Goal: Task Accomplishment & Management: Use online tool/utility

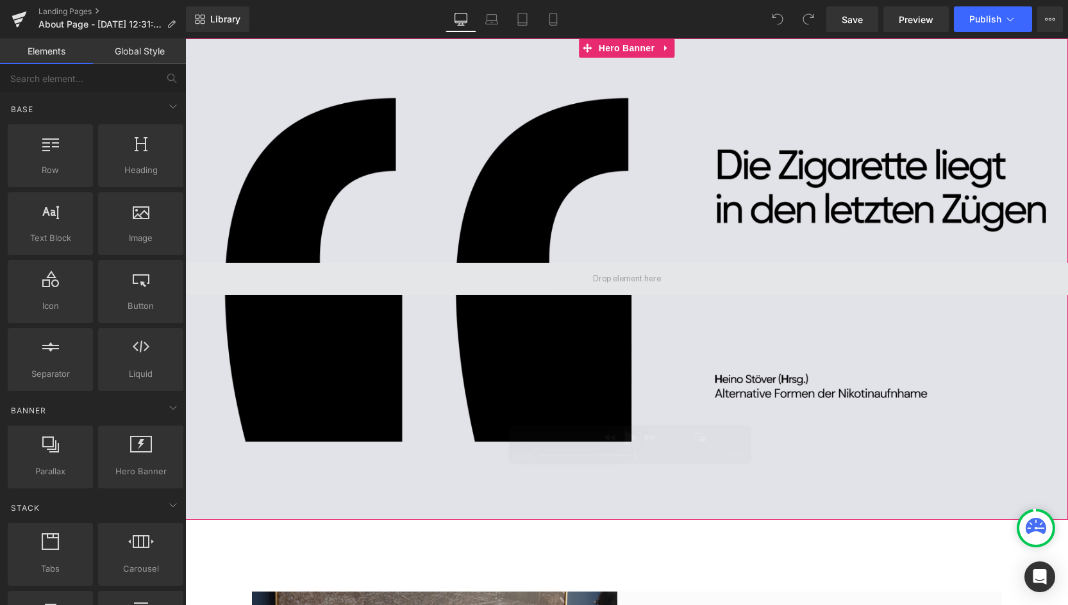
click at [613, 280] on span at bounding box center [627, 279] width 77 height 19
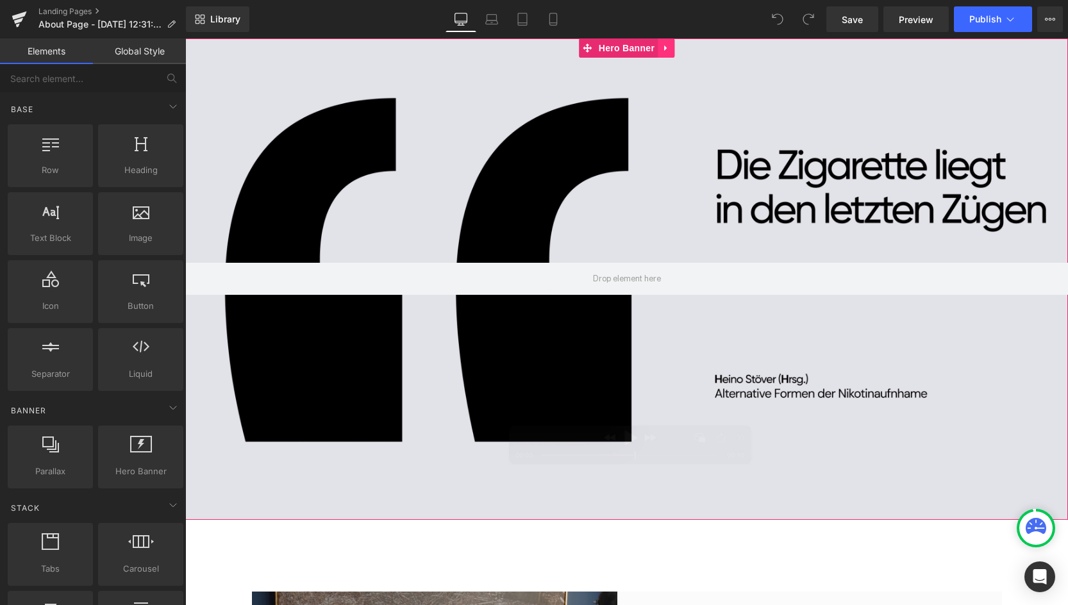
click at [667, 45] on icon at bounding box center [666, 49] width 9 height 10
click at [760, 174] on div at bounding box center [626, 278] width 883 height 481
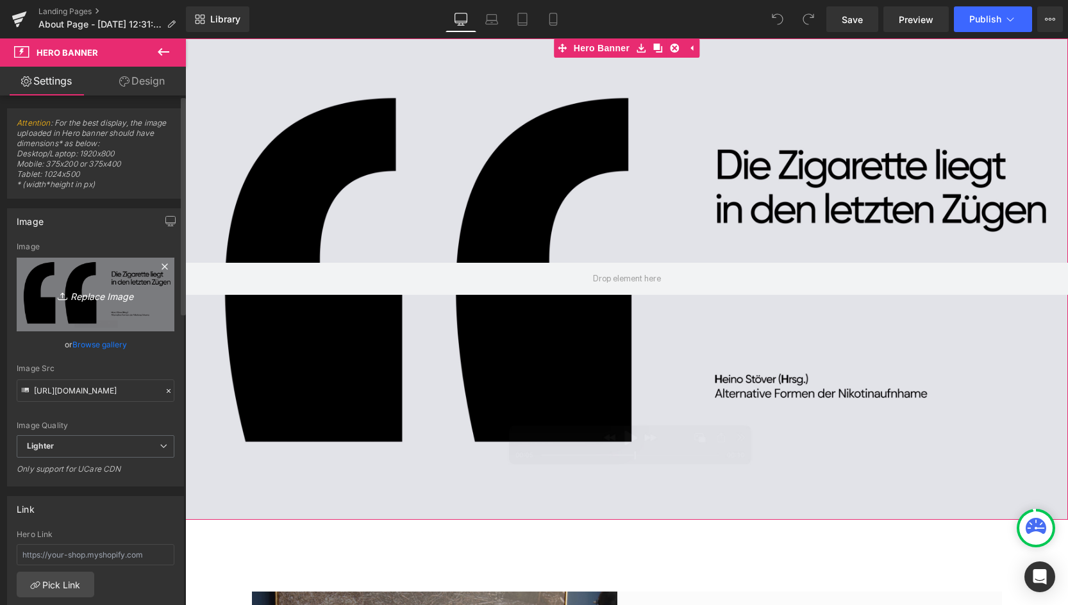
click at [99, 290] on icon "Replace Image" at bounding box center [95, 295] width 103 height 16
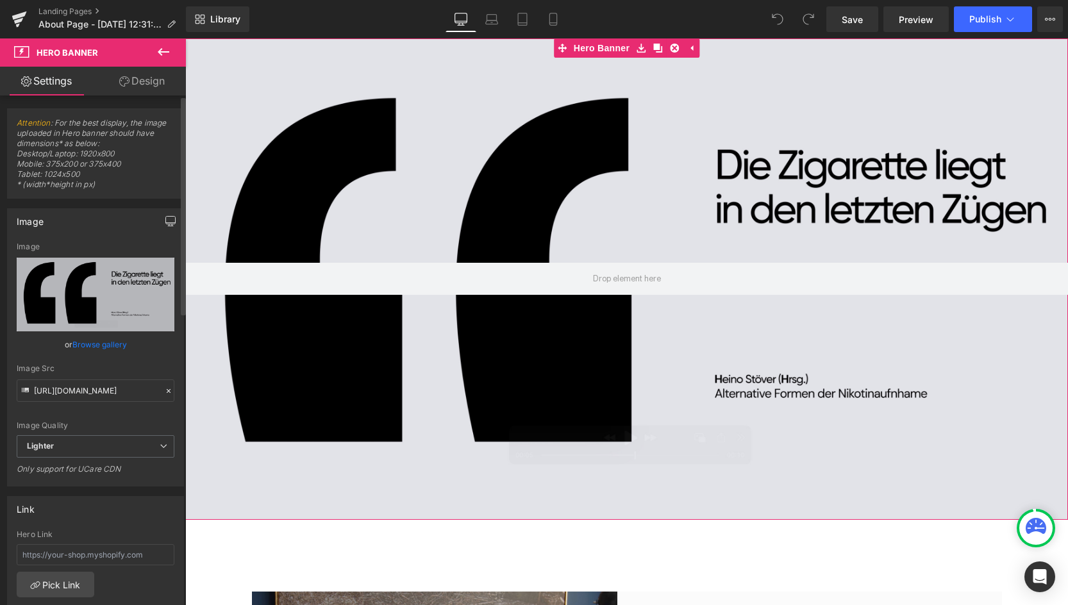
click at [169, 220] on icon "button" at bounding box center [170, 221] width 10 height 10
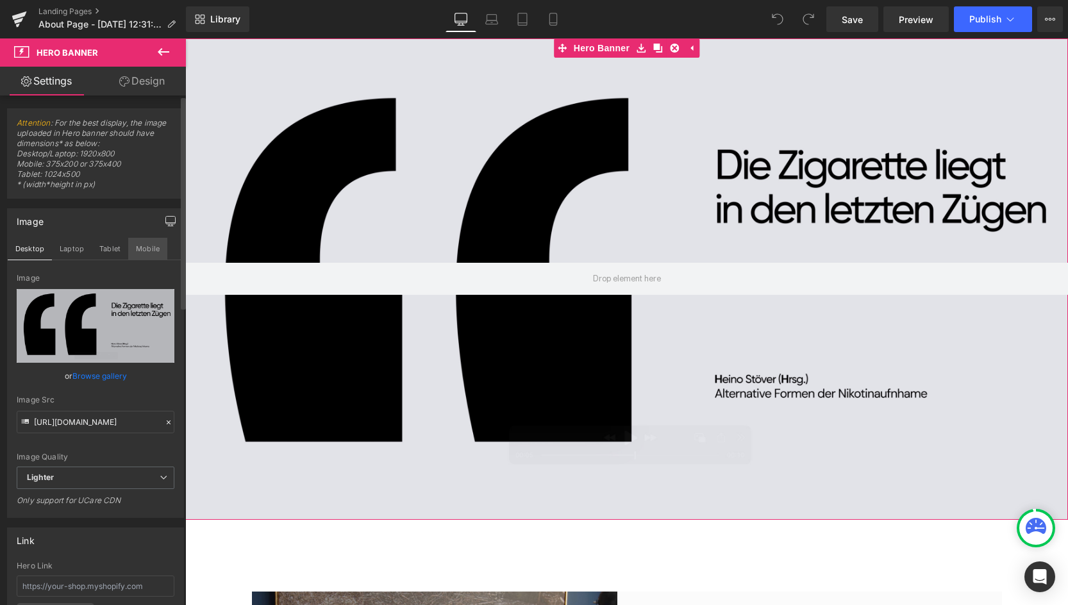
click at [144, 249] on button "Mobile" at bounding box center [147, 249] width 39 height 22
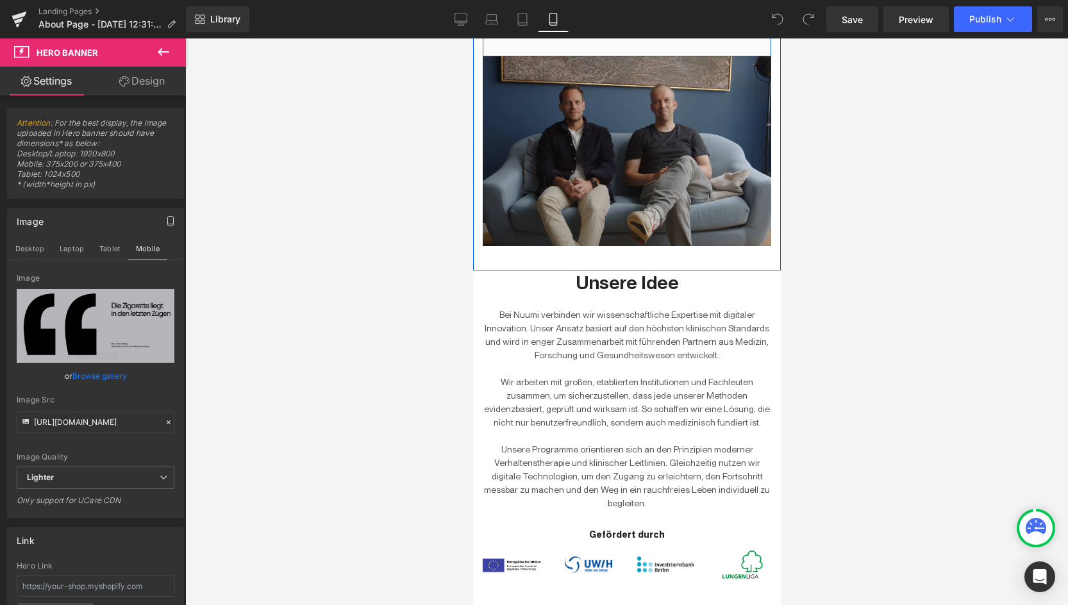
scroll to position [411, 0]
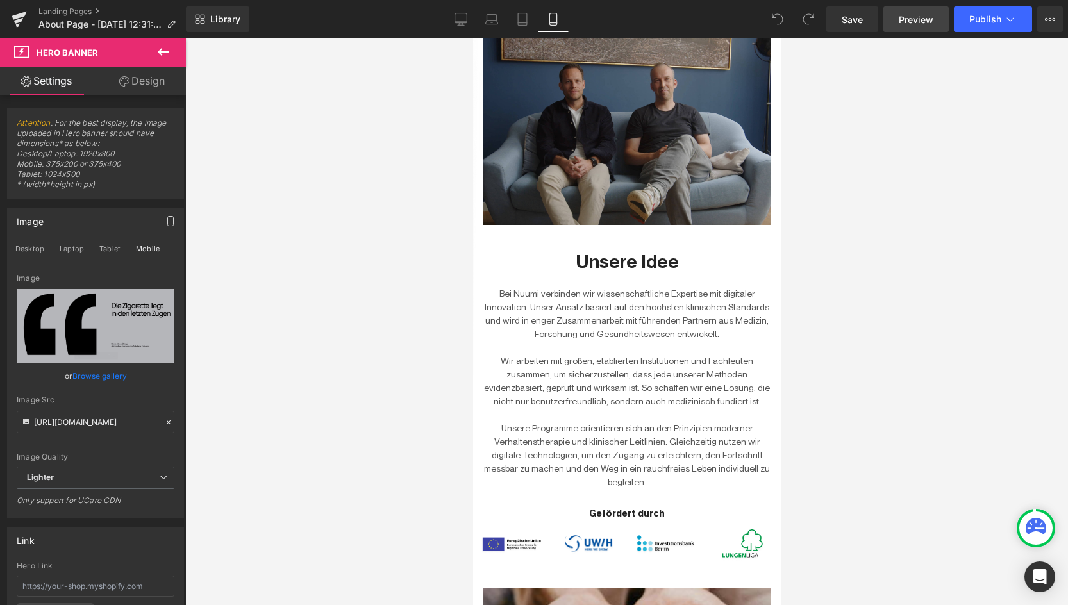
click at [925, 26] on link "Preview" at bounding box center [915, 19] width 65 height 26
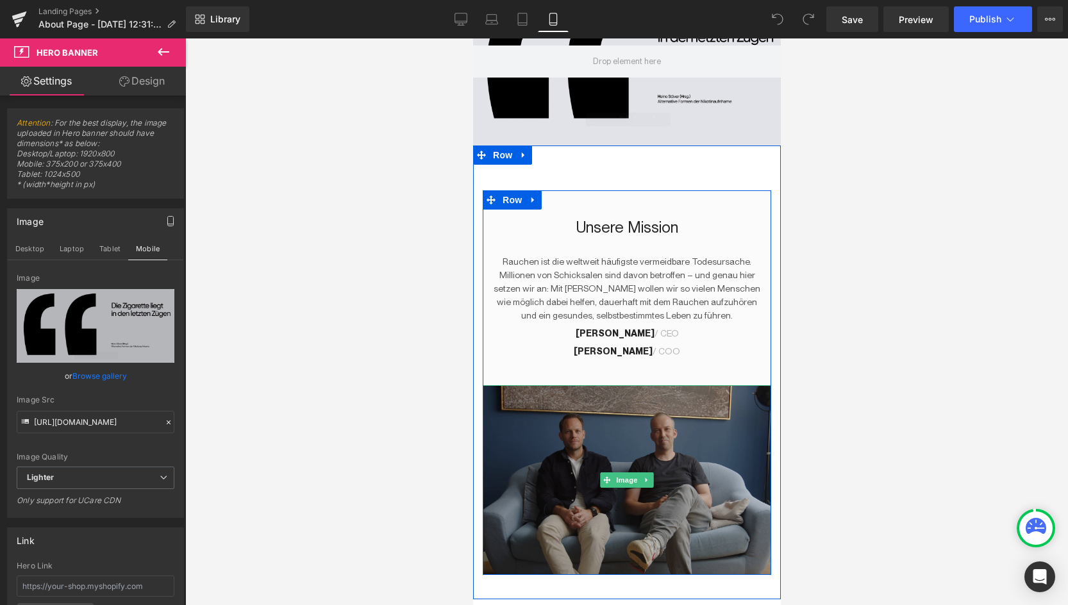
scroll to position [0, 0]
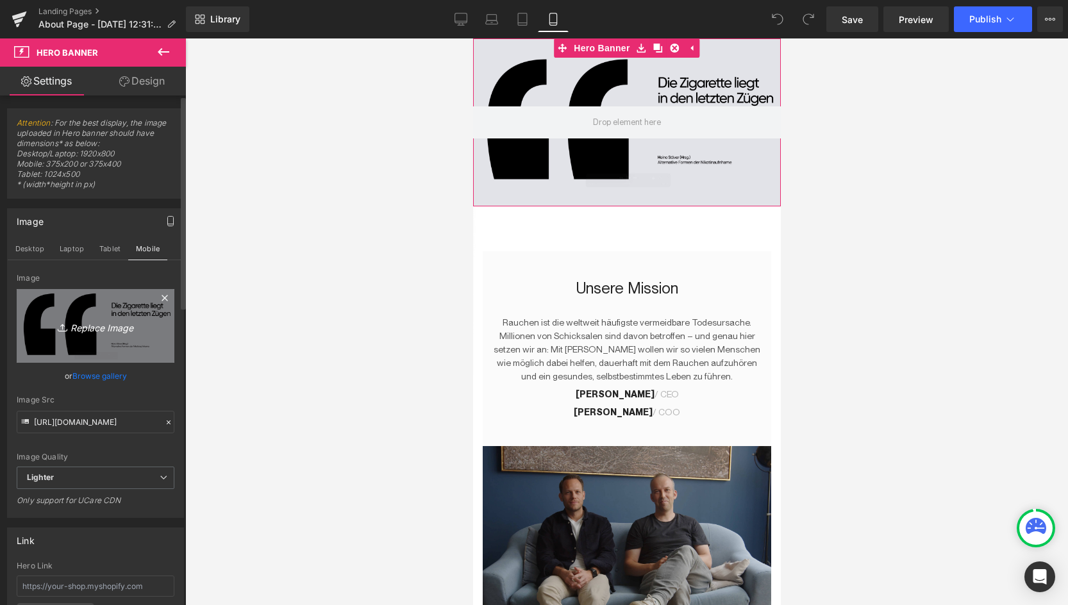
click at [96, 324] on icon "Replace Image" at bounding box center [95, 326] width 103 height 16
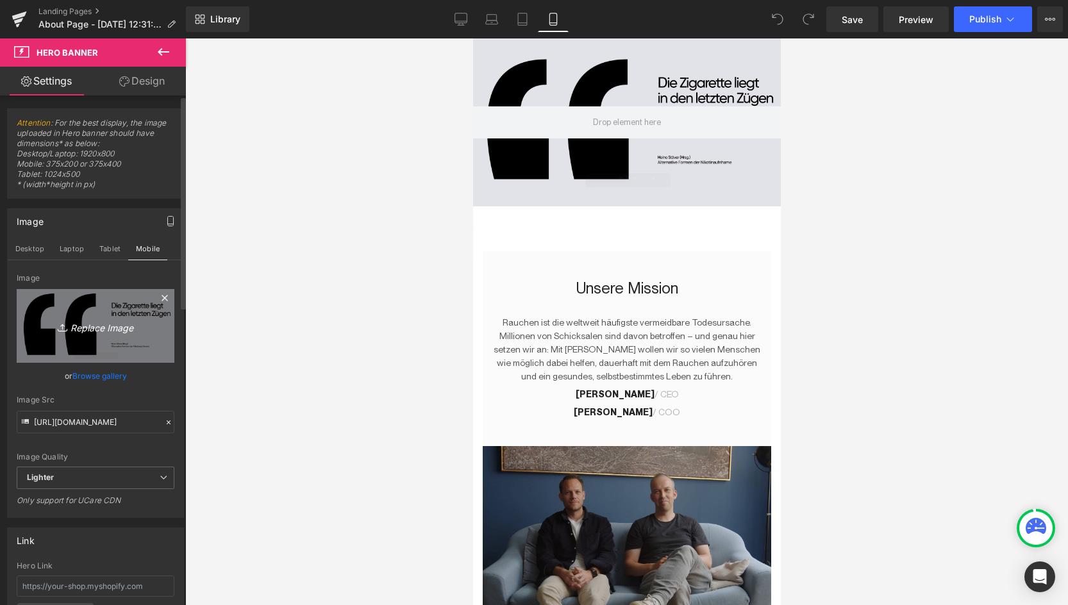
type input "C:\fakepath\Header_About you.jpg"
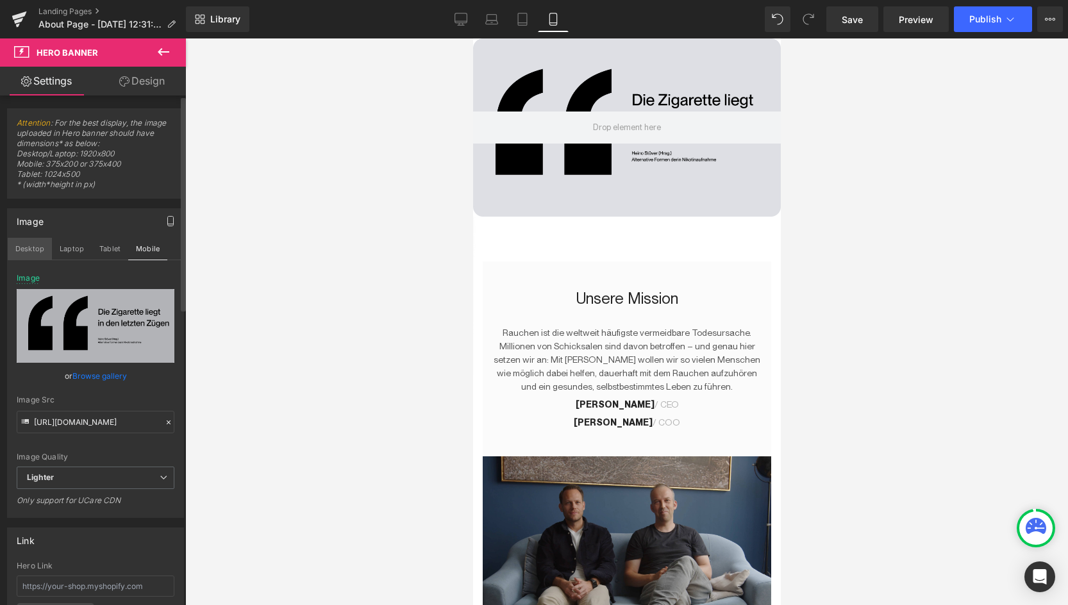
click at [30, 252] on button "Desktop" at bounding box center [30, 249] width 44 height 22
type input "[URL][DOMAIN_NAME]"
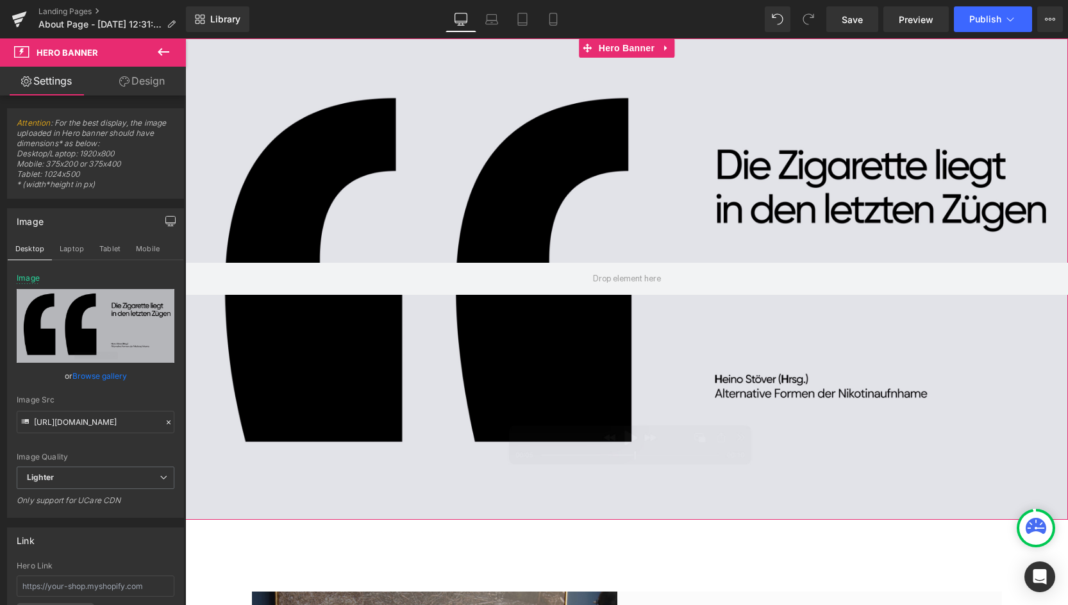
click at [626, 300] on div at bounding box center [626, 278] width 883 height 481
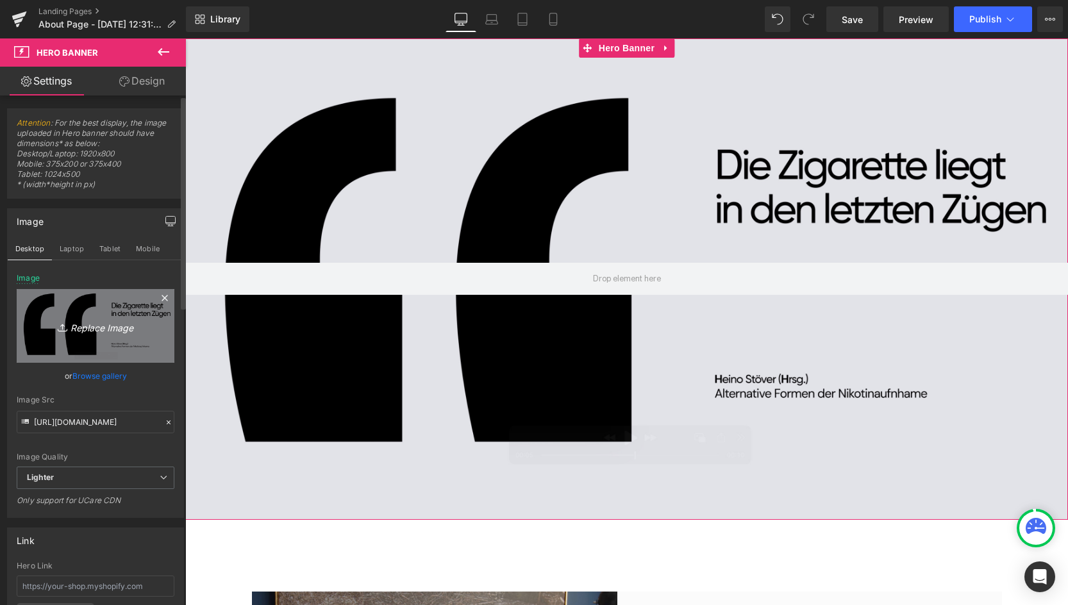
click at [84, 337] on link "Replace Image" at bounding box center [96, 326] width 158 height 74
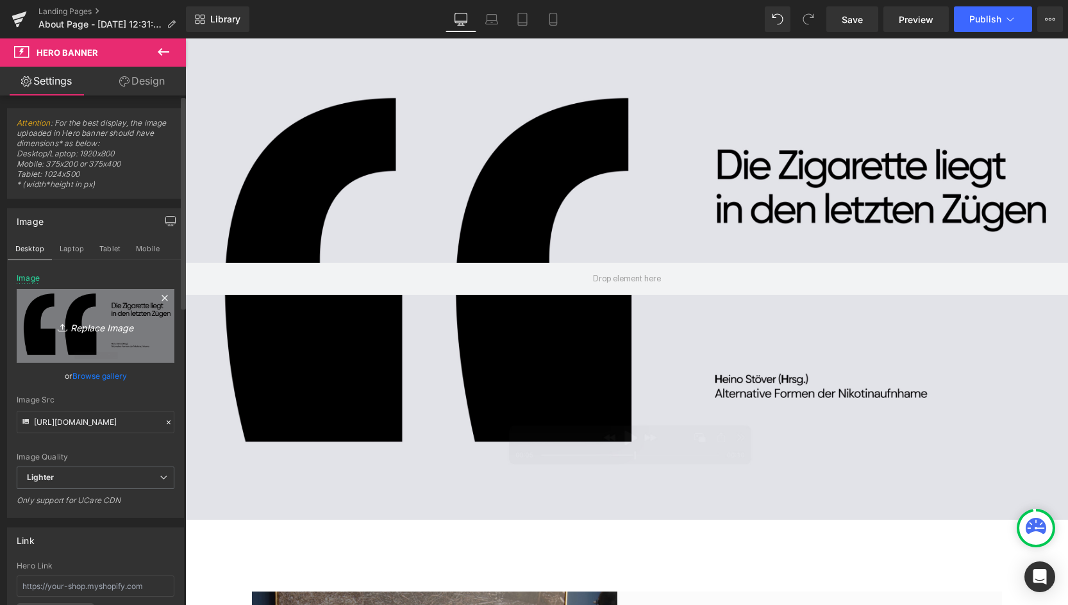
type input "C:\fakepath\Header_About you.jpg"
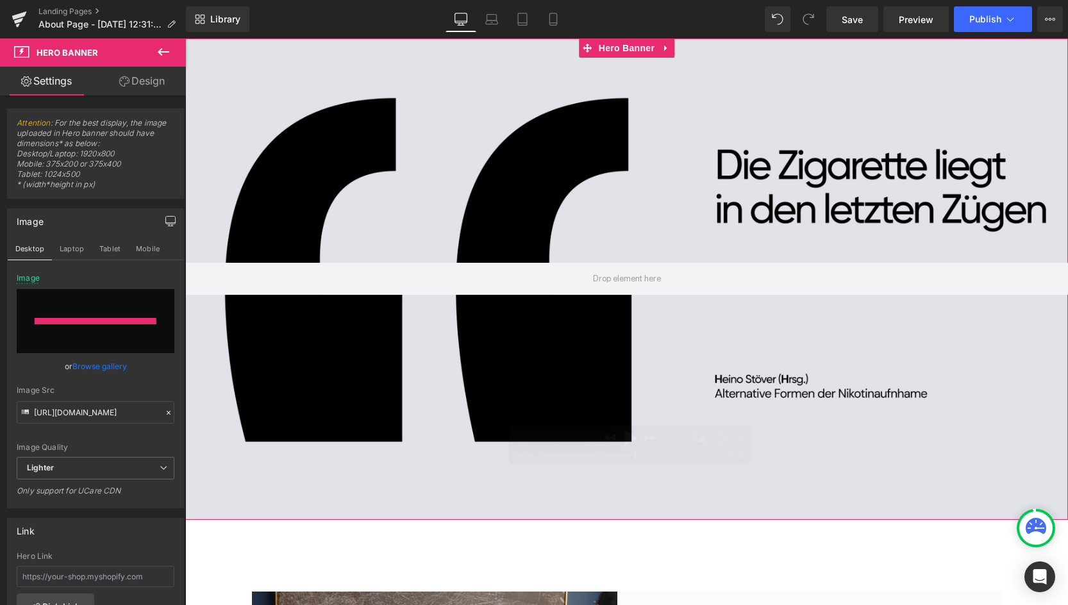
type input "[URL][DOMAIN_NAME]"
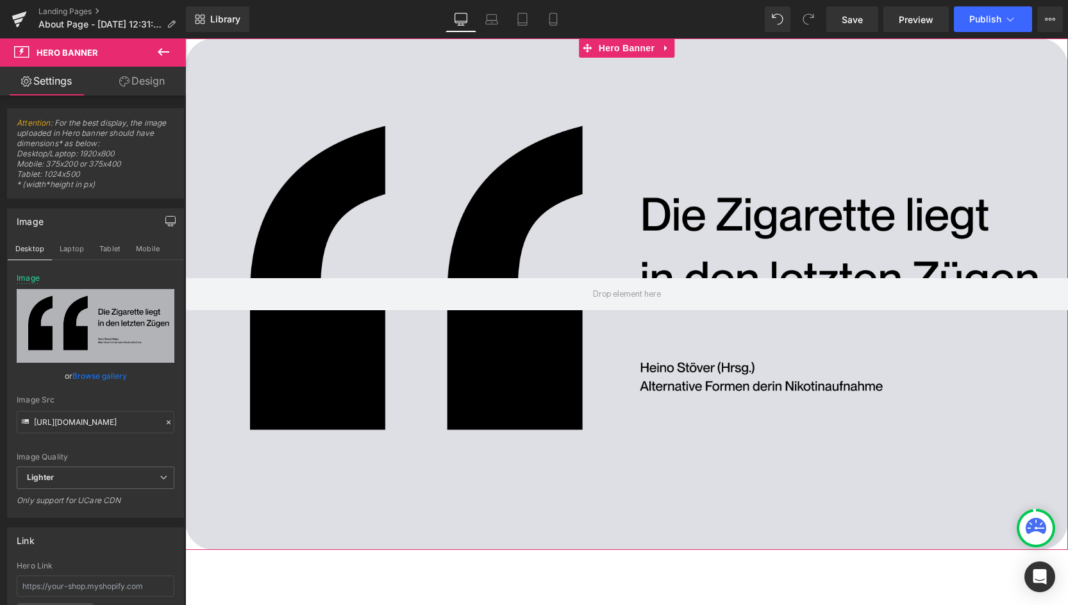
click at [588, 203] on div at bounding box center [626, 294] width 883 height 512
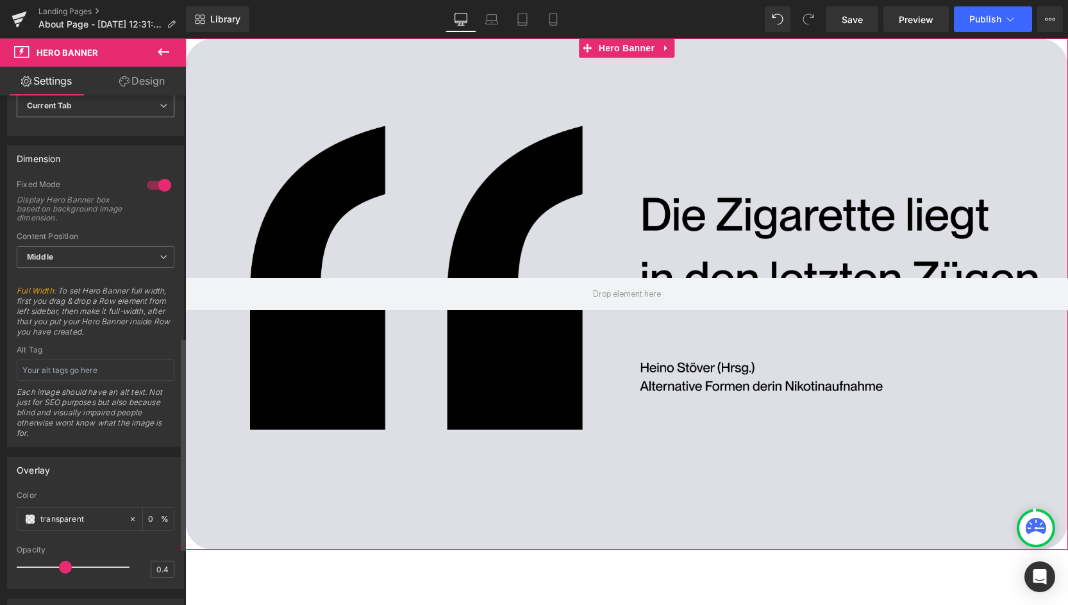
scroll to position [539, 0]
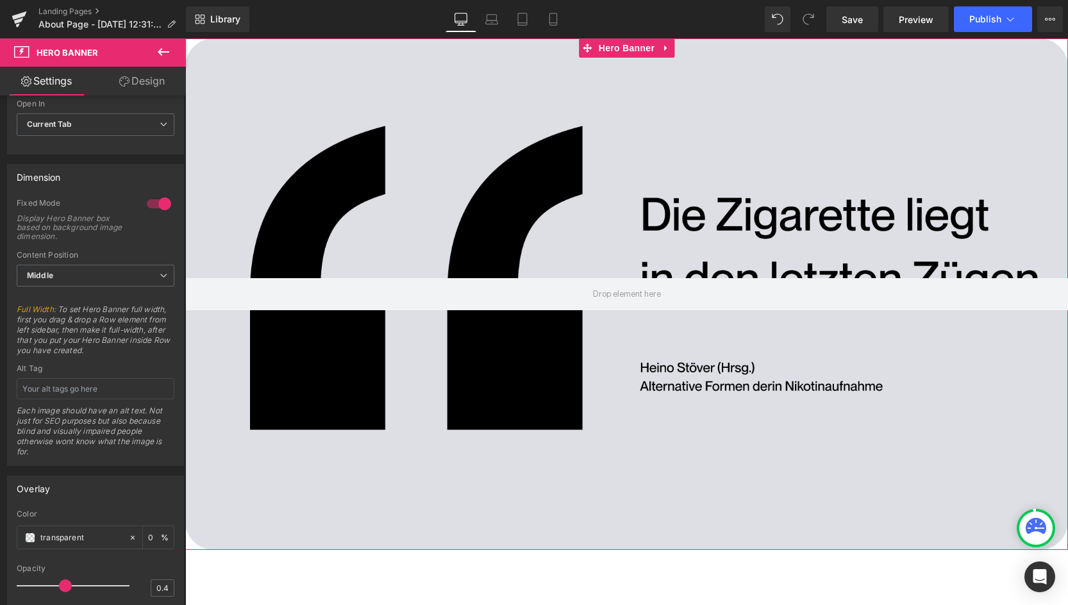
click at [147, 80] on link "Design" at bounding box center [142, 81] width 93 height 29
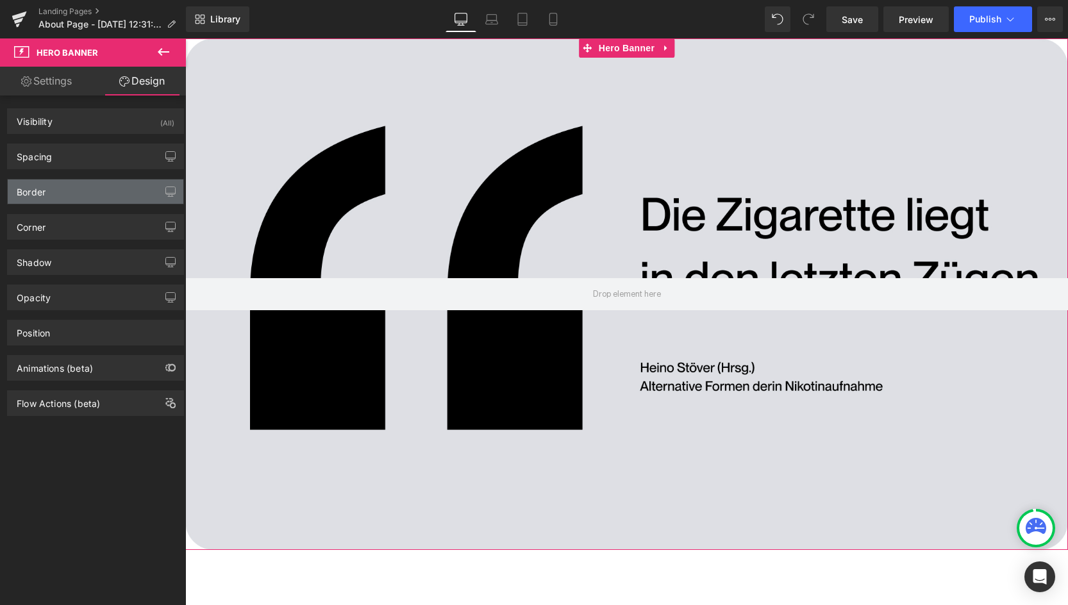
click at [75, 193] on div "Border" at bounding box center [96, 192] width 176 height 24
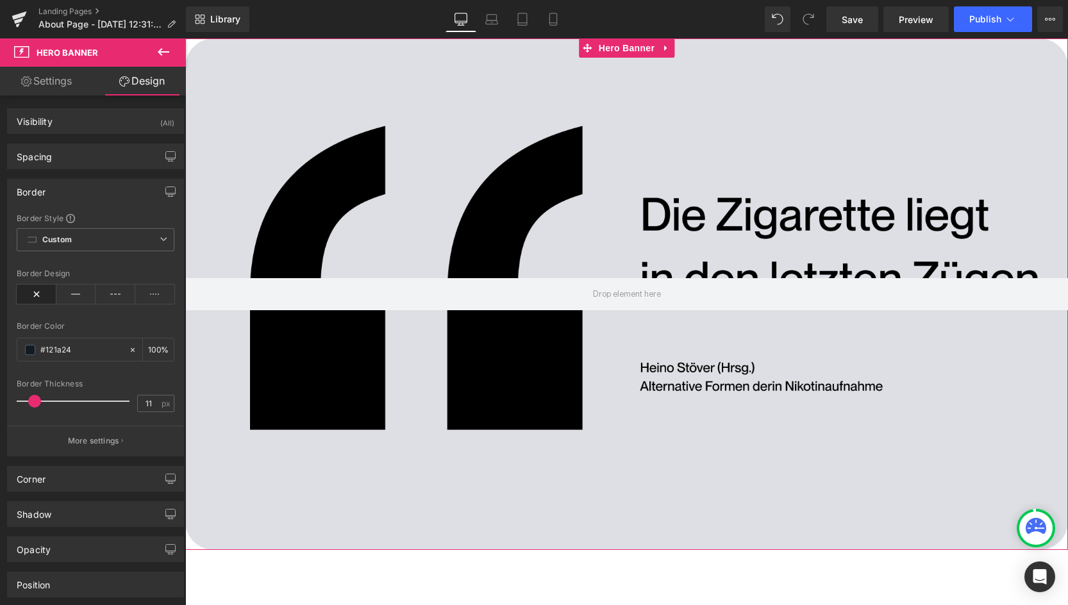
drag, startPoint x: 23, startPoint y: 403, endPoint x: 35, endPoint y: 403, distance: 11.5
click at [35, 403] on span at bounding box center [34, 401] width 13 height 13
type input "88"
drag, startPoint x: 35, startPoint y: 403, endPoint x: 112, endPoint y: 399, distance: 77.7
click at [112, 399] on span at bounding box center [116, 401] width 13 height 13
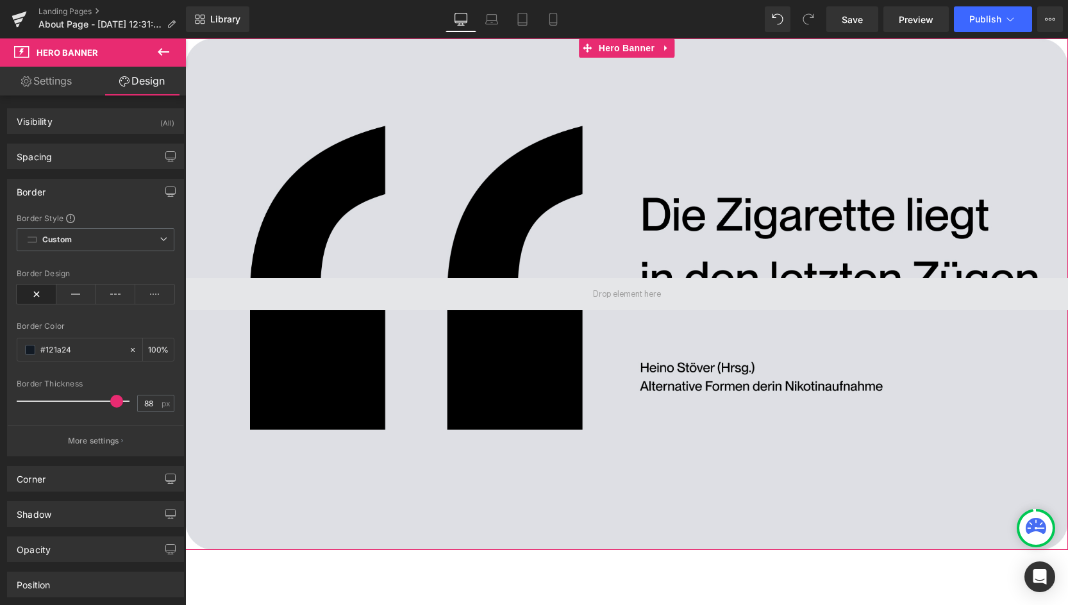
click at [407, 290] on span at bounding box center [626, 294] width 883 height 32
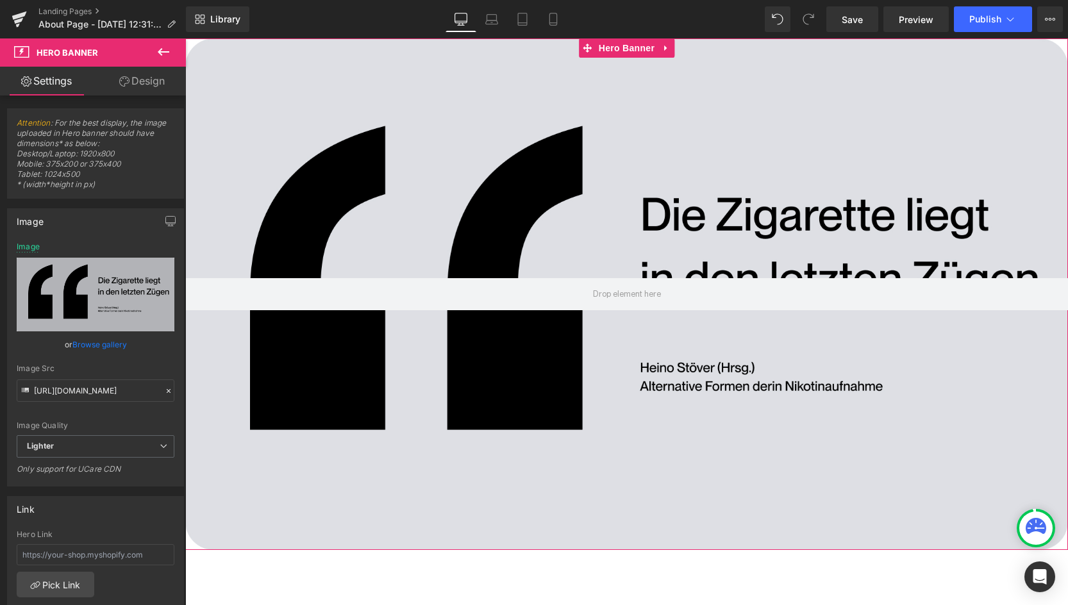
click at [131, 72] on link "Design" at bounding box center [142, 81] width 93 height 29
click at [351, 86] on div at bounding box center [626, 294] width 883 height 512
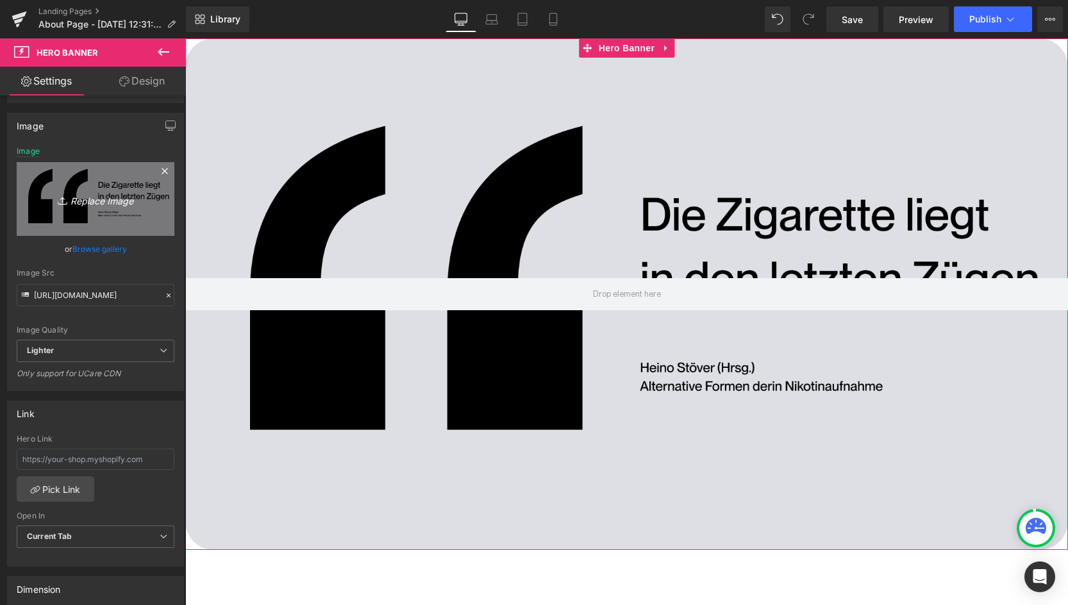
scroll to position [97, 0]
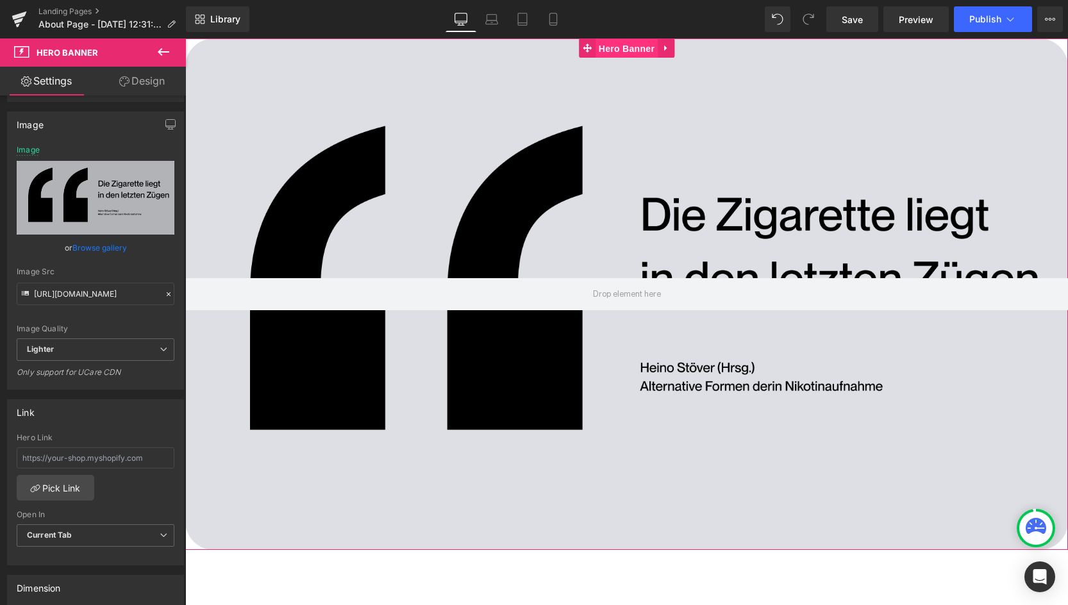
click at [647, 41] on span "Hero Banner" at bounding box center [627, 48] width 62 height 19
click at [121, 83] on icon at bounding box center [124, 81] width 10 height 10
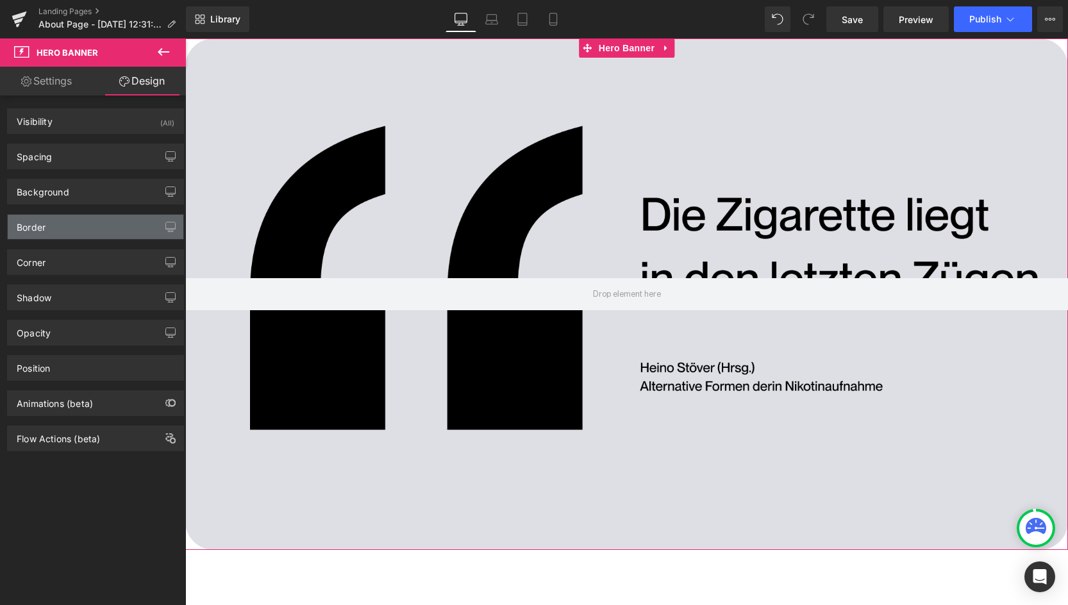
type input "0"
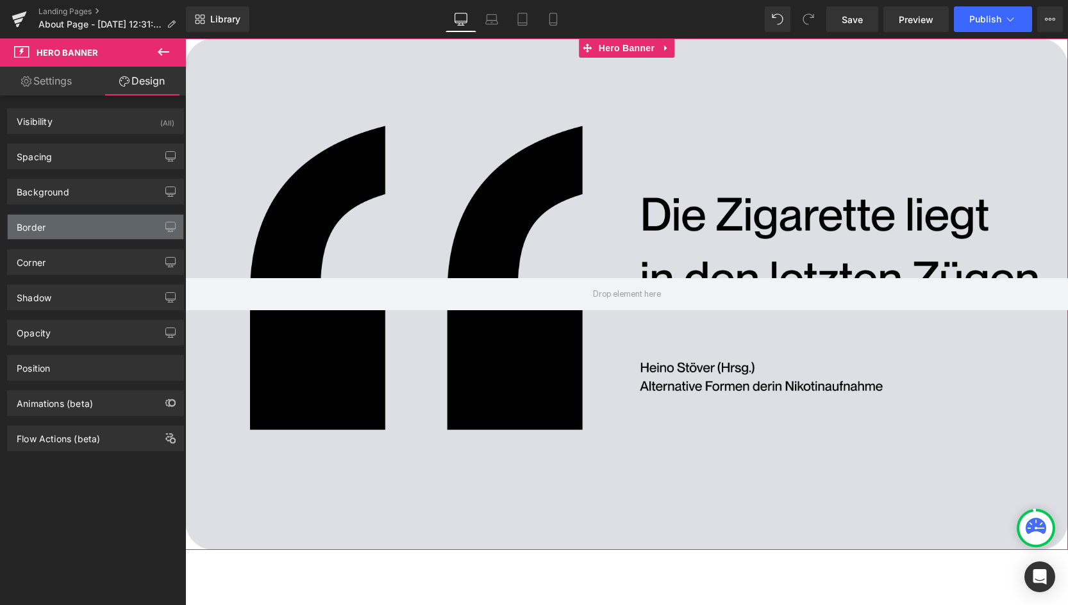
type input "0"
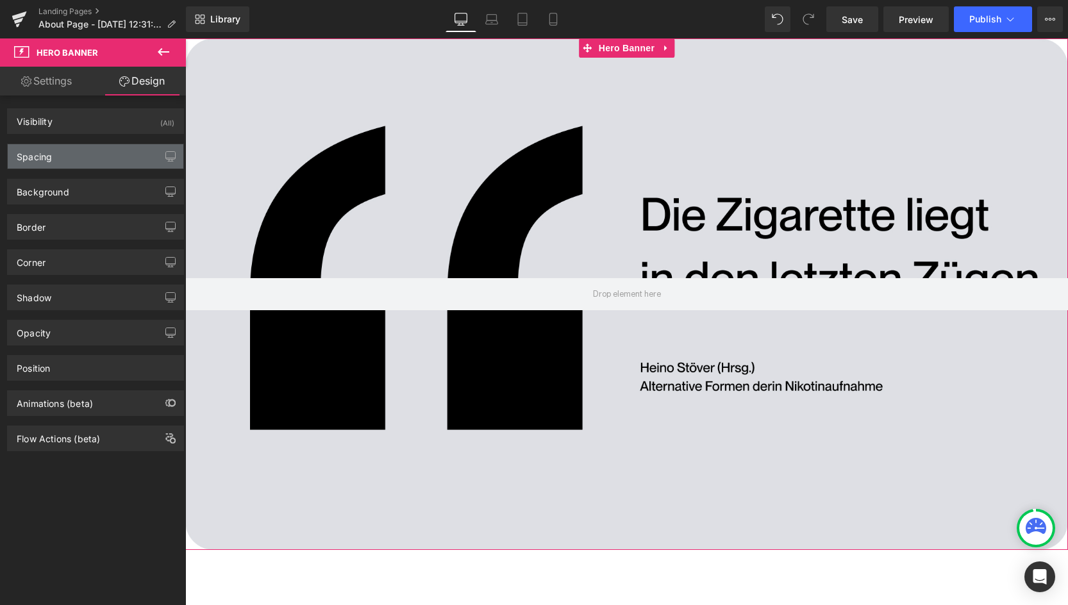
click at [53, 146] on div "Spacing" at bounding box center [96, 156] width 176 height 24
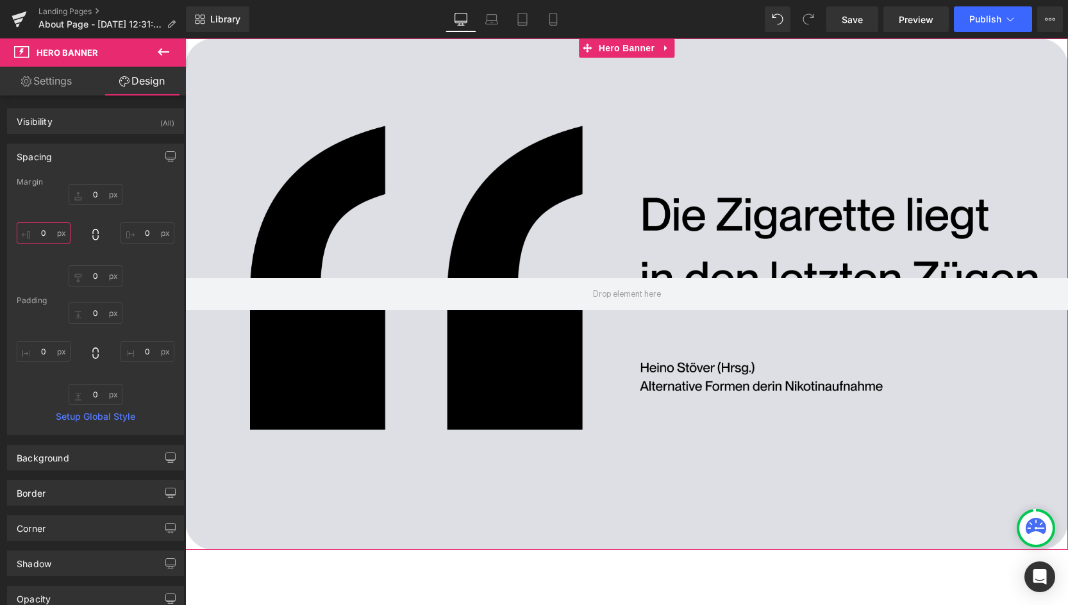
click at [46, 233] on input "0" at bounding box center [44, 232] width 54 height 21
click at [46, 215] on div "0px 0 0px 0 0px 0 0px 0" at bounding box center [96, 235] width 158 height 103
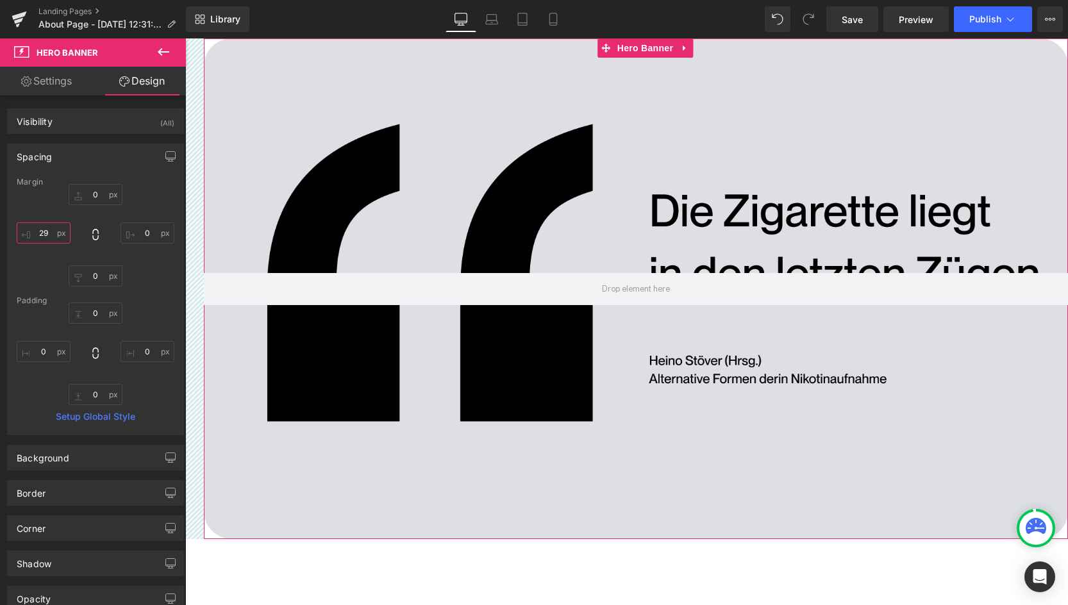
drag, startPoint x: 47, startPoint y: 235, endPoint x: 46, endPoint y: 216, distance: 18.6
click at [46, 216] on div "0px 0 0px 0 0px 0 29px 29" at bounding box center [96, 235] width 158 height 103
click at [44, 238] on input "29" at bounding box center [44, 232] width 54 height 21
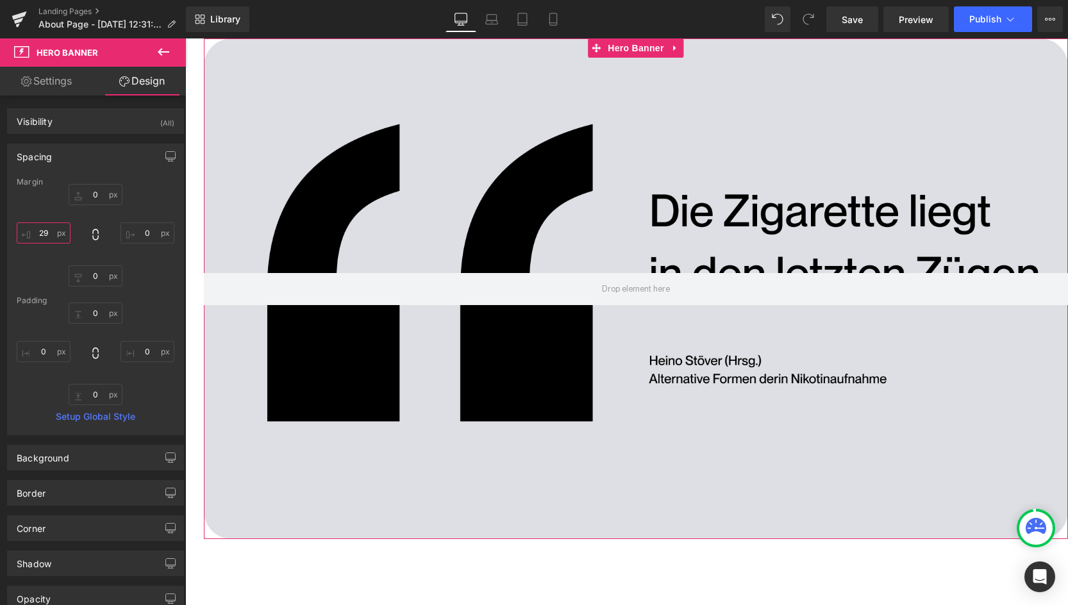
click at [44, 238] on input "29" at bounding box center [44, 232] width 54 height 21
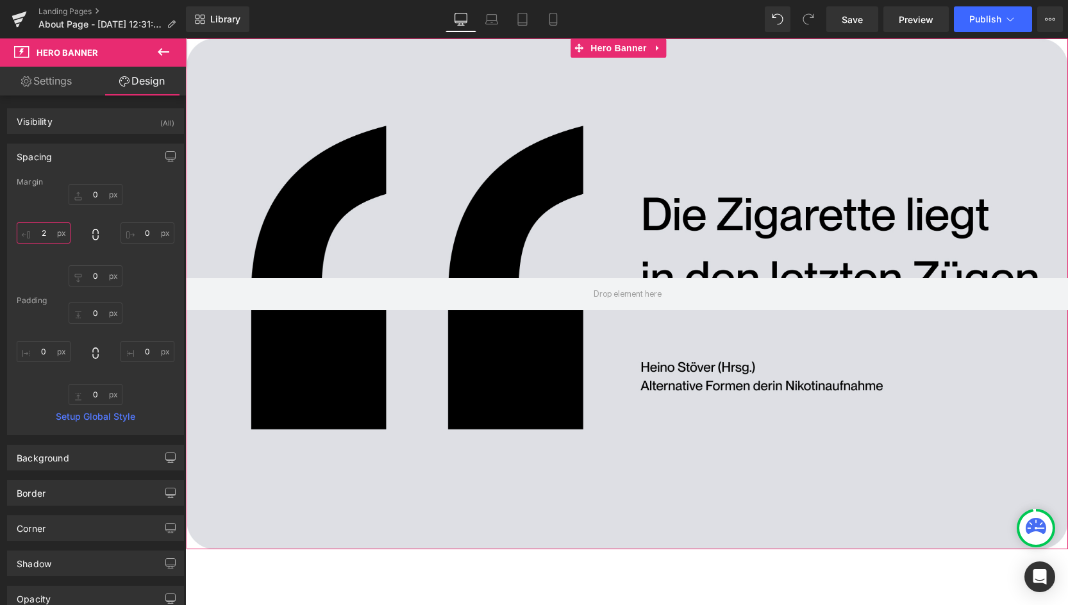
type input "2ß"
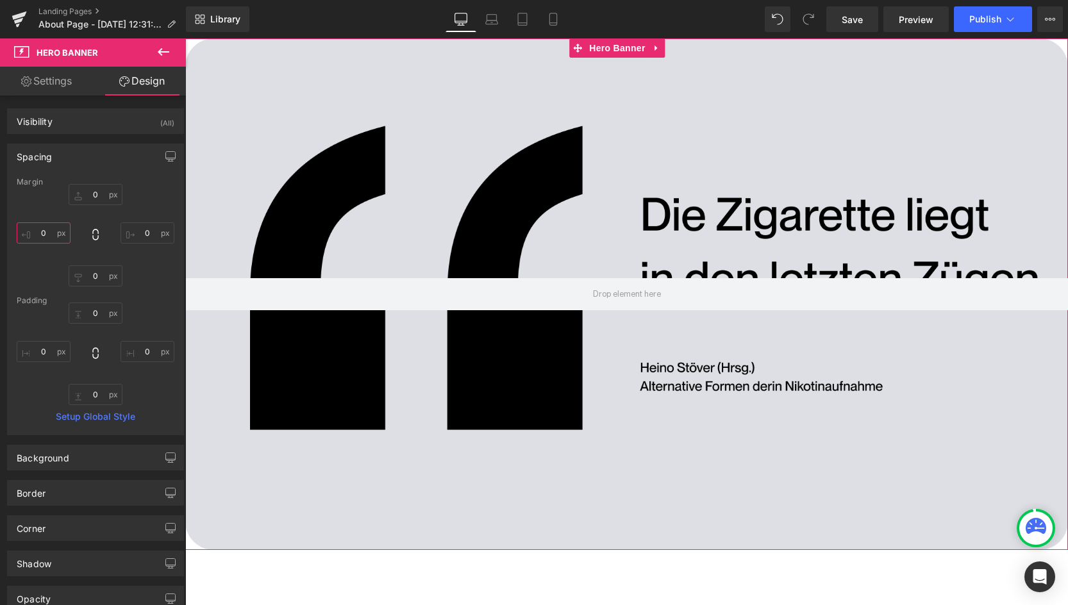
type input "1"
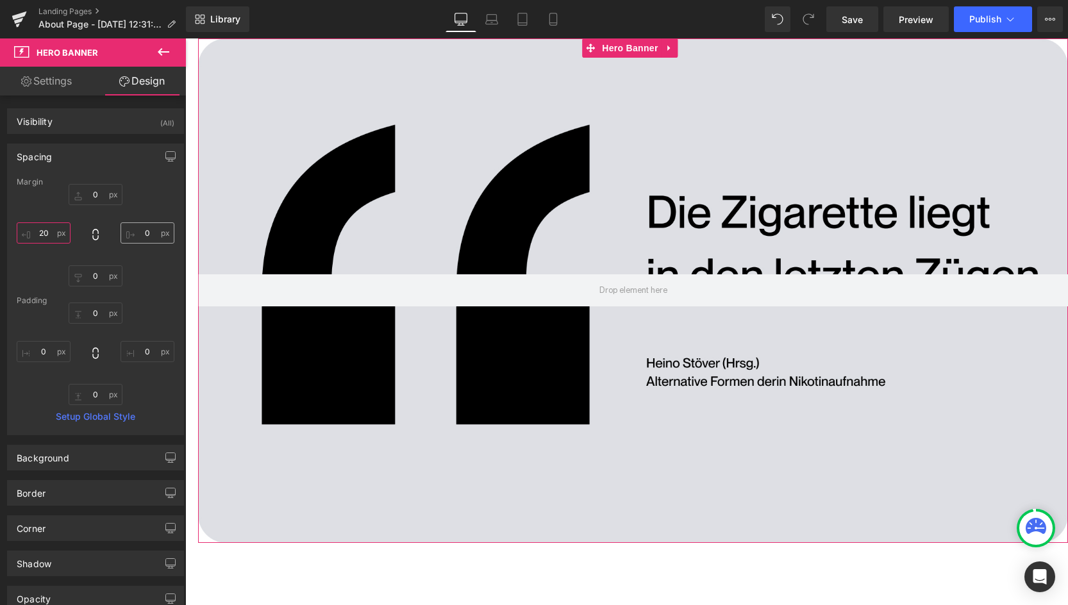
type input "20"
click at [138, 233] on input "0" at bounding box center [148, 232] width 54 height 21
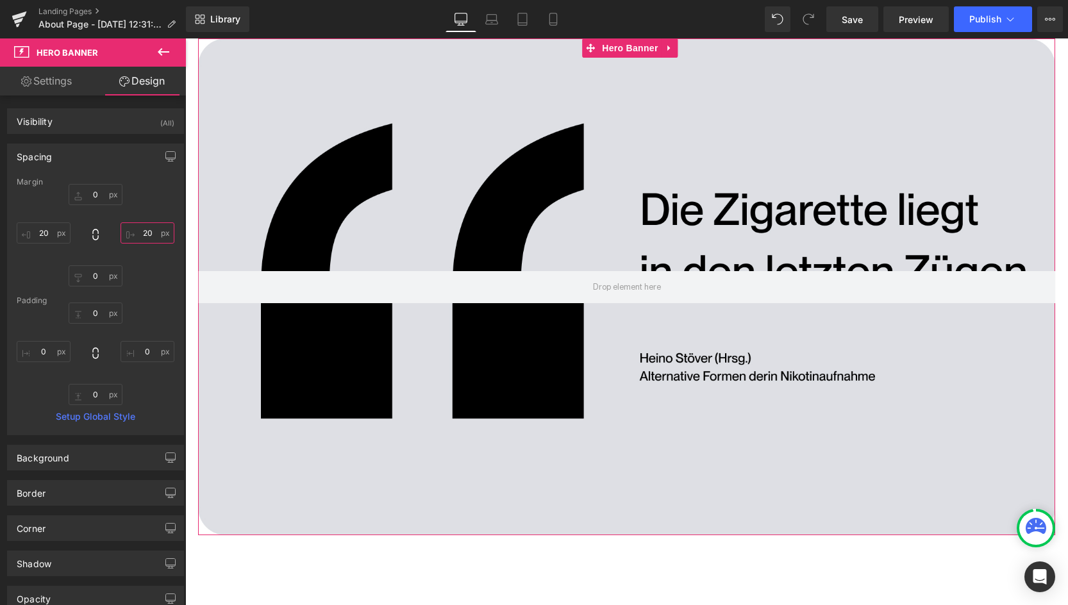
type input "20"
click at [94, 192] on input "0" at bounding box center [96, 194] width 54 height 21
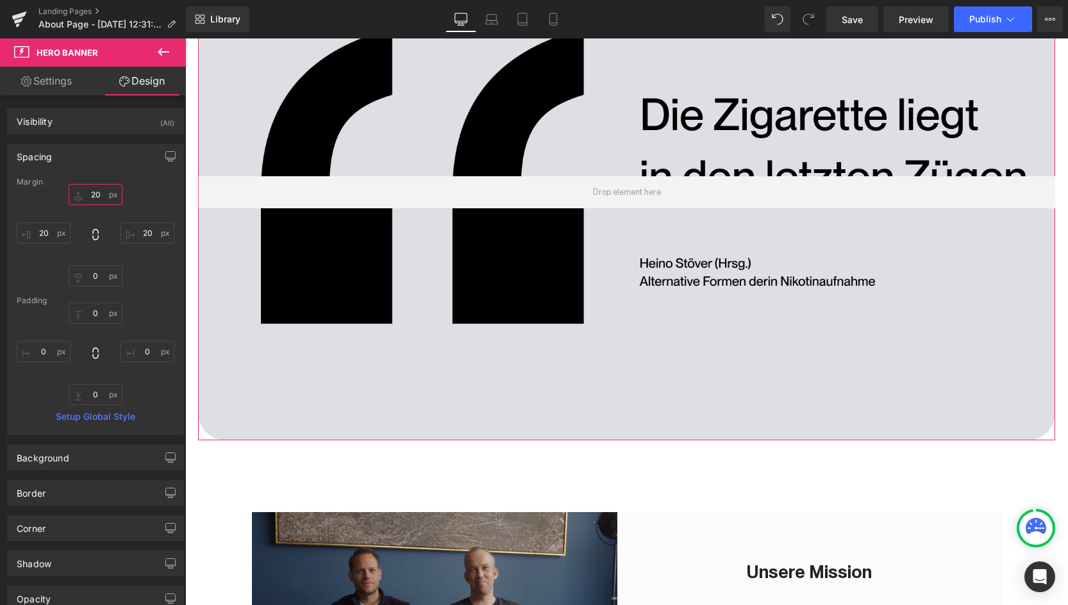
scroll to position [119, 0]
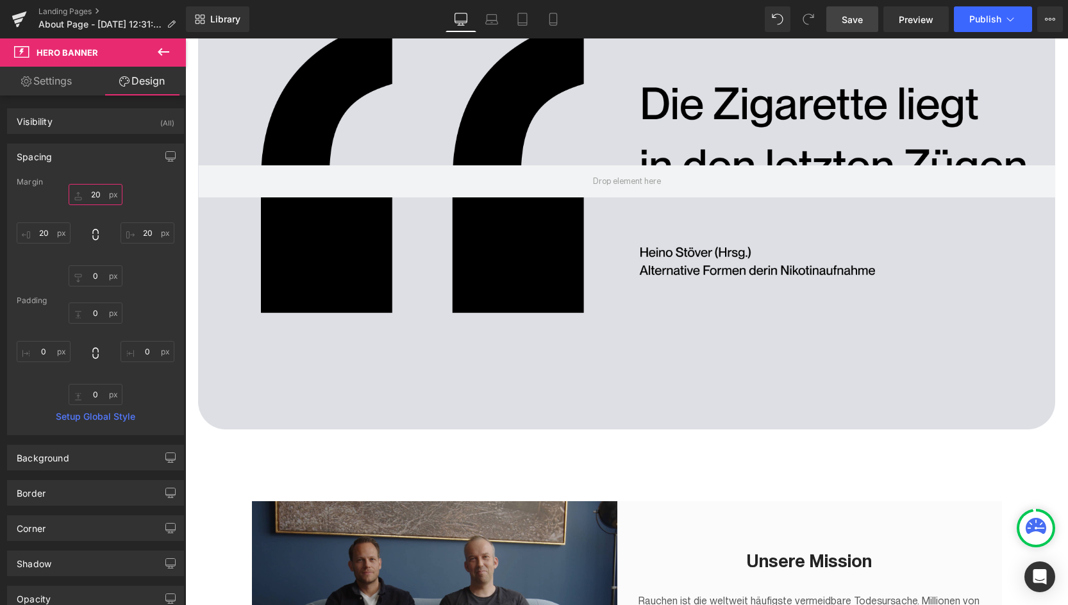
type input "20"
click at [863, 21] on span "Save" at bounding box center [852, 19] width 21 height 13
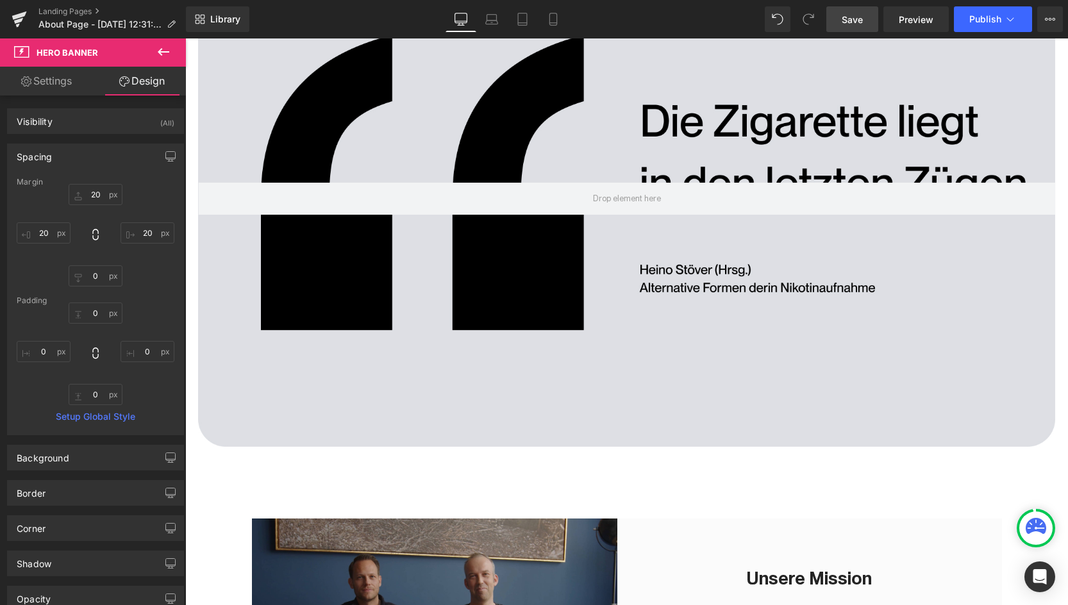
scroll to position [97, 0]
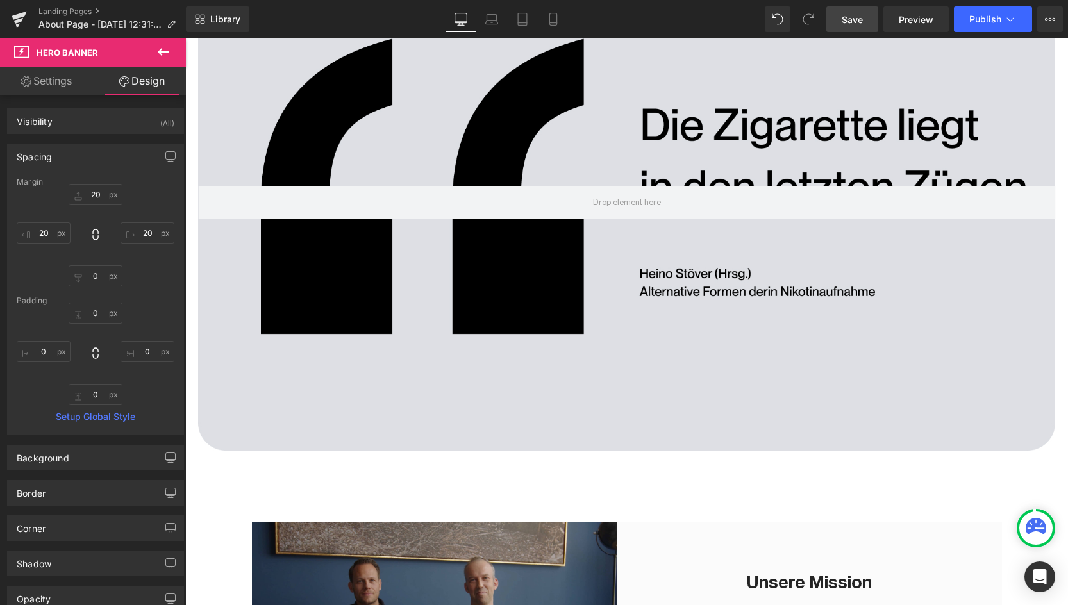
click at [853, 23] on span "Save" at bounding box center [852, 19] width 21 height 13
click at [138, 83] on link "Design" at bounding box center [142, 81] width 93 height 29
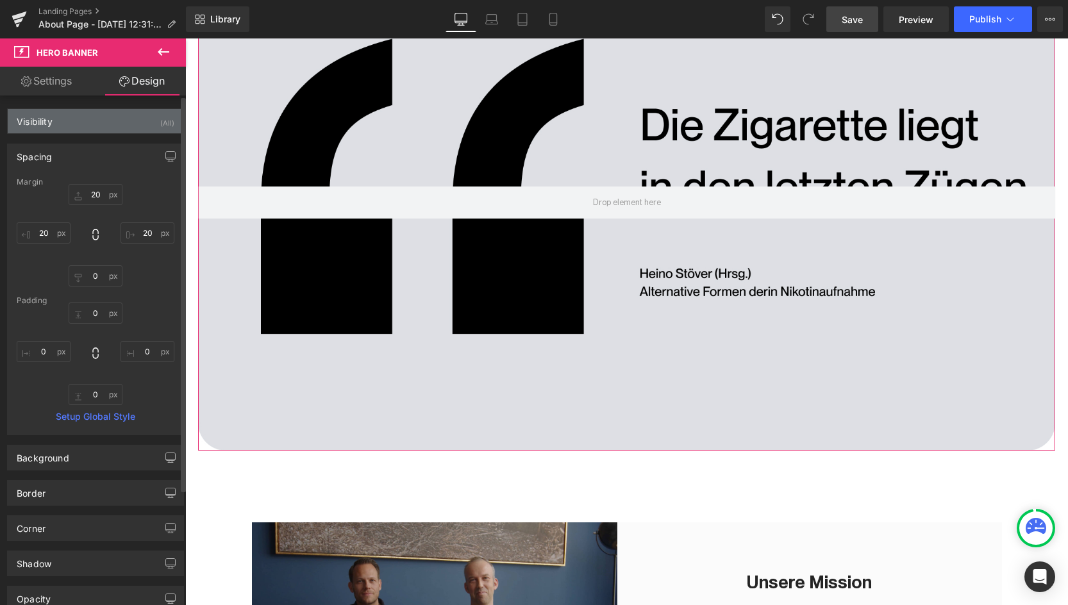
click at [72, 121] on div "Visibility (All)" at bounding box center [96, 121] width 176 height 24
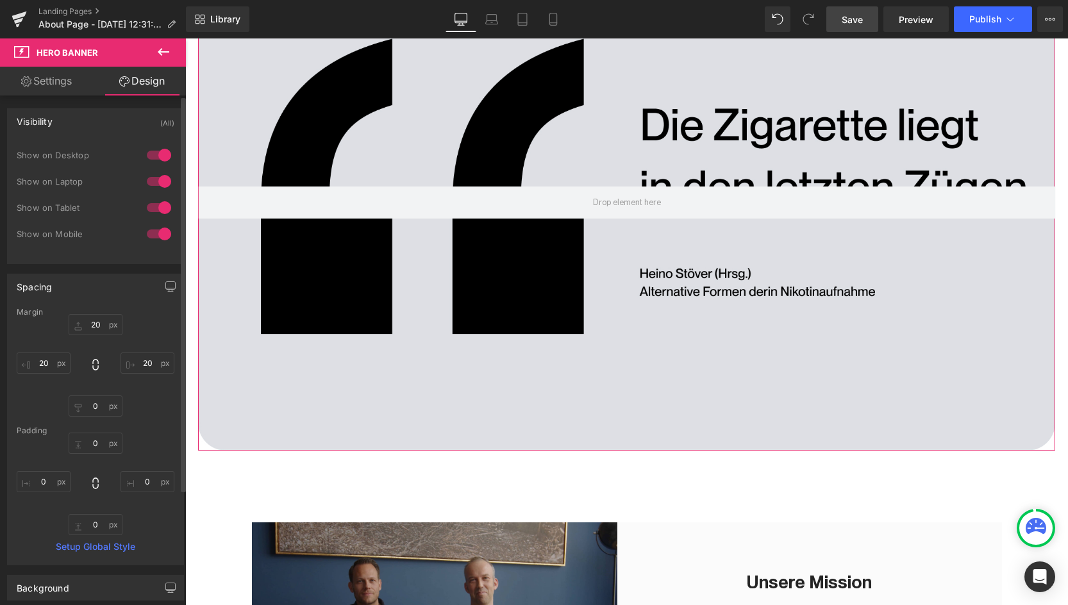
click at [152, 234] on div at bounding box center [159, 234] width 31 height 21
click at [854, 22] on span "Save" at bounding box center [852, 19] width 21 height 13
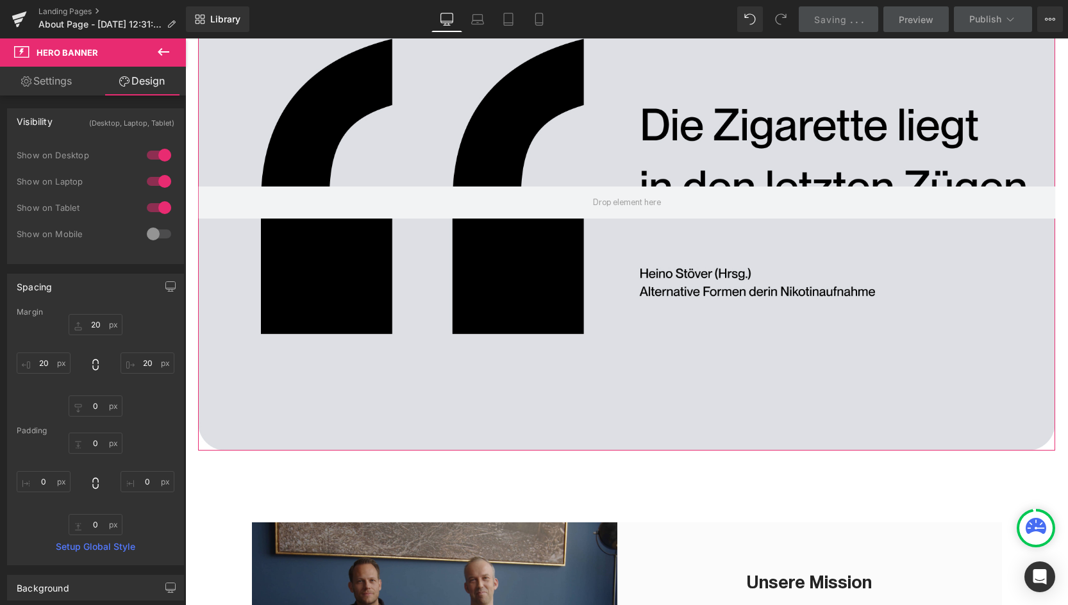
click at [56, 79] on link "Settings" at bounding box center [46, 81] width 93 height 29
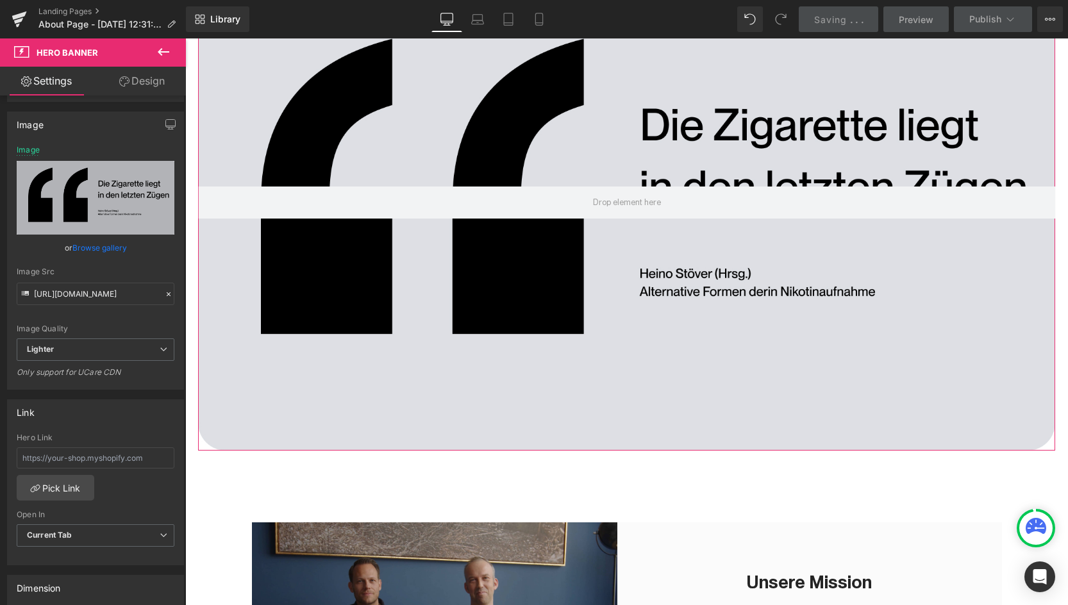
scroll to position [0, 0]
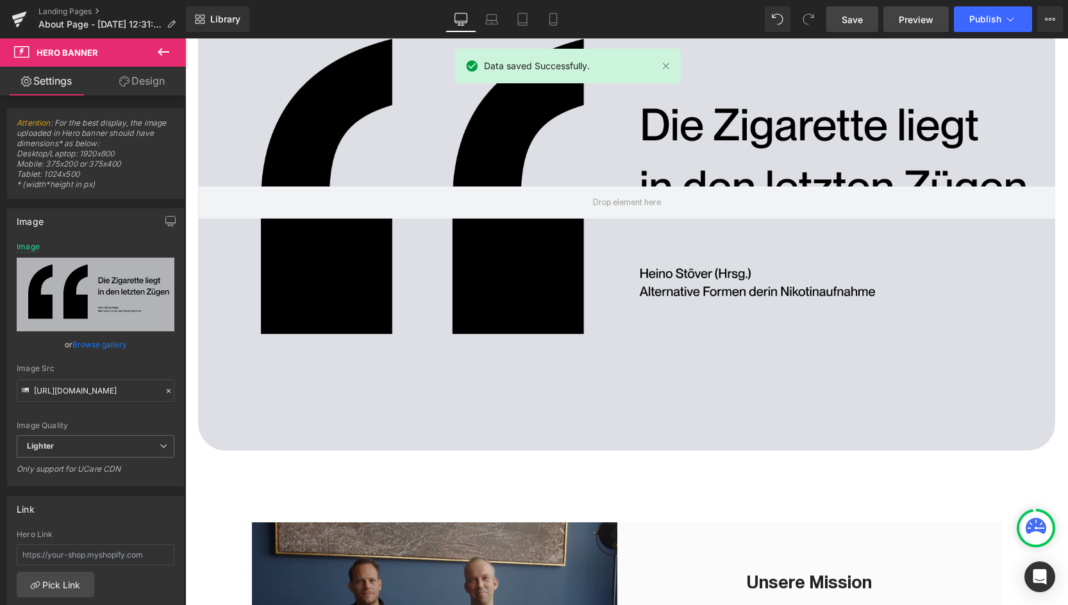
click at [922, 25] on span "Preview" at bounding box center [916, 19] width 35 height 13
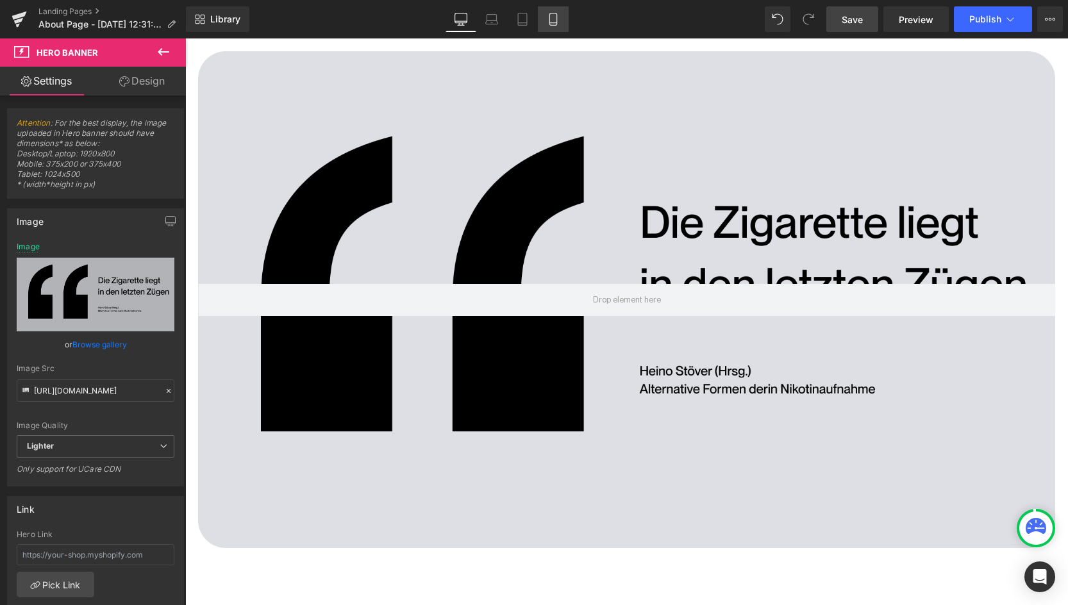
click at [552, 17] on icon at bounding box center [553, 19] width 13 height 13
type input "[URL][DOMAIN_NAME]"
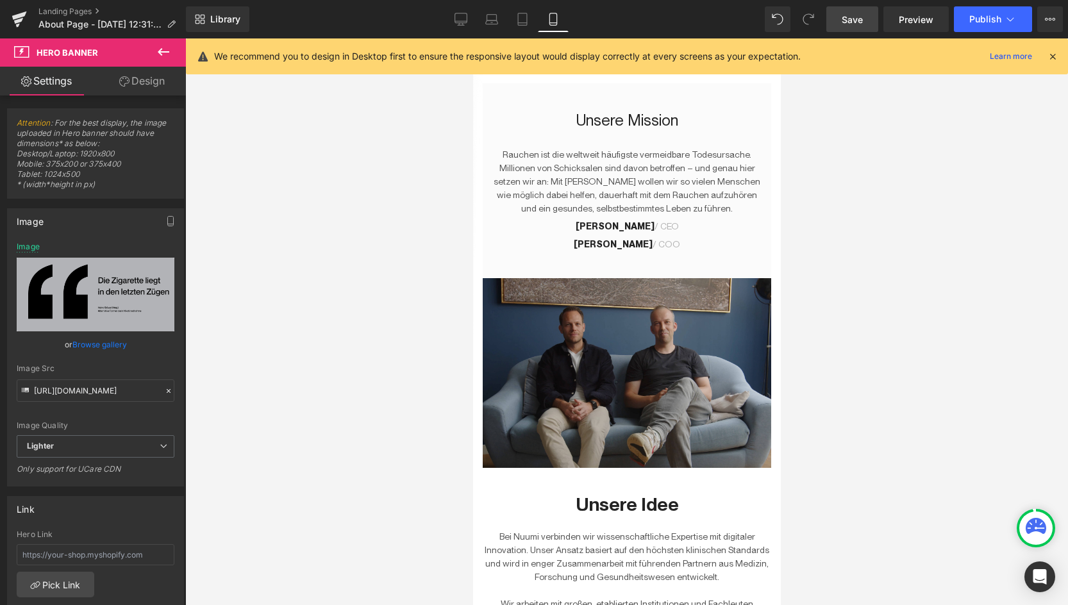
click at [133, 89] on link "Design" at bounding box center [142, 81] width 93 height 29
type input "20"
type input "0"
type input "20"
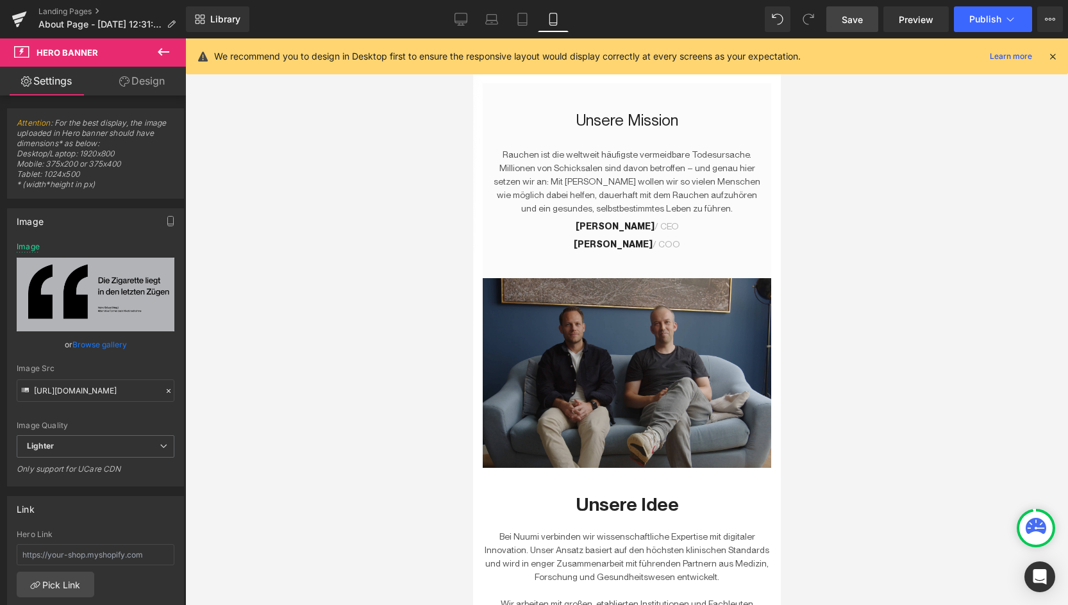
type input "0"
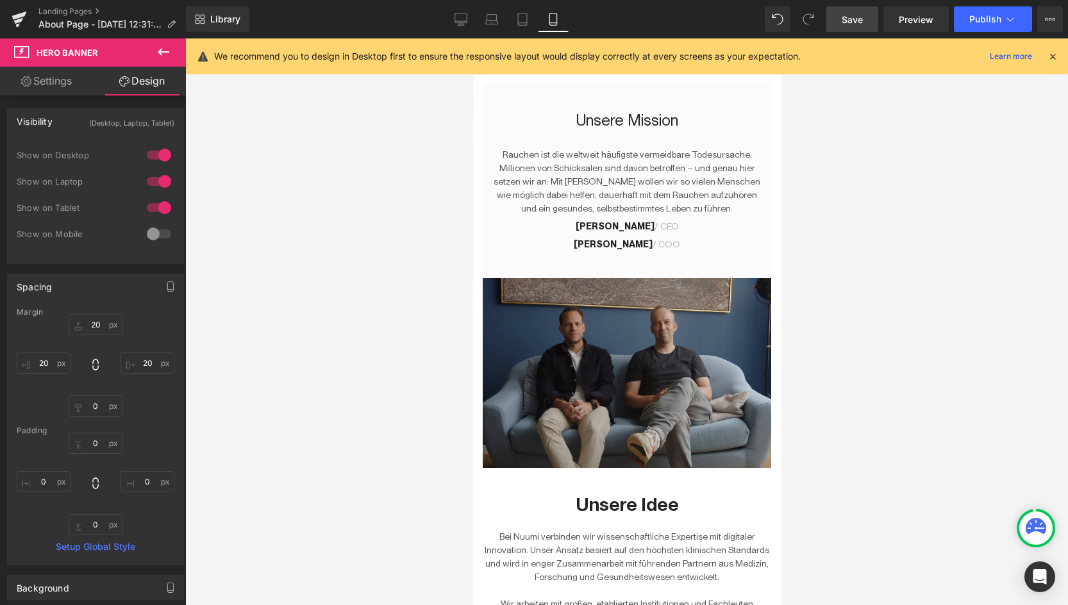
click at [44, 81] on link "Settings" at bounding box center [46, 81] width 93 height 29
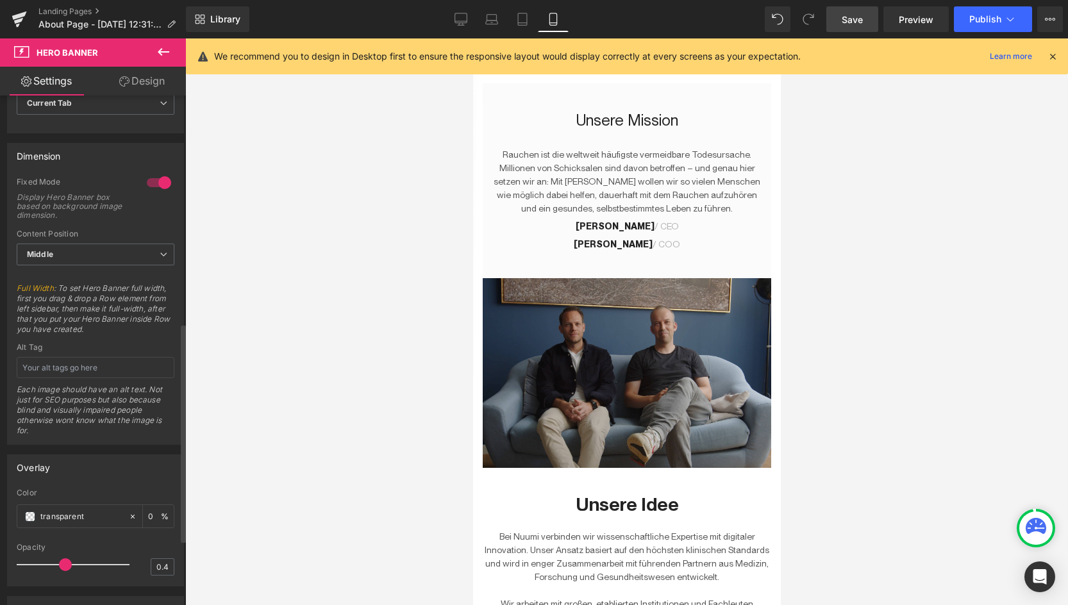
scroll to position [682, 0]
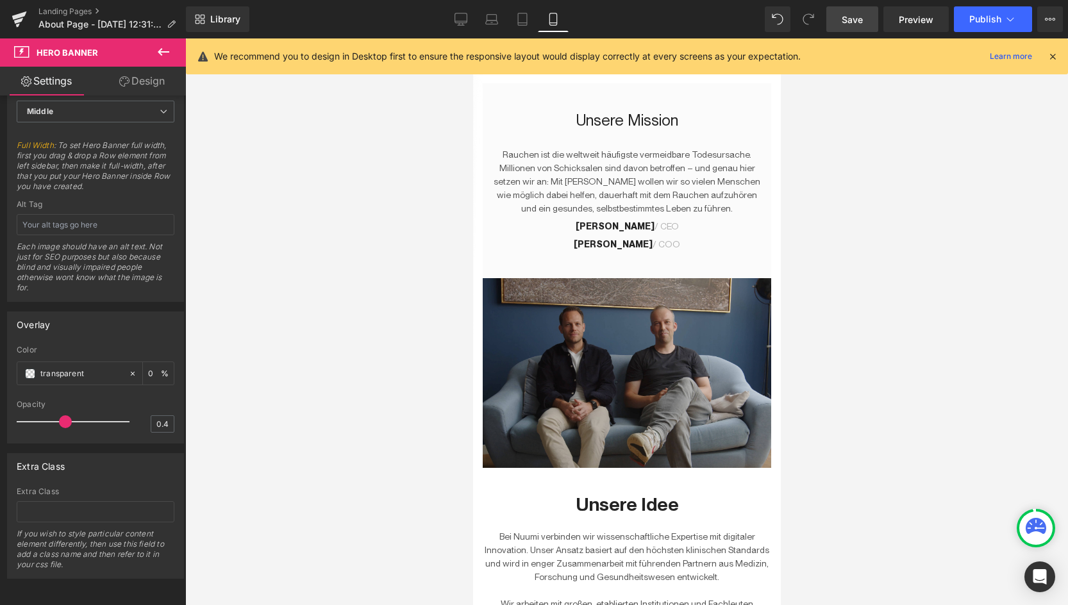
click at [151, 49] on button at bounding box center [163, 52] width 45 height 28
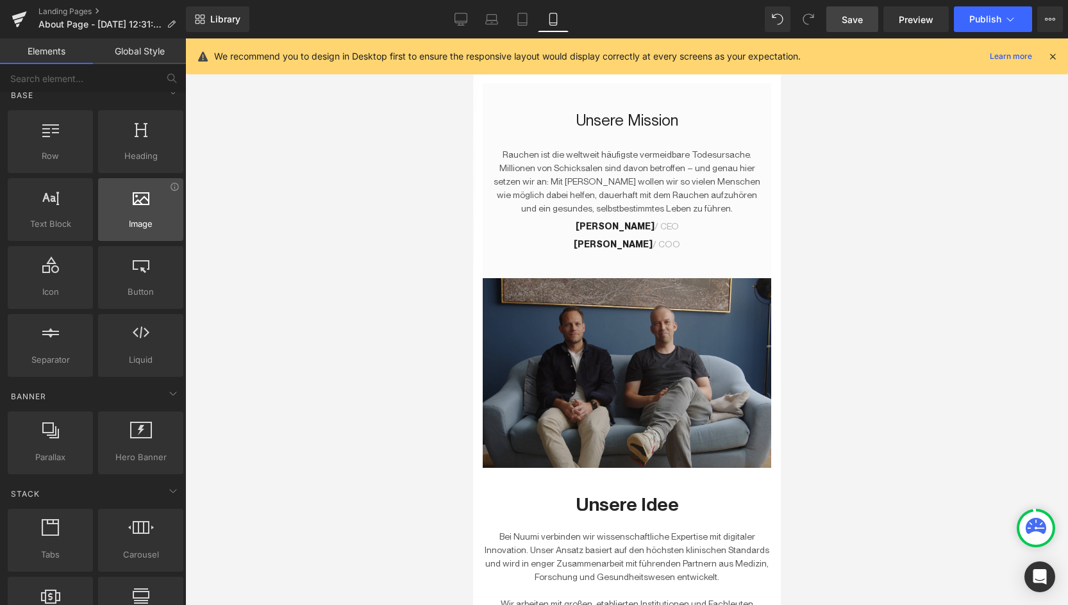
scroll to position [18, 0]
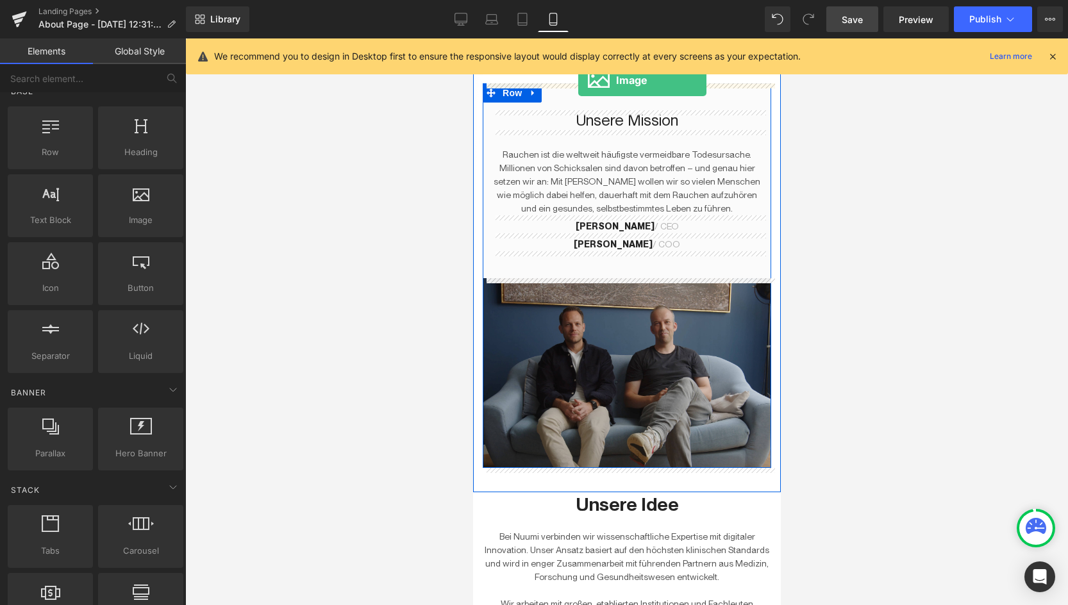
drag, startPoint x: 597, startPoint y: 264, endPoint x: 578, endPoint y: 80, distance: 185.0
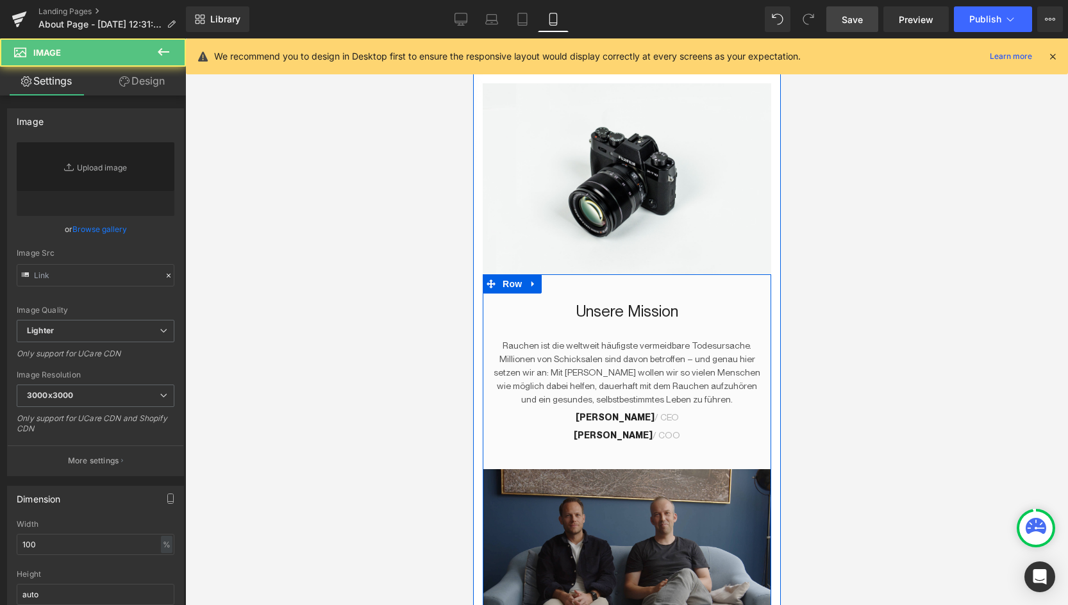
type input "//[DOMAIN_NAME][URL]"
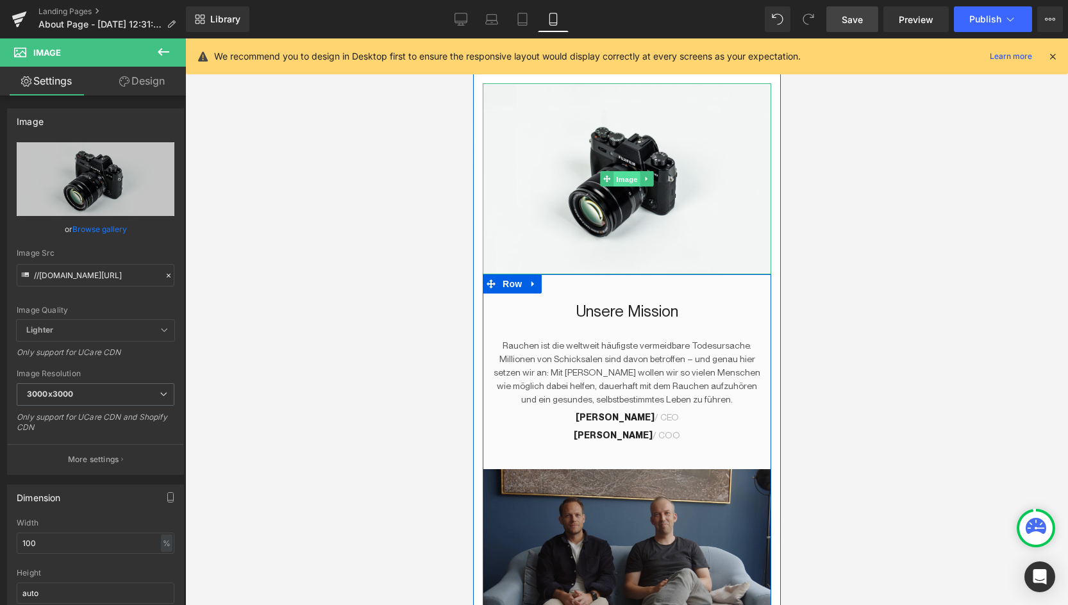
click at [633, 183] on span "Image" at bounding box center [626, 179] width 27 height 15
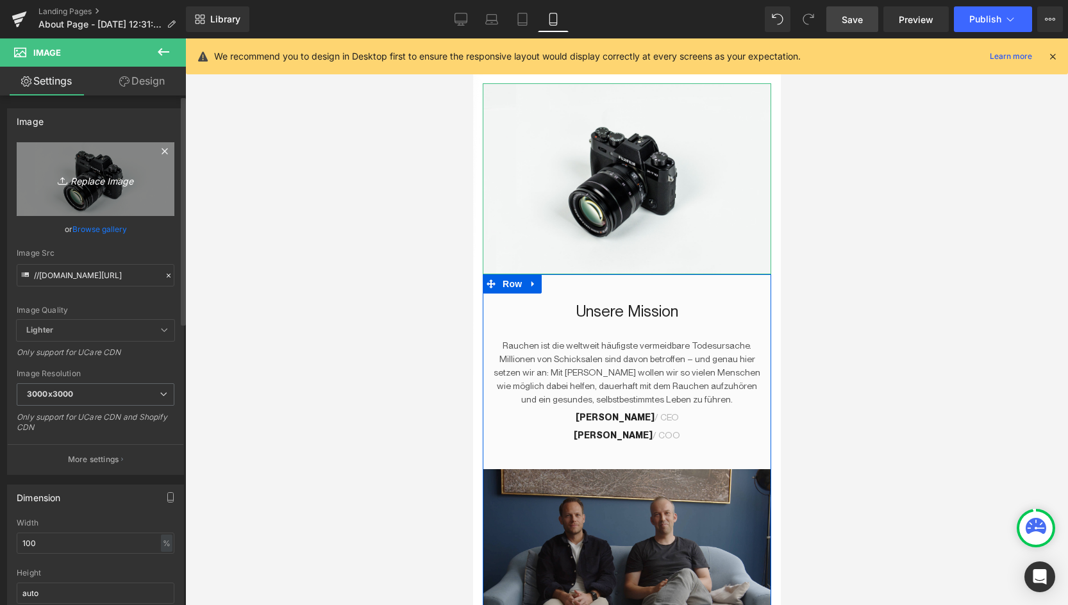
click at [103, 181] on icon "Replace Image" at bounding box center [95, 179] width 103 height 16
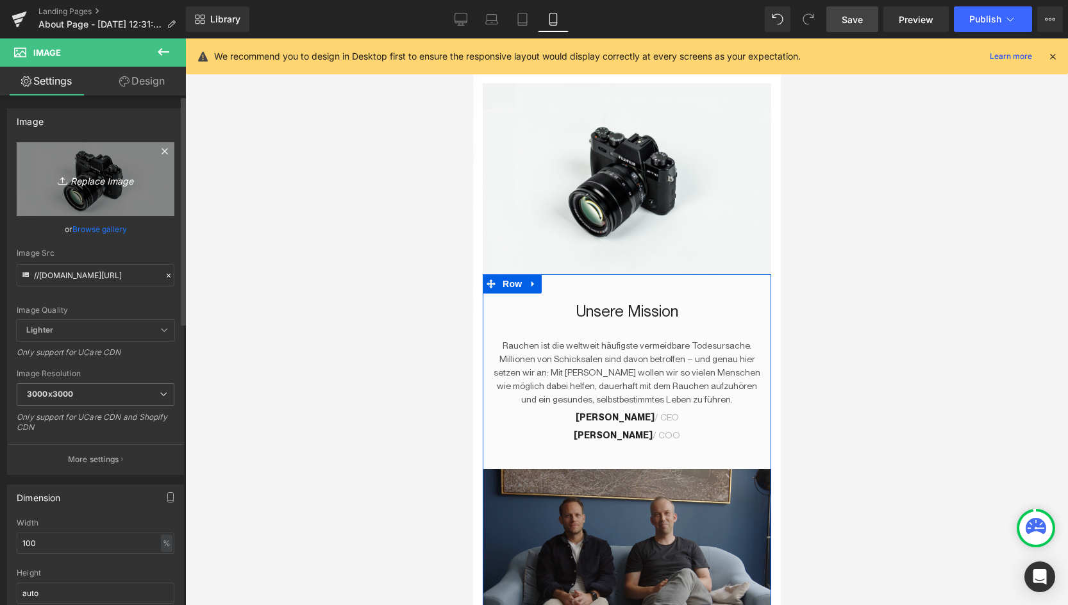
type input "C:\fakepath\phone about you.jpg"
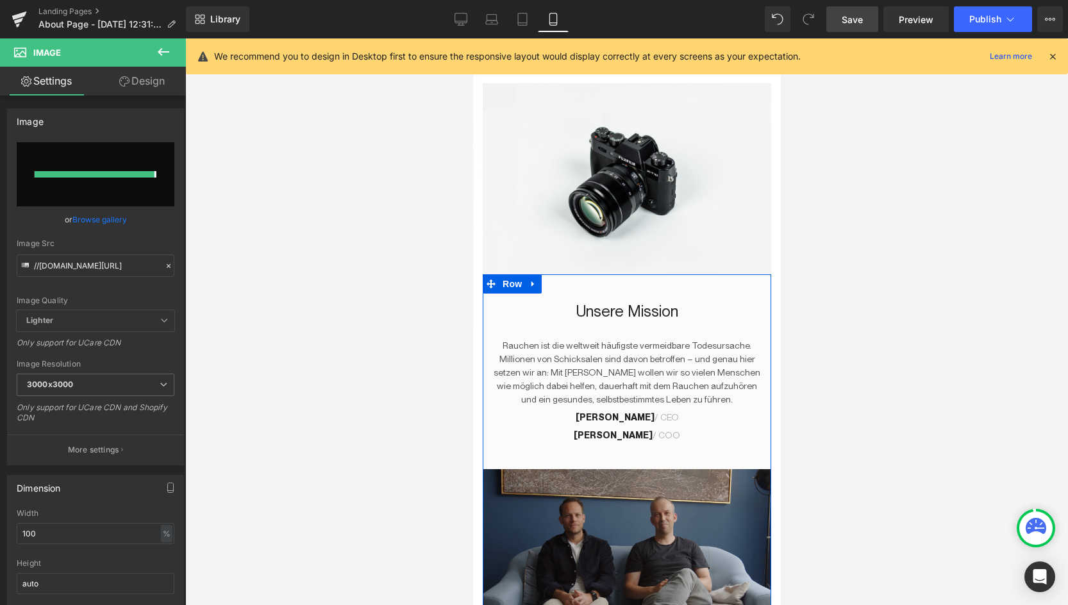
type input "[URL][DOMAIN_NAME]"
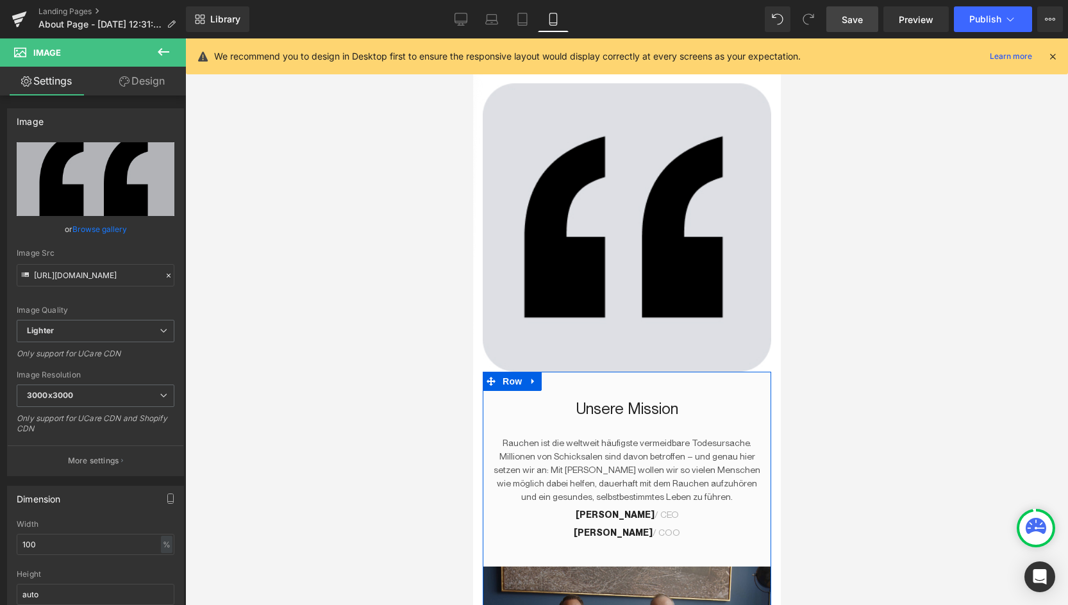
click at [951, 199] on div at bounding box center [626, 321] width 883 height 567
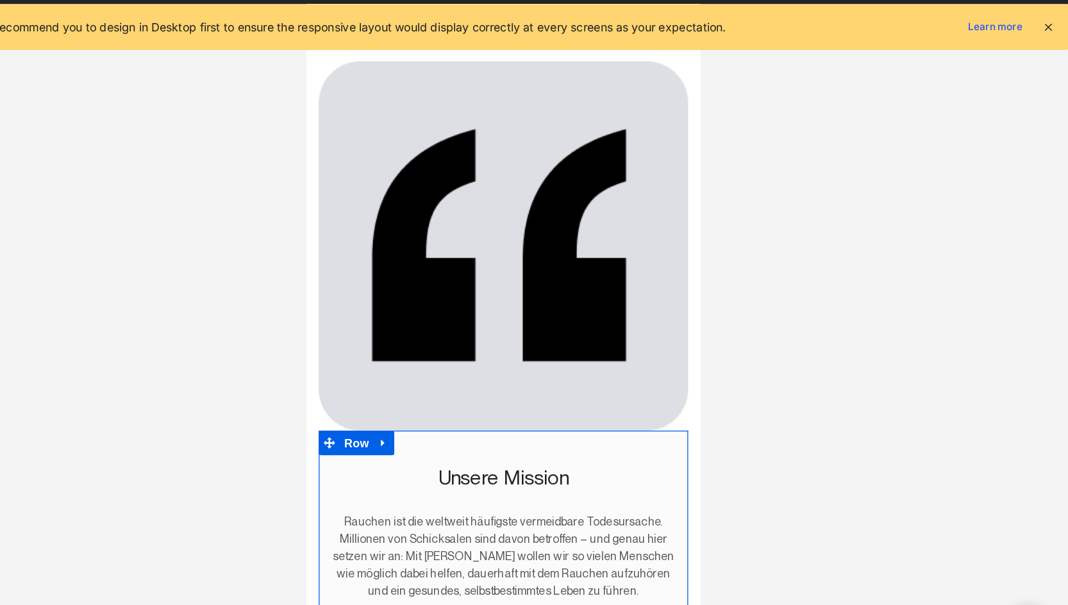
scroll to position [0, 0]
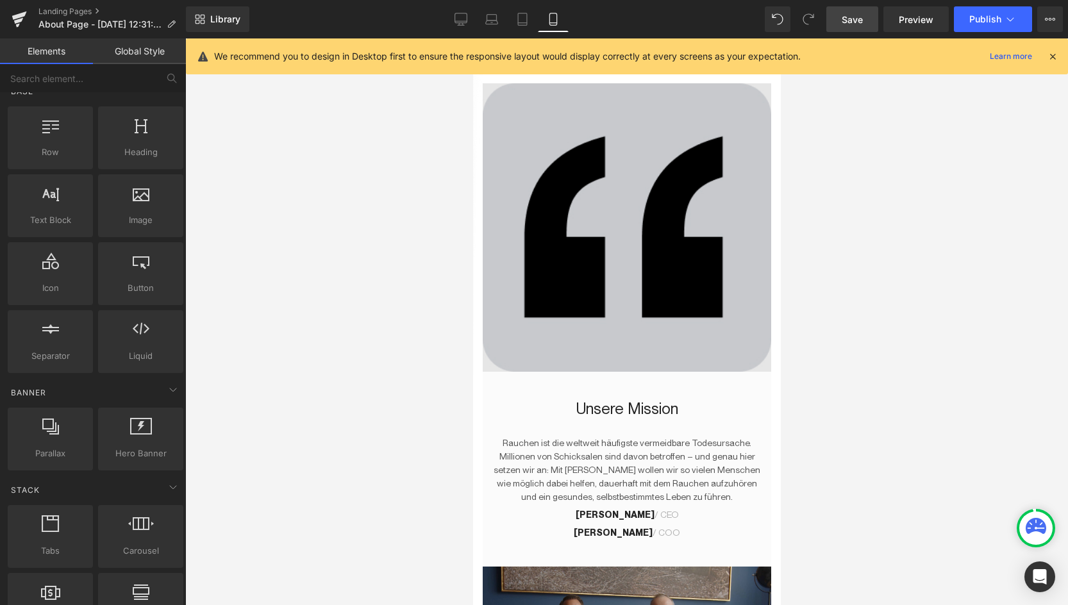
click at [608, 231] on icon at bounding box center [606, 228] width 7 height 8
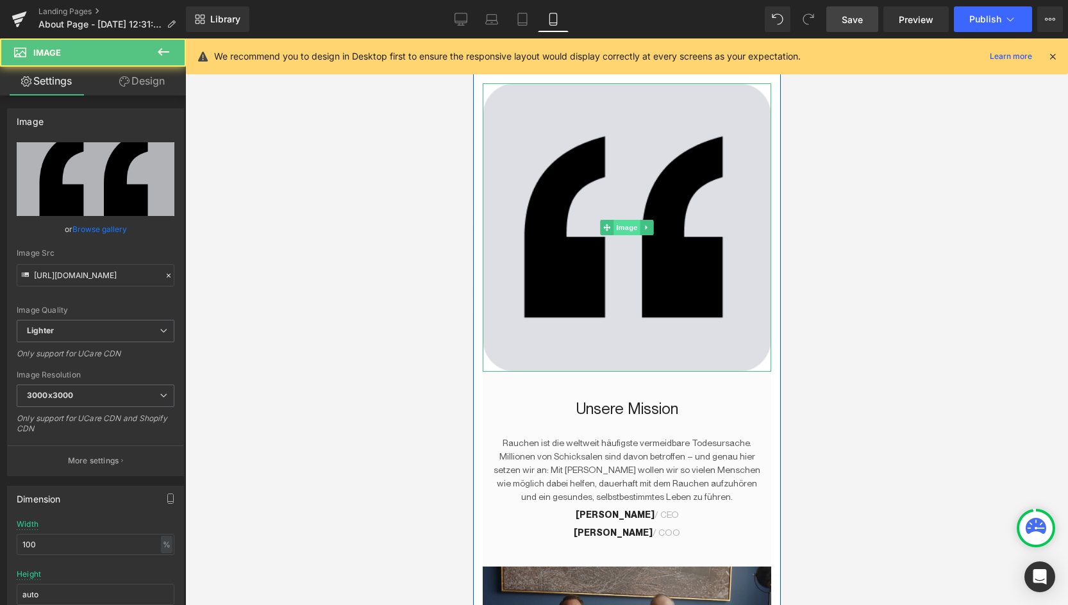
click at [624, 231] on span "Image" at bounding box center [626, 227] width 27 height 15
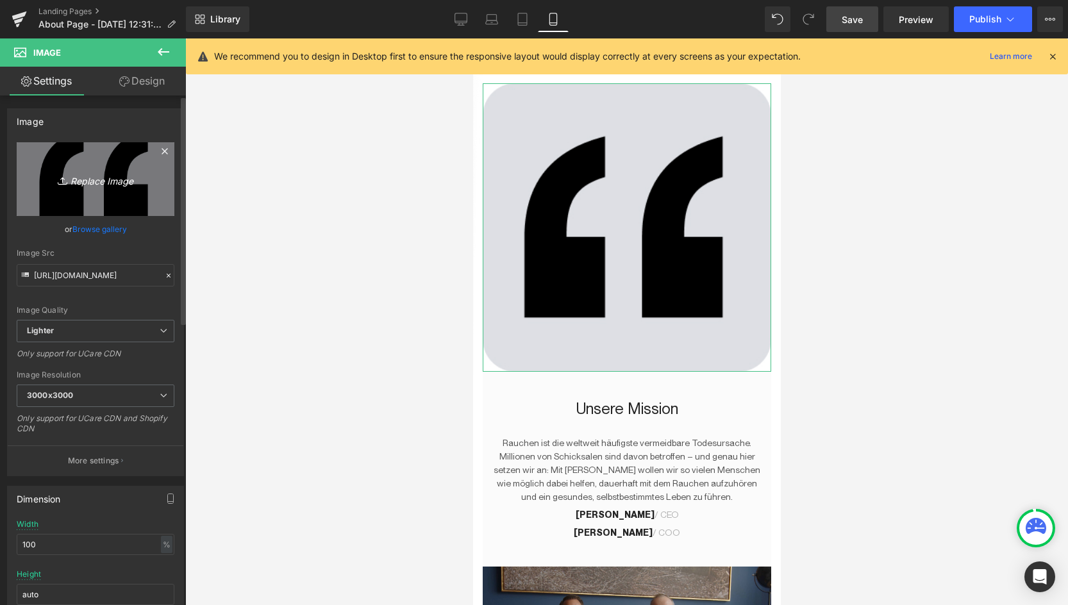
click at [89, 185] on icon "Replace Image" at bounding box center [95, 179] width 103 height 16
type input "C:\fakepath\phone about you.jpg"
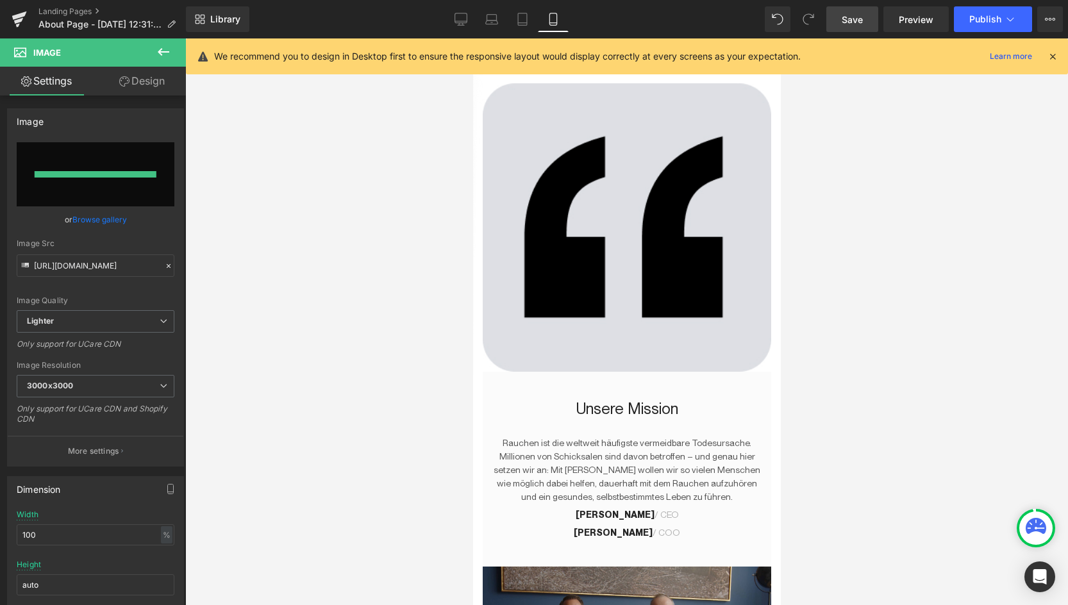
type input "[URL][DOMAIN_NAME]"
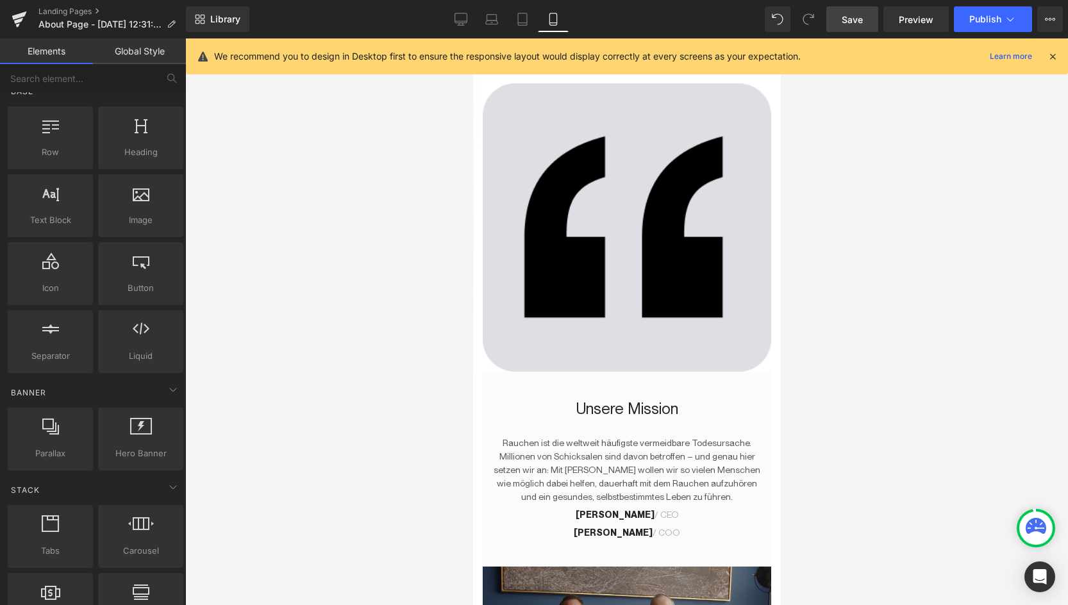
click at [857, 274] on div at bounding box center [626, 321] width 883 height 567
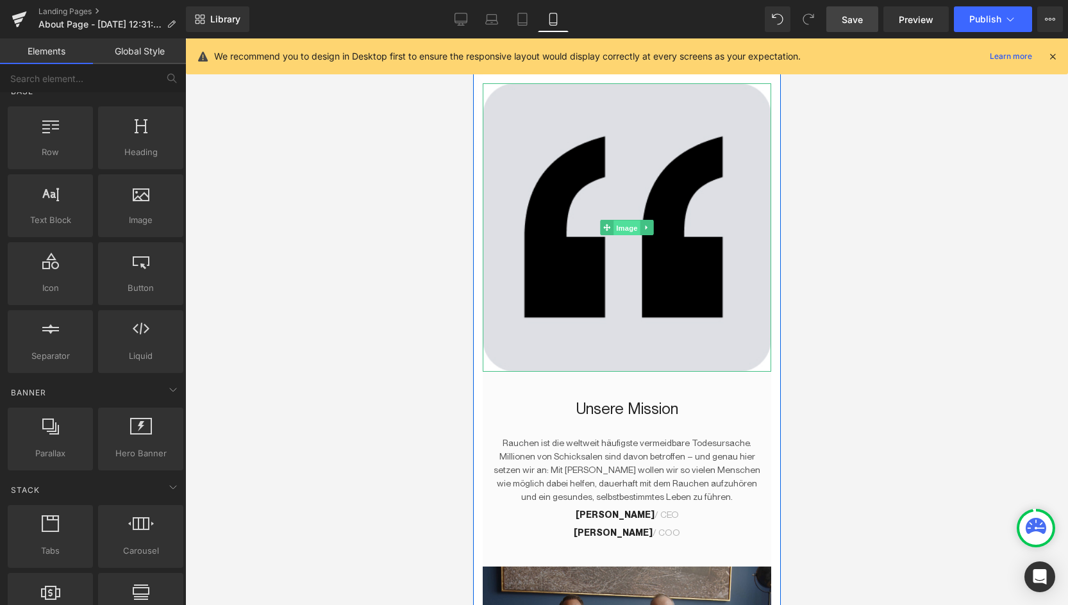
click at [624, 224] on span "Image" at bounding box center [626, 228] width 27 height 15
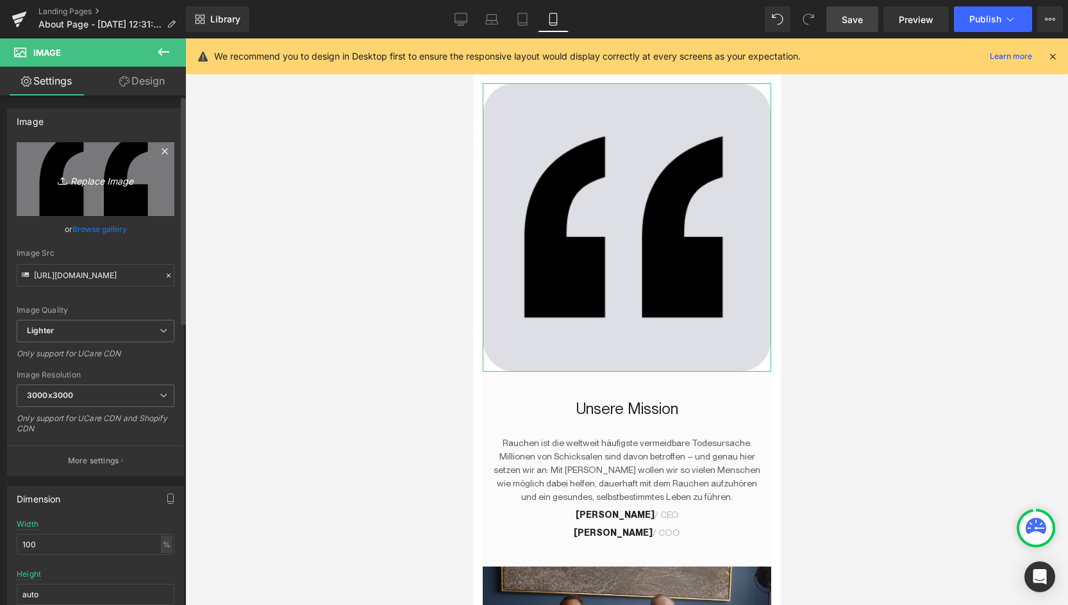
click at [88, 171] on icon "Replace Image" at bounding box center [95, 179] width 103 height 16
type input "C:\fakepath\img.jpg"
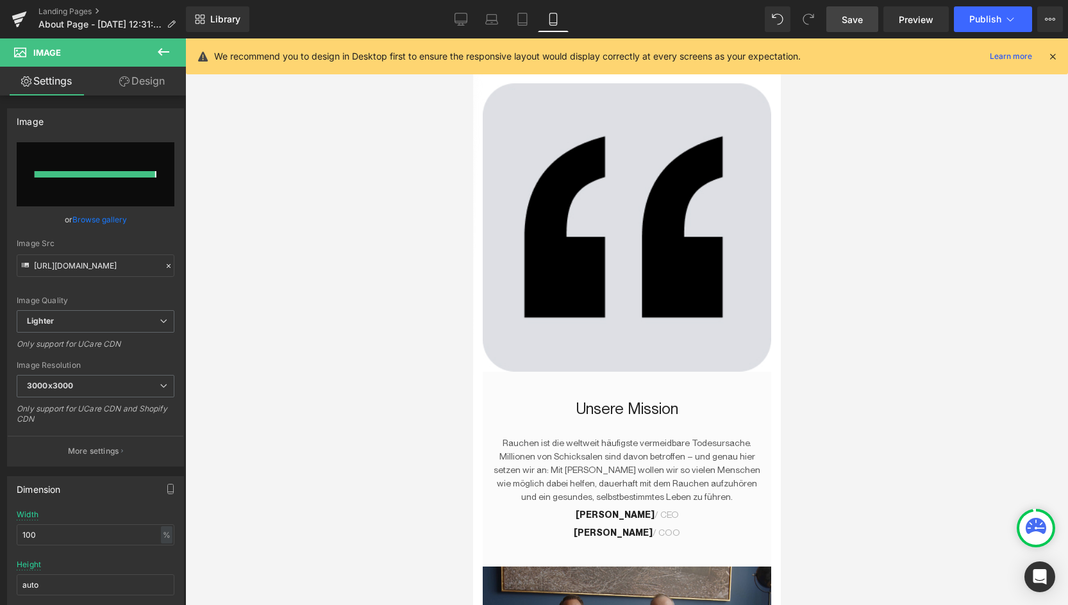
type input "[URL][DOMAIN_NAME]"
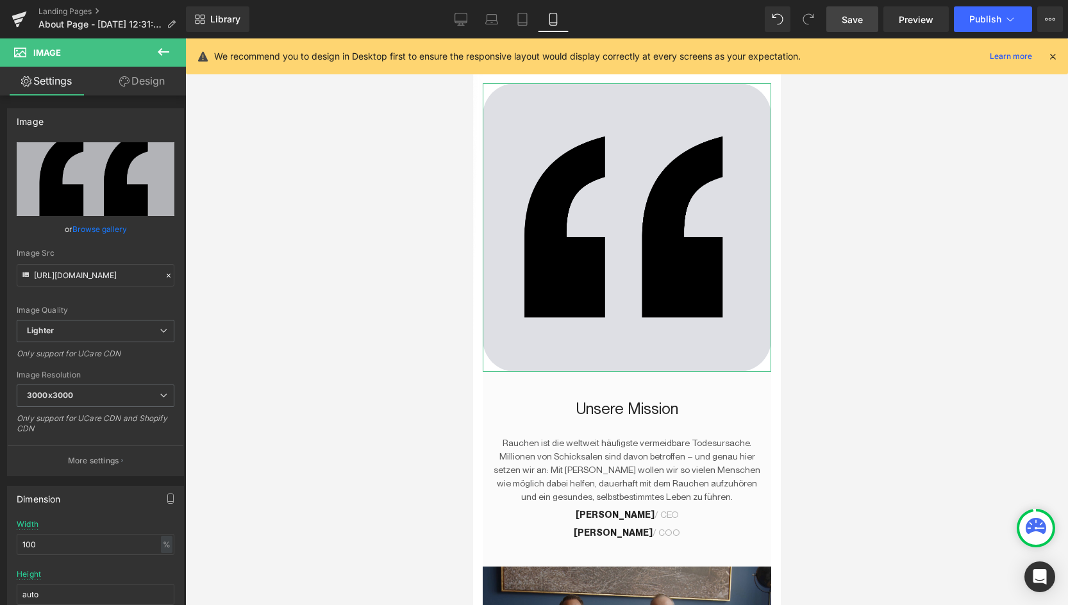
click at [149, 79] on link "Design" at bounding box center [142, 81] width 93 height 29
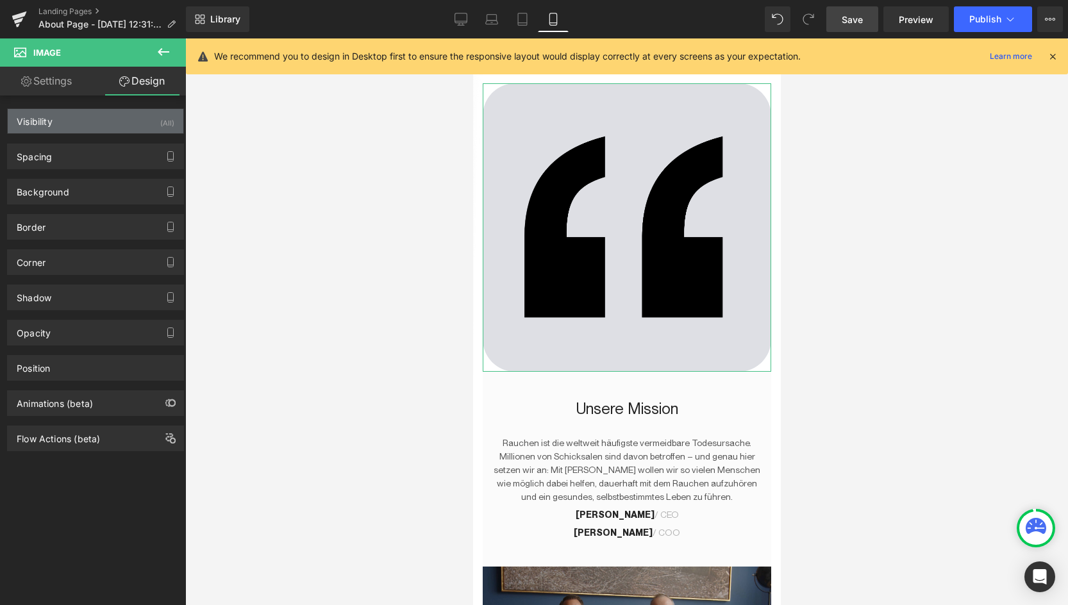
click at [76, 128] on div "Visibility (All)" at bounding box center [96, 121] width 176 height 24
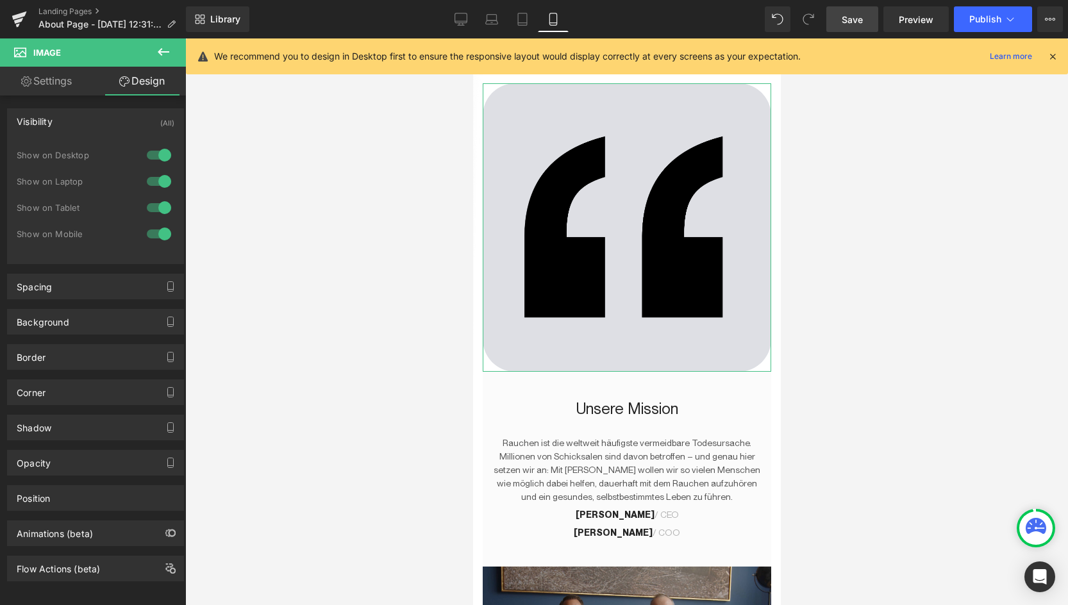
click at [162, 208] on div at bounding box center [159, 207] width 31 height 21
click at [162, 182] on div at bounding box center [159, 181] width 31 height 21
click at [160, 161] on div at bounding box center [159, 155] width 31 height 21
click at [27, 73] on link "Settings" at bounding box center [46, 81] width 93 height 29
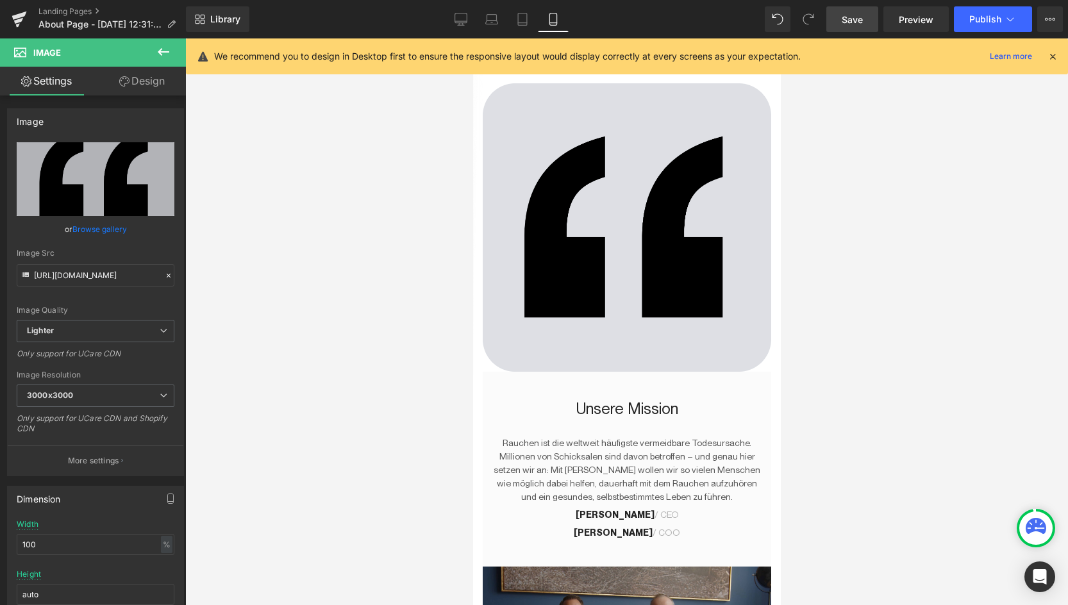
click at [161, 62] on button at bounding box center [163, 52] width 45 height 28
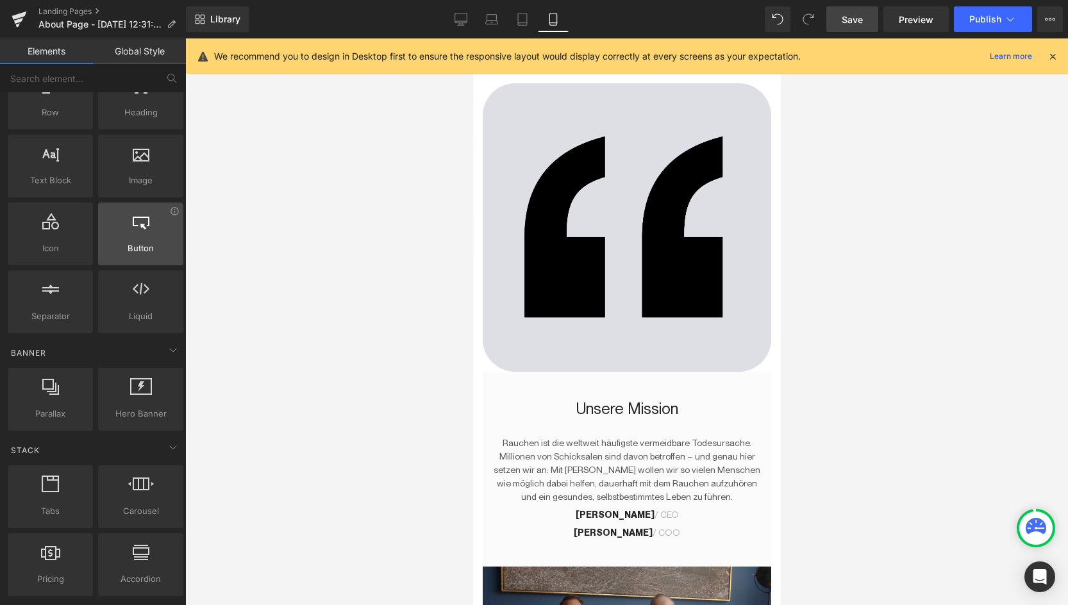
scroll to position [63, 0]
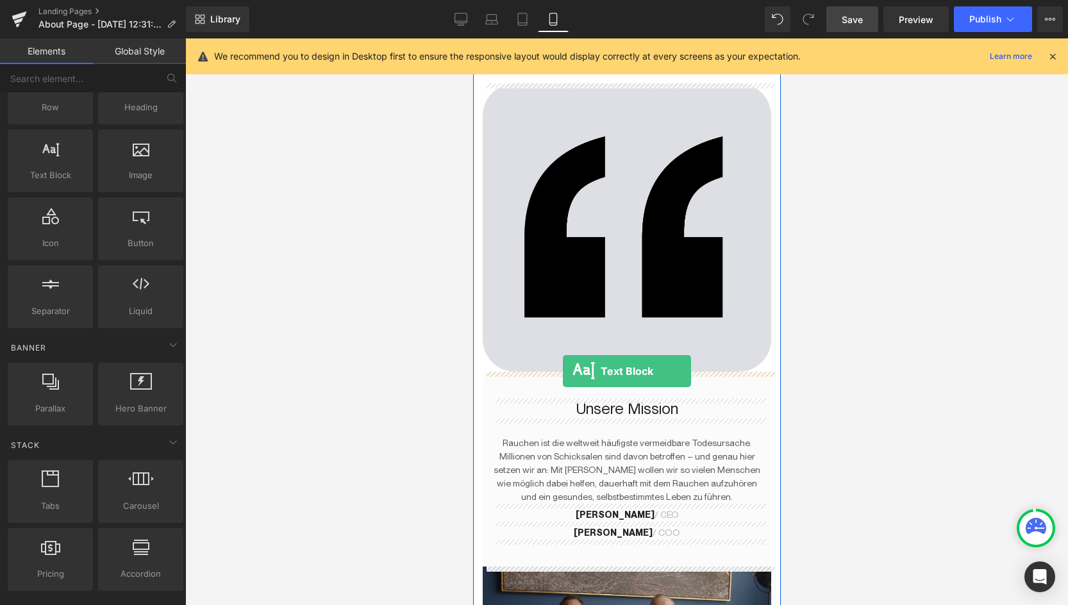
drag, startPoint x: 543, startPoint y: 222, endPoint x: 562, endPoint y: 371, distance: 150.6
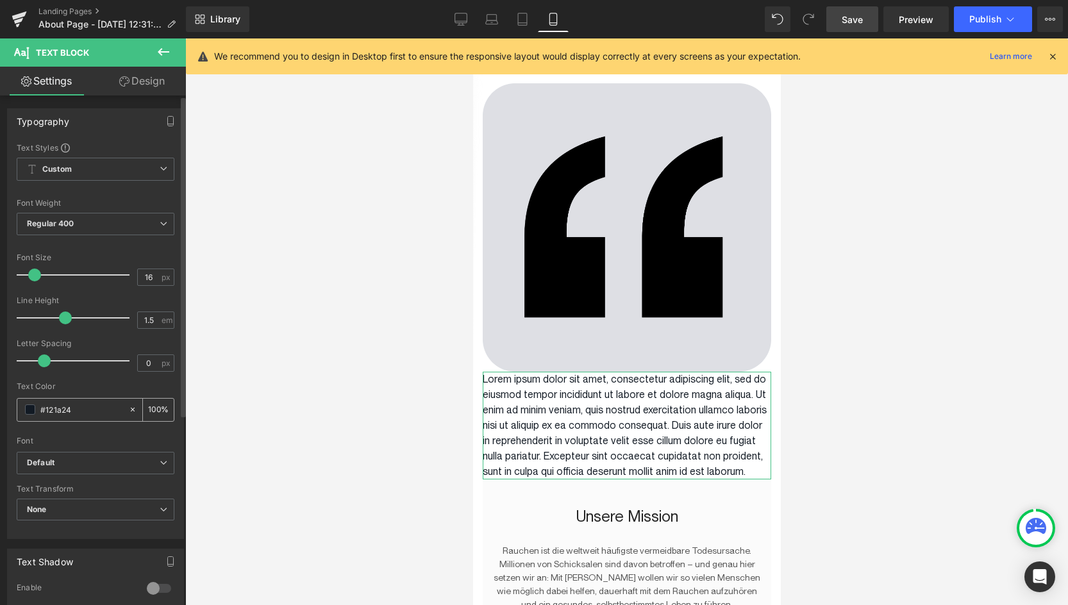
click at [26, 414] on span at bounding box center [30, 410] width 10 height 10
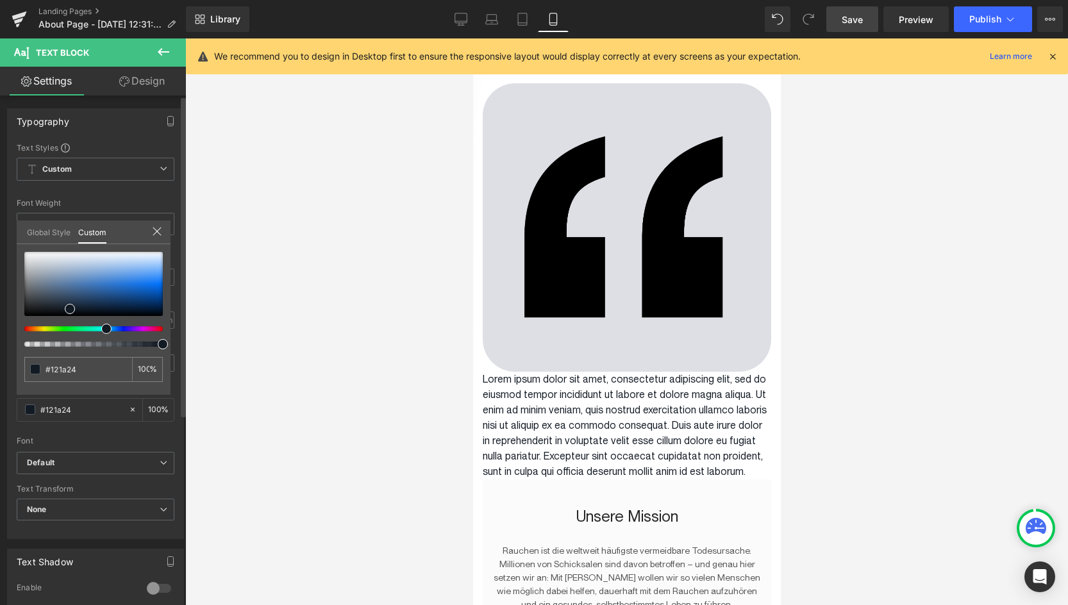
click at [72, 372] on input "#121a24" at bounding box center [86, 369] width 81 height 13
click at [72, 372] on input "#121a24" at bounding box center [80, 369] width 68 height 13
paste input "F8F8F8"
type input "#F8F8F8"
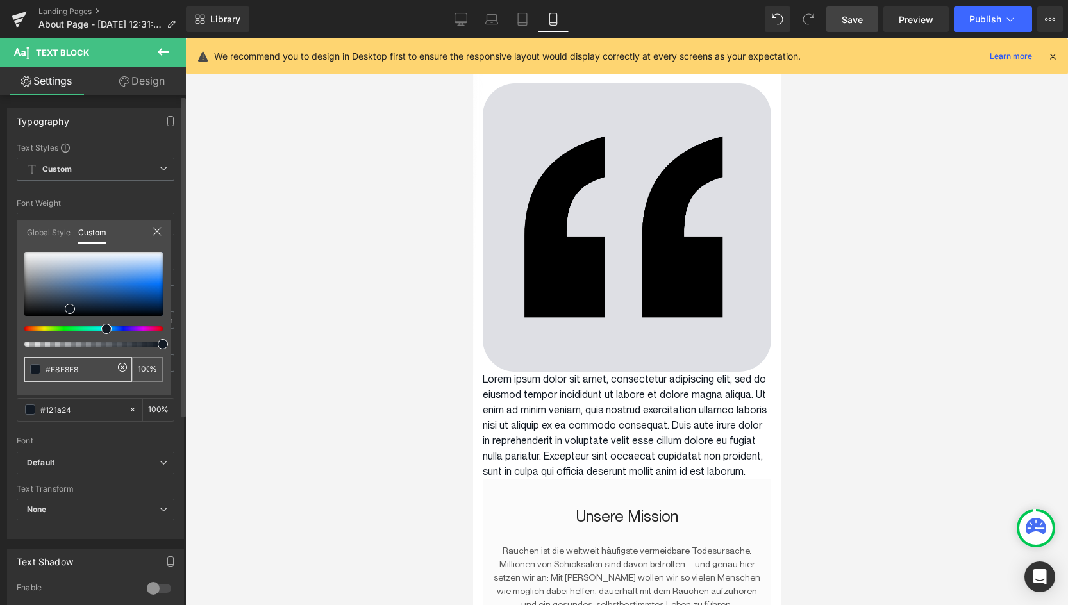
type input "#F8F8F8"
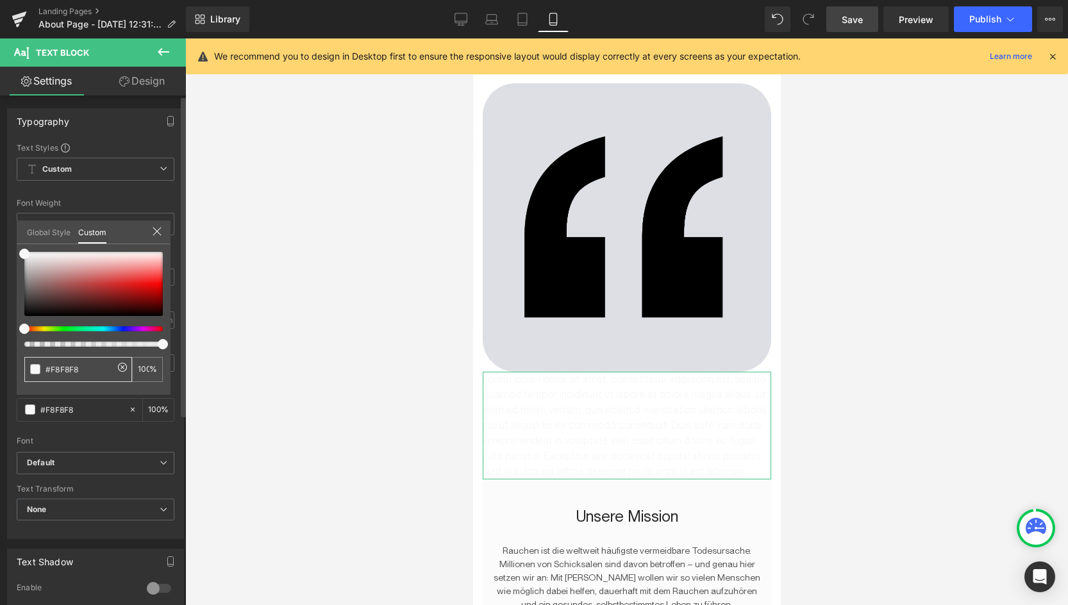
type input "#121a24"
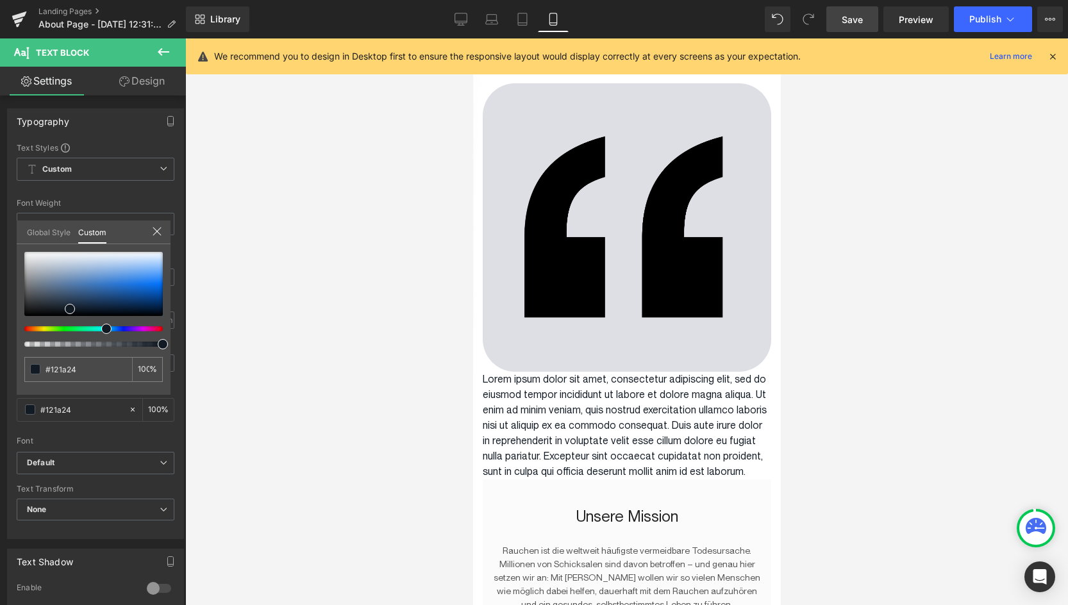
click at [302, 406] on div at bounding box center [626, 321] width 883 height 567
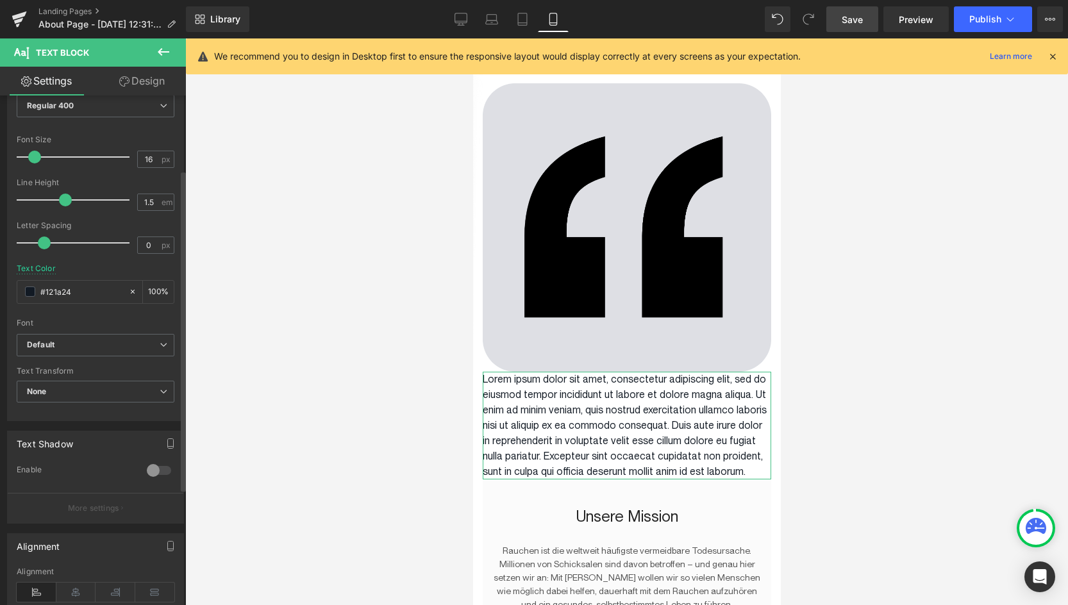
scroll to position [120, 0]
click at [150, 78] on link "Design" at bounding box center [142, 81] width 93 height 29
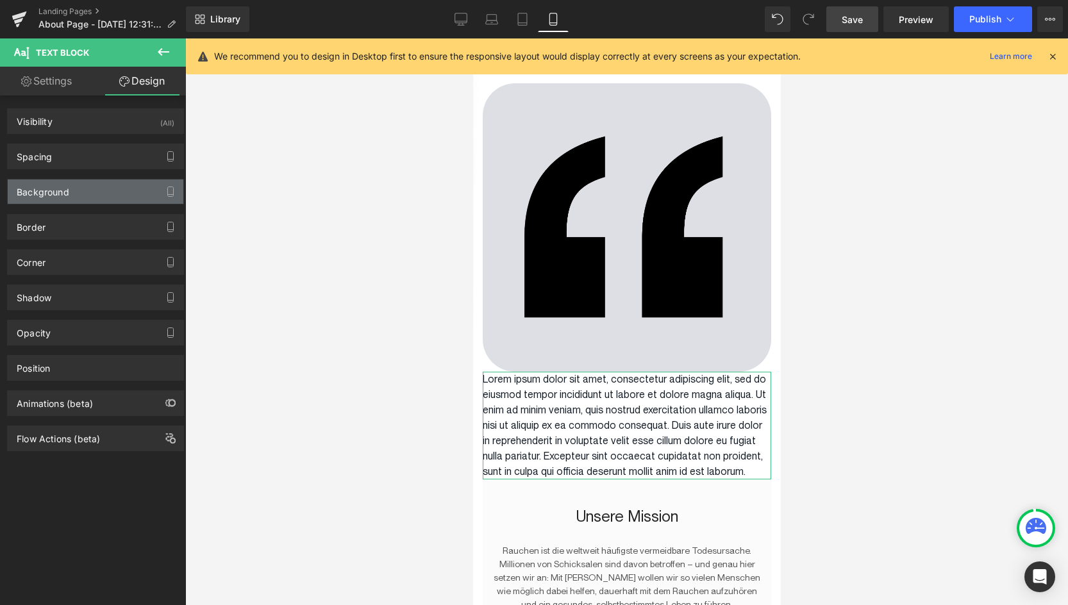
click at [59, 181] on div "Background" at bounding box center [43, 189] width 53 height 18
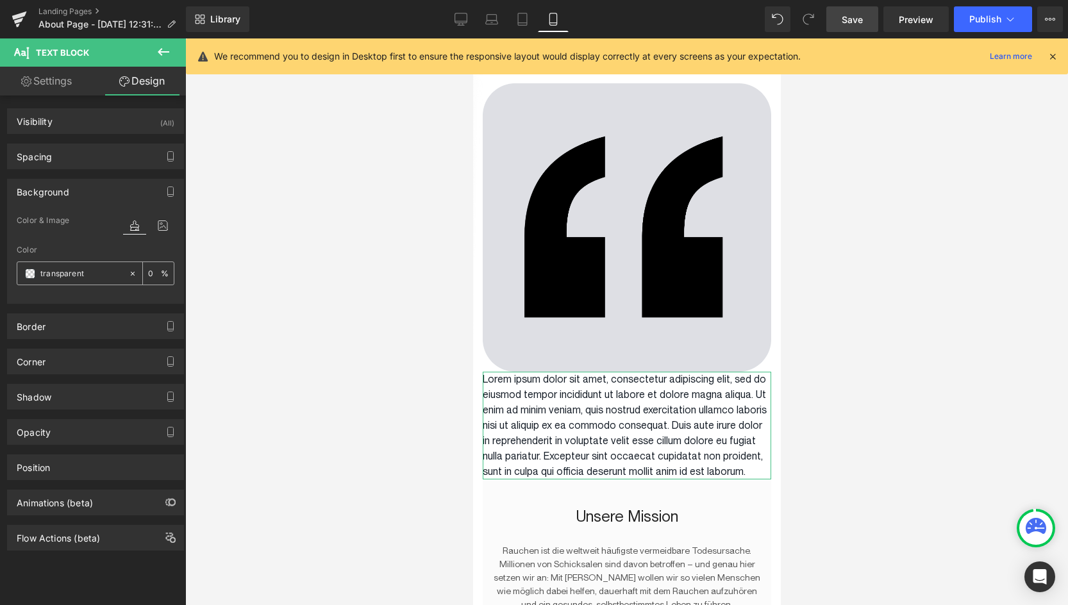
click at [59, 271] on input "transparent" at bounding box center [81, 274] width 82 height 14
paste input "#F8F8F8"
type input "#F8F8F8"
type input "100"
type input "#f8f8f8"
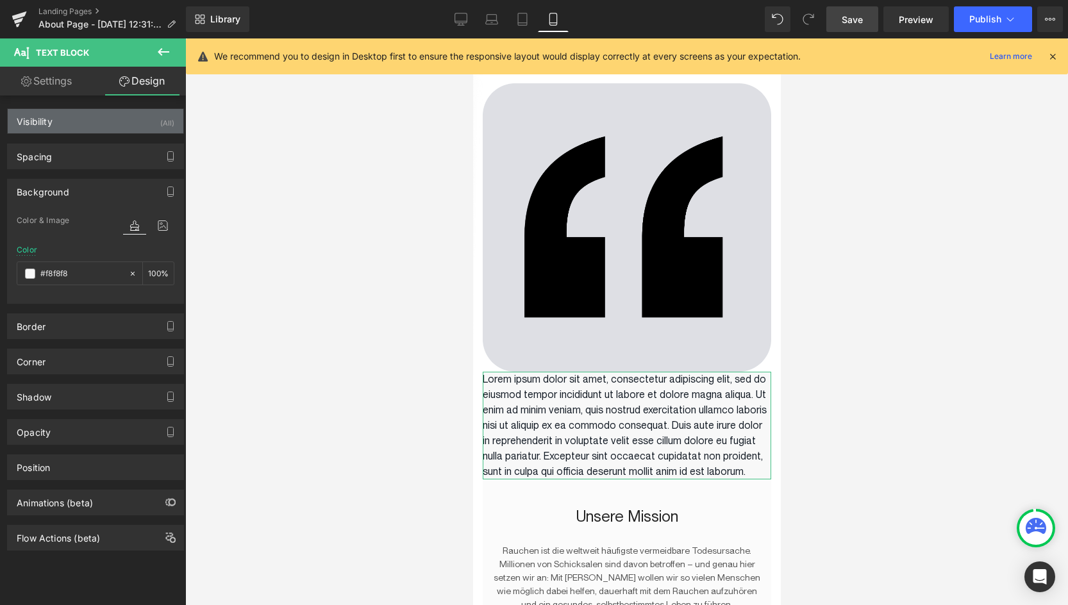
click at [65, 123] on div "Visibility (All)" at bounding box center [96, 121] width 176 height 24
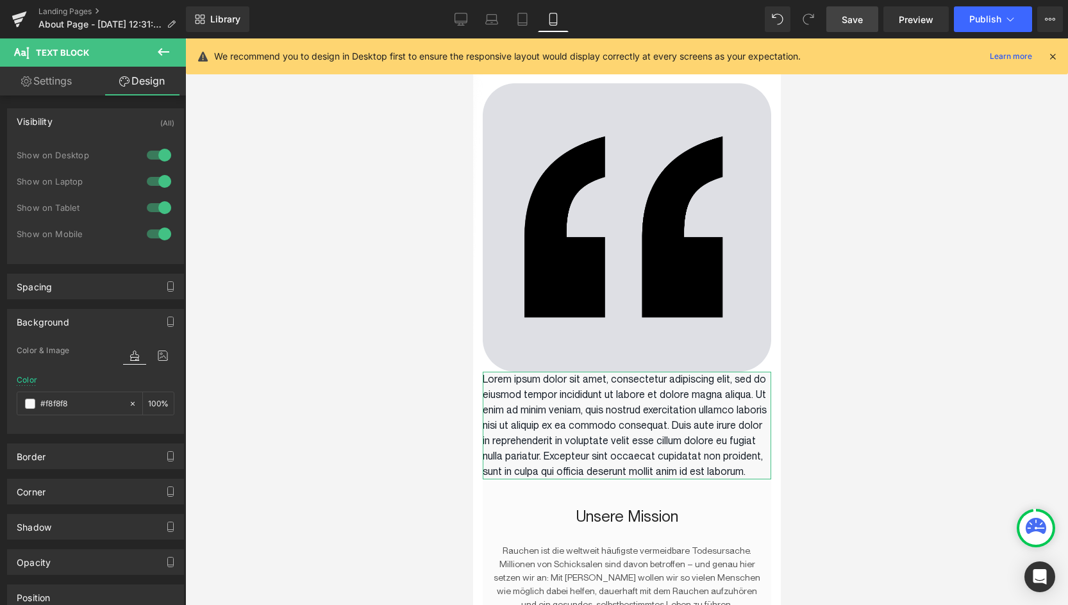
click at [153, 211] on div at bounding box center [159, 207] width 31 height 21
click at [156, 182] on div at bounding box center [159, 181] width 31 height 21
click at [155, 153] on div at bounding box center [159, 155] width 31 height 21
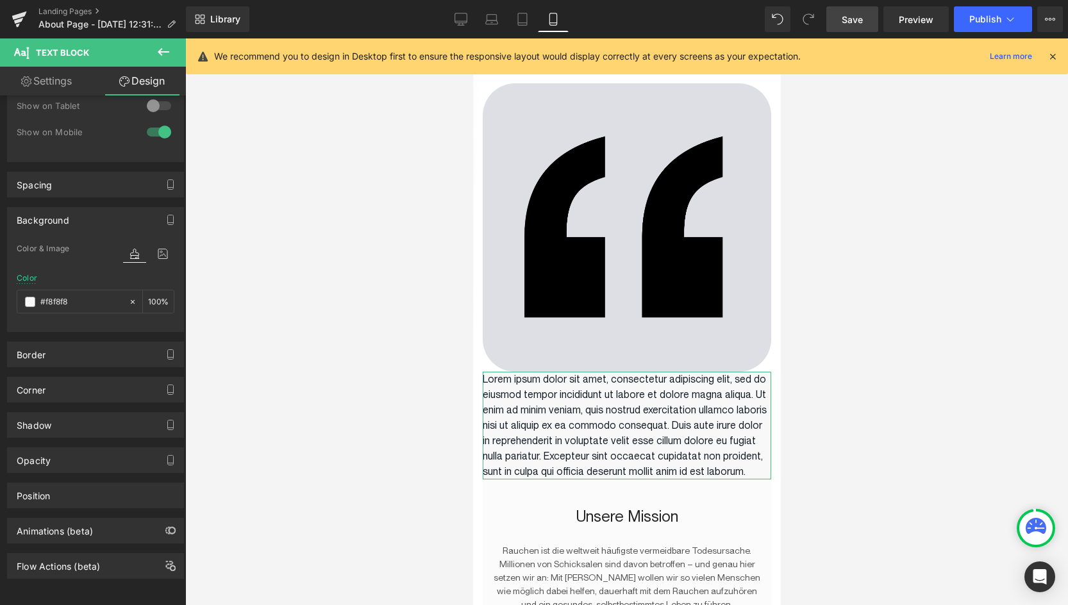
scroll to position [112, 0]
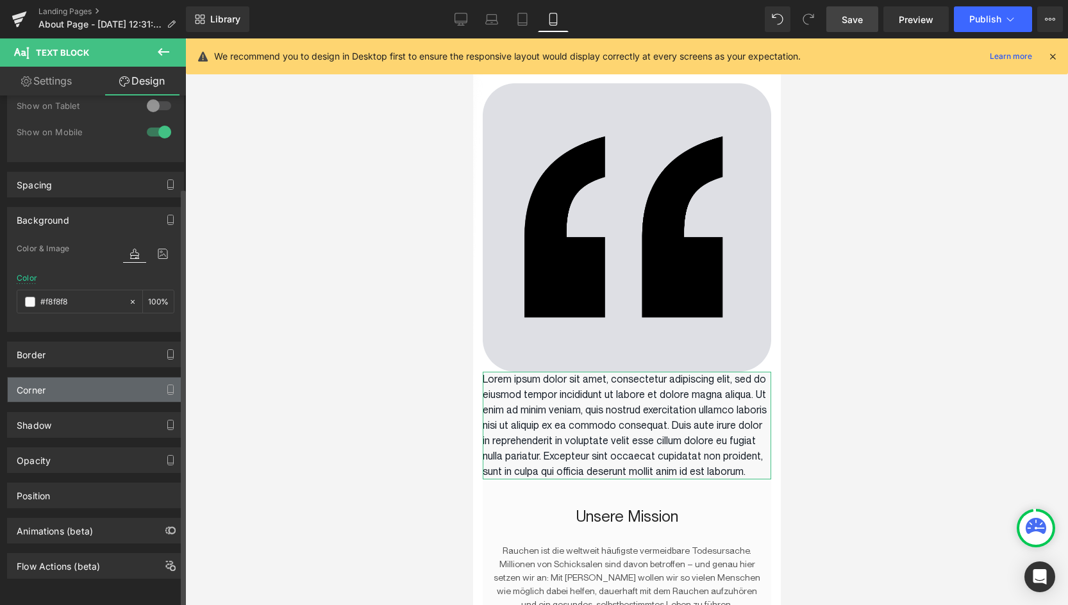
click at [65, 378] on div "Corner" at bounding box center [96, 390] width 176 height 24
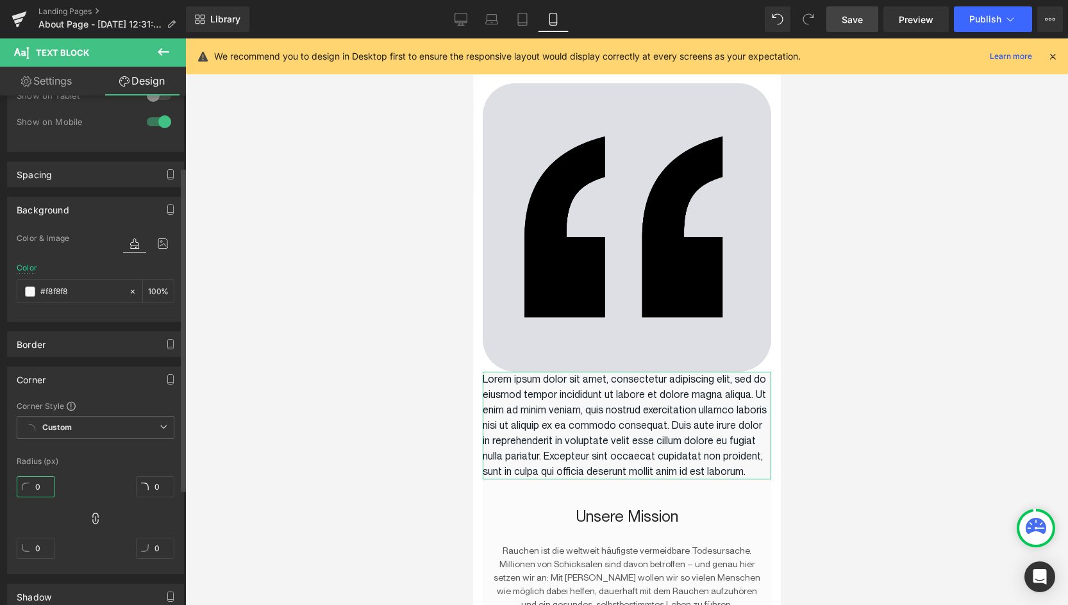
click at [35, 488] on input "0" at bounding box center [36, 486] width 38 height 21
type input "1"
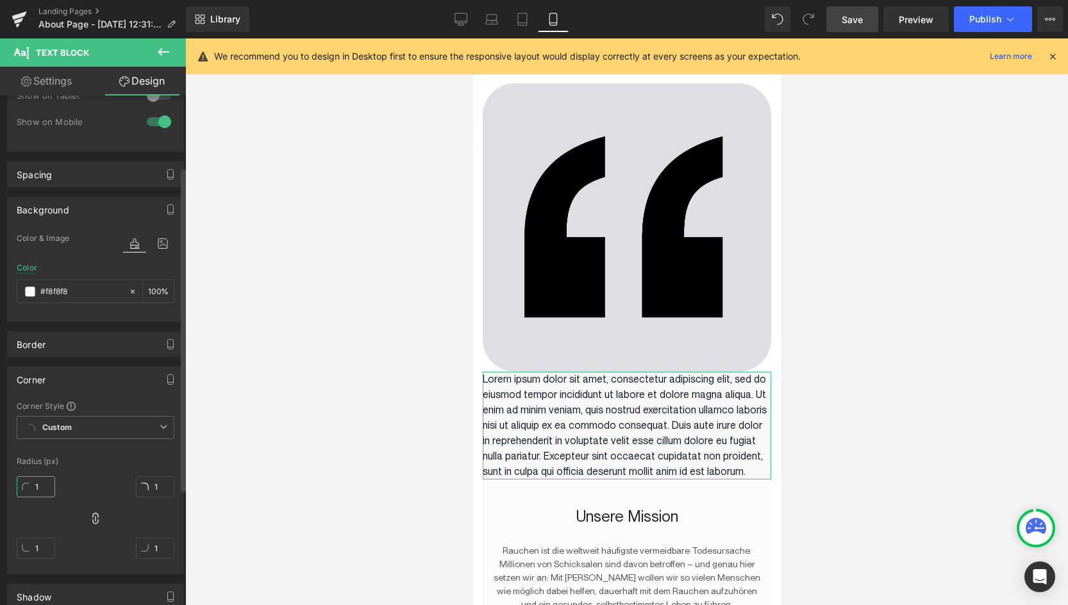
type input "10"
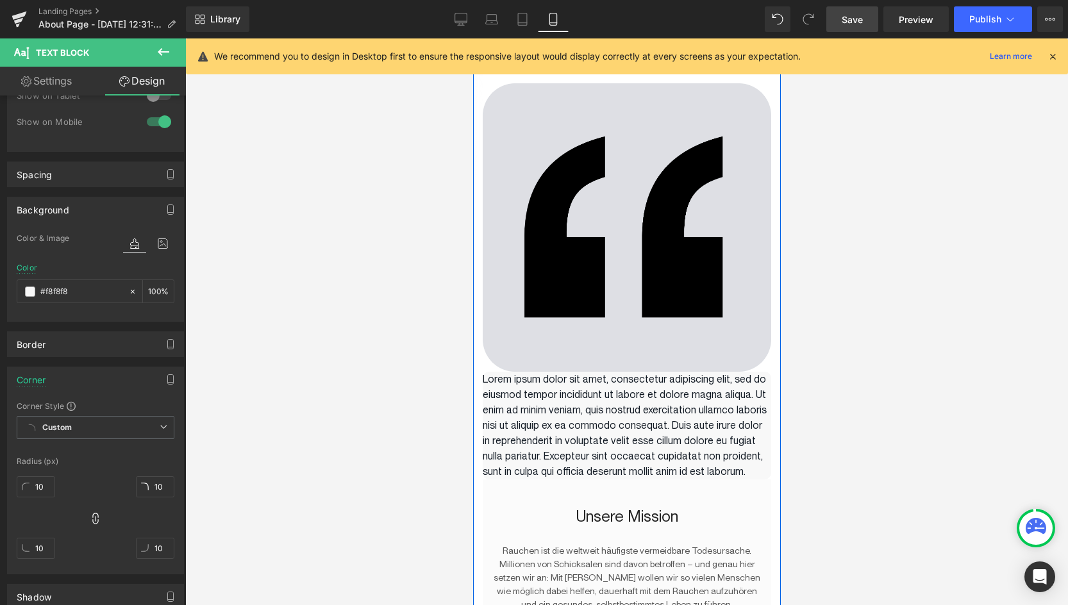
click at [659, 452] on p "Lorem ipsum dolor sit amet, consectetur adipiscing elit, sed do eiusmod tempor …" at bounding box center [626, 426] width 289 height 108
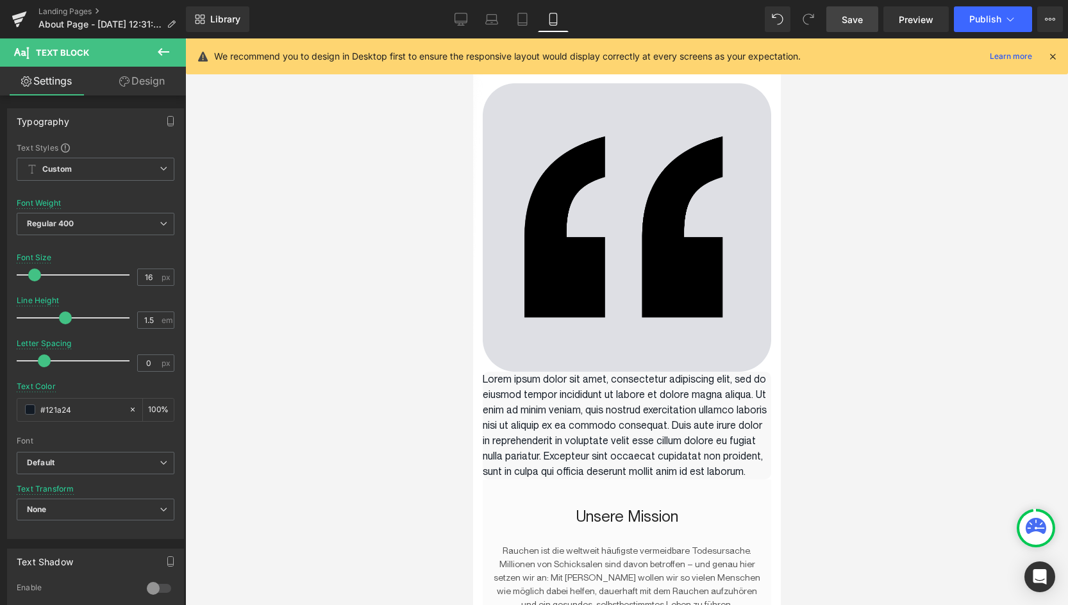
click at [130, 87] on link "Design" at bounding box center [142, 81] width 93 height 29
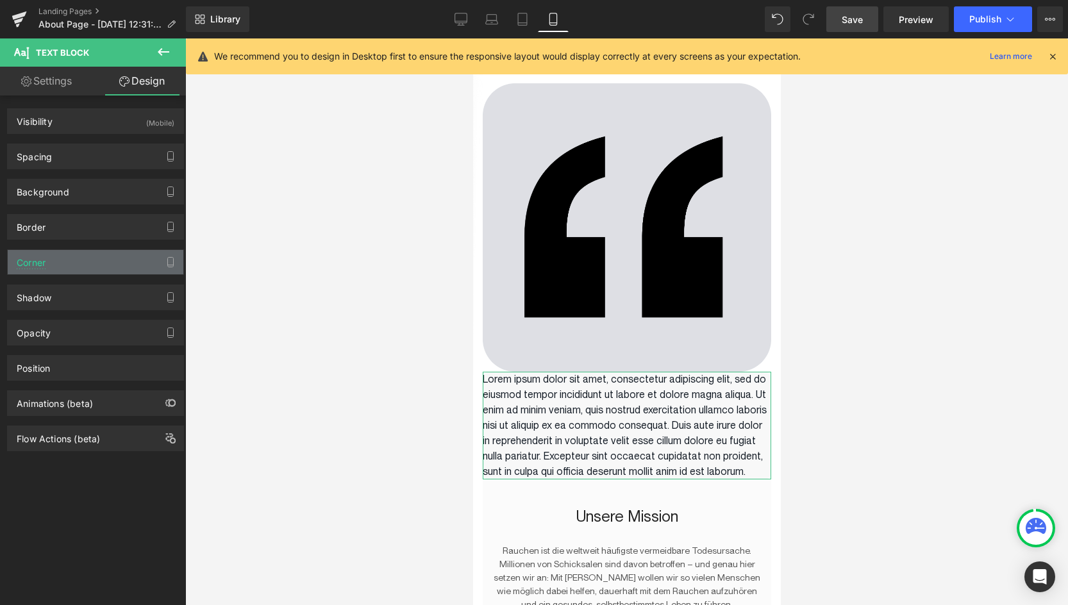
click at [60, 264] on div "Corner" at bounding box center [96, 262] width 176 height 24
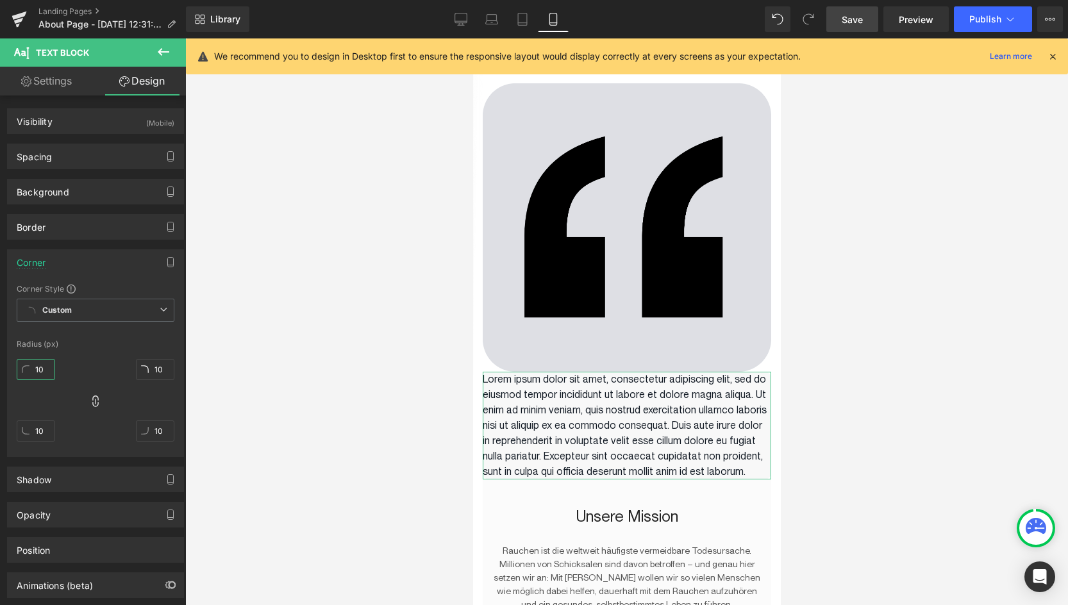
click at [42, 367] on input "10" at bounding box center [36, 369] width 38 height 21
type input "1"
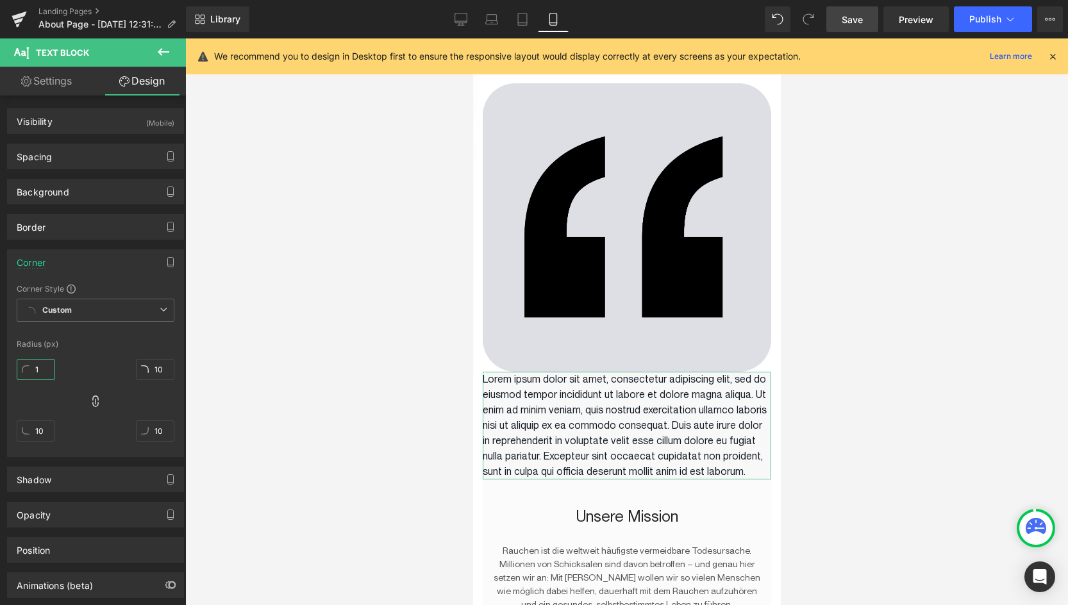
type input "1"
type input "16"
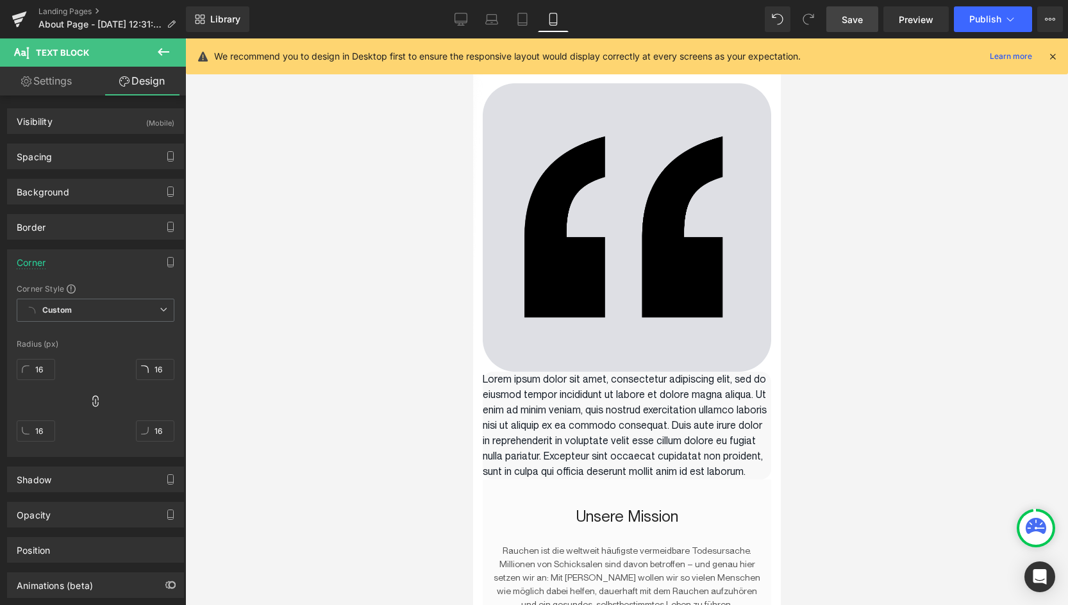
click at [383, 367] on div at bounding box center [626, 321] width 883 height 567
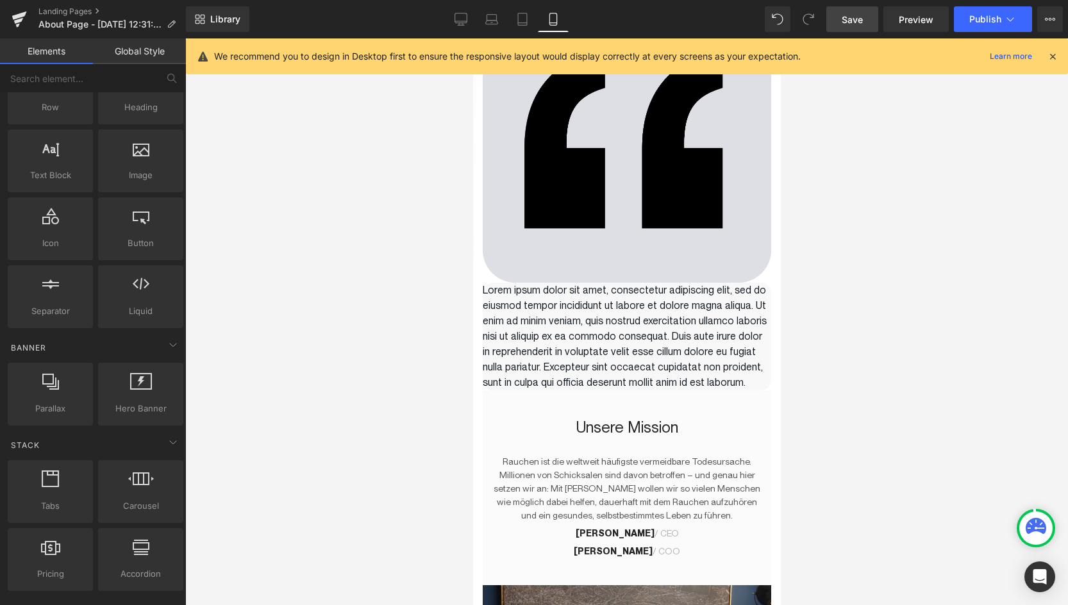
scroll to position [60, 0]
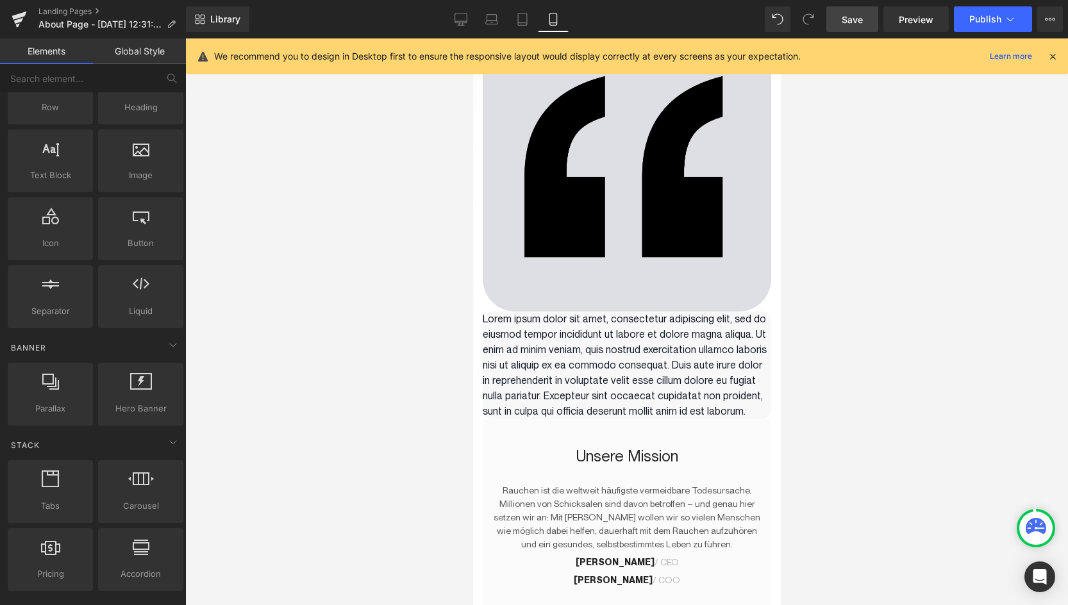
click at [510, 408] on p "Lorem ipsum dolor sit amet, consectetur adipiscing elit, sed do eiusmod tempor …" at bounding box center [626, 366] width 289 height 108
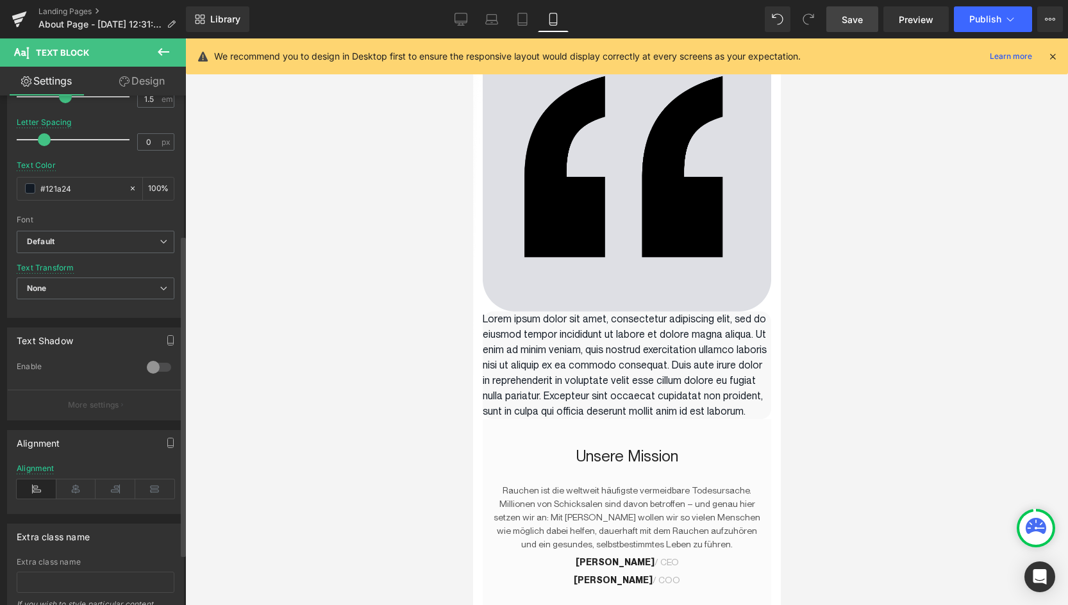
scroll to position [0, 0]
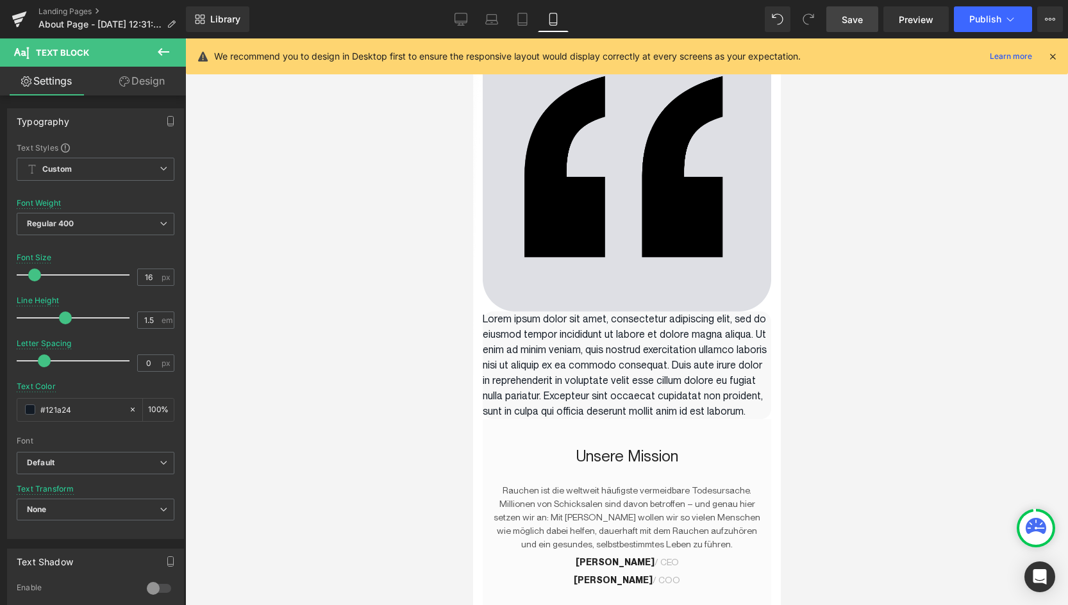
click at [146, 88] on link "Design" at bounding box center [142, 81] width 93 height 29
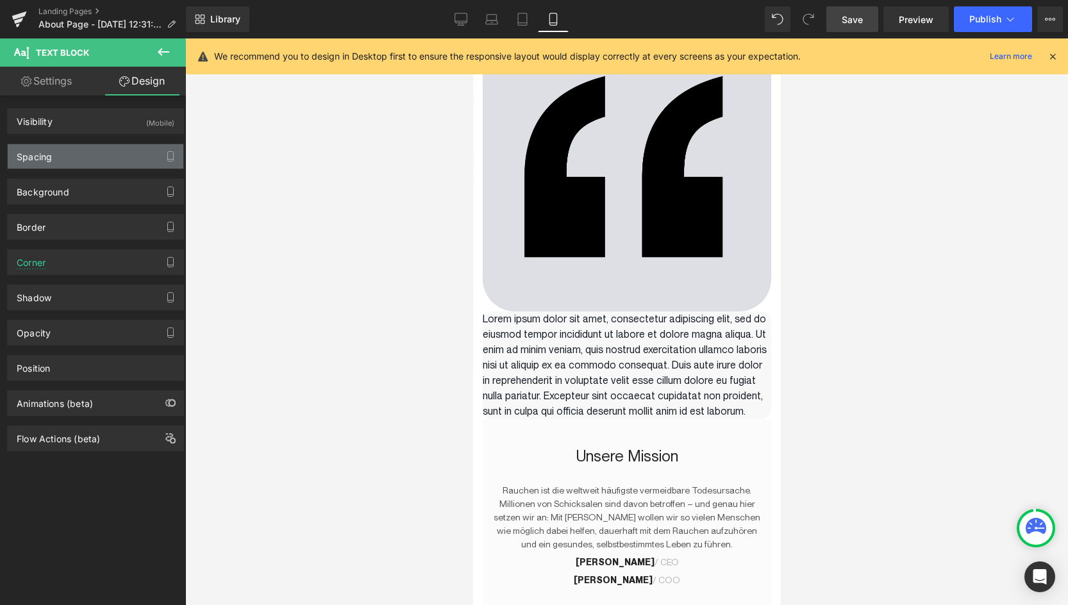
click at [34, 158] on div "Spacing" at bounding box center [34, 153] width 35 height 18
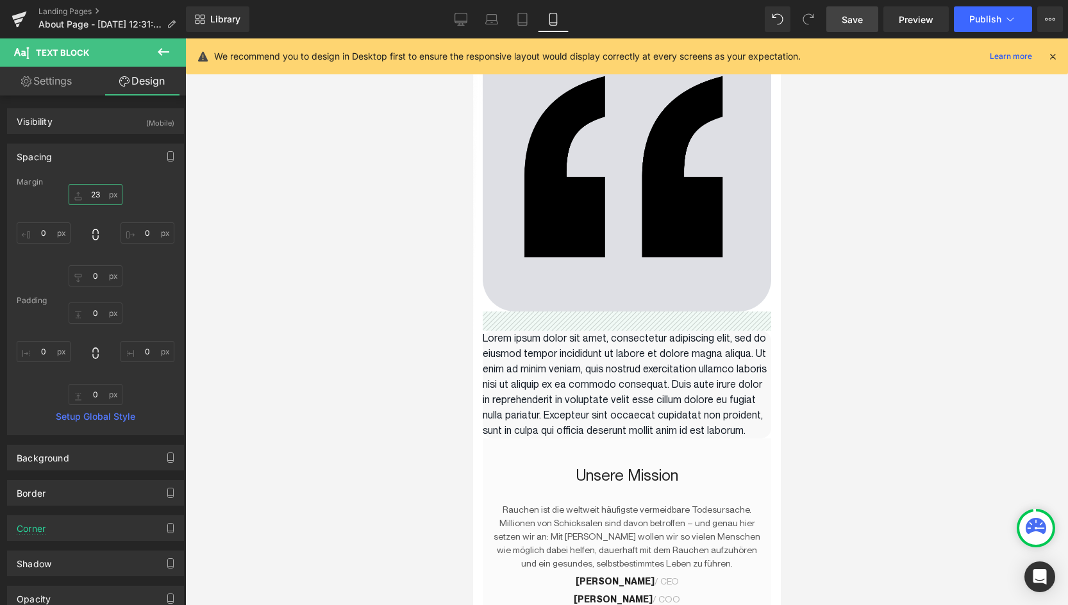
type input "21"
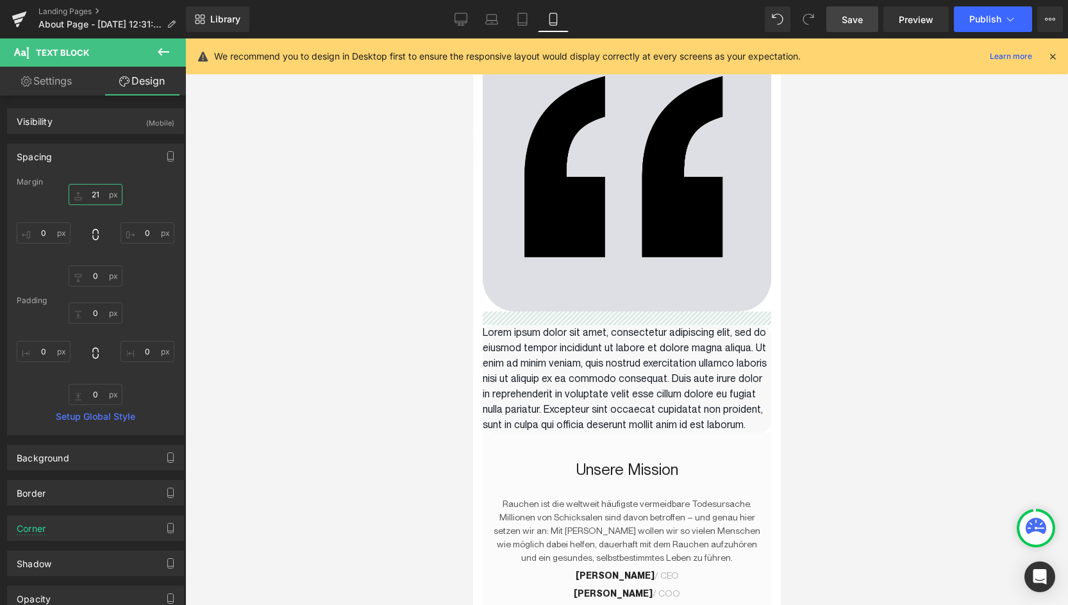
drag, startPoint x: 100, startPoint y: 199, endPoint x: 115, endPoint y: 192, distance: 16.9
click at [115, 192] on input "21" at bounding box center [96, 194] width 54 height 21
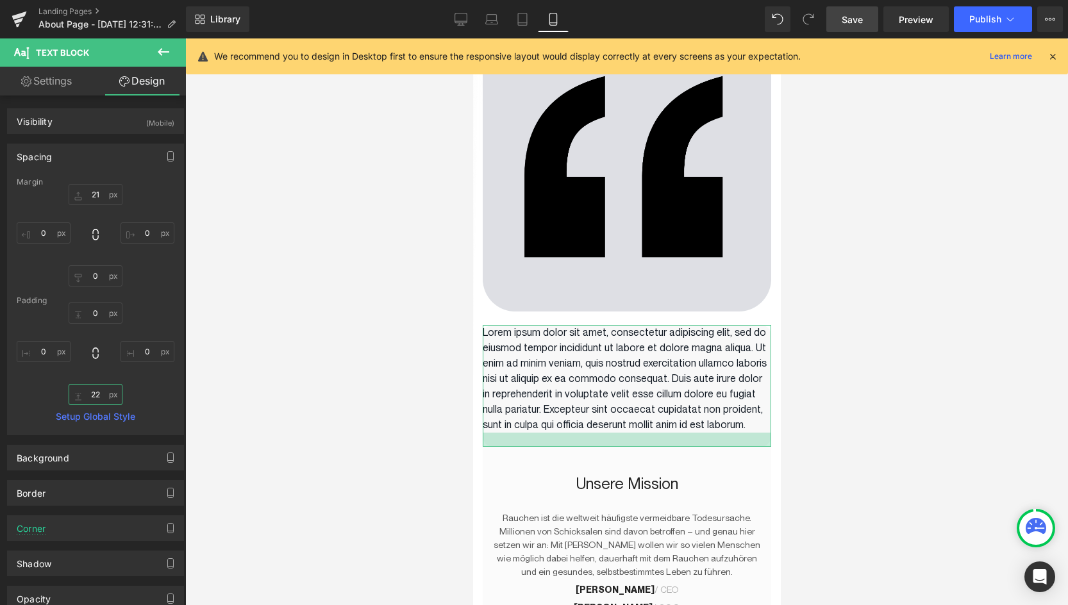
drag, startPoint x: 79, startPoint y: 397, endPoint x: 86, endPoint y: 392, distance: 8.7
click at [86, 392] on input "22" at bounding box center [96, 394] width 54 height 21
drag, startPoint x: 93, startPoint y: 394, endPoint x: 99, endPoint y: 385, distance: 11.6
click at [99, 385] on input "22" at bounding box center [96, 394] width 54 height 21
type input "49"
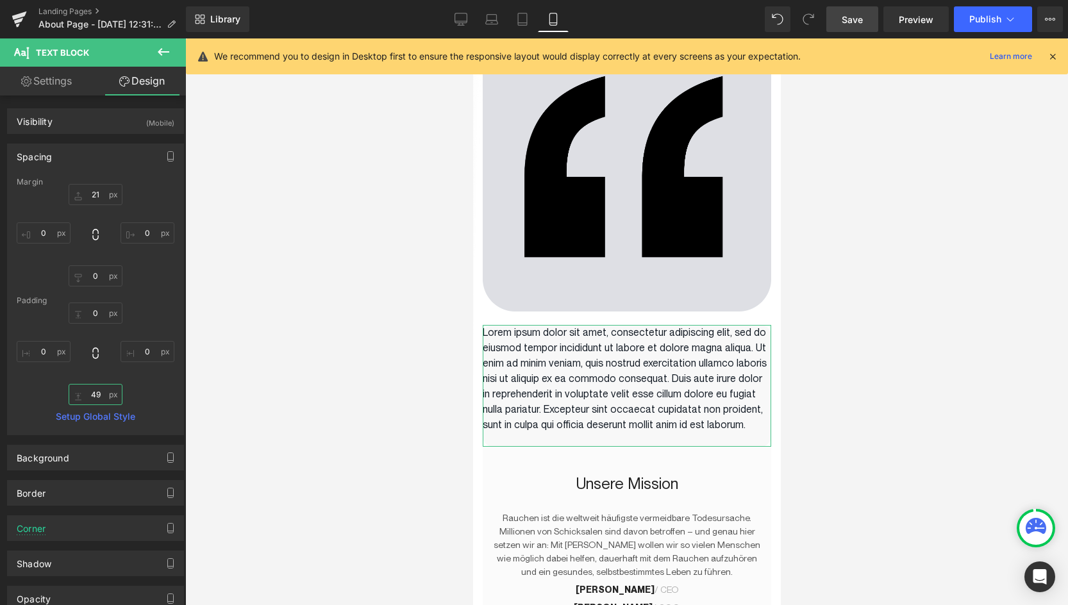
drag, startPoint x: 78, startPoint y: 396, endPoint x: 79, endPoint y: 379, distance: 17.4
click at [79, 379] on div "0px 0 0px 0 49px 49 0px 0" at bounding box center [96, 354] width 158 height 103
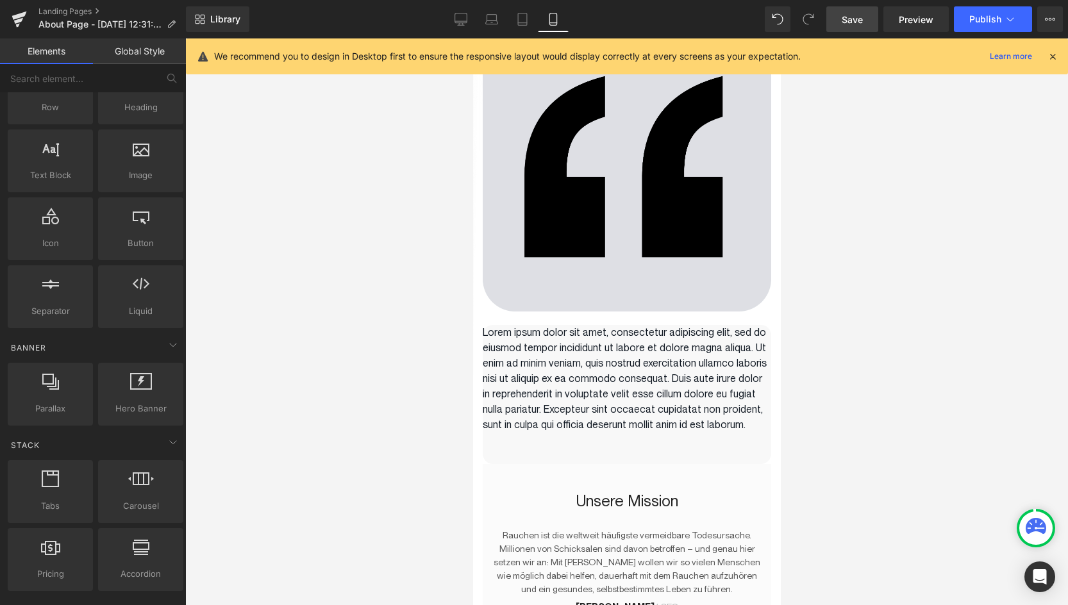
click at [433, 426] on div at bounding box center [626, 321] width 883 height 567
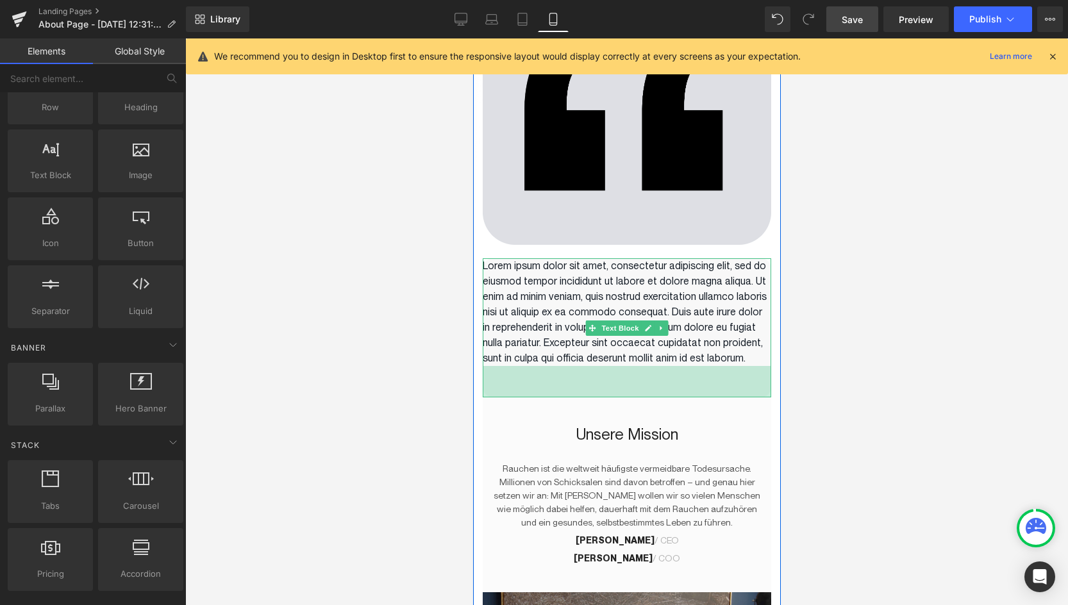
scroll to position [128, 0]
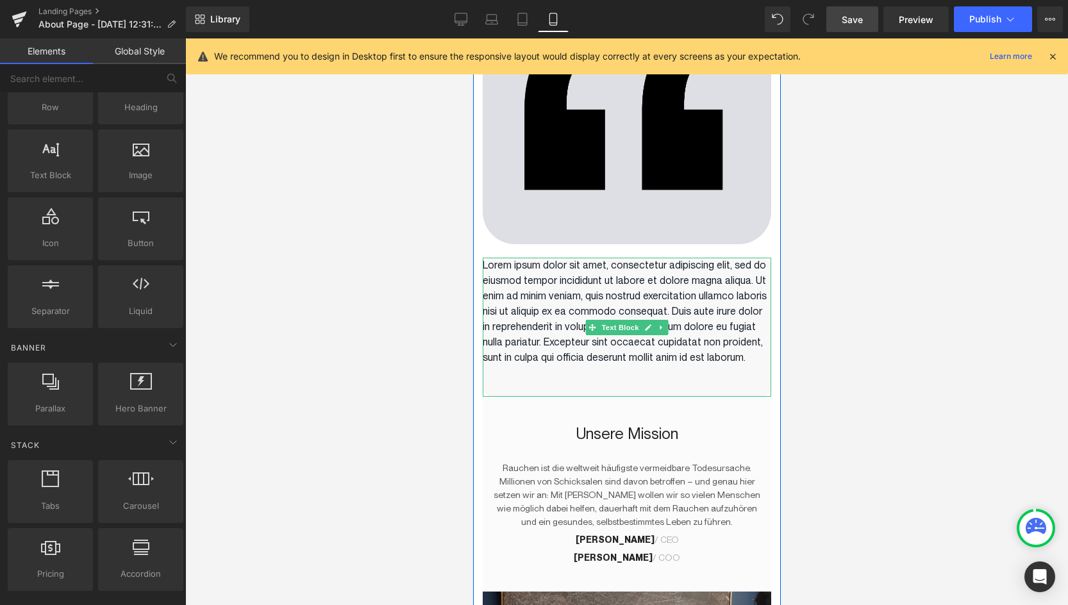
click at [621, 272] on p "Lorem ipsum dolor sit amet, consectetur adipiscing elit, sed do eiusmod tempor …" at bounding box center [626, 312] width 289 height 108
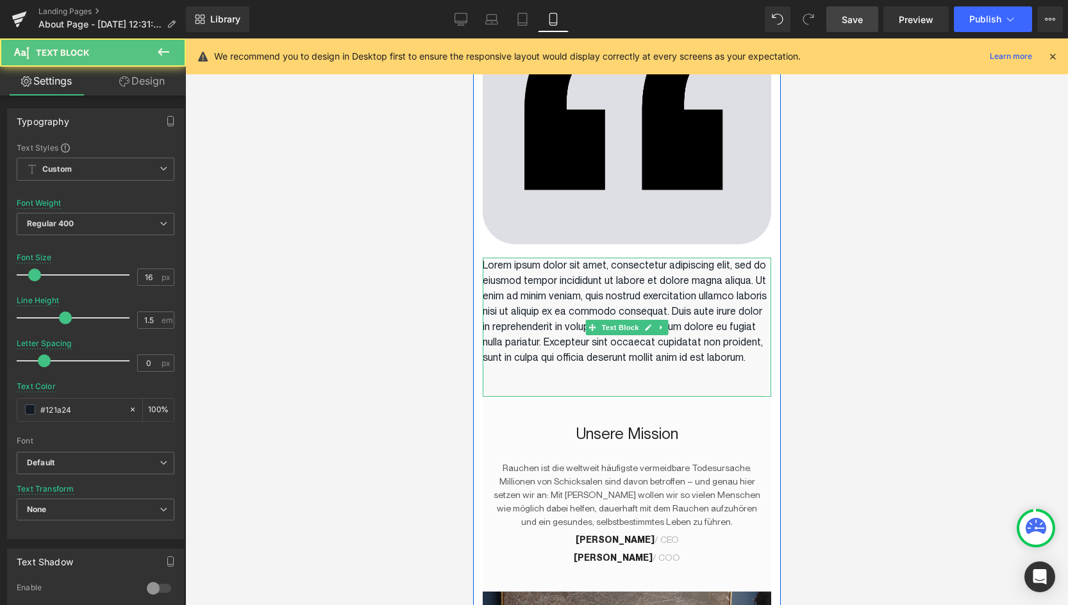
click at [553, 317] on p "Lorem ipsum dolor sit amet, consectetur adipiscing elit, sed do eiusmod tempor …" at bounding box center [626, 312] width 289 height 108
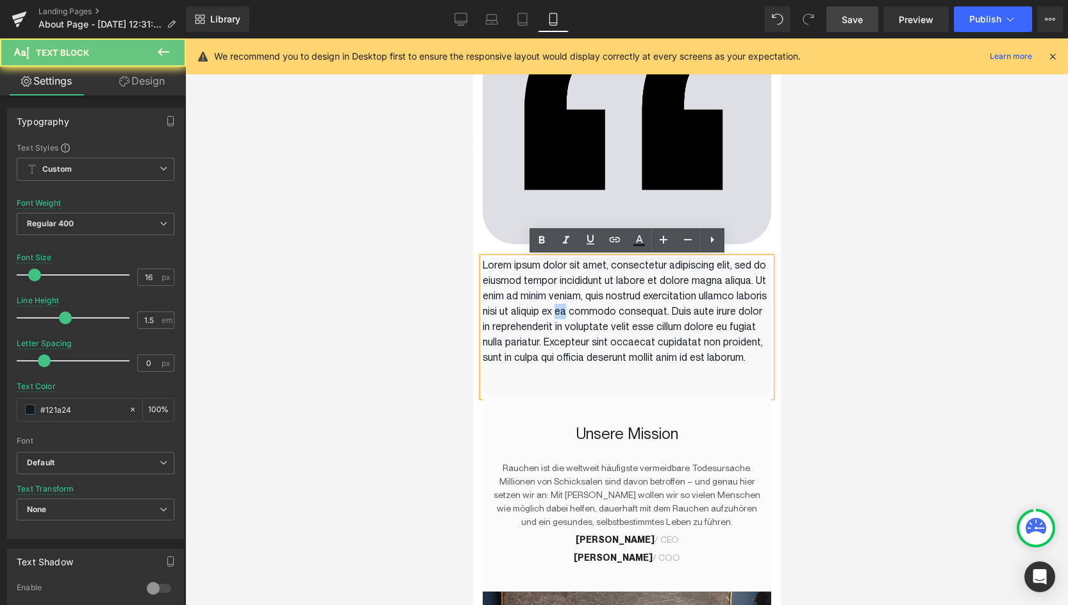
click at [553, 317] on p "Lorem ipsum dolor sit amet, consectetur adipiscing elit, sed do eiusmod tempor …" at bounding box center [626, 312] width 289 height 108
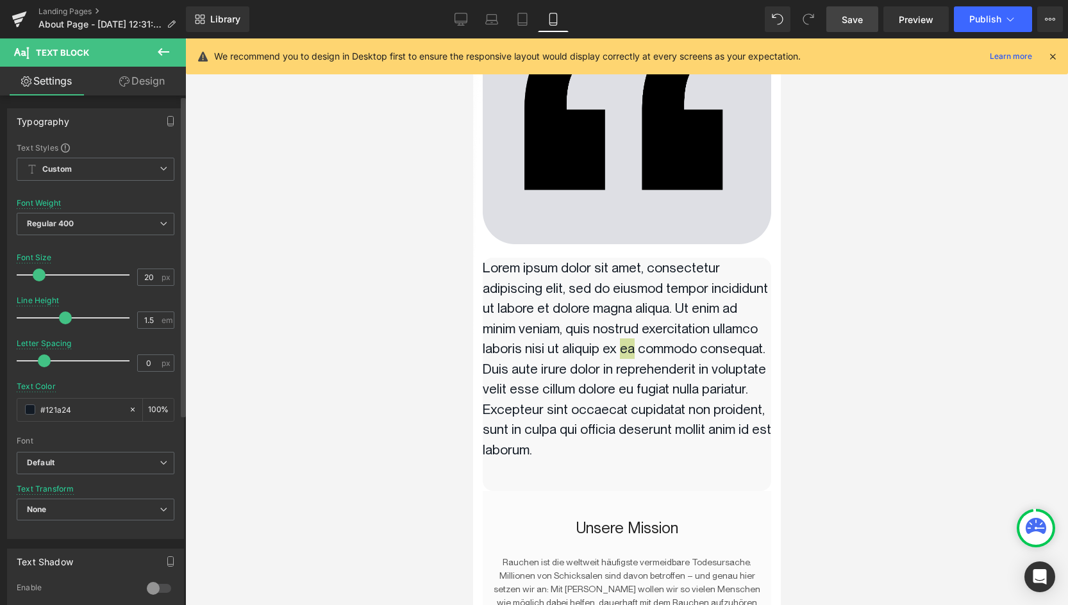
drag, startPoint x: 35, startPoint y: 271, endPoint x: 39, endPoint y: 278, distance: 8.0
click at [39, 278] on span at bounding box center [39, 275] width 13 height 13
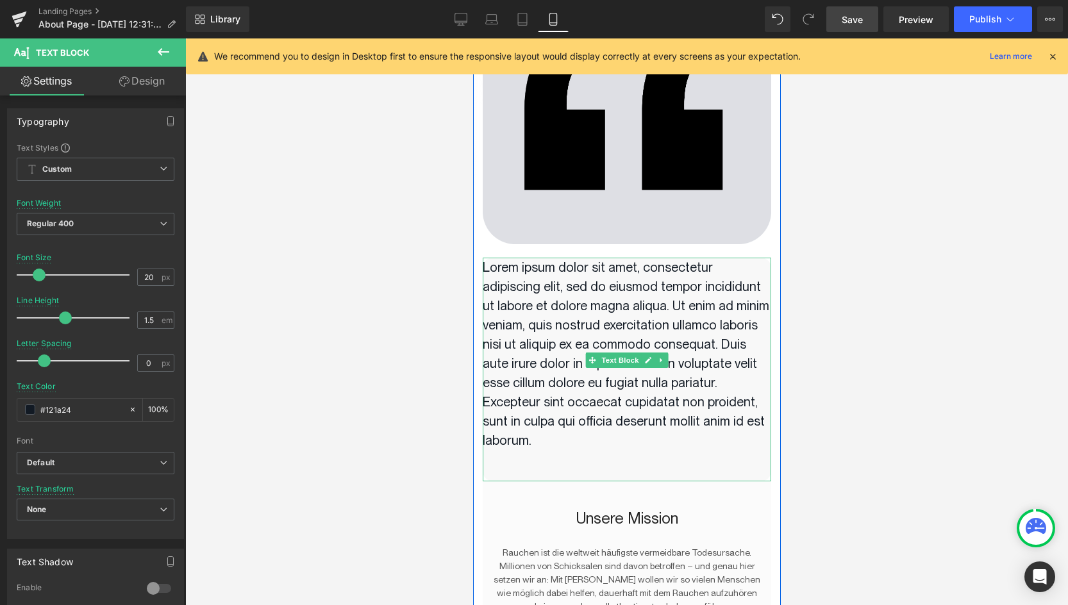
click at [557, 335] on p "Lorem ipsum dolor sit amet, consectetur adipiscing elit, sed do eiusmod tempor …" at bounding box center [626, 354] width 289 height 192
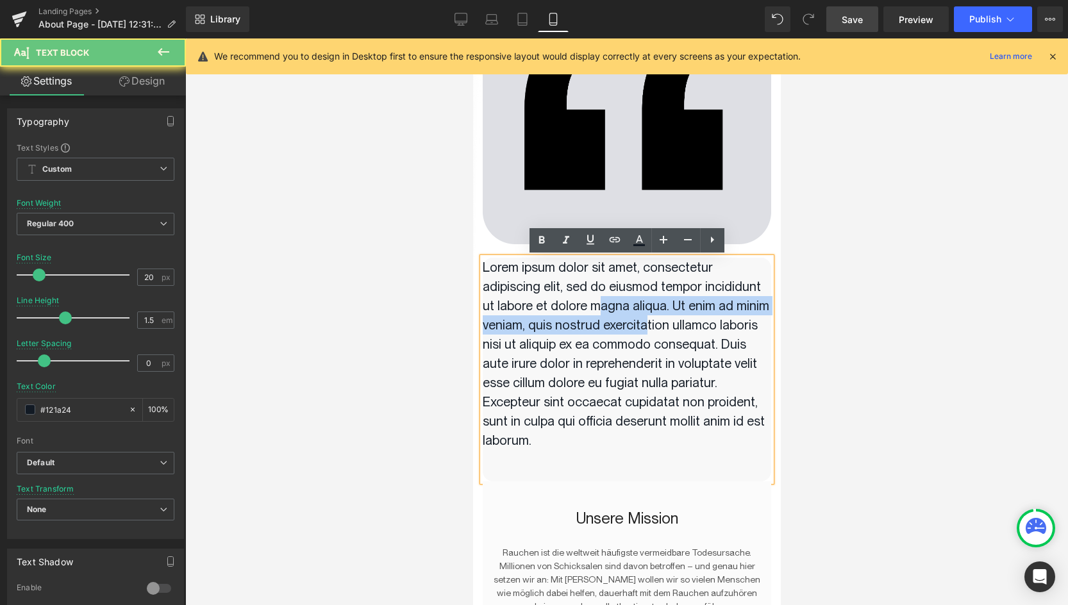
drag, startPoint x: 567, startPoint y: 329, endPoint x: 528, endPoint y: 314, distance: 42.4
click at [528, 314] on p "Lorem ipsum dolor sit amet, consectetur adipiscing elit, sed do eiusmod tempor …" at bounding box center [626, 354] width 289 height 192
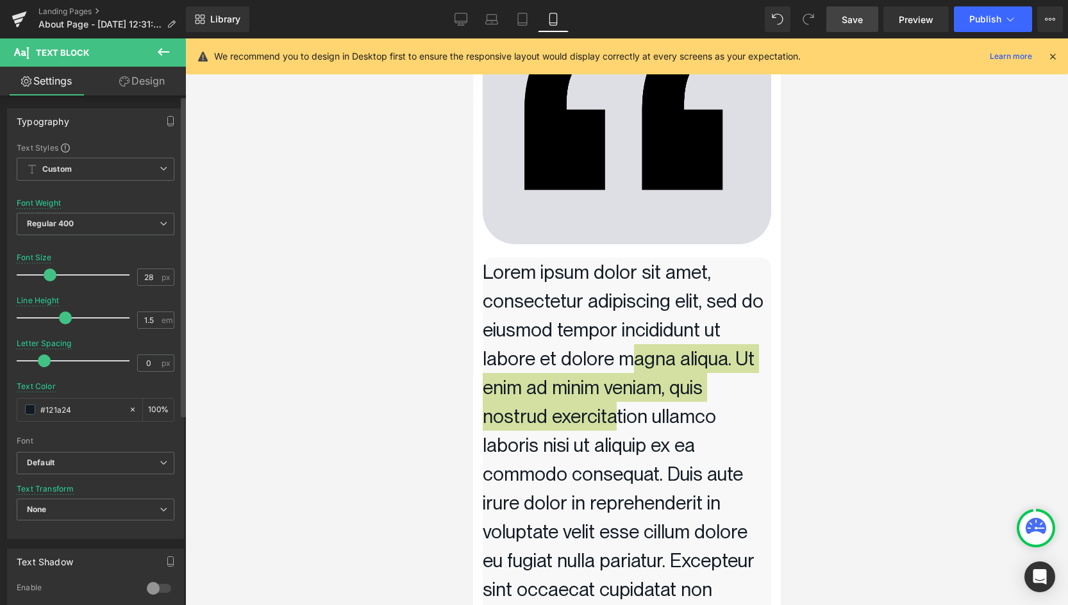
type input "27"
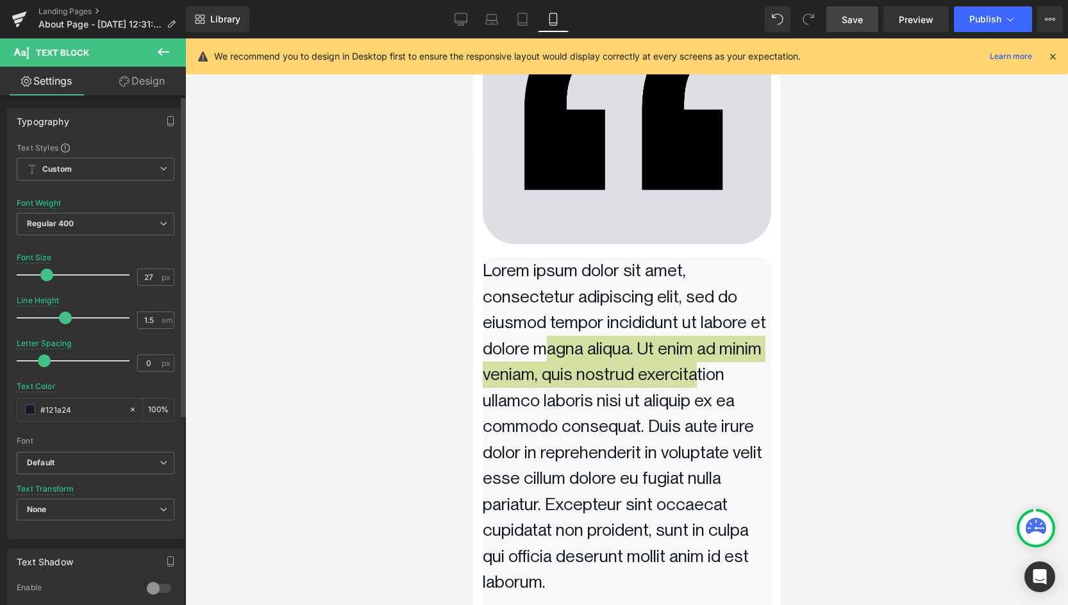
drag, startPoint x: 40, startPoint y: 278, endPoint x: 47, endPoint y: 280, distance: 7.3
click at [47, 280] on span at bounding box center [46, 275] width 13 height 13
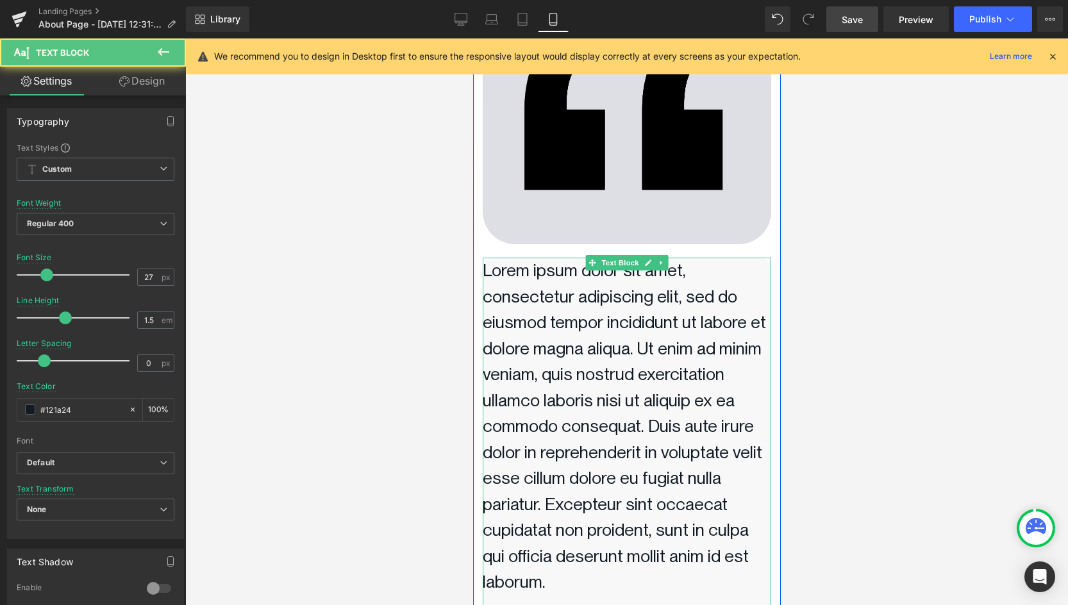
click at [656, 414] on p "Lorem ipsum dolor sit amet, consectetur adipiscing elit, sed do eiusmod tempor …" at bounding box center [626, 427] width 289 height 338
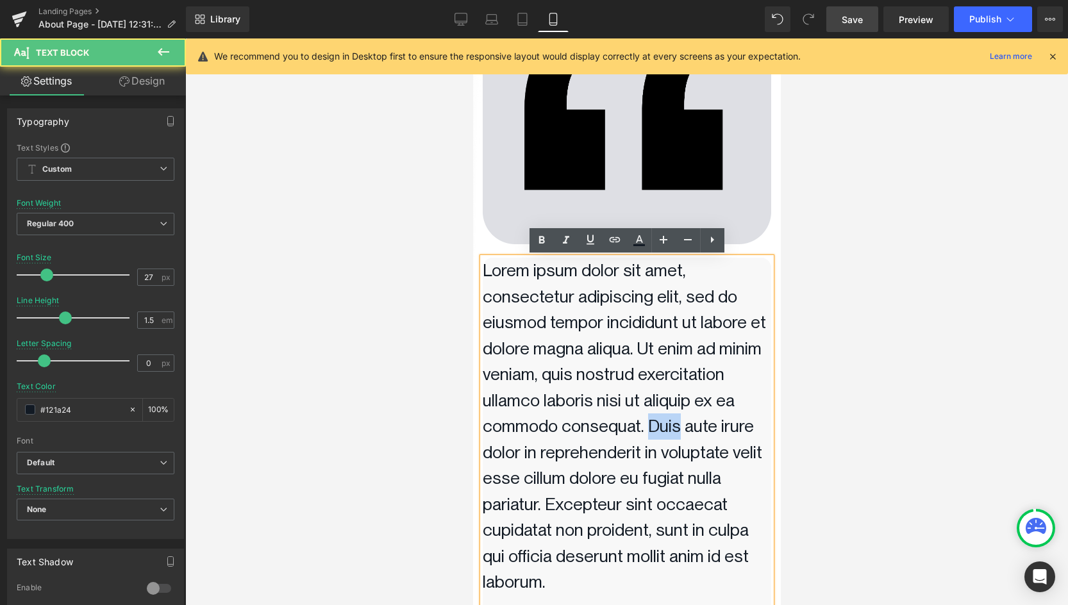
click at [656, 414] on p "Lorem ipsum dolor sit amet, consectetur adipiscing elit, sed do eiusmod tempor …" at bounding box center [626, 427] width 289 height 338
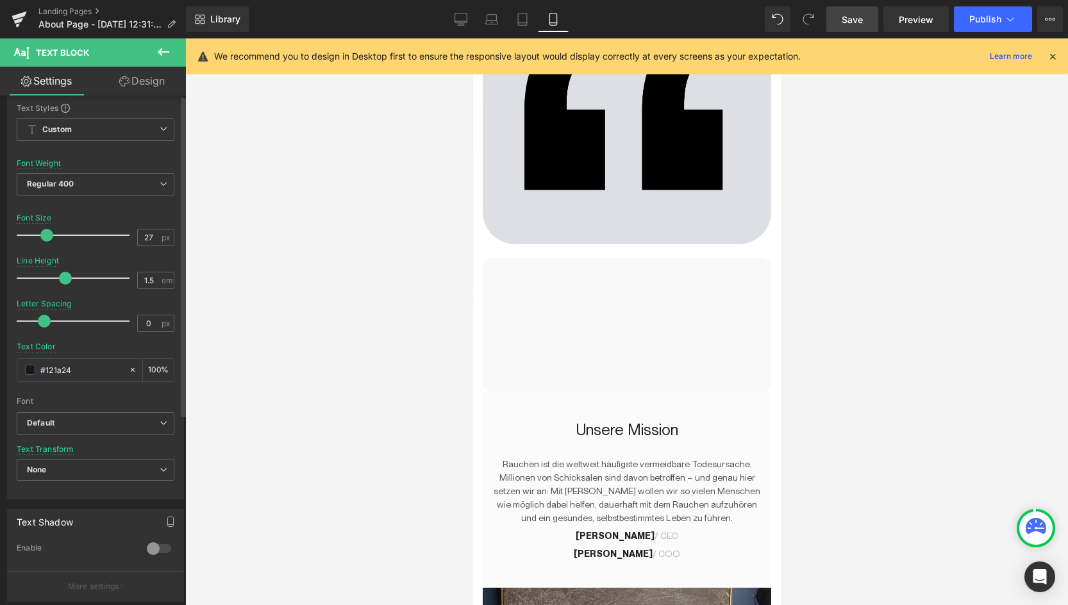
scroll to position [0, 0]
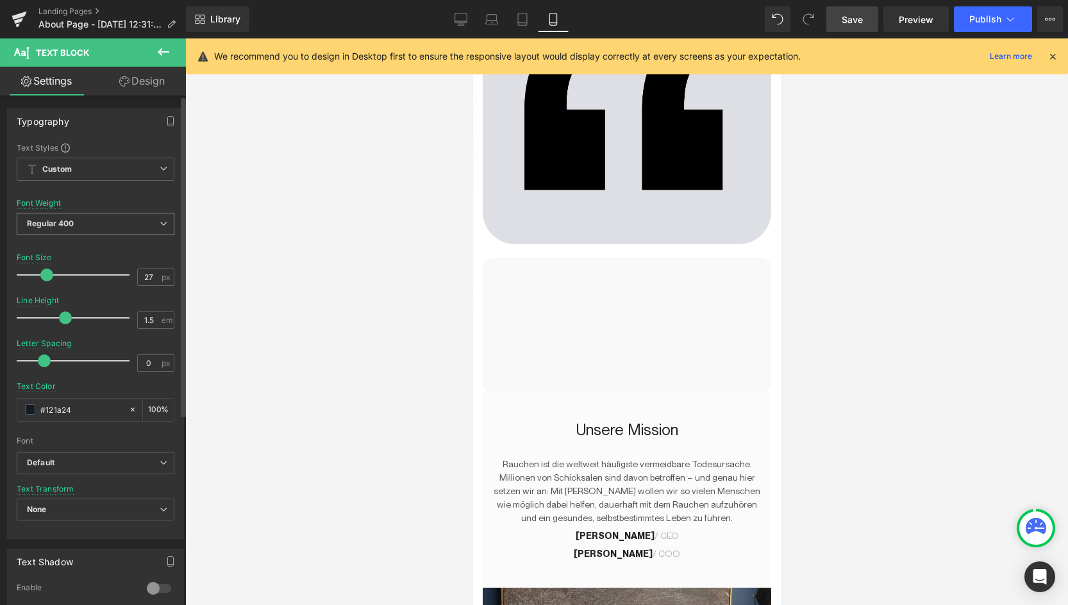
click at [103, 216] on span "Regular 400" at bounding box center [96, 224] width 158 height 22
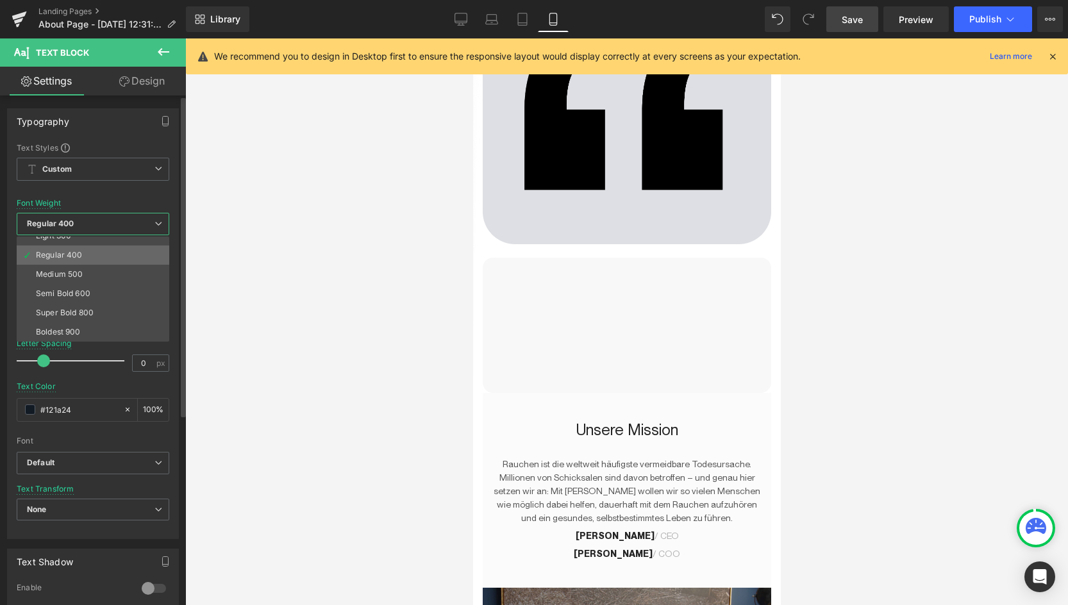
scroll to position [57, 0]
click at [625, 312] on div at bounding box center [627, 321] width 308 height 567
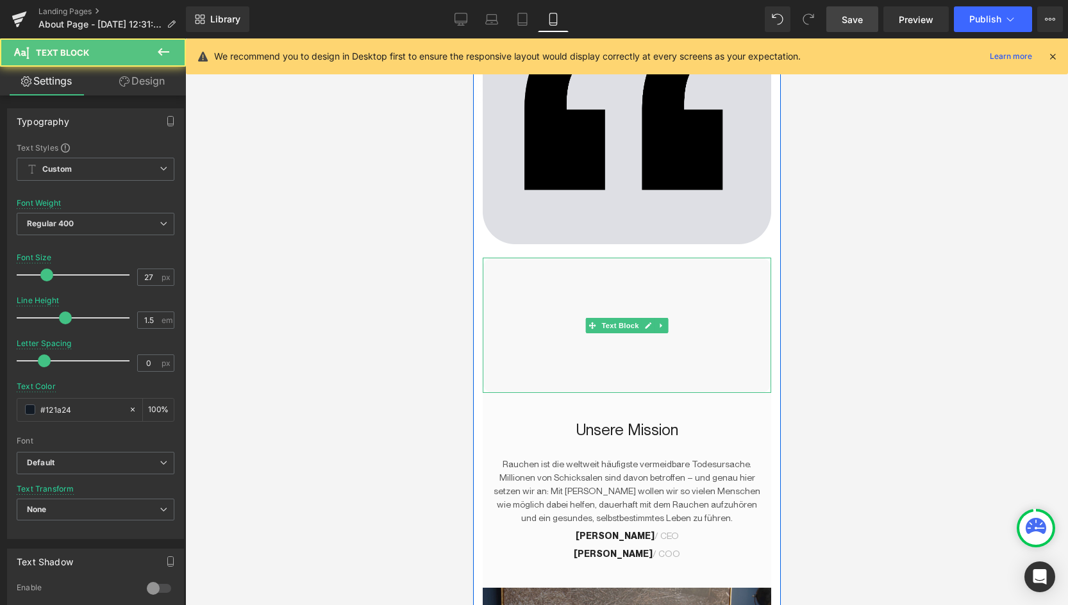
click at [592, 312] on p at bounding box center [626, 323] width 289 height 26
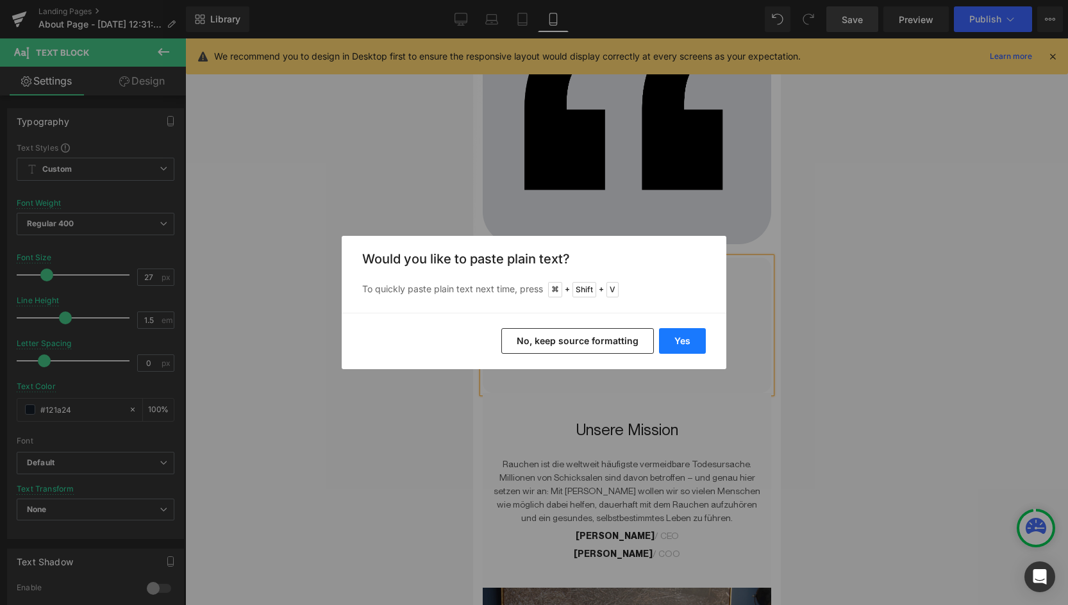
click at [676, 344] on button "Yes" at bounding box center [682, 341] width 47 height 26
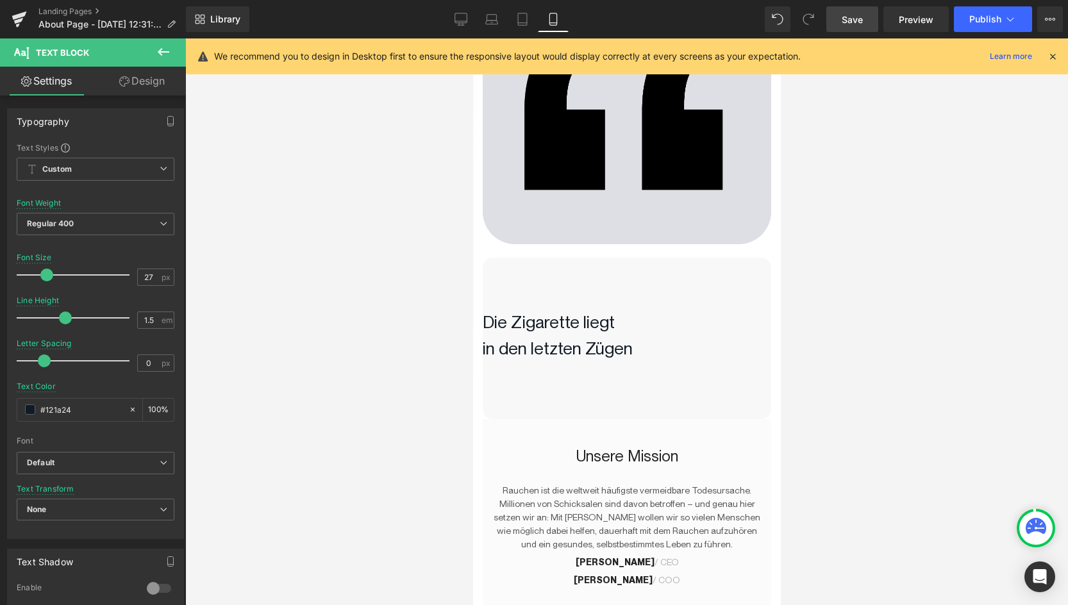
click at [547, 331] on p "Die Zigarette liegt" at bounding box center [626, 323] width 289 height 26
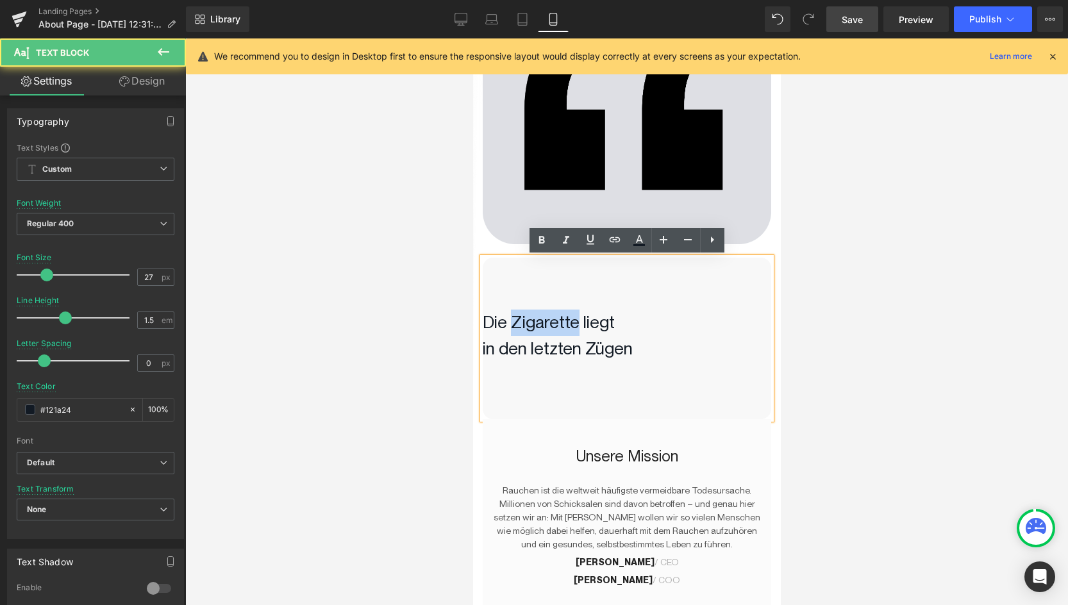
click at [547, 331] on p "Die Zigarette liegt" at bounding box center [626, 323] width 289 height 26
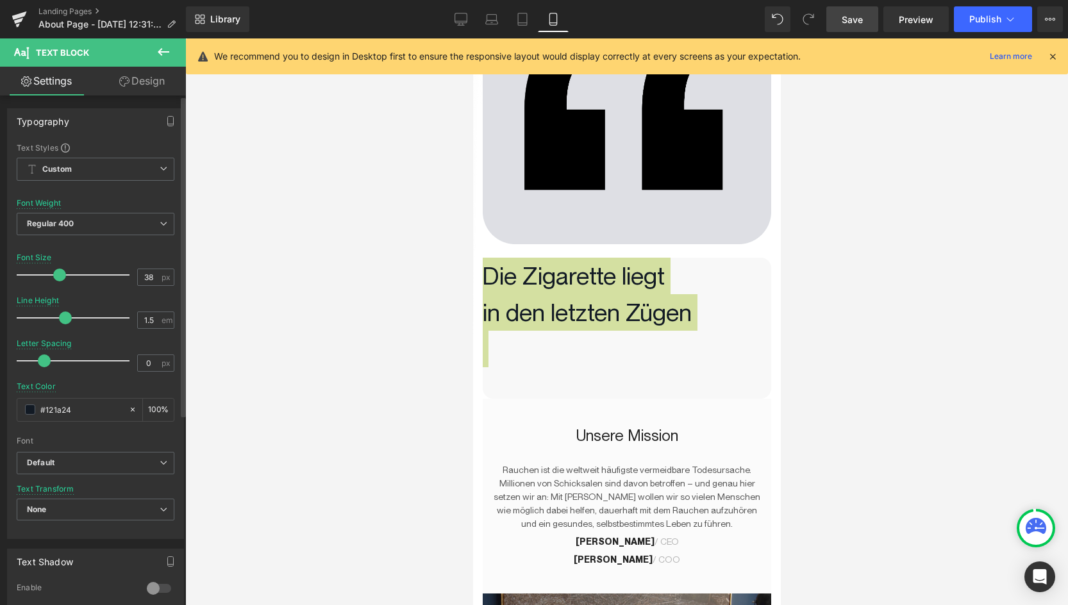
drag, startPoint x: 48, startPoint y: 272, endPoint x: 60, endPoint y: 274, distance: 11.6
click at [60, 274] on span at bounding box center [59, 275] width 13 height 13
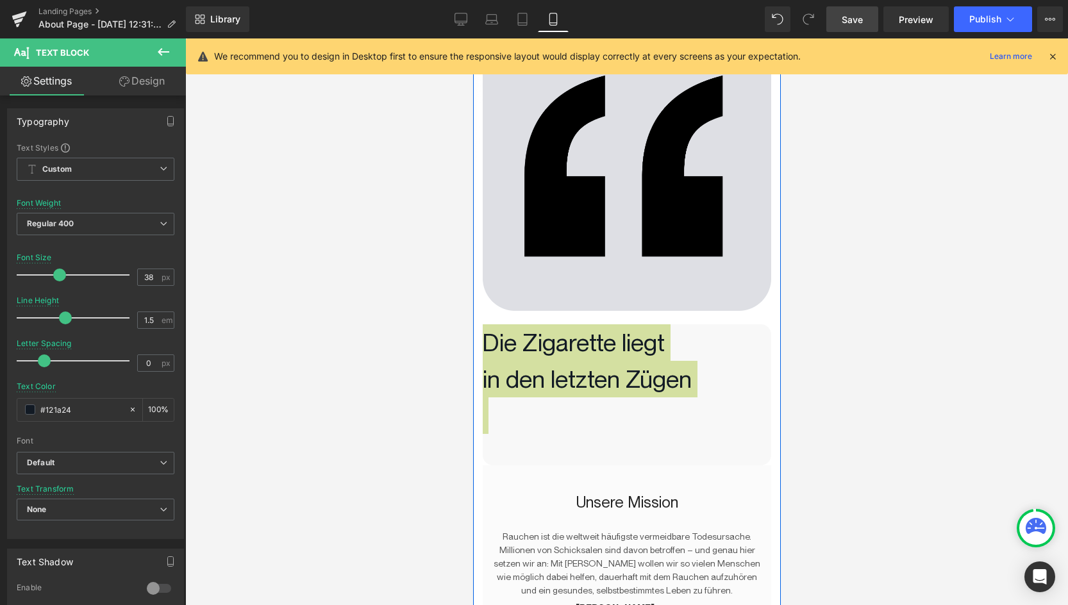
scroll to position [0, 0]
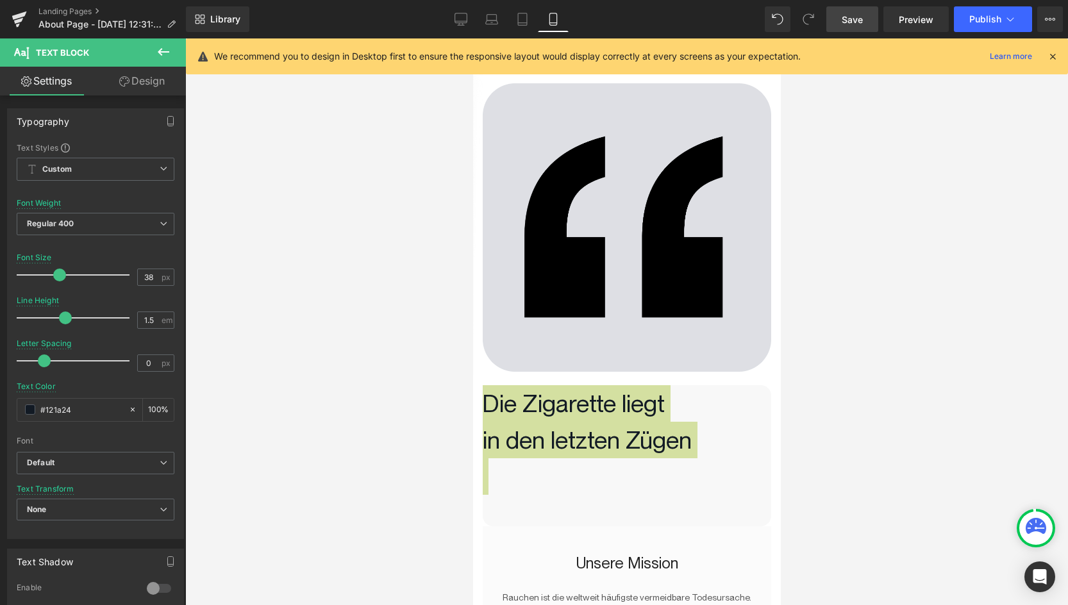
click at [860, 18] on span "Save" at bounding box center [852, 19] width 21 height 13
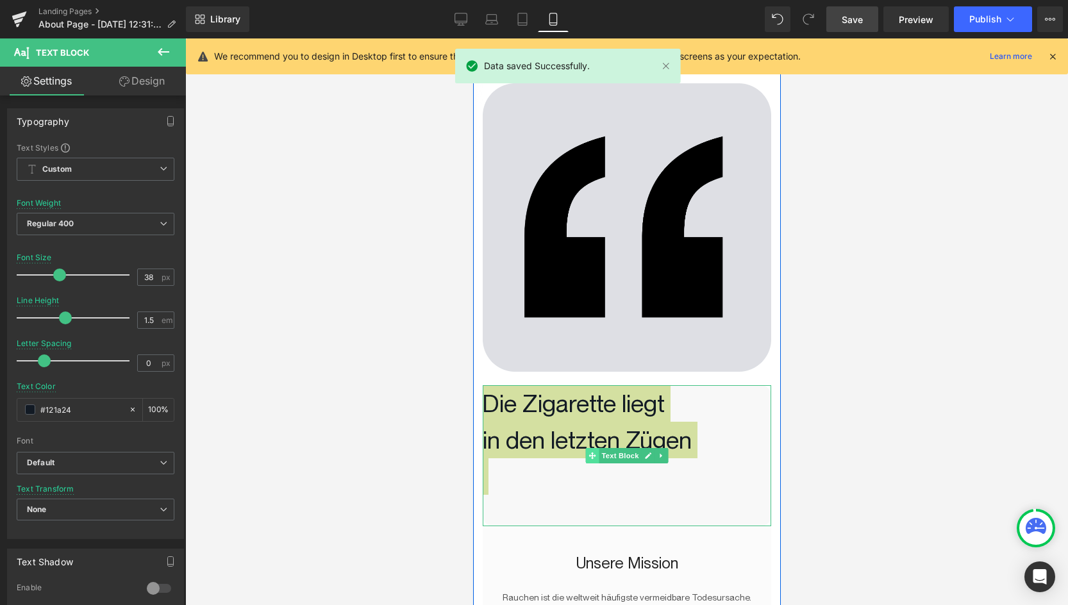
click at [586, 450] on span at bounding box center [591, 455] width 13 height 15
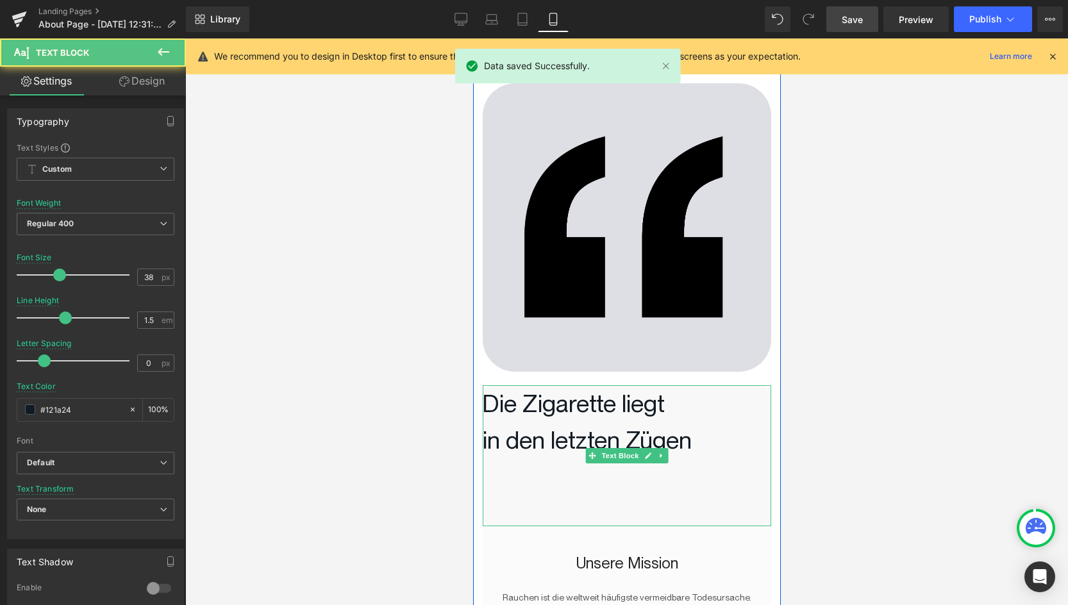
click at [530, 456] on p "in den letzten Zügen" at bounding box center [626, 440] width 289 height 37
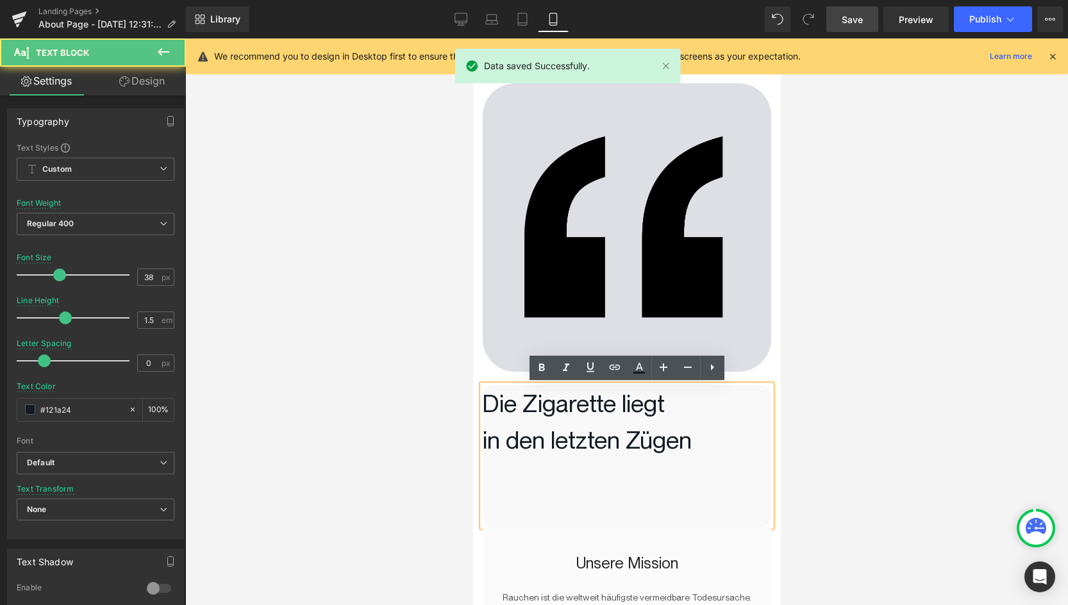
click at [530, 464] on p at bounding box center [626, 476] width 289 height 37
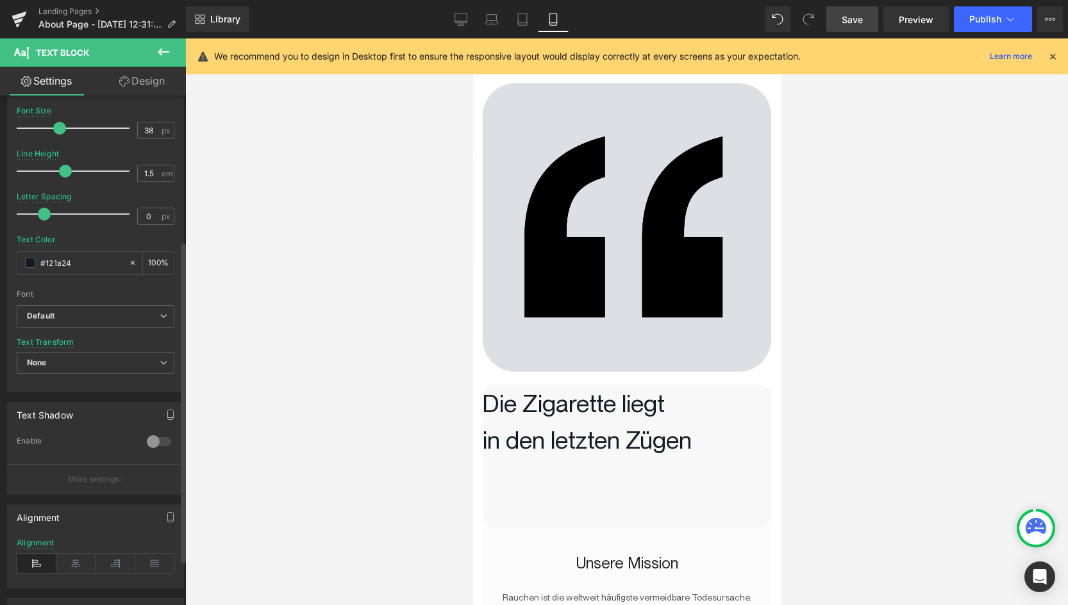
scroll to position [302, 0]
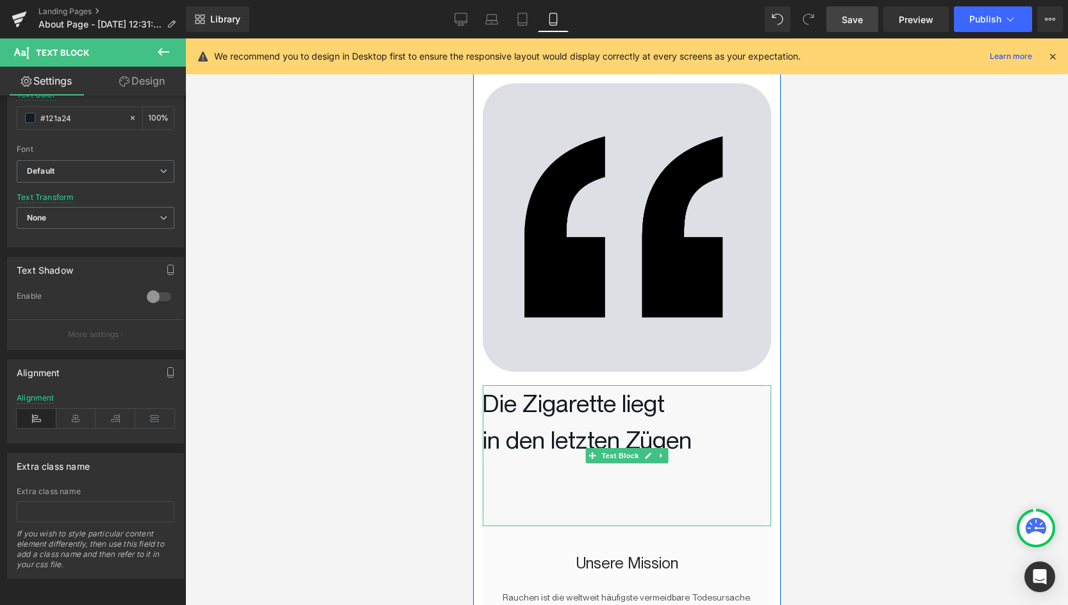
click at [528, 467] on p at bounding box center [626, 476] width 289 height 37
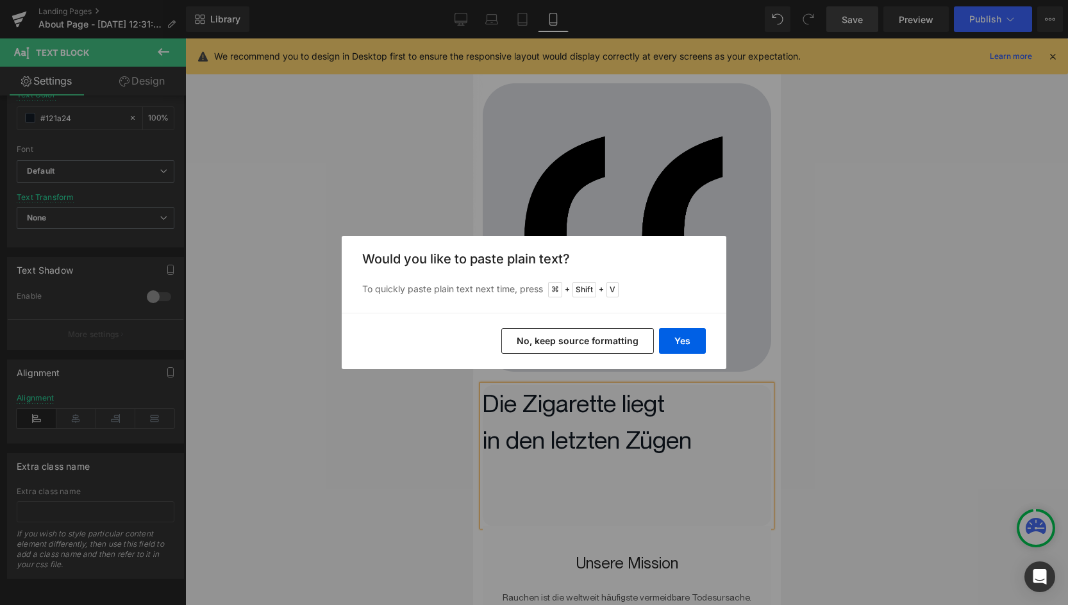
click at [574, 344] on button "No, keep source formatting" at bounding box center [577, 341] width 153 height 26
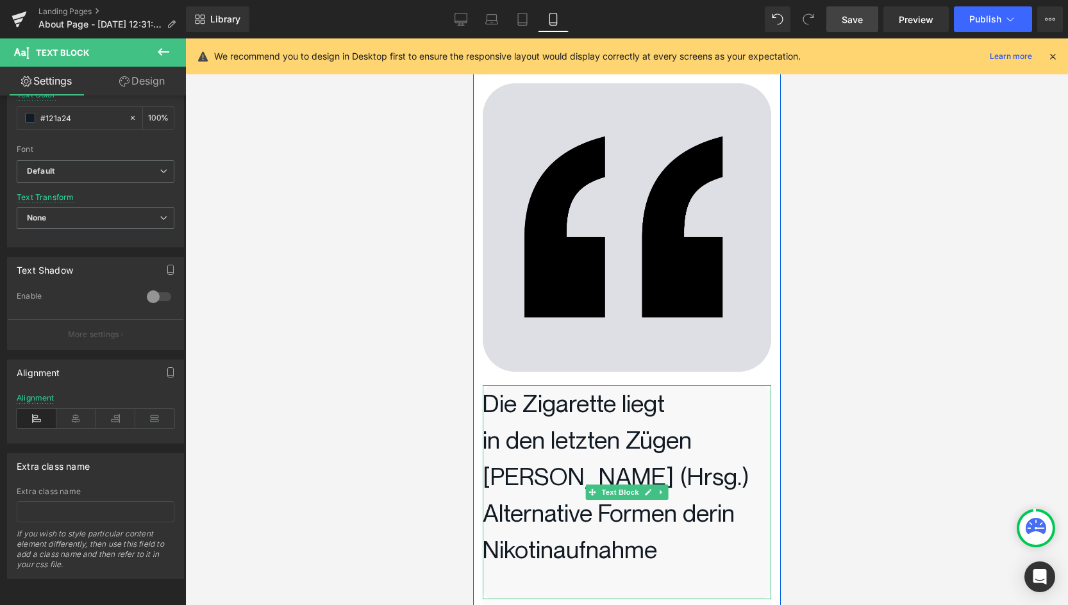
click at [654, 548] on span "Alternative Formen derin Nikotinaufnahme" at bounding box center [611, 531] width 258 height 65
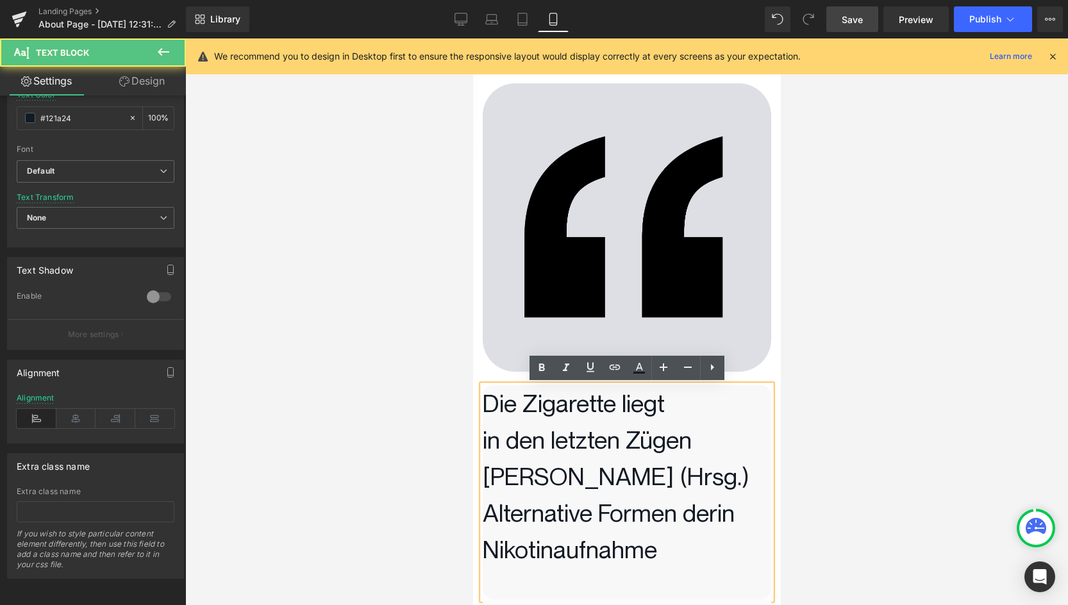
click at [654, 548] on span "Alternative Formen derin Nikotinaufnahme" at bounding box center [611, 531] width 258 height 65
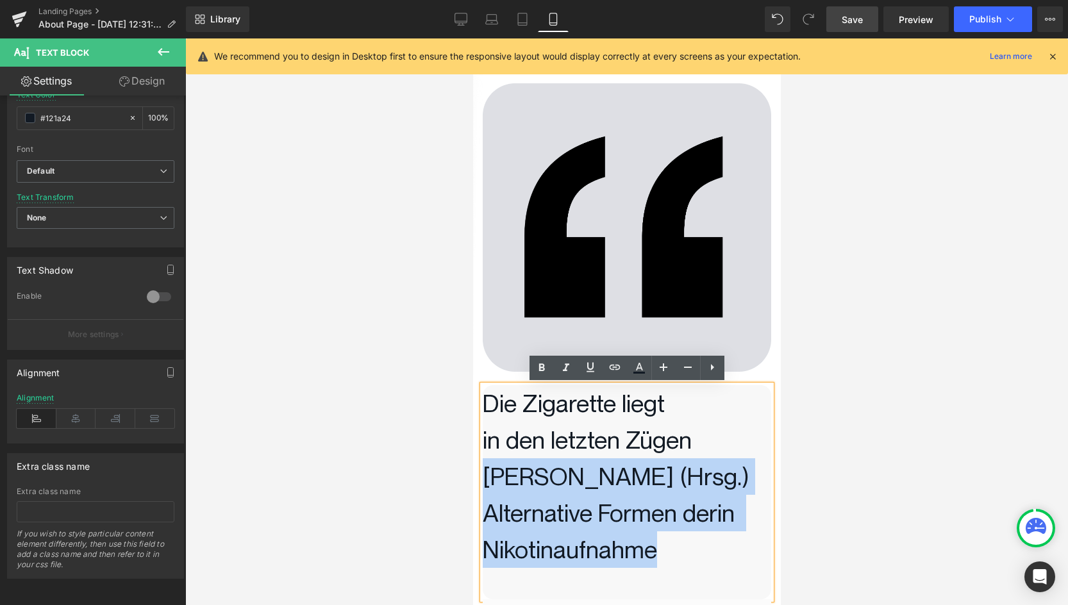
drag, startPoint x: 666, startPoint y: 548, endPoint x: 474, endPoint y: 480, distance: 203.8
click at [474, 480] on div "Image Die Zigarette liegt in den letzten Zügen [PERSON_NAME] (Hrsg.) Alternativ…" at bounding box center [627, 523] width 308 height 970
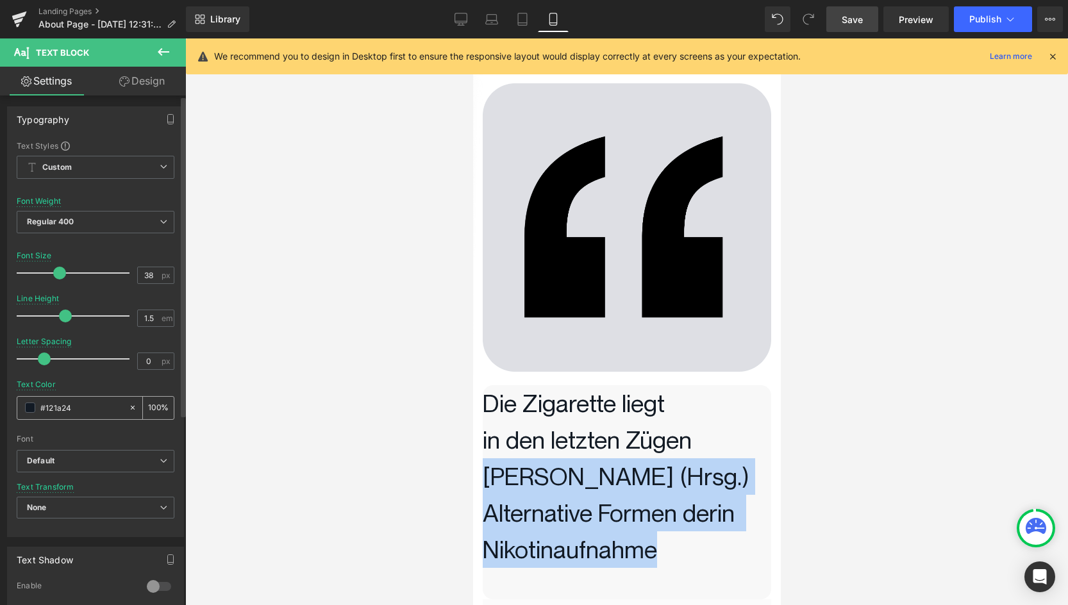
scroll to position [0, 0]
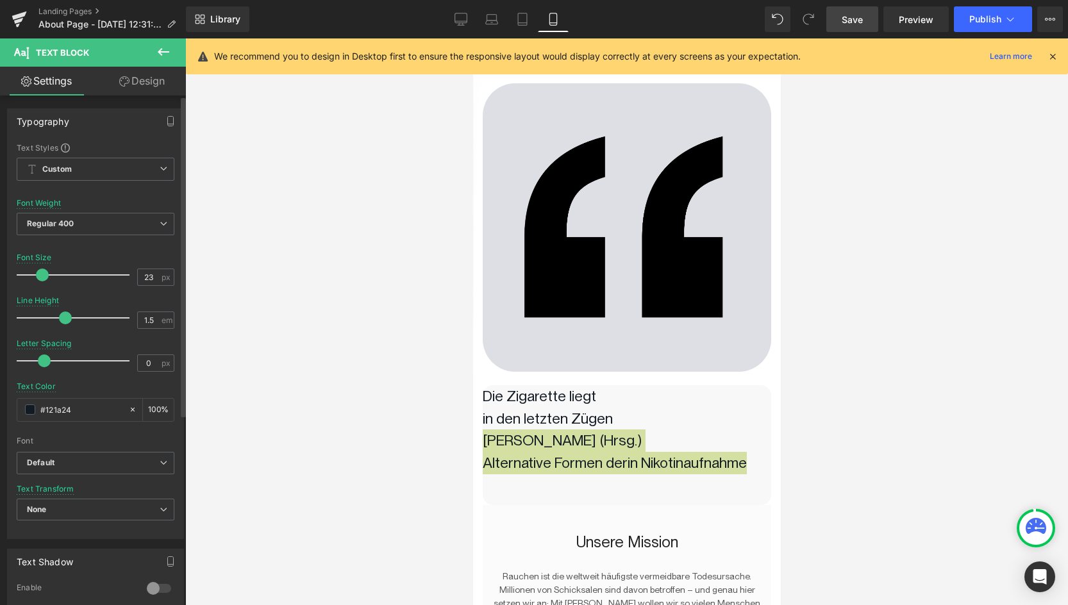
drag, startPoint x: 53, startPoint y: 278, endPoint x: 37, endPoint y: 278, distance: 16.0
click at [37, 278] on span at bounding box center [42, 275] width 13 height 13
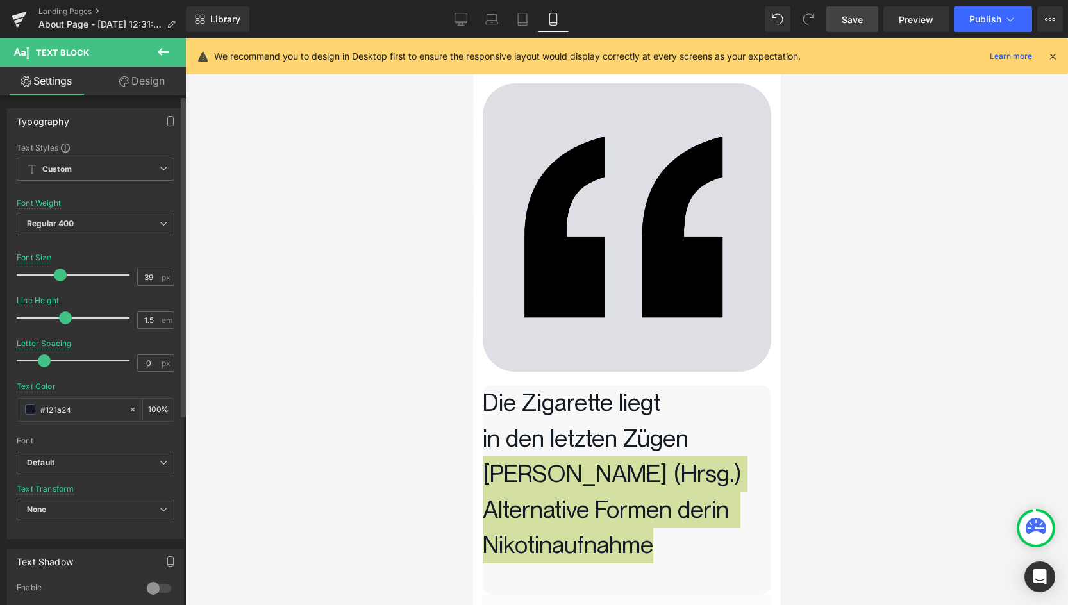
drag, startPoint x: 37, startPoint y: 278, endPoint x: 54, endPoint y: 278, distance: 17.3
click at [54, 278] on span at bounding box center [60, 275] width 13 height 13
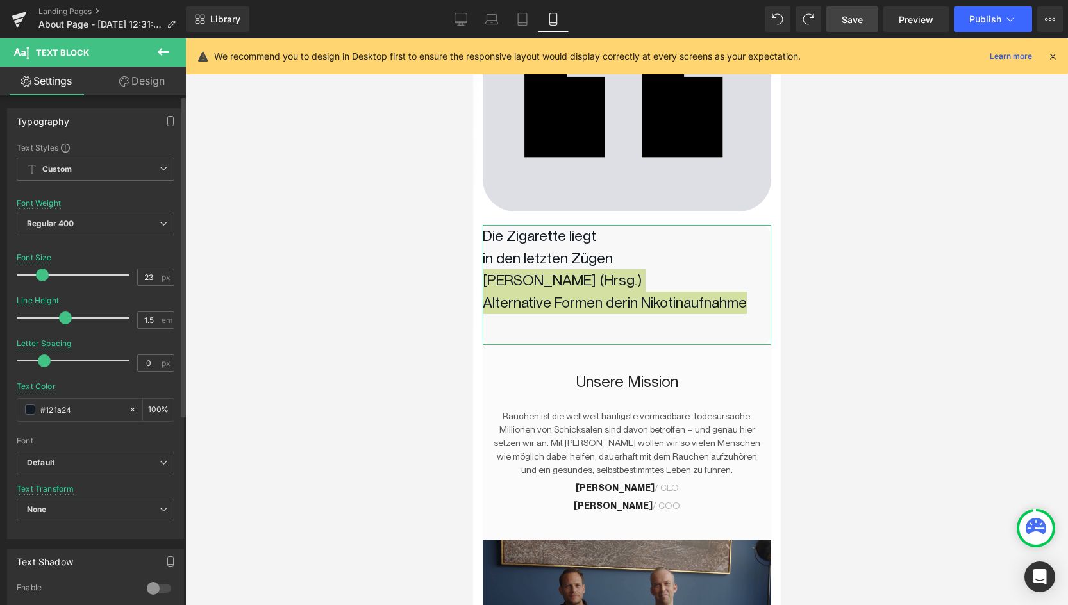
scroll to position [156, 0]
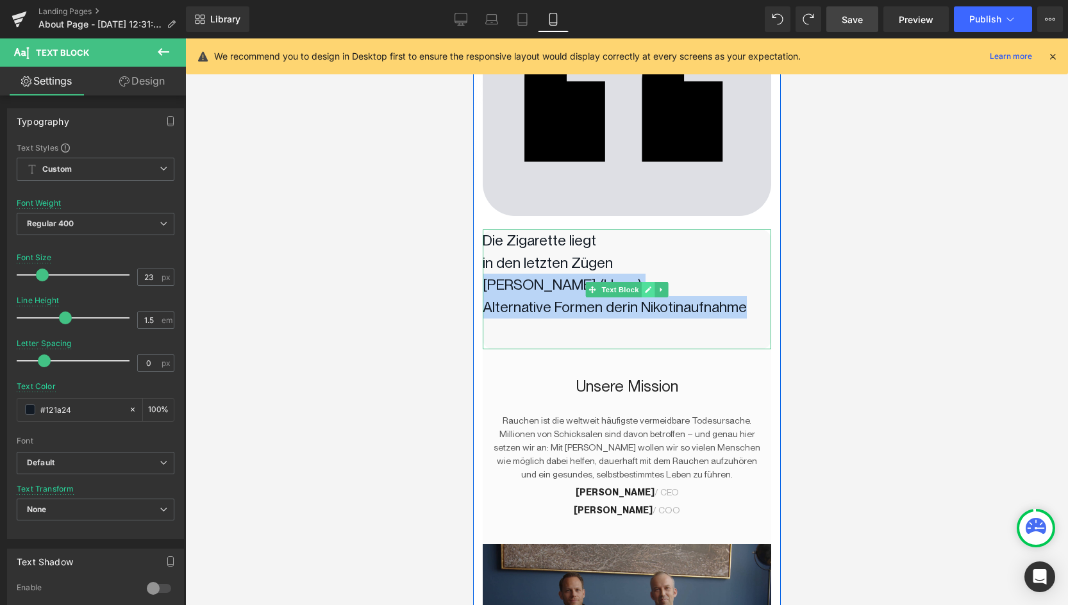
click at [649, 294] on link at bounding box center [647, 289] width 13 height 15
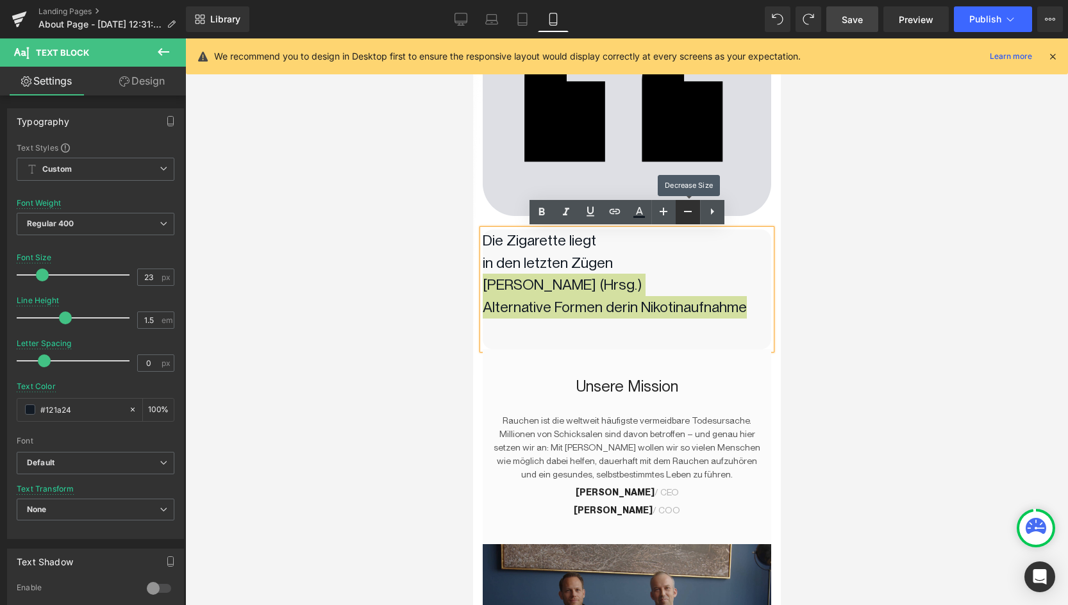
click at [683, 212] on icon at bounding box center [687, 211] width 15 height 15
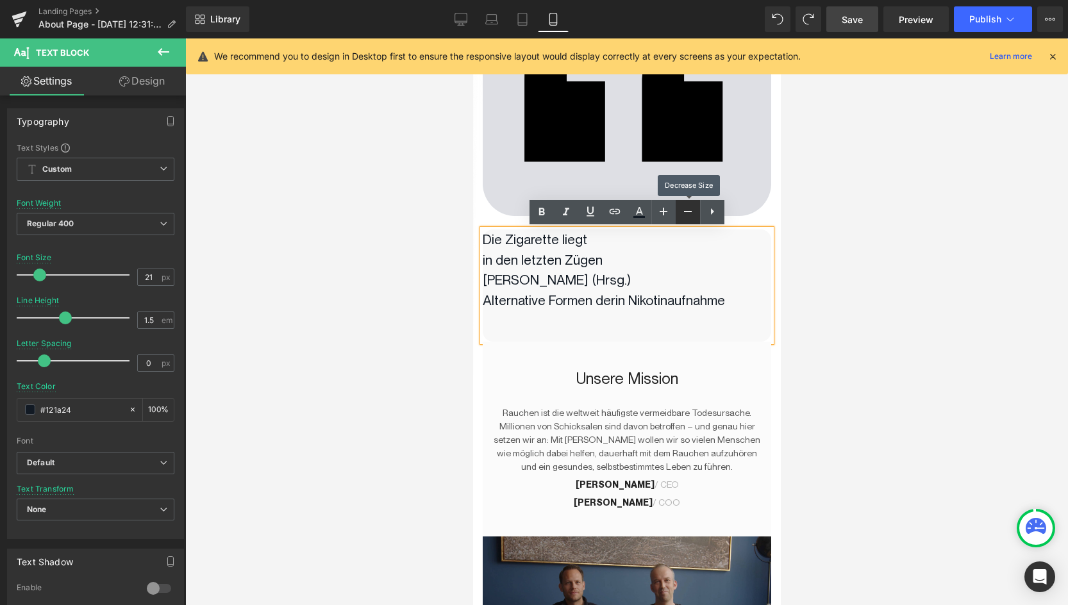
click at [683, 212] on icon at bounding box center [687, 211] width 15 height 15
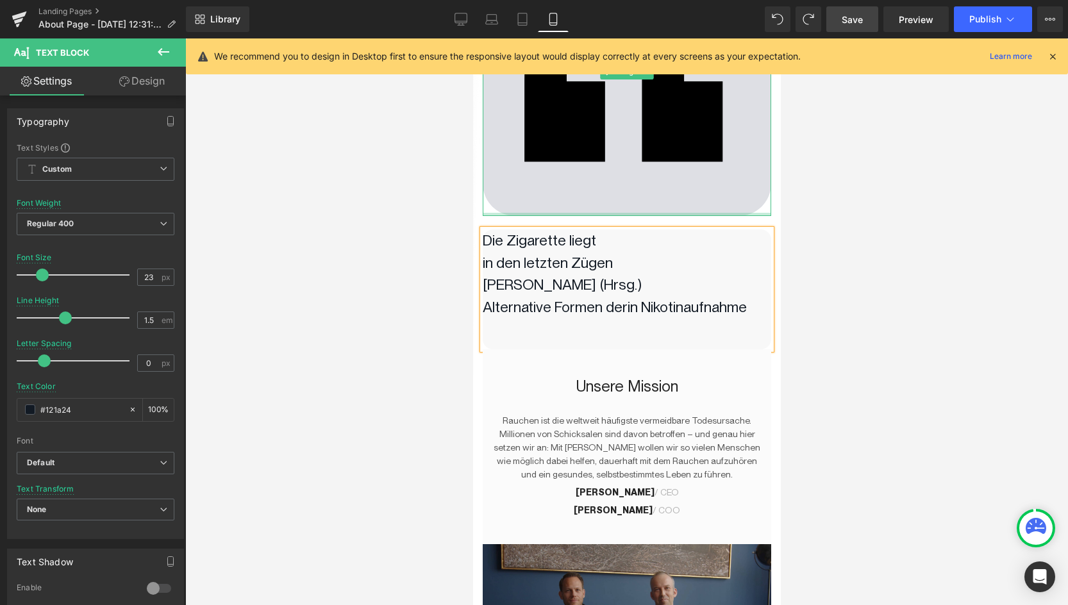
type input "38"
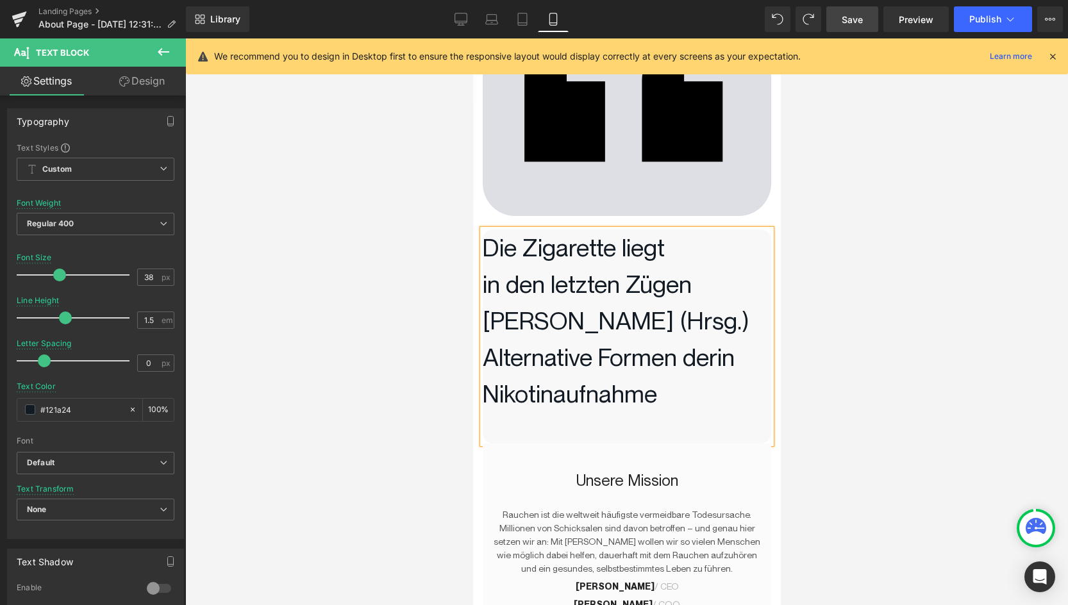
click at [622, 371] on span "Alternative Formen derin Nikotinaufnahme" at bounding box center [611, 375] width 258 height 65
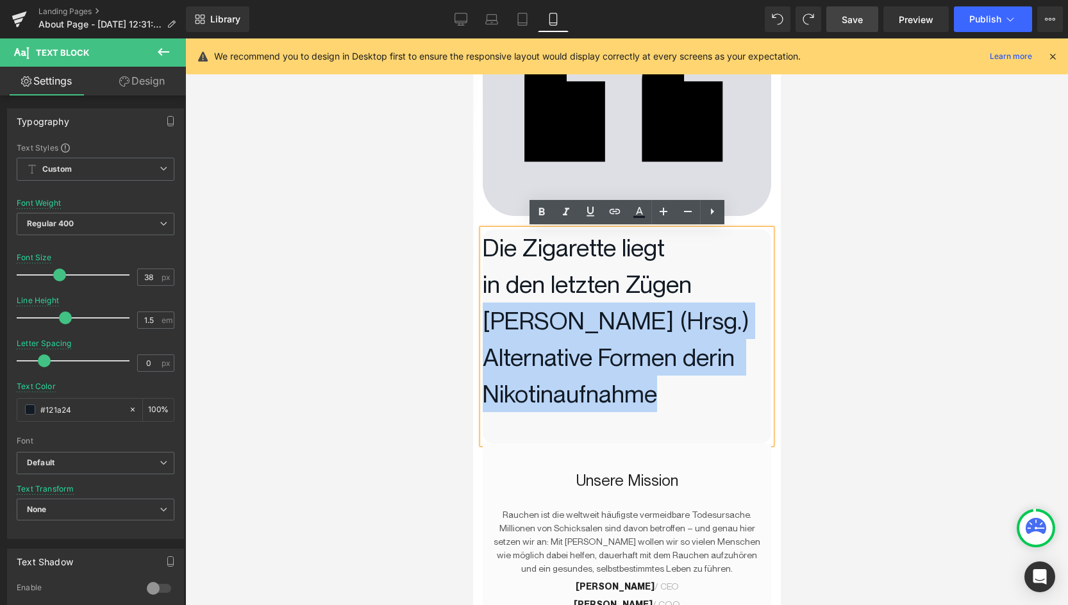
drag, startPoint x: 669, startPoint y: 395, endPoint x: 472, endPoint y: 310, distance: 214.2
click at [473, 310] on div "Image Die Zigarette liegt in den letzten Zügen [PERSON_NAME] (Hrsg.) Alternativ…" at bounding box center [627, 368] width 308 height 970
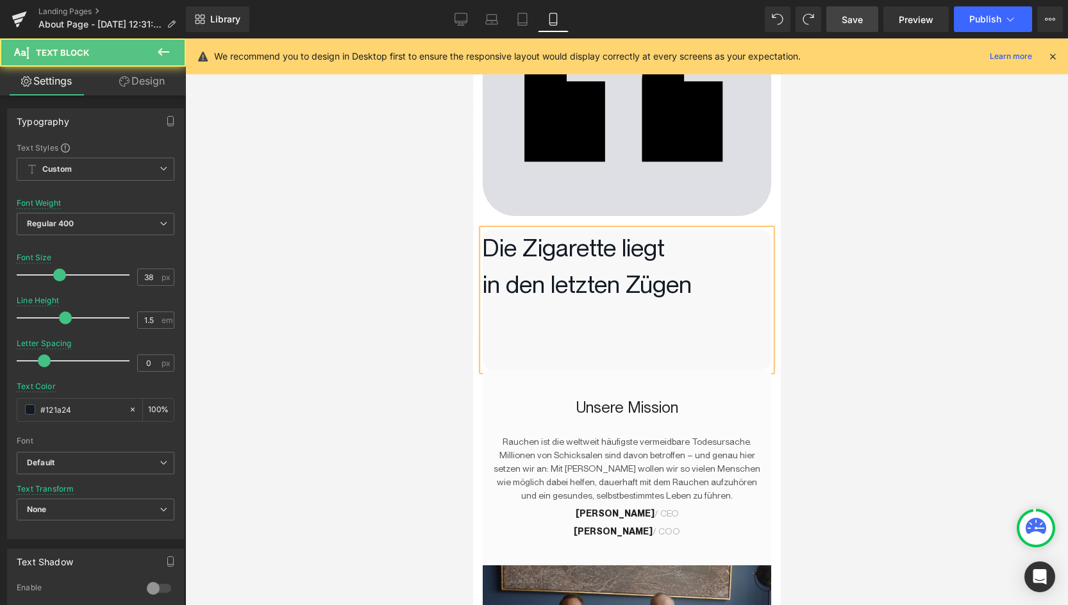
click at [716, 294] on p "in den letzten Zügen" at bounding box center [626, 284] width 289 height 37
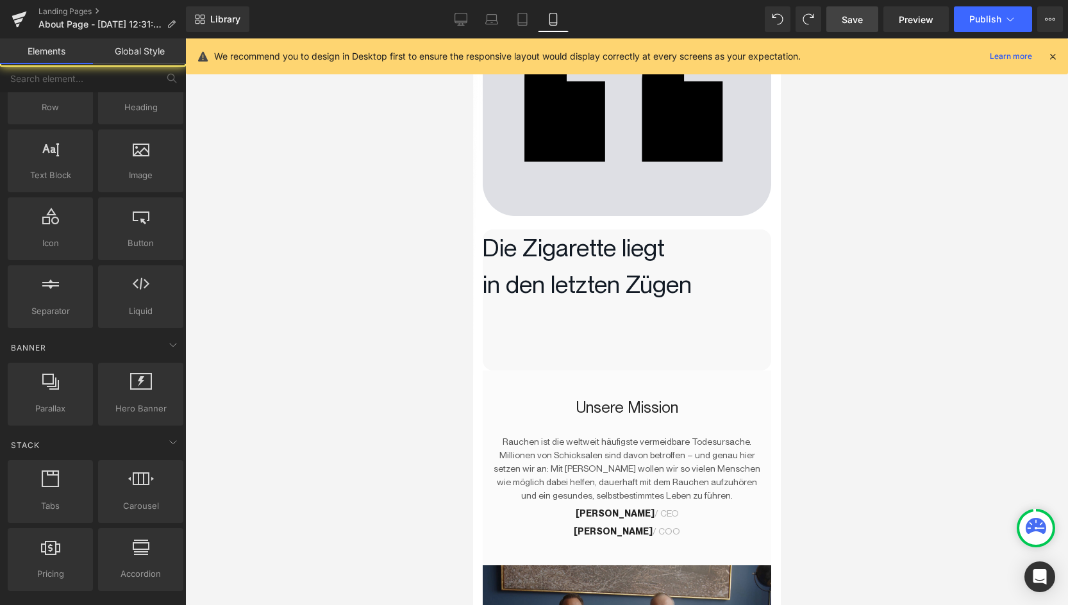
click at [301, 306] on div at bounding box center [626, 321] width 883 height 567
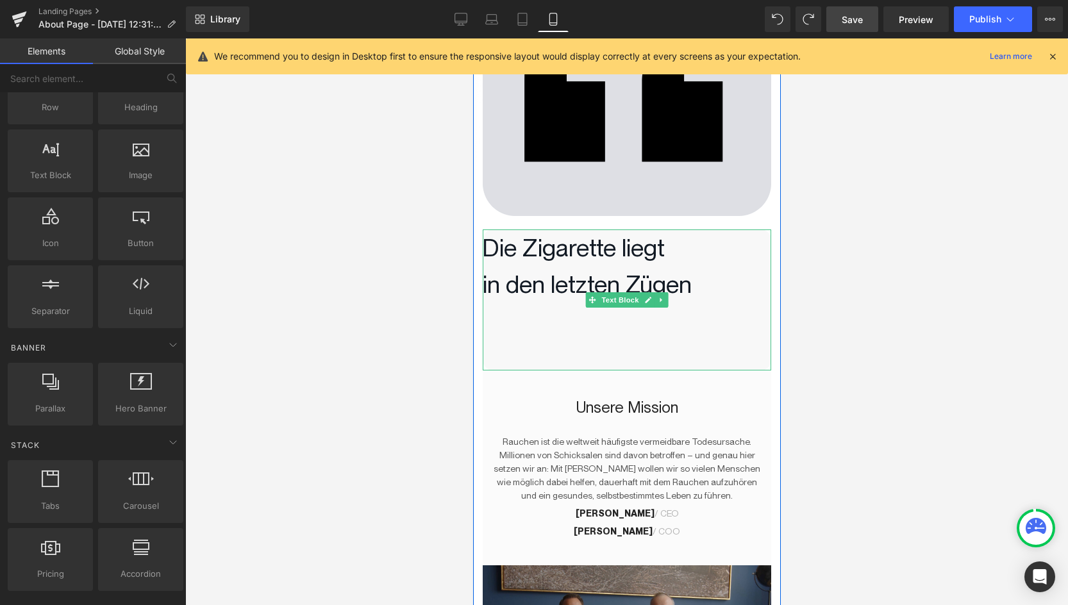
click at [546, 321] on p at bounding box center [626, 321] width 289 height 37
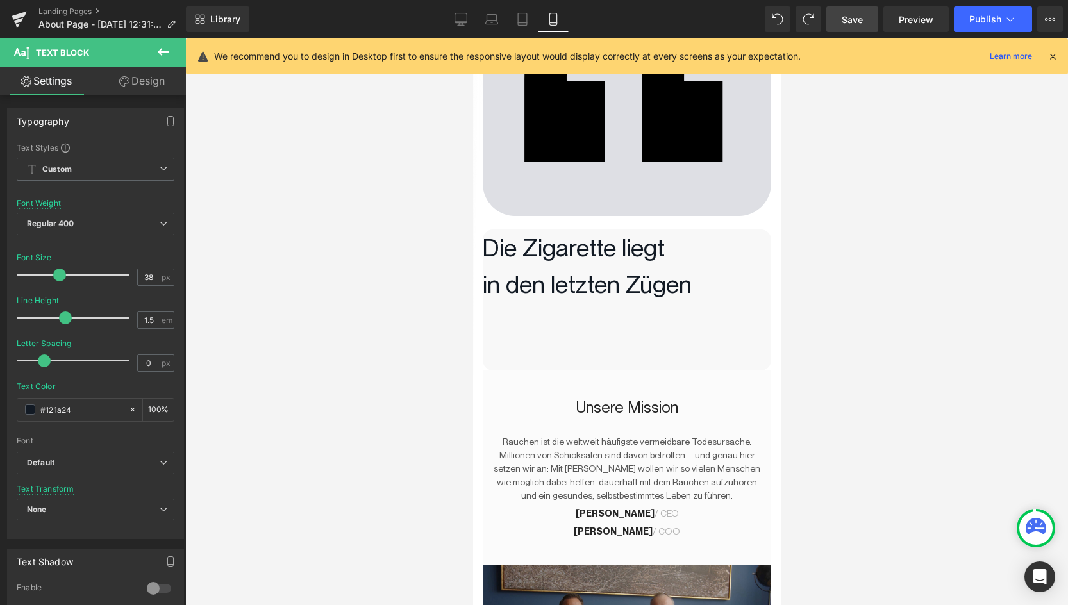
click at [156, 56] on icon at bounding box center [163, 51] width 15 height 15
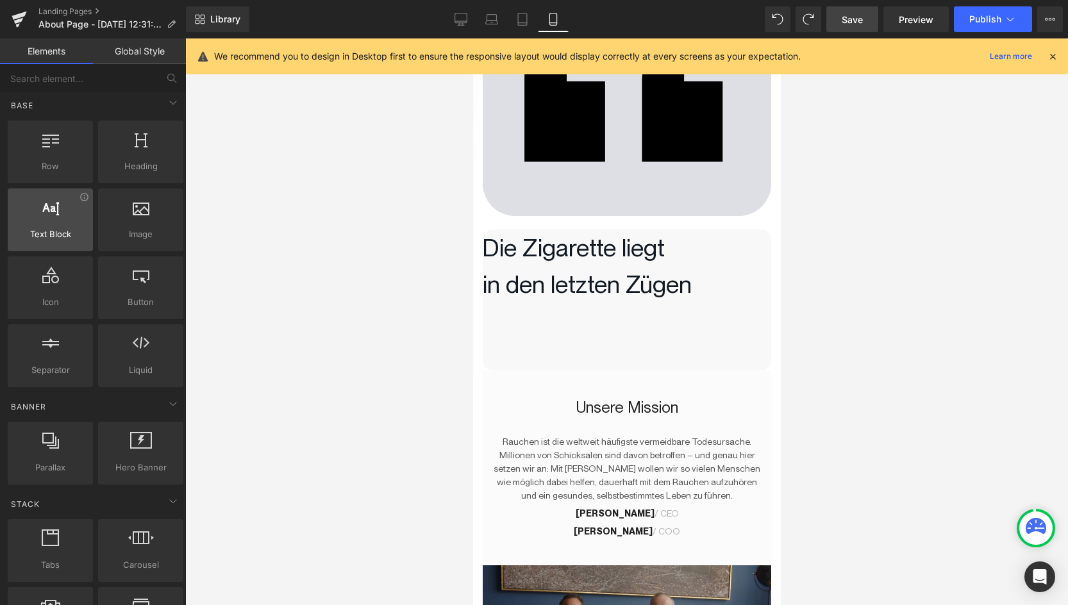
scroll to position [0, 0]
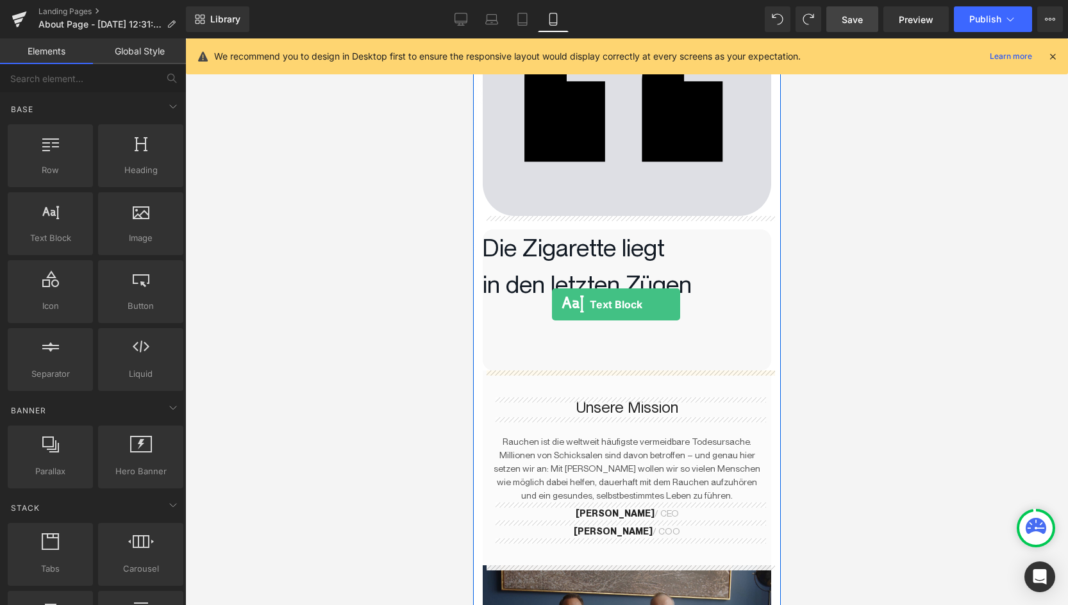
drag, startPoint x: 523, startPoint y: 271, endPoint x: 551, endPoint y: 305, distance: 43.7
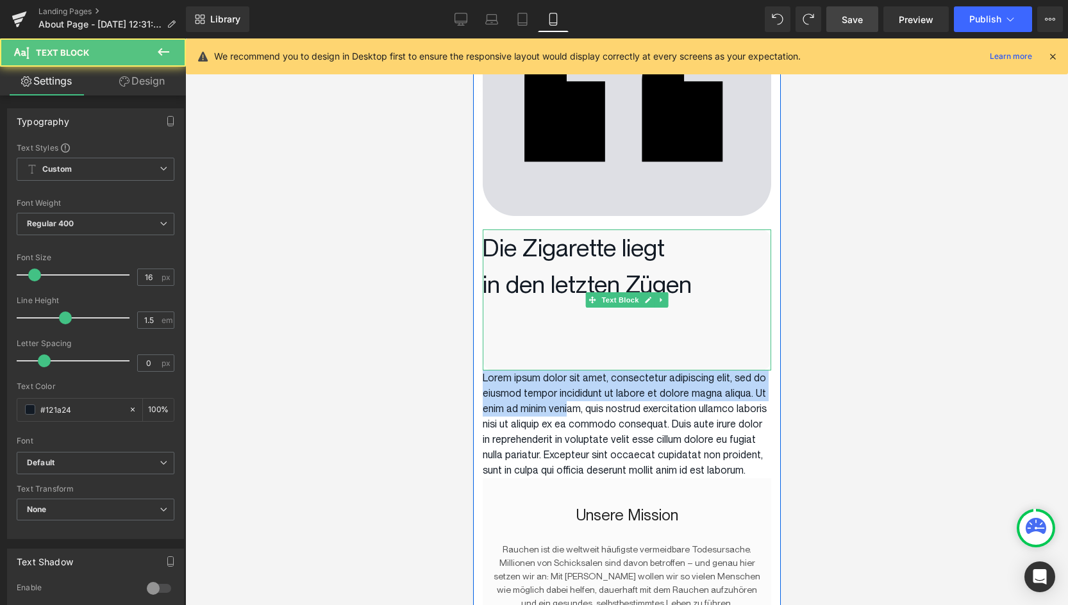
drag, startPoint x: 564, startPoint y: 410, endPoint x: 564, endPoint y: 327, distance: 82.7
click at [564, 326] on div "Image Die Zigarette liegt in den letzten Zügen Text Block 49px Lorem ipsum dolo…" at bounding box center [626, 395] width 289 height 935
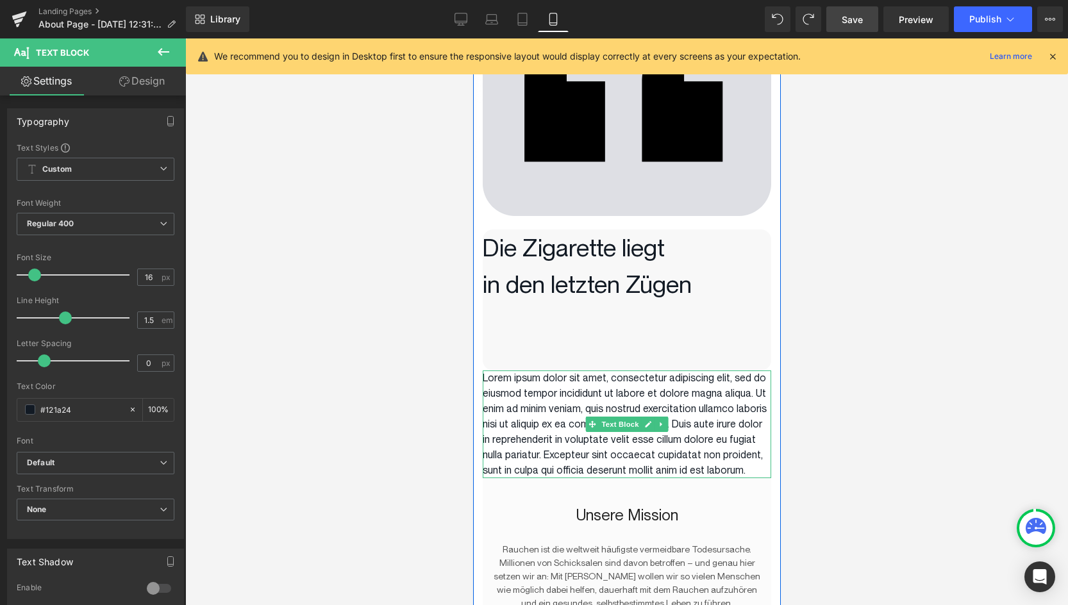
click at [618, 433] on p "Lorem ipsum dolor sit amet, consectetur adipiscing elit, sed do eiusmod tempor …" at bounding box center [626, 425] width 289 height 108
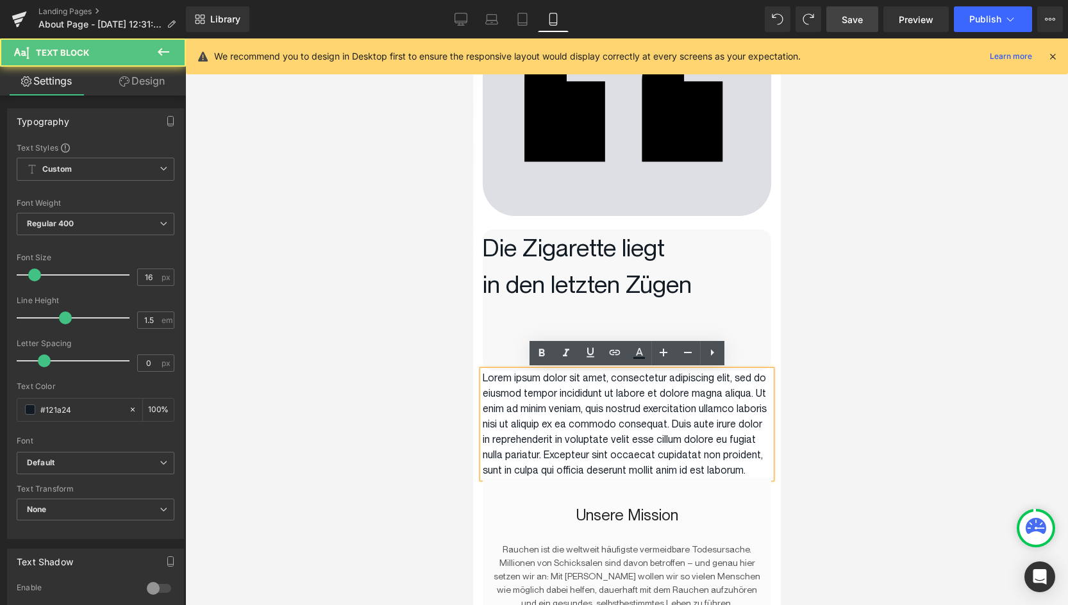
click at [647, 425] on p "Lorem ipsum dolor sit amet, consectetur adipiscing elit, sed do eiusmod tempor …" at bounding box center [626, 425] width 289 height 108
click at [923, 423] on div at bounding box center [626, 321] width 883 height 567
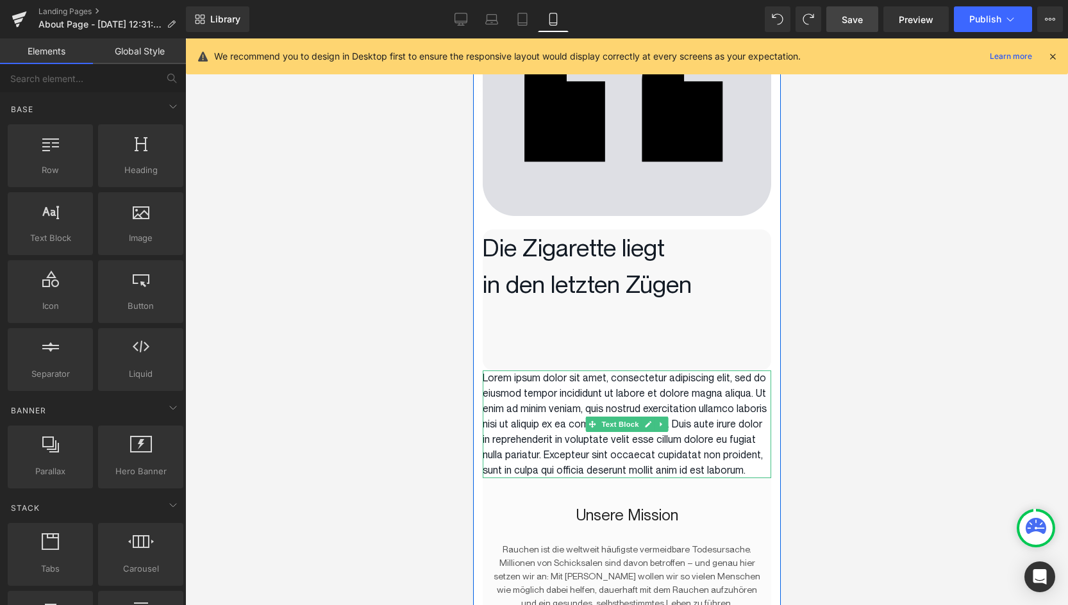
click at [714, 423] on p "Lorem ipsum dolor sit amet, consectetur adipiscing elit, sed do eiusmod tempor …" at bounding box center [626, 425] width 289 height 108
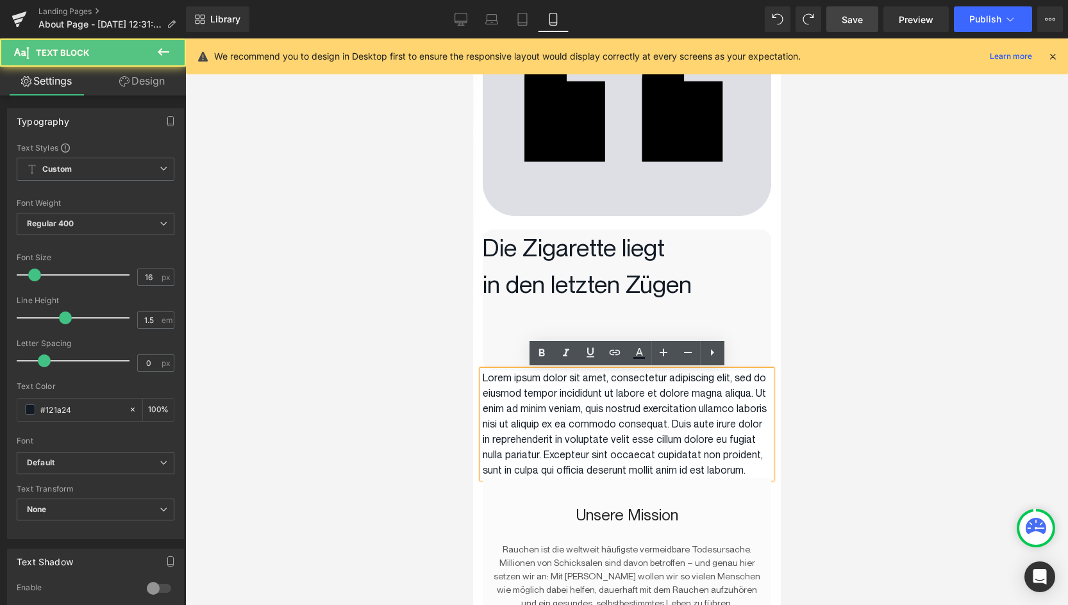
click at [947, 426] on div at bounding box center [626, 321] width 883 height 567
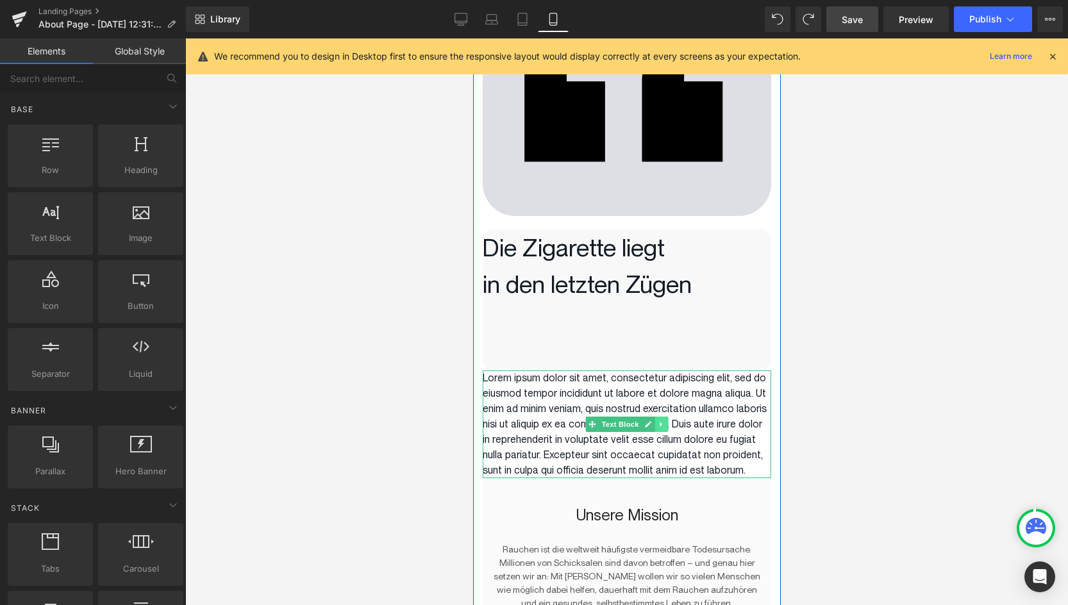
click at [663, 424] on icon at bounding box center [660, 425] width 7 height 8
click at [667, 426] on icon at bounding box center [667, 424] width 7 height 7
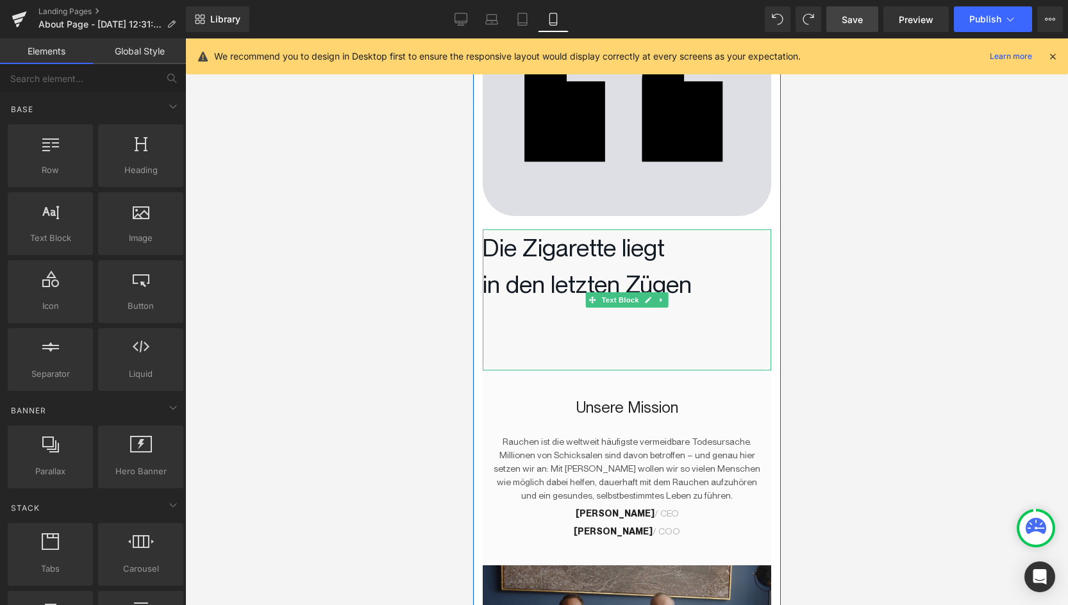
click at [603, 317] on p at bounding box center [626, 321] width 289 height 37
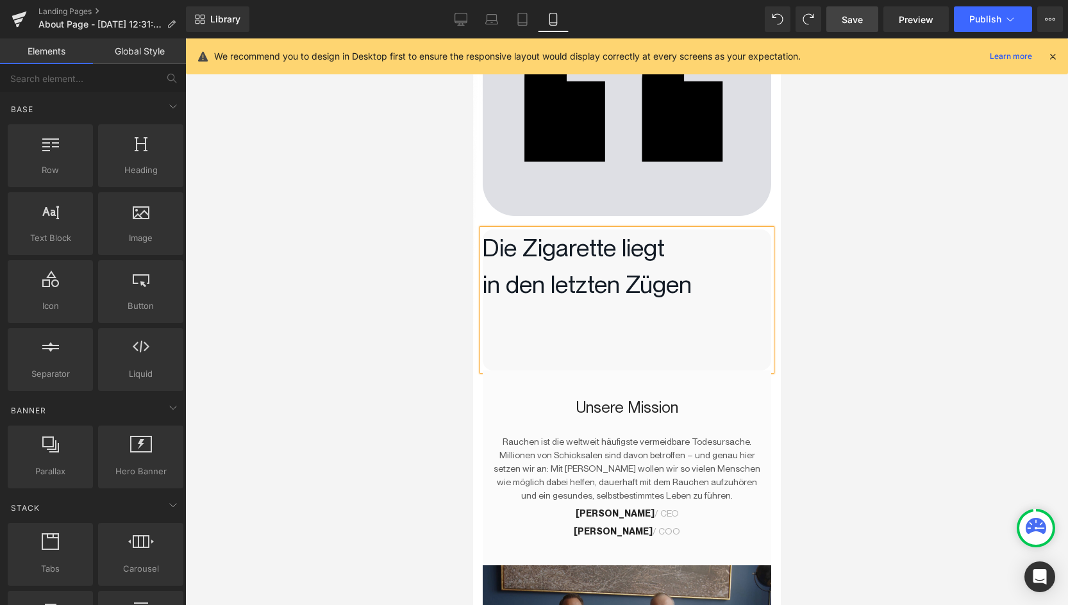
click at [341, 321] on div at bounding box center [626, 321] width 883 height 567
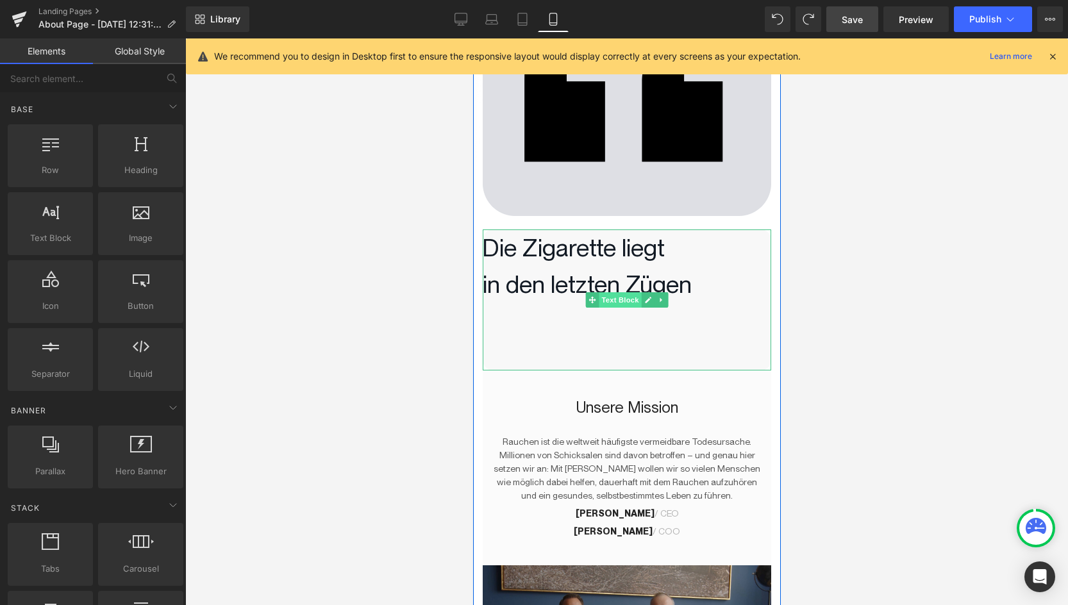
click at [617, 303] on span "Text Block" at bounding box center [619, 299] width 42 height 15
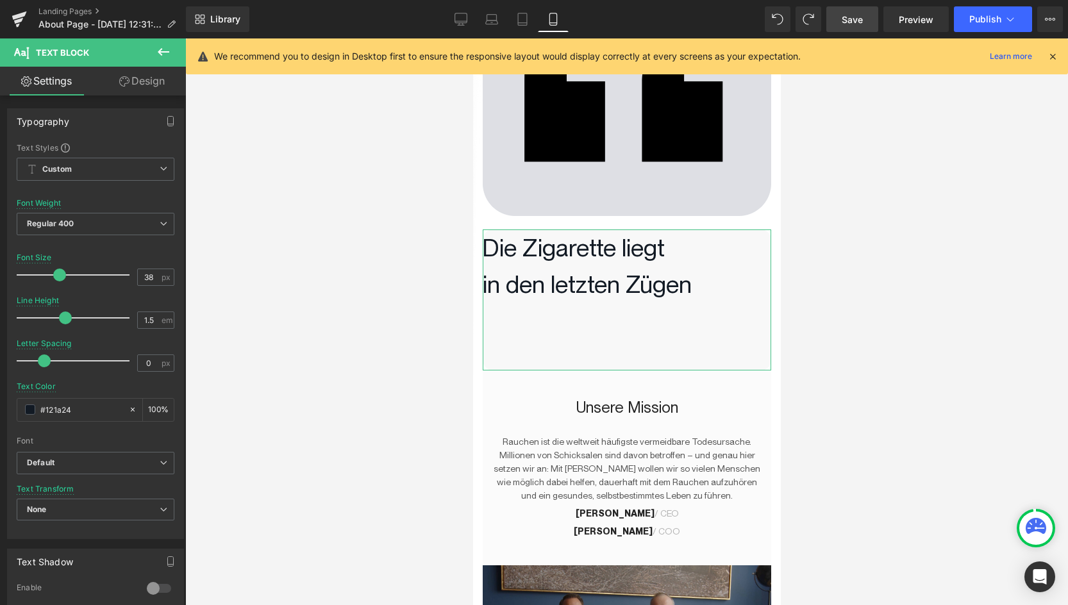
click at [124, 80] on icon at bounding box center [124, 81] width 10 height 10
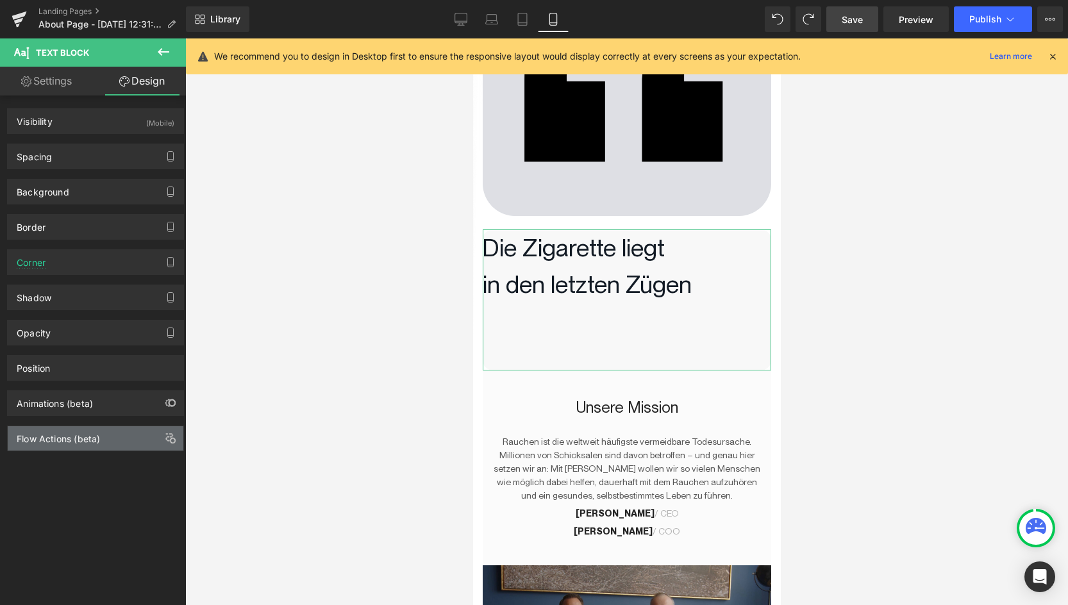
click at [60, 442] on div "Flow Actions (beta)" at bounding box center [58, 435] width 83 height 18
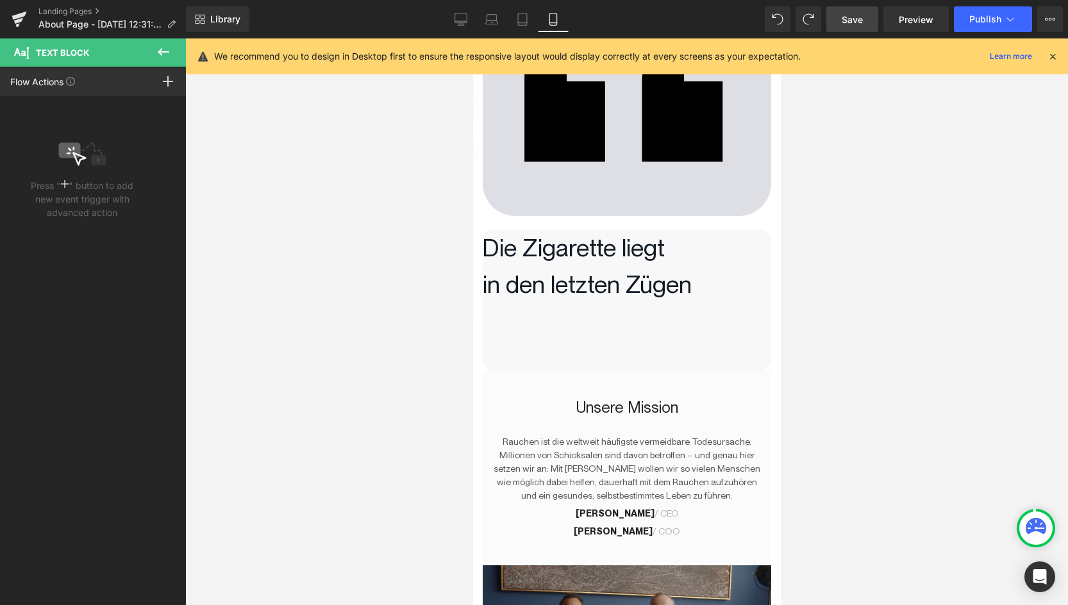
click at [170, 50] on icon at bounding box center [163, 51] width 15 height 15
type input "100"
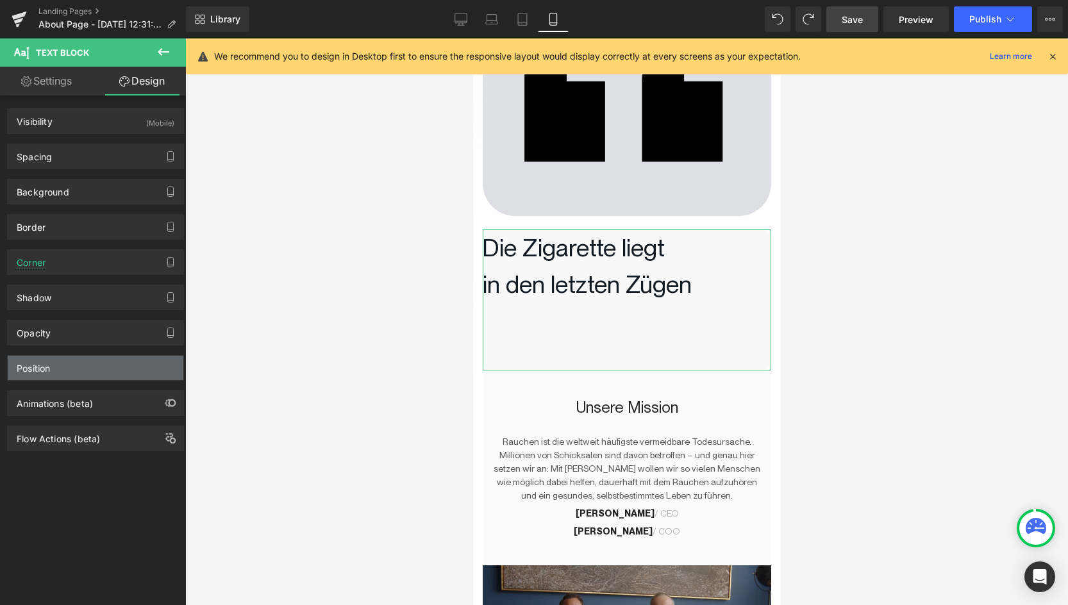
click at [72, 367] on div "Position" at bounding box center [96, 368] width 176 height 24
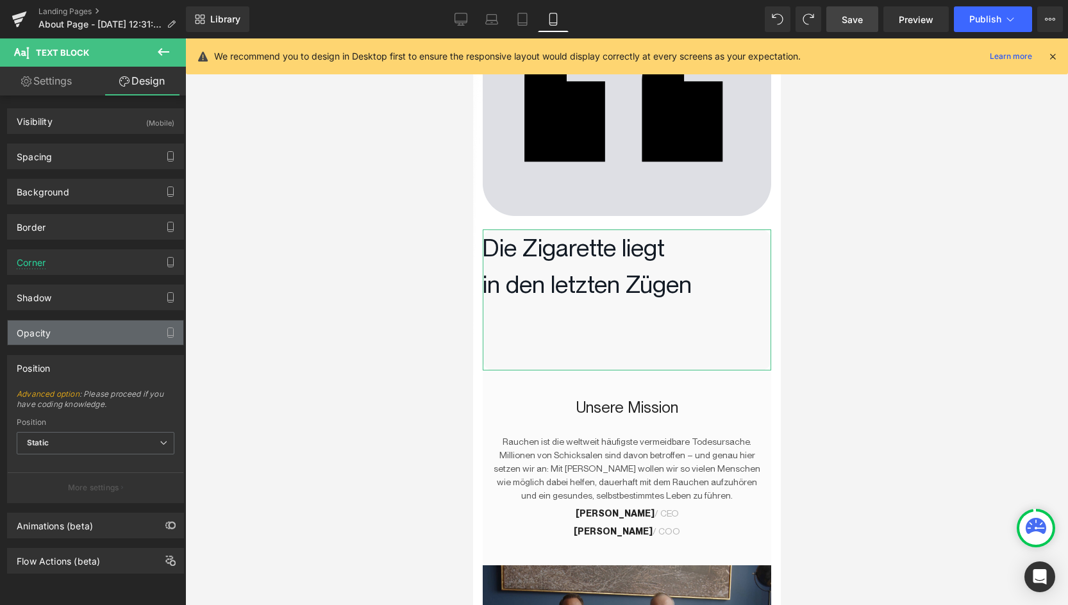
click at [71, 328] on div "Opacity" at bounding box center [96, 333] width 176 height 24
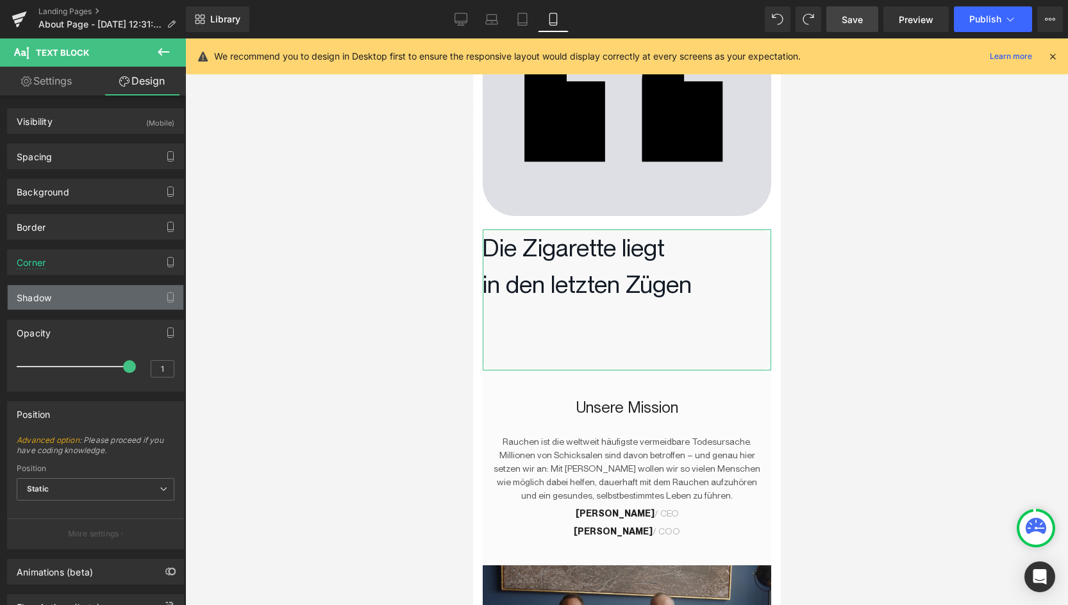
click at [68, 302] on div "Shadow" at bounding box center [96, 297] width 176 height 24
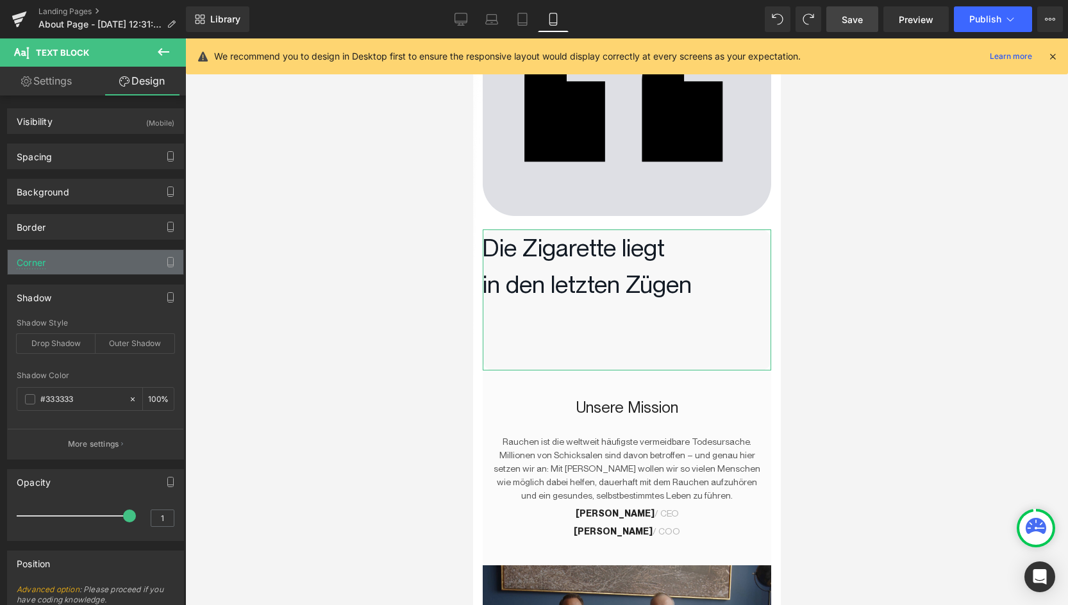
click at [72, 260] on div "Corner" at bounding box center [96, 262] width 176 height 24
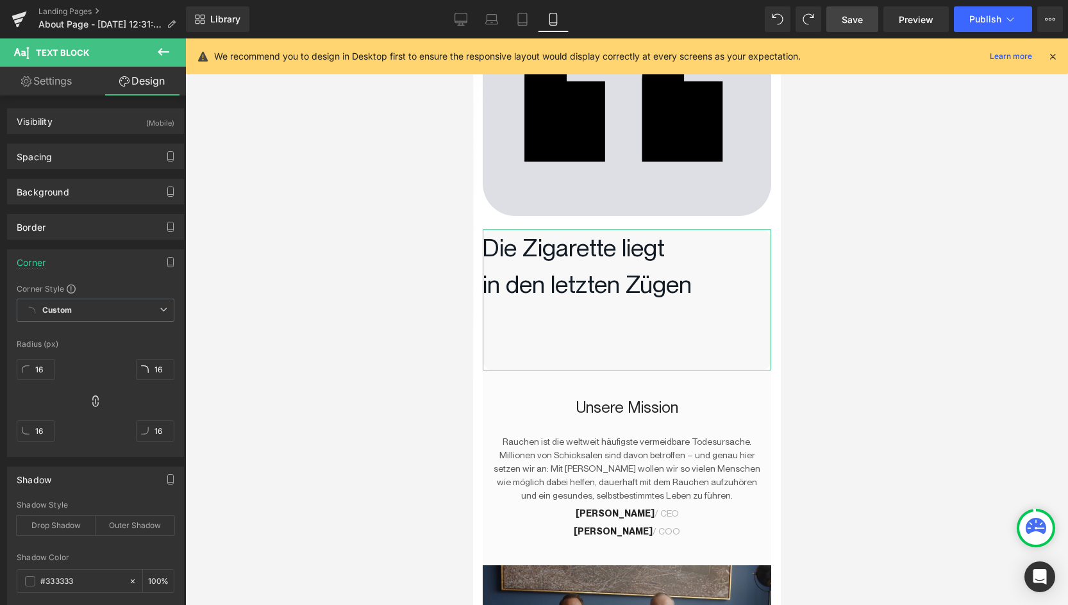
click at [74, 248] on div "Corner Corner Style Custom Custom Setup Global Style Custom Setup Global Style …" at bounding box center [96, 348] width 192 height 217
click at [74, 242] on div "Corner Corner Style Custom Custom Setup Global Style Custom Setup Global Style …" at bounding box center [96, 348] width 192 height 217
click at [44, 58] on span "Text Block" at bounding box center [77, 52] width 128 height 28
click at [44, 71] on link "Settings" at bounding box center [46, 81] width 93 height 29
type input "100"
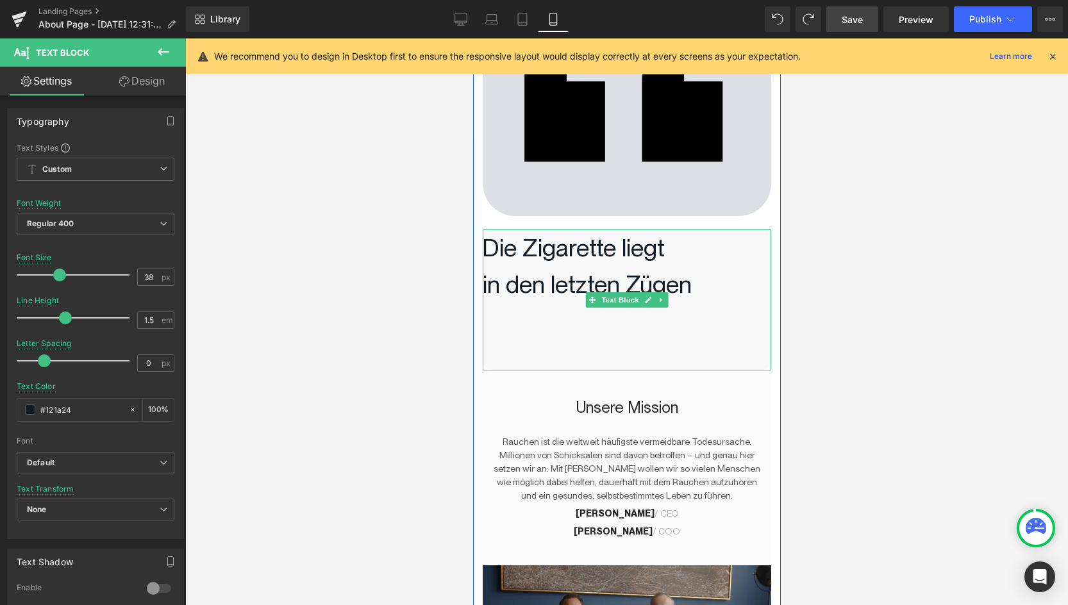
click at [510, 257] on span "Die Zigarette liegt" at bounding box center [573, 247] width 182 height 29
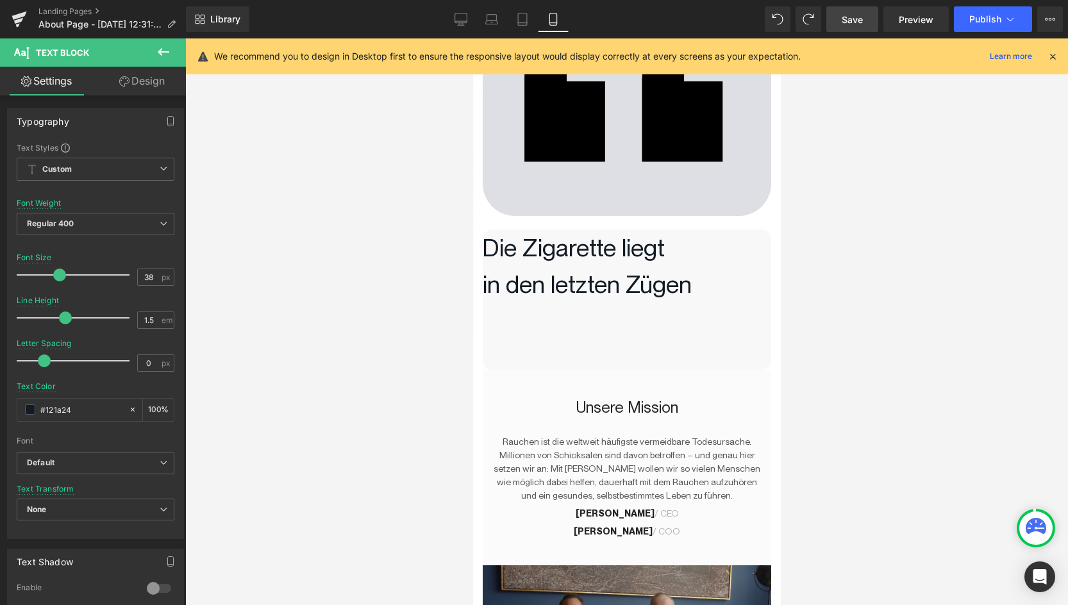
click at [158, 53] on icon at bounding box center [163, 51] width 15 height 15
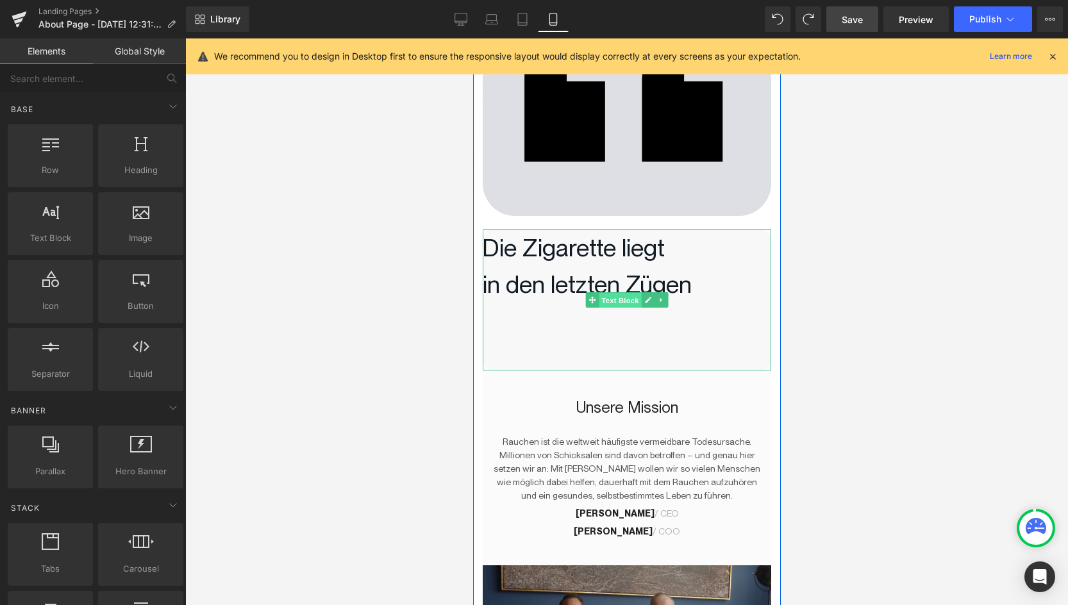
click at [616, 299] on span "Text Block" at bounding box center [619, 300] width 42 height 15
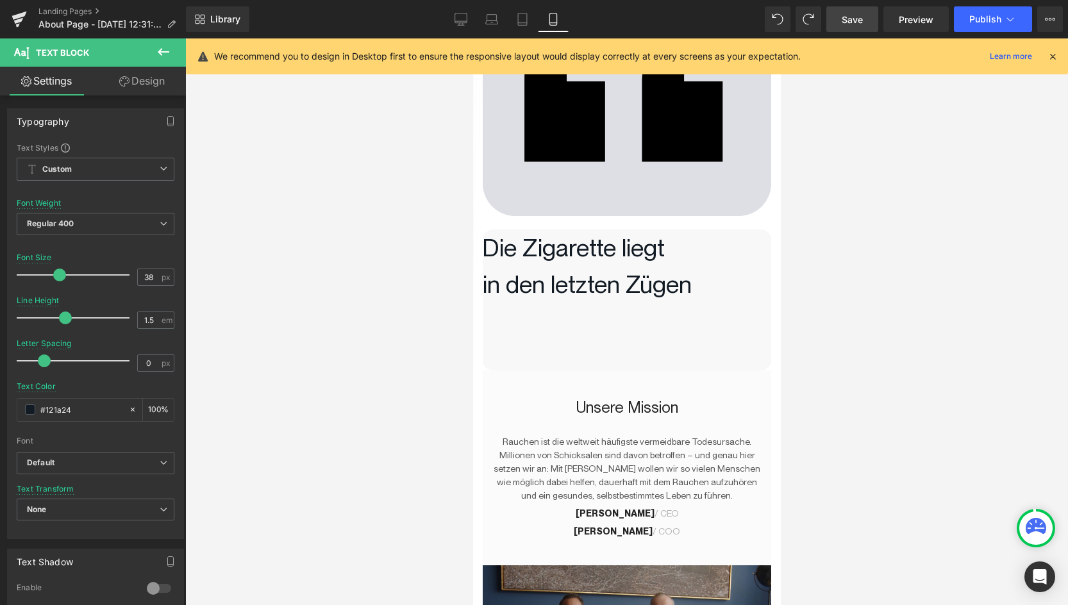
click at [163, 51] on icon at bounding box center [163, 51] width 15 height 15
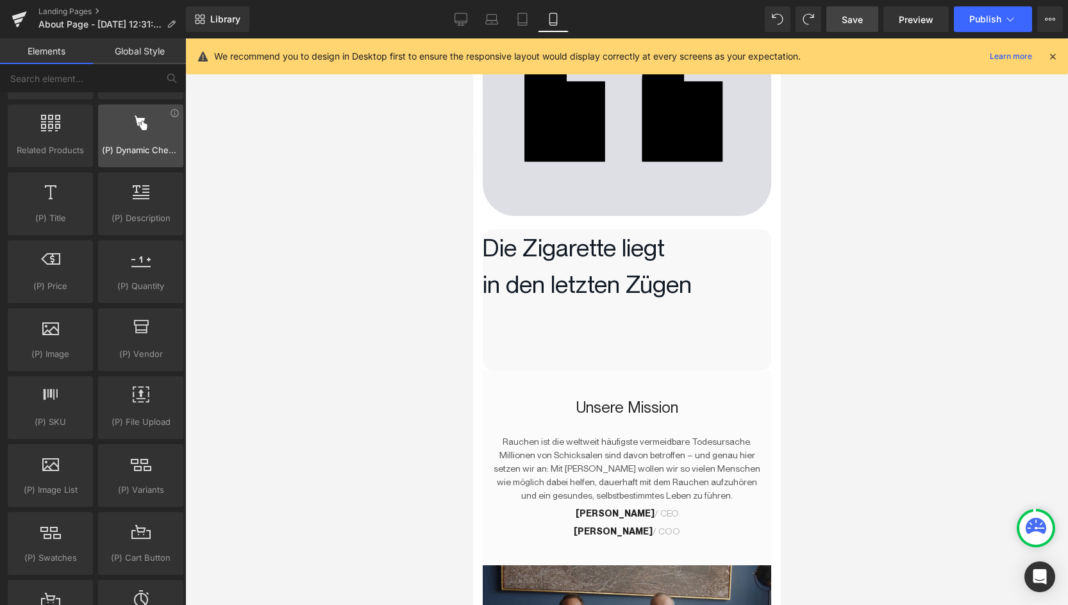
scroll to position [1319, 0]
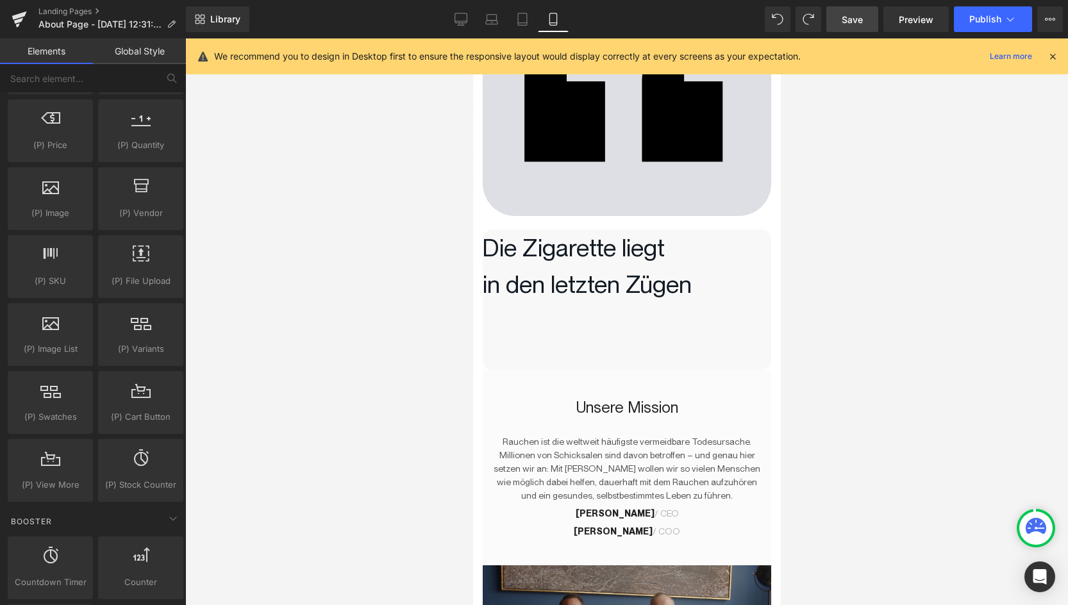
click at [144, 62] on link "Global Style" at bounding box center [139, 51] width 93 height 26
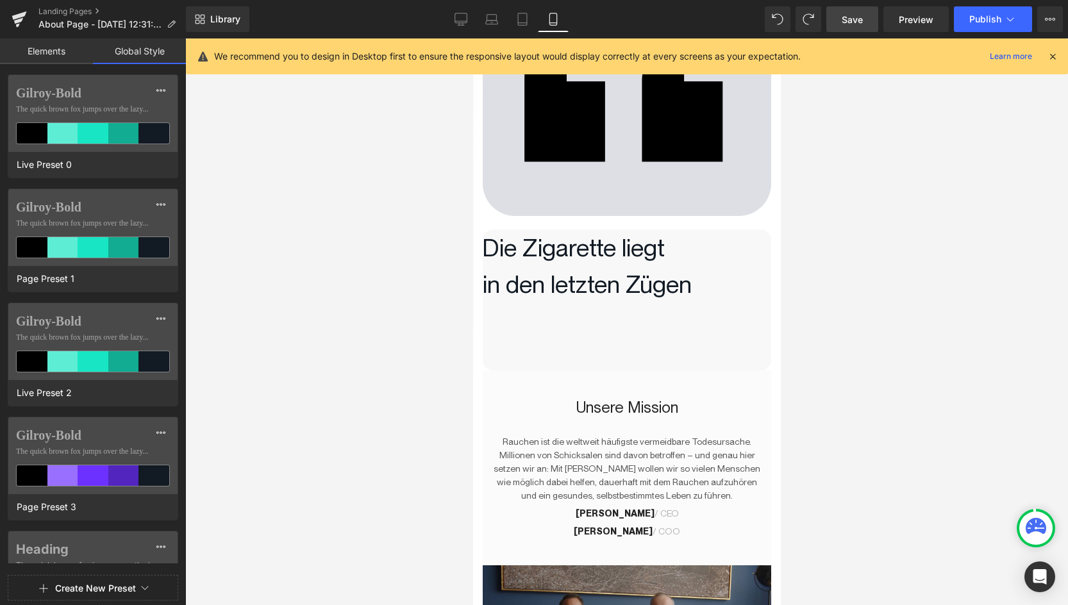
click at [52, 55] on link "Elements" at bounding box center [46, 51] width 93 height 26
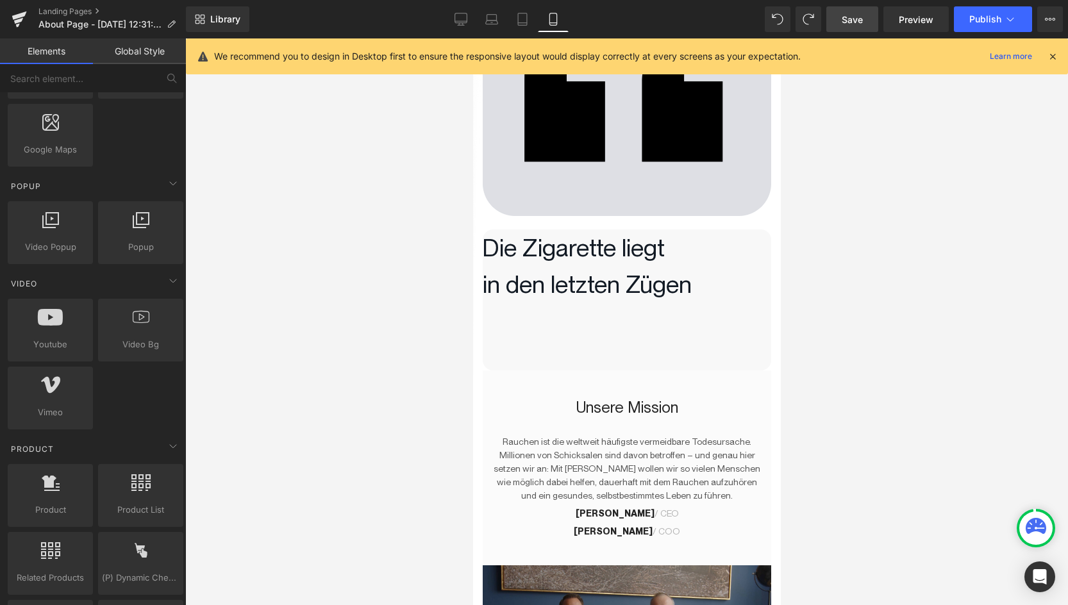
scroll to position [256, 0]
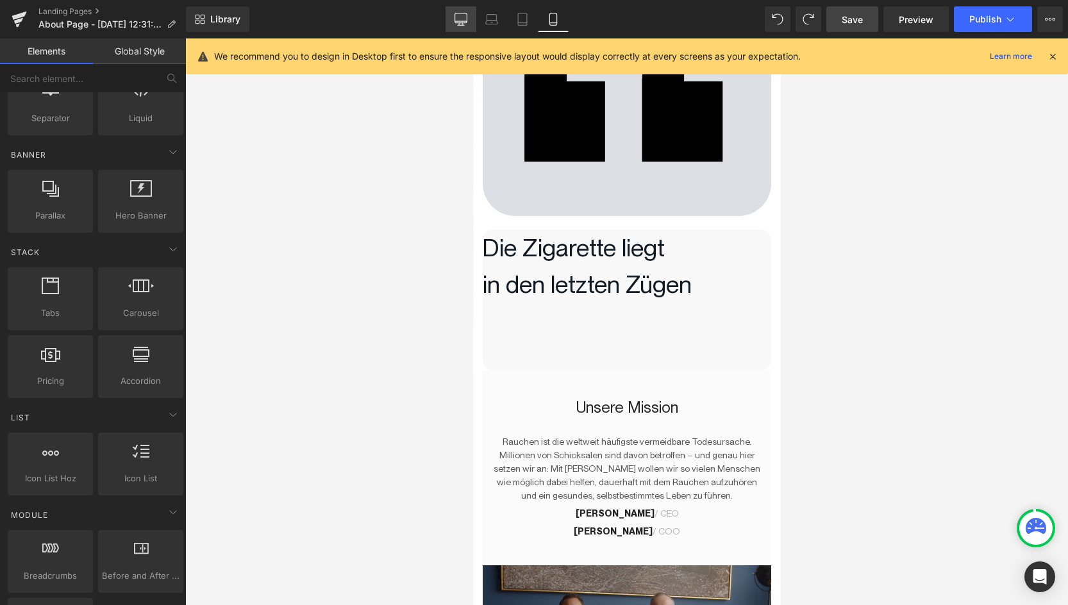
click at [457, 16] on icon at bounding box center [461, 19] width 13 height 13
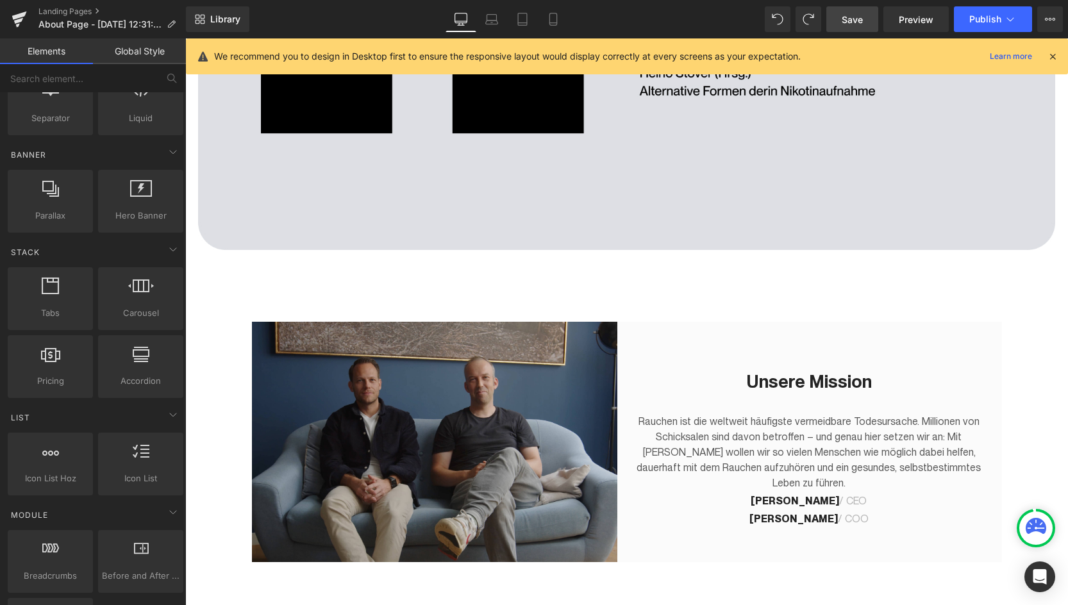
scroll to position [0, 0]
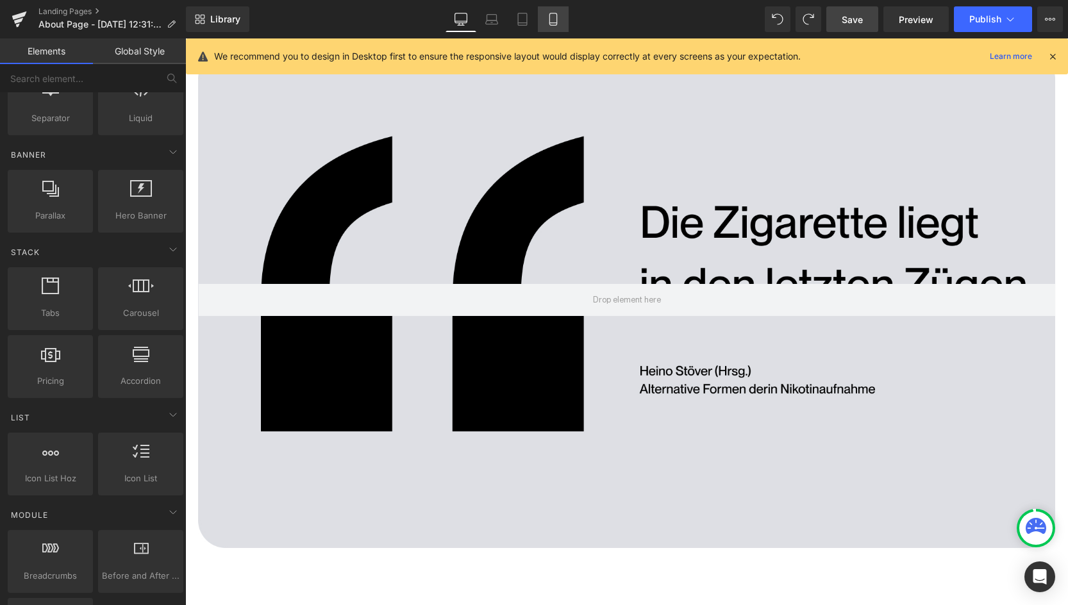
click at [562, 19] on link "Mobile" at bounding box center [553, 19] width 31 height 26
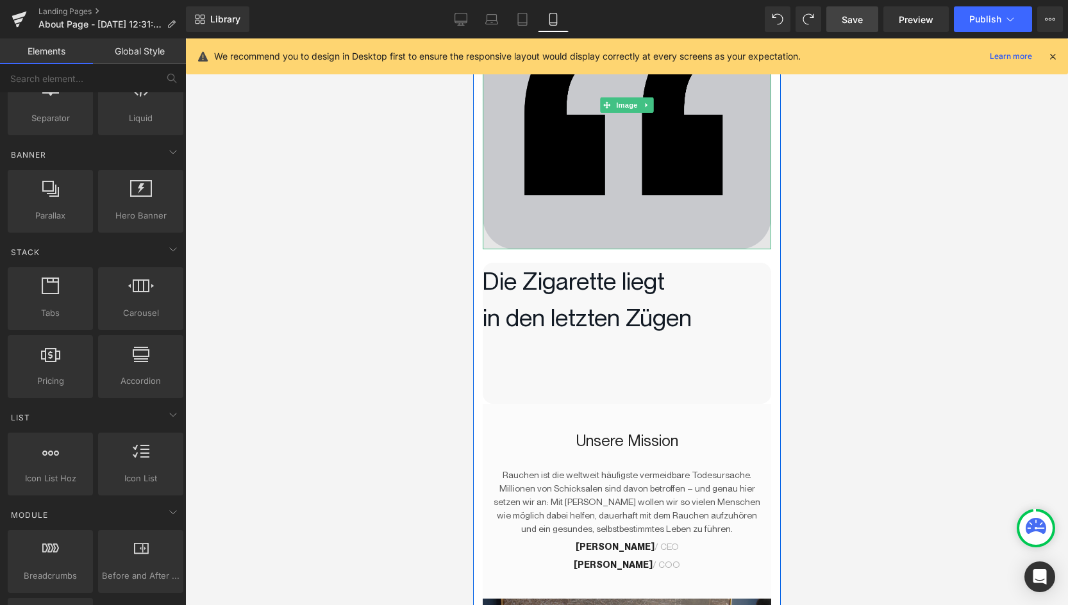
scroll to position [132, 0]
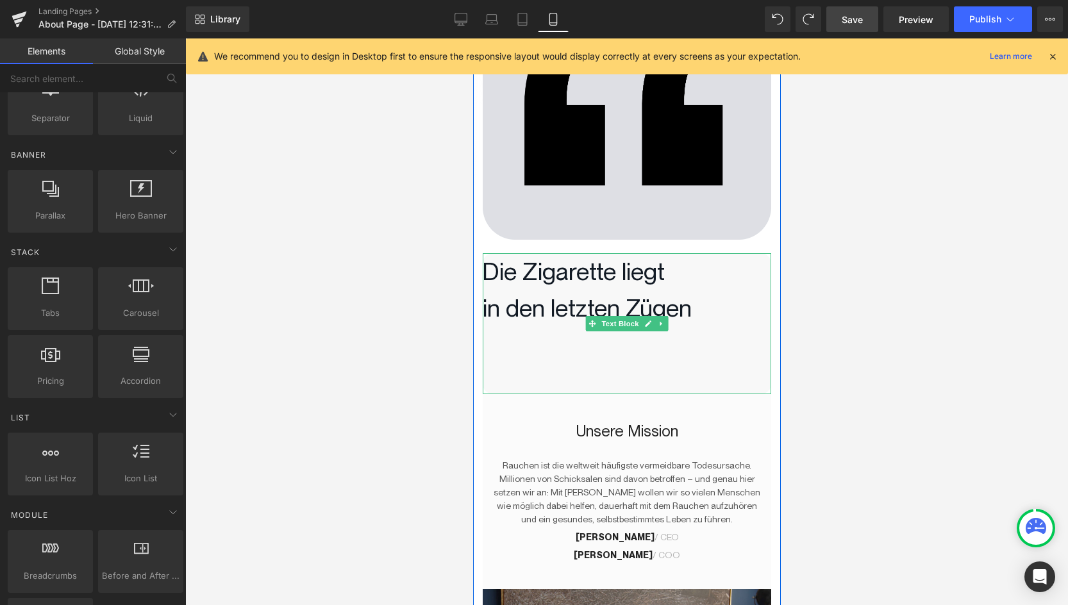
click at [540, 342] on p at bounding box center [626, 344] width 289 height 37
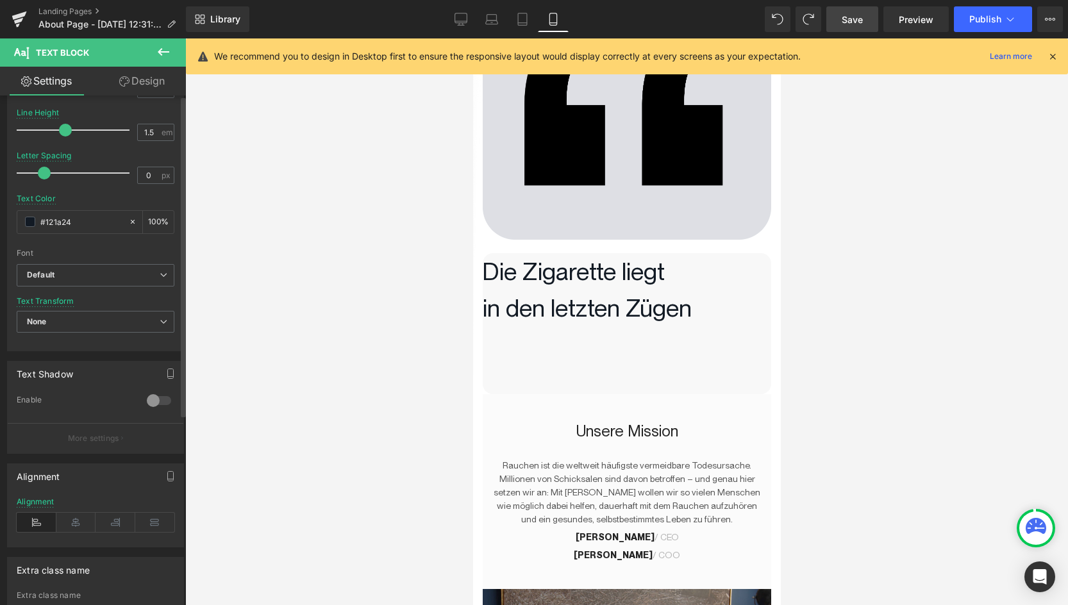
scroll to position [0, 0]
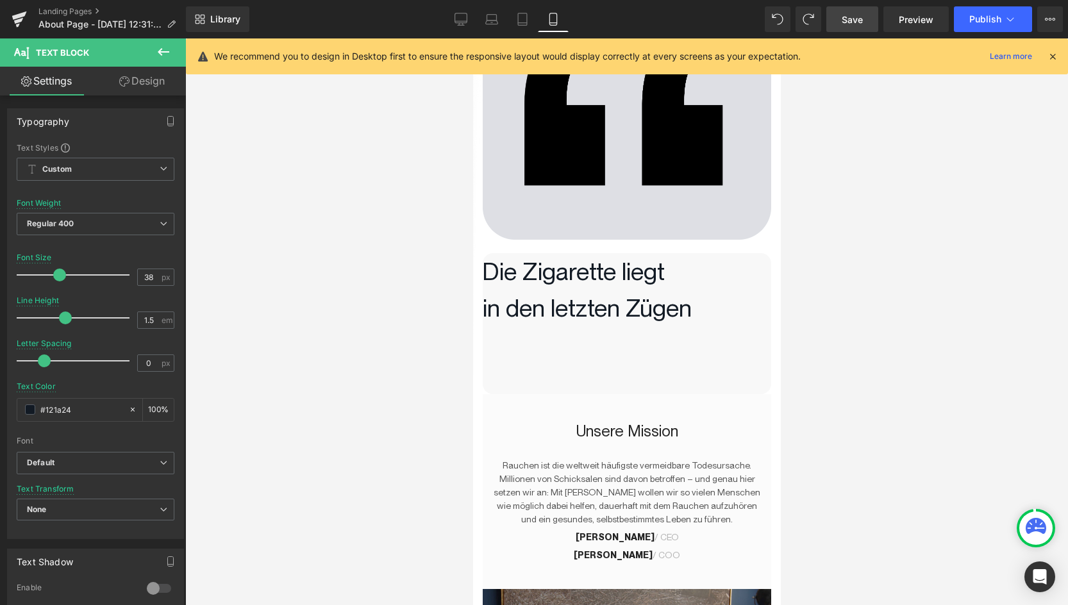
click at [146, 93] on link "Design" at bounding box center [142, 81] width 93 height 29
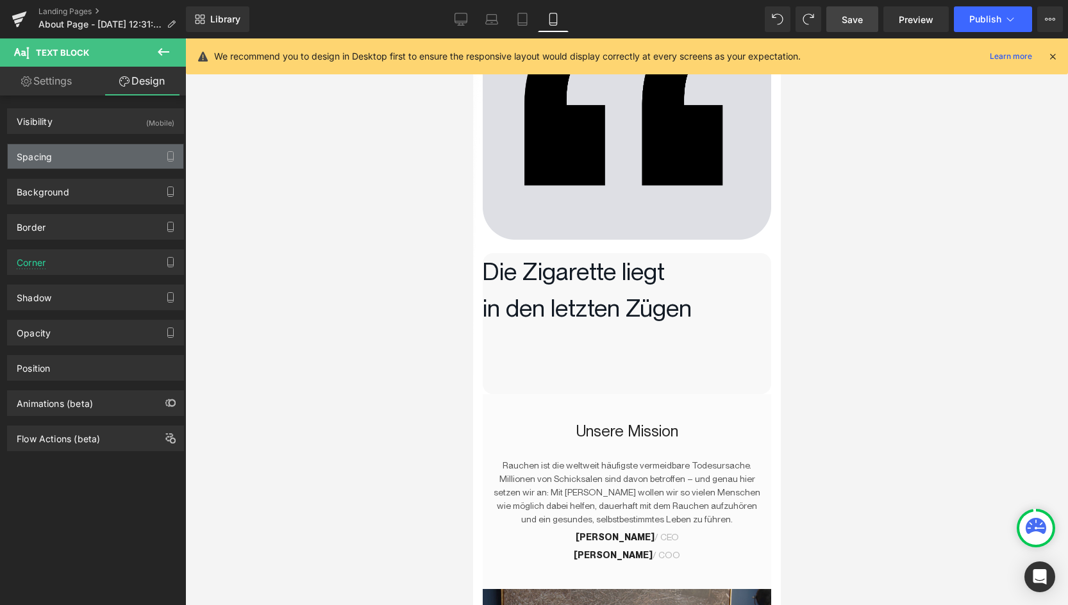
click at [99, 151] on div "Spacing" at bounding box center [96, 156] width 176 height 24
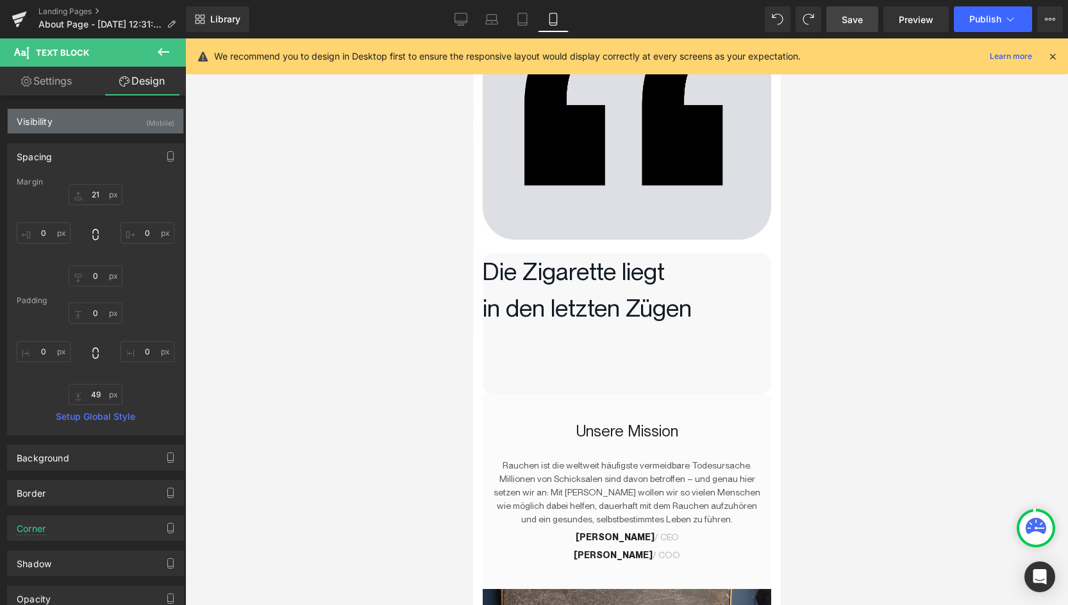
click at [96, 119] on div "Visibility (Mobile)" at bounding box center [96, 121] width 176 height 24
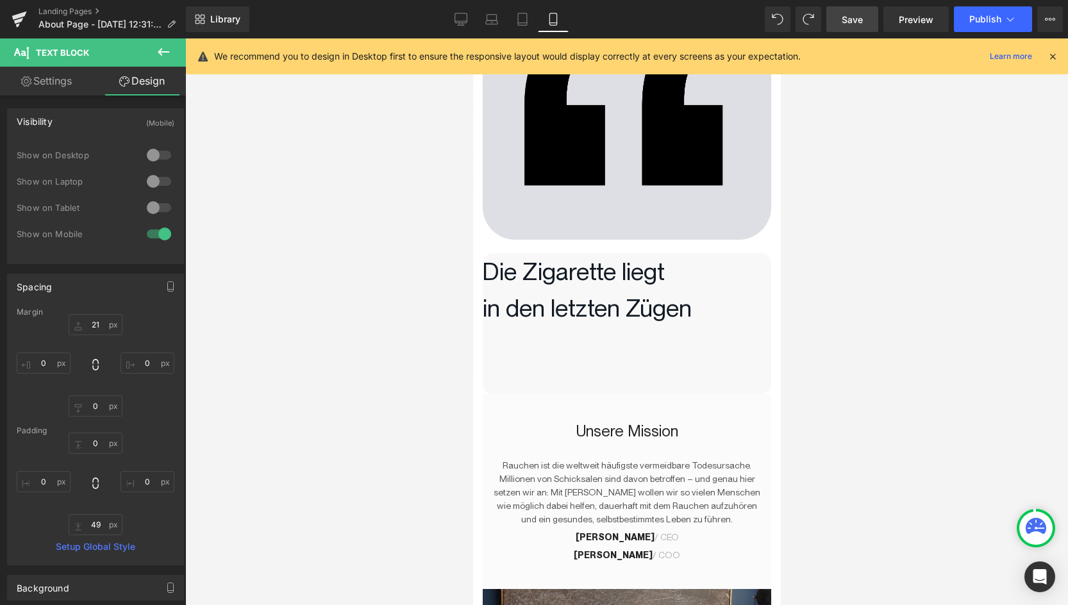
click at [96, 119] on div "Visibility (Mobile)" at bounding box center [96, 121] width 176 height 24
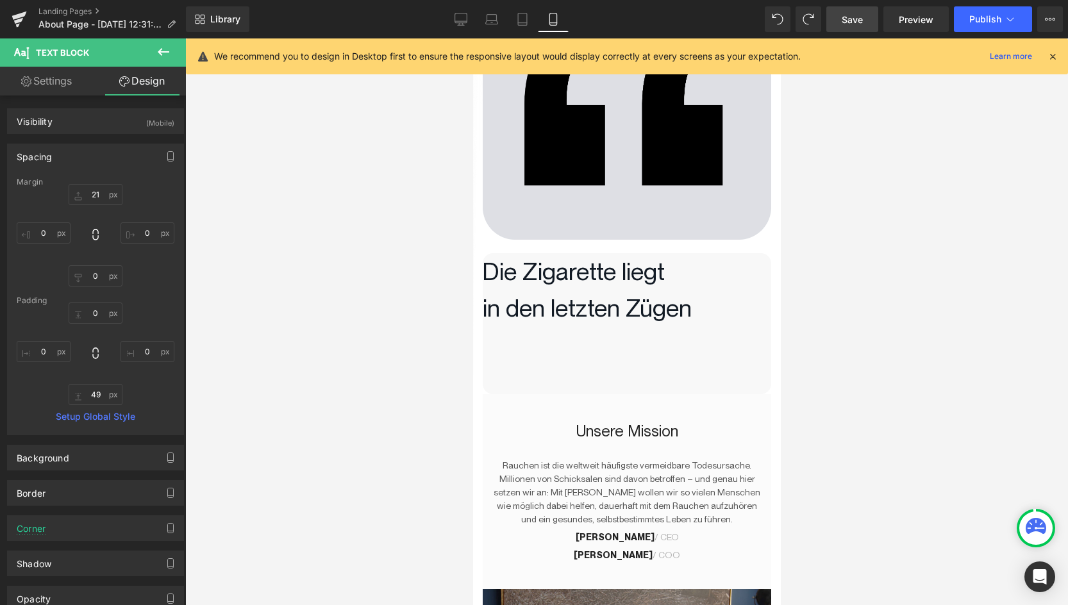
click at [91, 147] on div "Spacing" at bounding box center [96, 156] width 176 height 24
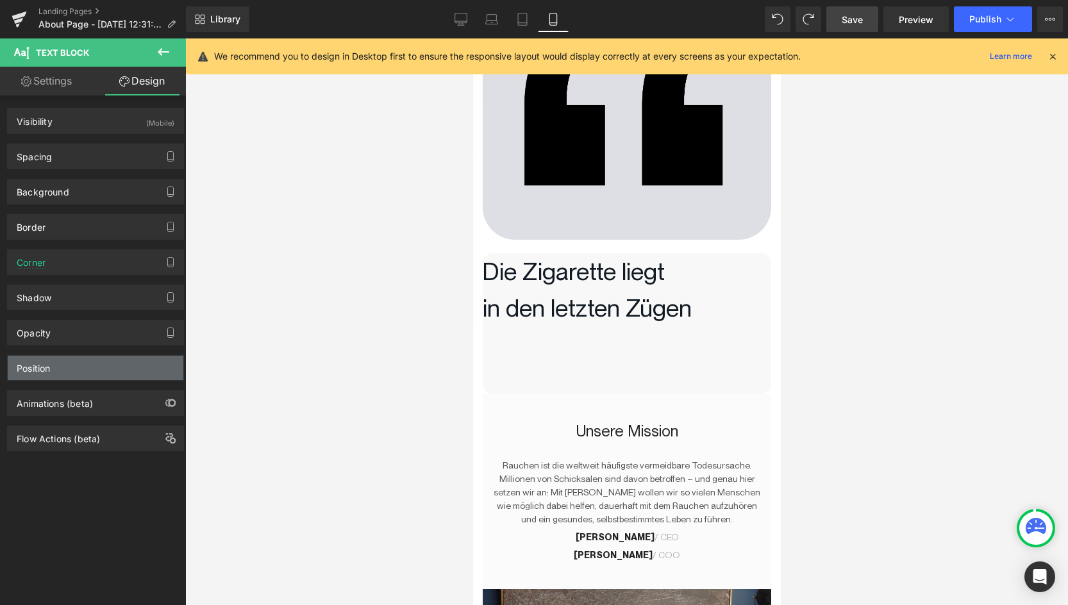
click at [103, 365] on div "Position" at bounding box center [96, 368] width 176 height 24
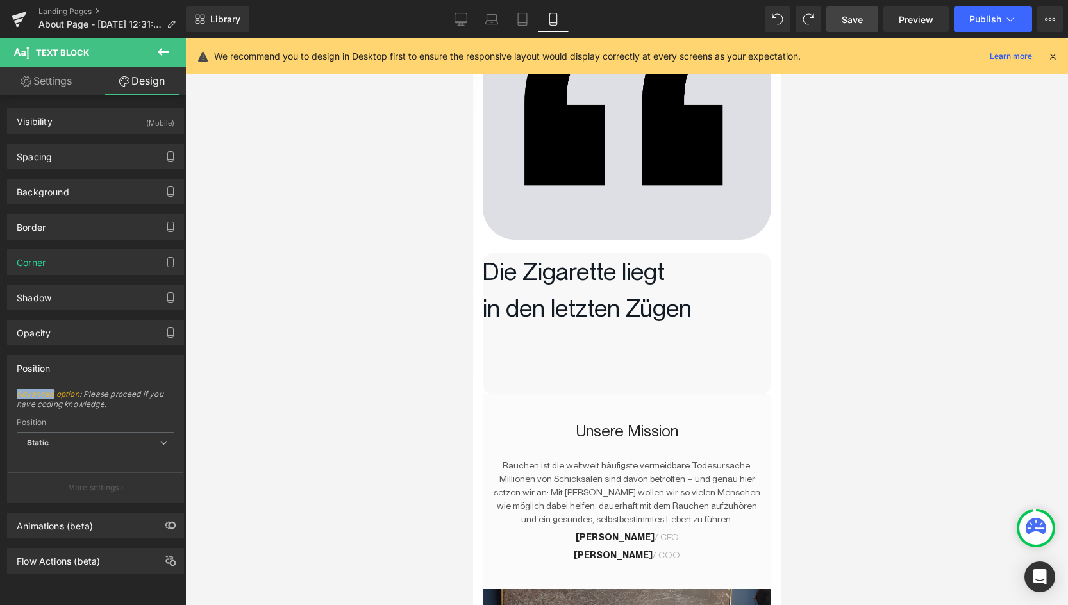
click at [103, 365] on div "Position" at bounding box center [96, 368] width 176 height 24
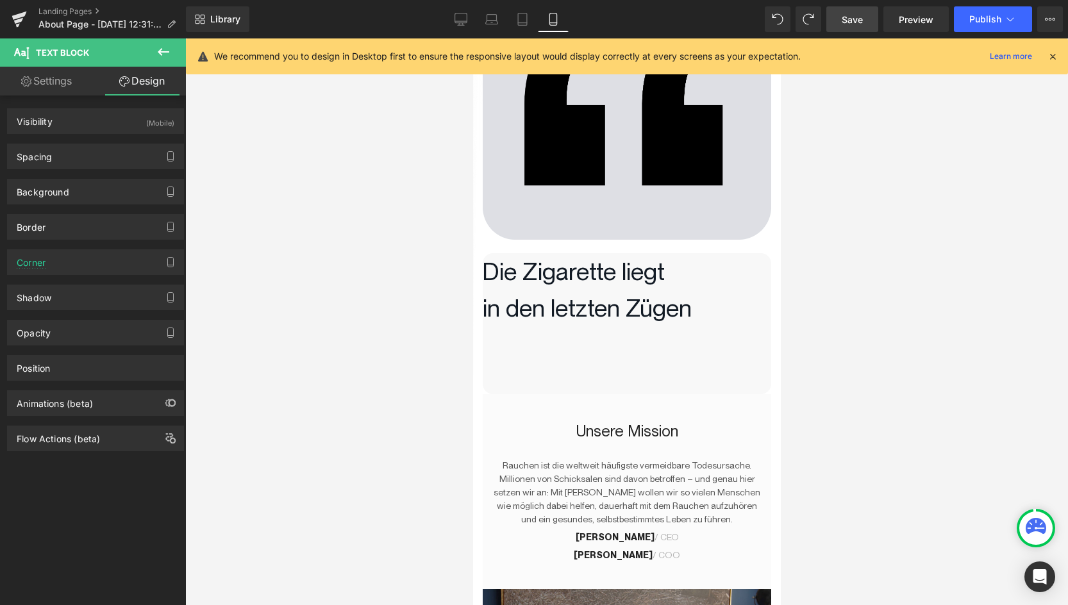
click at [56, 78] on link "Settings" at bounding box center [46, 81] width 93 height 29
type input "100"
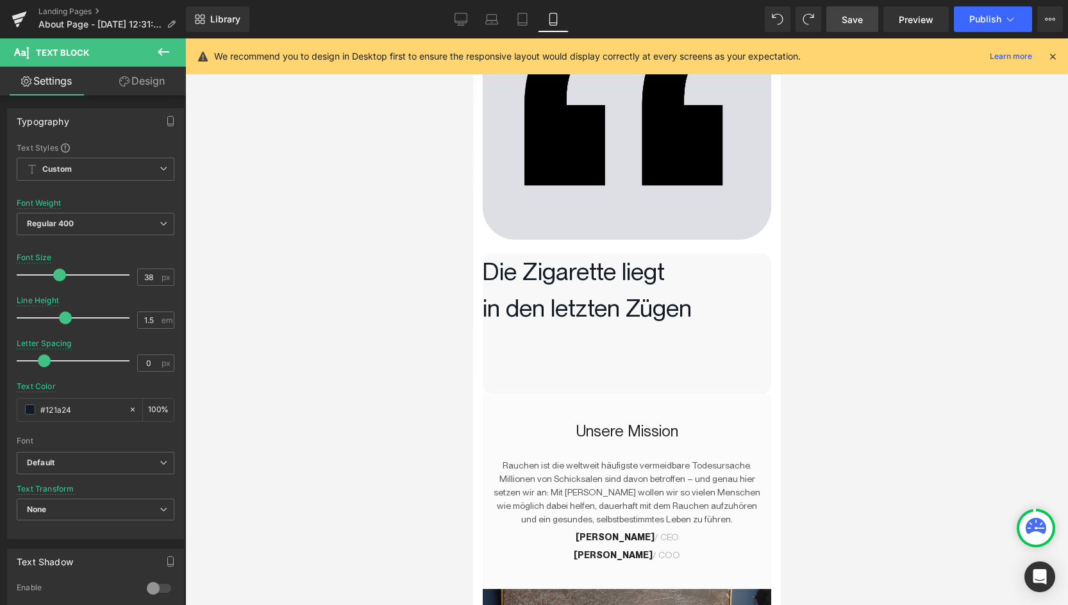
click at [162, 47] on icon at bounding box center [163, 51] width 15 height 15
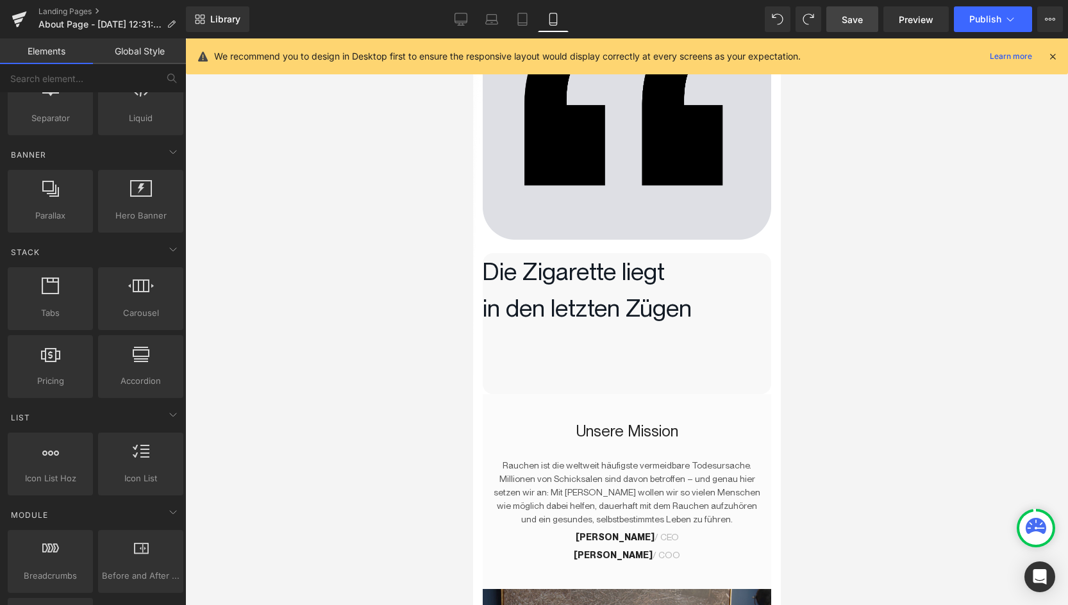
click at [131, 53] on link "Global Style" at bounding box center [139, 51] width 93 height 26
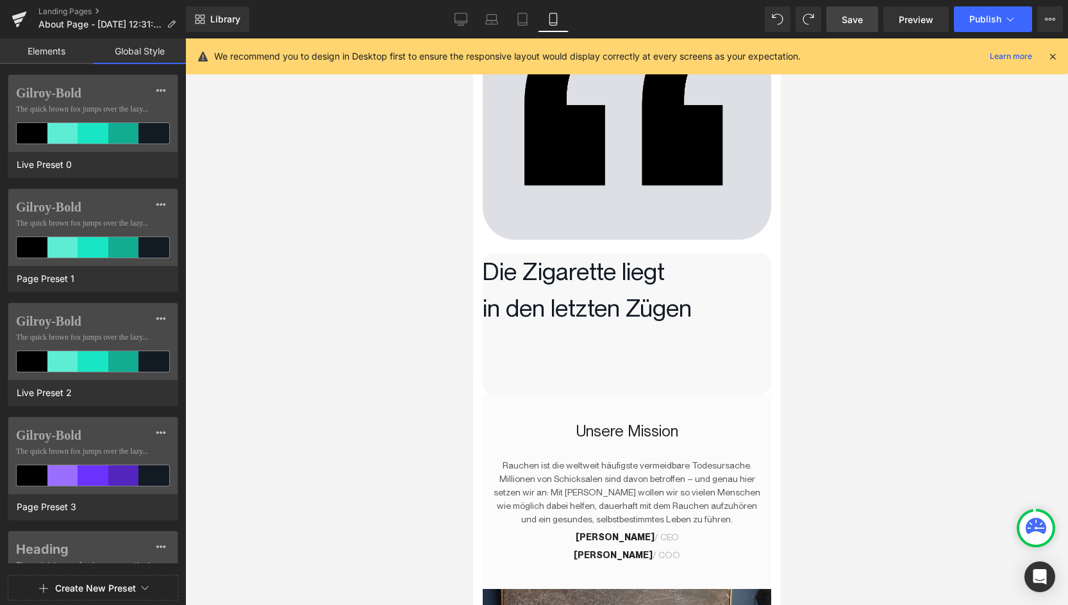
click at [26, 52] on link "Elements" at bounding box center [46, 51] width 93 height 26
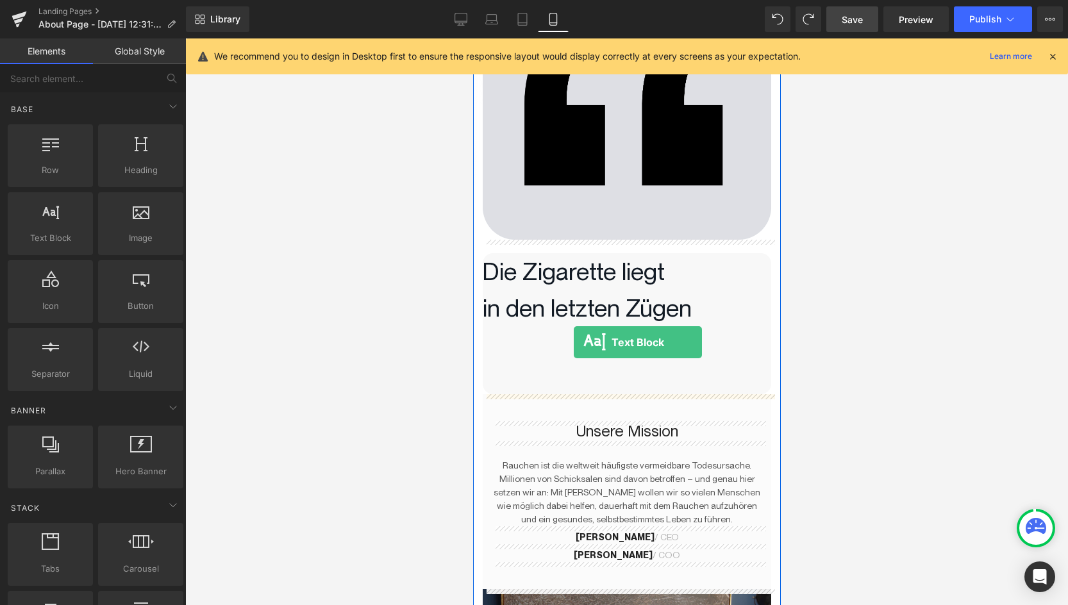
drag, startPoint x: 546, startPoint y: 251, endPoint x: 573, endPoint y: 342, distance: 94.9
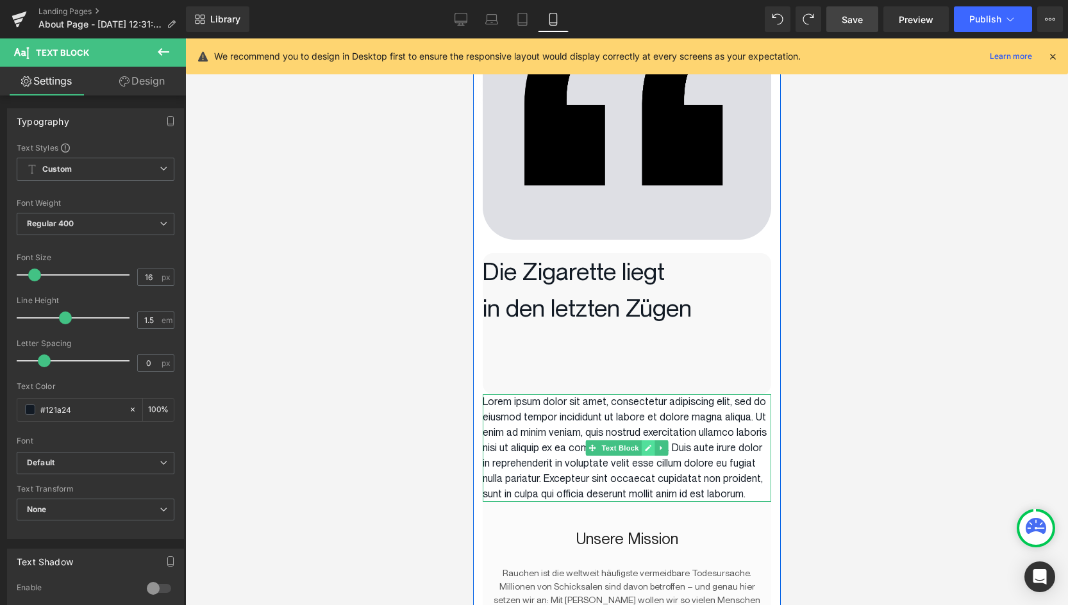
click at [651, 451] on link at bounding box center [647, 447] width 13 height 15
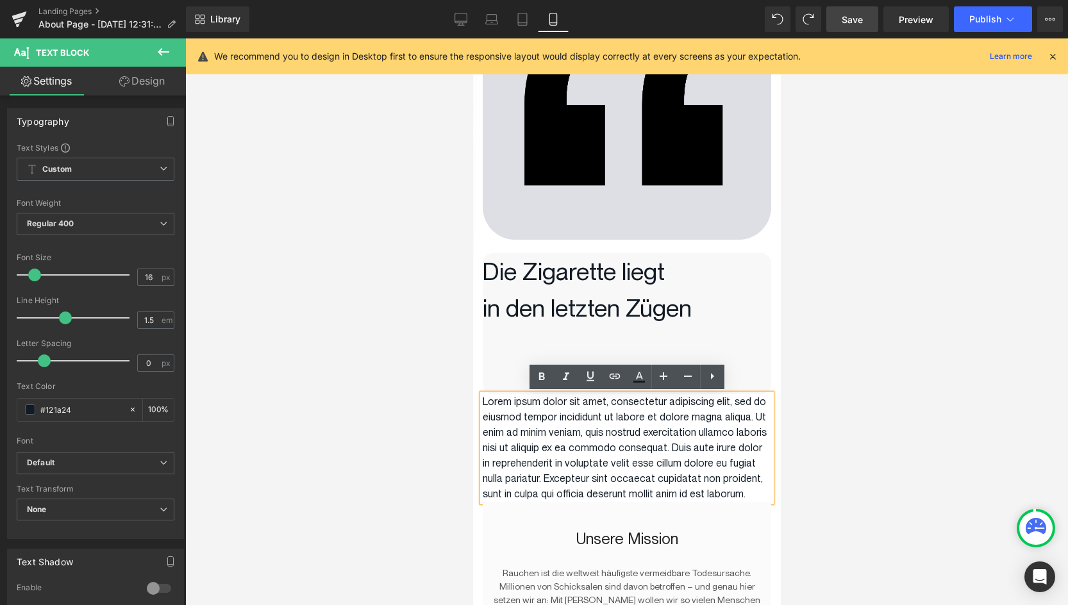
click at [395, 449] on div at bounding box center [626, 321] width 883 height 567
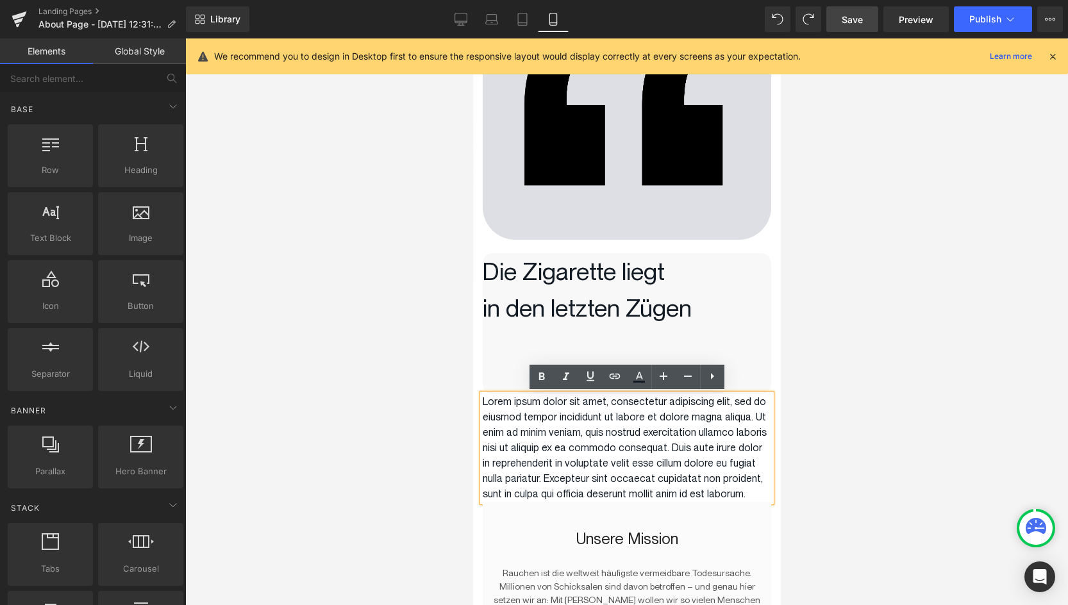
click at [594, 449] on p "Lorem ipsum dolor sit amet, consectetur adipiscing elit, sed do eiusmod tempor …" at bounding box center [626, 448] width 289 height 108
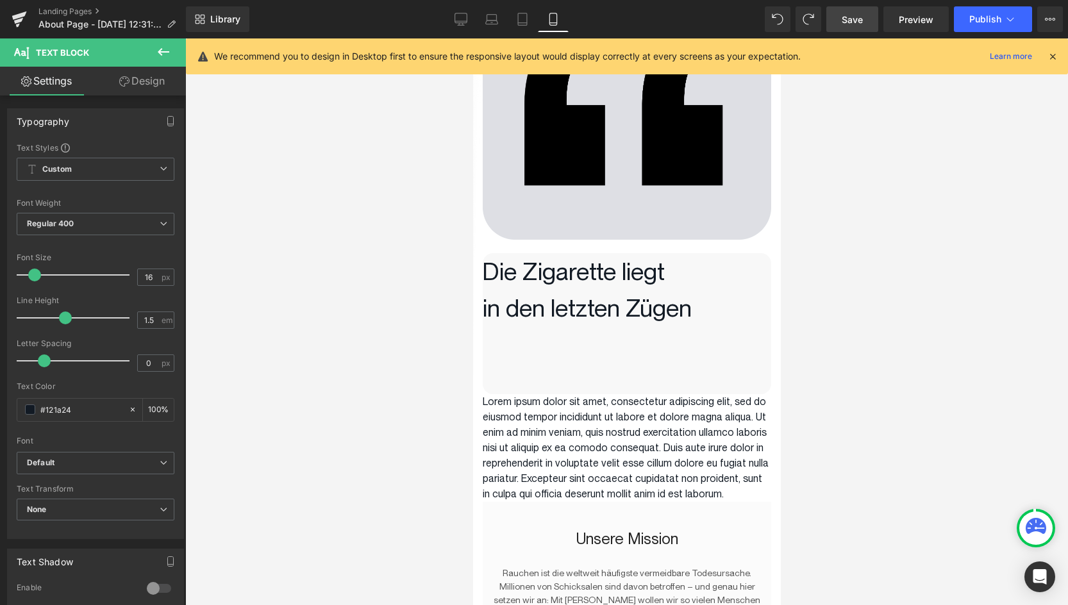
click at [835, 348] on div at bounding box center [626, 321] width 883 height 567
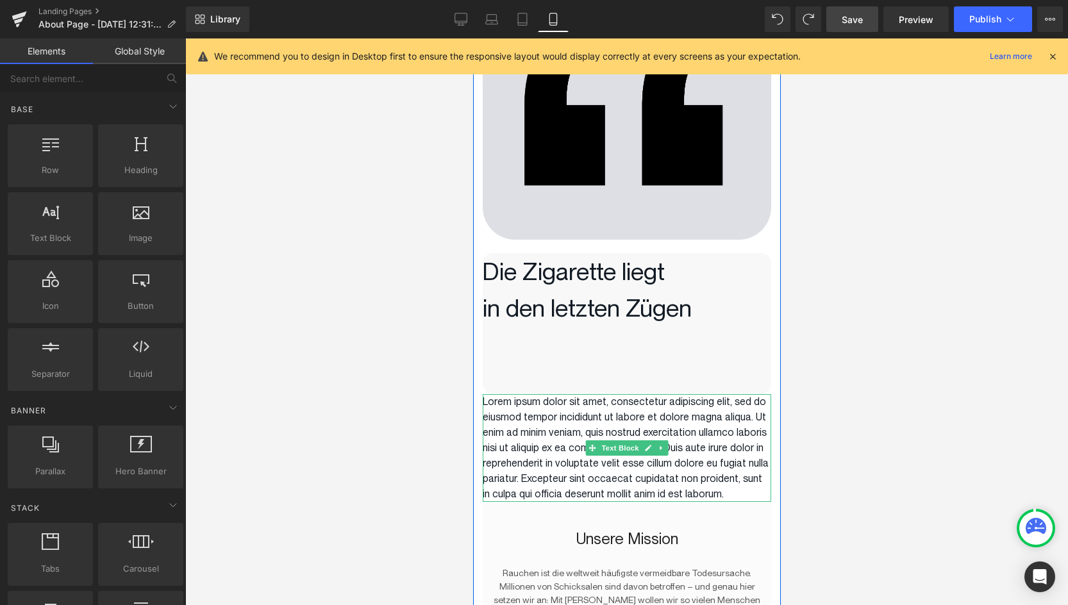
click at [676, 433] on p "Lorem ipsum dolor sit amet, consectetur adipiscing elit, sed do eiusmod tempor …" at bounding box center [626, 448] width 289 height 108
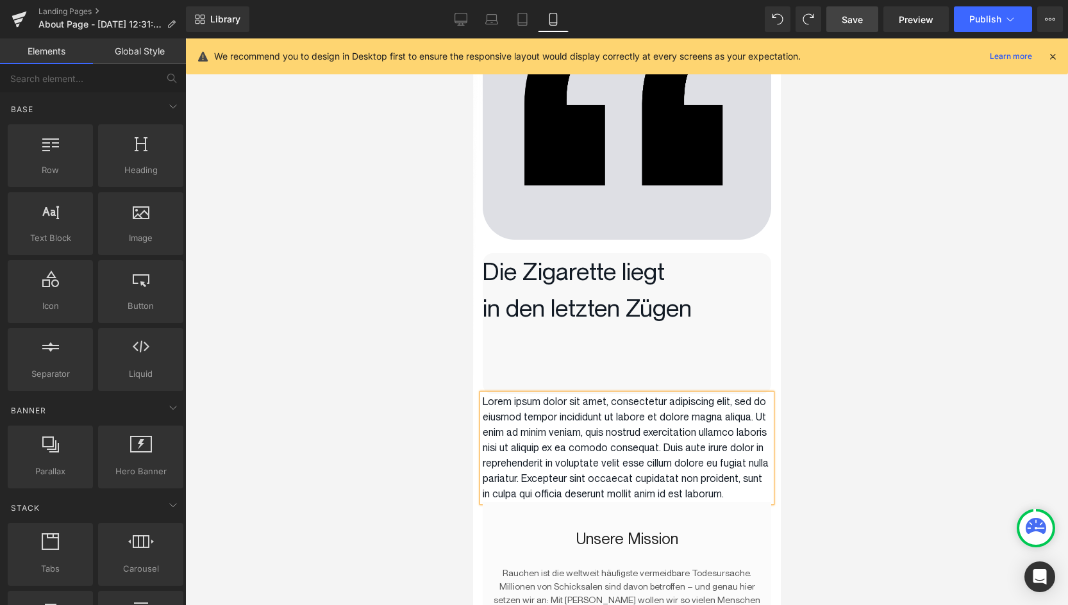
click at [862, 435] on div at bounding box center [626, 321] width 883 height 567
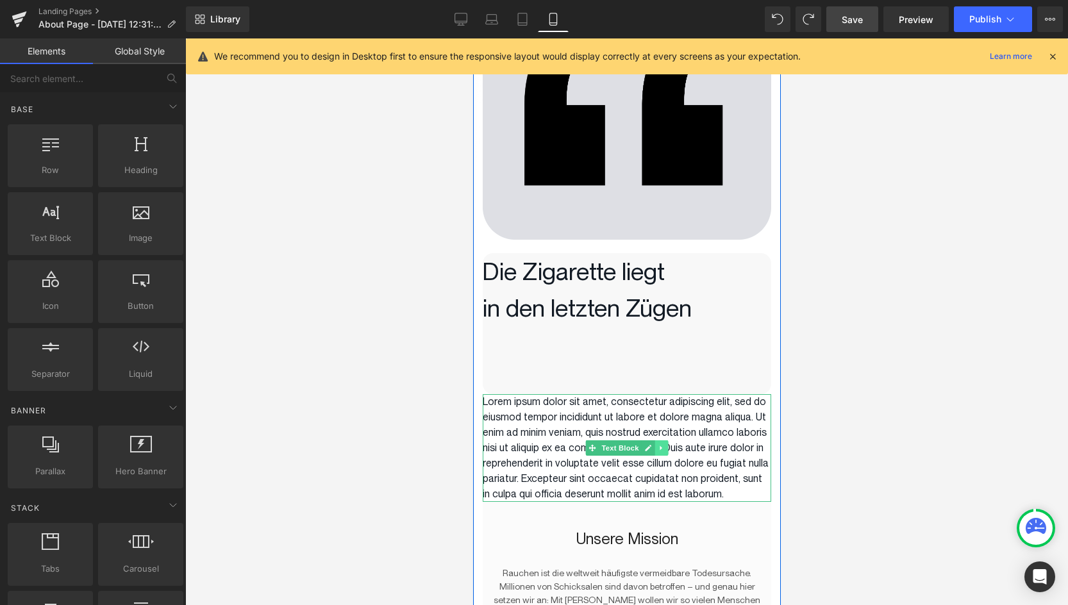
click at [662, 447] on icon at bounding box center [660, 448] width 7 height 8
click at [667, 451] on icon at bounding box center [667, 447] width 7 height 7
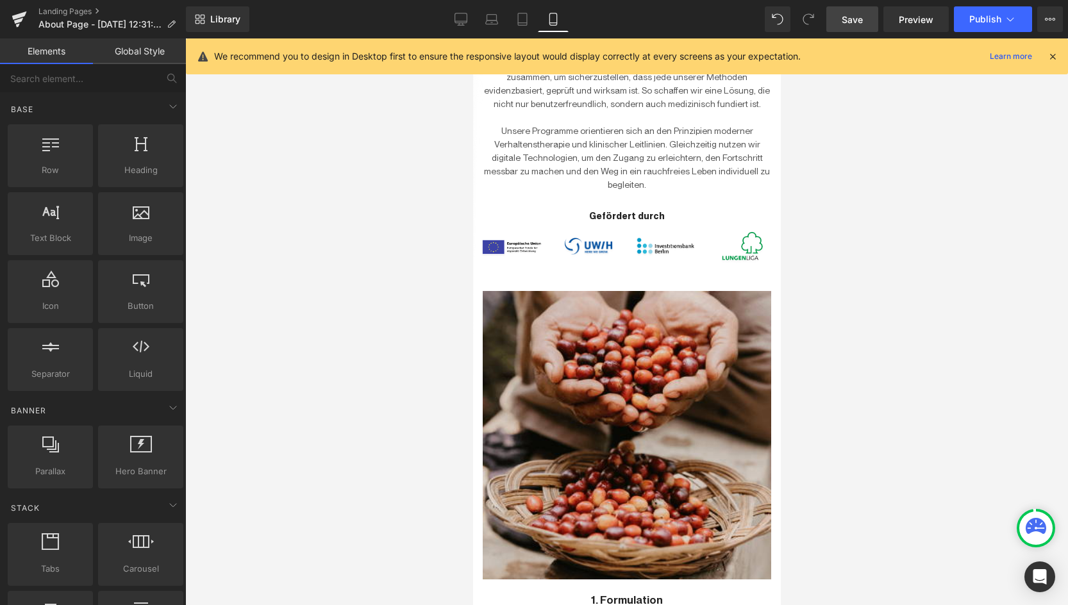
scroll to position [985, 0]
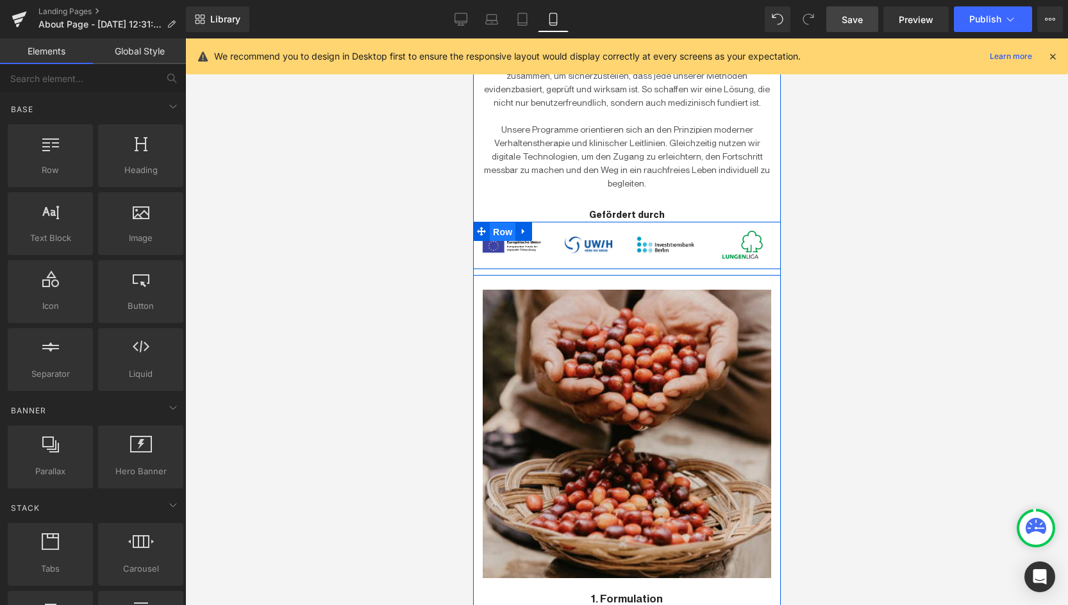
click at [507, 222] on span "Row" at bounding box center [502, 231] width 26 height 19
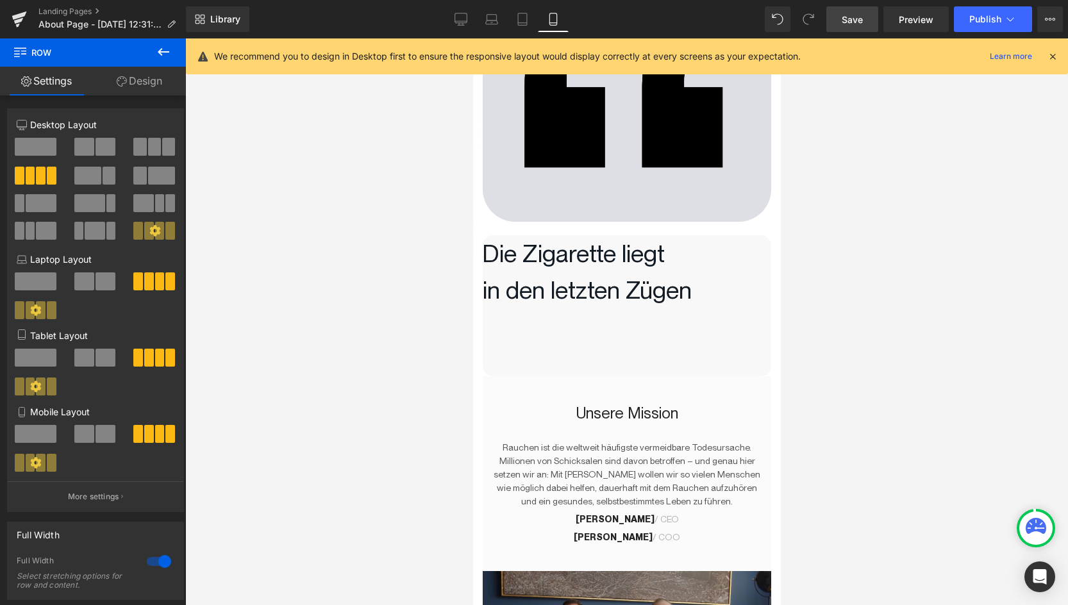
scroll to position [149, 0]
click at [158, 53] on icon at bounding box center [163, 51] width 15 height 15
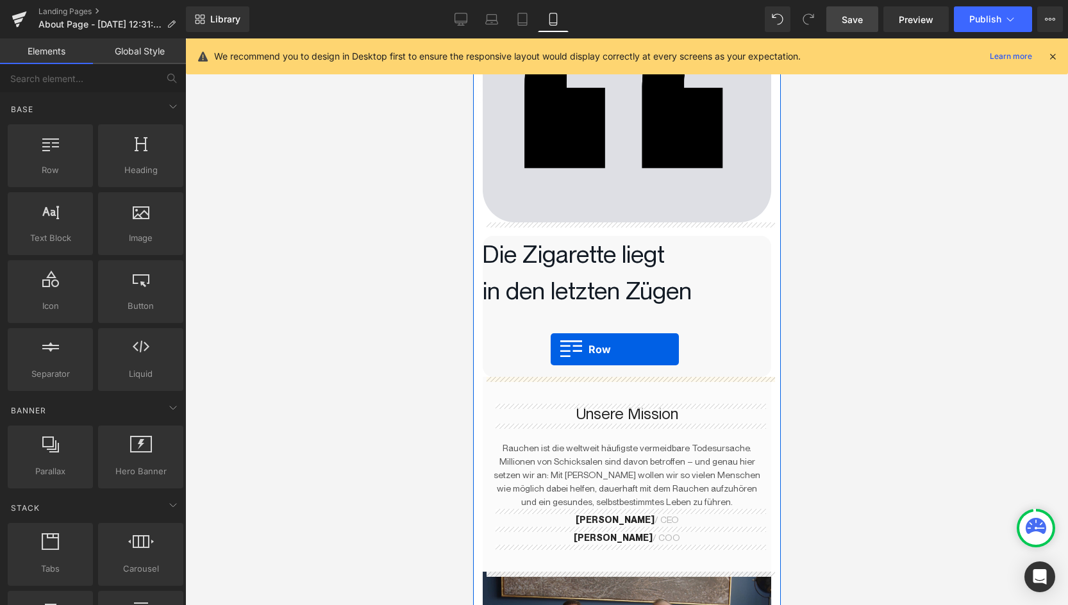
drag, startPoint x: 520, startPoint y: 196, endPoint x: 550, endPoint y: 349, distance: 156.2
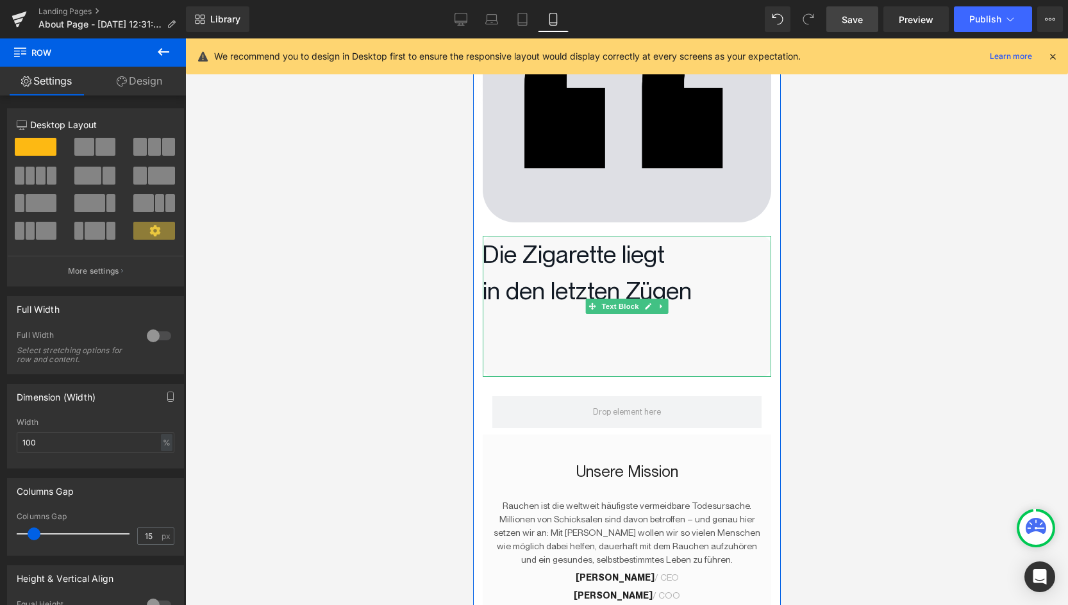
drag, startPoint x: 566, startPoint y: 417, endPoint x: 566, endPoint y: 283, distance: 134.6
click at [566, 282] on div "Image Die Zigarette liegt in den letzten Zügen Text Block 49px Row Unsere Missi…" at bounding box center [626, 376] width 289 height 885
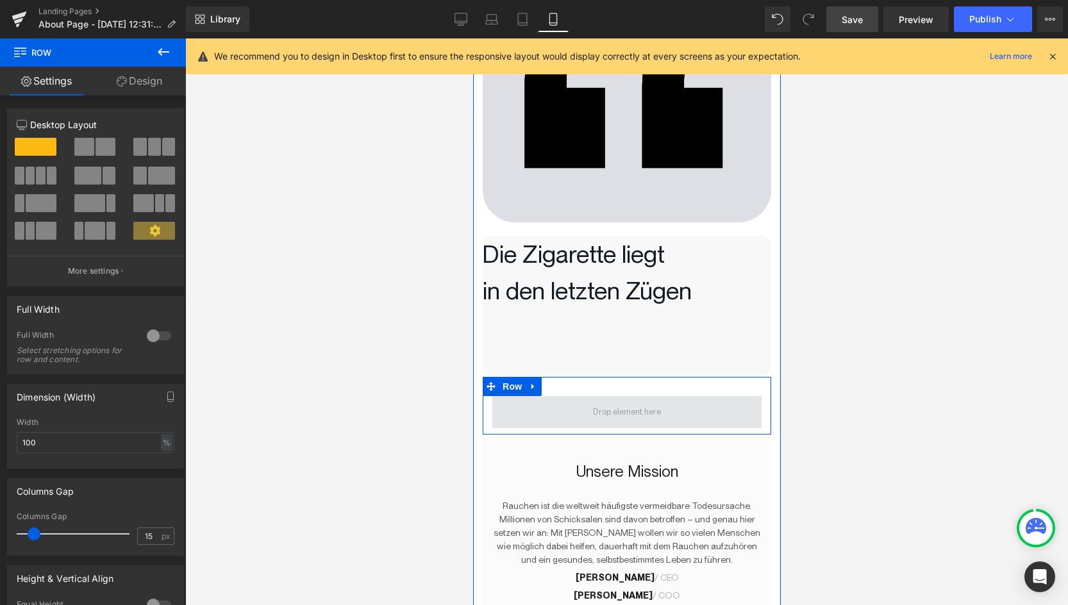
click at [605, 403] on span at bounding box center [626, 412] width 77 height 19
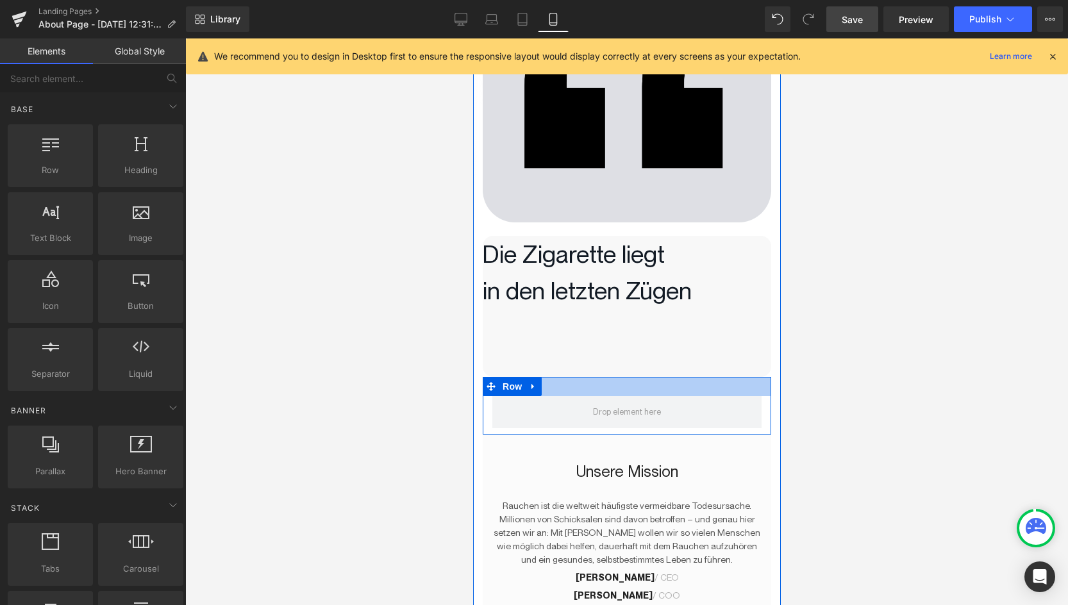
drag, startPoint x: 633, startPoint y: 417, endPoint x: 632, endPoint y: 382, distance: 35.3
click at [632, 382] on div "Row" at bounding box center [626, 406] width 289 height 58
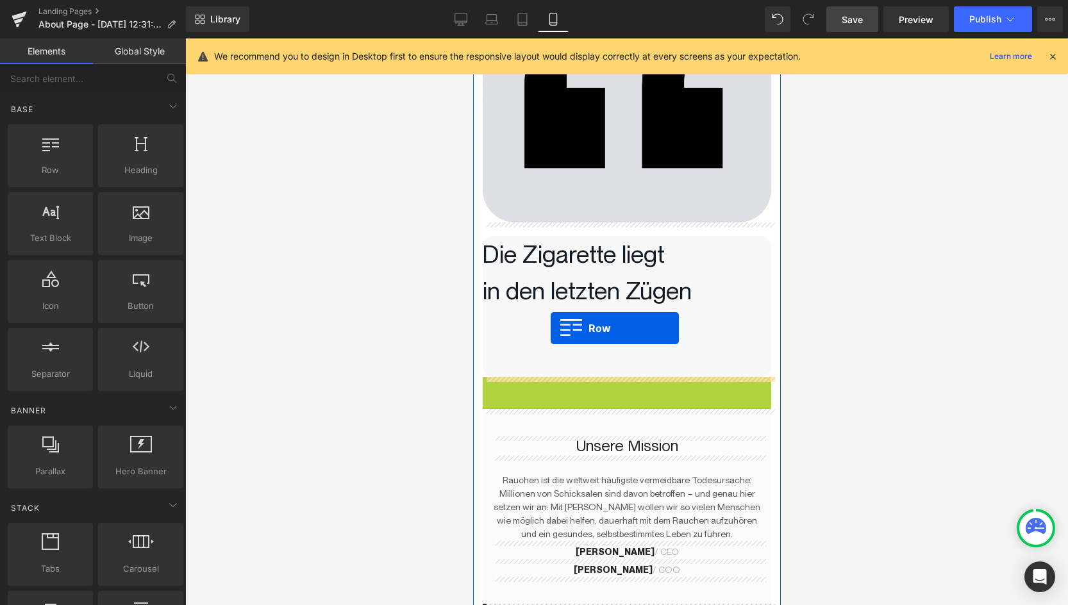
drag, startPoint x: 490, startPoint y: 389, endPoint x: 550, endPoint y: 328, distance: 84.8
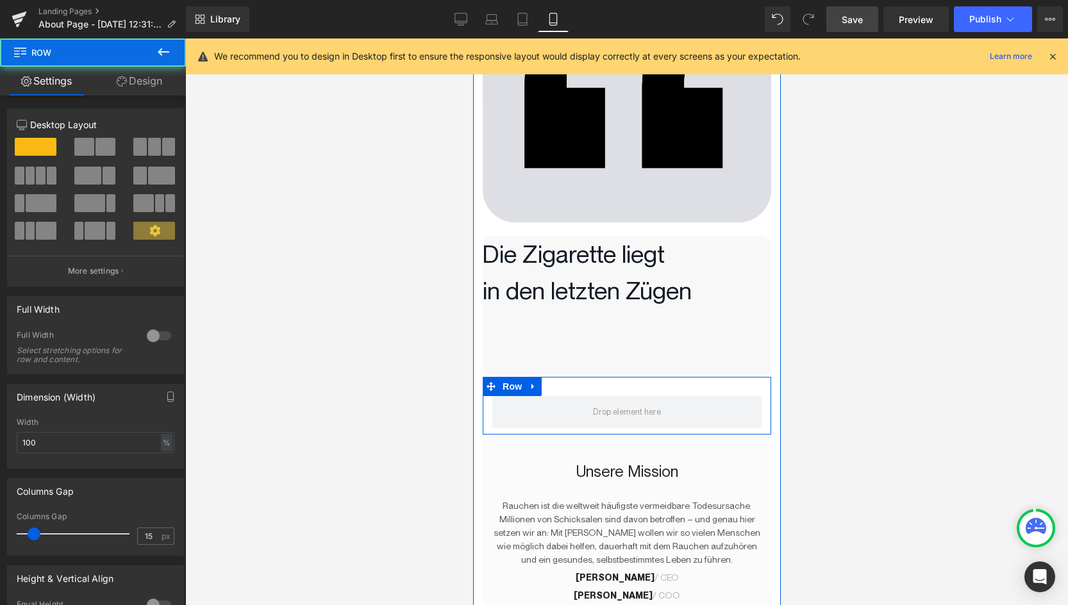
click at [605, 339] on p at bounding box center [626, 327] width 289 height 37
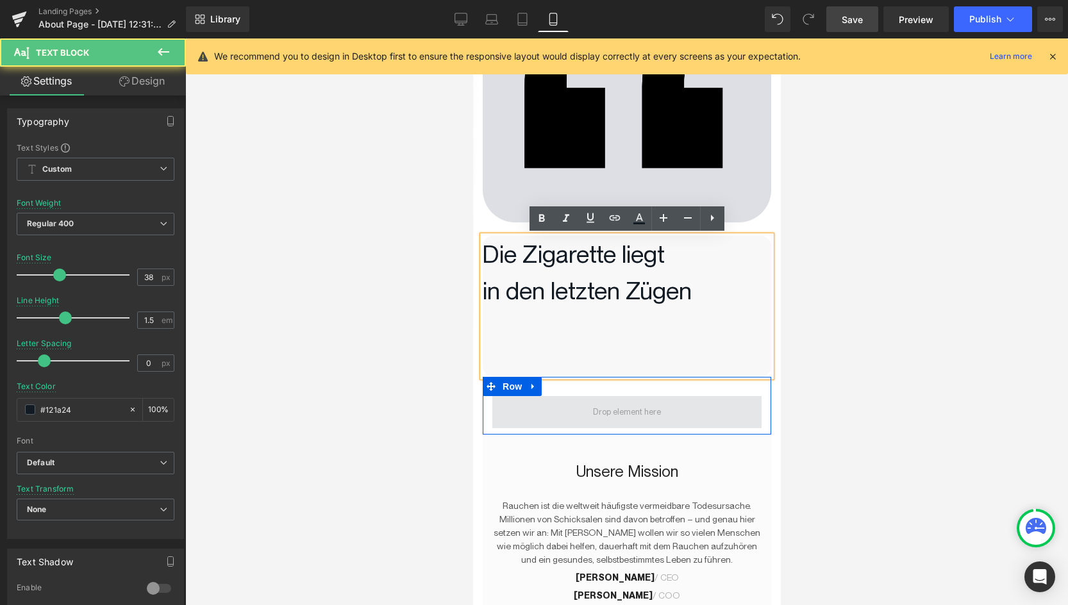
click at [605, 406] on span at bounding box center [626, 412] width 77 height 19
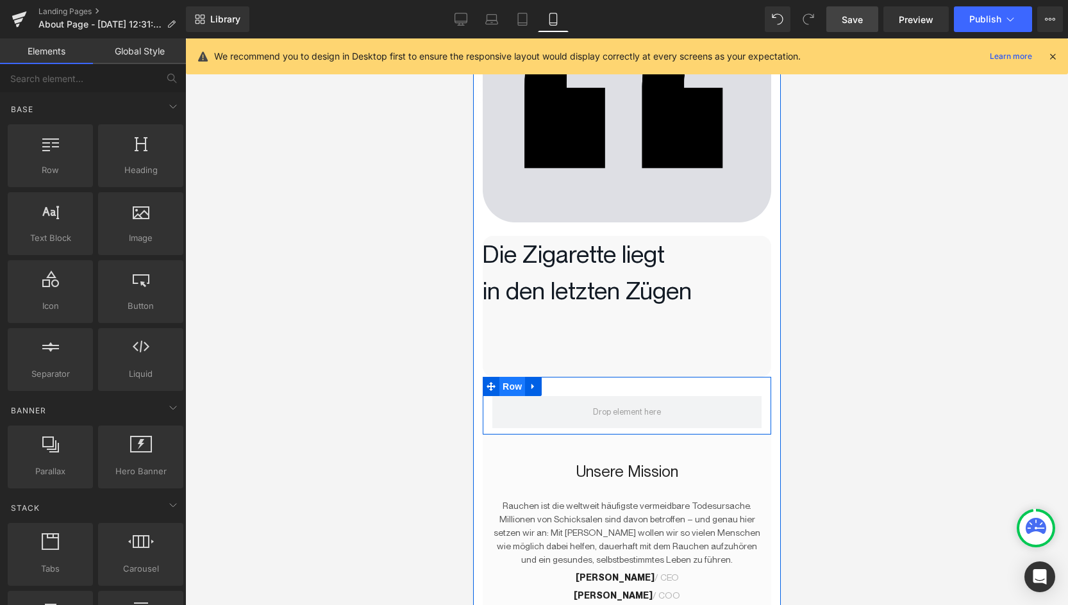
click at [503, 386] on span "Row" at bounding box center [512, 386] width 26 height 19
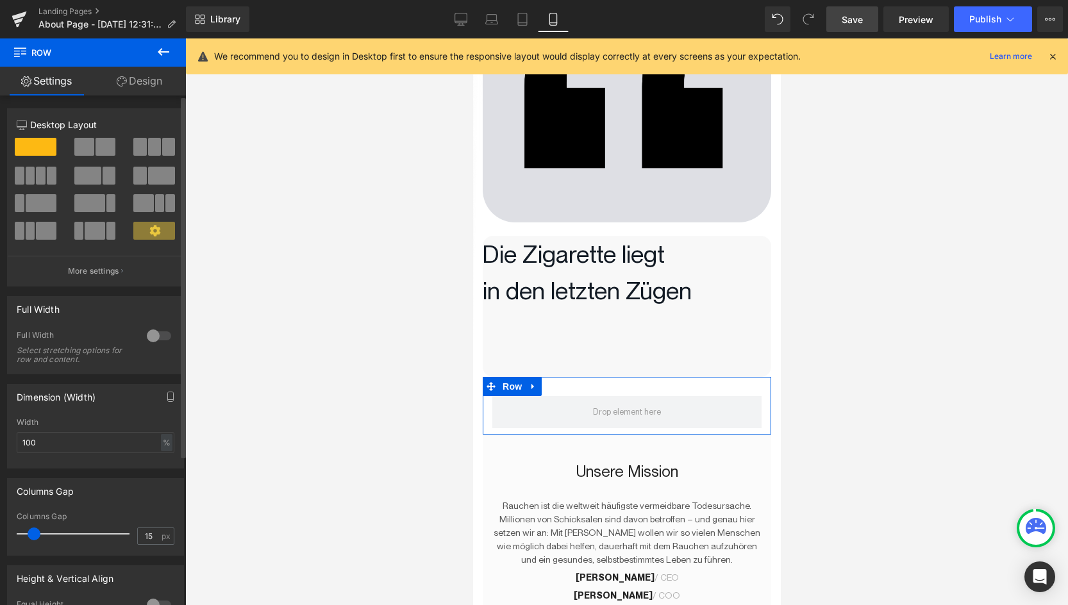
click at [96, 150] on span at bounding box center [106, 147] width 20 height 18
type input "1200"
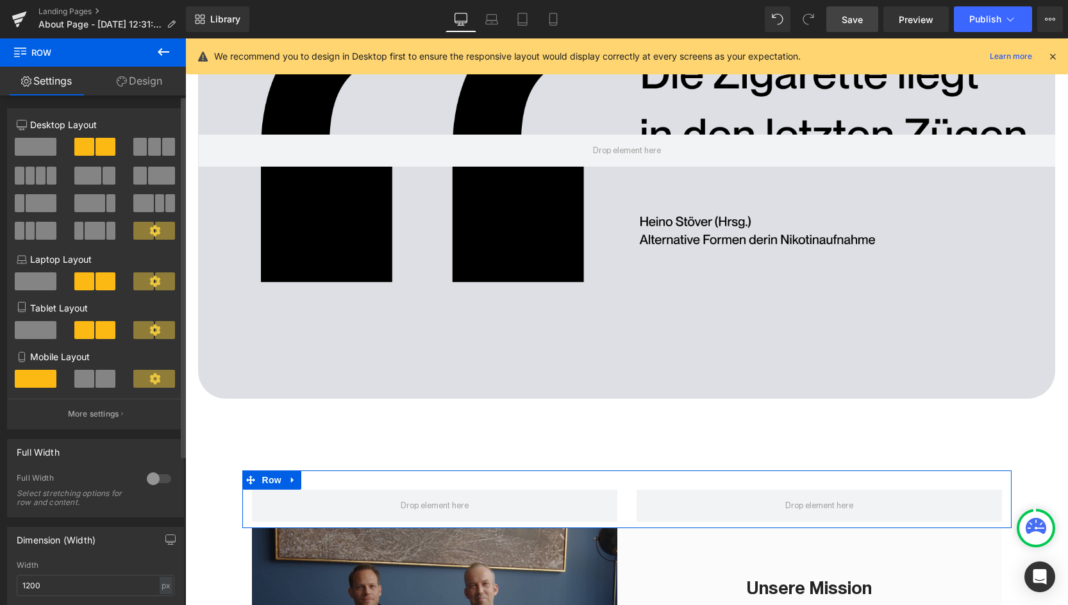
scroll to position [243, 0]
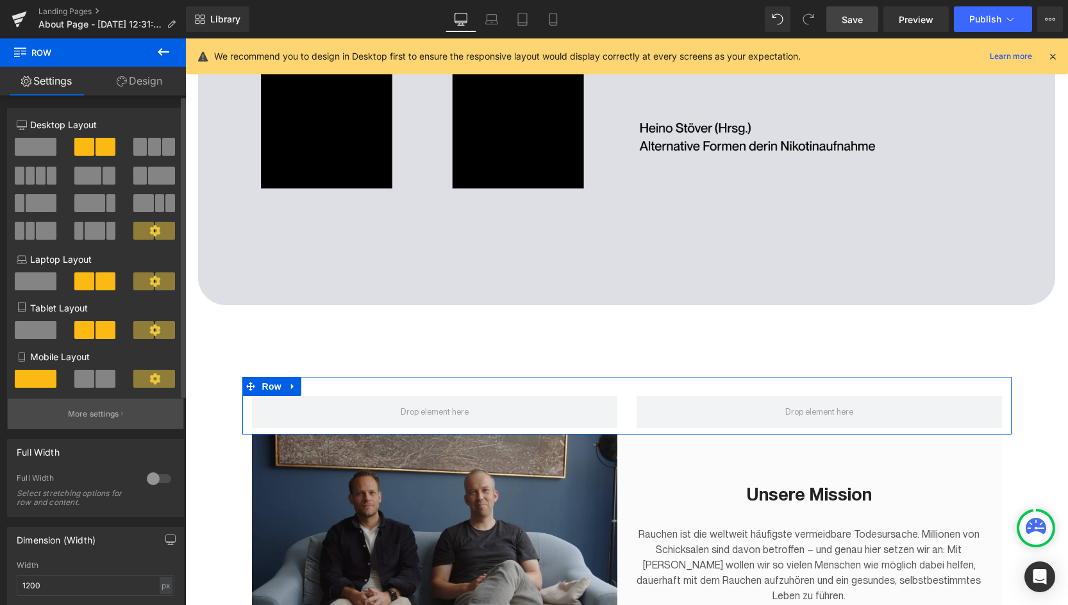
click at [79, 416] on p "More settings" at bounding box center [93, 414] width 51 height 12
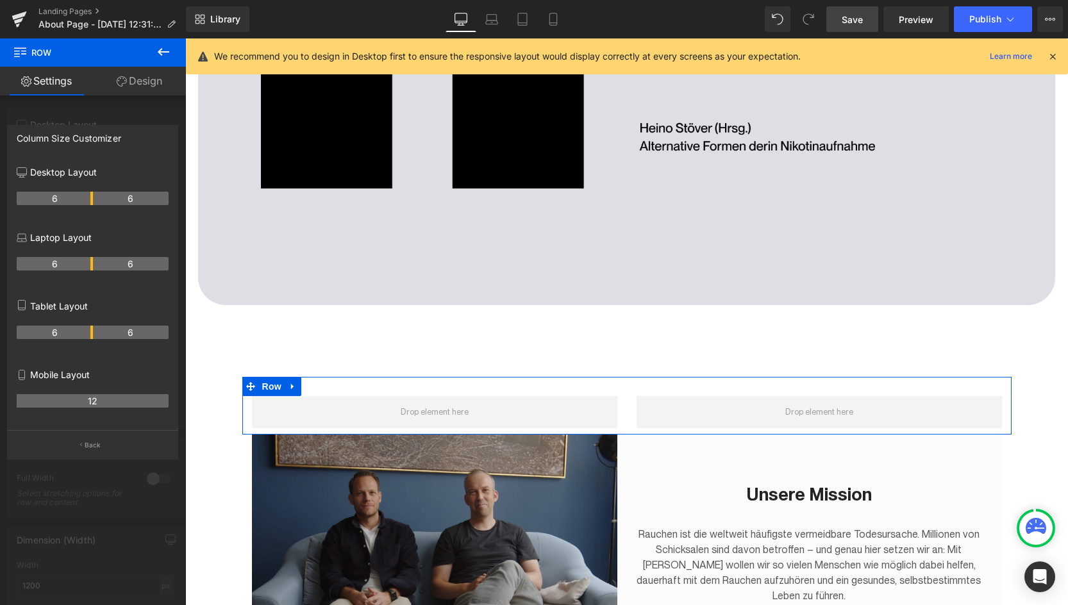
click at [96, 400] on th "12" at bounding box center [93, 400] width 152 height 13
click at [88, 446] on p "Back" at bounding box center [93, 445] width 17 height 10
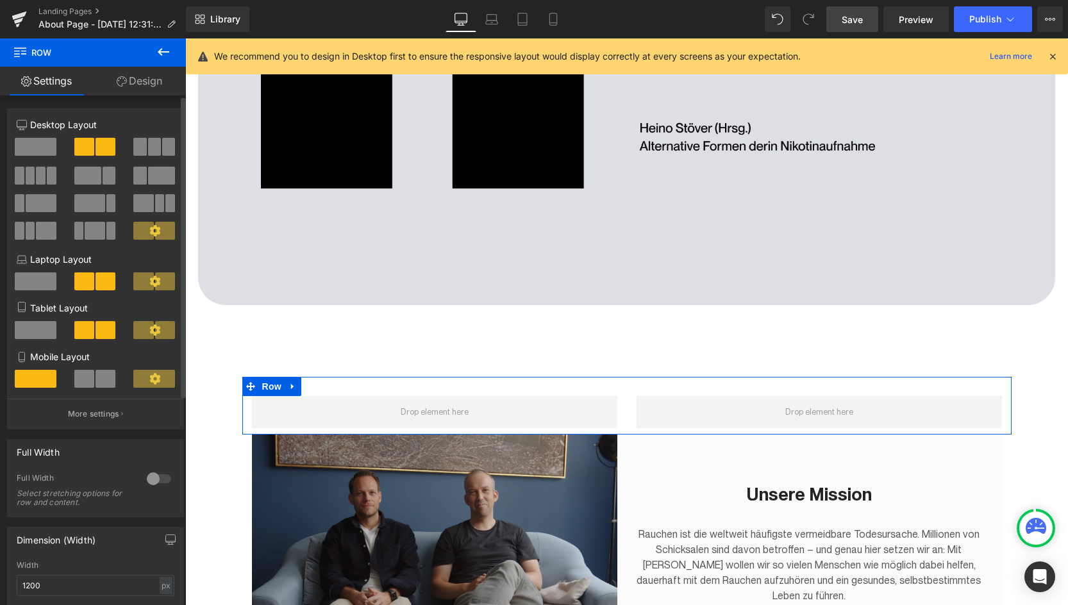
click at [149, 285] on icon at bounding box center [155, 282] width 12 height 12
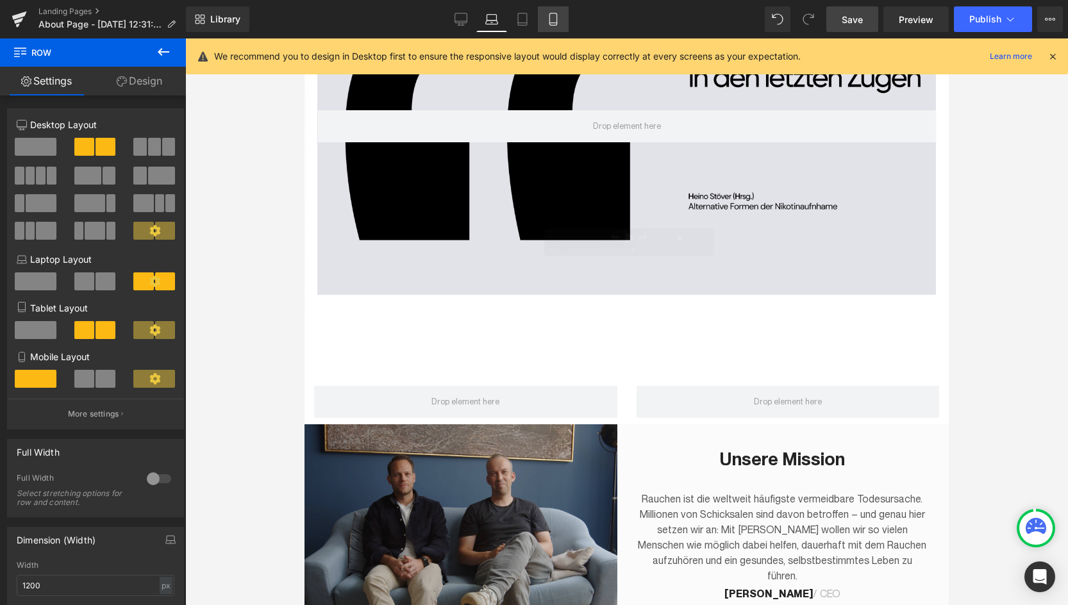
click at [556, 20] on icon at bounding box center [552, 19] width 7 height 12
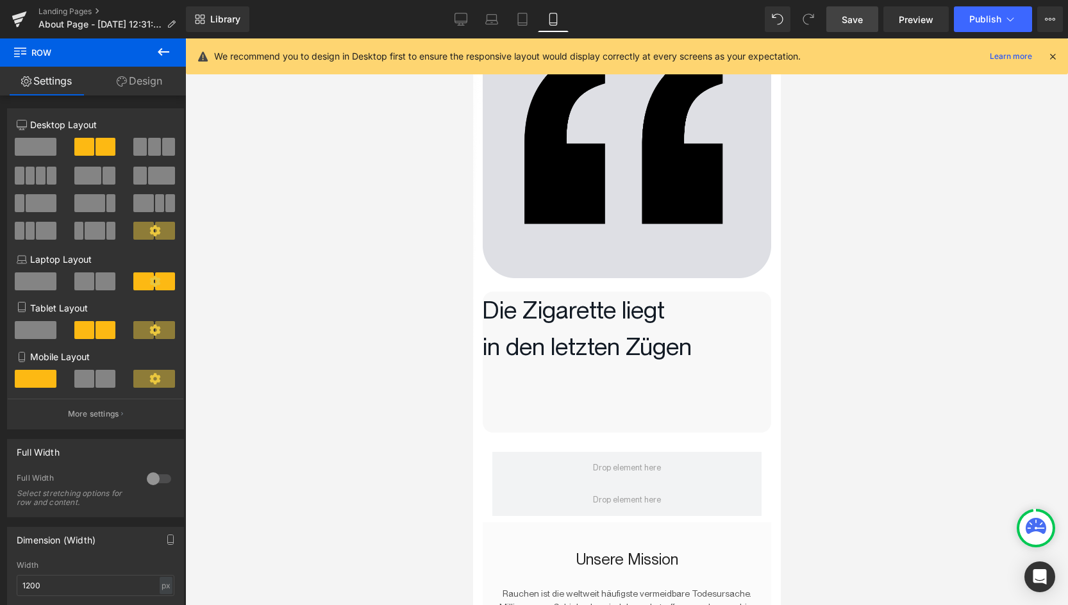
scroll to position [160, 0]
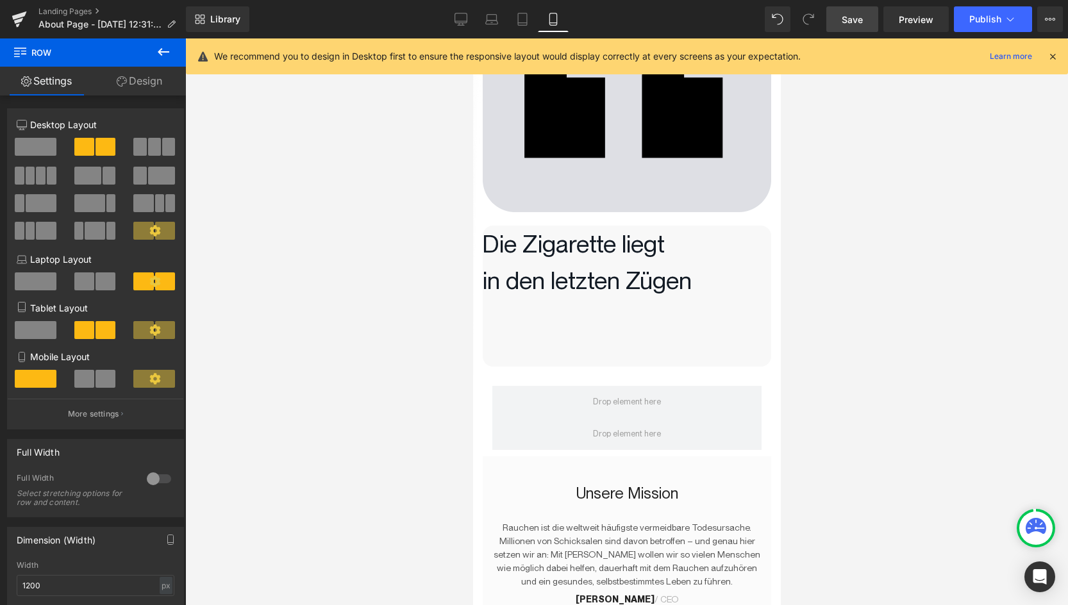
click at [162, 51] on icon at bounding box center [164, 52] width 12 height 8
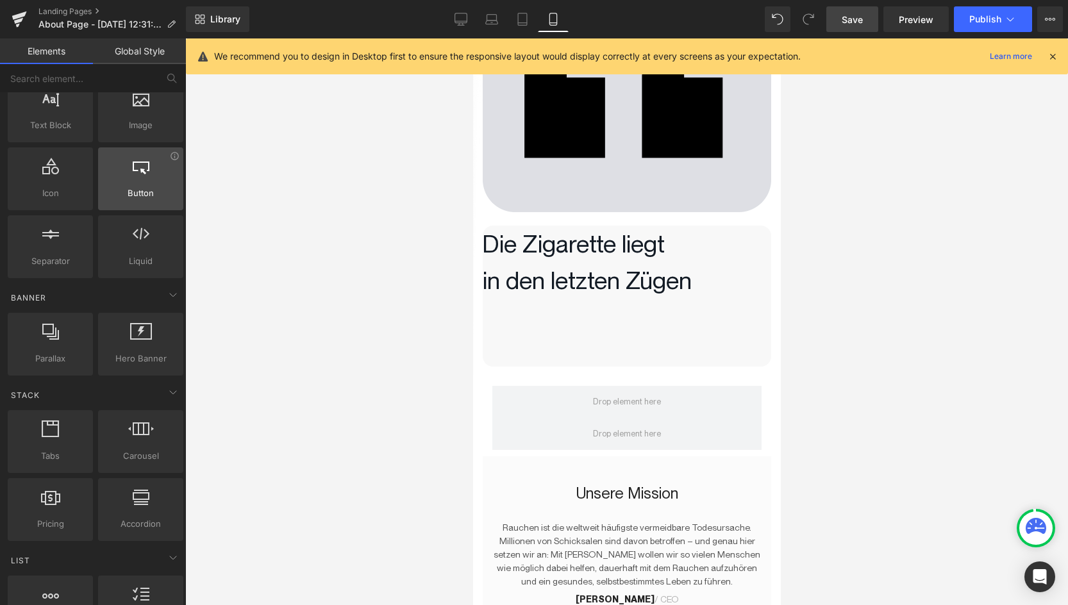
scroll to position [0, 0]
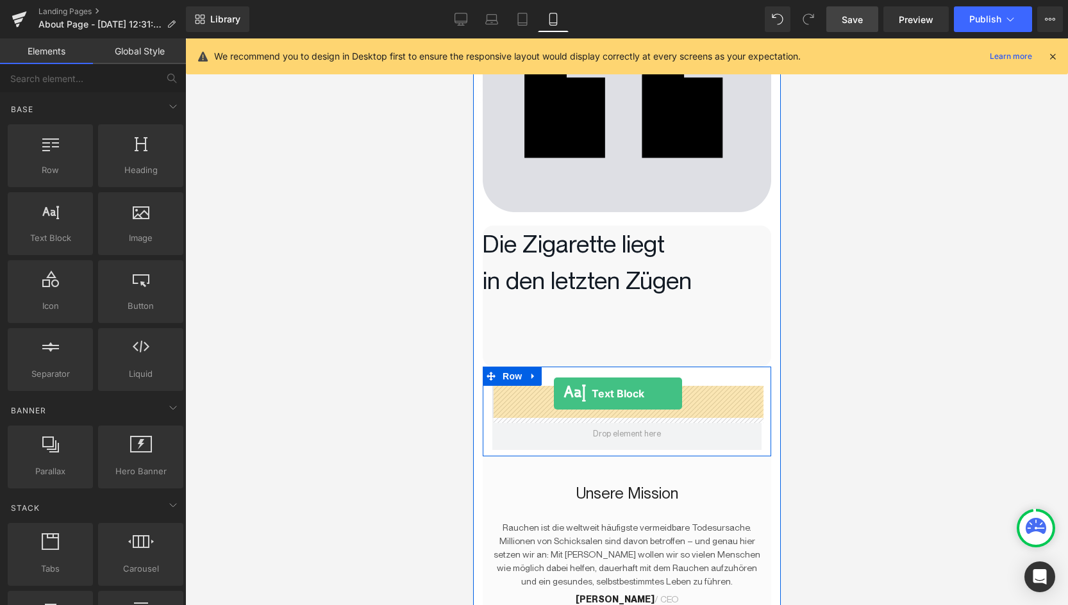
drag, startPoint x: 537, startPoint y: 276, endPoint x: 553, endPoint y: 394, distance: 119.1
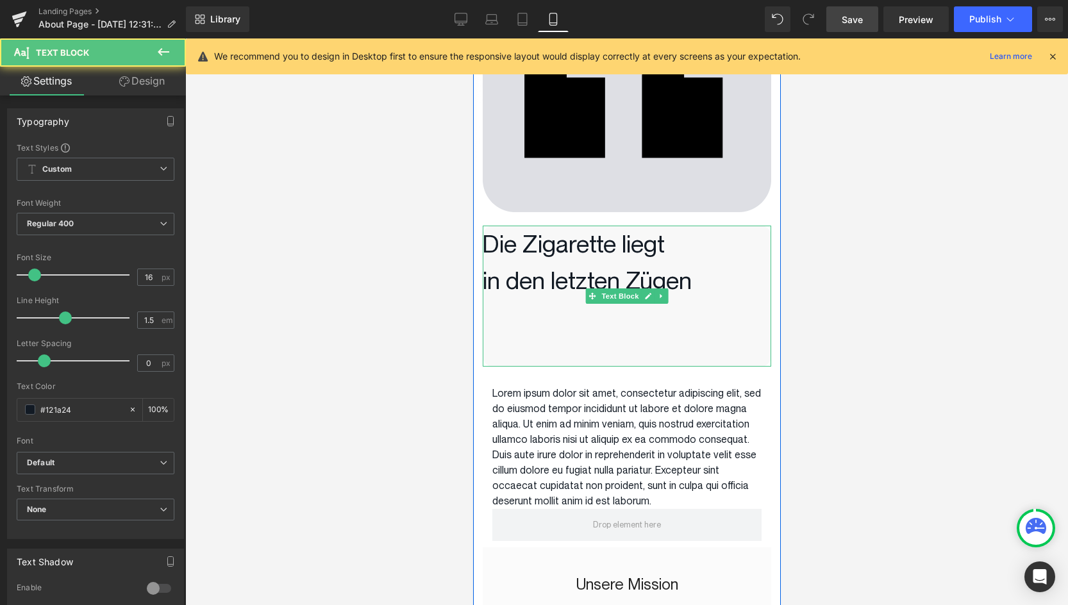
click at [557, 289] on p "in den letzten Zügen" at bounding box center [626, 280] width 289 height 37
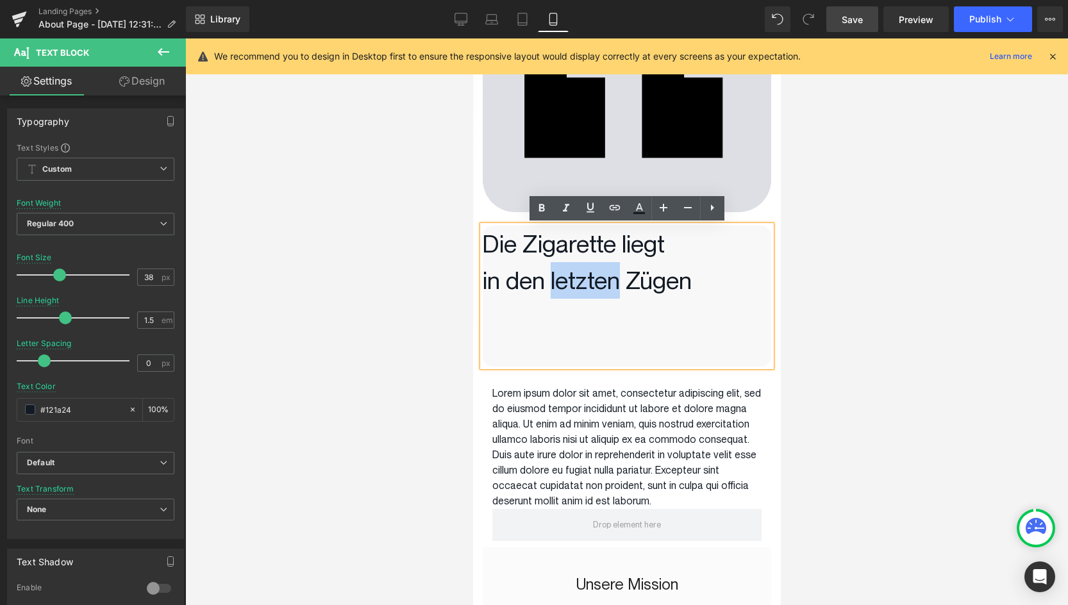
click at [557, 289] on p "in den letzten Zügen" at bounding box center [626, 280] width 289 height 37
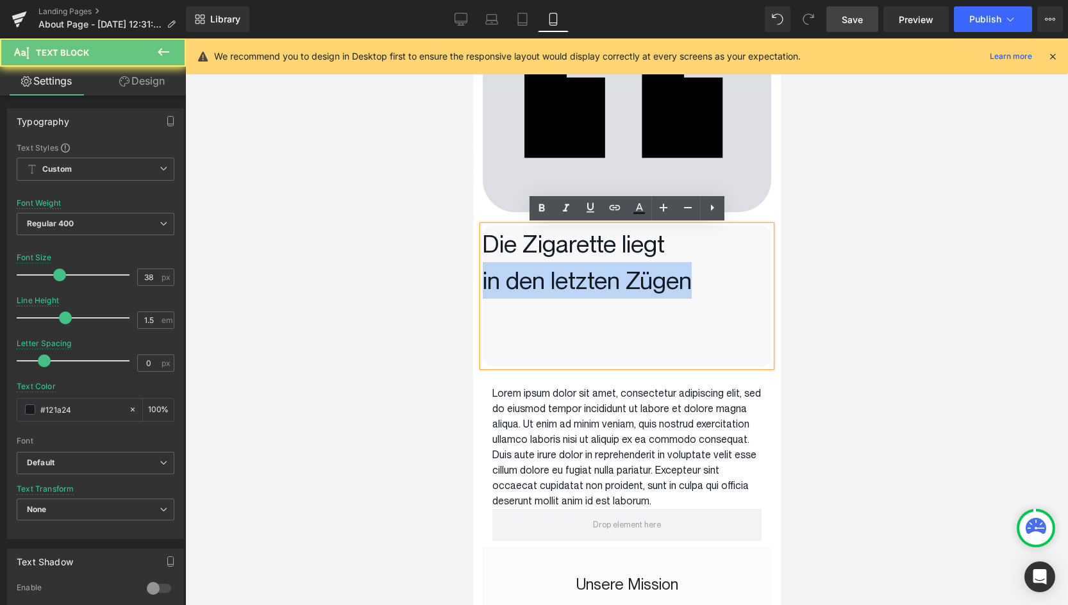
click at [557, 289] on p "in den letzten Zügen" at bounding box center [626, 280] width 289 height 37
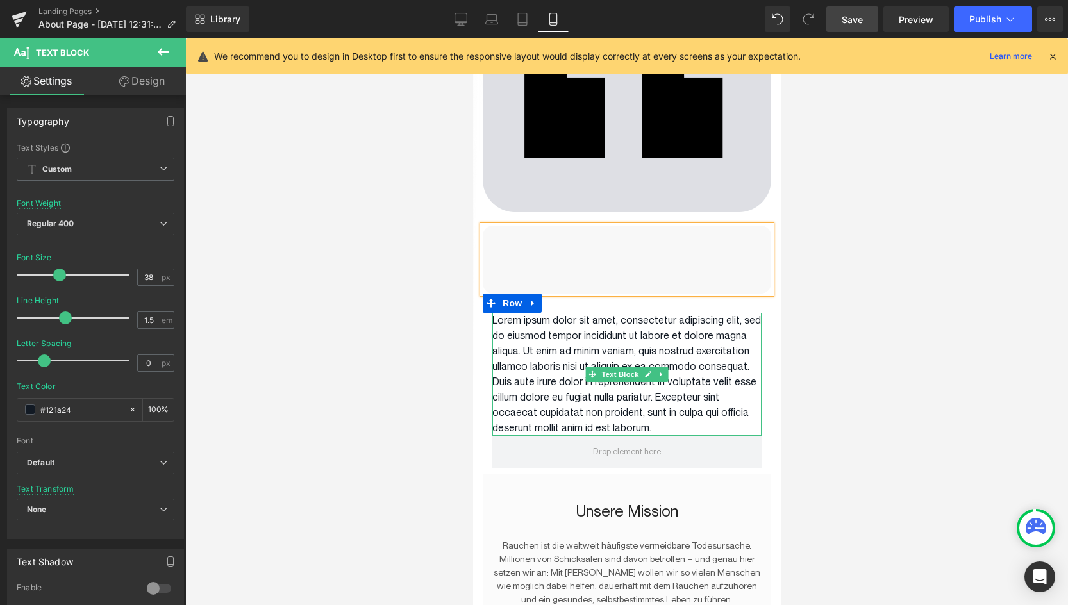
click at [598, 343] on p "Lorem ipsum dolor sit amet, consectetur adipiscing elit, sed do eiusmod tempor …" at bounding box center [626, 374] width 269 height 123
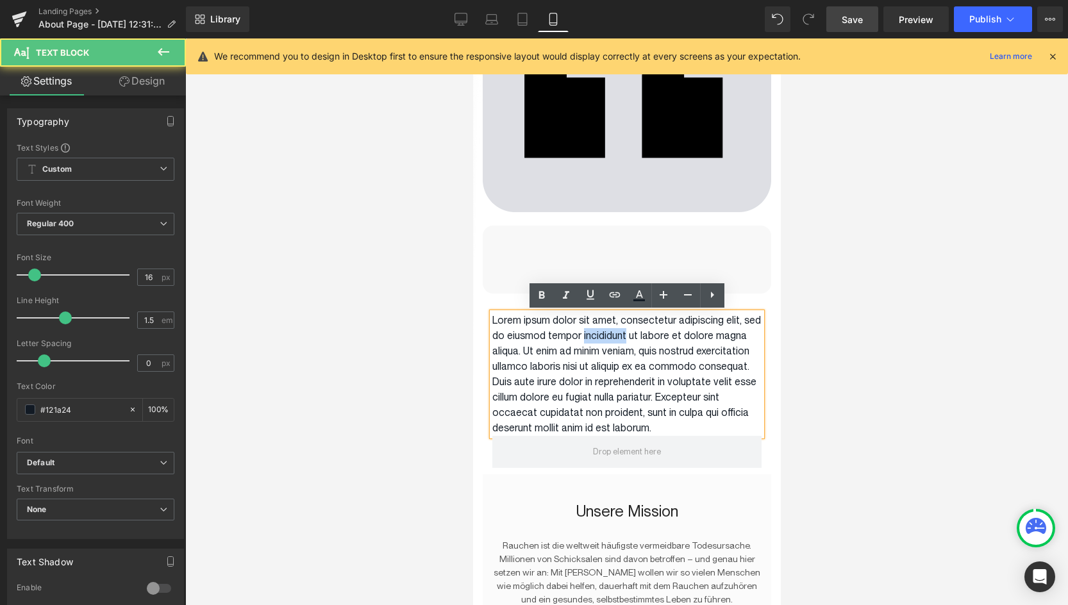
click at [598, 343] on p "Lorem ipsum dolor sit amet, consectetur adipiscing elit, sed do eiusmod tempor …" at bounding box center [626, 374] width 269 height 123
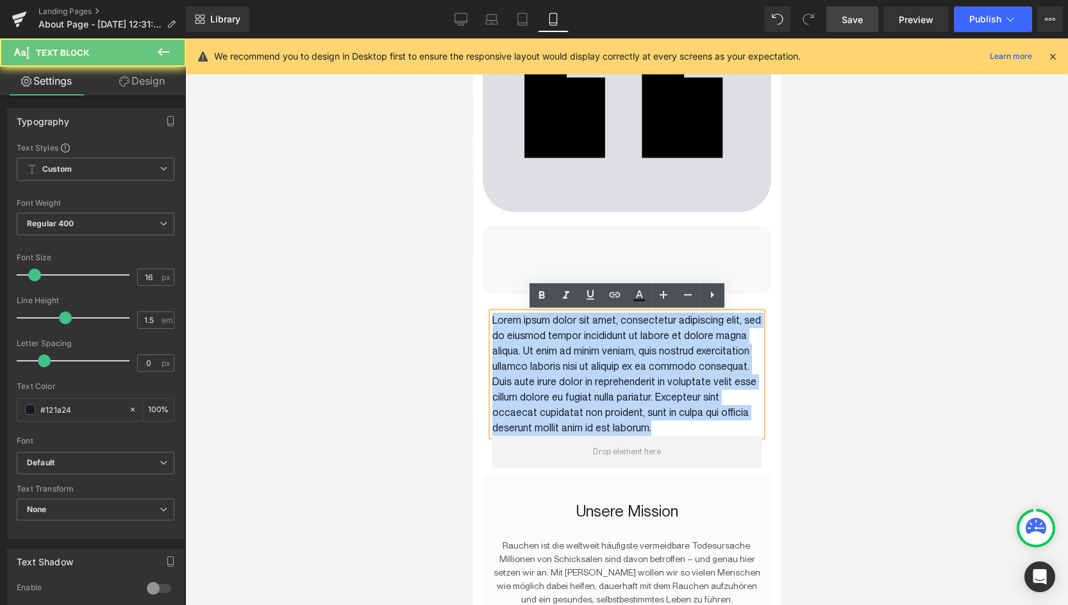
click at [598, 343] on p "Lorem ipsum dolor sit amet, consectetur adipiscing elit, sed do eiusmod tempor …" at bounding box center [626, 374] width 269 height 123
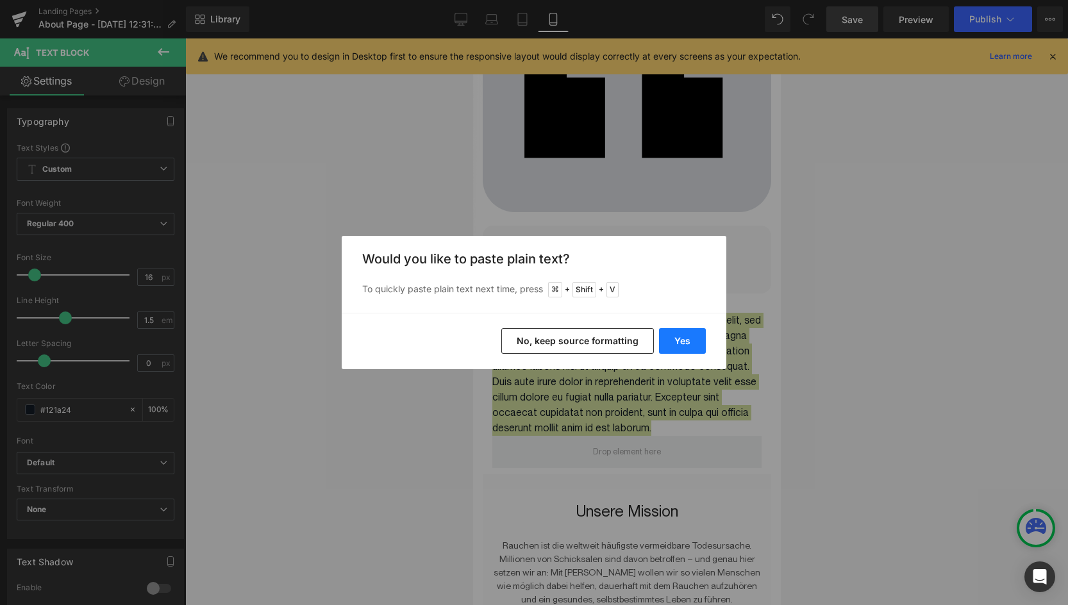
click at [682, 347] on button "Yes" at bounding box center [682, 341] width 47 height 26
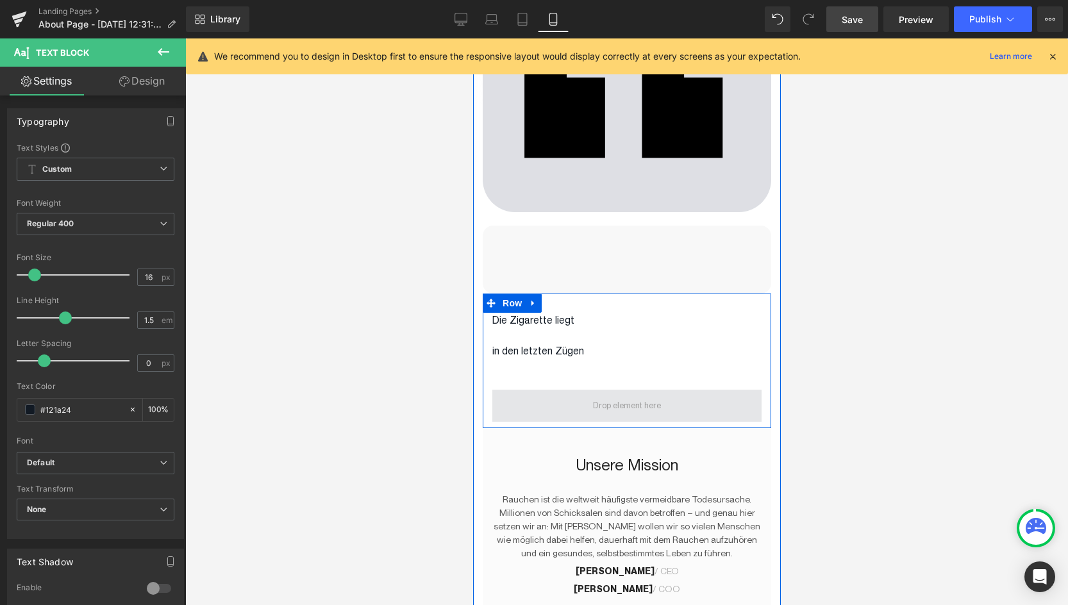
click at [574, 408] on span at bounding box center [626, 406] width 269 height 32
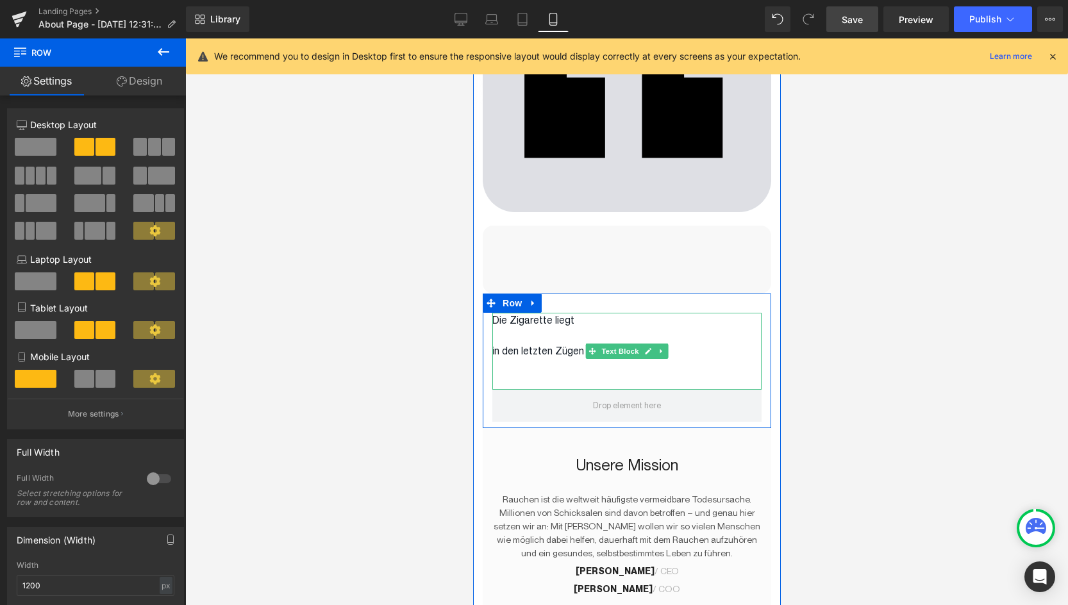
click at [543, 353] on p "in den letzten Zügen" at bounding box center [626, 351] width 269 height 15
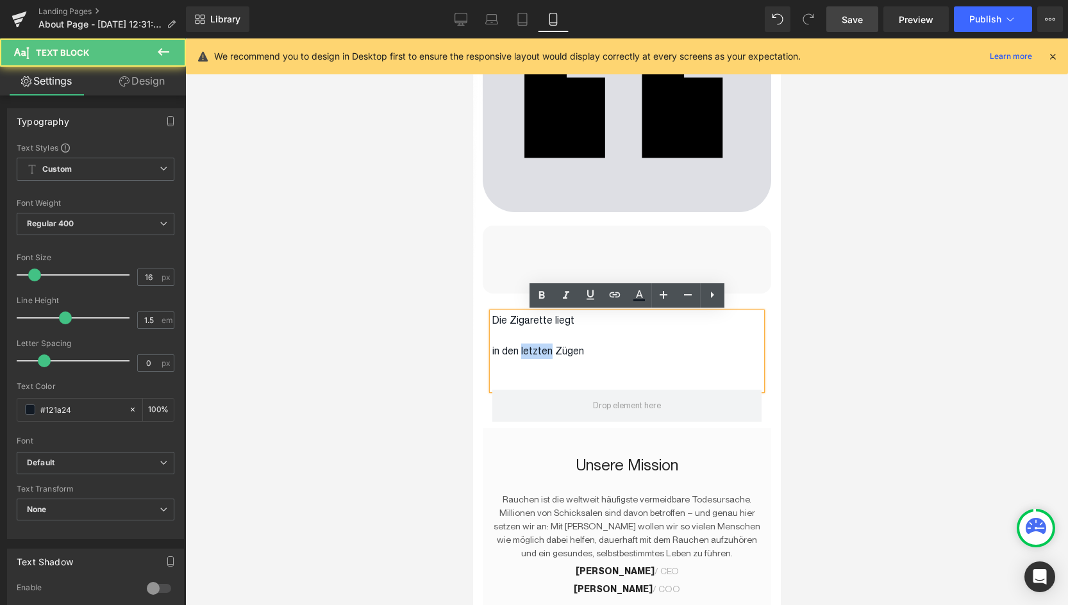
click at [543, 353] on p "in den letzten Zügen" at bounding box center [626, 351] width 269 height 15
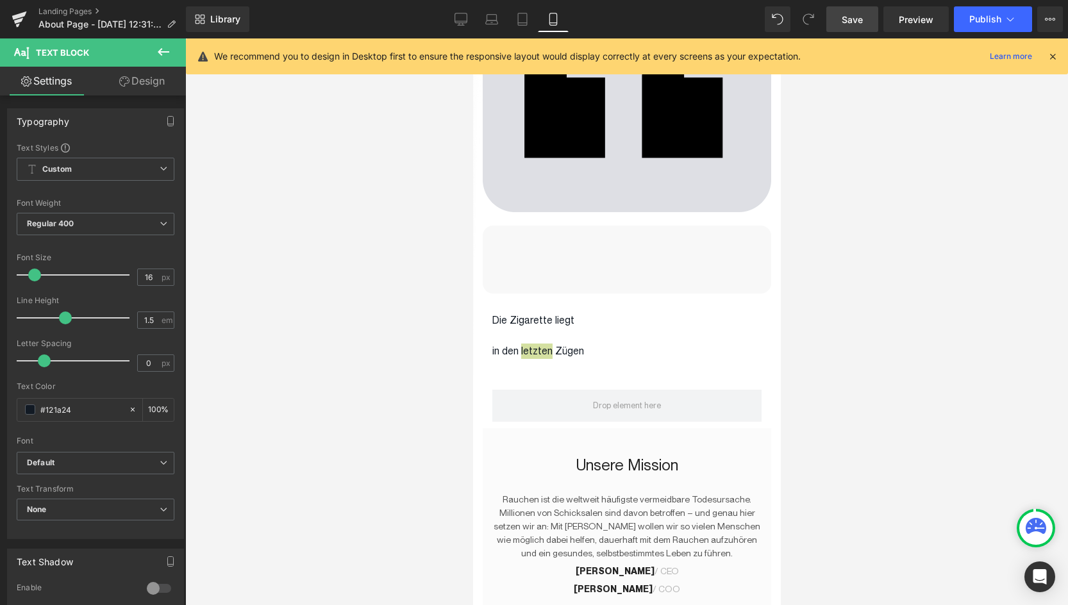
click at [290, 265] on div at bounding box center [626, 321] width 883 height 567
click at [172, 55] on button at bounding box center [163, 52] width 45 height 28
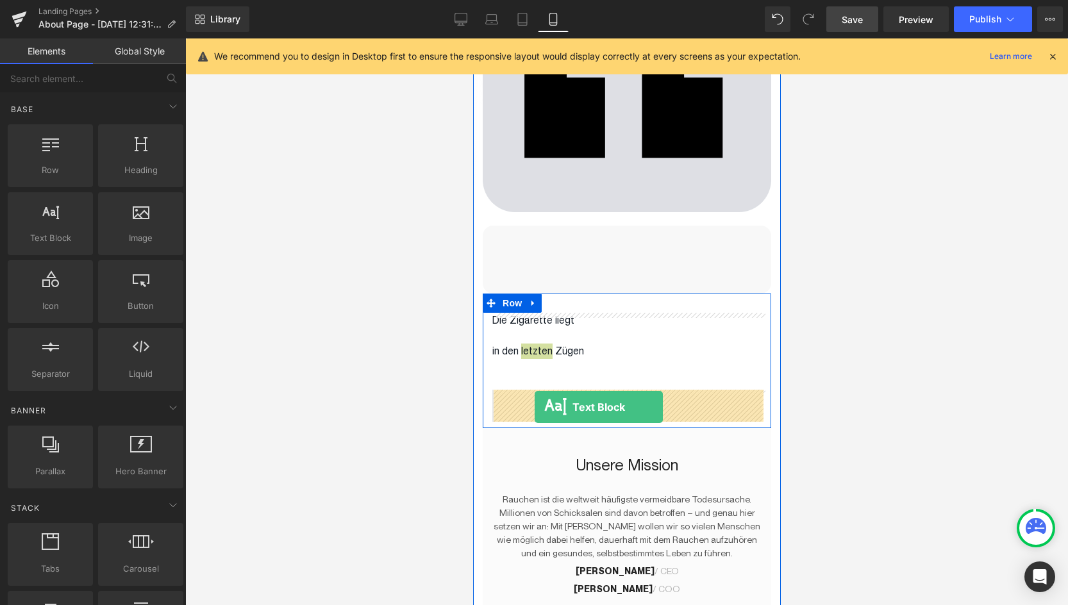
drag, startPoint x: 530, startPoint y: 254, endPoint x: 534, endPoint y: 407, distance: 153.3
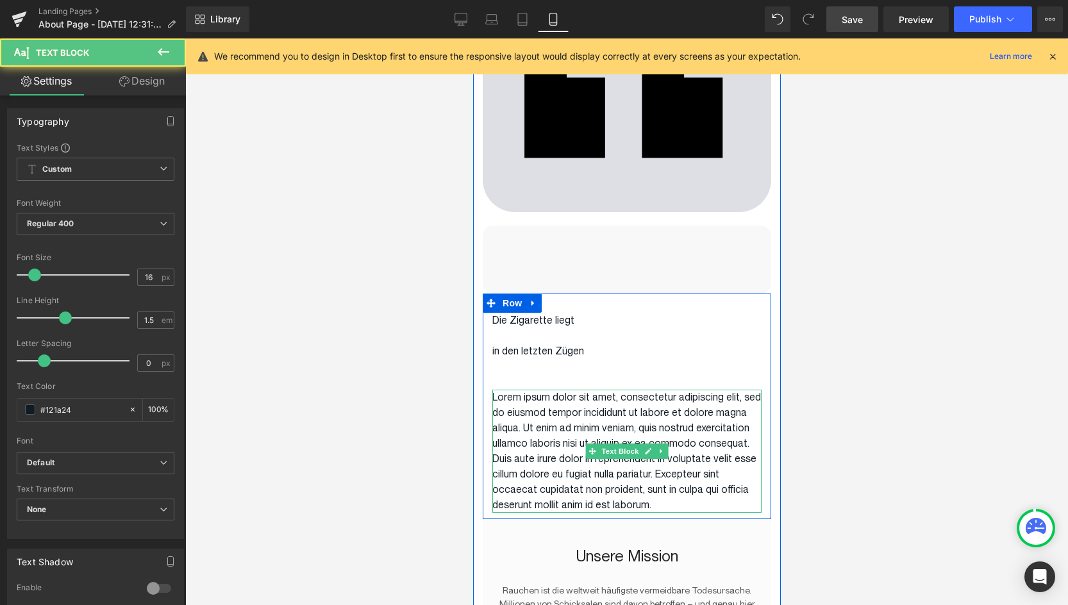
click at [559, 414] on p "Lorem ipsum dolor sit amet, consectetur adipiscing elit, sed do eiusmod tempor …" at bounding box center [626, 451] width 269 height 123
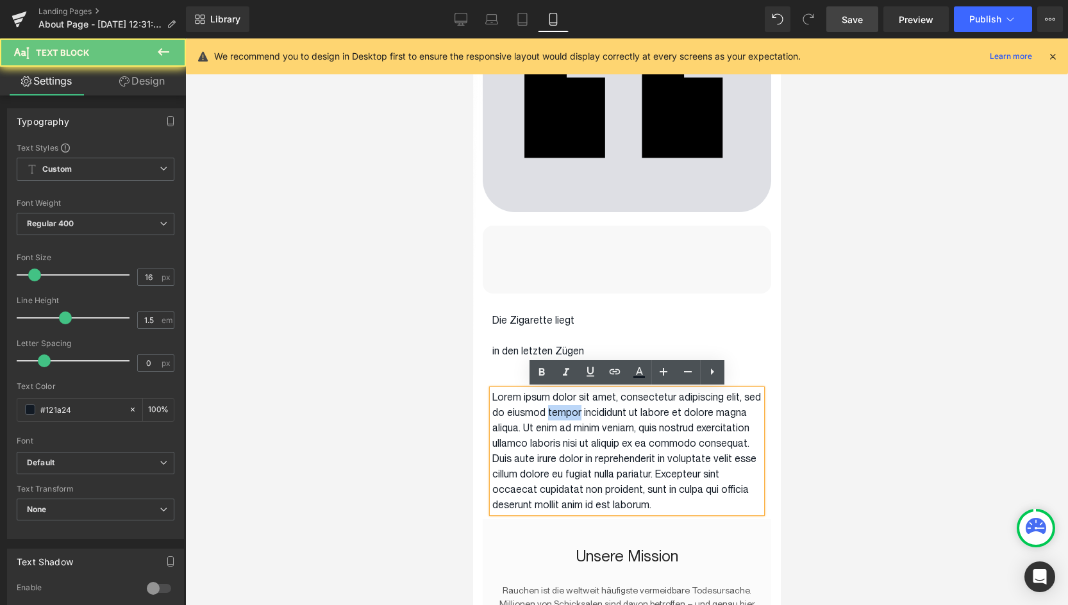
click at [559, 414] on p "Lorem ipsum dolor sit amet, consectetur adipiscing elit, sed do eiusmod tempor …" at bounding box center [626, 451] width 269 height 123
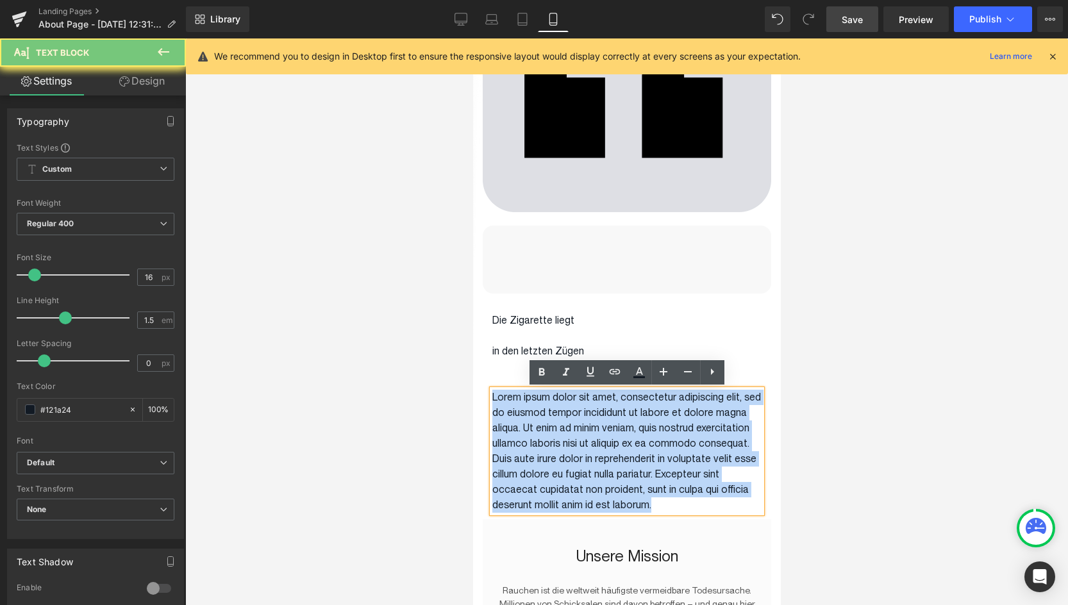
click at [559, 414] on p "Lorem ipsum dolor sit amet, consectetur adipiscing elit, sed do eiusmod tempor …" at bounding box center [626, 451] width 269 height 123
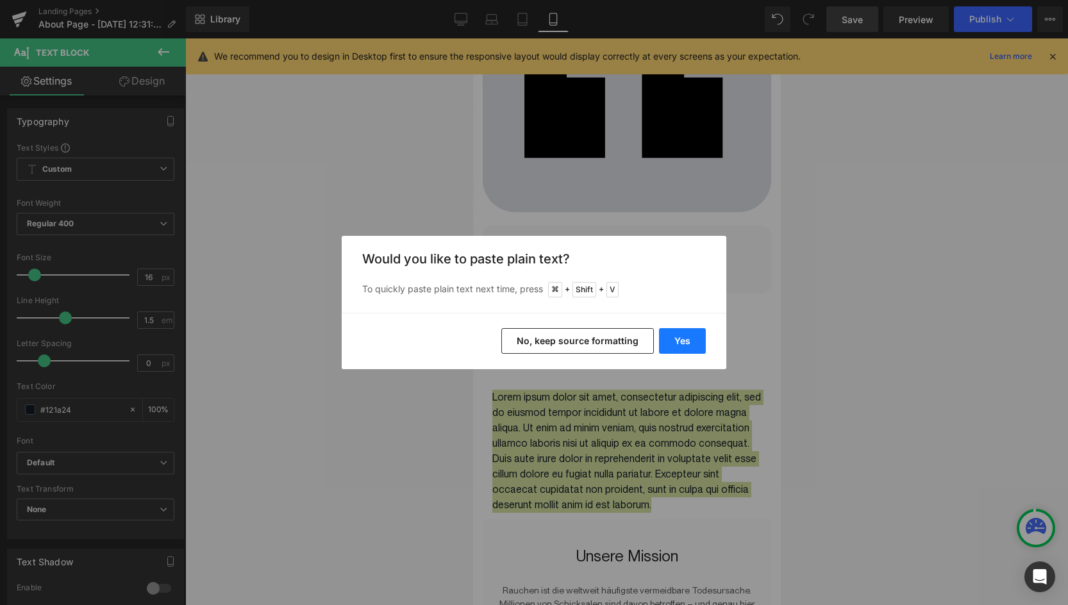
click at [674, 340] on button "Yes" at bounding box center [682, 341] width 47 height 26
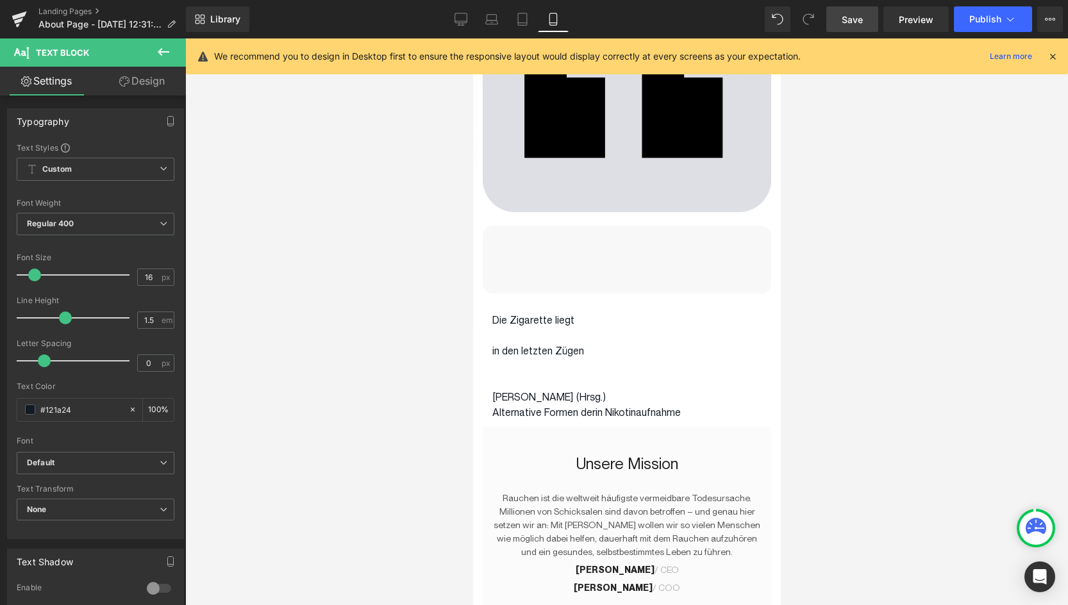
click at [903, 351] on div at bounding box center [626, 321] width 883 height 567
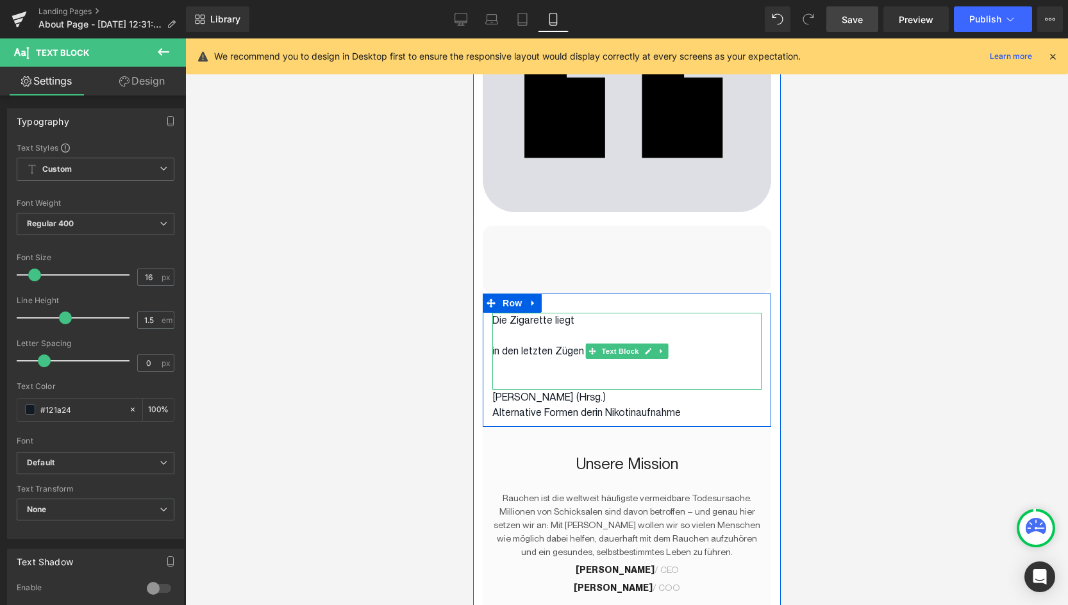
click at [554, 359] on p at bounding box center [626, 366] width 269 height 15
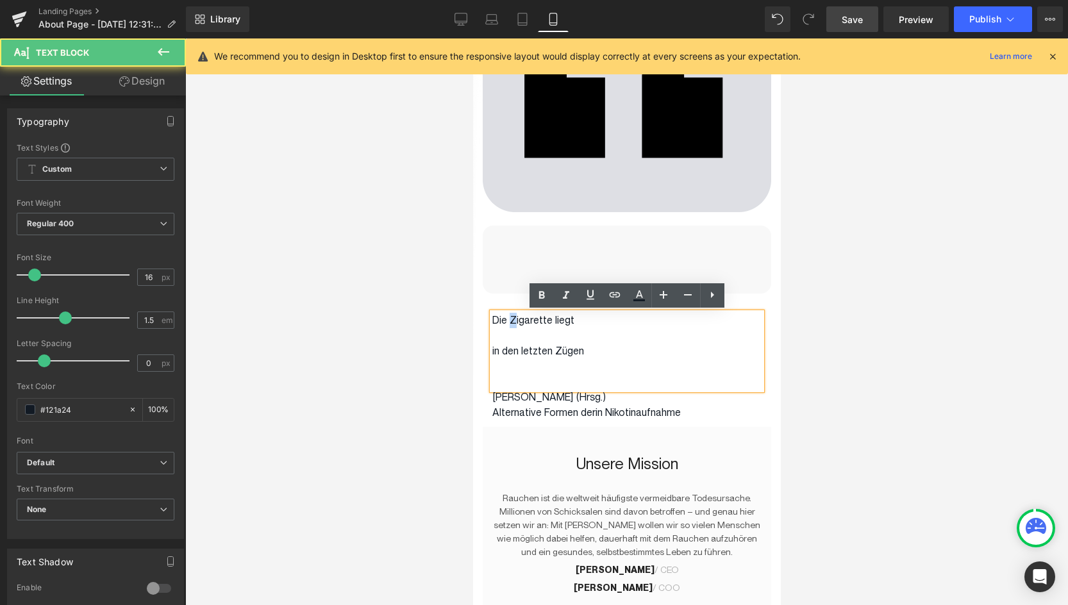
click at [513, 326] on p "Die Zigarette liegt" at bounding box center [626, 320] width 269 height 15
click at [514, 338] on p at bounding box center [626, 335] width 269 height 15
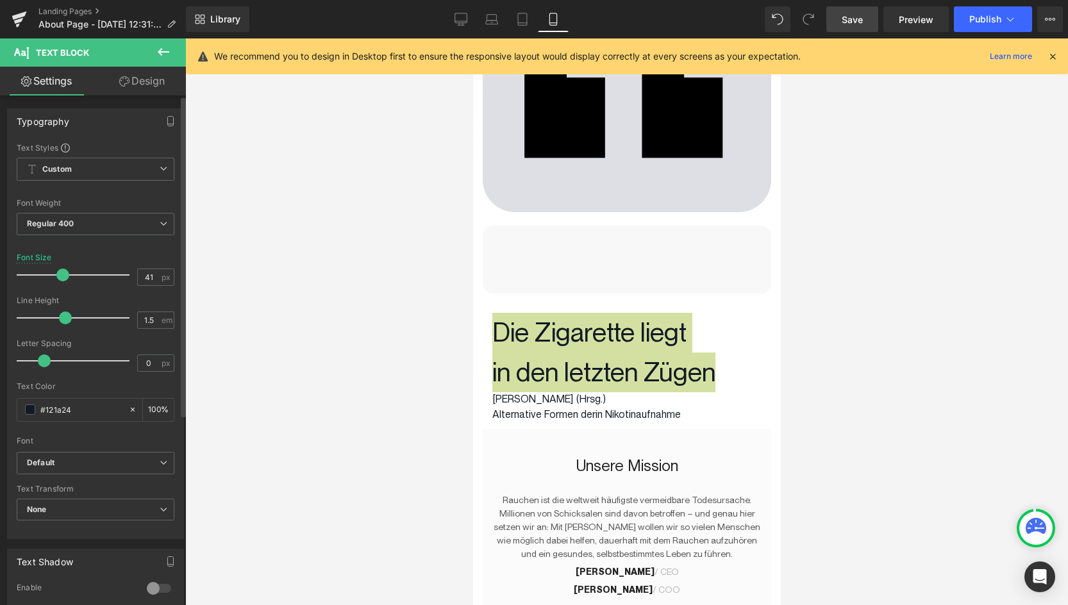
drag, startPoint x: 31, startPoint y: 274, endPoint x: 58, endPoint y: 277, distance: 27.0
click at [58, 277] on span at bounding box center [62, 275] width 13 height 13
click at [141, 280] on input "41" at bounding box center [149, 277] width 22 height 16
type input "44"
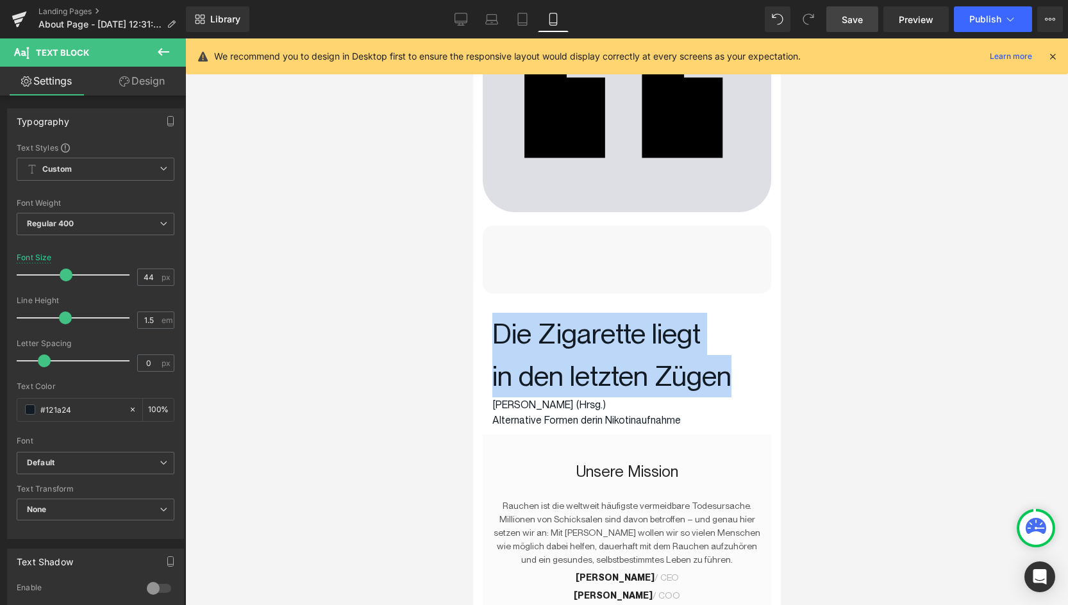
click at [544, 416] on p "Alternative Formen derin Nikotinaufnahme" at bounding box center [626, 420] width 269 height 15
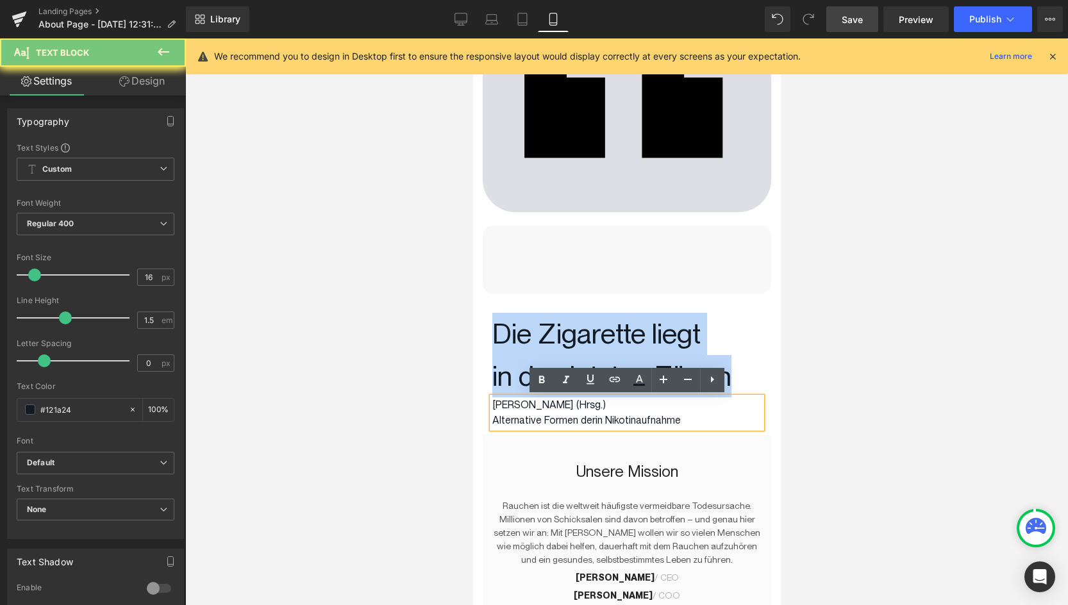
click at [544, 416] on p "Alternative Formen derin Nikotinaufnahme" at bounding box center [626, 420] width 269 height 15
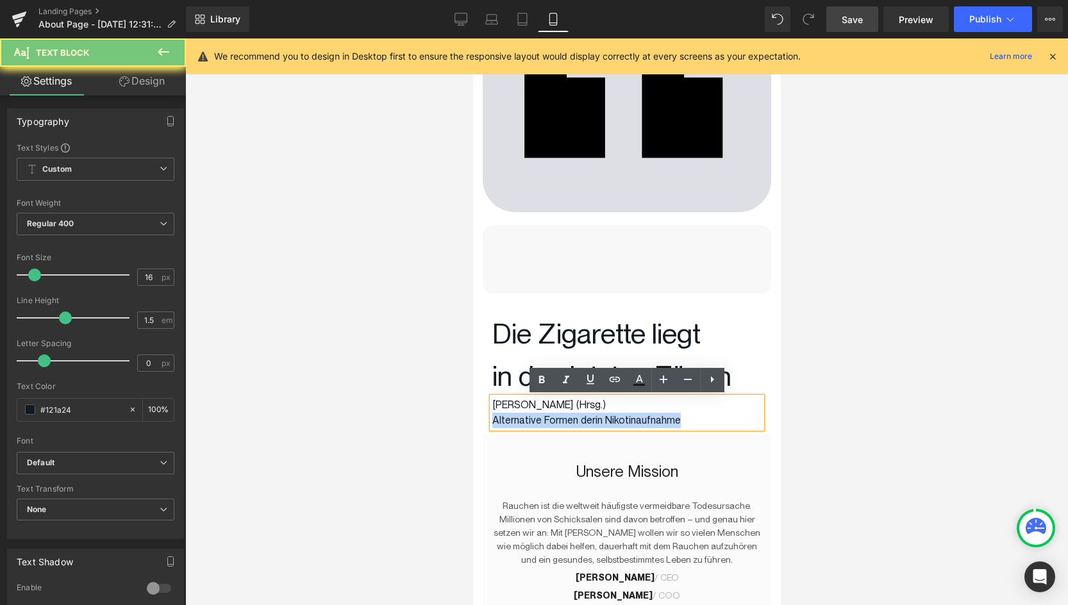
click at [544, 416] on p "Alternative Formen derin Nikotinaufnahme" at bounding box center [626, 420] width 269 height 15
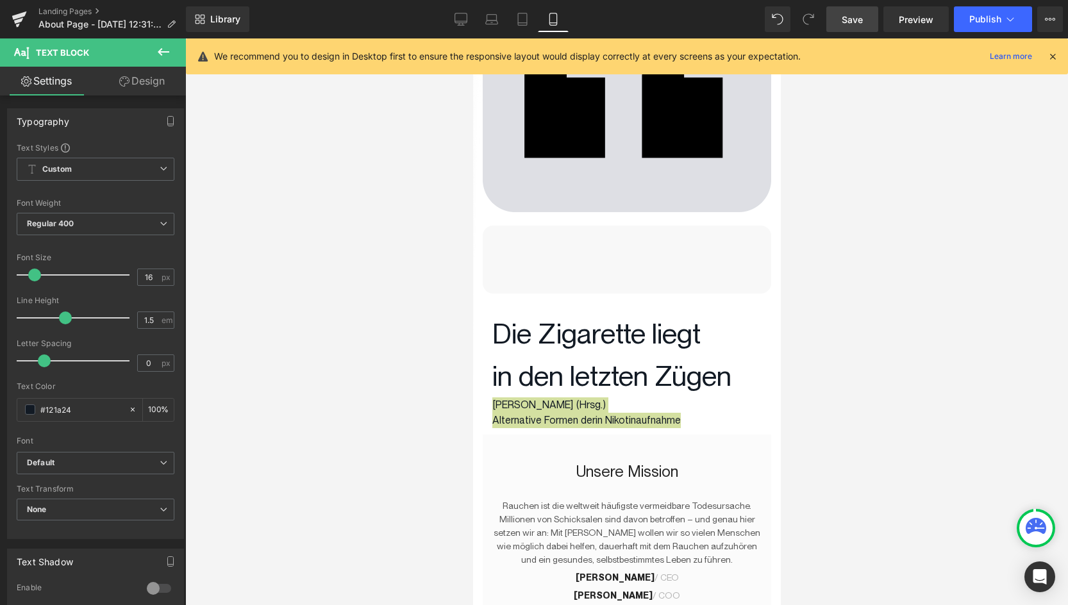
click at [304, 294] on div at bounding box center [626, 321] width 883 height 567
click at [353, 324] on div at bounding box center [626, 321] width 883 height 567
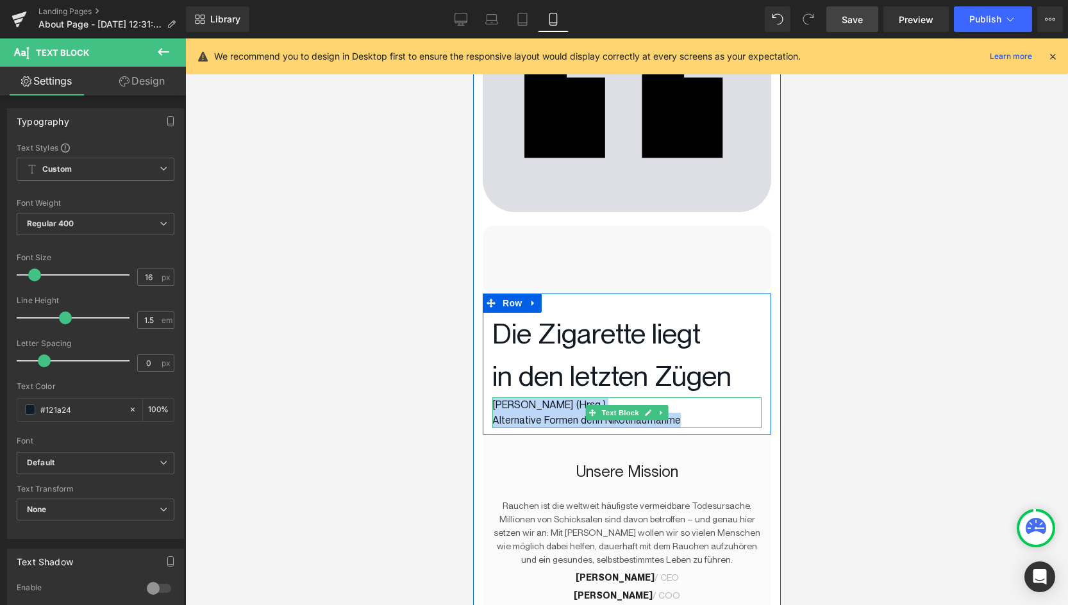
click at [681, 418] on p "Alternative Formen derin Nikotinaufnahme" at bounding box center [626, 420] width 269 height 15
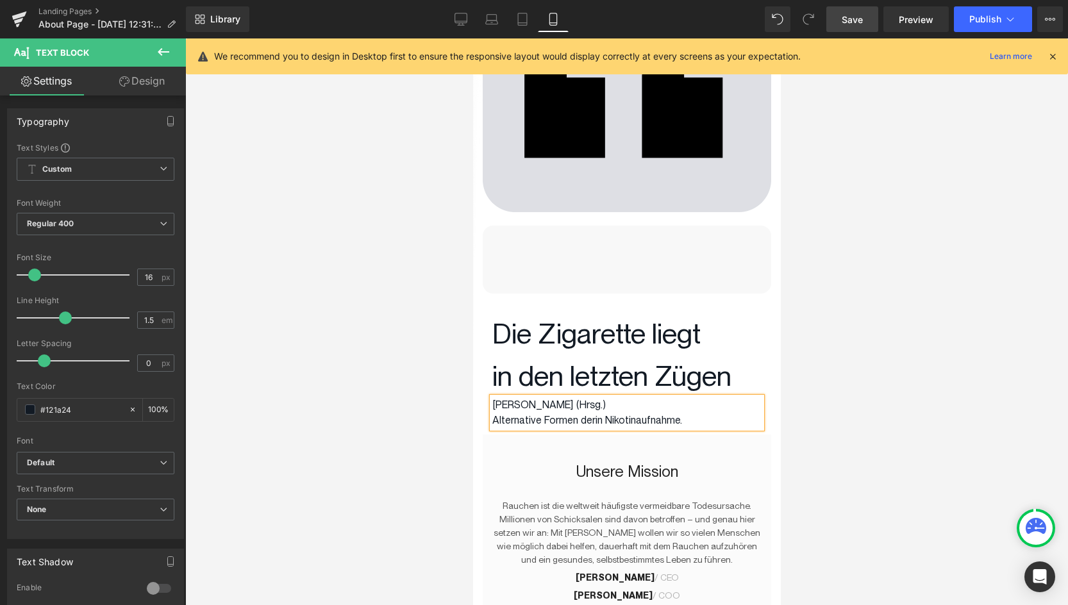
click at [378, 356] on div at bounding box center [626, 321] width 883 height 567
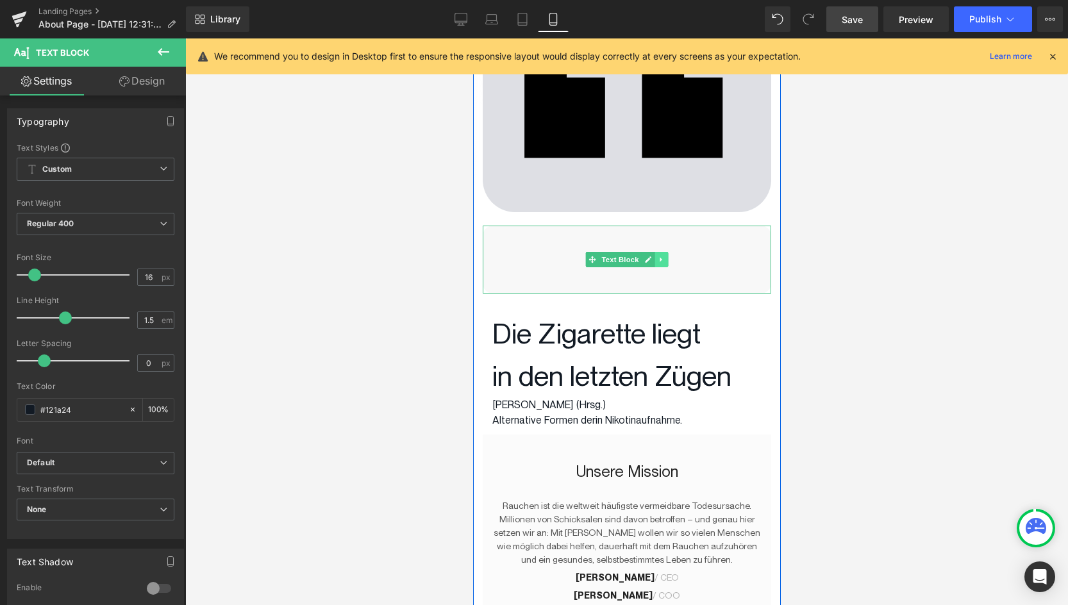
click at [660, 260] on icon at bounding box center [660, 260] width 2 height 4
click at [665, 260] on icon at bounding box center [667, 259] width 7 height 7
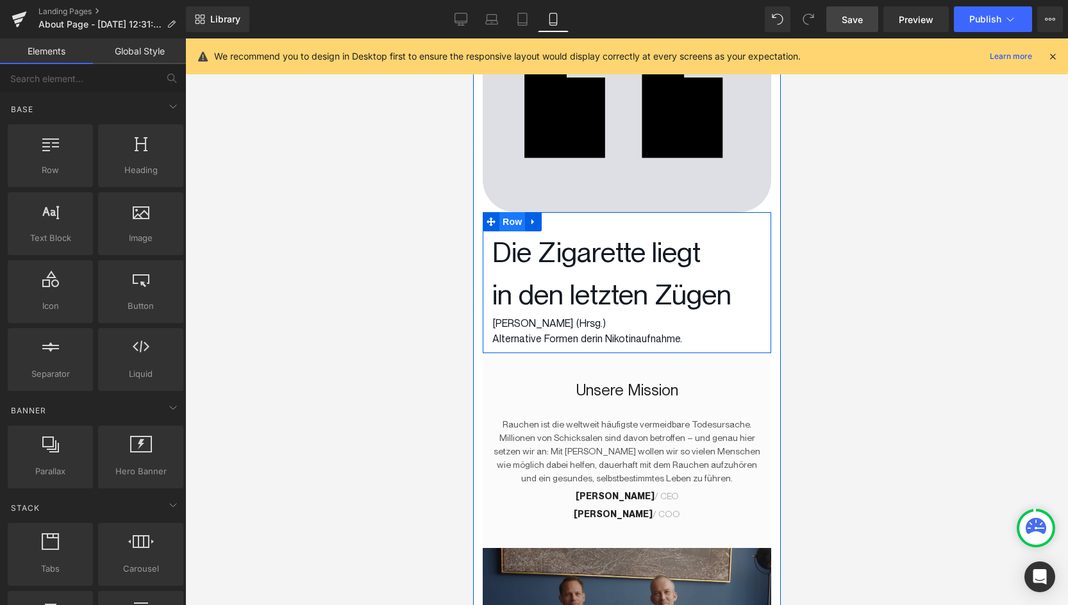
click at [506, 221] on span "Row" at bounding box center [512, 221] width 26 height 19
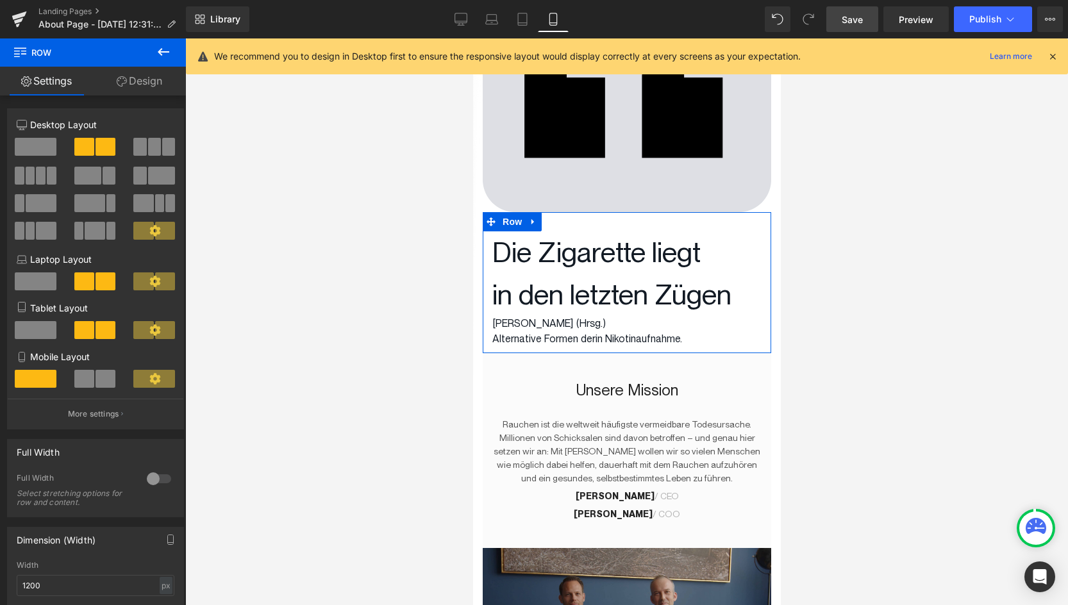
click at [136, 82] on link "Design" at bounding box center [139, 81] width 93 height 29
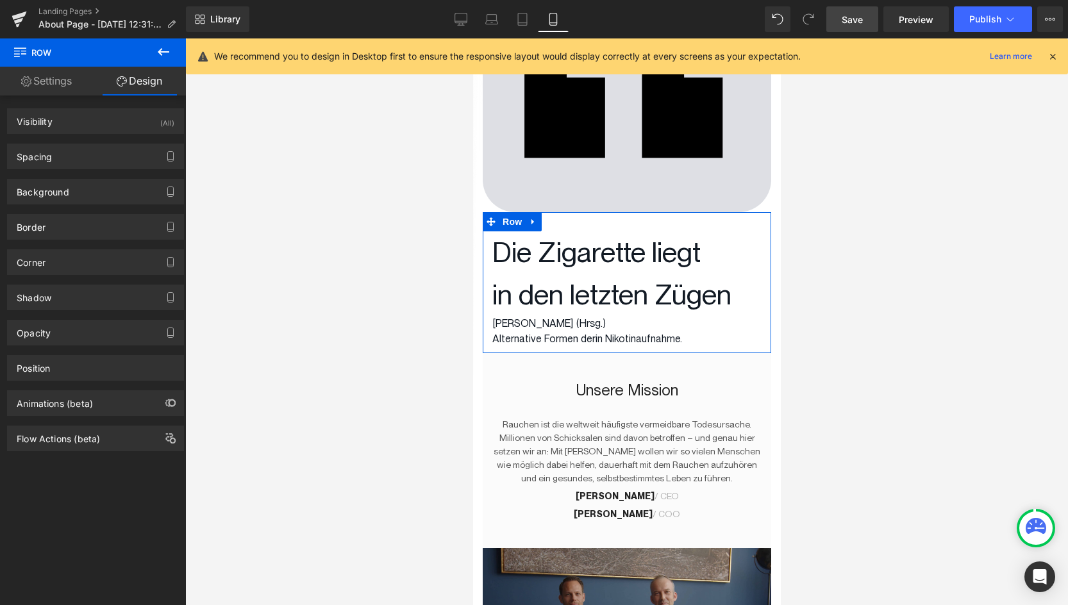
type input "transparent"
type input "0"
click at [58, 199] on div "Background" at bounding box center [96, 192] width 176 height 24
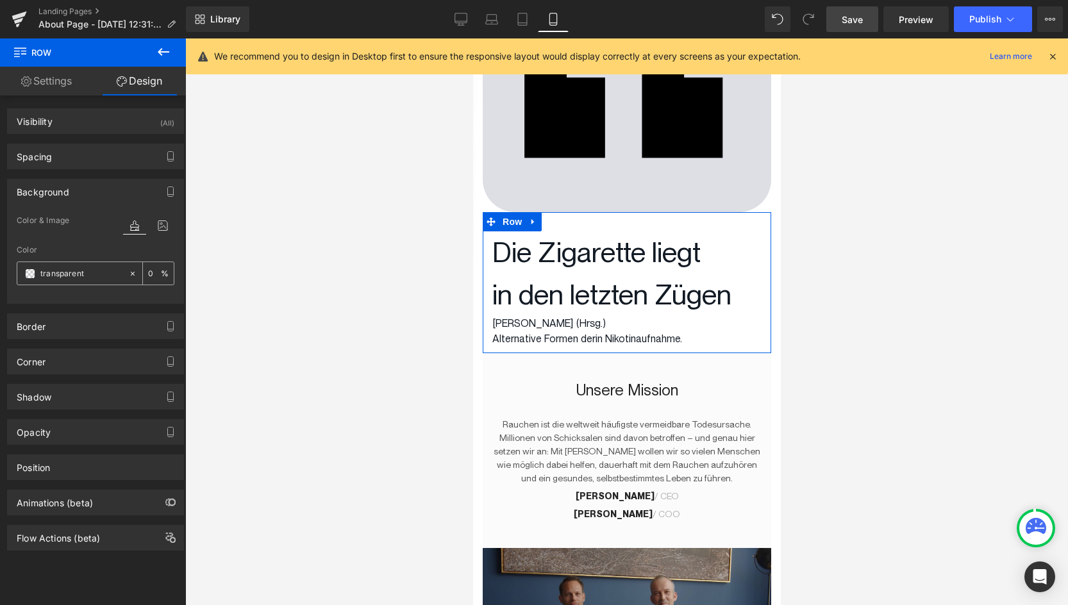
click at [63, 274] on input "transparent" at bounding box center [81, 274] width 82 height 14
paste input "[PERSON_NAME] (Hrsg.) Alternative Formen derin Nikotinaufnahme"
click at [129, 273] on icon at bounding box center [132, 273] width 9 height 9
click at [100, 273] on input "none" at bounding box center [81, 274] width 82 height 14
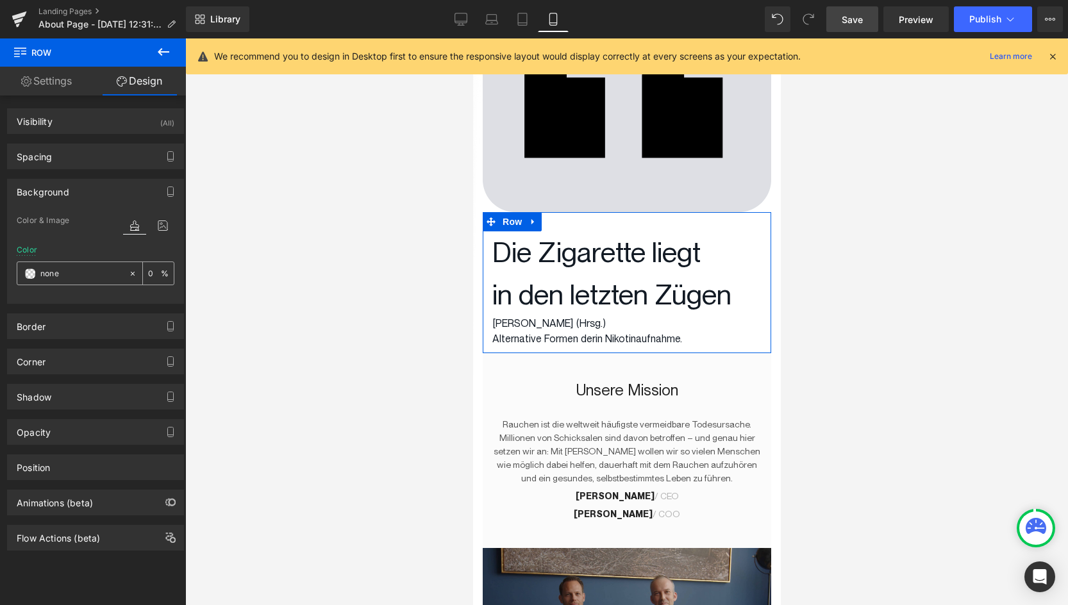
paste input "#F8F8F8"
type input "#F8F8F8"
type input "100"
type input "#f8f8f8"
click at [302, 297] on div at bounding box center [626, 321] width 883 height 567
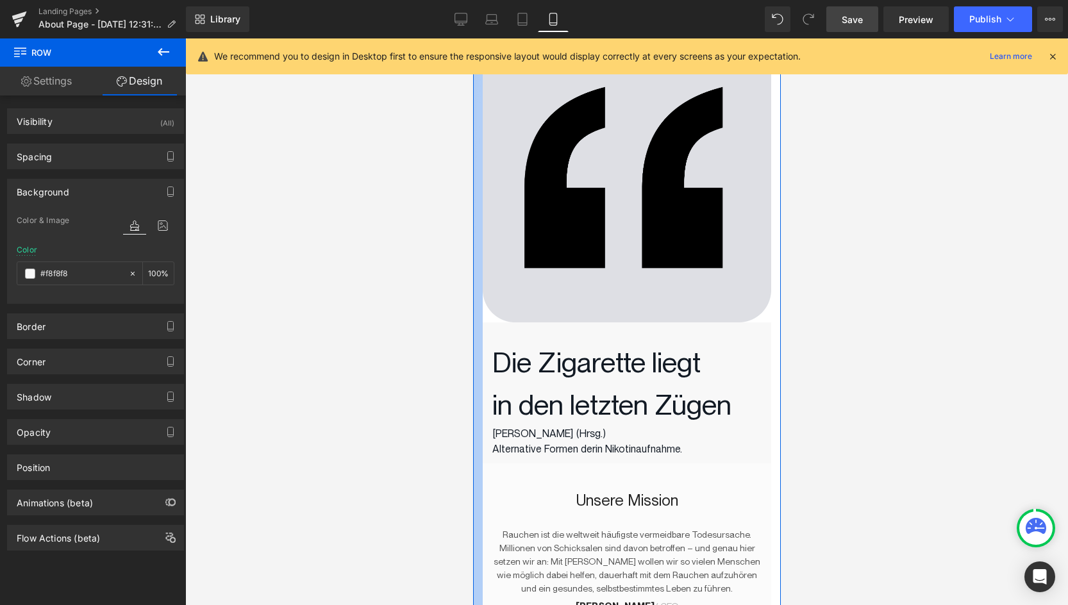
scroll to position [44, 0]
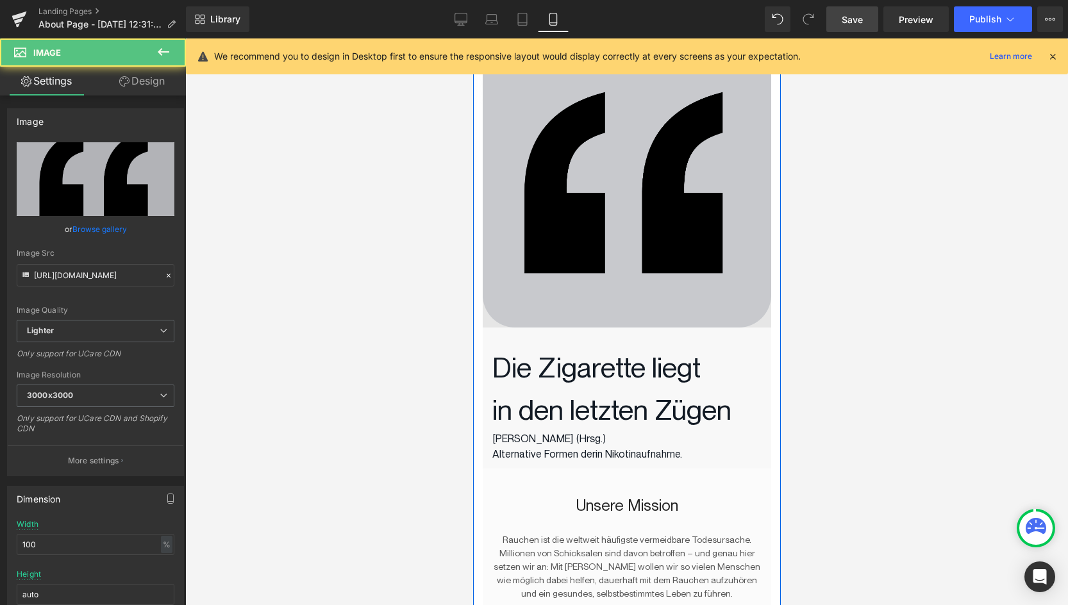
click at [547, 303] on img at bounding box center [626, 183] width 289 height 289
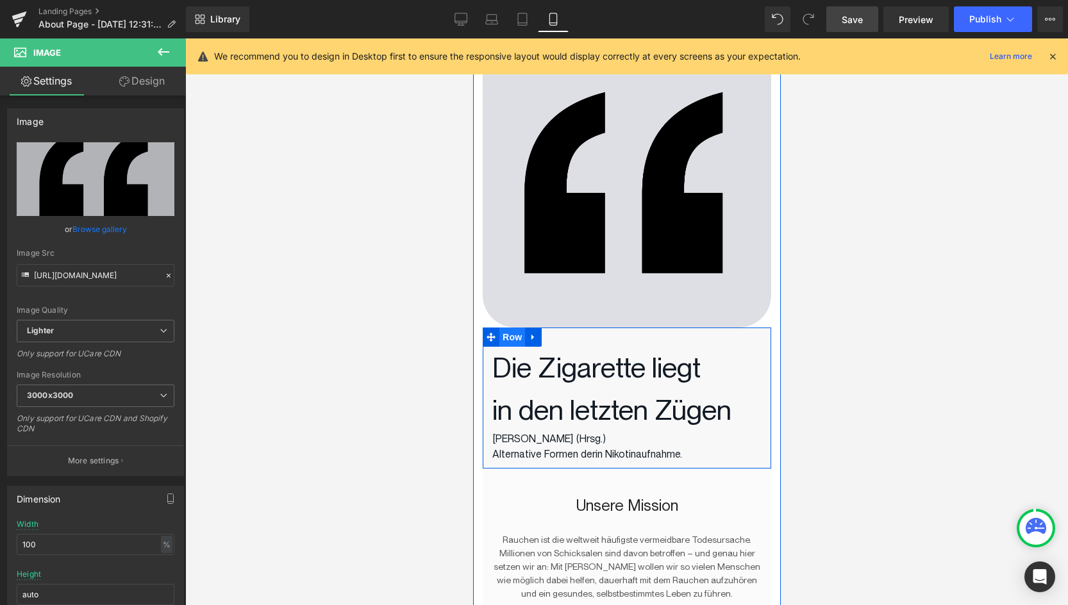
click at [515, 341] on span "Row" at bounding box center [512, 337] width 26 height 19
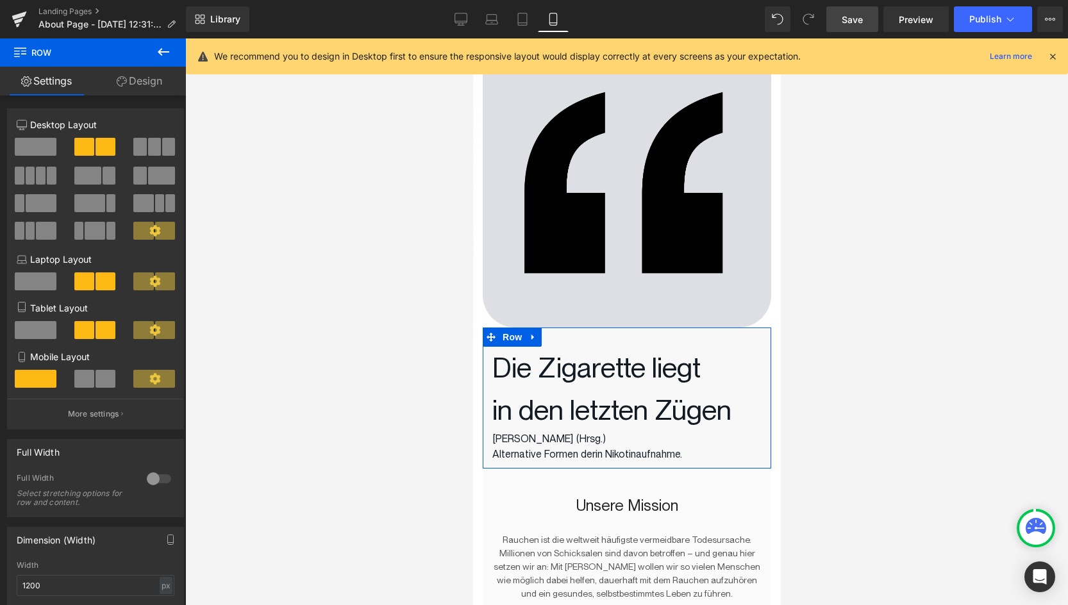
click at [131, 78] on link "Design" at bounding box center [139, 81] width 93 height 29
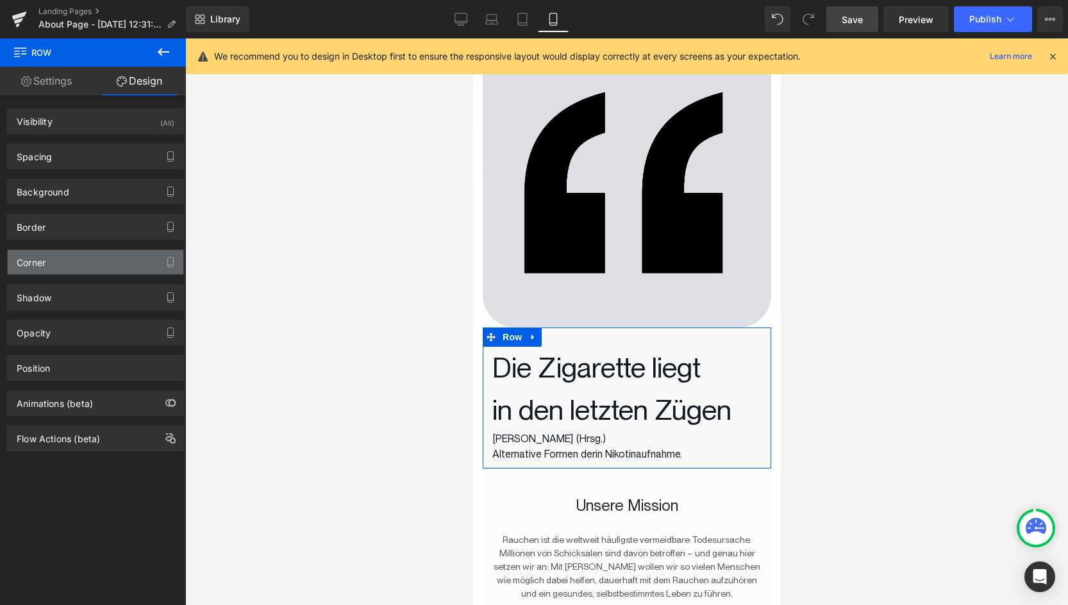
click at [67, 250] on div "Corner" at bounding box center [96, 262] width 176 height 24
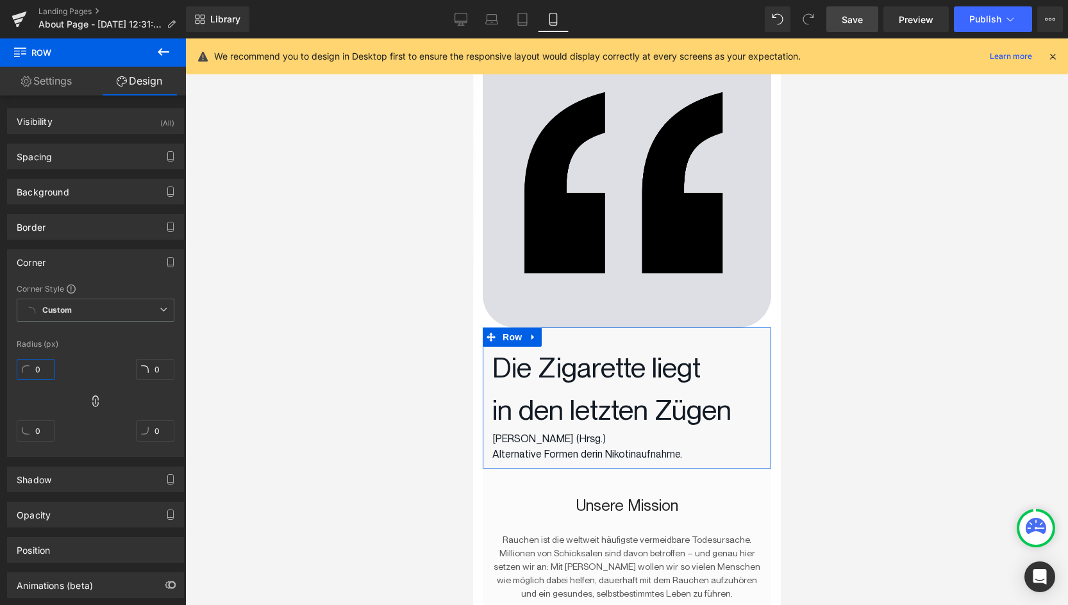
click at [38, 364] on input "0" at bounding box center [36, 369] width 38 height 21
drag, startPoint x: 29, startPoint y: 370, endPoint x: 31, endPoint y: 344, distance: 25.7
click at [31, 344] on div "Corner Style Custom Custom Setup Global Style Custom Setup Global Style Radius …" at bounding box center [96, 369] width 176 height 173
click at [89, 404] on icon at bounding box center [95, 401] width 13 height 13
drag, startPoint x: 93, startPoint y: 401, endPoint x: 93, endPoint y: 381, distance: 19.9
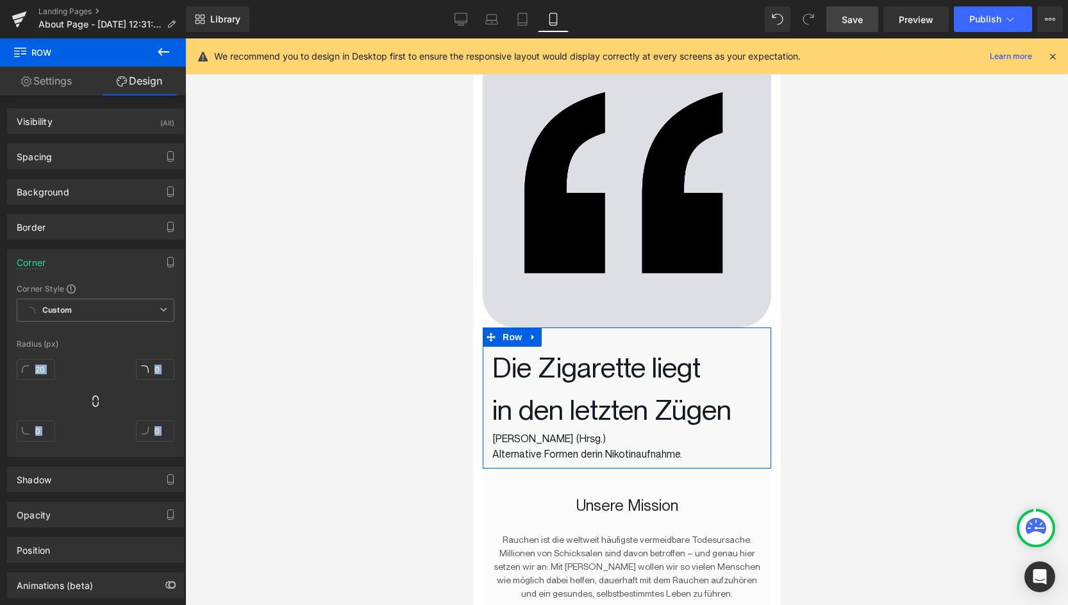
click at [93, 381] on div "20px 20 0px 0 0px 0 0px 0" at bounding box center [96, 405] width 158 height 103
click at [46, 371] on input "20" at bounding box center [36, 369] width 38 height 21
type input "30"
click at [153, 373] on input "0" at bounding box center [155, 369] width 38 height 21
type input "30"
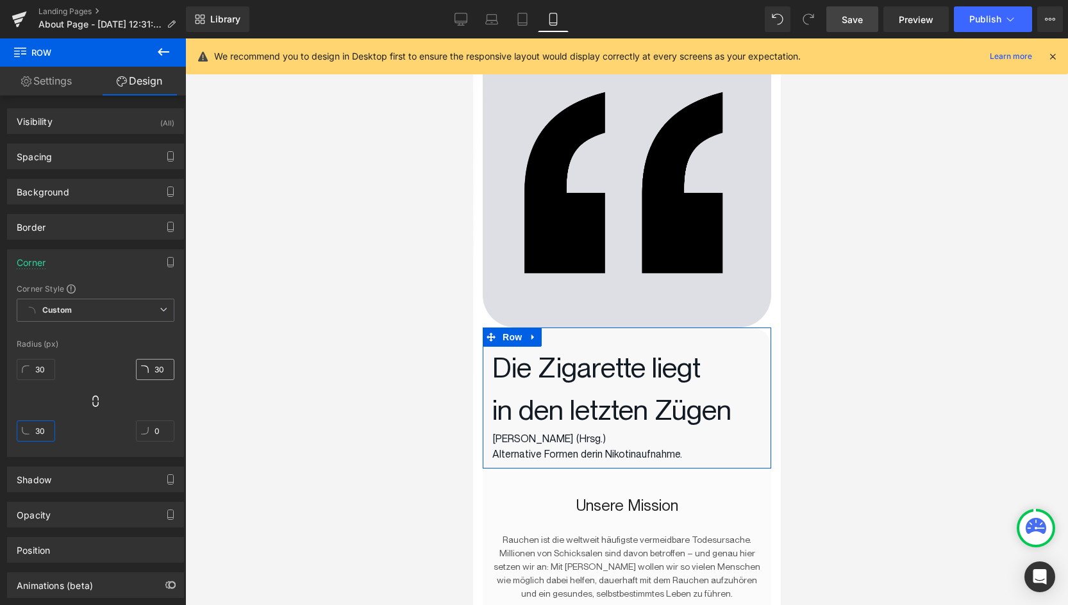
type input "30"
click at [85, 317] on span "Custom Setup Global Style" at bounding box center [96, 310] width 158 height 23
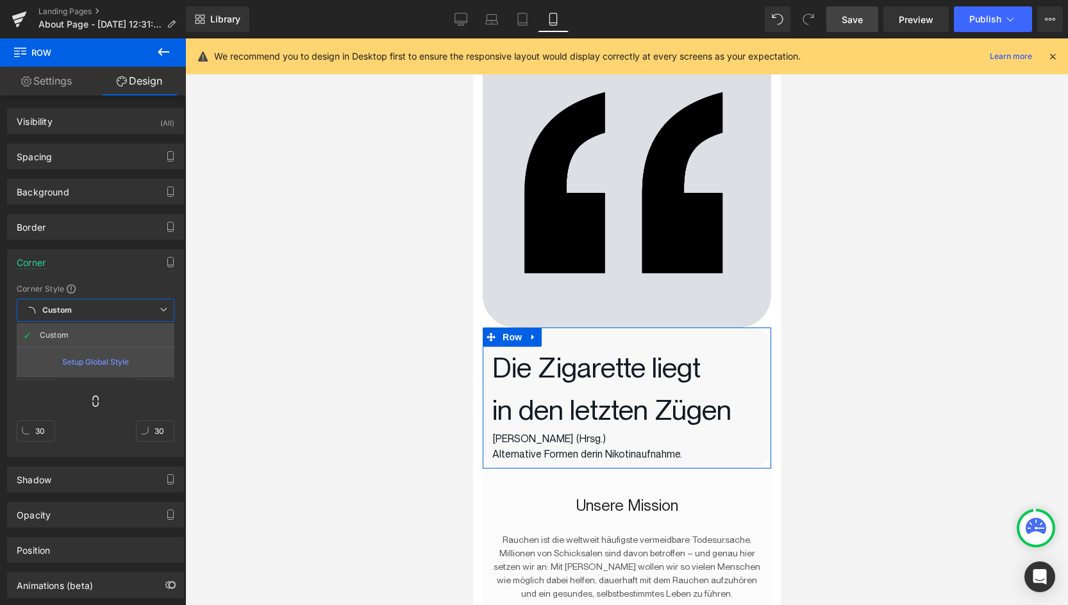
click at [85, 317] on span "Custom Setup Global Style" at bounding box center [96, 310] width 158 height 23
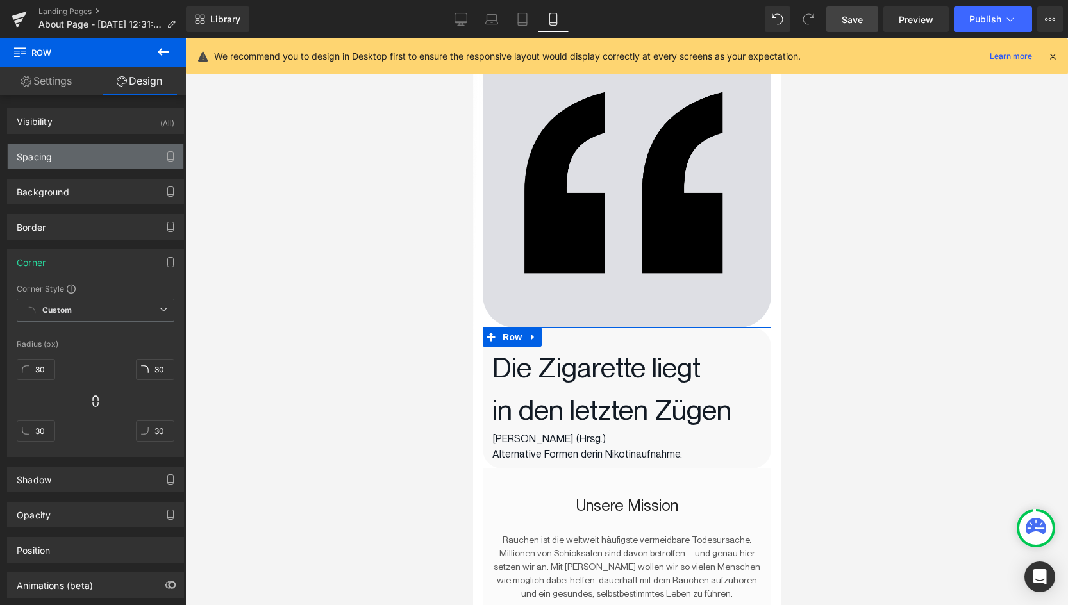
click at [60, 151] on div "Spacing" at bounding box center [96, 156] width 176 height 24
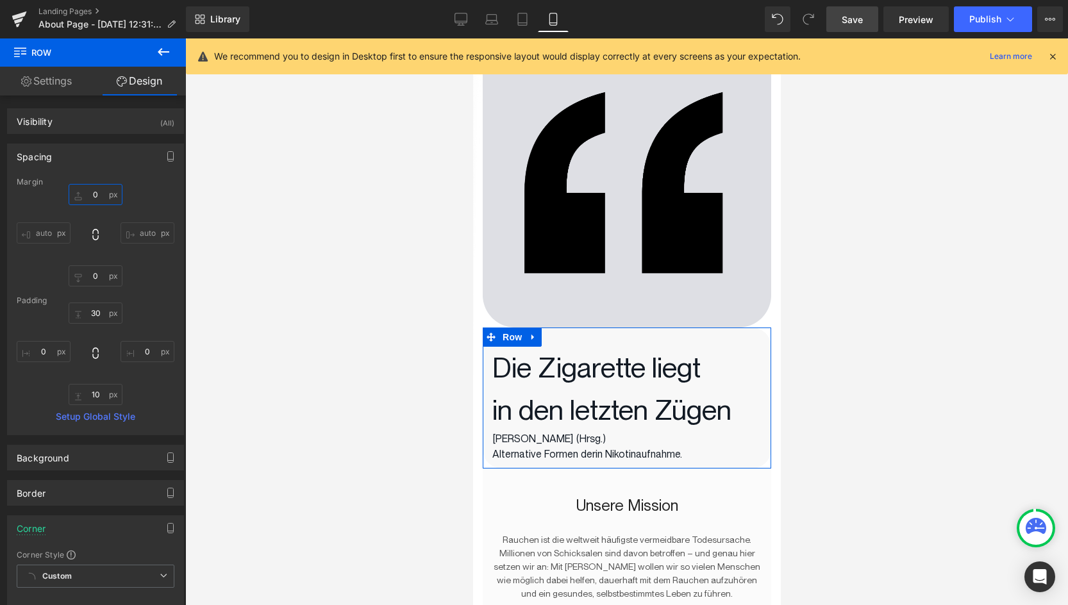
drag, startPoint x: 72, startPoint y: 195, endPoint x: 104, endPoint y: 194, distance: 31.4
click at [104, 194] on input "0" at bounding box center [96, 194] width 54 height 21
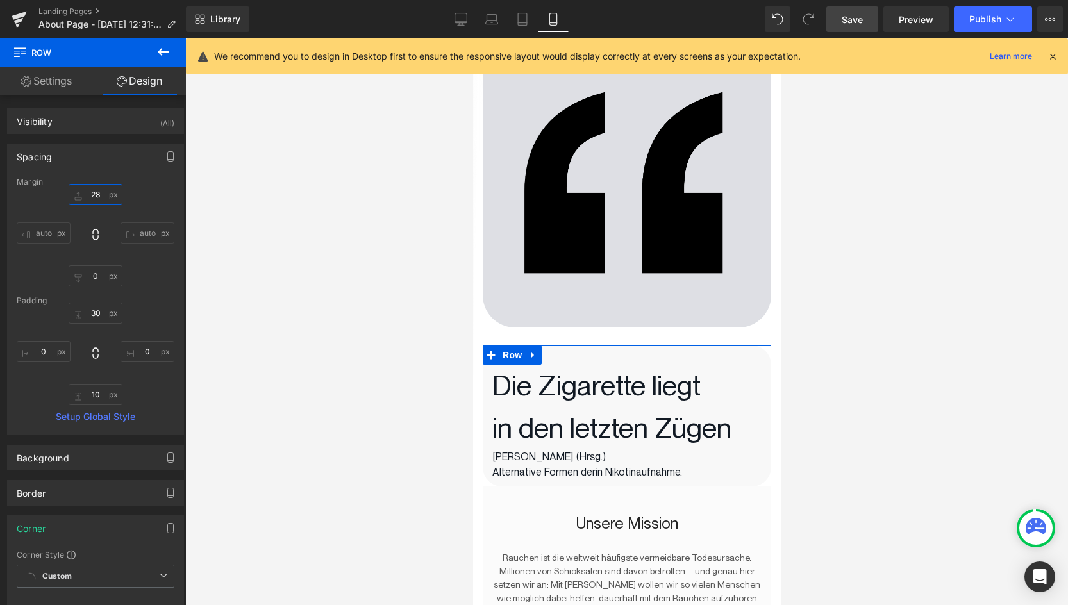
type input "29"
drag, startPoint x: 94, startPoint y: 192, endPoint x: 94, endPoint y: 173, distance: 18.6
click at [94, 173] on div "Spacing [GEOGRAPHIC_DATA] 29px 29 auto auto 0px 0 auto auto [GEOGRAPHIC_DATA] 3…" at bounding box center [95, 290] width 177 height 292
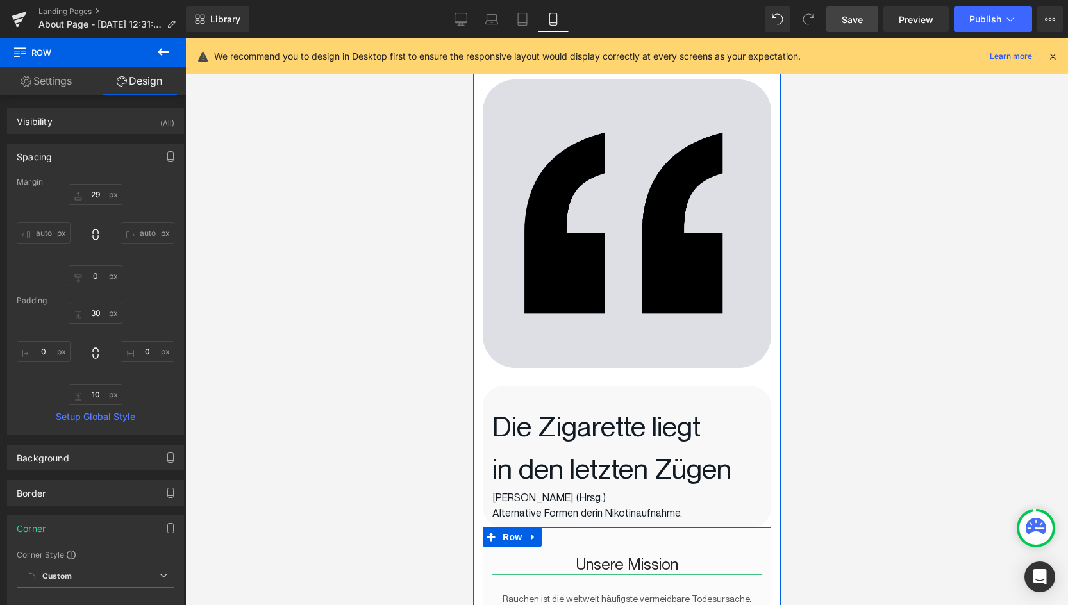
scroll to position [0, 0]
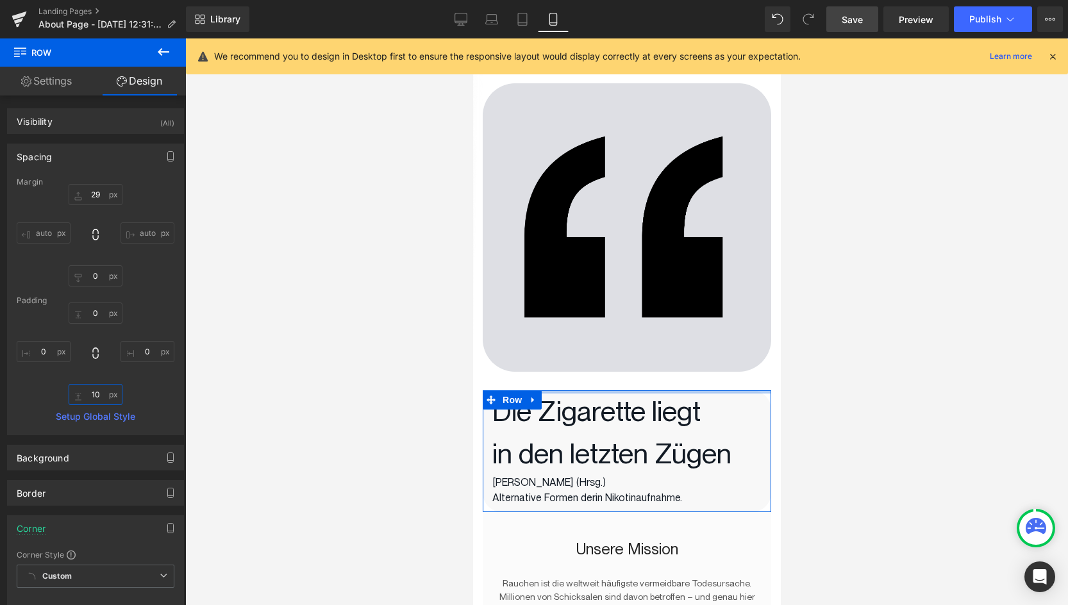
type input "0"
type input "31"
type input "0"
type input "33"
type input "0"
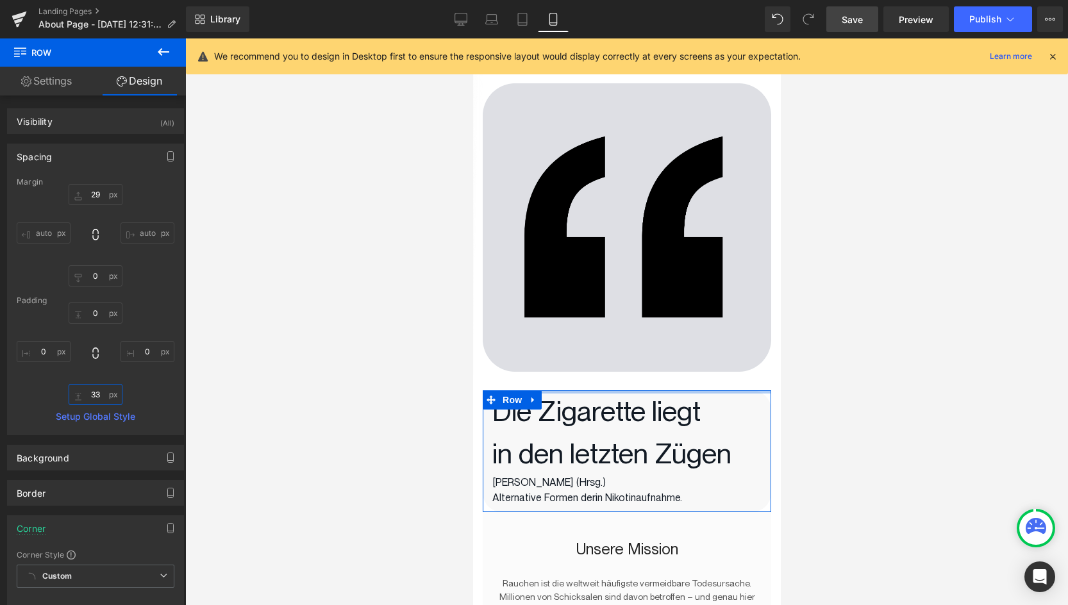
type input "35"
type input "0"
type input "36"
type input "0"
type input "36"
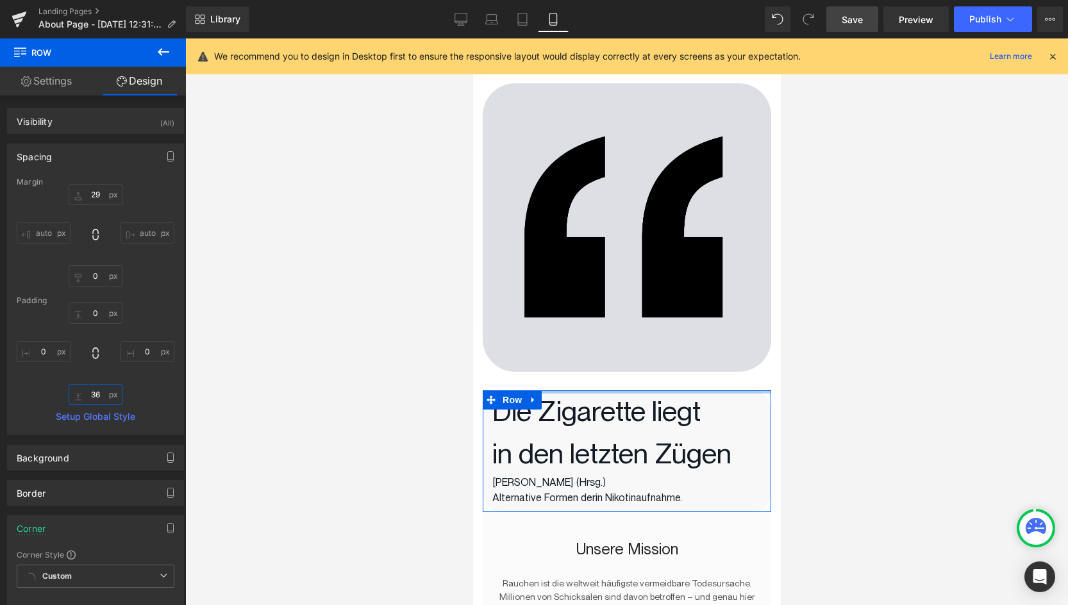
type input "0"
type input "37"
type input "0"
type input "37"
type input "0"
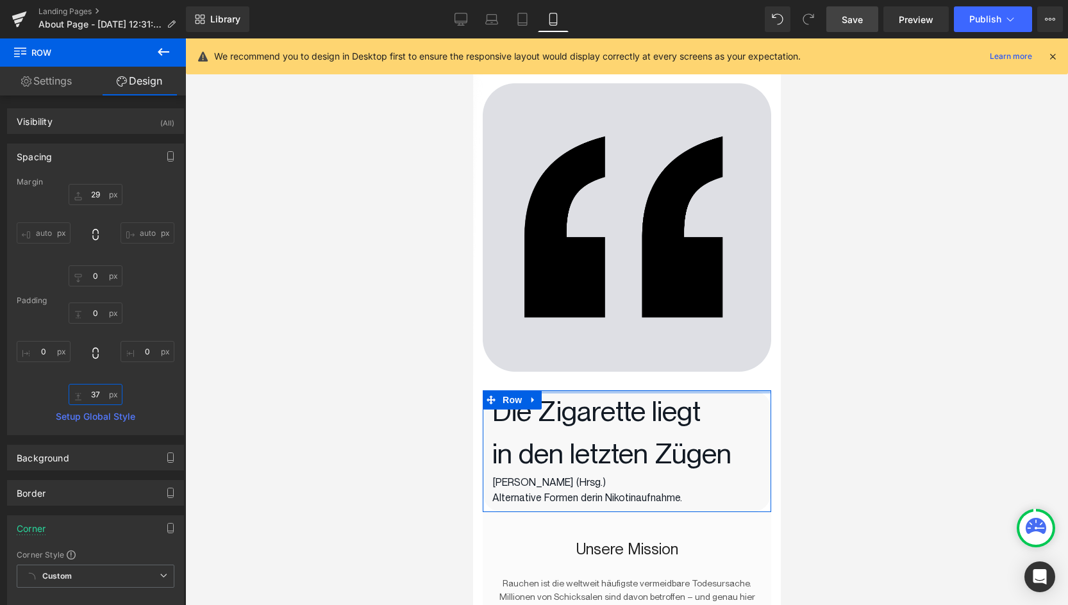
type input "38"
type input "0"
type input "38"
type input "0"
type input "39"
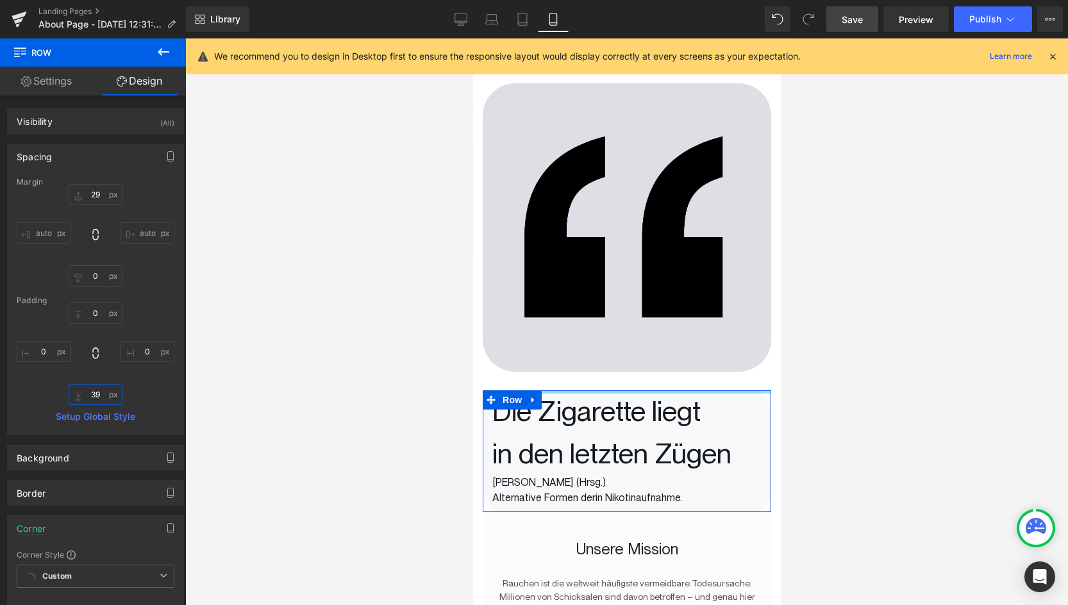
type input "0"
type input "40"
type input "0"
type input "41"
type input "0"
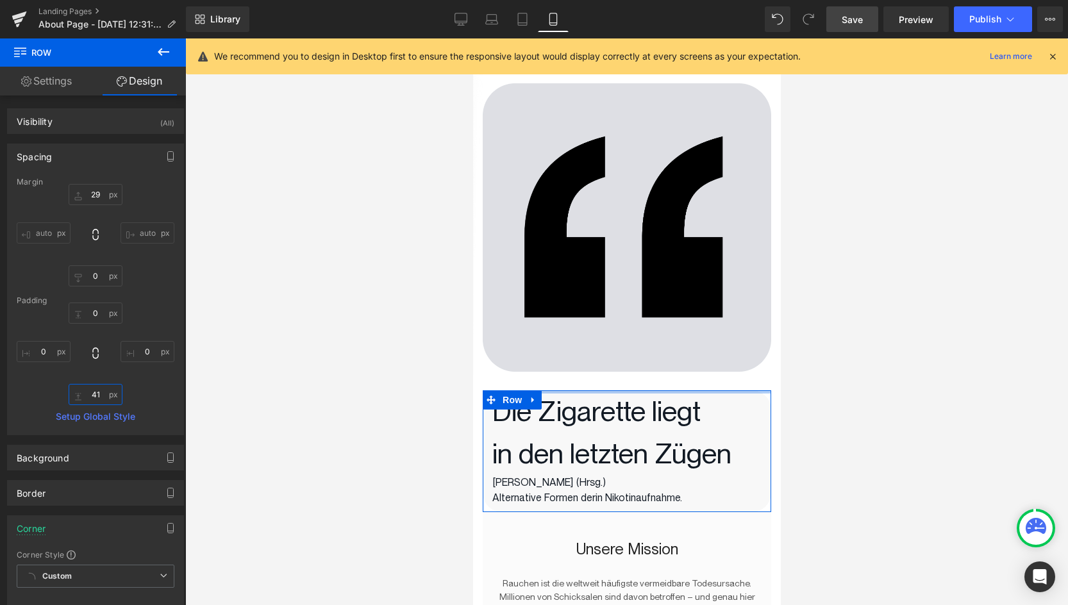
type input "42"
type input "0"
type input "43"
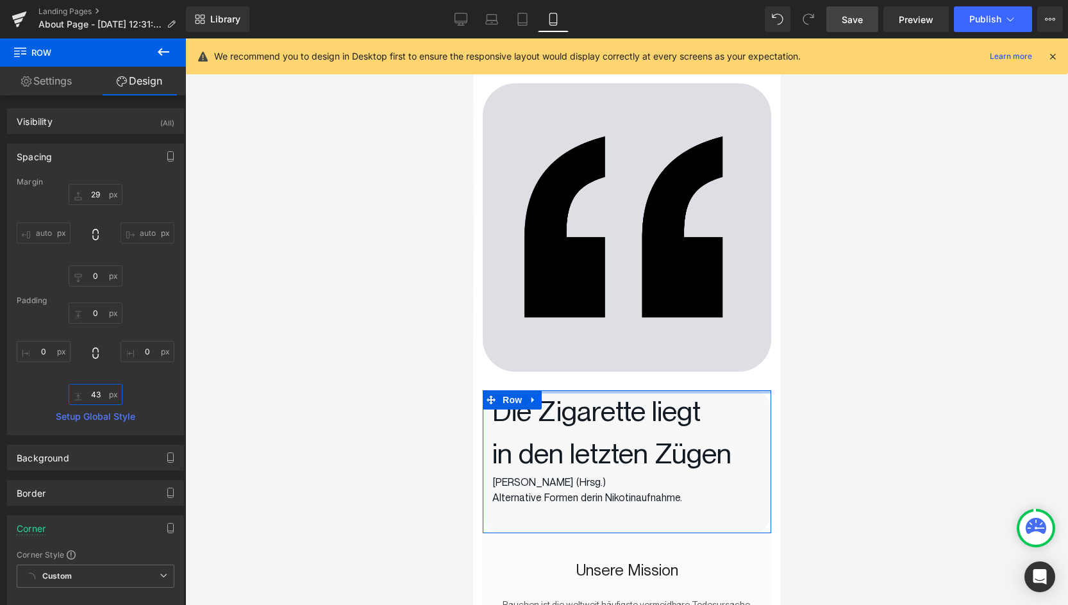
type input "0"
type input "45"
type input "0"
type input "46"
type input "0"
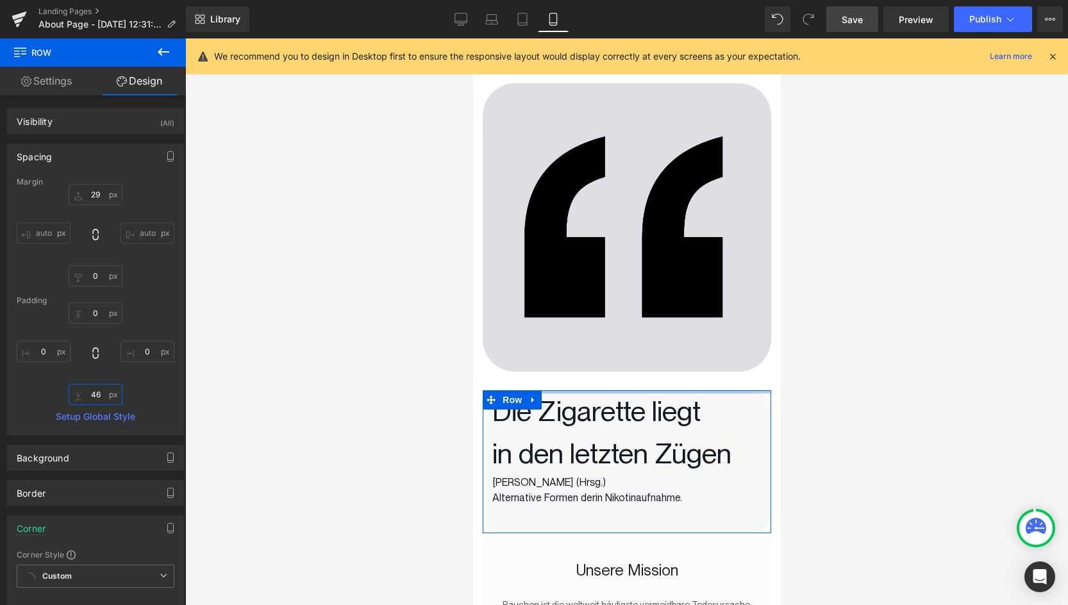
type input "47"
type input "0"
type input "47"
type input "0"
type input "48"
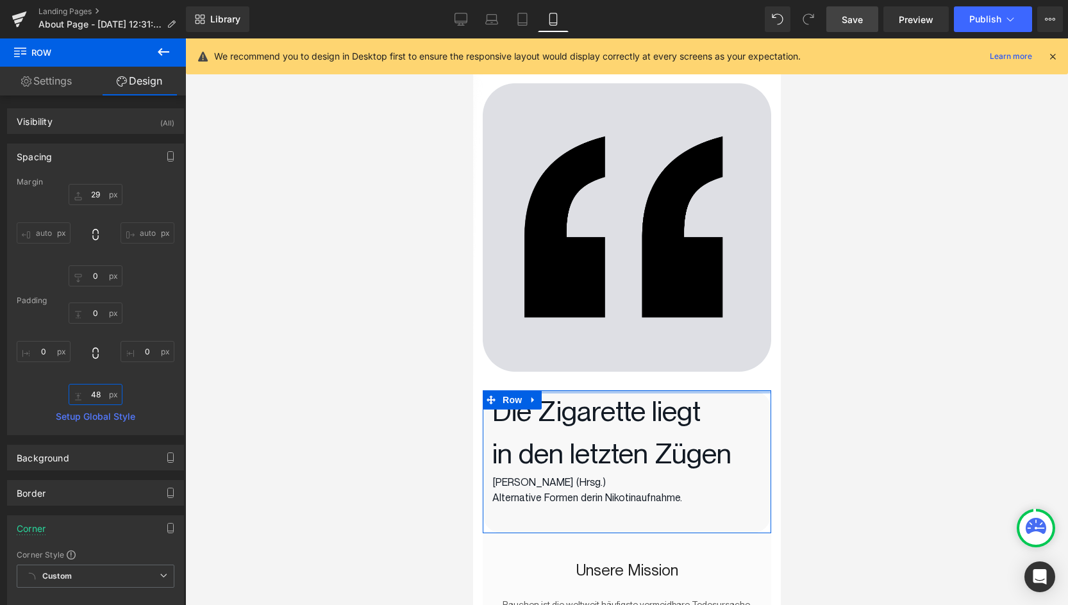
type input "0"
type input "48"
type input "0"
type input "48"
type input "0"
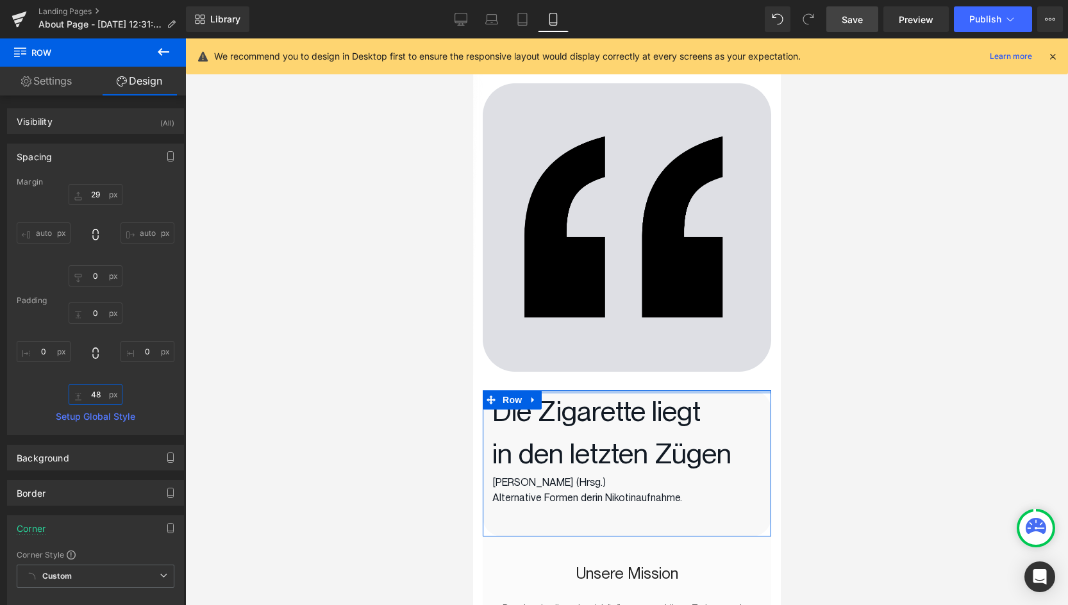
type input "49"
type input "0"
type input "50"
type input "0"
type input "51"
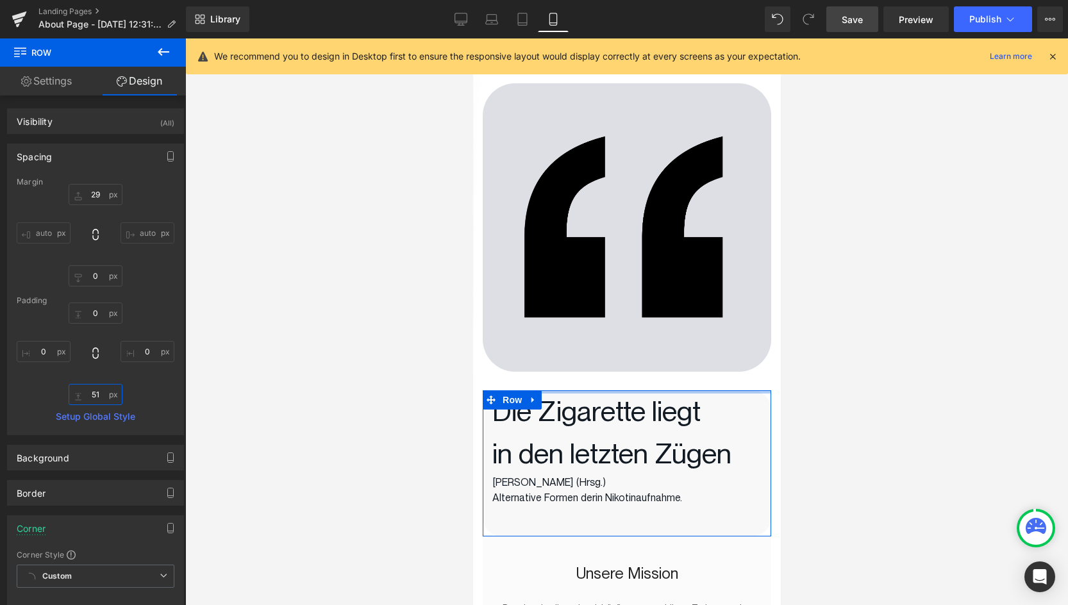
type input "0"
type input "52"
type input "0"
type input "53"
type input "0"
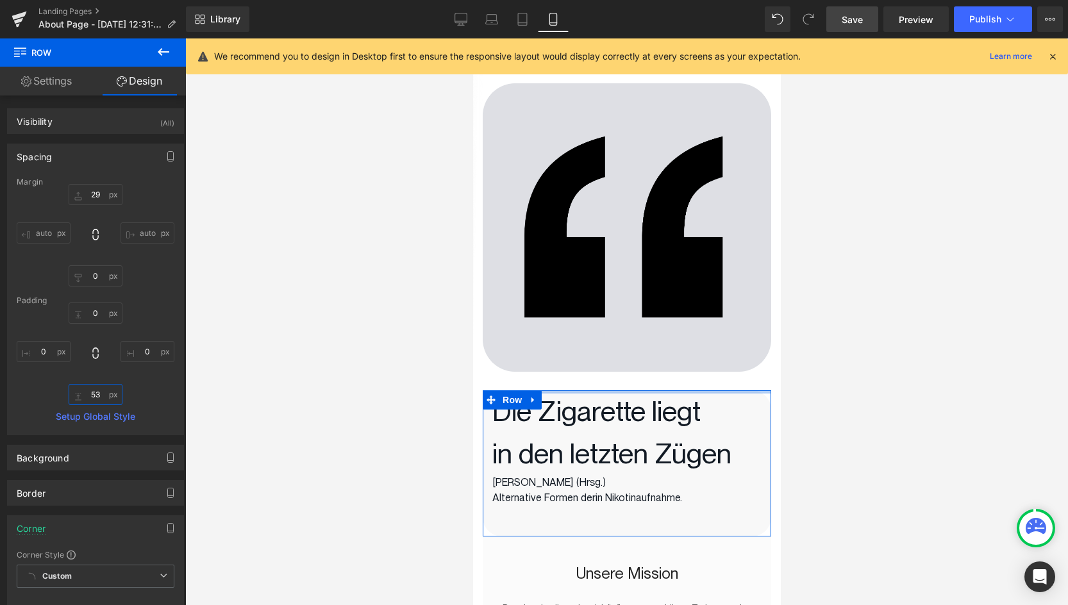
type input "53"
type input "0"
type input "54"
type input "0"
type input "55"
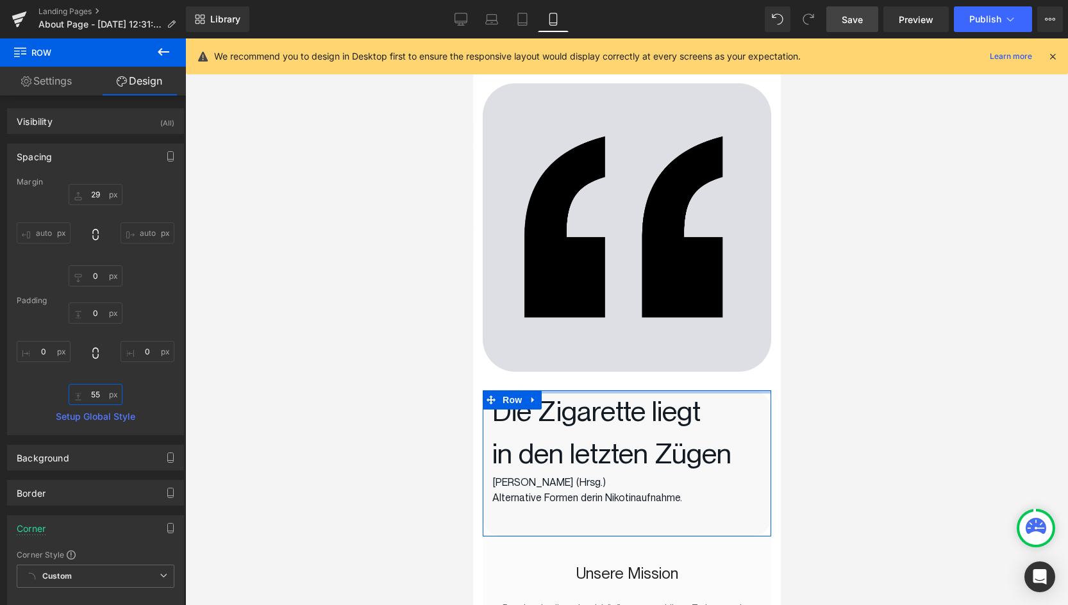
type input "0"
type input "55"
type input "0"
type input "55"
type input "0"
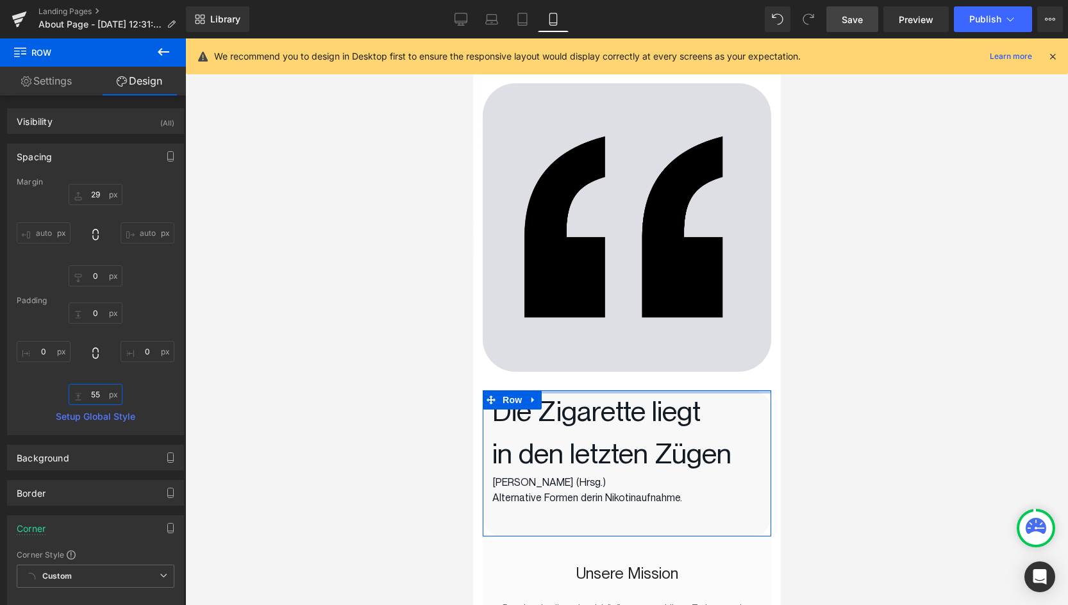
type input "56"
type input "0"
type input "56"
type input "0"
type input "57"
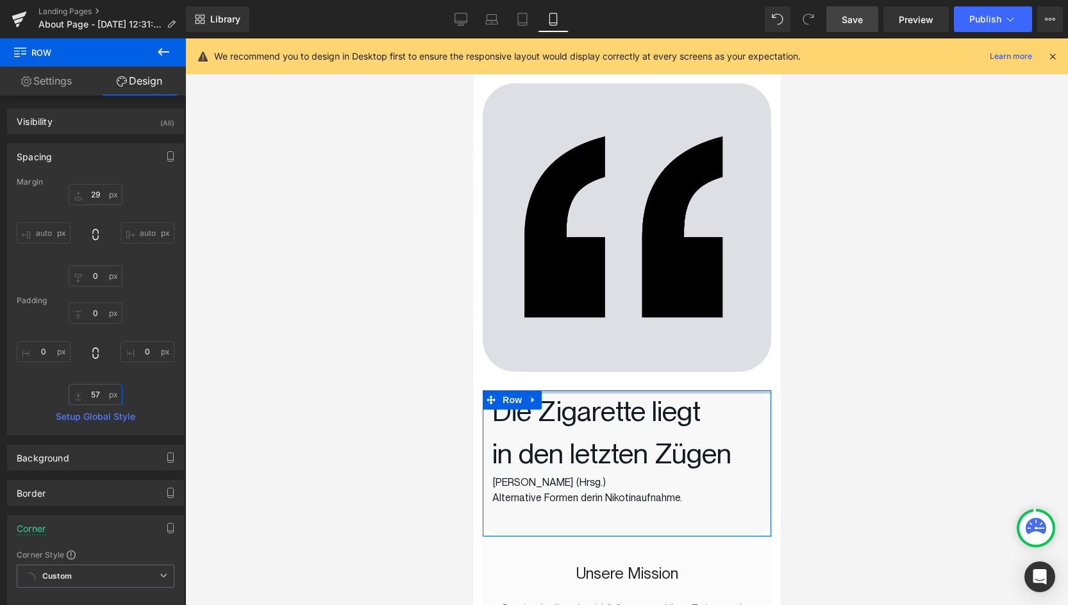
type input "0"
type input "57"
type input "0"
type input "57"
type input "0"
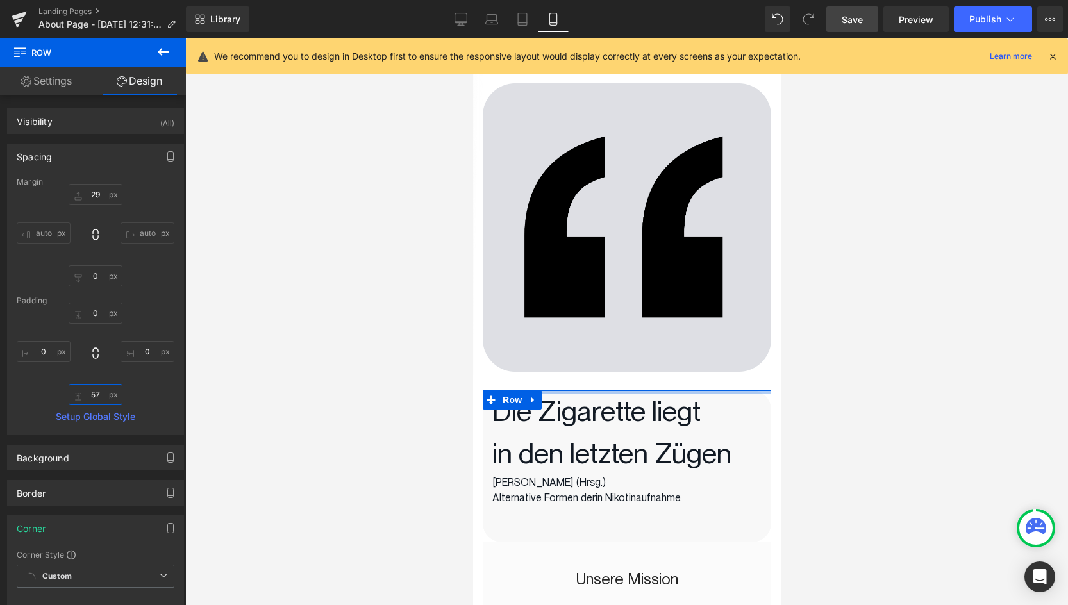
type input "57"
type input "0"
type input "58"
type input "0"
type input "58"
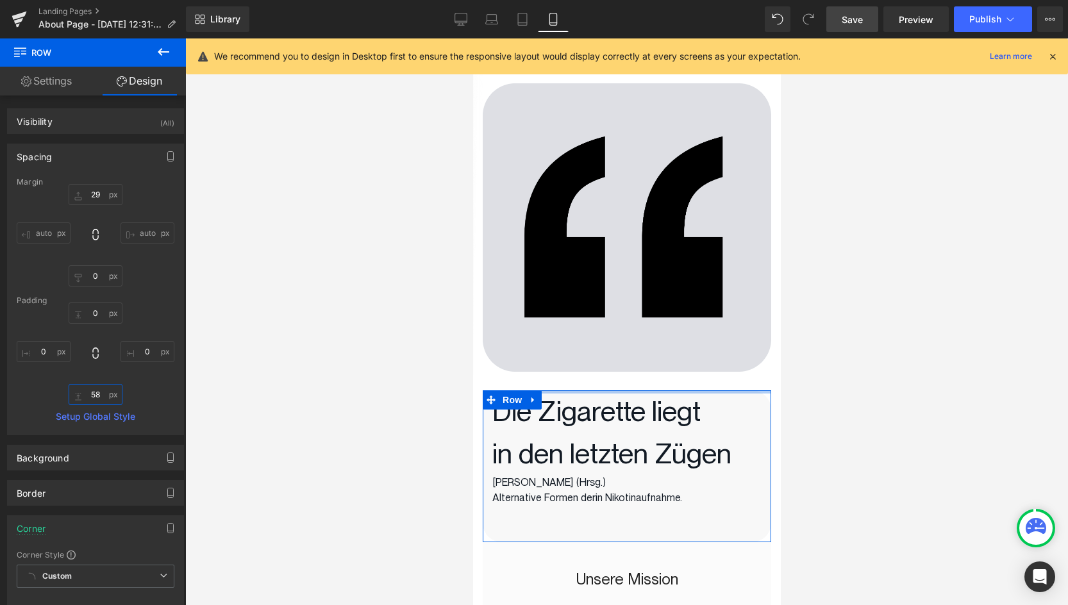
type input "0"
type input "63"
type input "0"
type input "64"
type input "0"
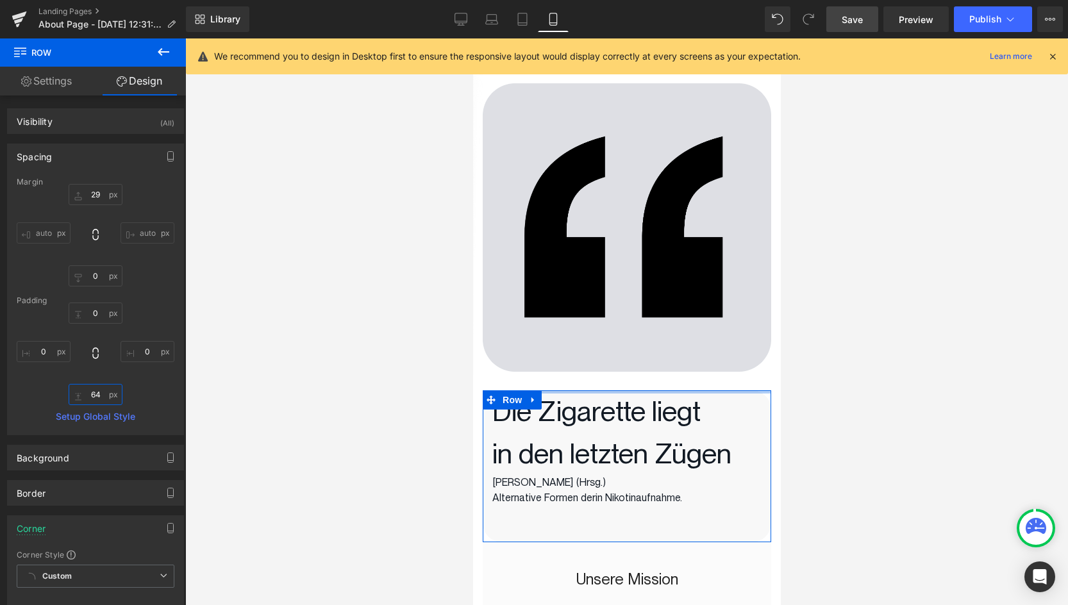
type input "65"
type input "0"
type input "65"
type input "0"
type input "66"
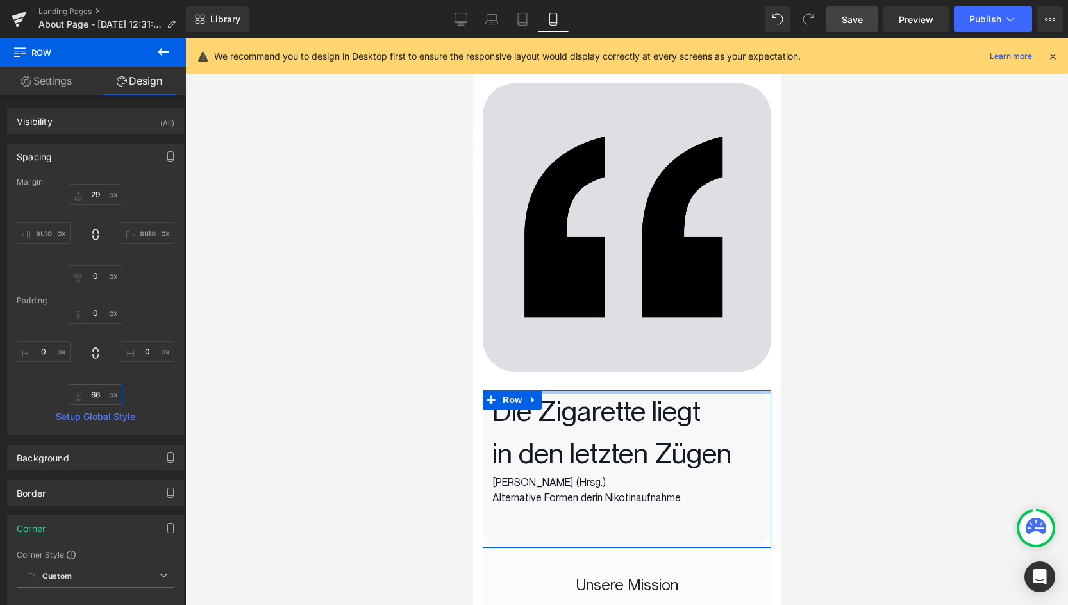
type input "0"
type input "66"
type input "0"
type input "66"
type input "0"
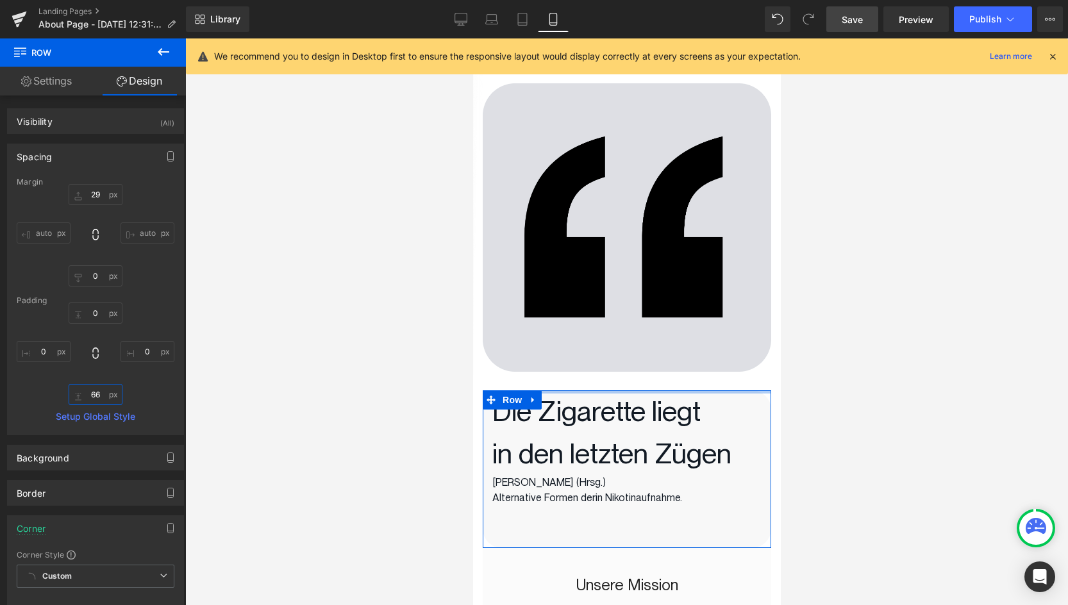
type input "67"
type input "0"
type input "67"
type input "0"
type input "68"
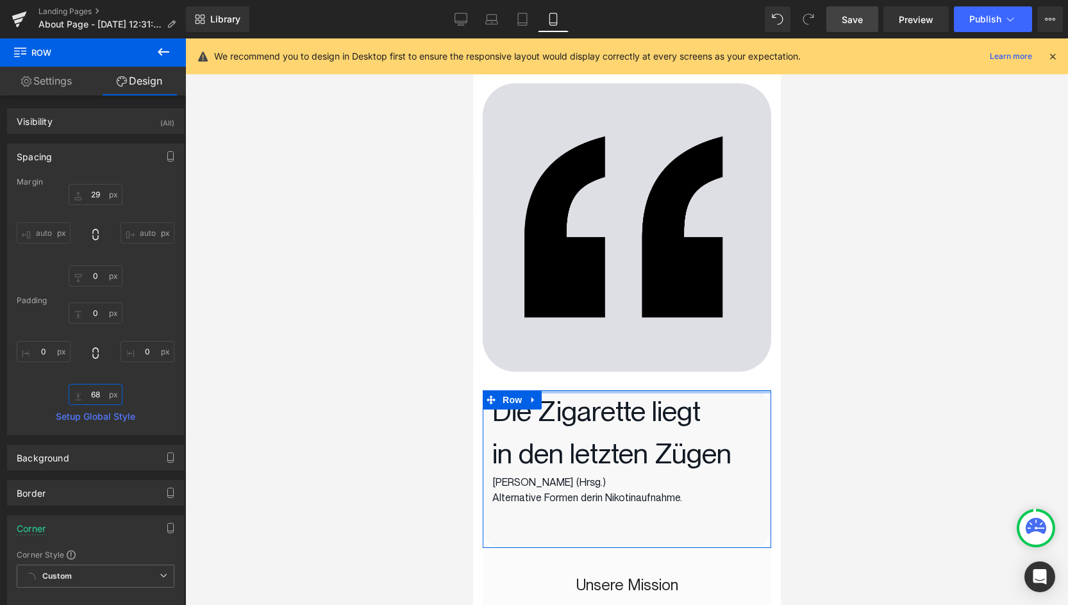
type input "0"
type input "68"
type input "0"
type input "69"
type input "0"
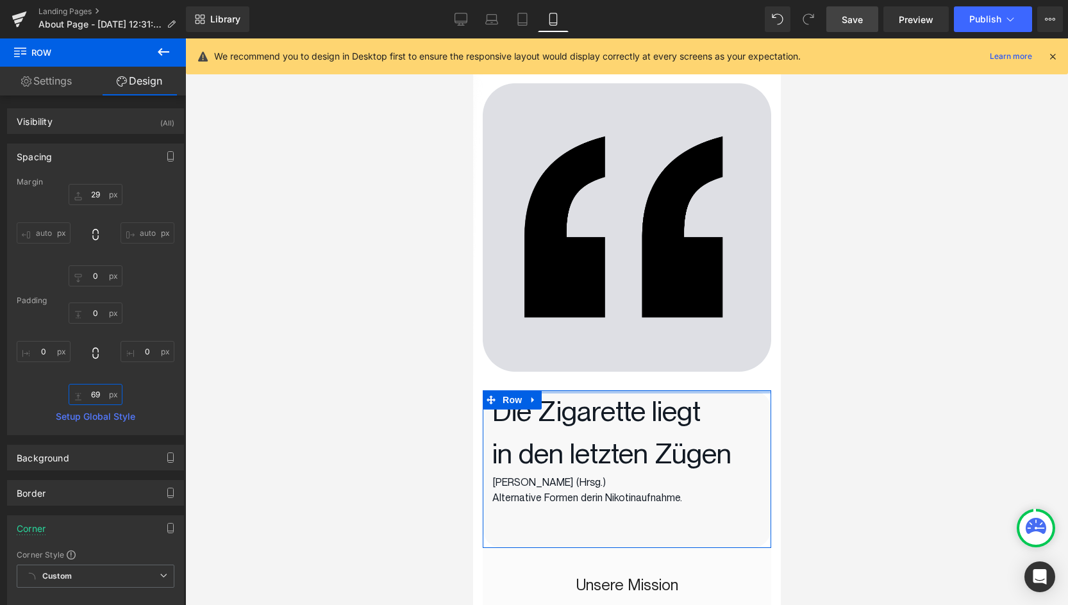
type input "70"
type input "0"
type input "70"
type input "0"
type input "71"
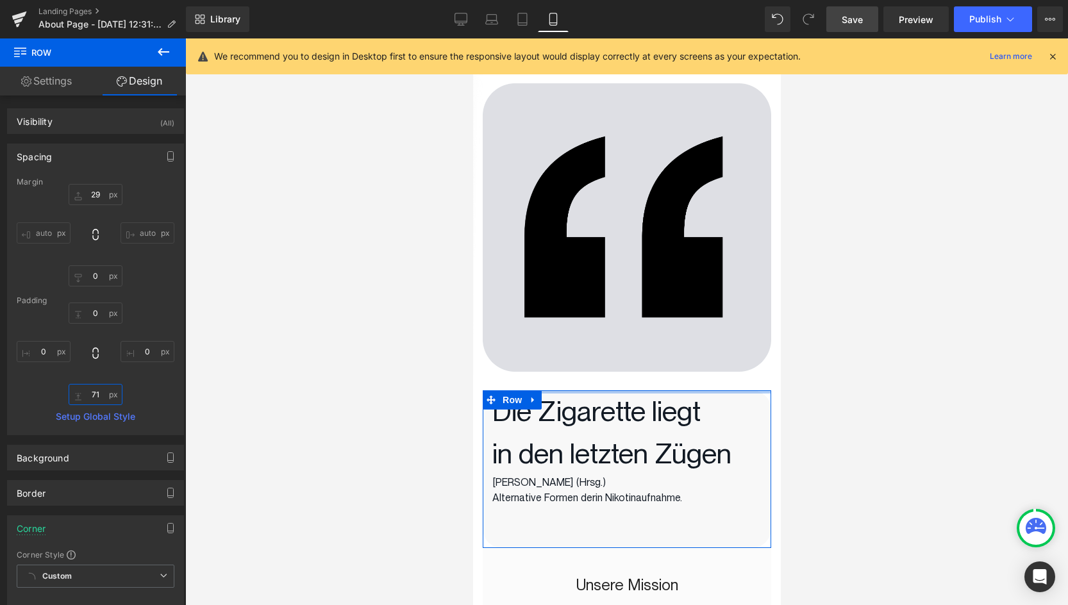
type input "0"
type input "73"
type input "0"
type input "74"
type input "0"
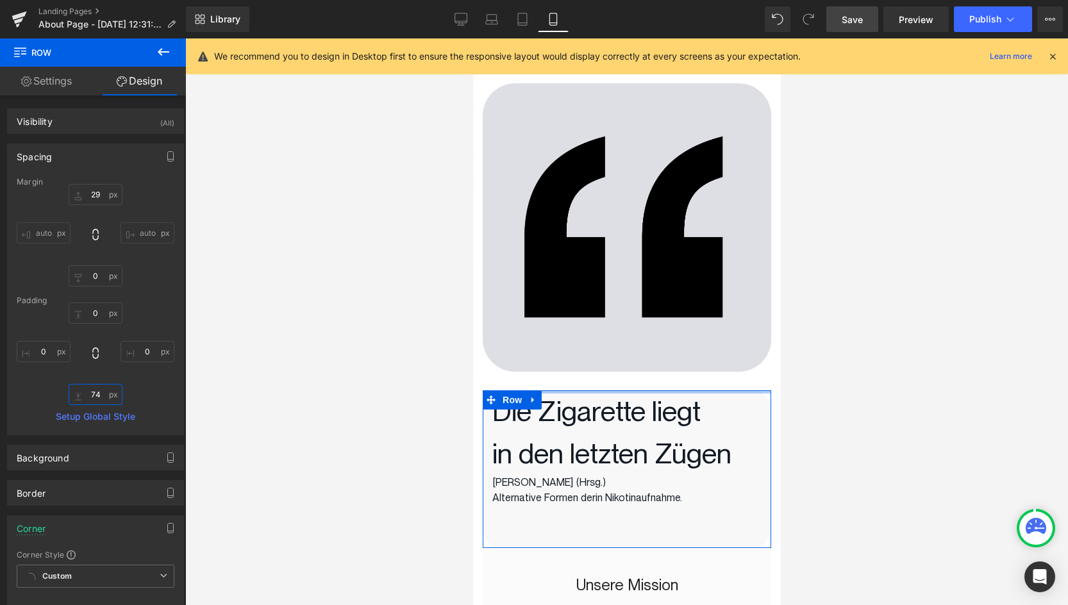
type input "75"
drag, startPoint x: 76, startPoint y: 400, endPoint x: 83, endPoint y: 339, distance: 62.0
click at [83, 339] on div "0px 0 0px 0 106px 106 0px 0" at bounding box center [96, 354] width 158 height 103
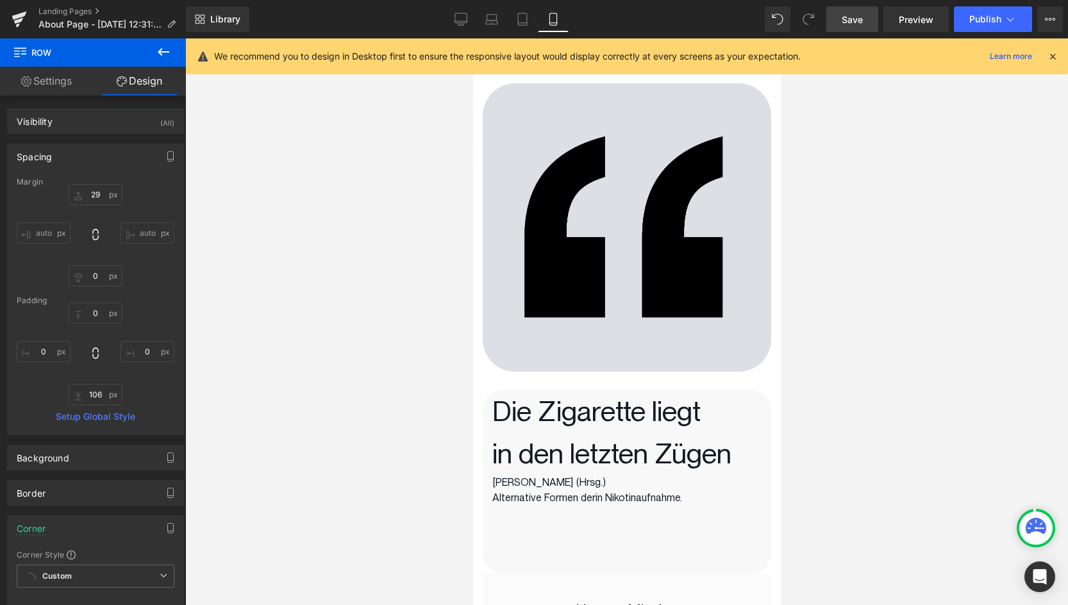
click at [347, 387] on div at bounding box center [626, 321] width 883 height 567
click at [850, 26] on link "Save" at bounding box center [852, 19] width 52 height 26
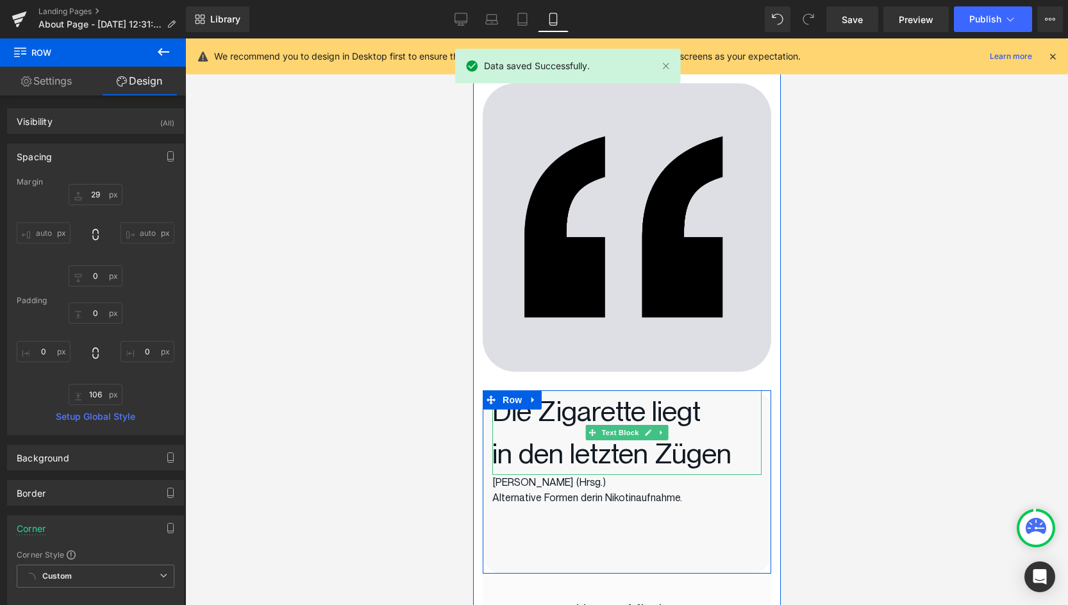
click at [583, 449] on p "in den letzten Zügen" at bounding box center [626, 454] width 269 height 42
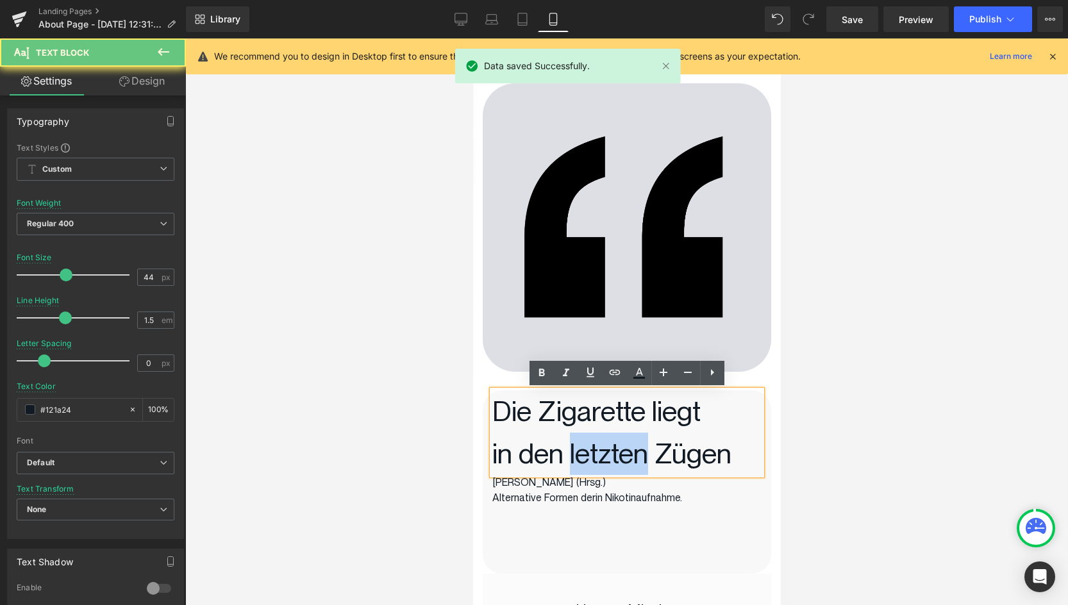
click at [583, 449] on p "in den letzten Zügen" at bounding box center [626, 454] width 269 height 42
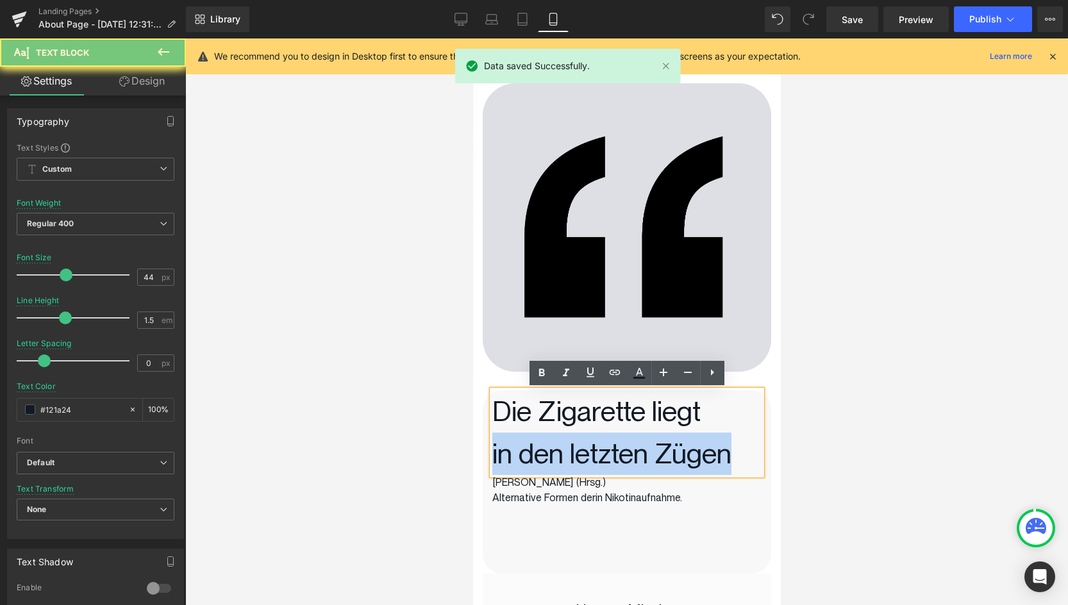
click at [583, 449] on p "in den letzten Zügen" at bounding box center [626, 454] width 269 height 42
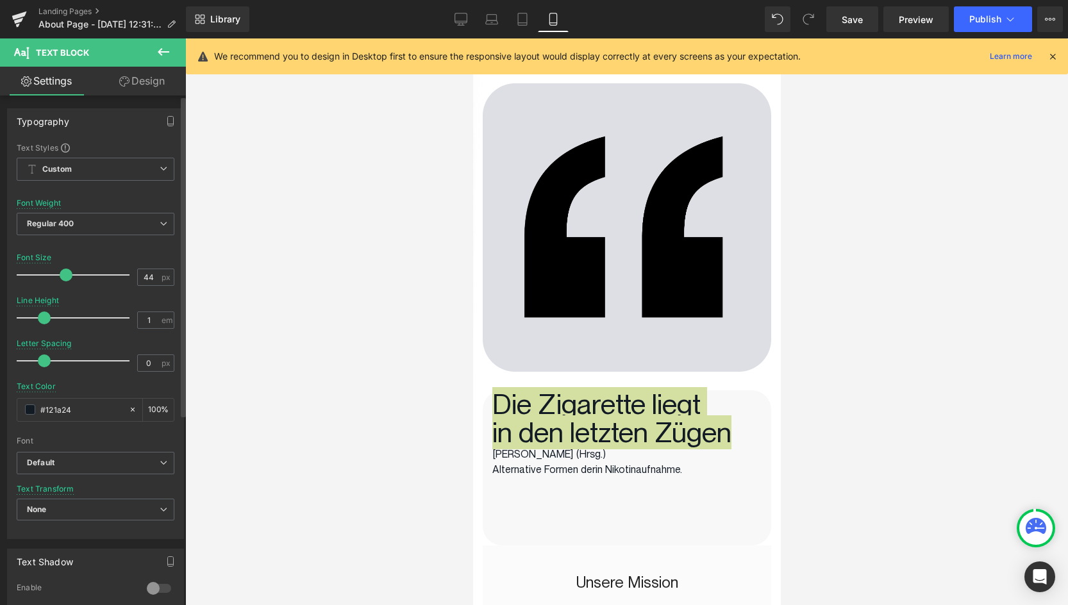
drag, startPoint x: 62, startPoint y: 322, endPoint x: 43, endPoint y: 323, distance: 19.2
click at [43, 323] on span at bounding box center [44, 318] width 13 height 13
click at [78, 168] on span "Custom Setup Global Style" at bounding box center [96, 169] width 158 height 23
click at [78, 168] on span "Custom Setup Global Style" at bounding box center [93, 169] width 153 height 23
click at [88, 230] on span "Regular 400" at bounding box center [96, 224] width 158 height 22
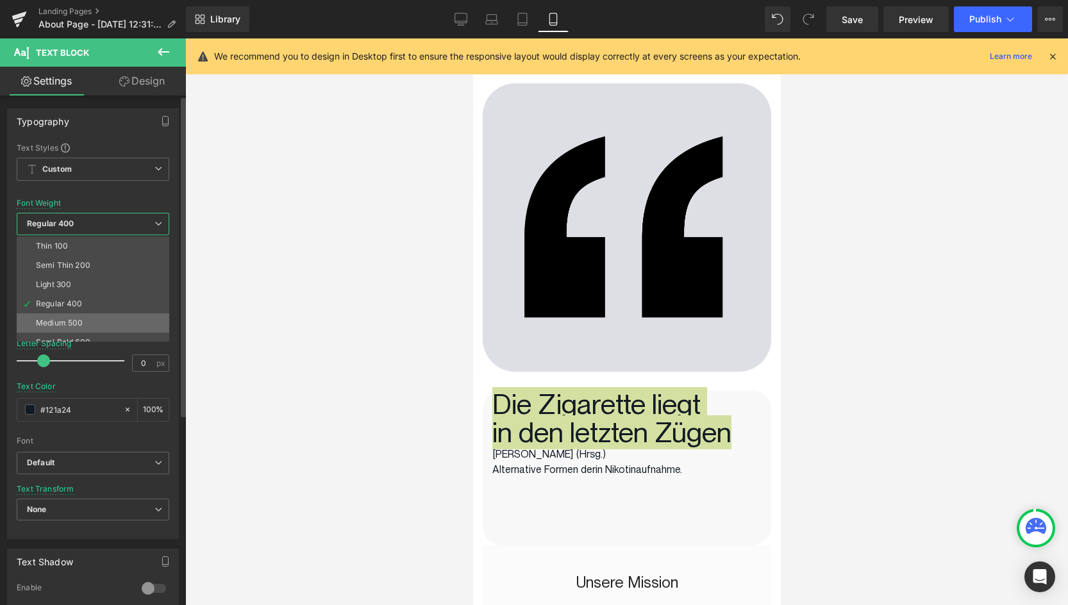
click at [92, 319] on li "Medium 500" at bounding box center [96, 323] width 158 height 19
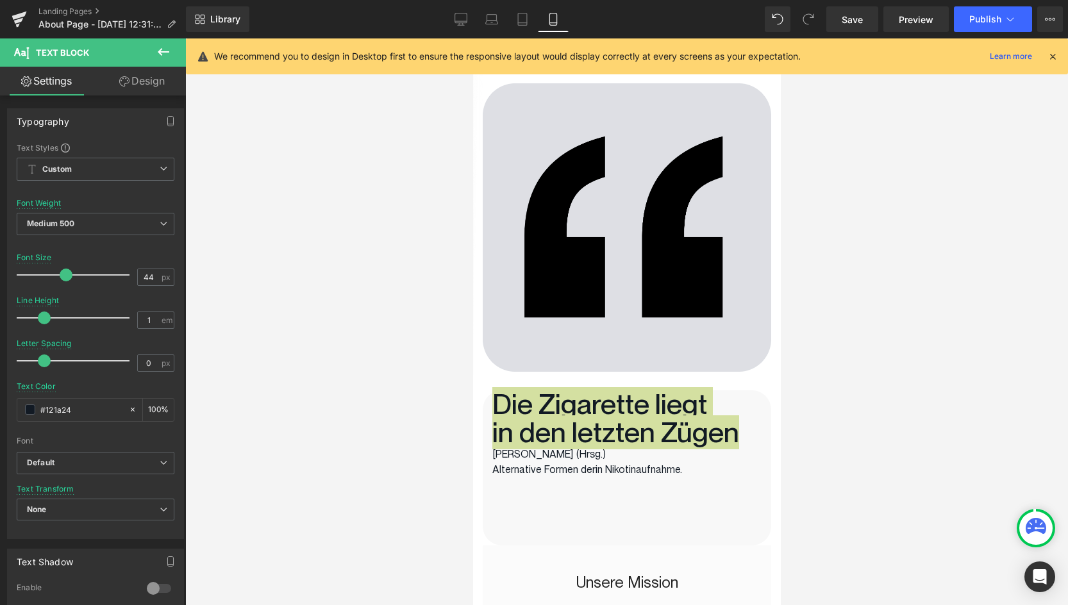
click at [446, 361] on div at bounding box center [626, 321] width 883 height 567
click at [38, 365] on span at bounding box center [37, 361] width 13 height 13
click at [617, 425] on span "Text Block" at bounding box center [619, 432] width 42 height 15
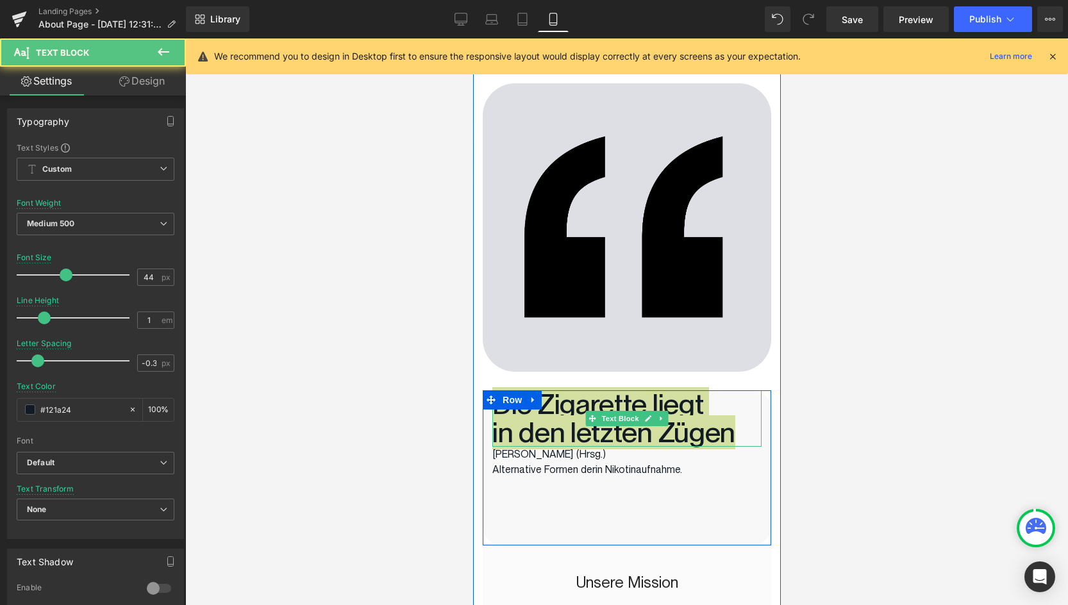
click at [617, 421] on span "Text Block" at bounding box center [619, 418] width 42 height 15
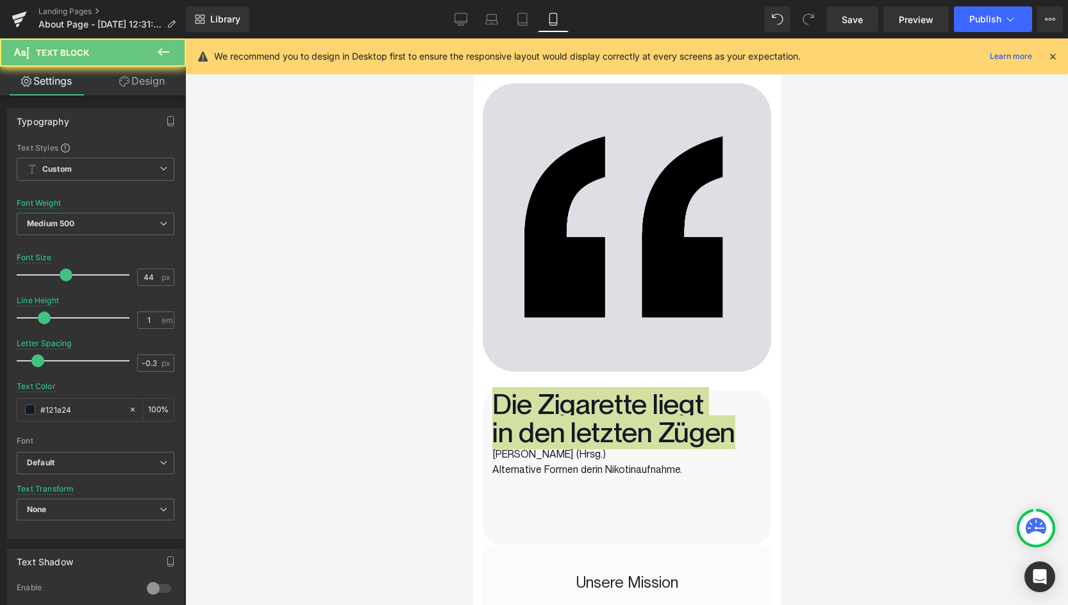
click at [958, 418] on div at bounding box center [626, 321] width 883 height 567
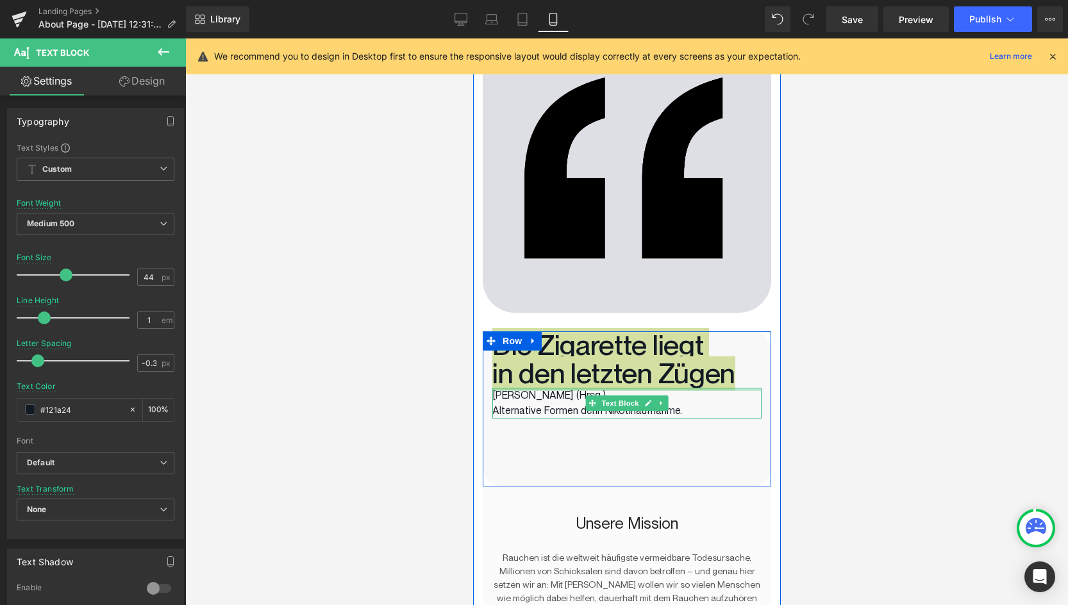
scroll to position [60, 0]
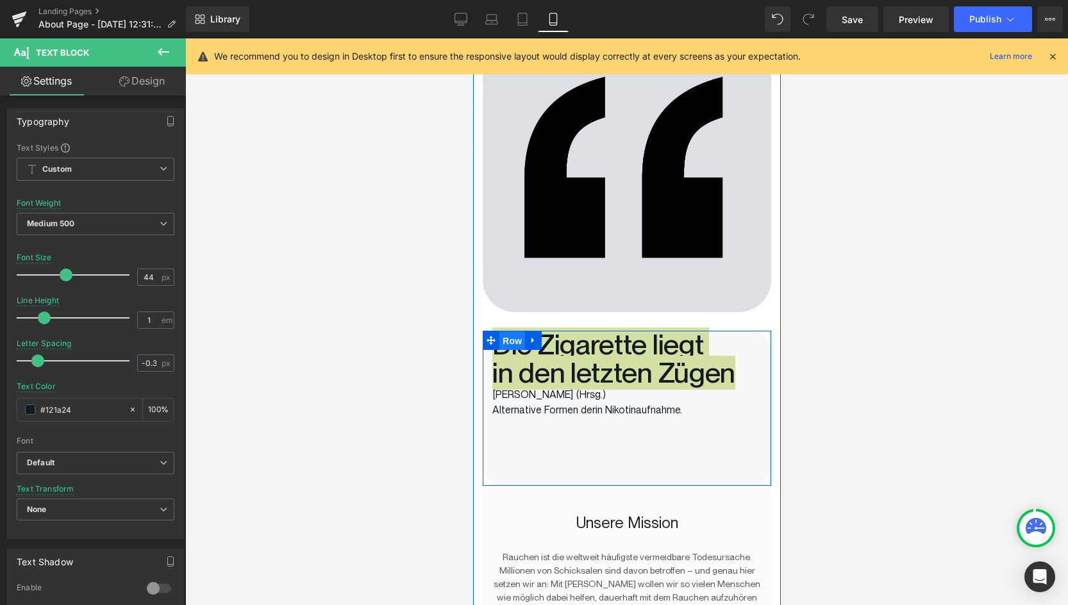
click at [511, 338] on span "Row" at bounding box center [512, 340] width 26 height 19
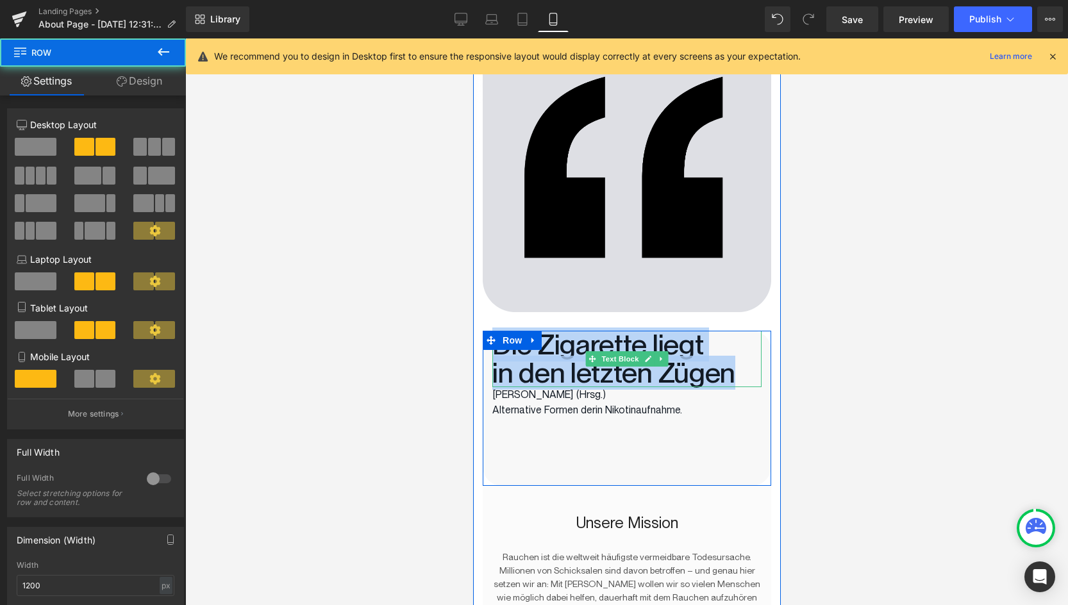
click at [602, 349] on p "Die Zigarette liegt" at bounding box center [626, 345] width 269 height 28
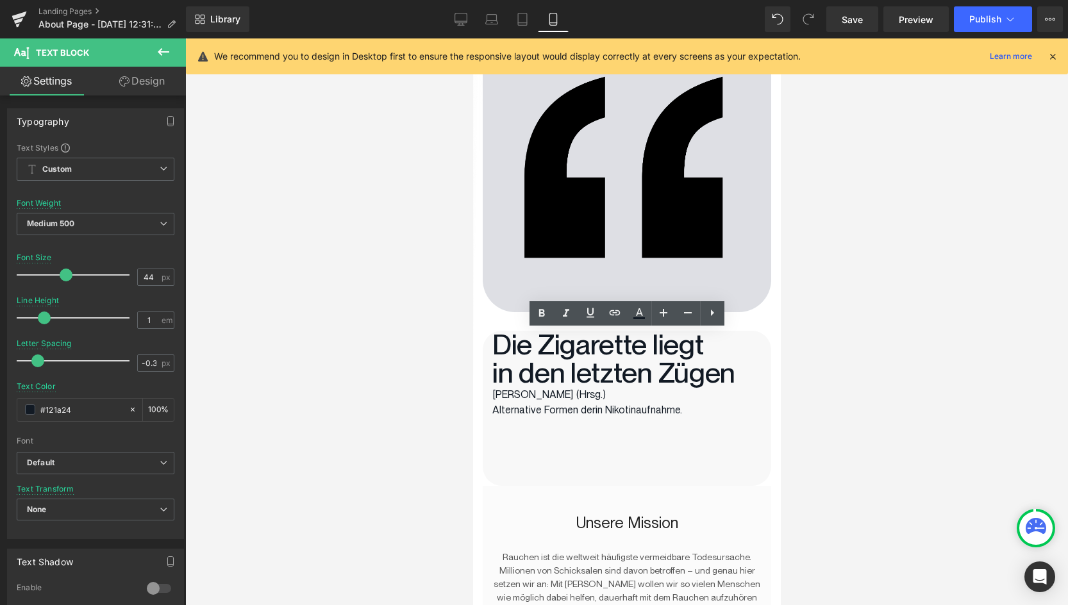
click at [875, 384] on div at bounding box center [626, 321] width 883 height 567
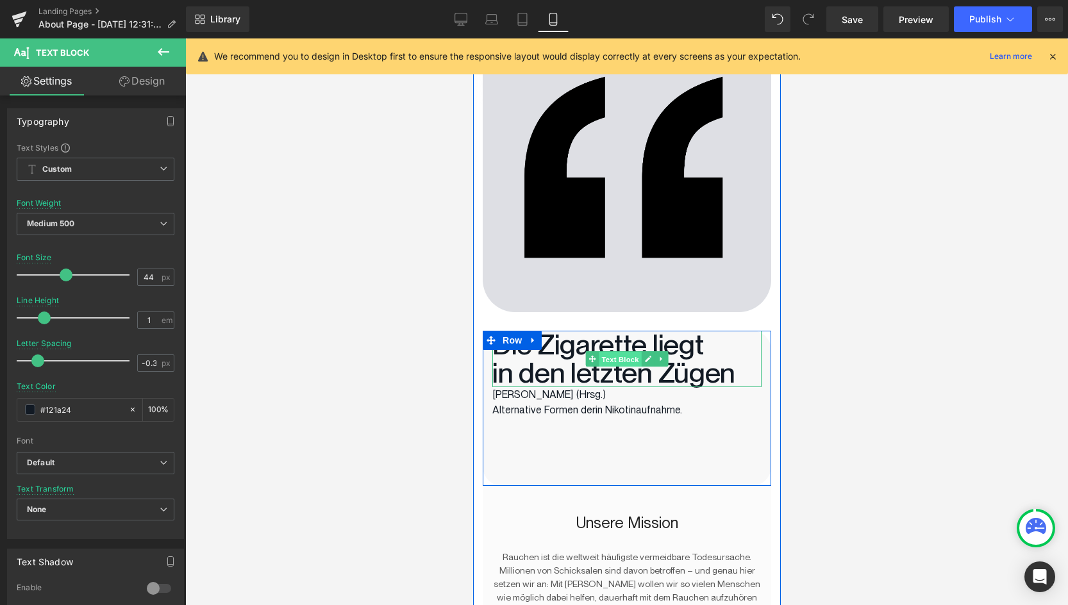
click at [625, 355] on span "Text Block" at bounding box center [619, 359] width 42 height 15
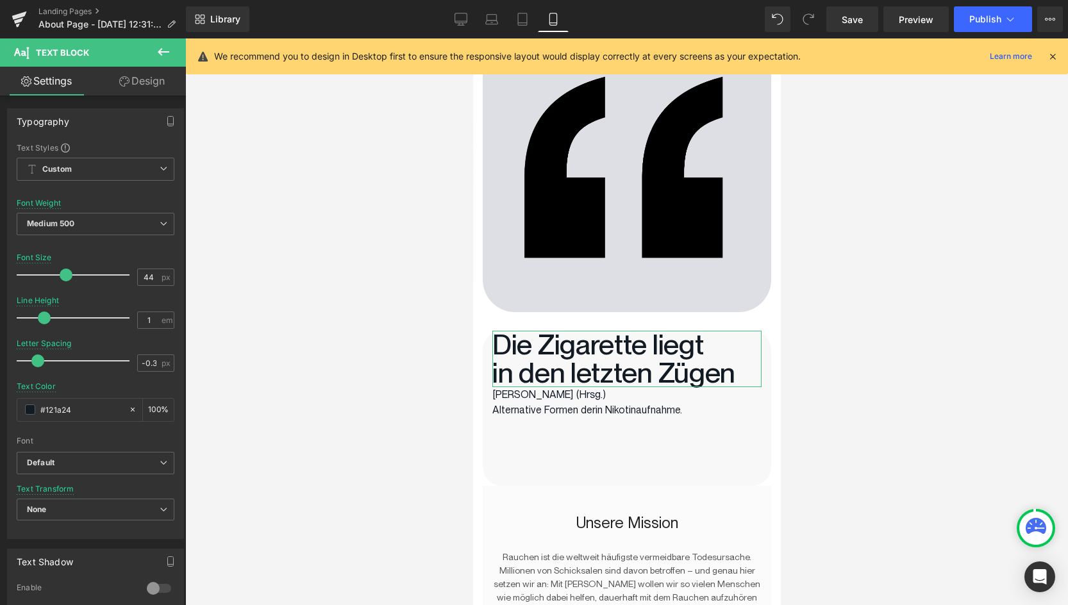
click at [131, 87] on link "Design" at bounding box center [142, 81] width 93 height 29
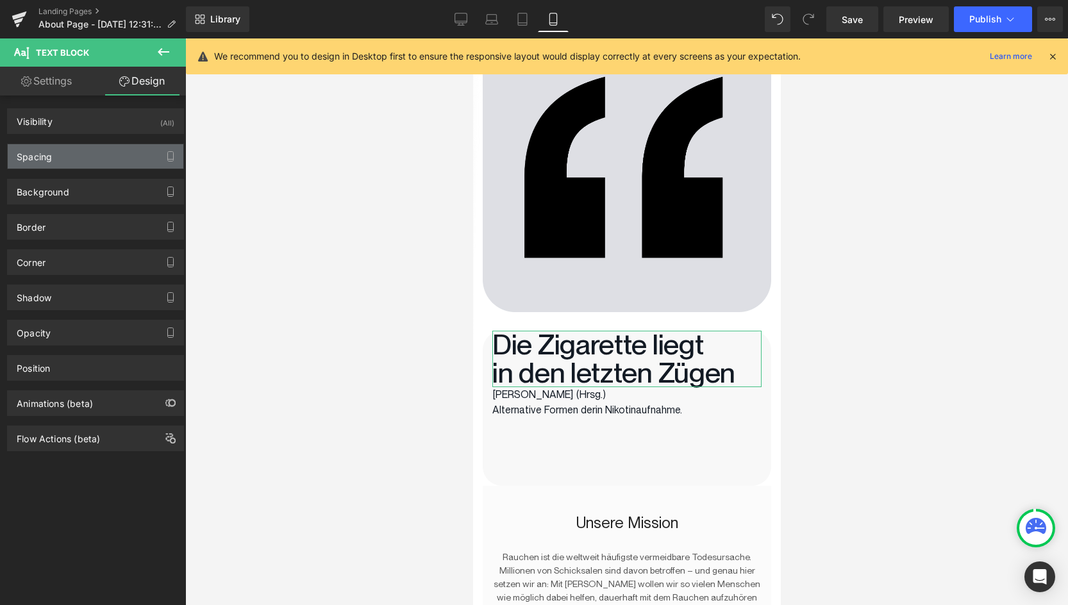
click at [53, 153] on div "Spacing" at bounding box center [96, 156] width 176 height 24
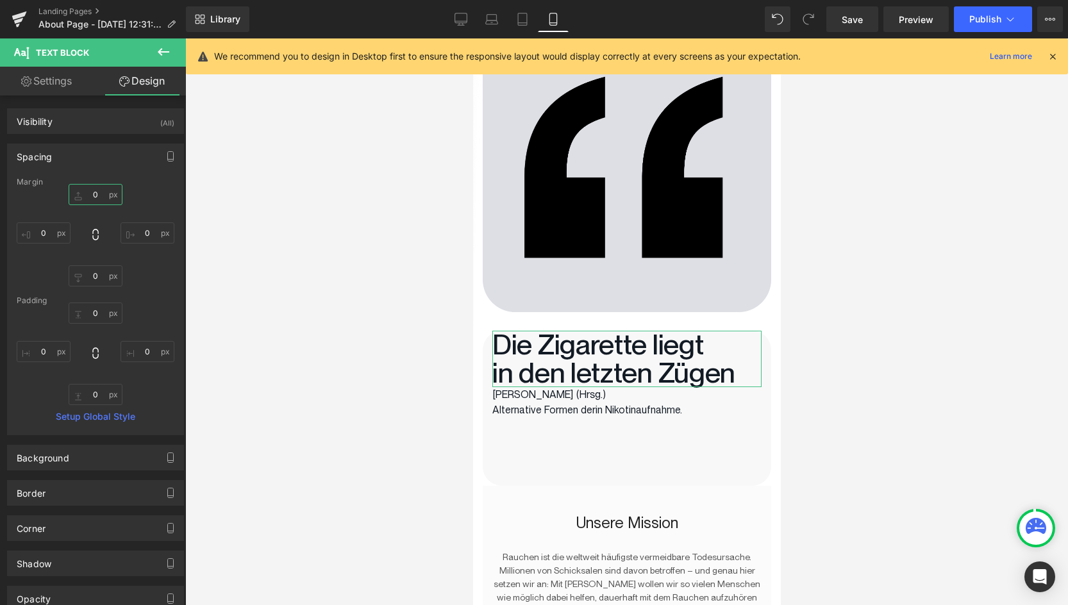
drag, startPoint x: 74, startPoint y: 196, endPoint x: 99, endPoint y: 193, distance: 25.1
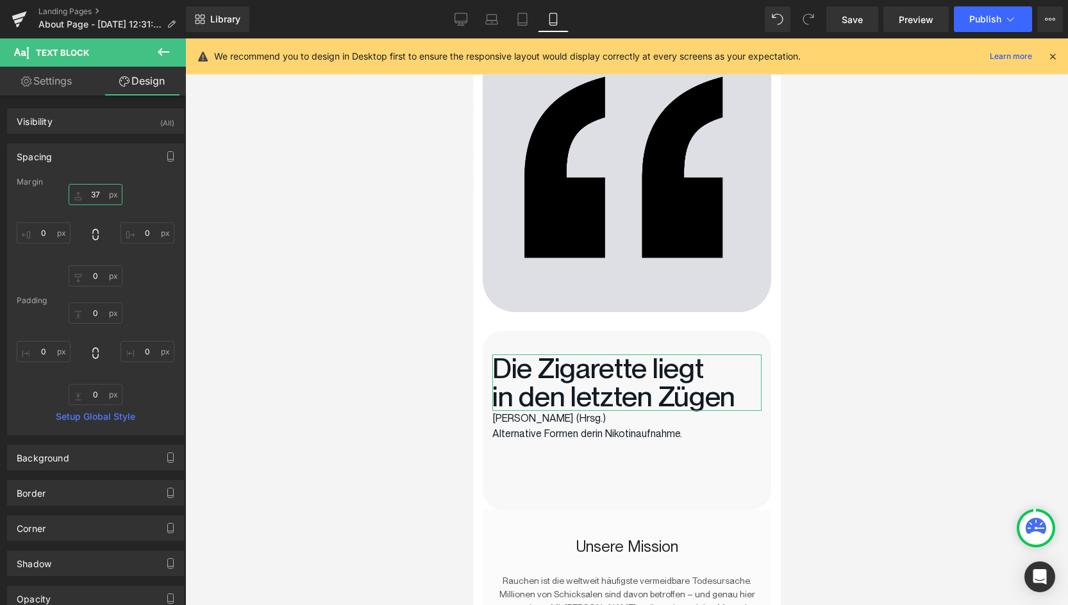
drag, startPoint x: 99, startPoint y: 193, endPoint x: 87, endPoint y: 169, distance: 26.7
click at [87, 169] on div "Spacing [GEOGRAPHIC_DATA] 37px 37 0px 0 0px 0 0px 0 [GEOGRAPHIC_DATA] 0px 0 0px…" at bounding box center [95, 290] width 177 height 292
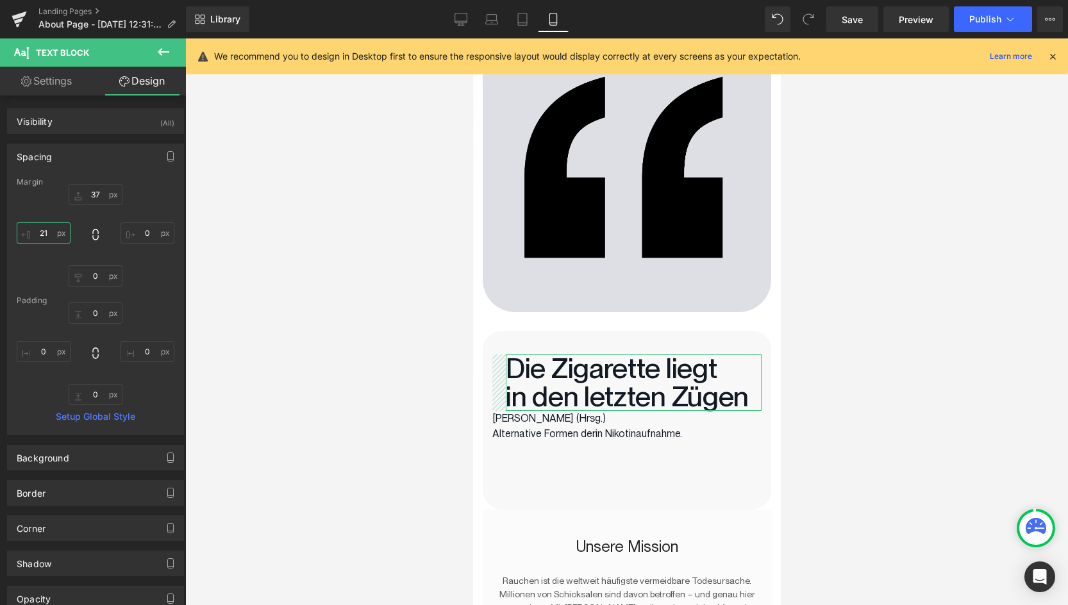
drag, startPoint x: 27, startPoint y: 237, endPoint x: 33, endPoint y: 224, distance: 14.3
click at [33, 224] on input "21" at bounding box center [44, 232] width 54 height 21
drag, startPoint x: 128, startPoint y: 234, endPoint x: 128, endPoint y: 224, distance: 10.3
click at [128, 224] on input "0" at bounding box center [148, 232] width 54 height 21
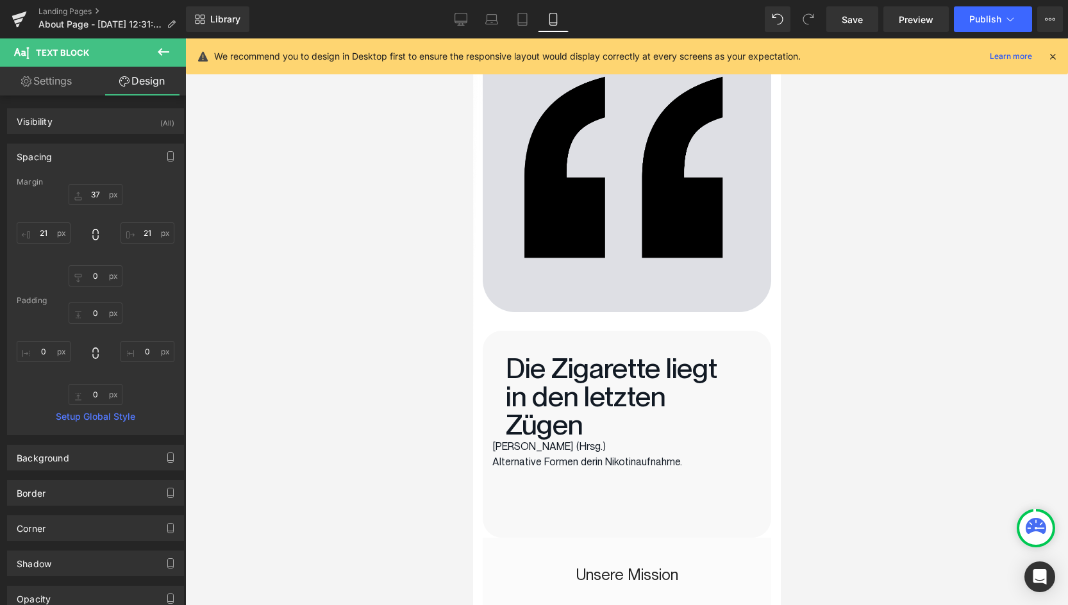
click at [304, 401] on div at bounding box center [626, 321] width 883 height 567
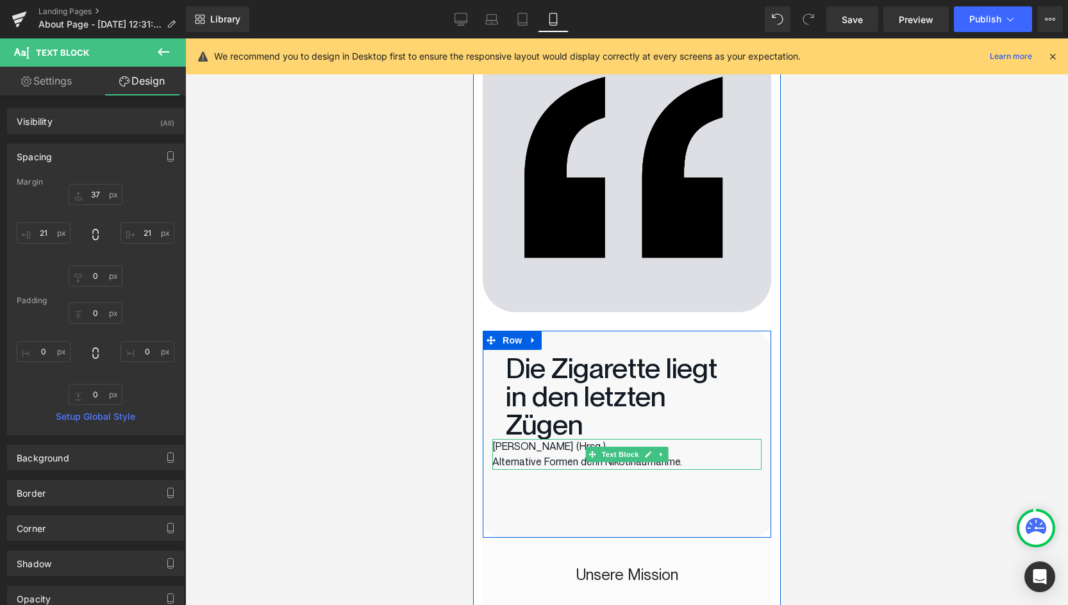
click at [515, 449] on p "[PERSON_NAME] (Hrsg.)" at bounding box center [626, 446] width 269 height 15
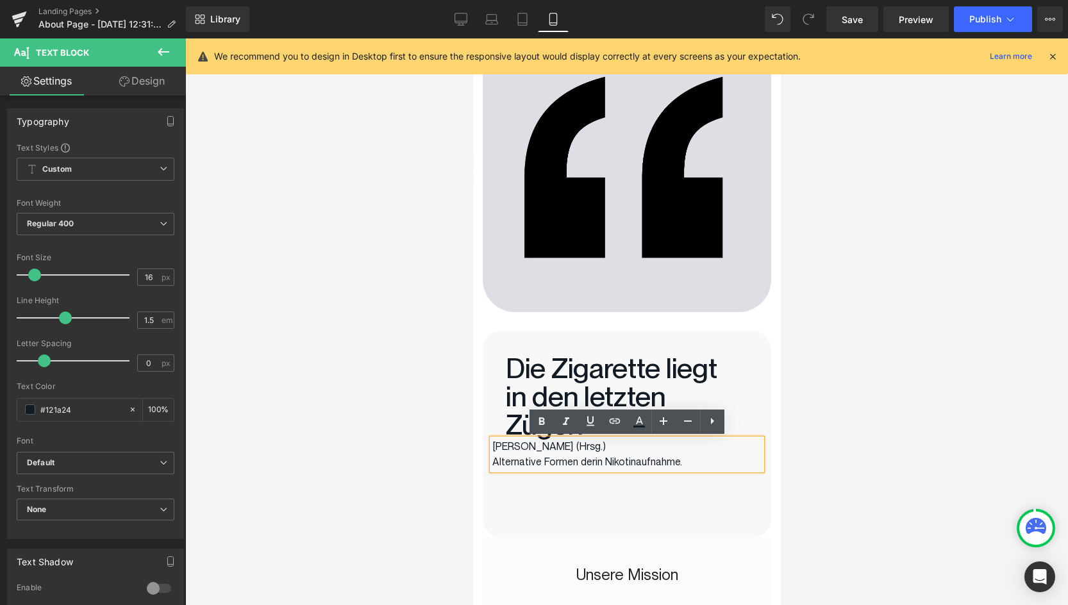
click at [426, 467] on div at bounding box center [626, 321] width 883 height 567
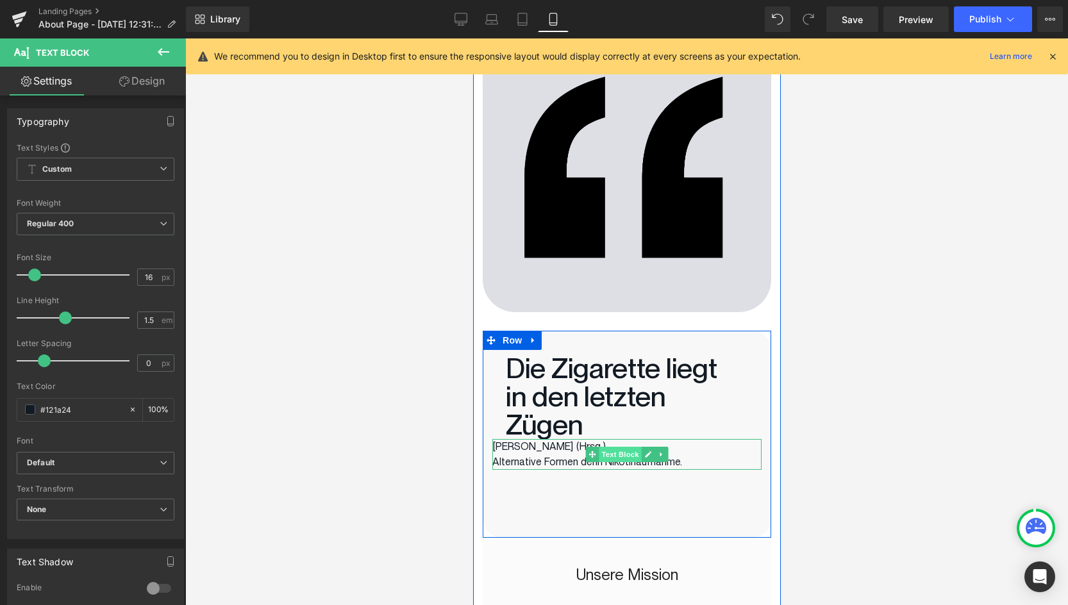
click at [620, 458] on span "Text Block" at bounding box center [619, 454] width 42 height 15
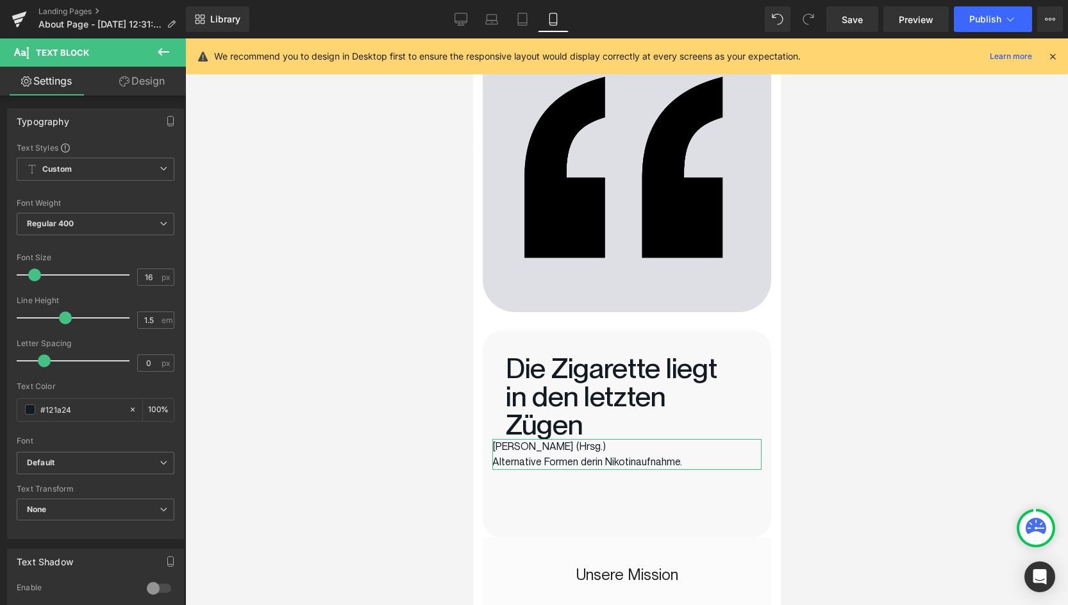
click at [128, 83] on link "Design" at bounding box center [142, 81] width 93 height 29
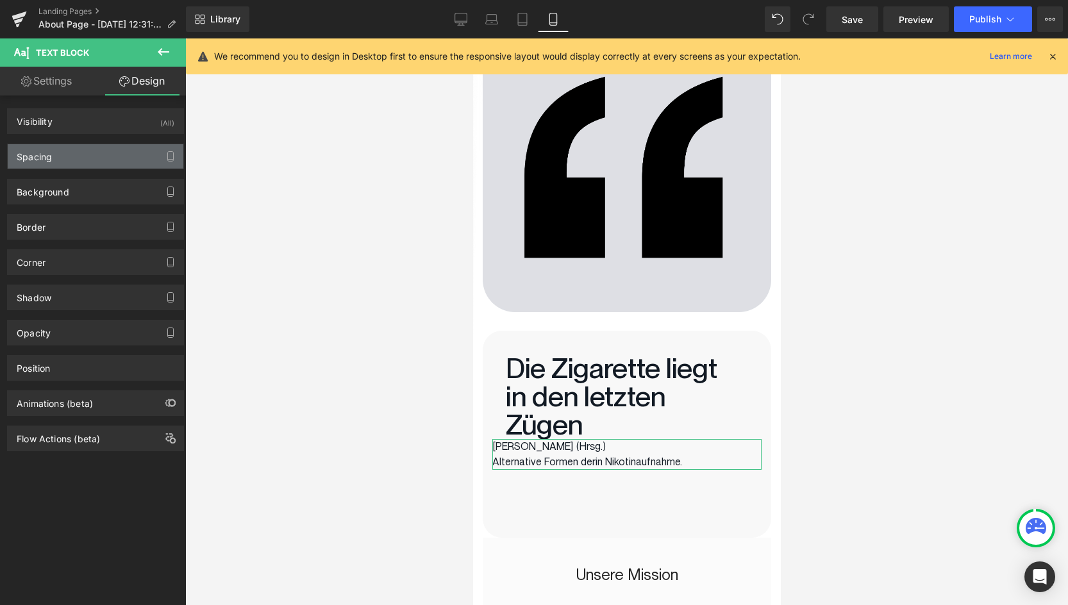
click at [23, 151] on div "Spacing" at bounding box center [34, 153] width 35 height 18
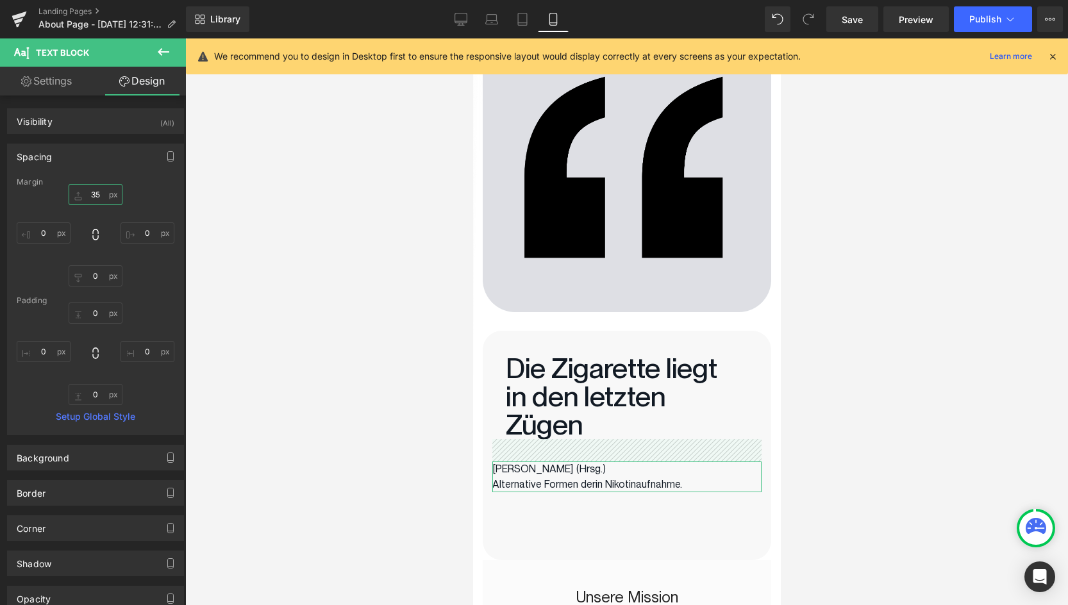
drag, startPoint x: 74, startPoint y: 195, endPoint x: 75, endPoint y: 172, distance: 22.4
click at [75, 172] on div "Spacing [GEOGRAPHIC_DATA] 35px 35 0px 0 0px 0 0px 0 [GEOGRAPHIC_DATA] 0px 0 0px…" at bounding box center [95, 290] width 177 height 292
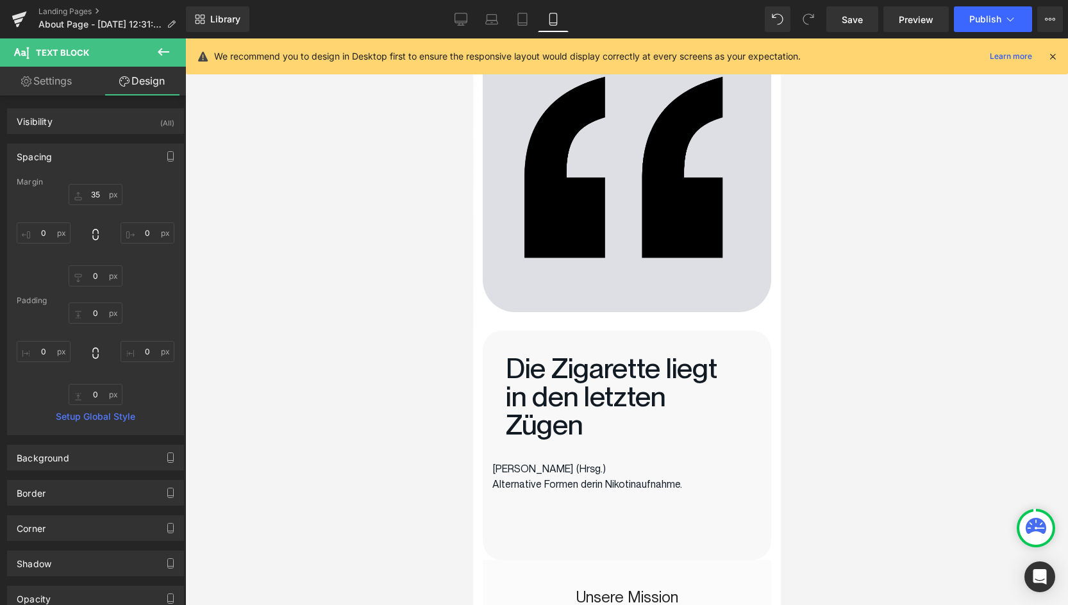
click at [228, 264] on div at bounding box center [626, 321] width 883 height 567
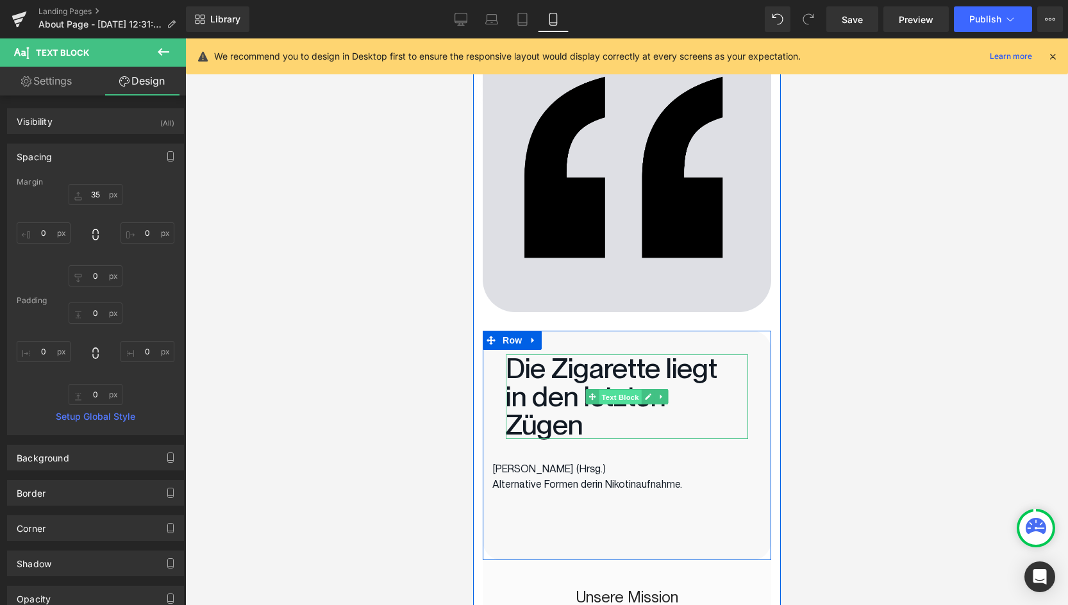
click at [632, 394] on span "Text Block" at bounding box center [619, 397] width 42 height 15
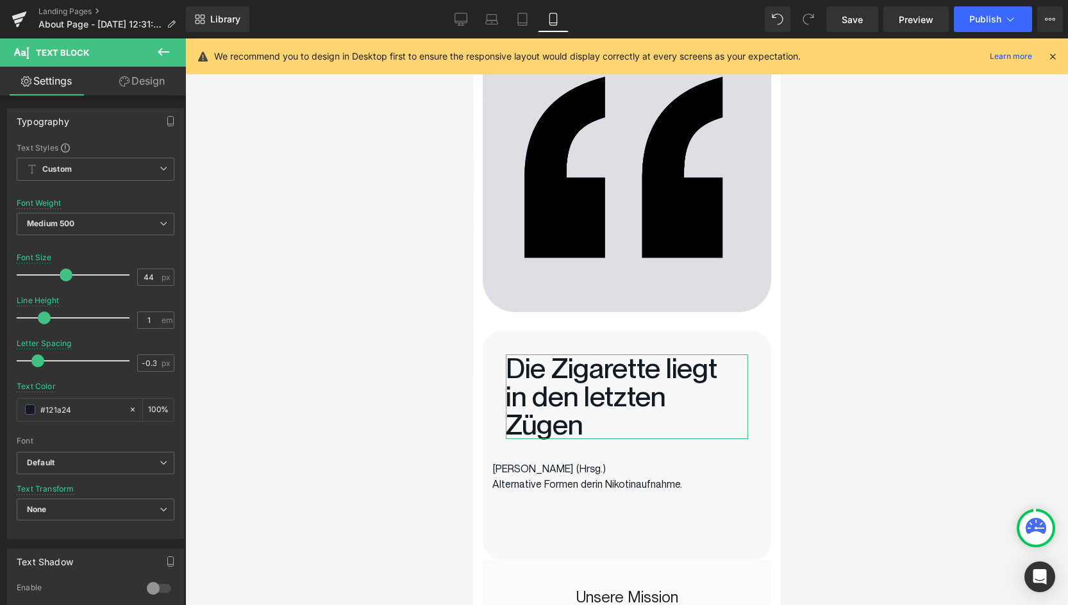
click at [143, 87] on link "Design" at bounding box center [142, 81] width 93 height 29
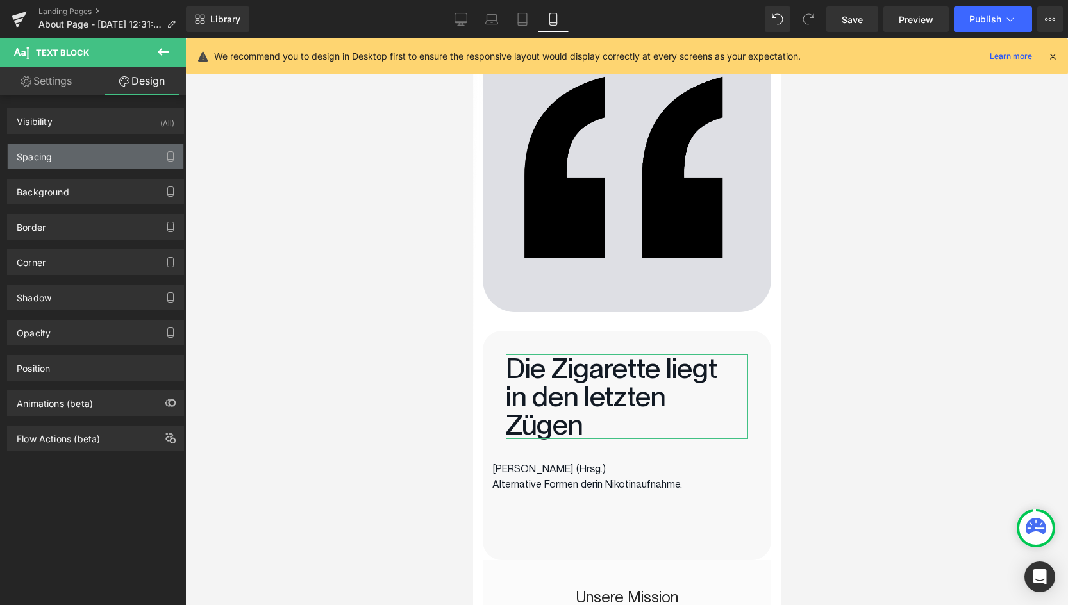
click at [40, 154] on div "Spacing" at bounding box center [34, 153] width 35 height 18
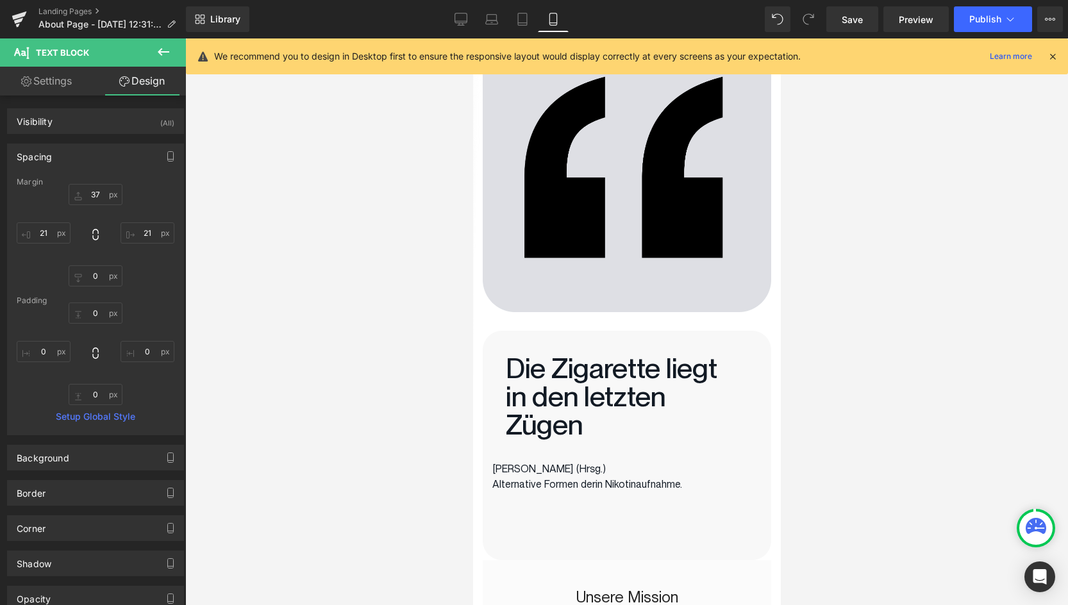
click at [566, 483] on p "Alternative Formen derin Nikotinaufnahme." at bounding box center [626, 484] width 269 height 15
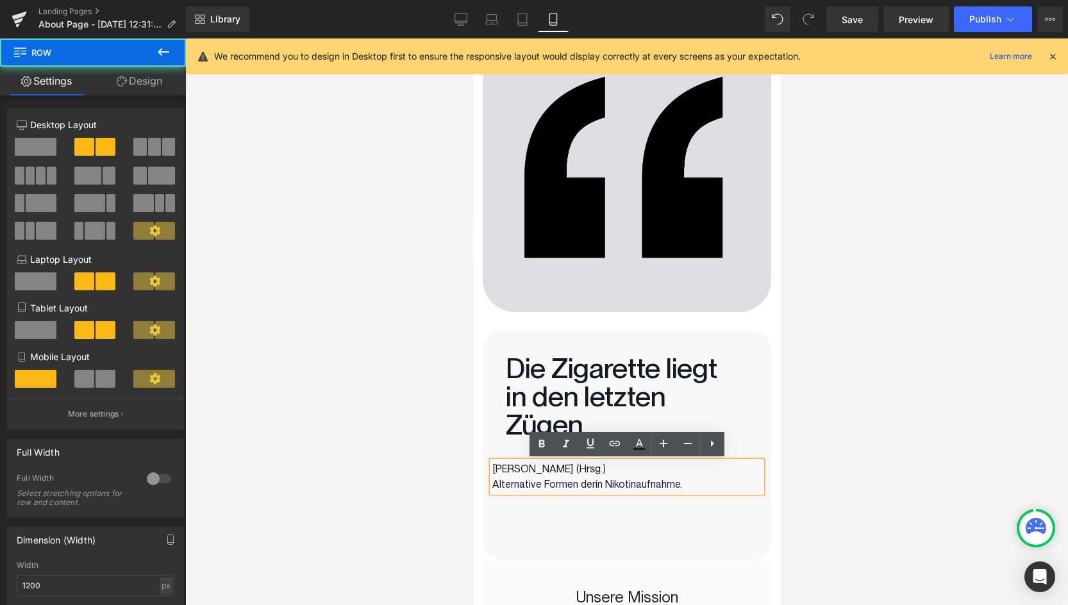
click at [618, 524] on div "Die Zigarette liegt in den letzten Zügen Text Block [PERSON_NAME] (Hrsg.) Alter…" at bounding box center [626, 446] width 289 height 230
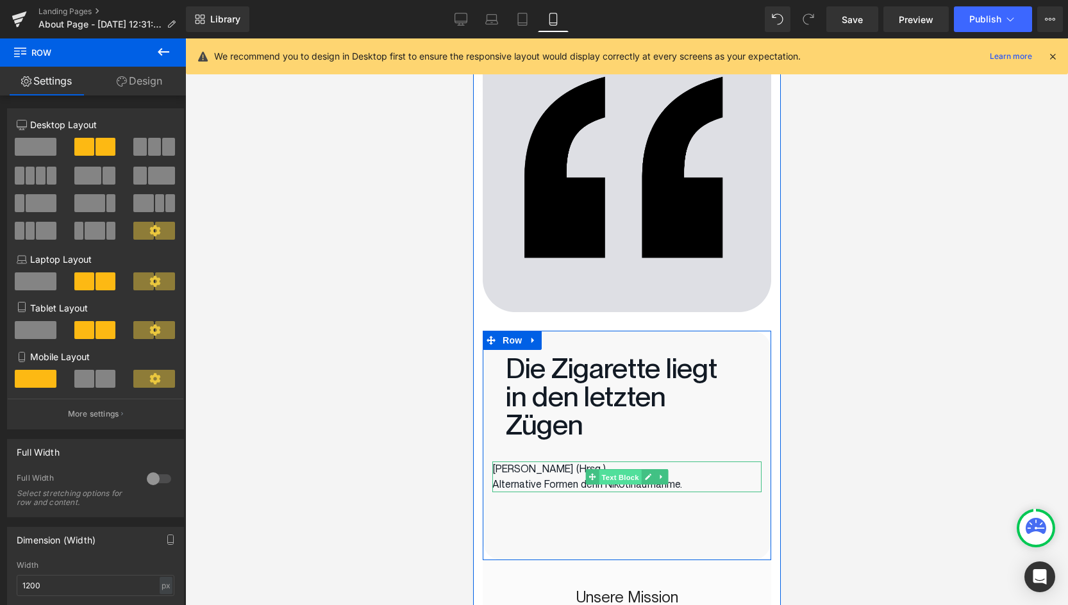
click at [612, 484] on span "Text Block" at bounding box center [619, 477] width 42 height 15
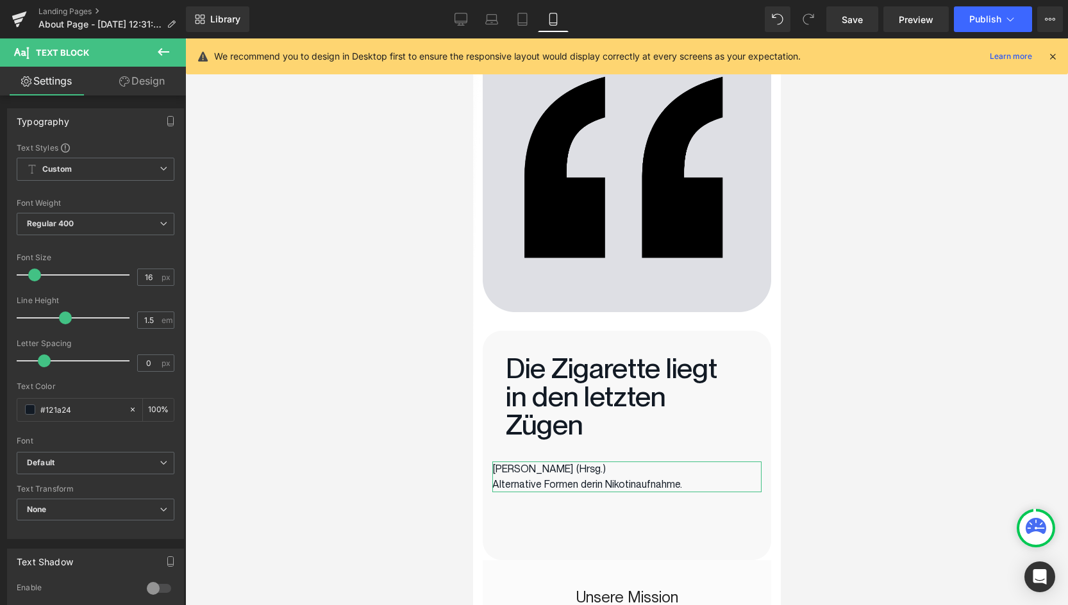
click at [142, 87] on link "Design" at bounding box center [142, 81] width 93 height 29
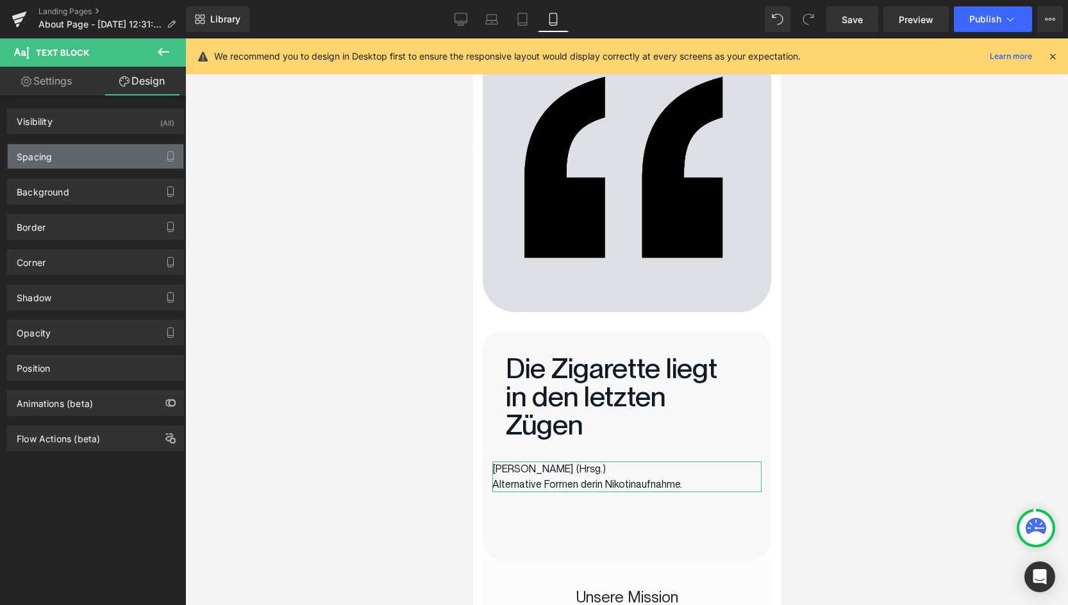
click at [24, 156] on div "Spacing" at bounding box center [34, 153] width 35 height 18
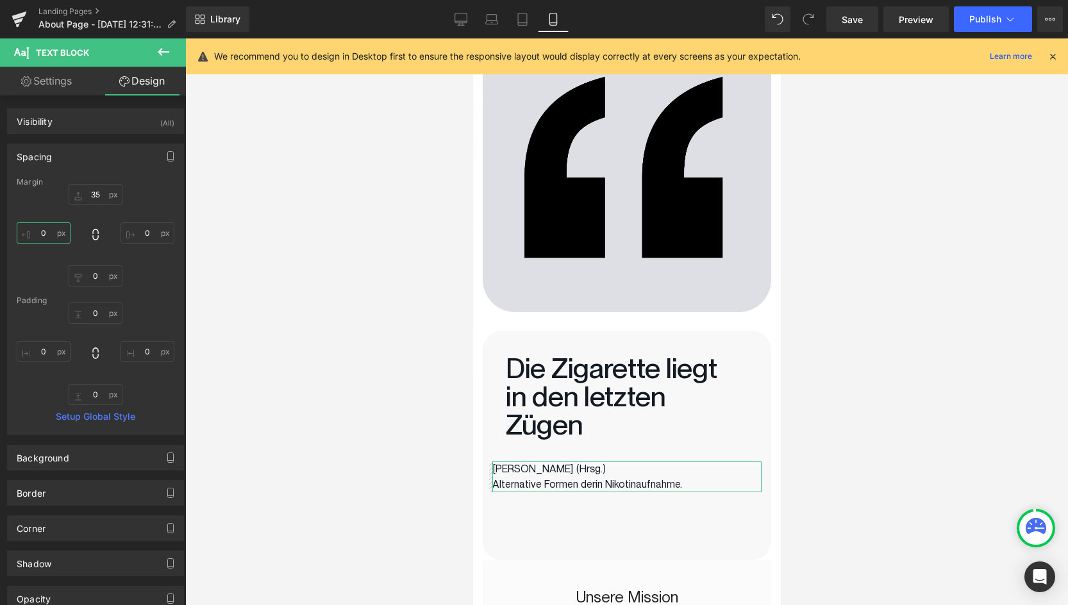
click at [48, 232] on input "0" at bounding box center [44, 232] width 54 height 21
click at [147, 232] on input "0" at bounding box center [148, 232] width 54 height 21
click at [245, 284] on div at bounding box center [626, 321] width 883 height 567
click at [835, 33] on div "Library Mobile Desktop Laptop Tablet Mobile Save Preview Publish Scheduled View…" at bounding box center [627, 19] width 882 height 38
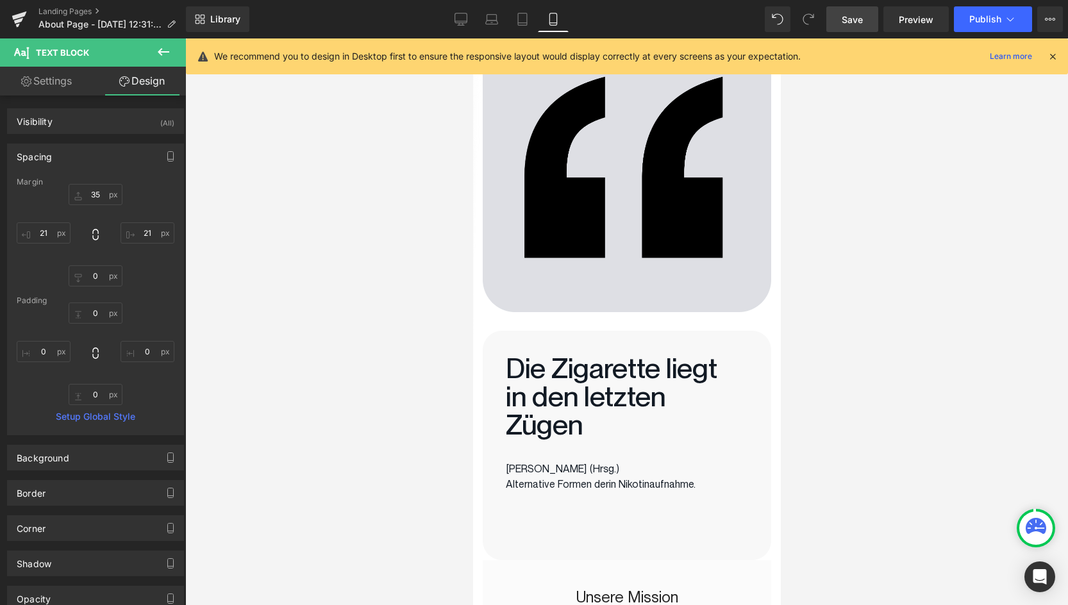
click at [837, 26] on link "Save" at bounding box center [852, 19] width 52 height 26
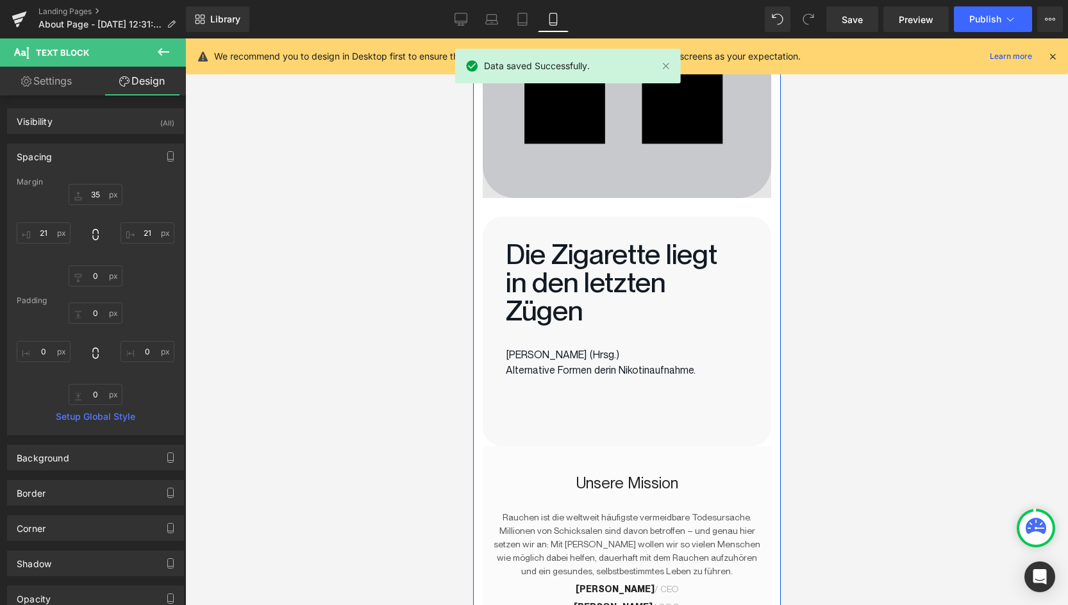
scroll to position [213, 0]
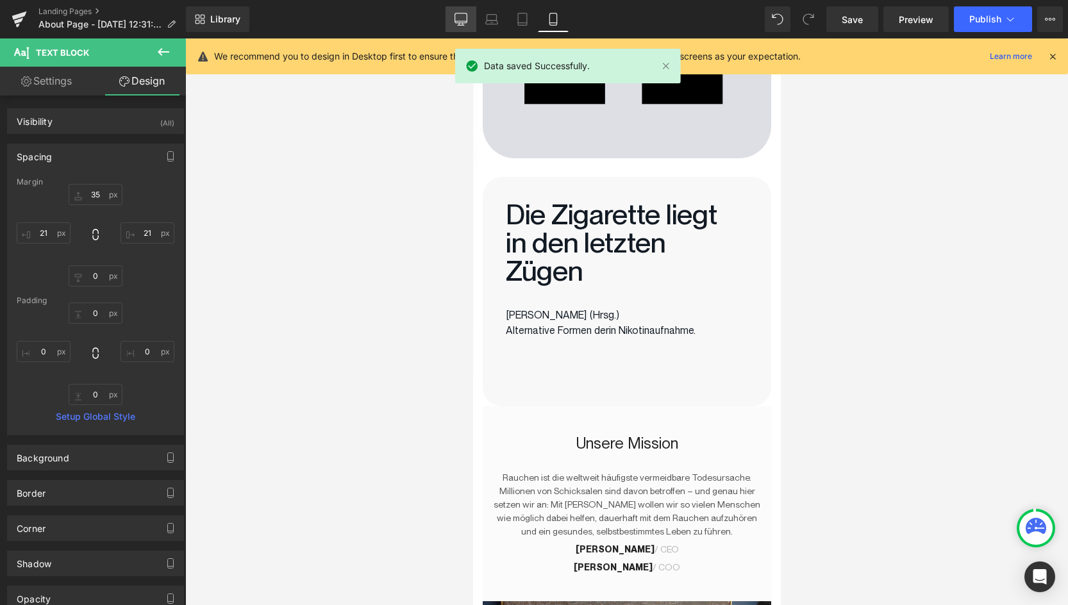
click at [463, 10] on link "Desktop" at bounding box center [461, 19] width 31 height 26
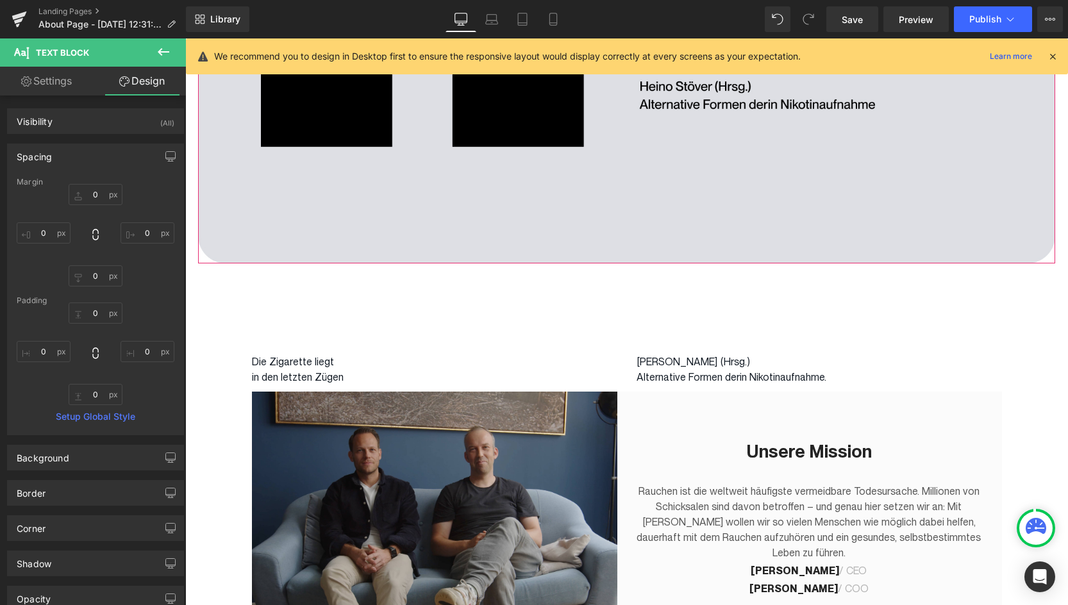
scroll to position [0, 0]
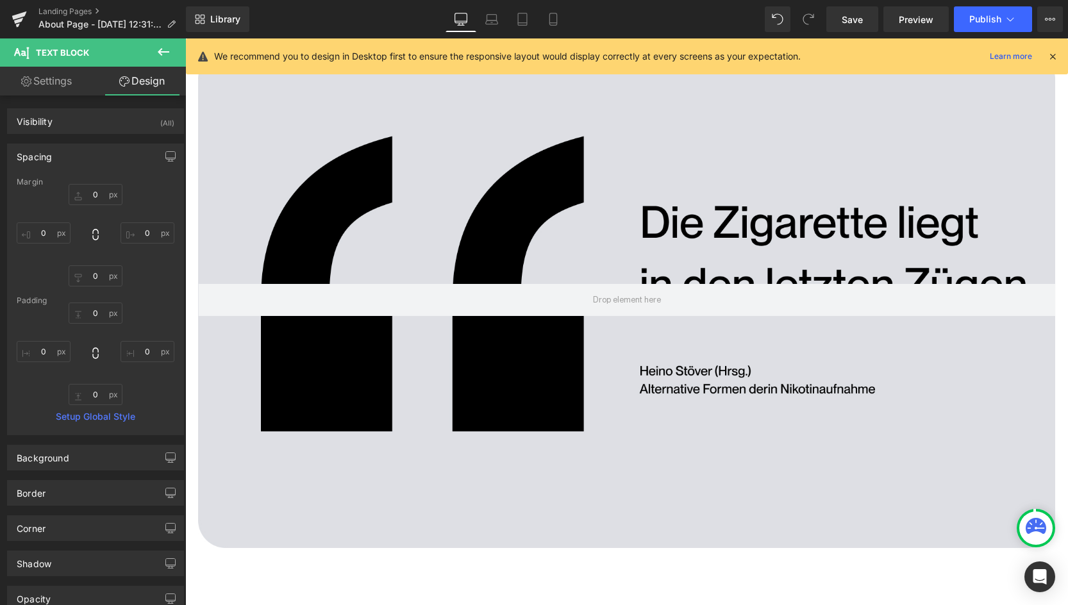
click at [54, 79] on link "Settings" at bounding box center [46, 81] width 93 height 29
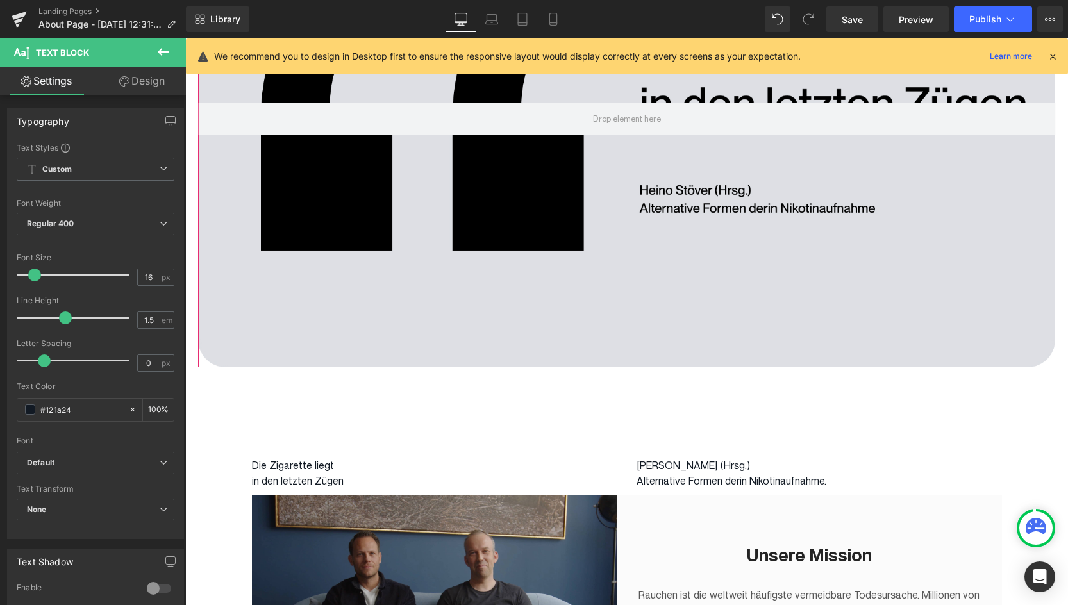
scroll to position [221, 0]
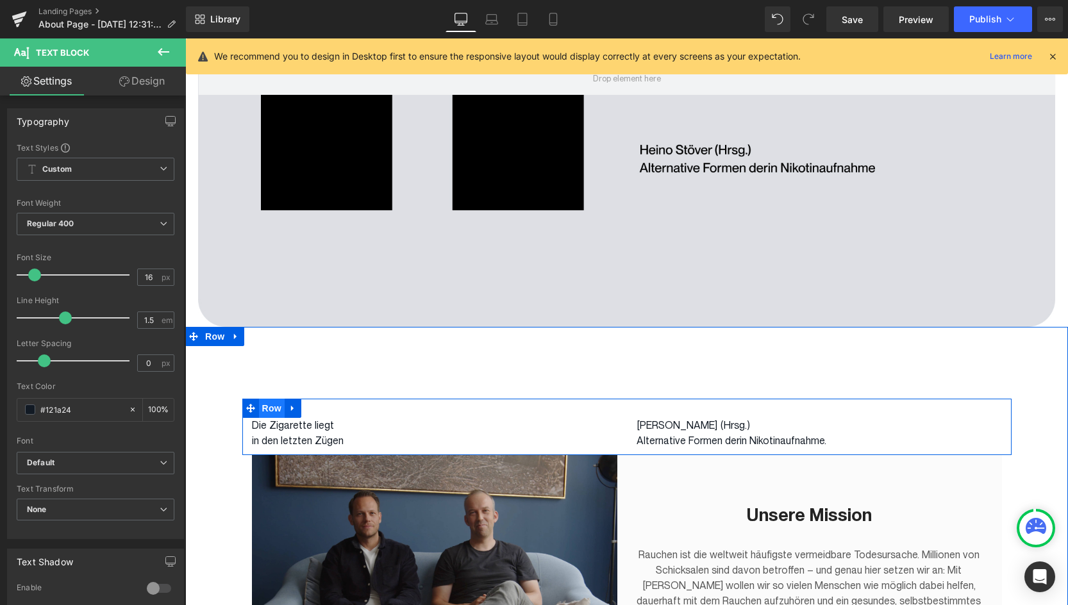
click at [264, 406] on span "Row" at bounding box center [272, 408] width 26 height 19
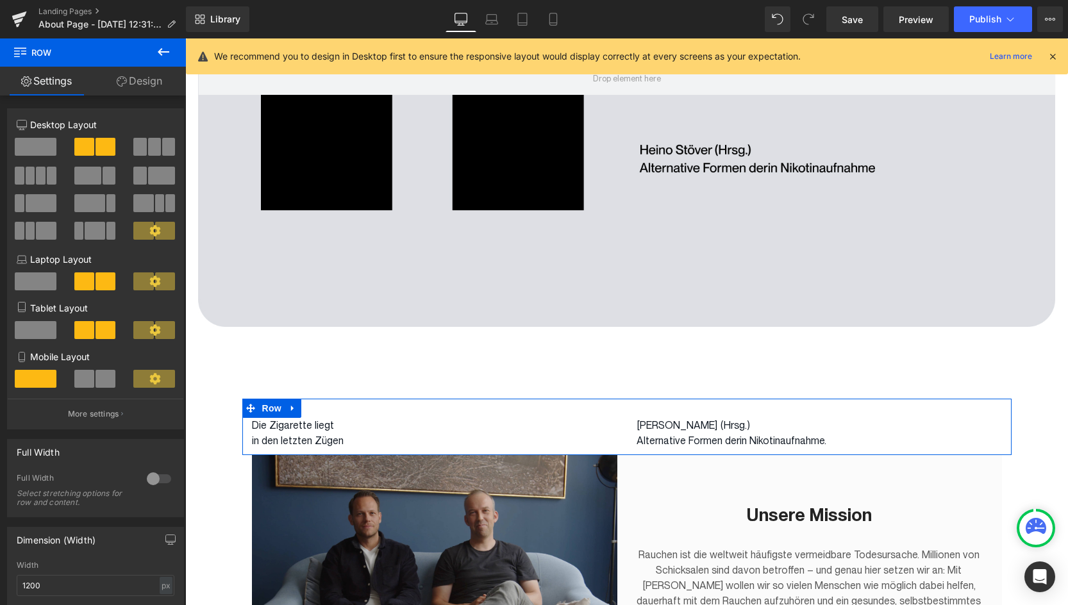
click at [142, 80] on link "Design" at bounding box center [139, 81] width 93 height 29
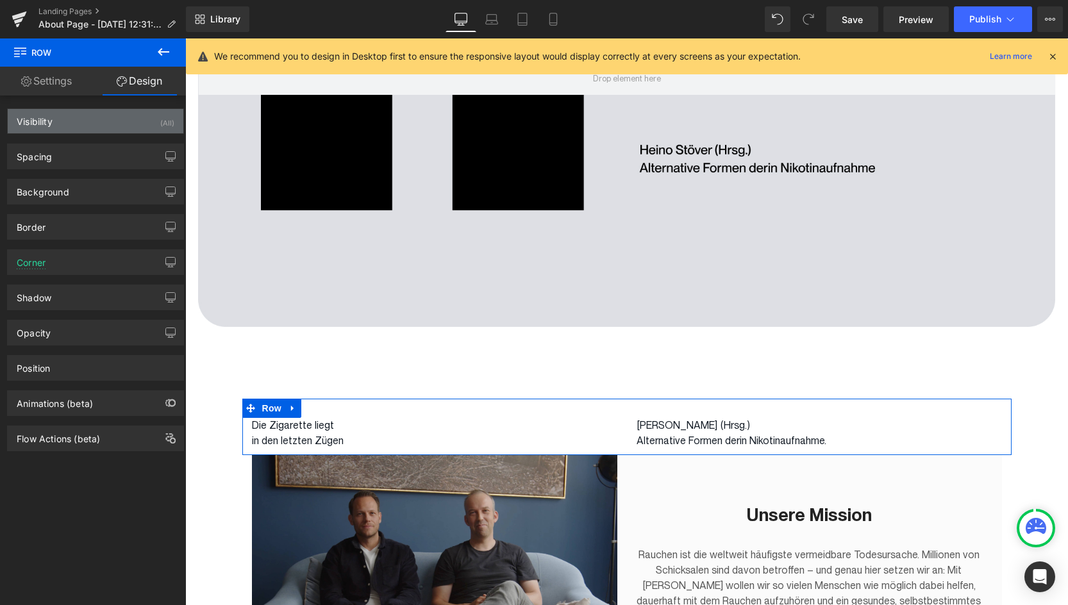
click at [78, 115] on div "Visibility (All)" at bounding box center [96, 121] width 176 height 24
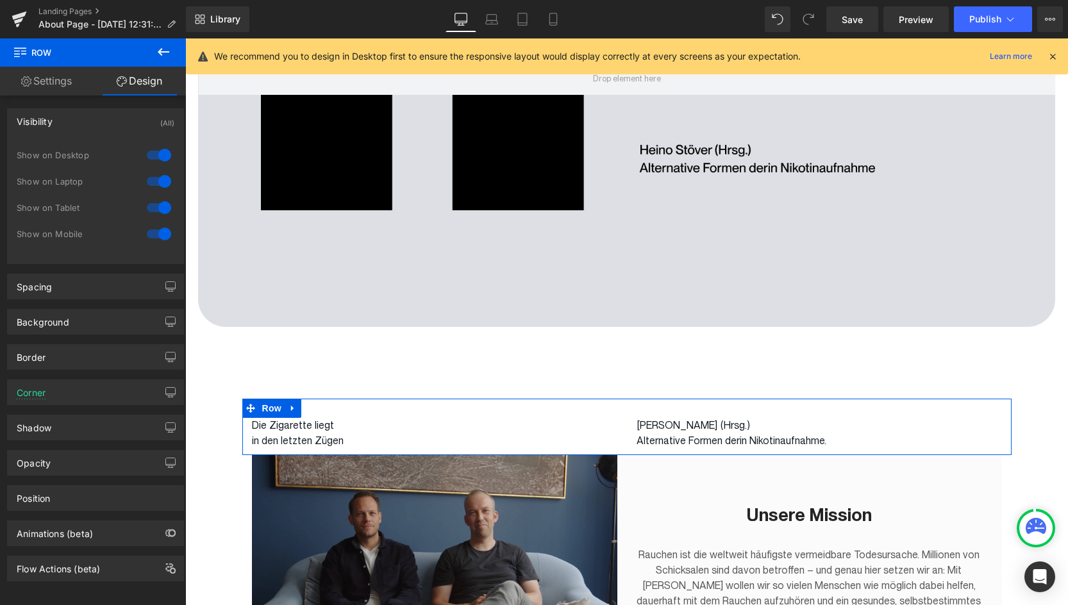
click at [156, 155] on div at bounding box center [159, 155] width 31 height 21
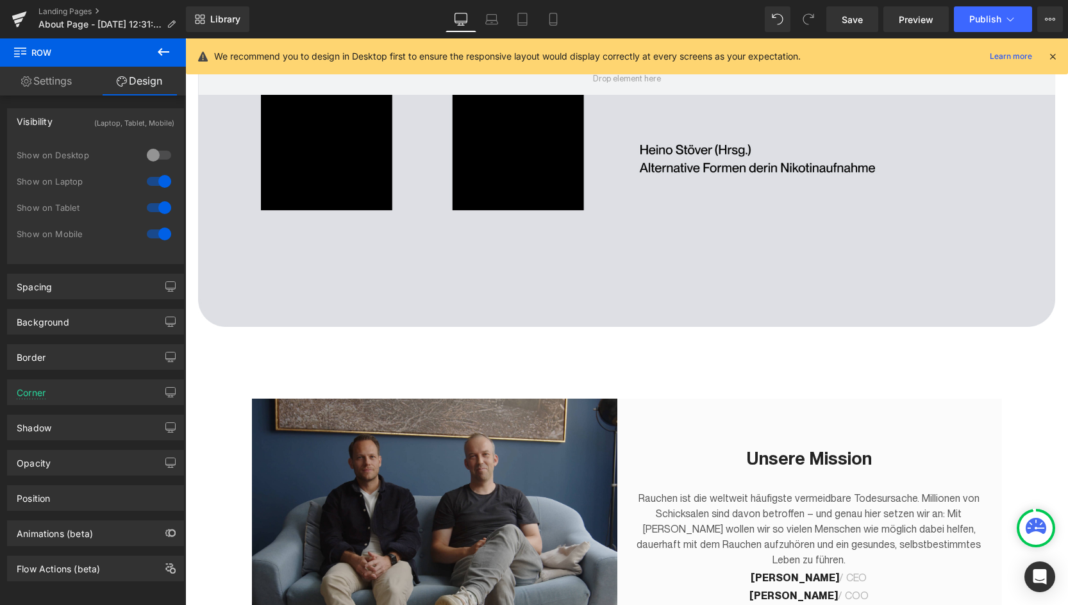
click at [156, 183] on div at bounding box center [159, 181] width 31 height 21
click at [158, 203] on div at bounding box center [159, 207] width 31 height 21
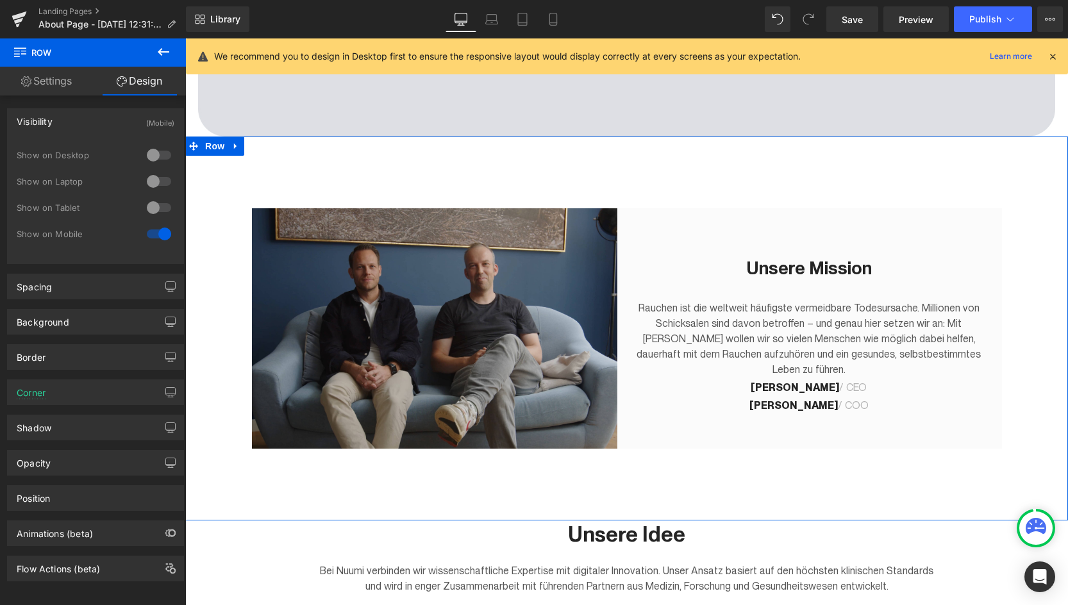
scroll to position [429, 0]
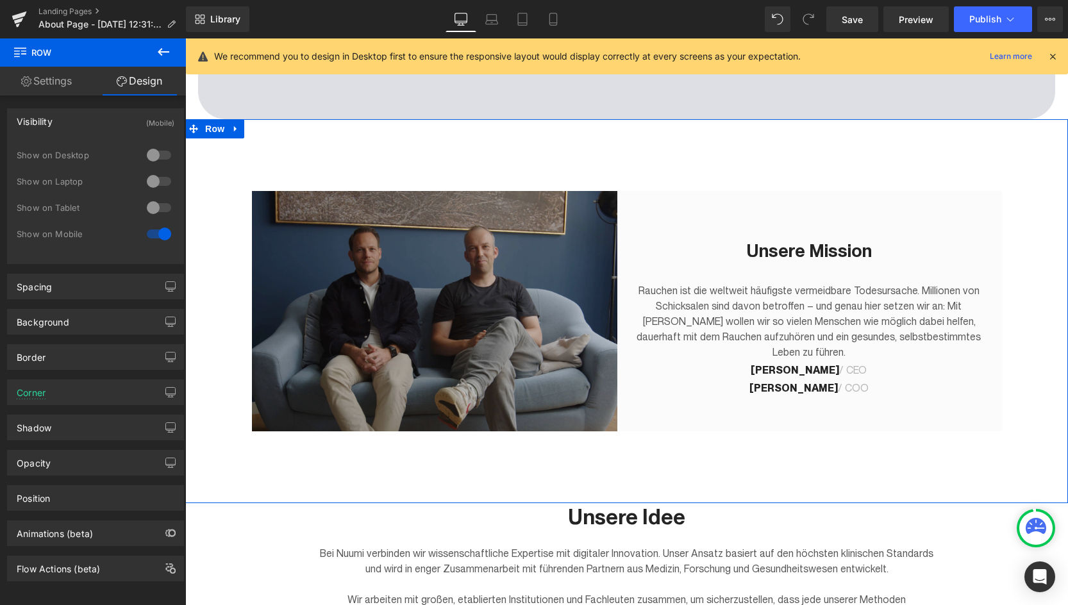
click at [508, 307] on img at bounding box center [439, 311] width 375 height 240
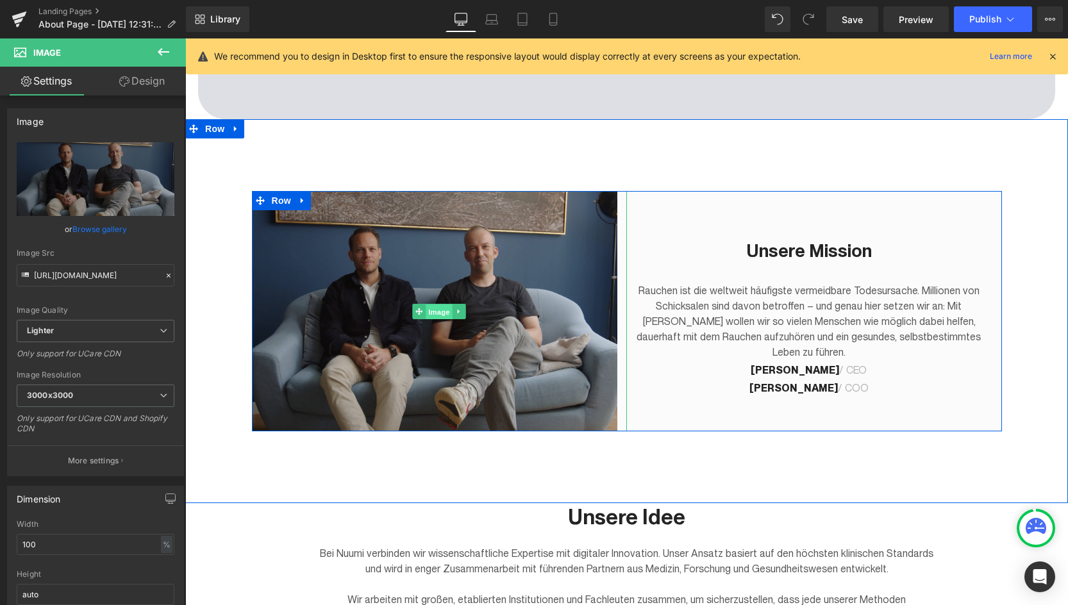
click at [433, 312] on span "Image" at bounding box center [439, 311] width 27 height 15
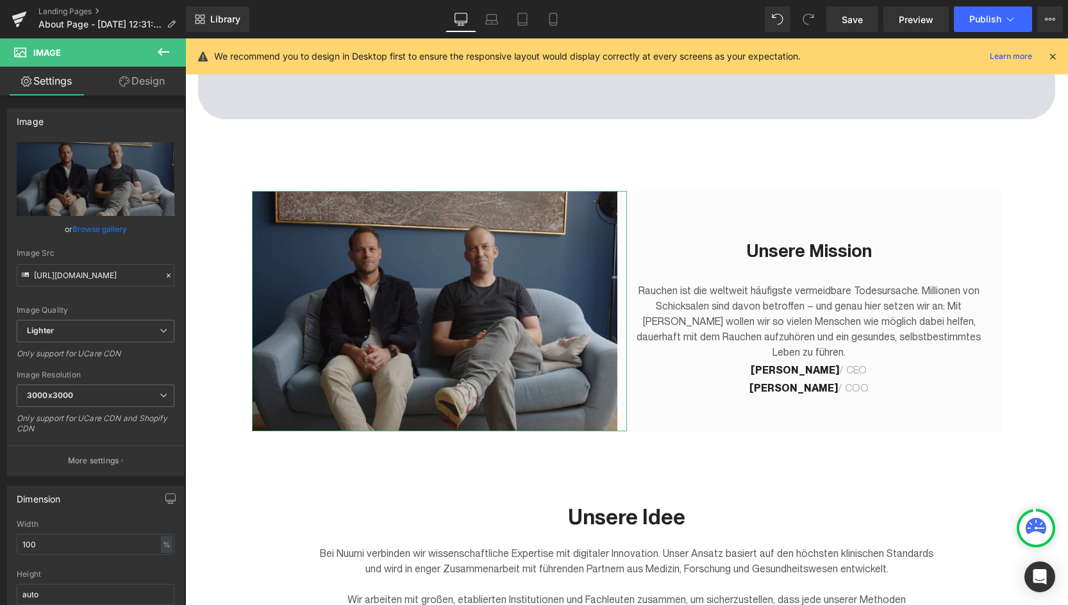
click at [119, 75] on link "Design" at bounding box center [142, 81] width 93 height 29
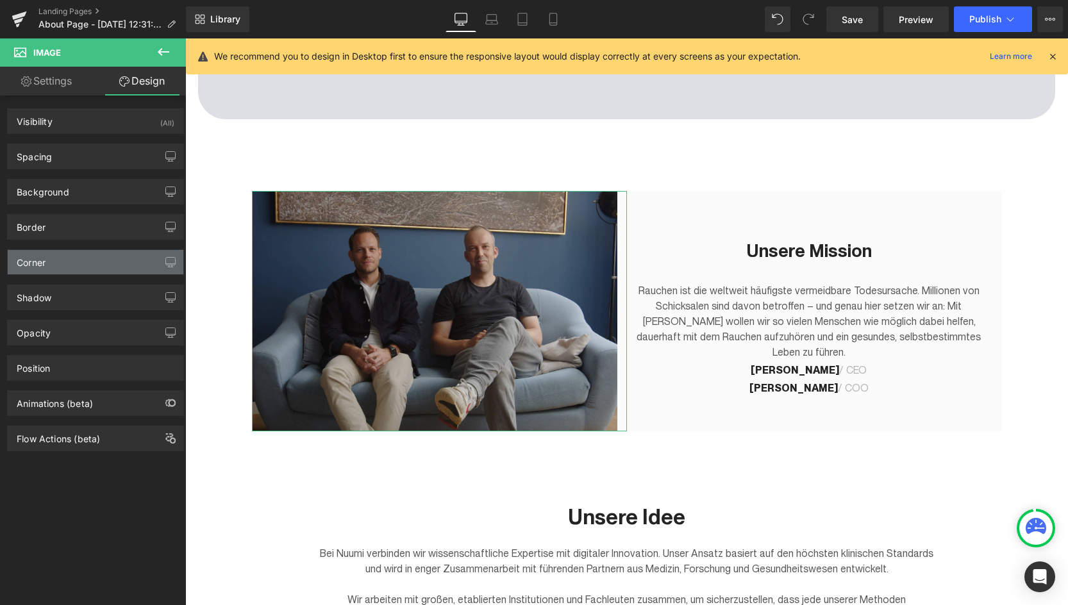
click at [76, 260] on div "Corner" at bounding box center [96, 262] width 176 height 24
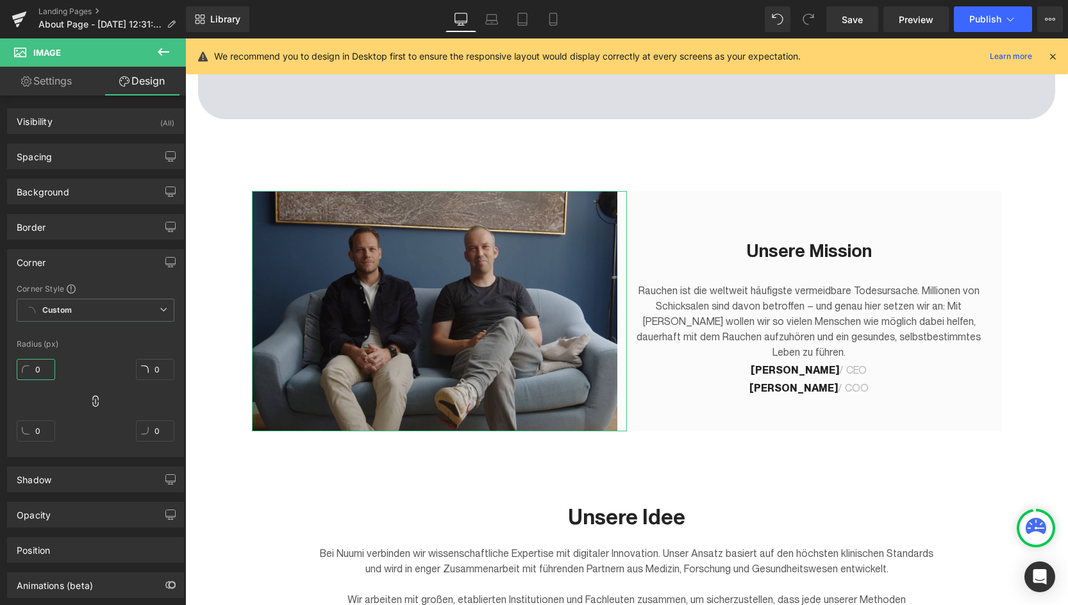
click at [40, 372] on input "0" at bounding box center [36, 369] width 38 height 21
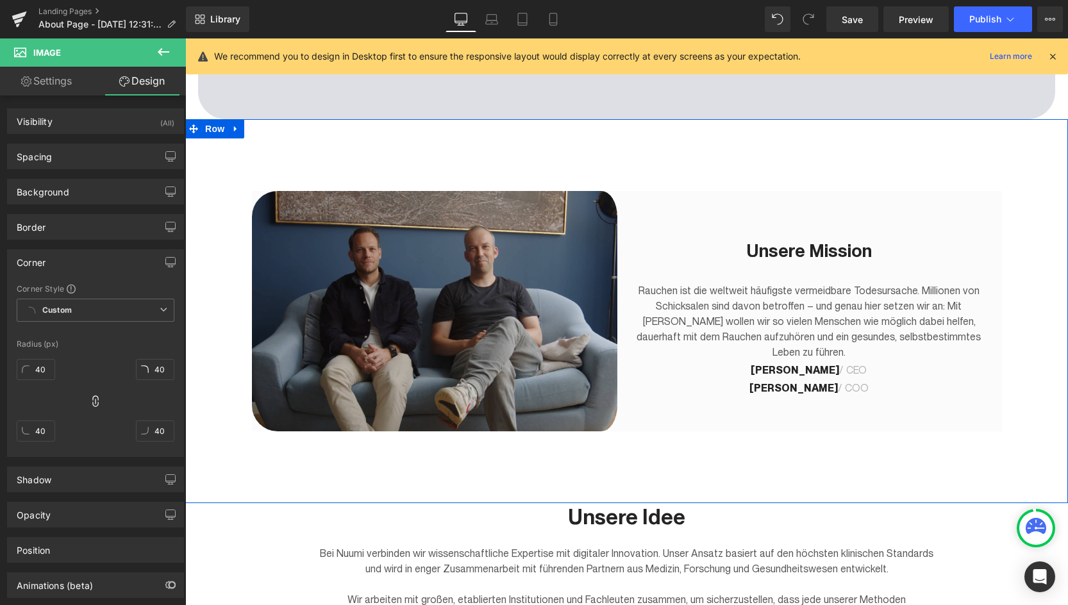
click at [759, 422] on div "Unsere Mission Heading Rauchen ist die weltweit häufigste vermeidbare Todesursa…" at bounding box center [814, 311] width 375 height 240
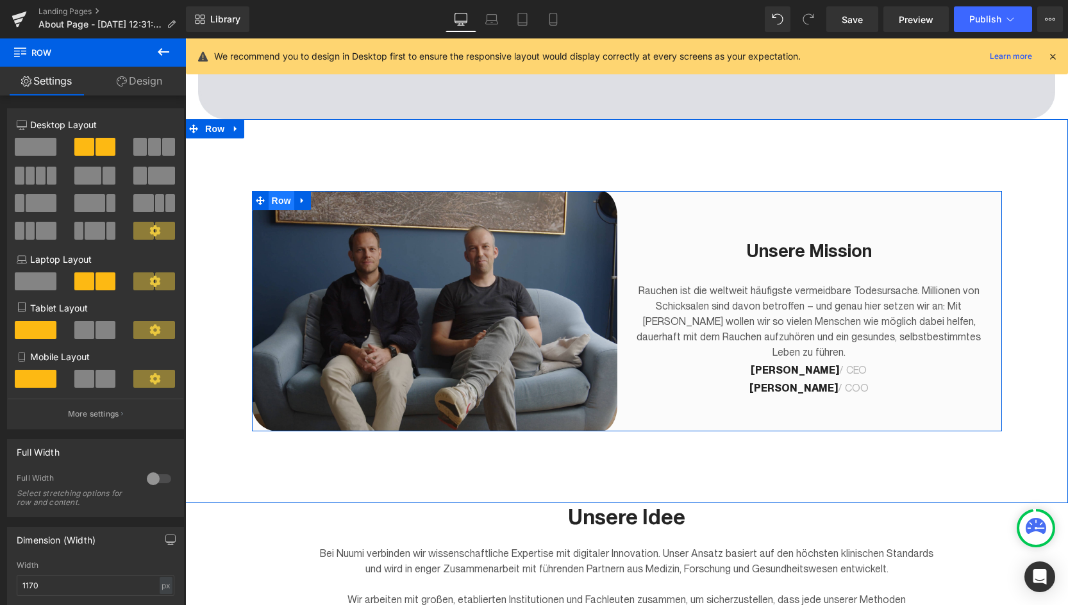
click at [282, 200] on span "Row" at bounding box center [282, 200] width 26 height 19
click at [993, 205] on div "Unsere Mission Heading Rauchen ist die weltweit häufigste vermeidbare Todesursa…" at bounding box center [814, 311] width 375 height 240
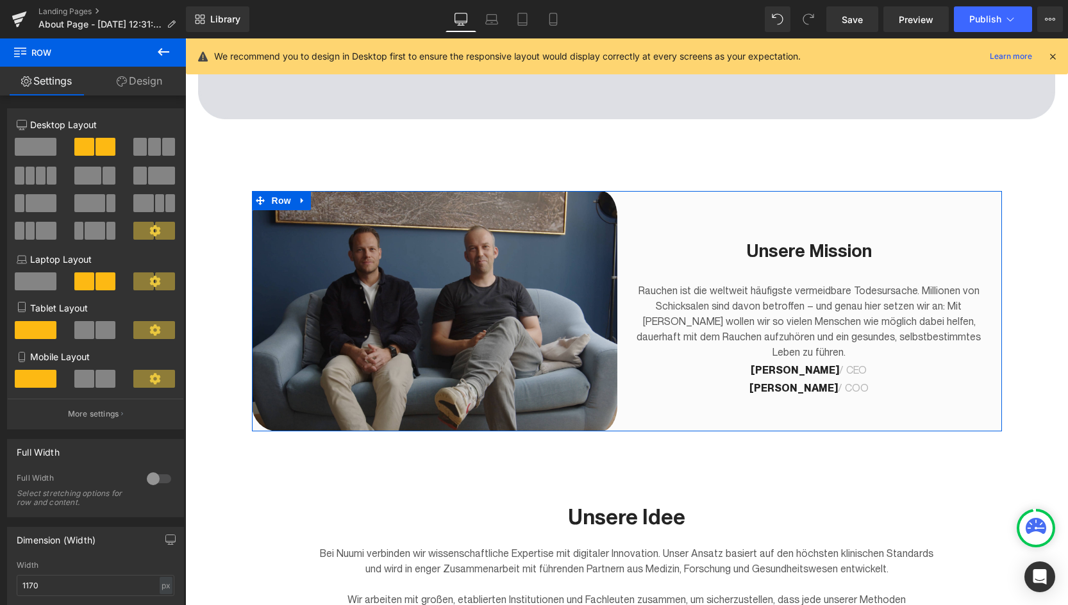
click at [142, 79] on link "Design" at bounding box center [139, 81] width 93 height 29
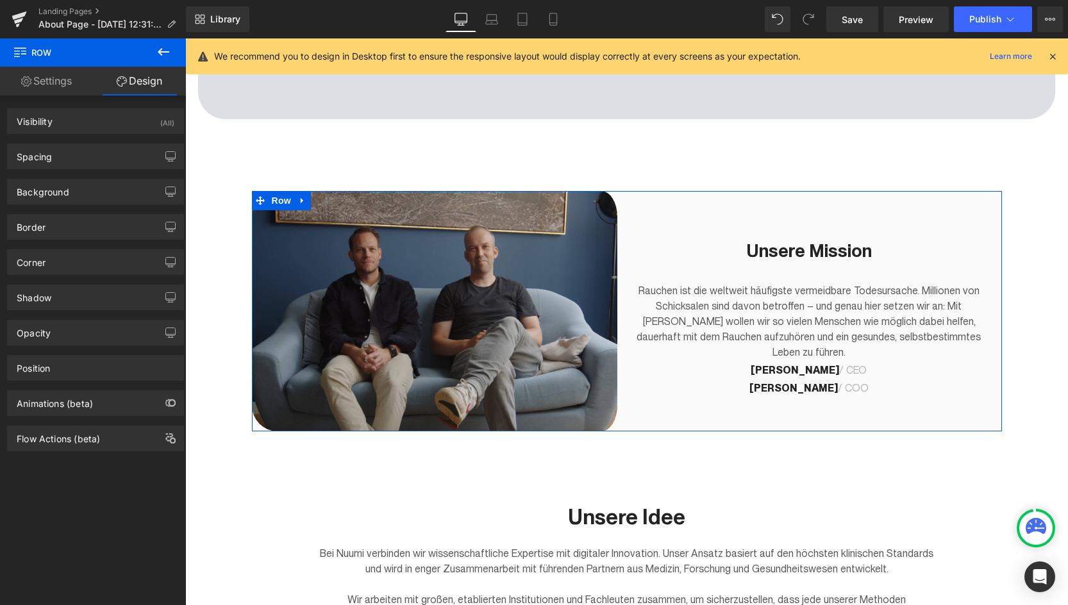
click at [43, 278] on div "Shadow Shadow Style Drop Shadow Outer Shadow #333333 Shadow Color #333333 100 %…" at bounding box center [96, 292] width 192 height 35
click at [45, 267] on div "Corner" at bounding box center [31, 259] width 29 height 18
click at [40, 260] on div "Corner" at bounding box center [31, 259] width 29 height 18
click at [145, 268] on div "Corner" at bounding box center [96, 262] width 176 height 24
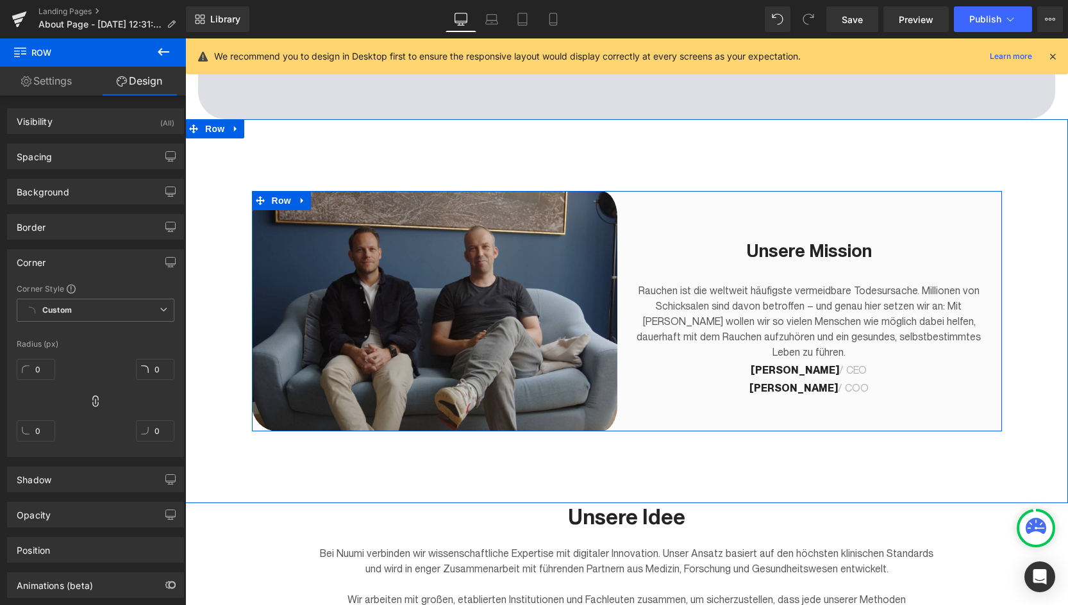
click at [686, 253] on h2 "Unsere Mission" at bounding box center [809, 250] width 345 height 23
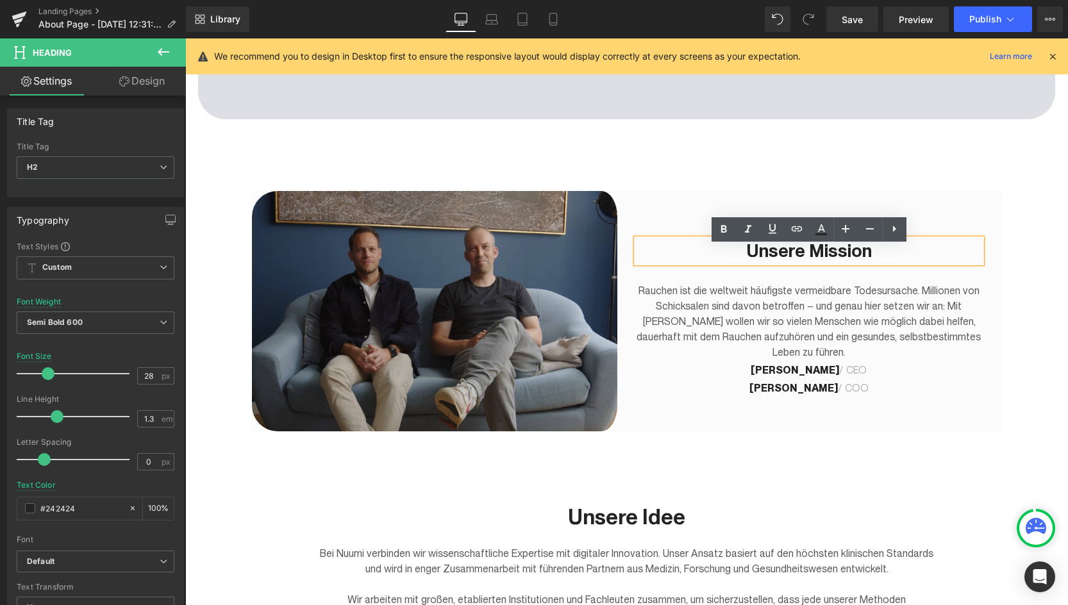
click at [660, 212] on div "Unsere Mission Heading Rauchen ist die weltweit häufigste vermeidbare Todesursa…" at bounding box center [814, 311] width 375 height 240
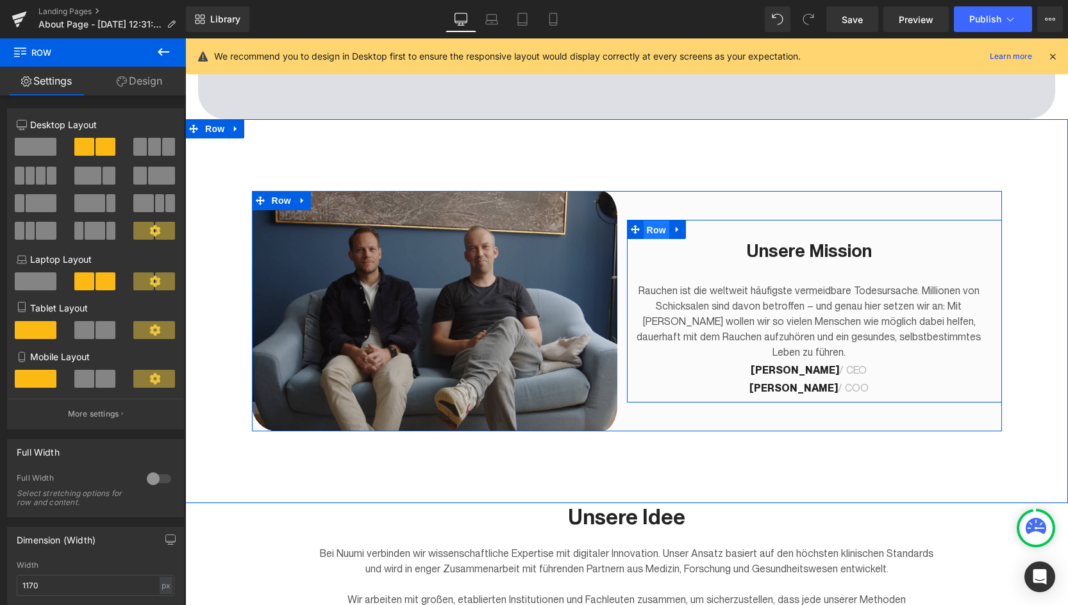
click at [652, 239] on span "Row" at bounding box center [657, 230] width 26 height 19
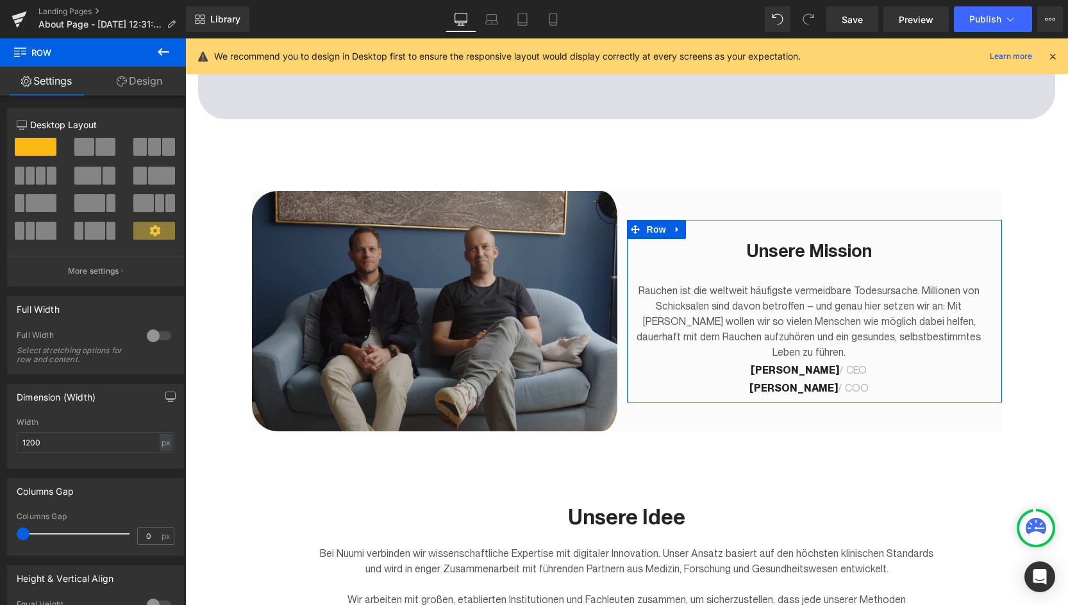
click at [131, 78] on link "Design" at bounding box center [139, 81] width 93 height 29
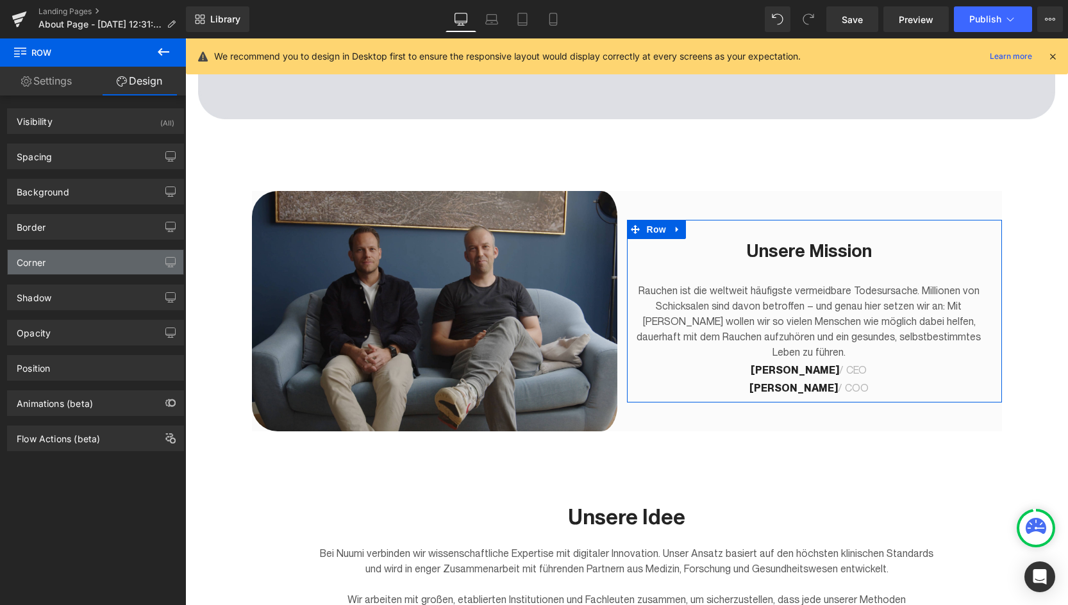
click at [62, 269] on div "Corner" at bounding box center [96, 262] width 176 height 24
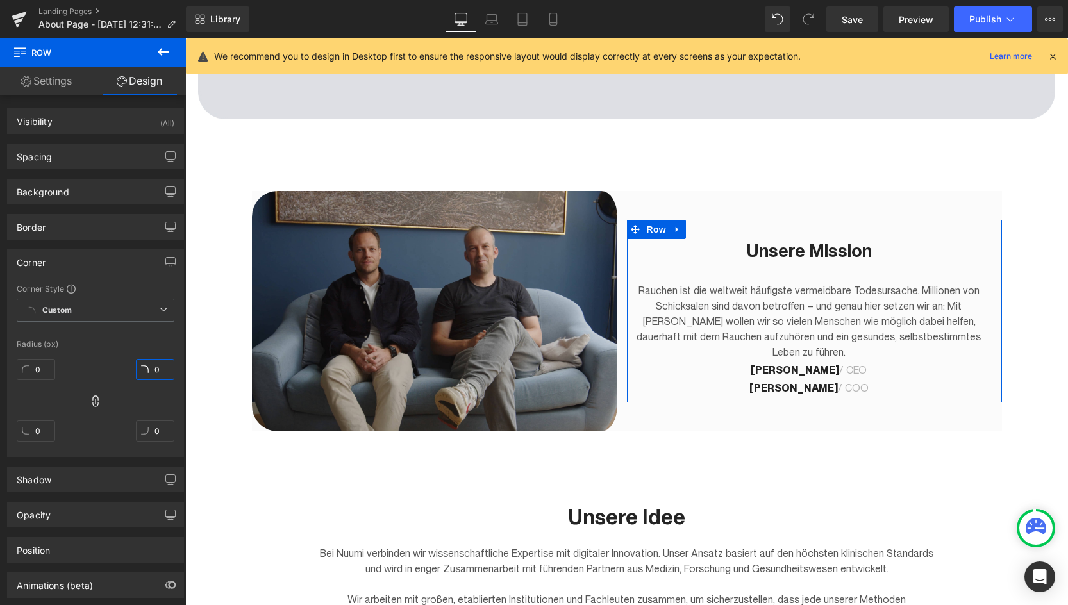
click at [152, 369] on input "0" at bounding box center [155, 369] width 38 height 21
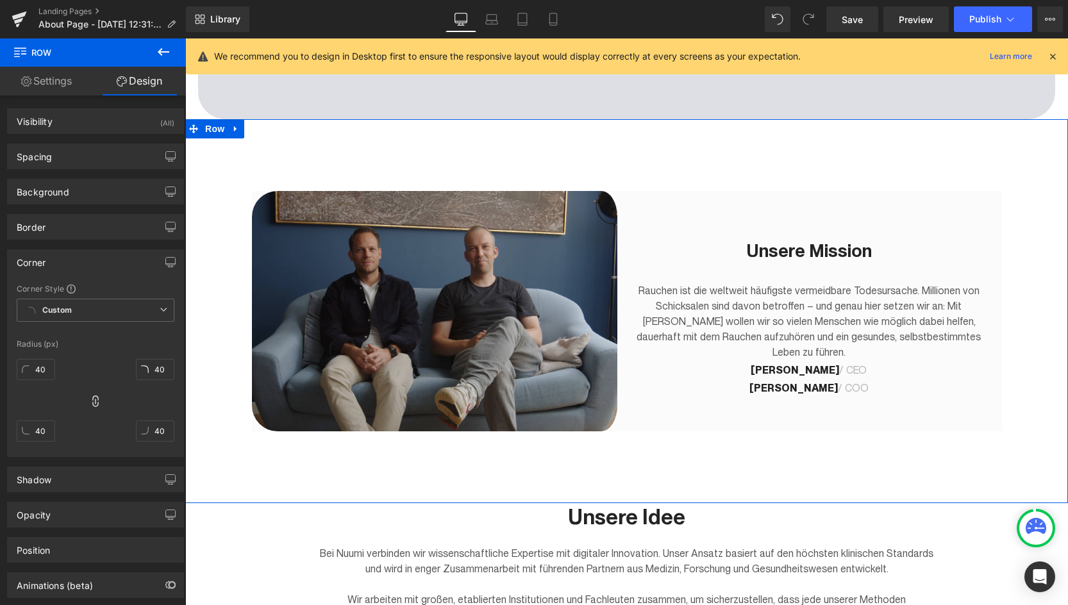
click at [778, 456] on div "Image Die Zigarette liegt in den letzten Zügen Text Block [PERSON_NAME] (Hrsg.)…" at bounding box center [626, 311] width 883 height 384
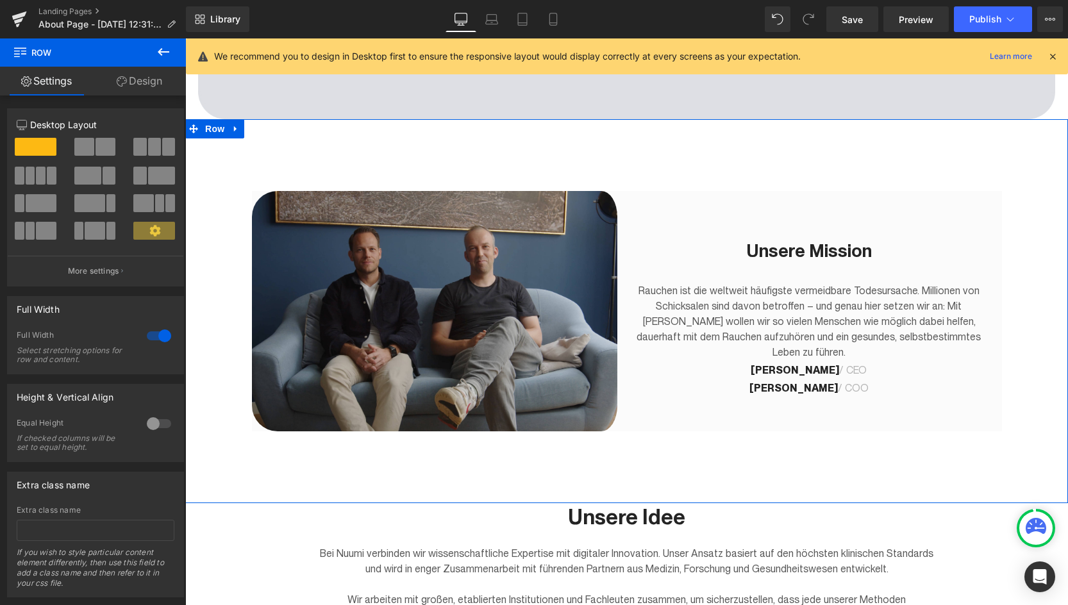
click at [147, 76] on link "Design" at bounding box center [139, 81] width 93 height 29
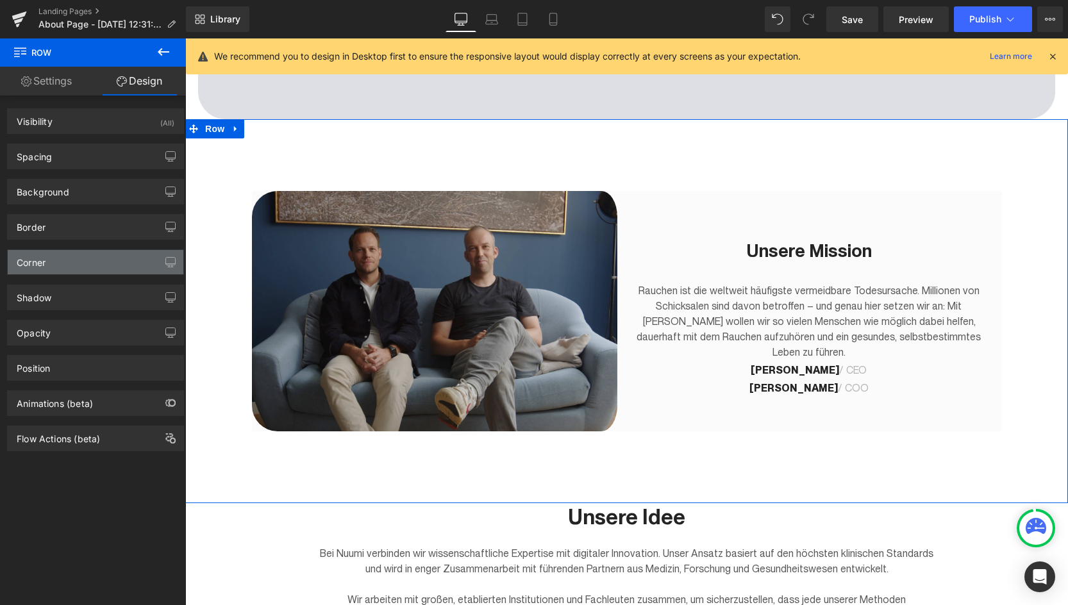
click at [27, 258] on div "Corner" at bounding box center [31, 259] width 29 height 18
click at [38, 267] on div "Corner" at bounding box center [31, 259] width 29 height 18
click at [165, 258] on icon "button" at bounding box center [170, 262] width 10 height 10
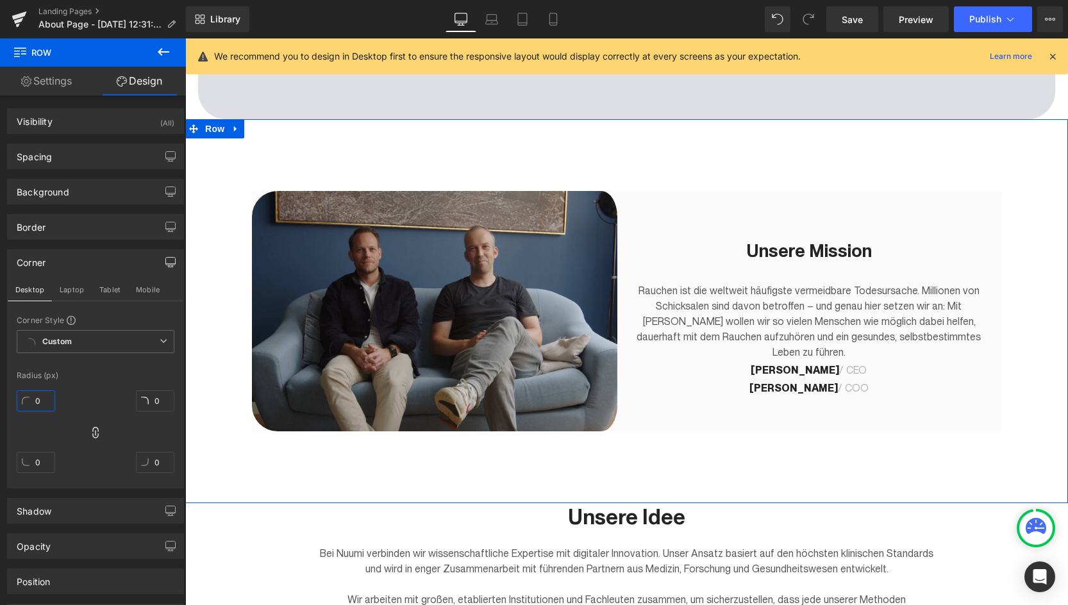
click at [31, 403] on input "0" at bounding box center [36, 400] width 38 height 21
click at [185, 38] on div at bounding box center [185, 38] width 0 height 0
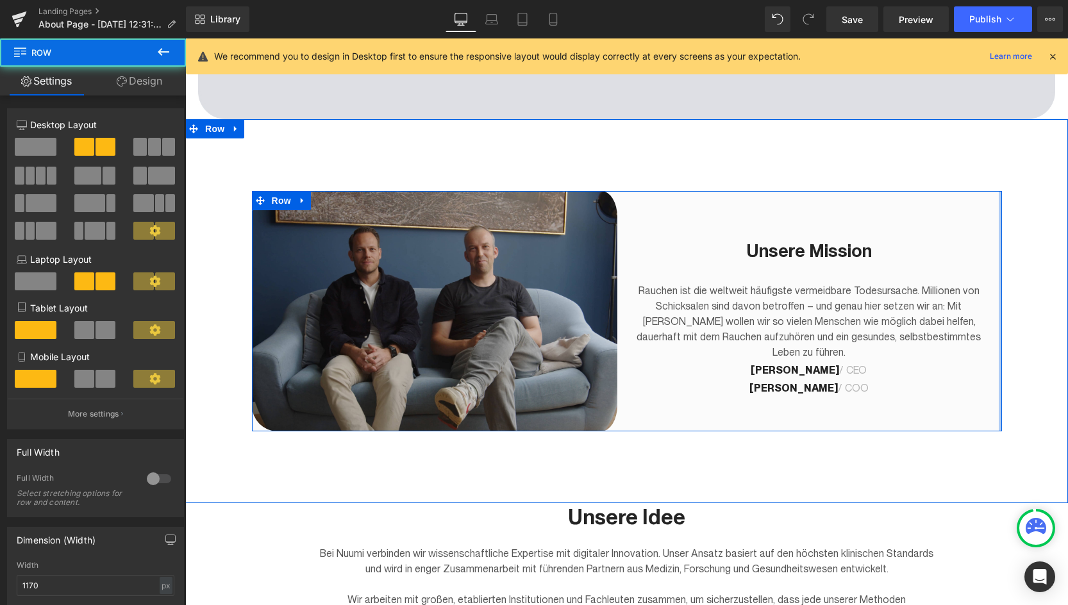
click at [1001, 420] on div at bounding box center [1000, 311] width 3 height 240
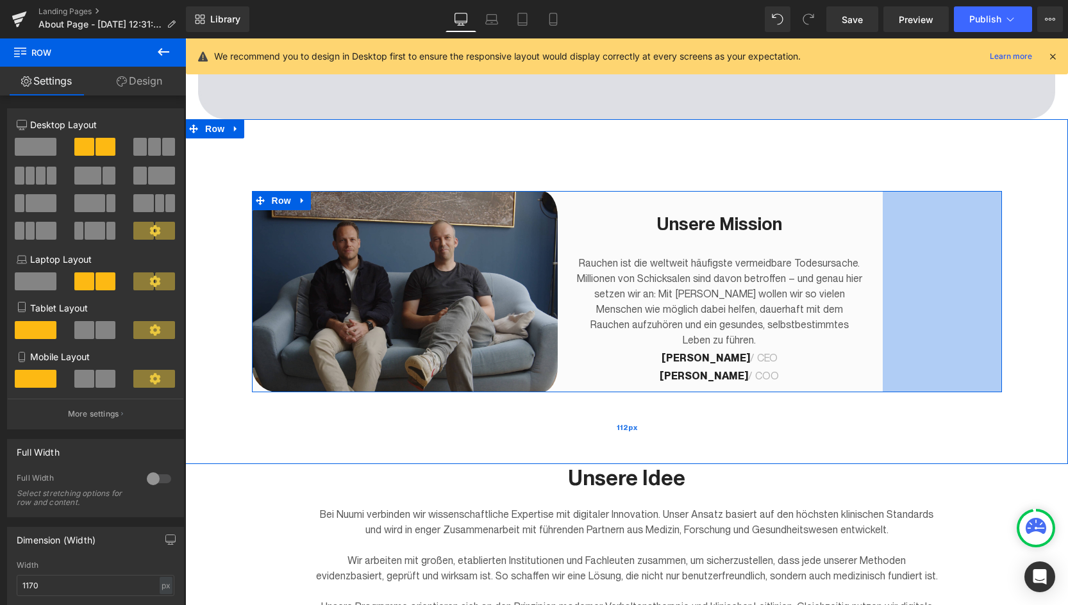
drag, startPoint x: 1001, startPoint y: 420, endPoint x: 882, endPoint y: 396, distance: 121.7
click at [882, 396] on div "Image Die Zigarette liegt in den letzten Zügen Text Block [PERSON_NAME] (Hrsg.)…" at bounding box center [626, 291] width 883 height 345
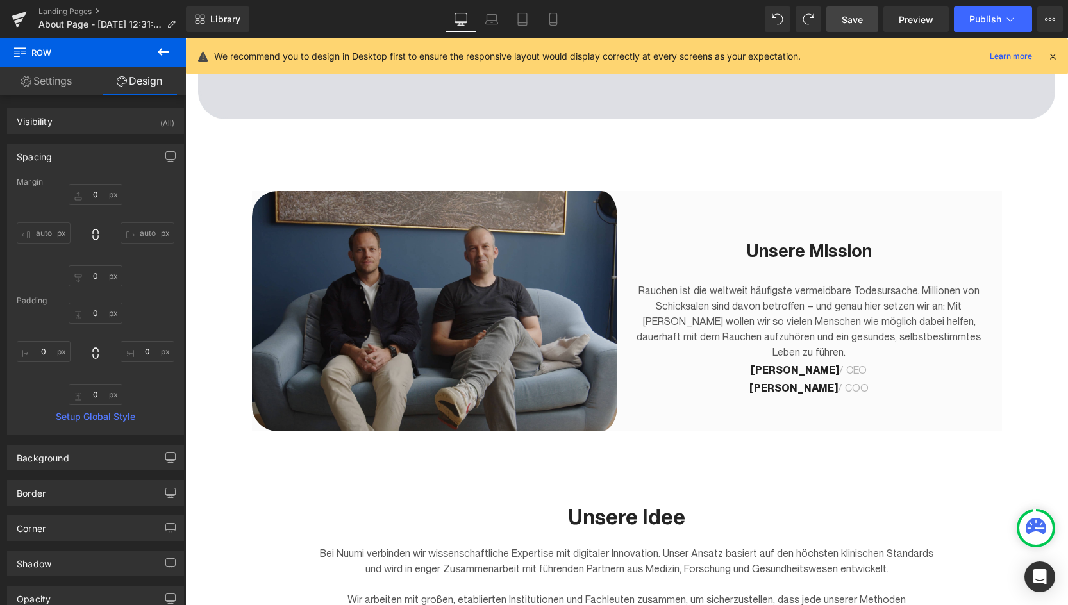
click at [846, 28] on link "Save" at bounding box center [852, 19] width 52 height 26
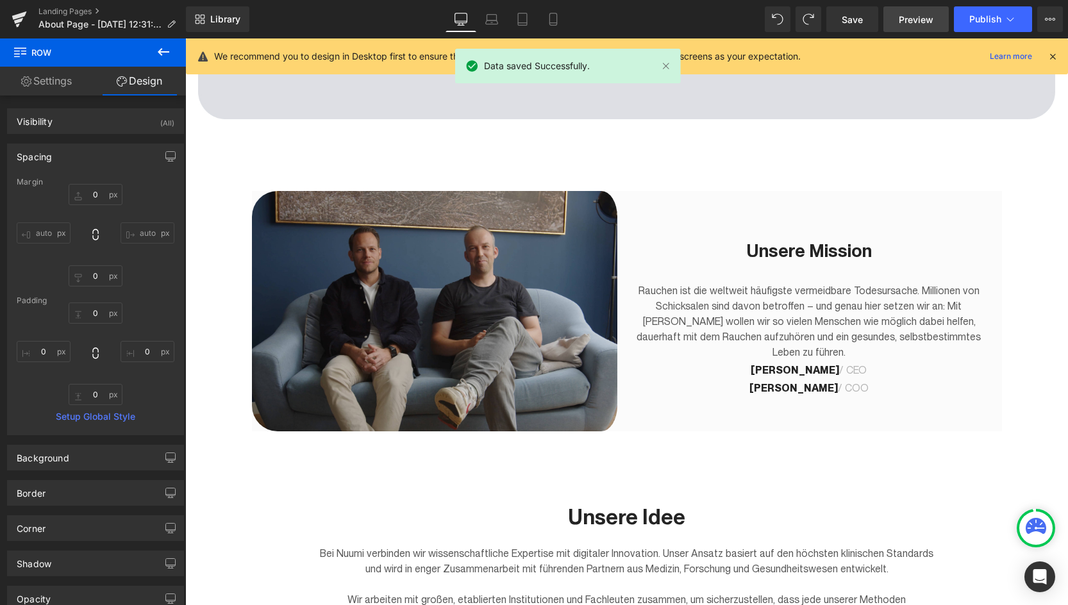
click at [912, 13] on span "Preview" at bounding box center [916, 19] width 35 height 13
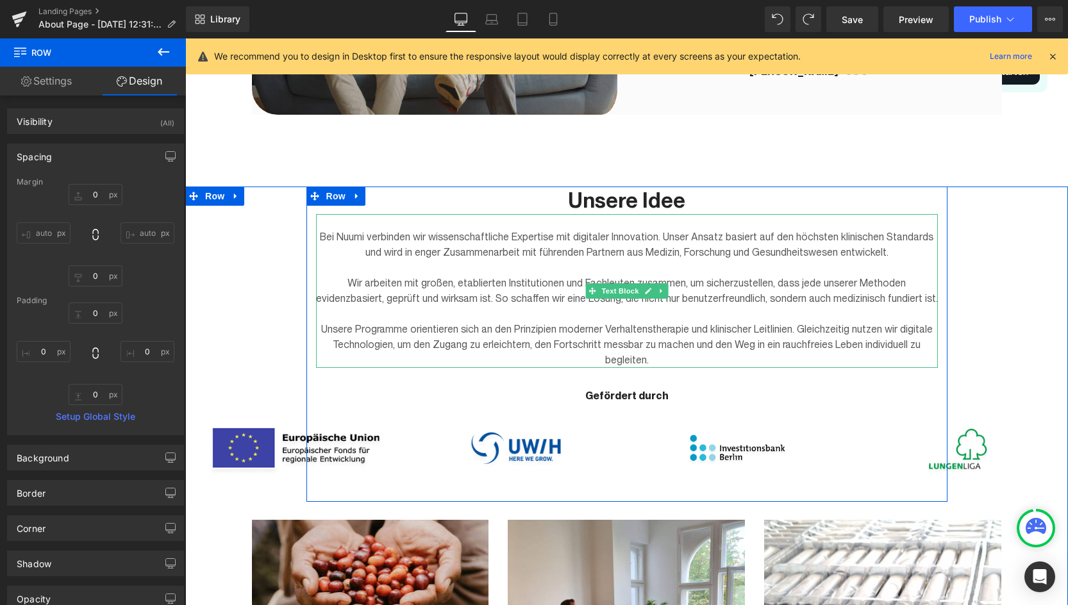
scroll to position [773, 0]
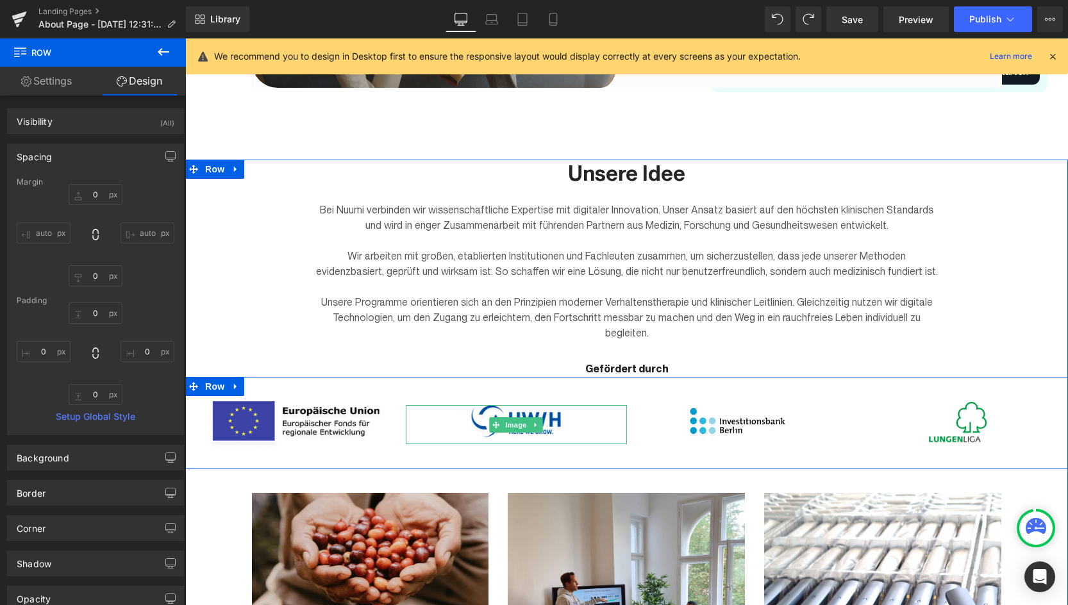
click at [433, 415] on div at bounding box center [516, 424] width 221 height 38
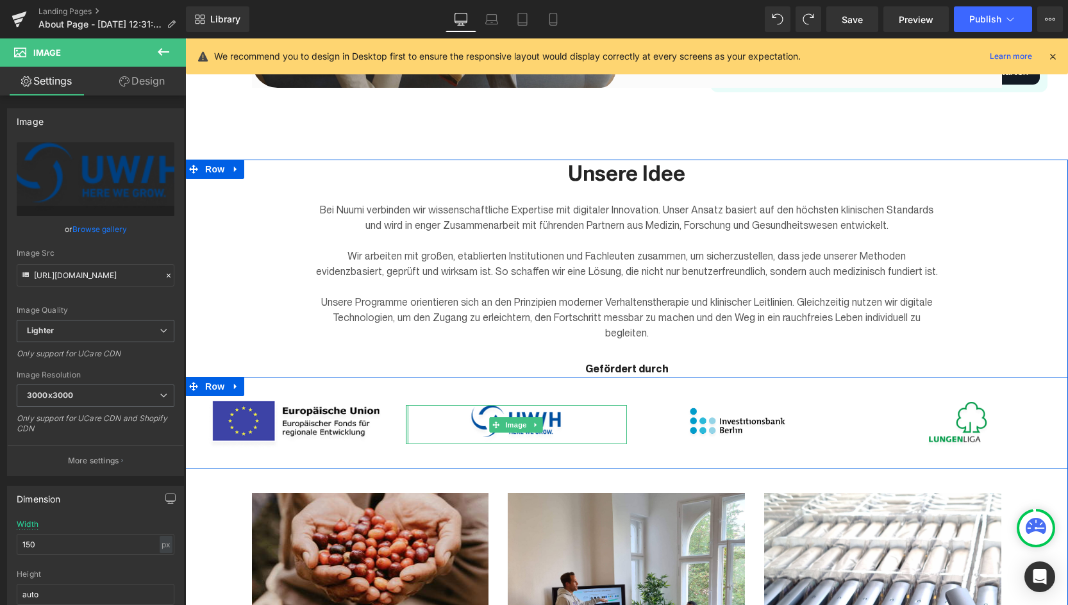
drag, startPoint x: 406, startPoint y: 422, endPoint x: 476, endPoint y: 401, distance: 72.2
click at [397, 423] on div "Image Image Image Image Row" at bounding box center [626, 423] width 883 height 92
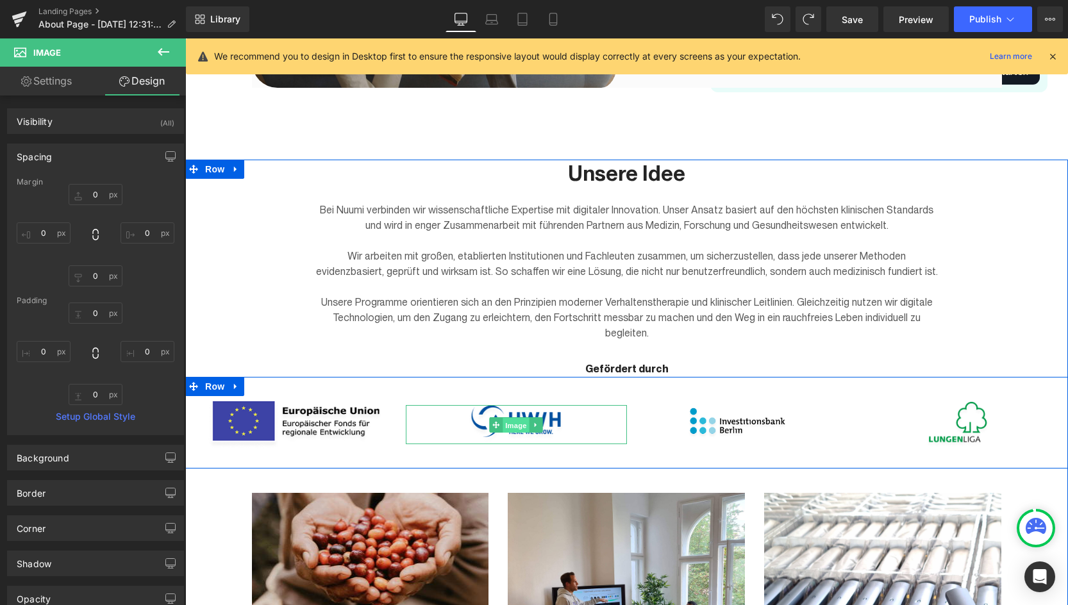
click at [516, 430] on span "Image" at bounding box center [516, 424] width 27 height 15
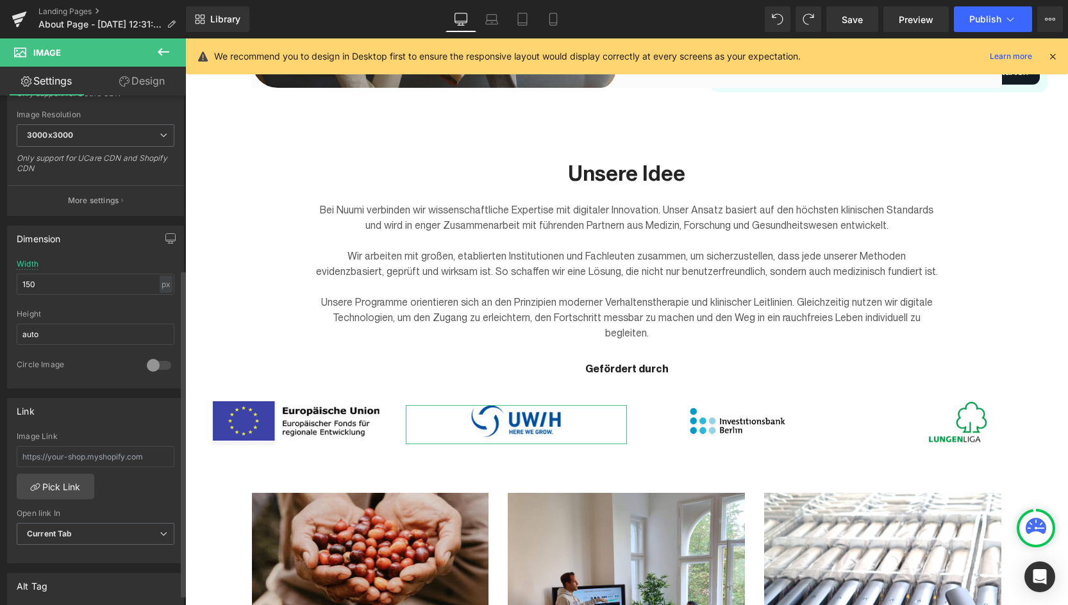
scroll to position [270, 0]
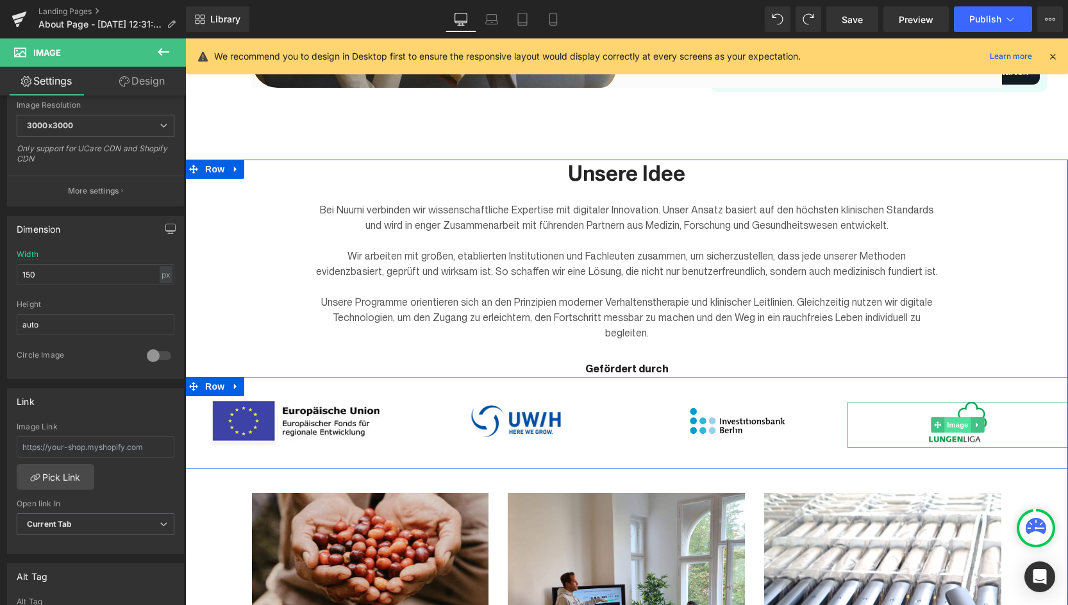
click at [957, 432] on span "Image" at bounding box center [957, 424] width 27 height 15
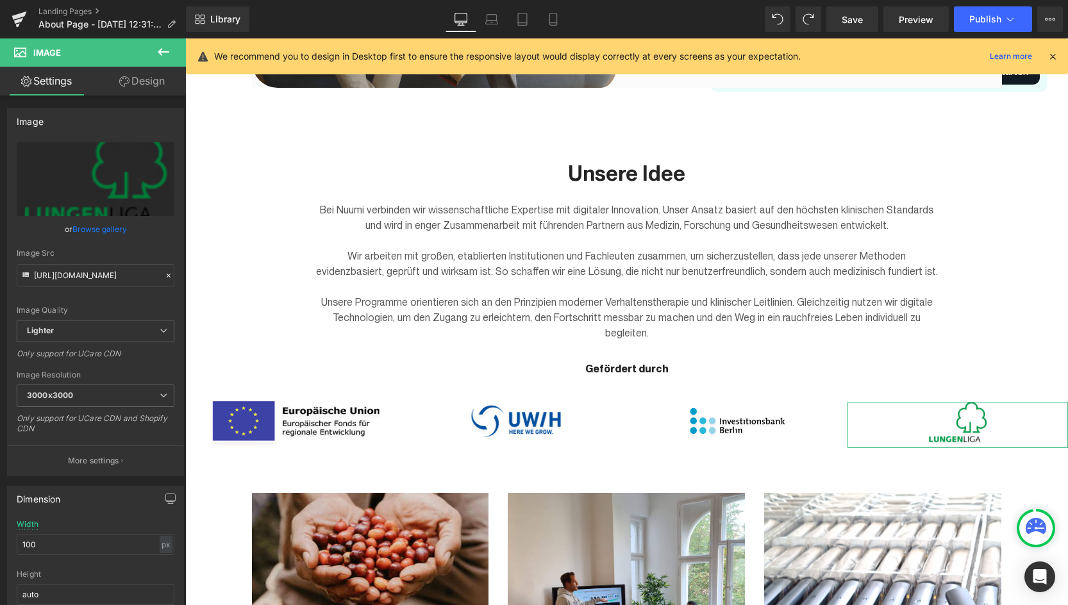
click at [132, 87] on link "Design" at bounding box center [142, 81] width 93 height 29
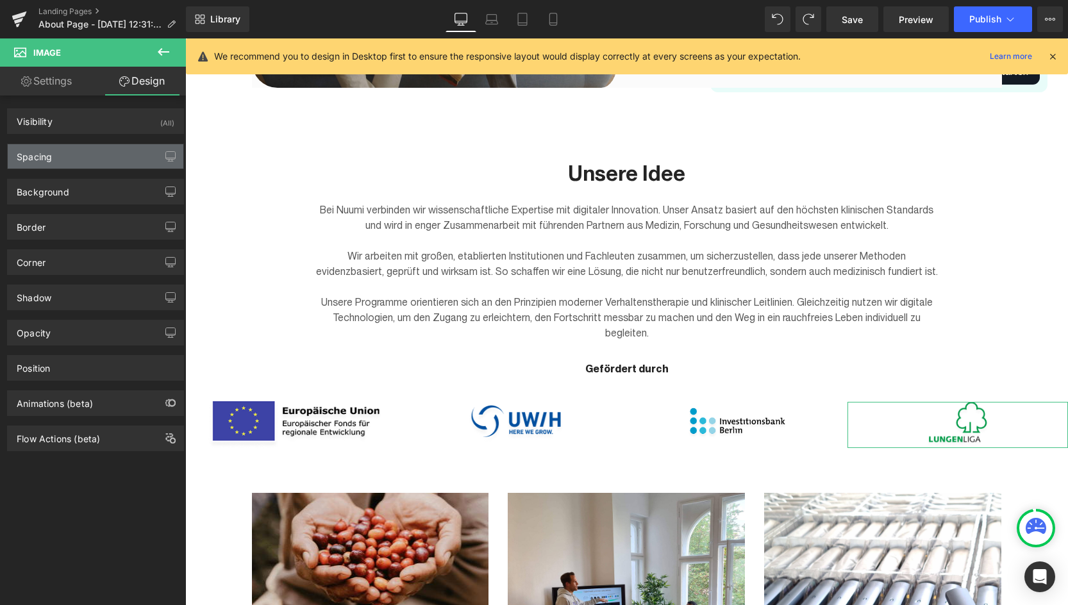
click at [35, 163] on div "Spacing" at bounding box center [96, 156] width 176 height 24
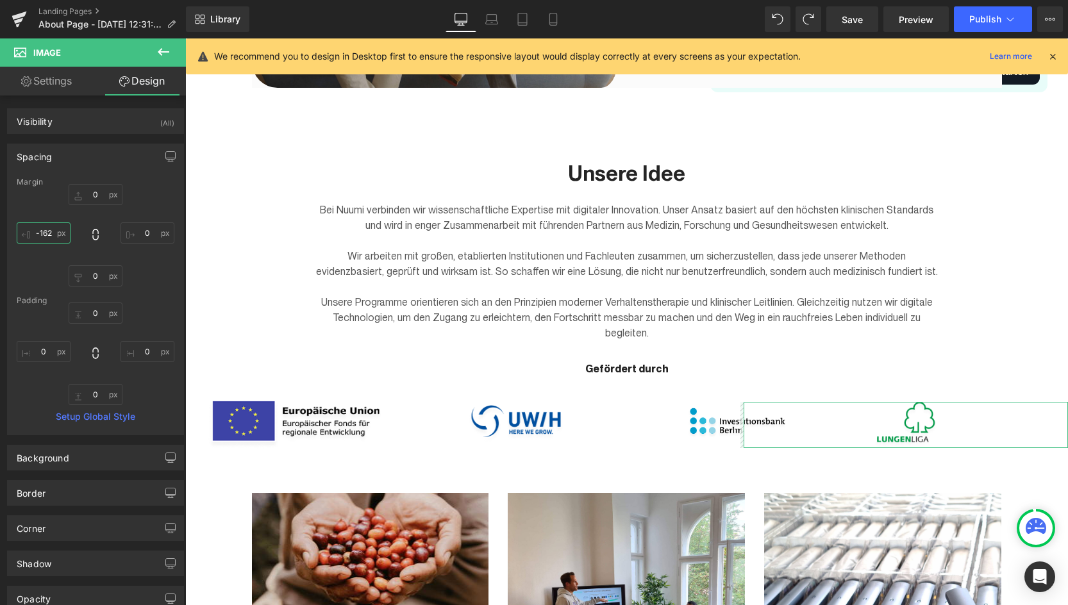
drag, startPoint x: 47, startPoint y: 233, endPoint x: 88, endPoint y: 338, distance: 112.5
click at [88, 338] on div "Margin 0px 0 0px 0 0px 0 -162px -162 [GEOGRAPHIC_DATA] 0px 0 0px 0 0px 0 0px 0 …" at bounding box center [96, 306] width 176 height 257
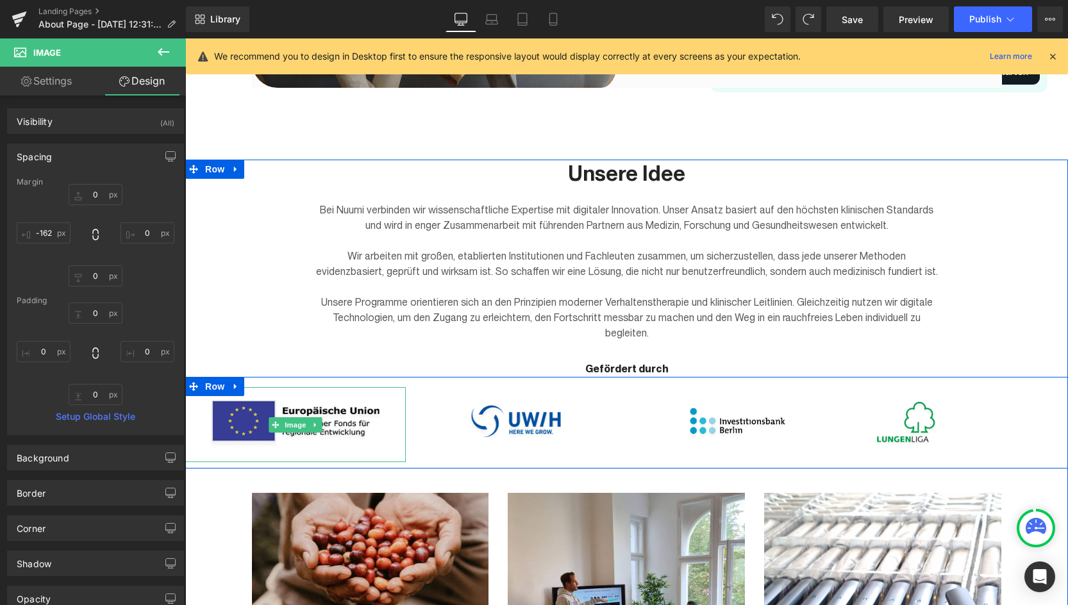
click at [257, 431] on img at bounding box center [295, 424] width 221 height 75
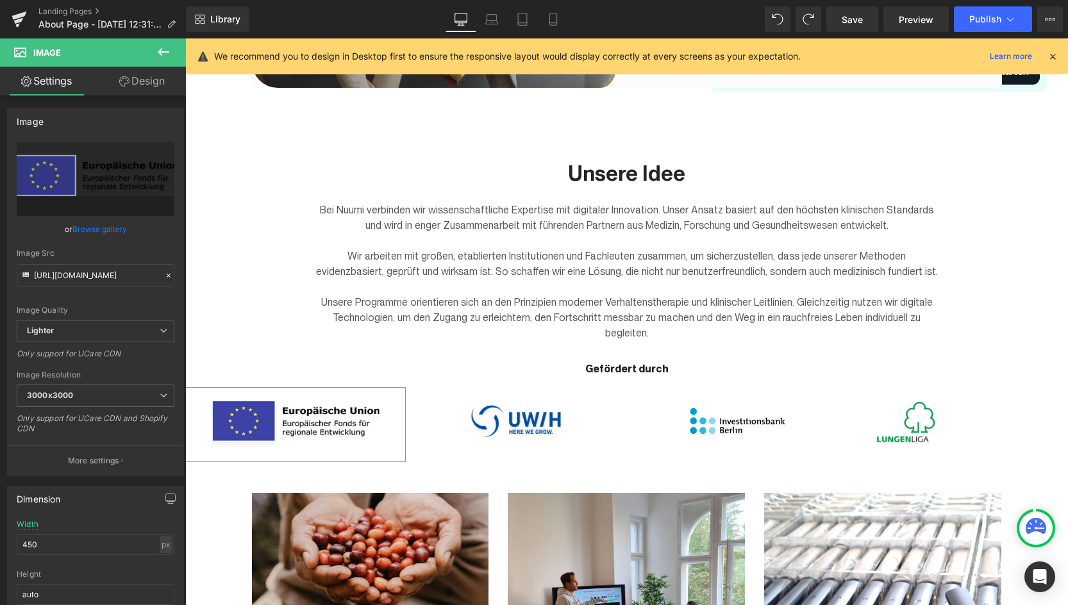
click at [131, 92] on link "Design" at bounding box center [142, 81] width 93 height 29
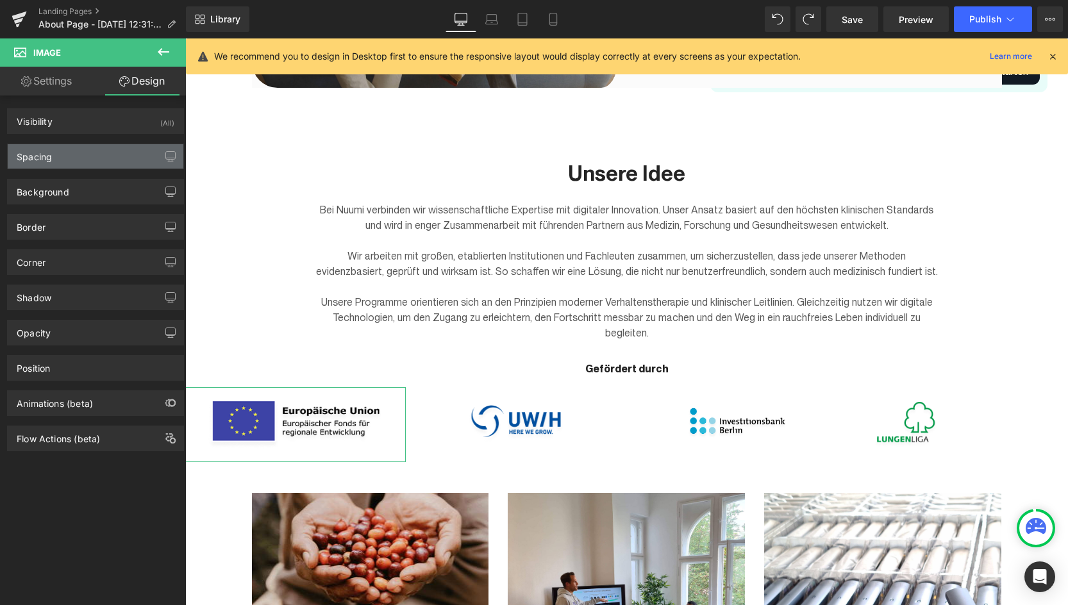
click at [49, 158] on div "Spacing" at bounding box center [34, 153] width 35 height 18
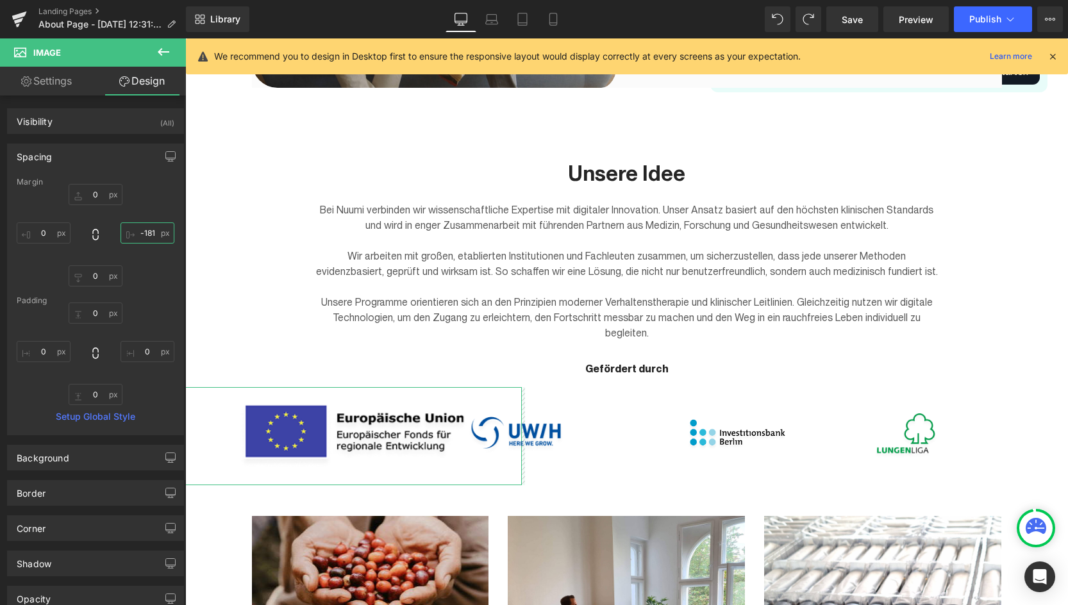
drag, startPoint x: 344, startPoint y: 273, endPoint x: 199, endPoint y: 435, distance: 217.5
click at [564, 432] on img at bounding box center [516, 436] width 96 height 38
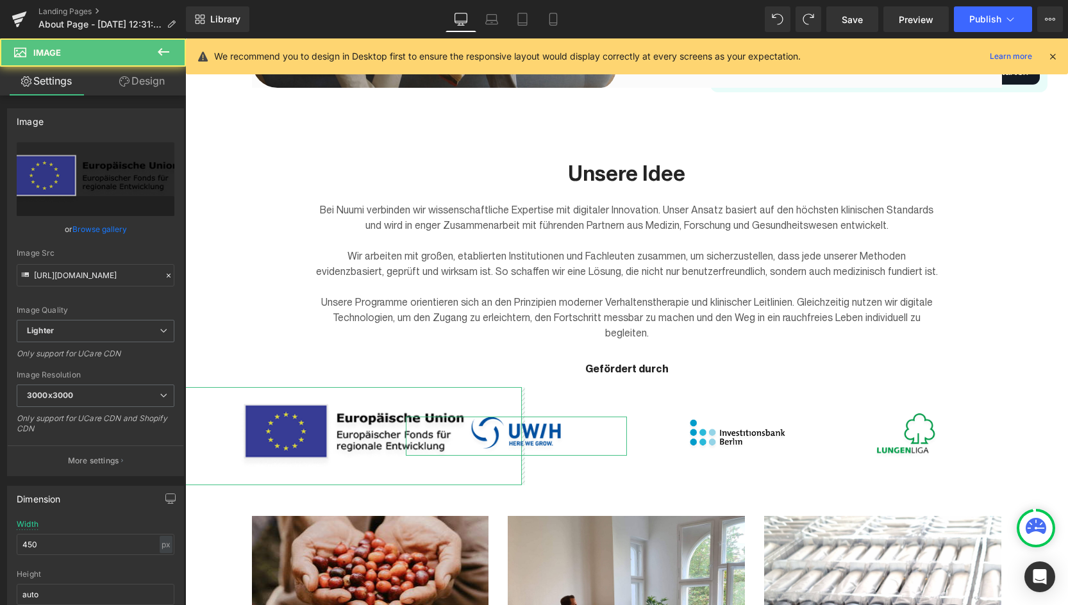
click at [365, 435] on img at bounding box center [354, 436] width 289 height 98
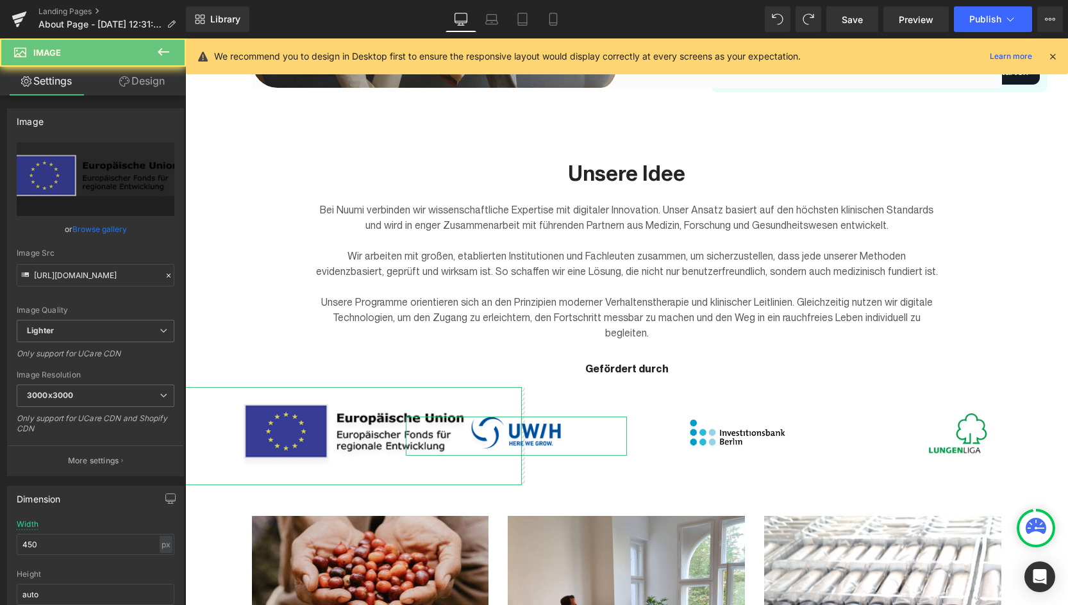
click at [367, 435] on img at bounding box center [354, 436] width 289 height 98
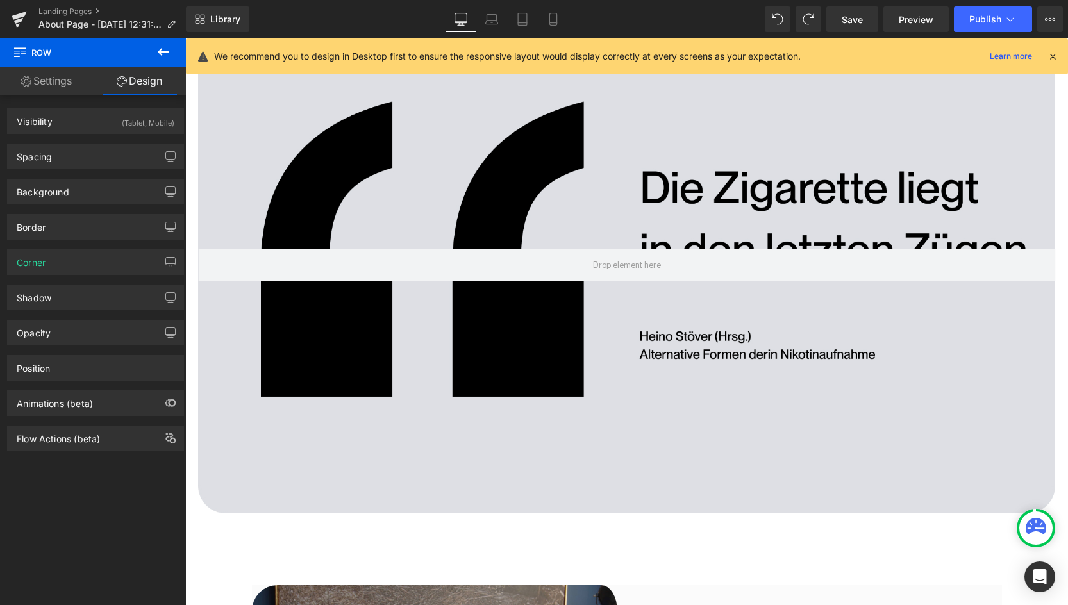
scroll to position [0, 0]
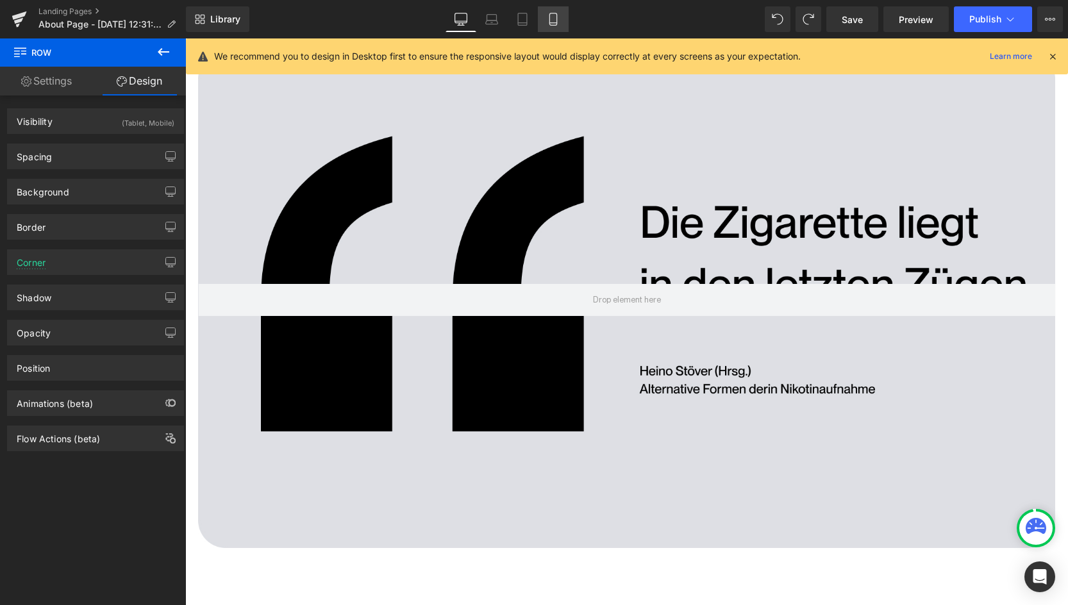
click at [551, 24] on icon at bounding box center [553, 19] width 13 height 13
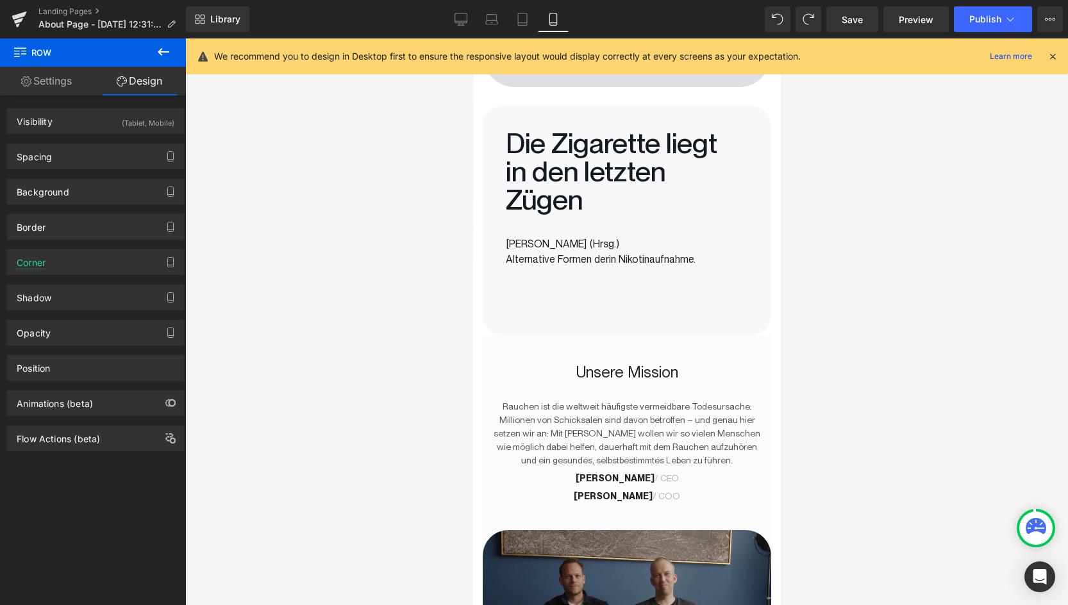
scroll to position [287, 0]
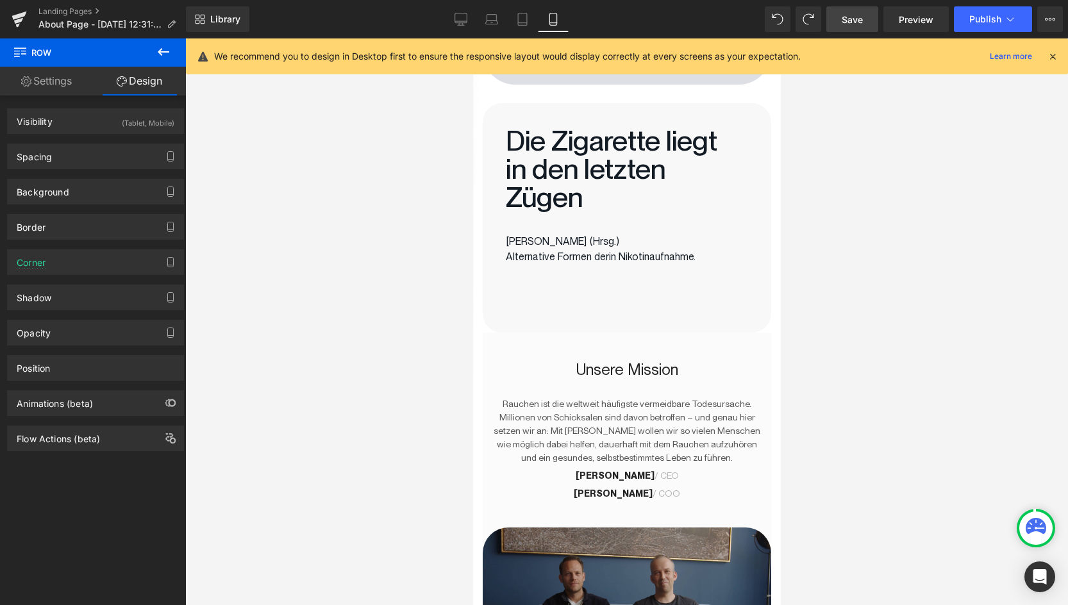
click at [866, 17] on link "Save" at bounding box center [852, 19] width 52 height 26
click at [887, 246] on div at bounding box center [626, 321] width 883 height 567
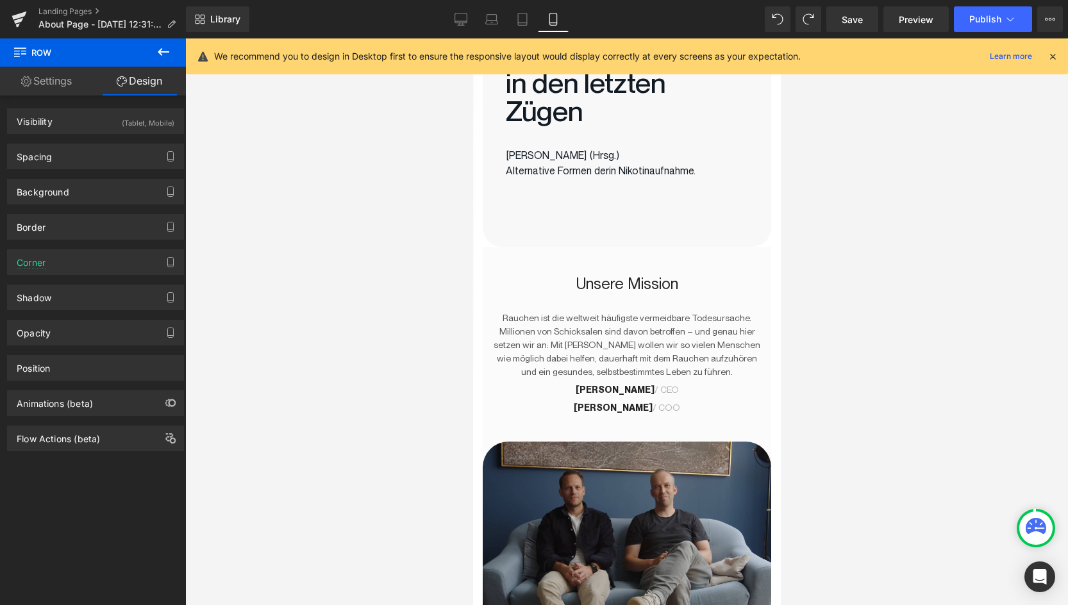
scroll to position [389, 0]
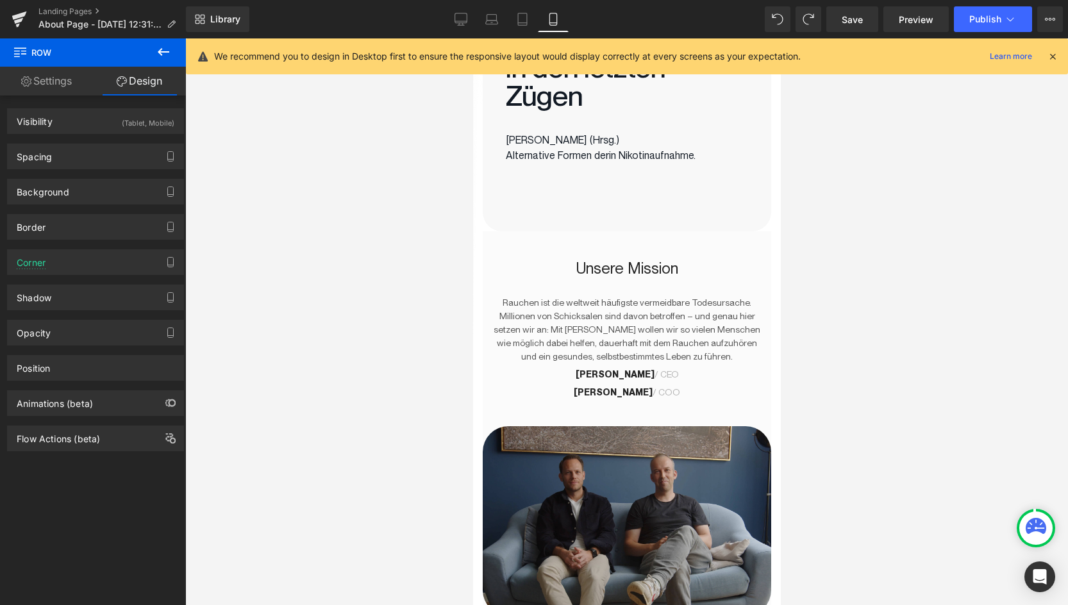
click at [720, 257] on div "Unsere Mission Heading Rauchen ist die weltweit häufigste vermeidbare Todesursa…" at bounding box center [626, 328] width 289 height 195
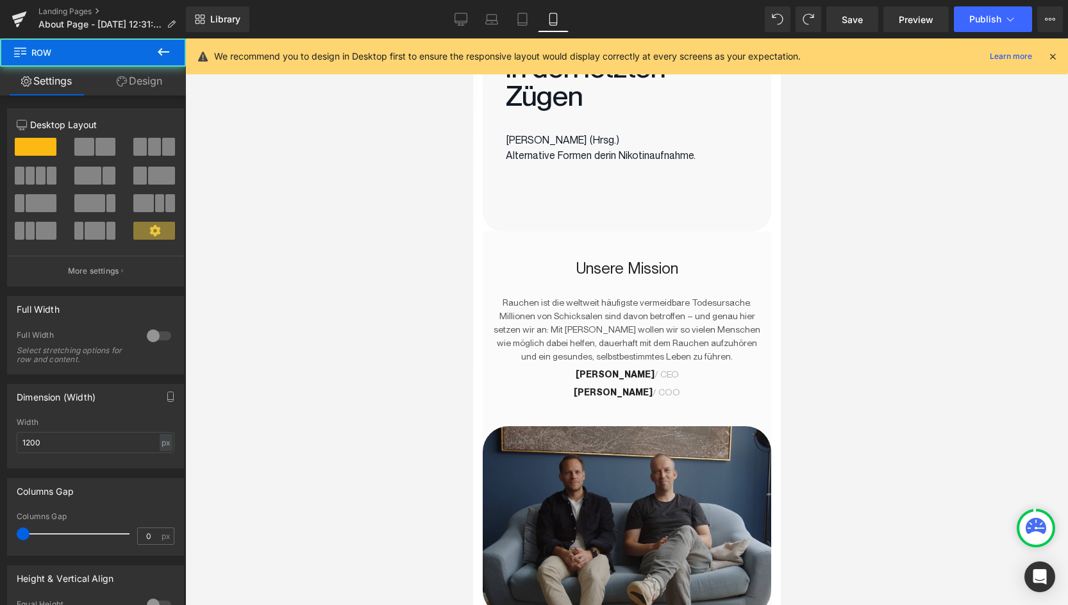
click at [630, 258] on div "Unsere Mission Heading" at bounding box center [626, 268] width 271 height 20
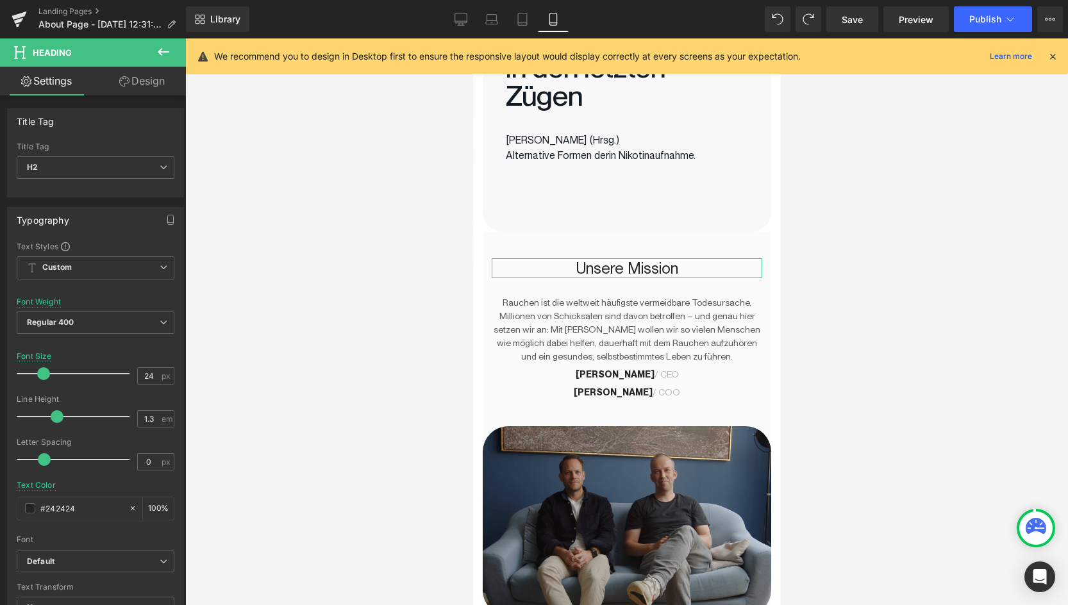
click at [340, 353] on div at bounding box center [626, 321] width 883 height 567
click at [492, 238] on icon at bounding box center [494, 241] width 7 height 8
click at [123, 88] on link "Design" at bounding box center [142, 81] width 93 height 29
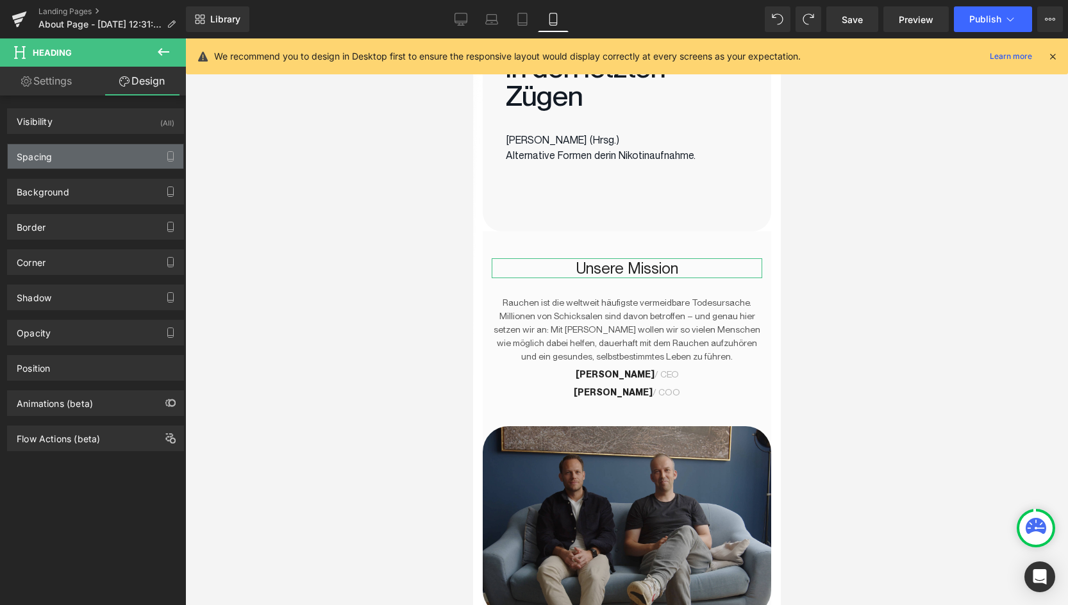
click at [101, 146] on div "Spacing" at bounding box center [96, 156] width 176 height 24
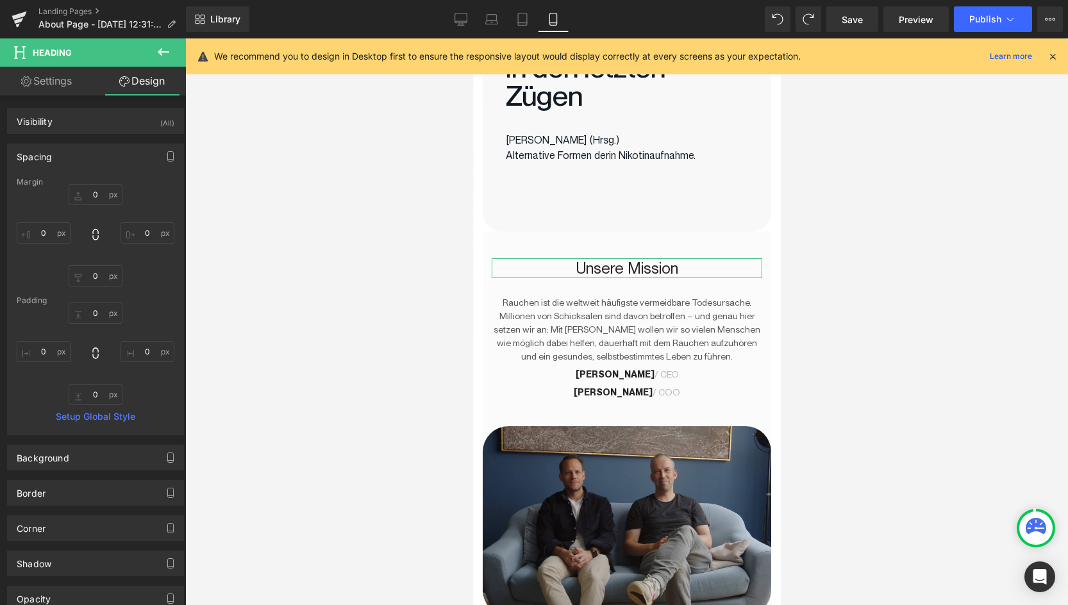
click at [101, 145] on div "Spacing" at bounding box center [96, 156] width 176 height 24
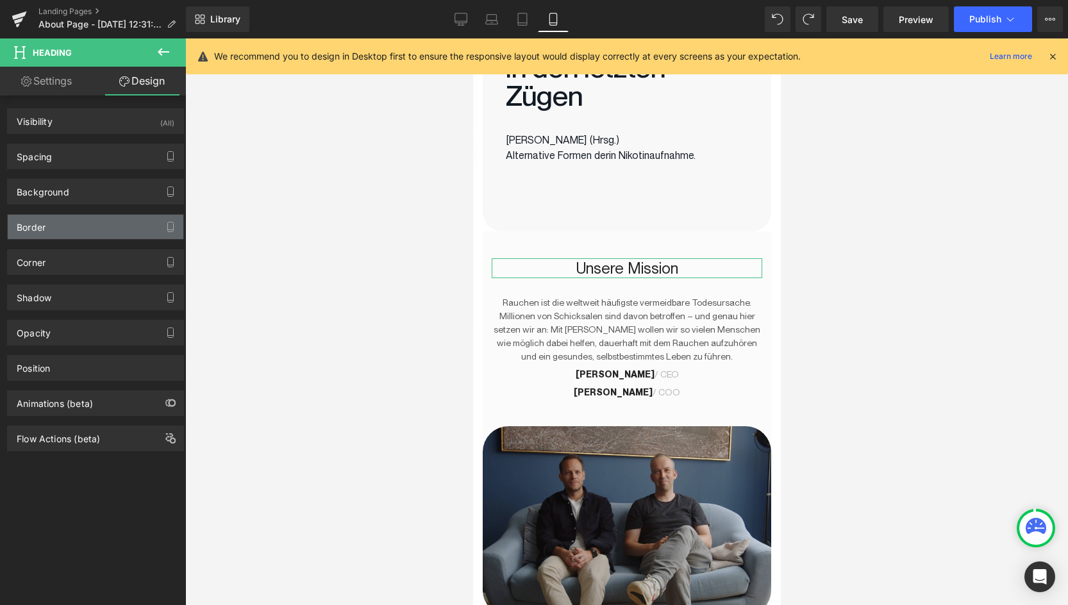
click at [94, 229] on div "Border" at bounding box center [96, 227] width 176 height 24
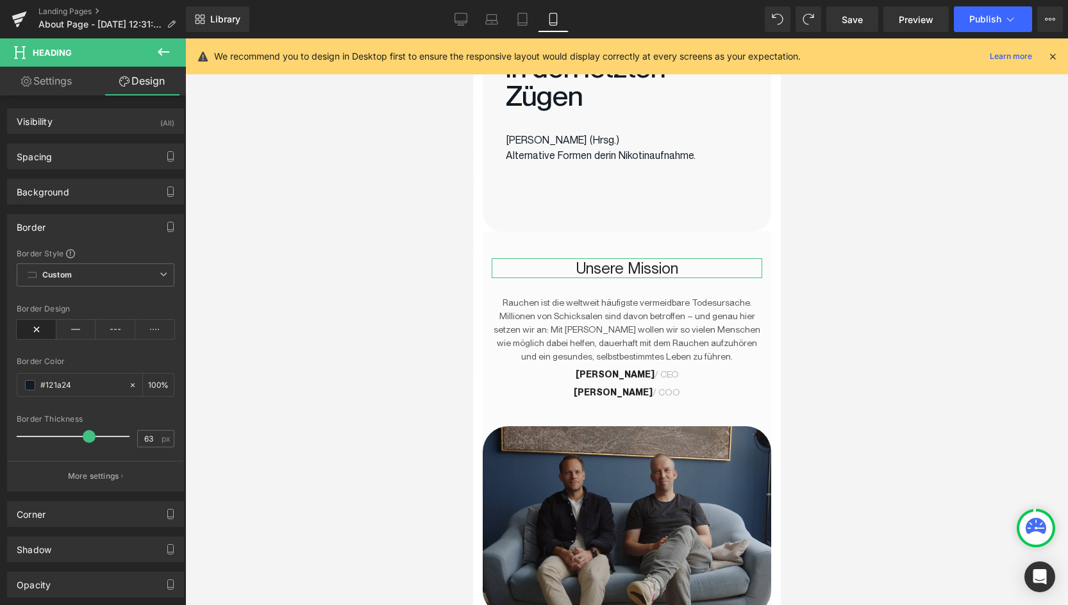
drag, startPoint x: 25, startPoint y: 433, endPoint x: 88, endPoint y: 433, distance: 63.5
click at [88, 433] on span at bounding box center [89, 436] width 13 height 13
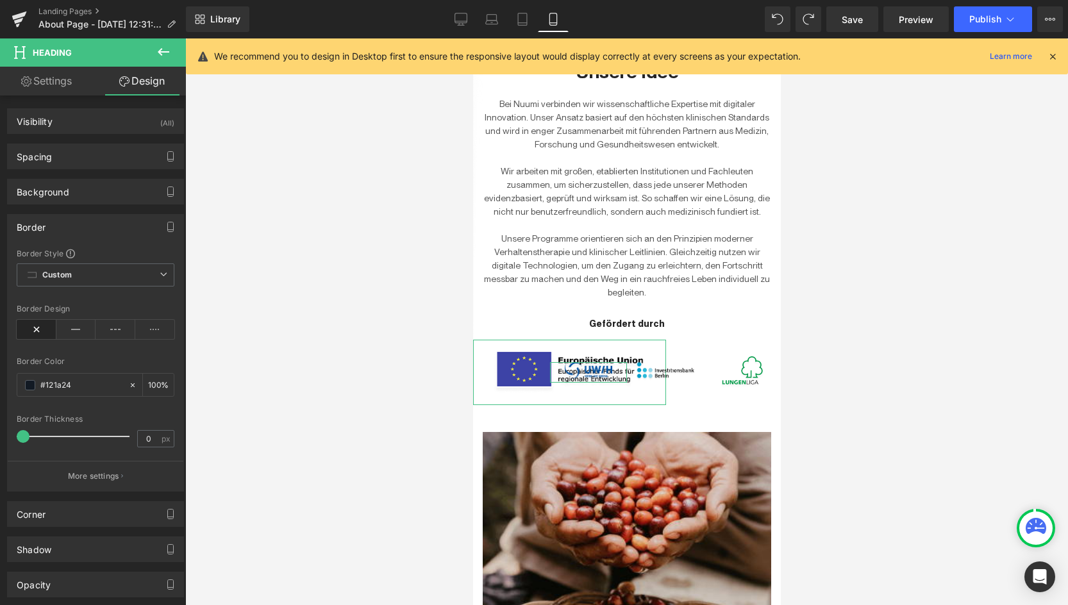
scroll to position [980, 0]
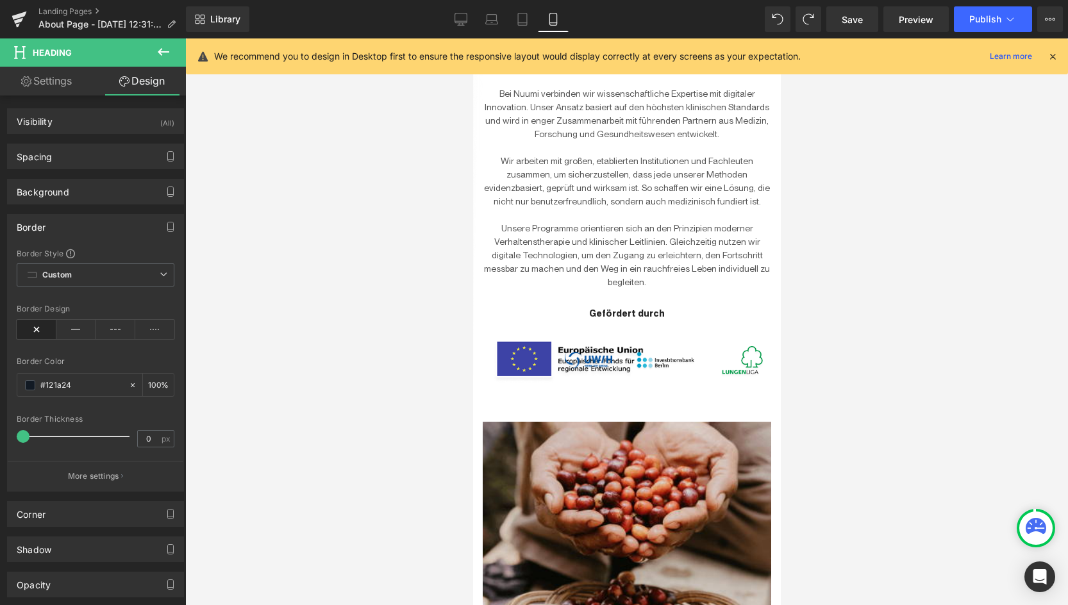
click at [849, 343] on div at bounding box center [626, 321] width 883 height 567
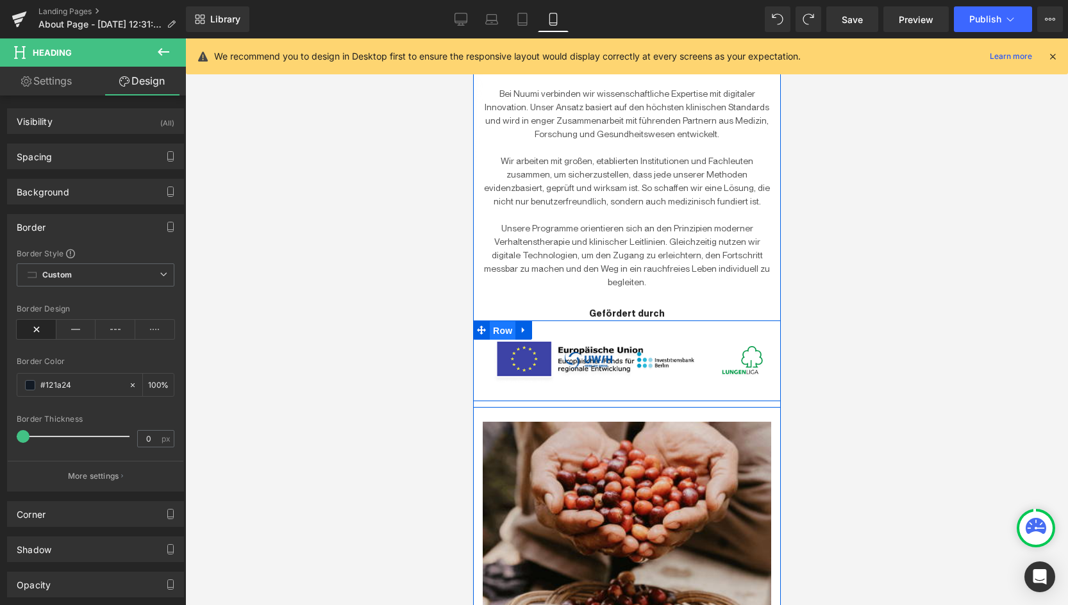
click at [507, 321] on span "Row" at bounding box center [502, 330] width 26 height 19
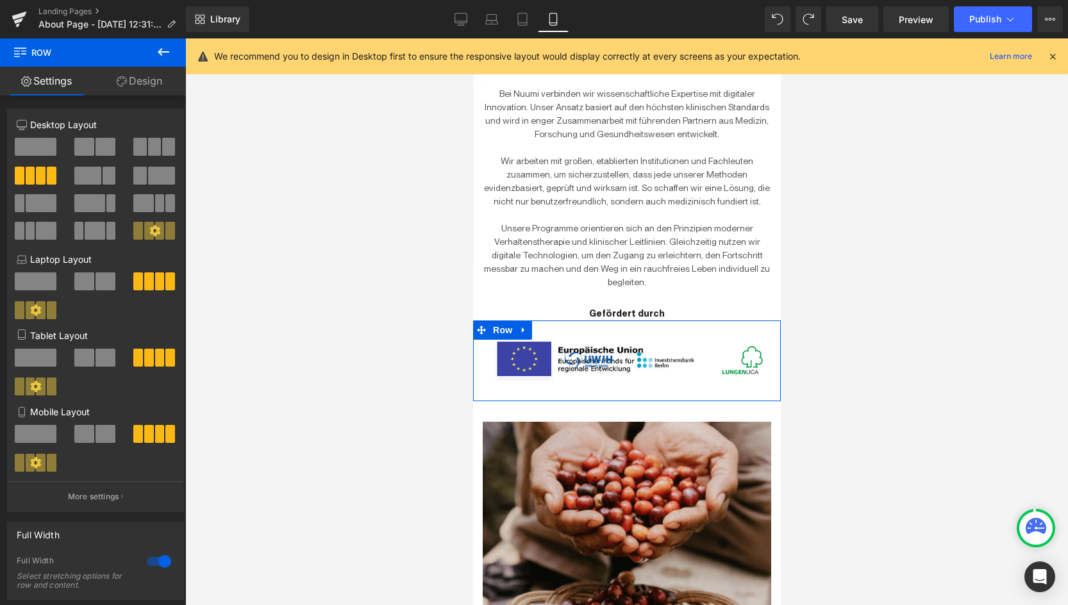
click at [32, 171] on span at bounding box center [31, 176] width 10 height 18
click at [138, 90] on link "Design" at bounding box center [139, 81] width 93 height 29
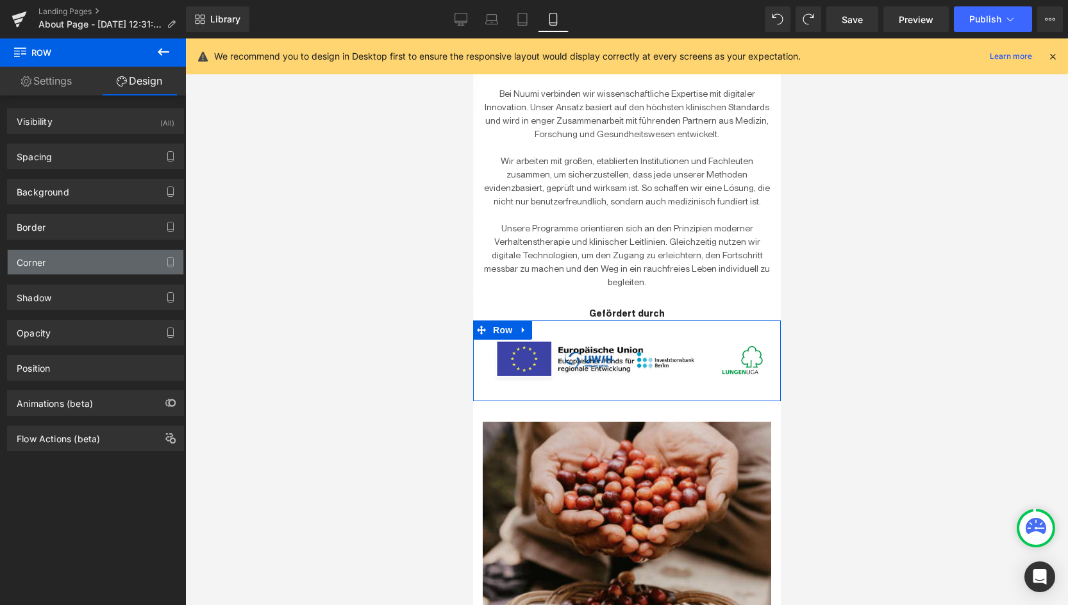
click at [51, 268] on div "Corner" at bounding box center [96, 262] width 176 height 24
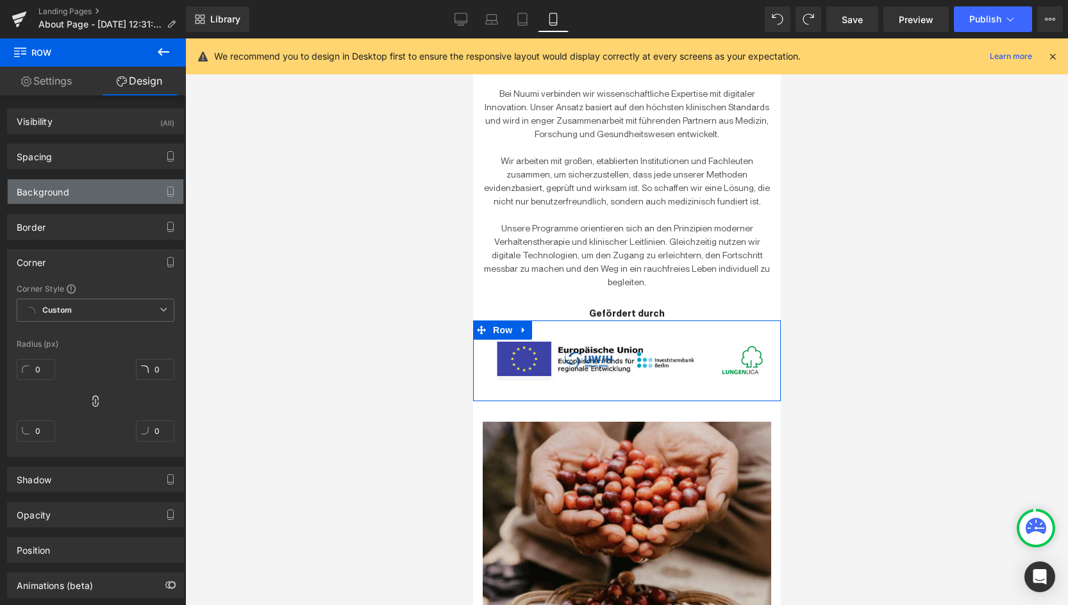
click at [44, 196] on div "Background" at bounding box center [43, 189] width 53 height 18
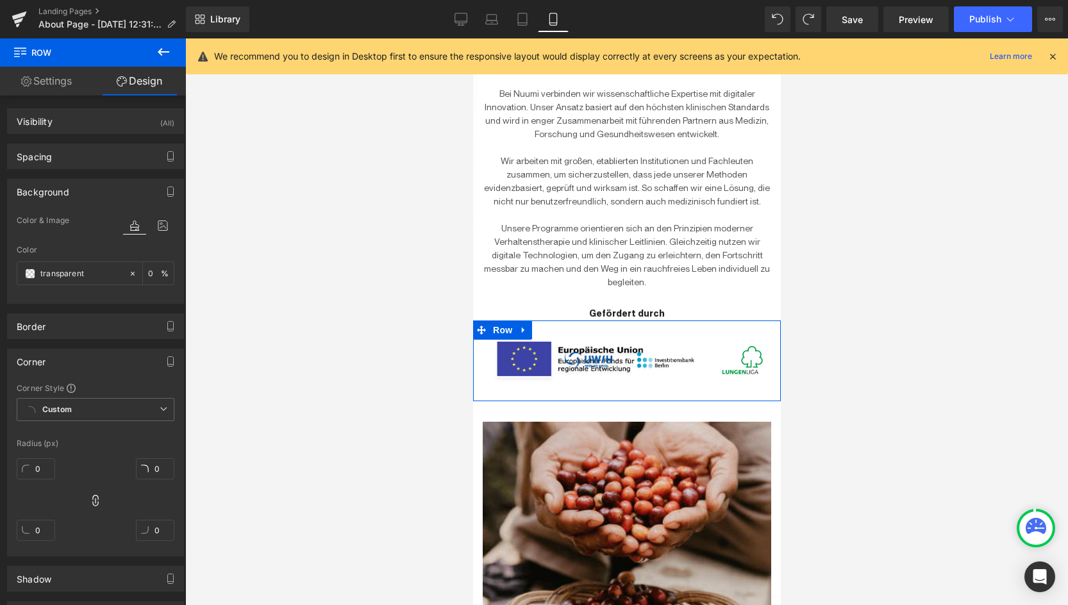
click at [45, 196] on div "Background" at bounding box center [43, 189] width 53 height 18
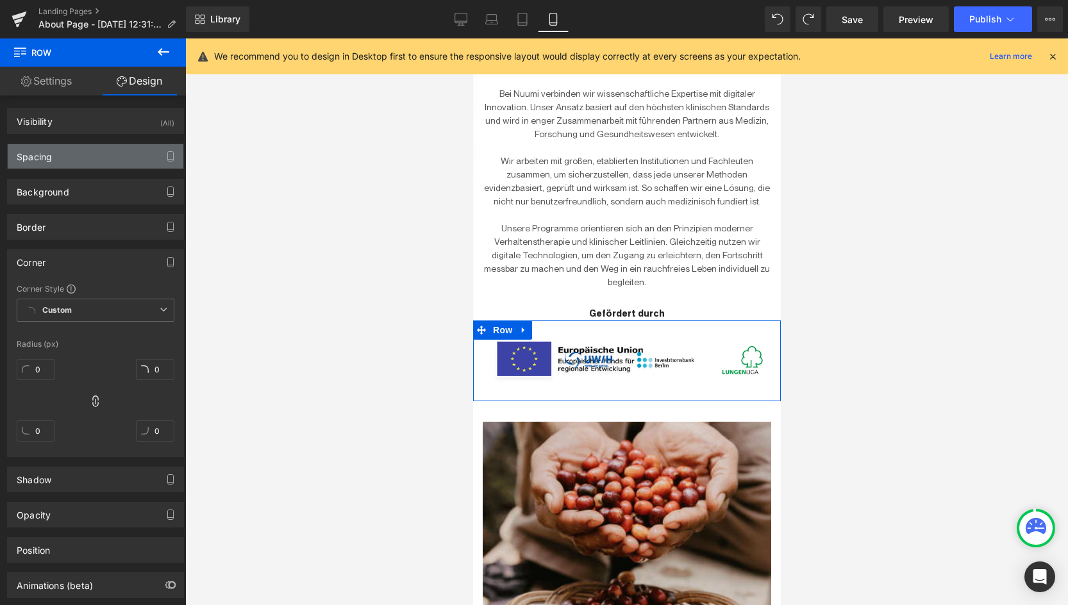
click at [48, 153] on div "Spacing" at bounding box center [34, 153] width 35 height 18
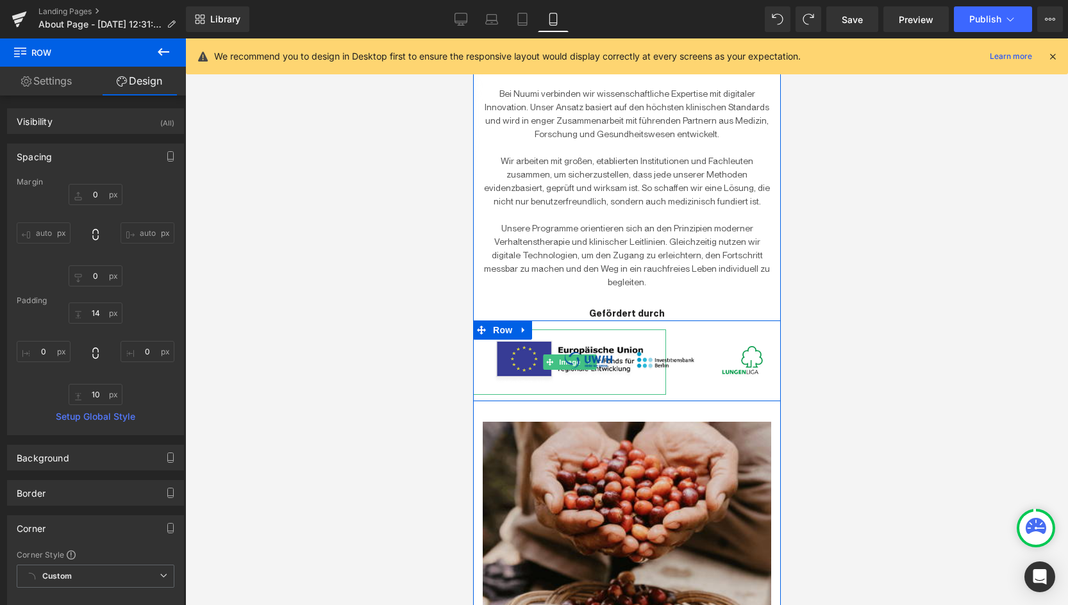
click at [521, 347] on img at bounding box center [569, 362] width 193 height 65
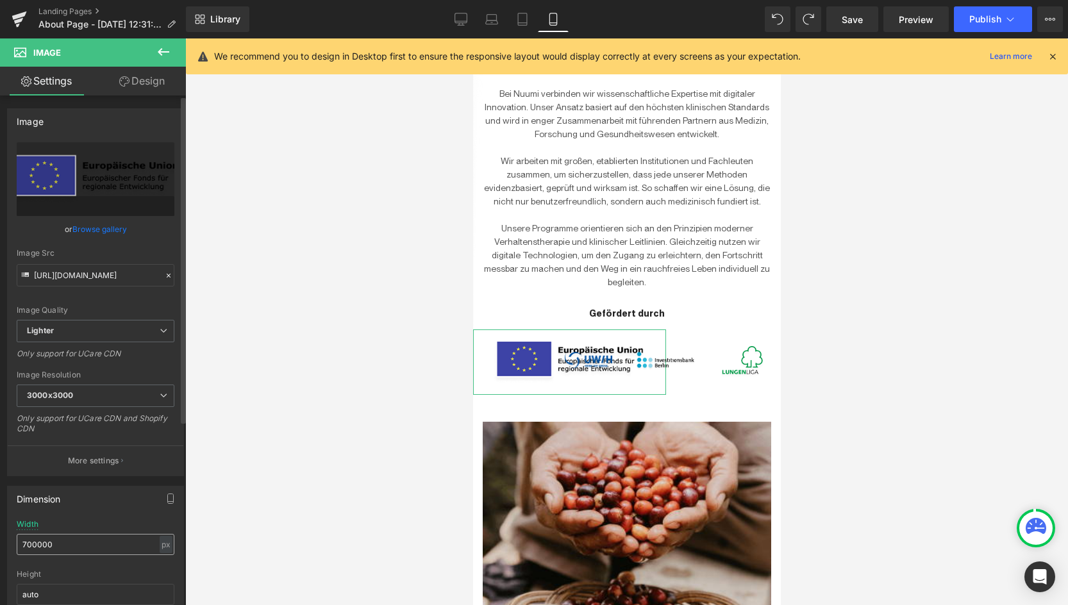
drag, startPoint x: 158, startPoint y: 541, endPoint x: 146, endPoint y: 541, distance: 12.8
click at [146, 541] on div "700000 px % px" at bounding box center [96, 544] width 158 height 21
click at [145, 541] on input "700000" at bounding box center [96, 544] width 158 height 21
click at [255, 537] on div at bounding box center [626, 321] width 883 height 567
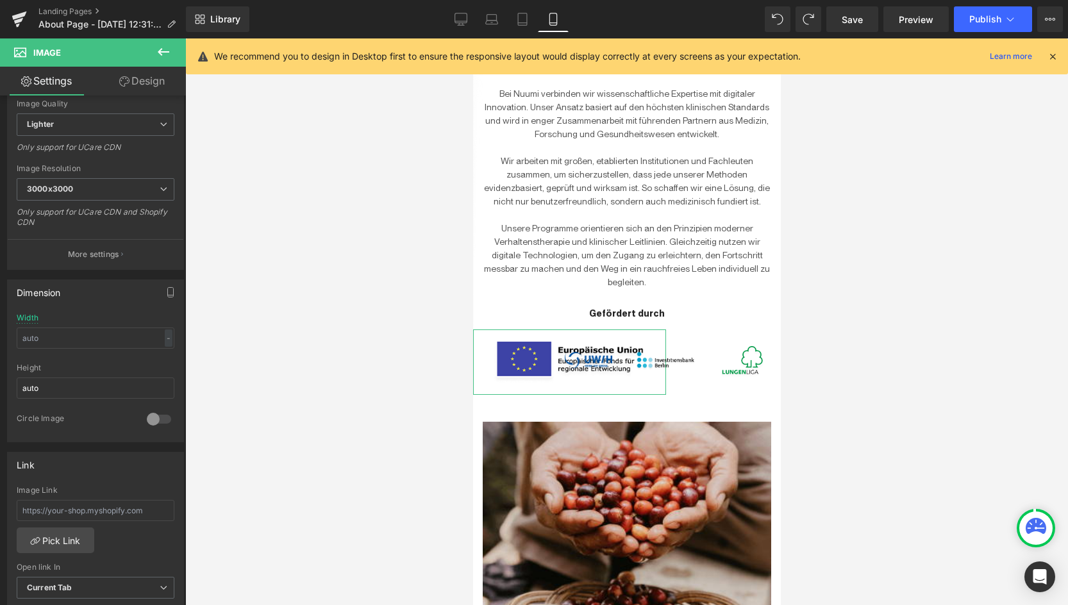
scroll to position [215, 0]
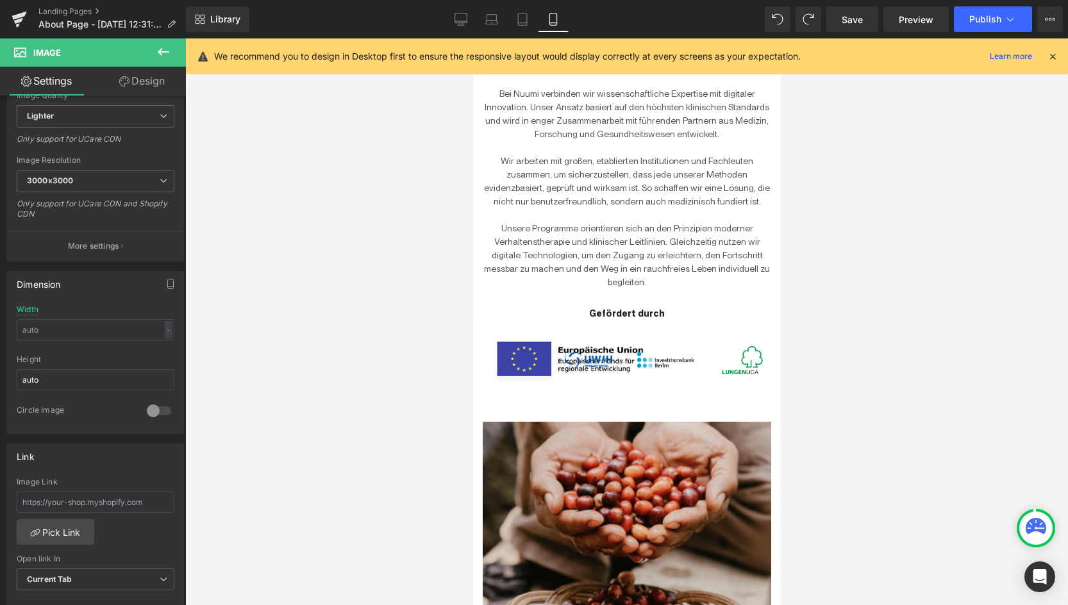
click at [842, 396] on div at bounding box center [626, 321] width 883 height 567
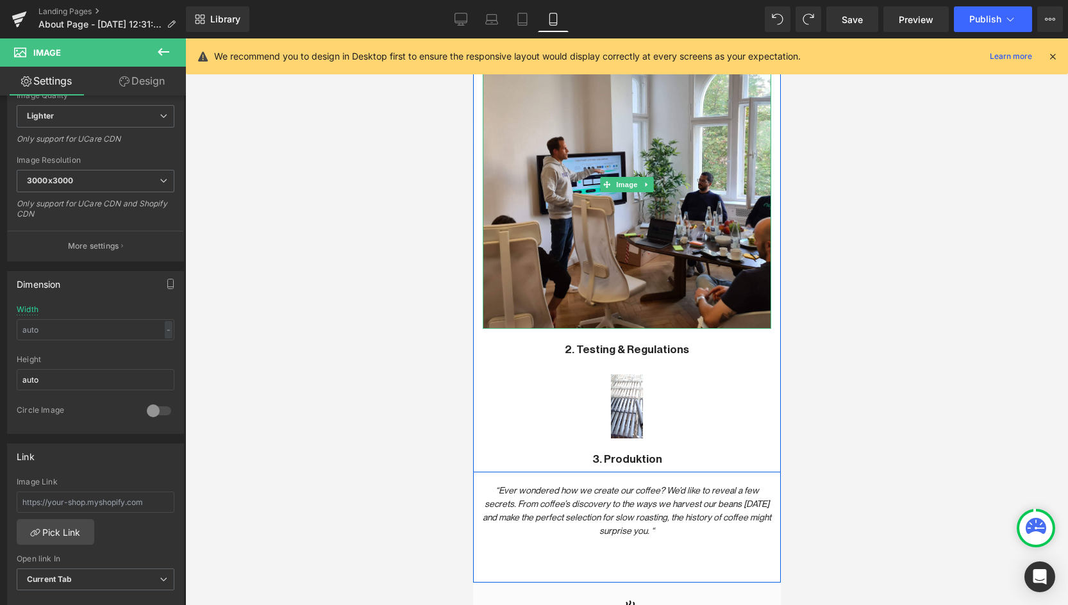
scroll to position [1711, 0]
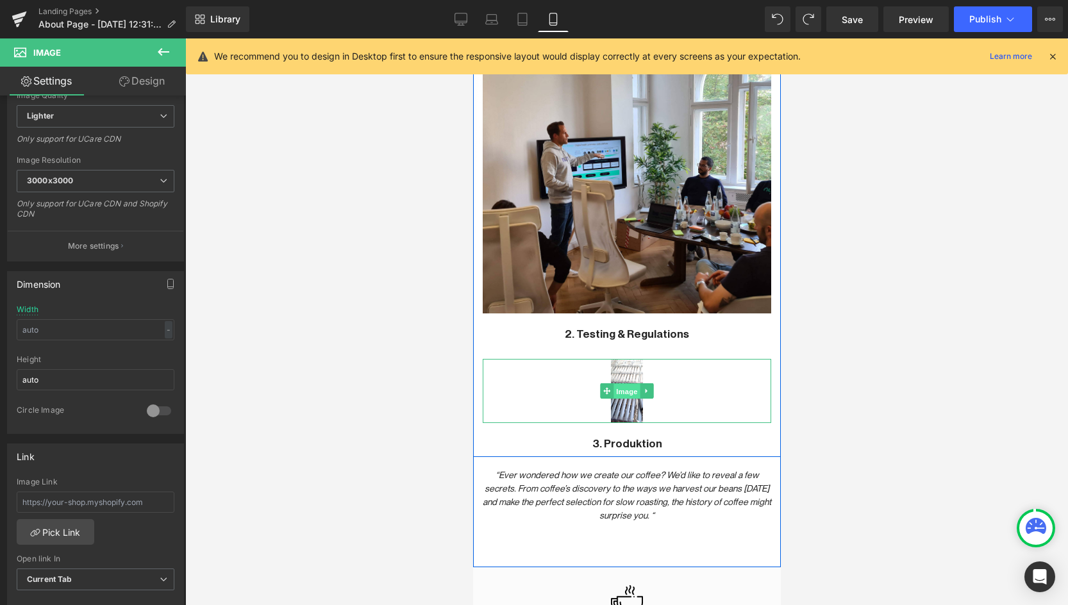
click at [628, 384] on span "Image" at bounding box center [626, 391] width 27 height 15
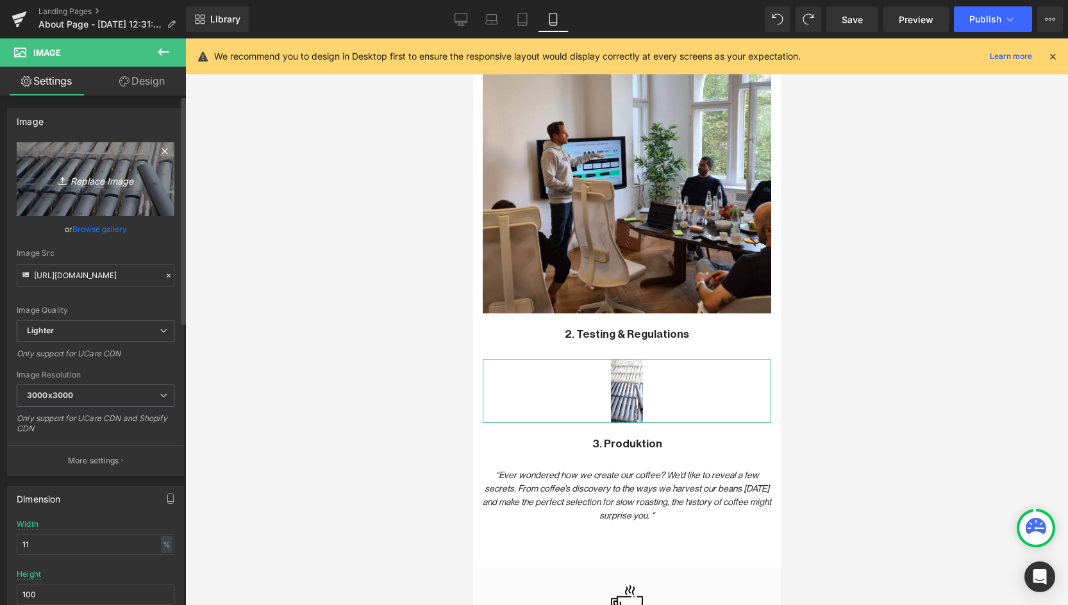
click at [83, 183] on icon "Replace Image" at bounding box center [95, 179] width 103 height 16
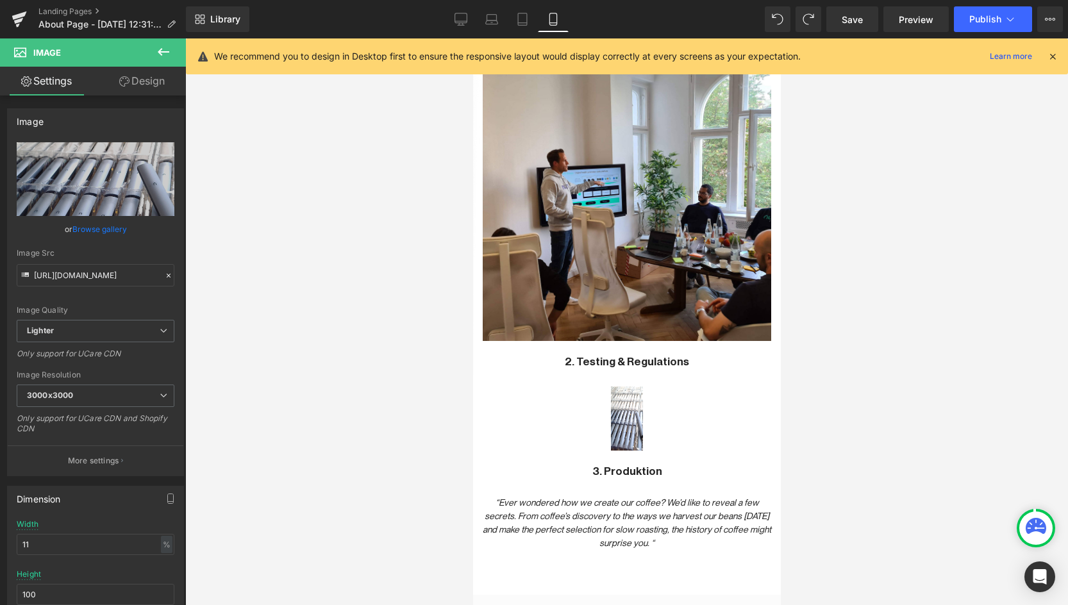
scroll to position [1688, 0]
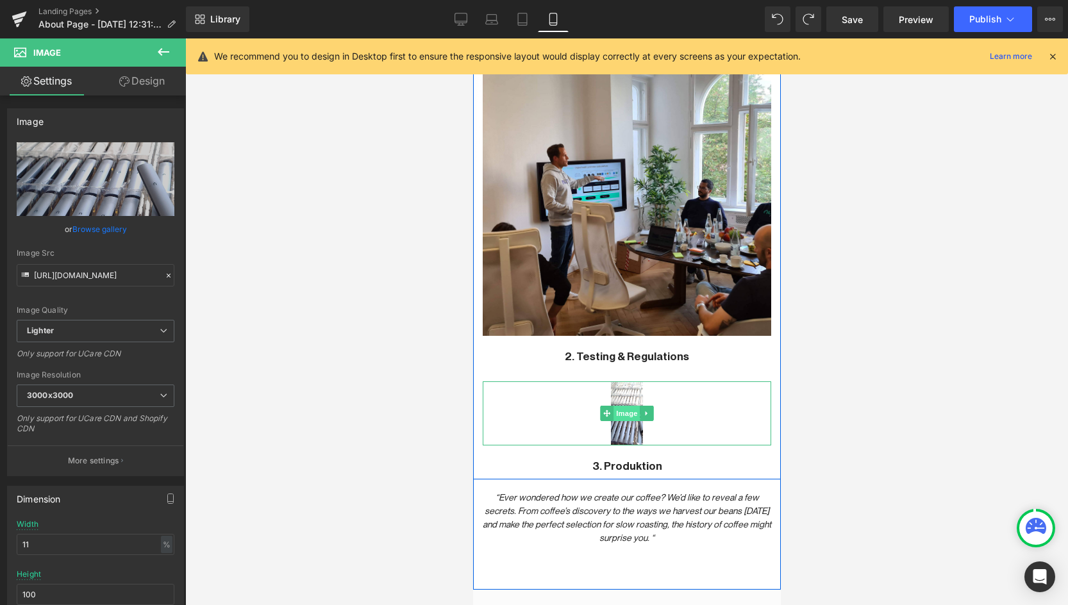
click at [631, 406] on span "Image" at bounding box center [626, 413] width 27 height 15
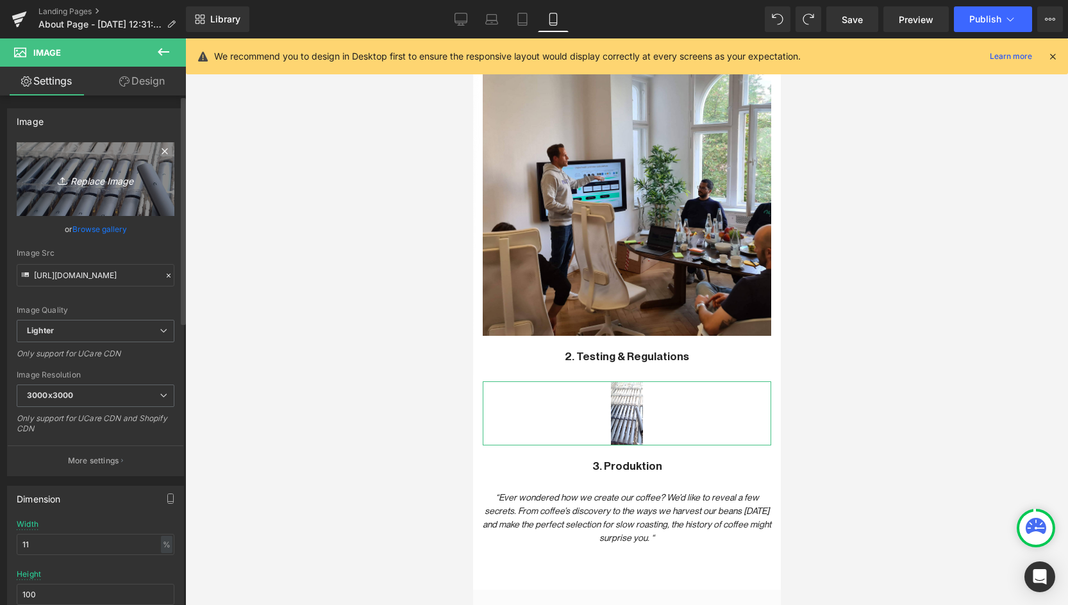
click at [87, 184] on icon "Replace Image" at bounding box center [95, 179] width 103 height 16
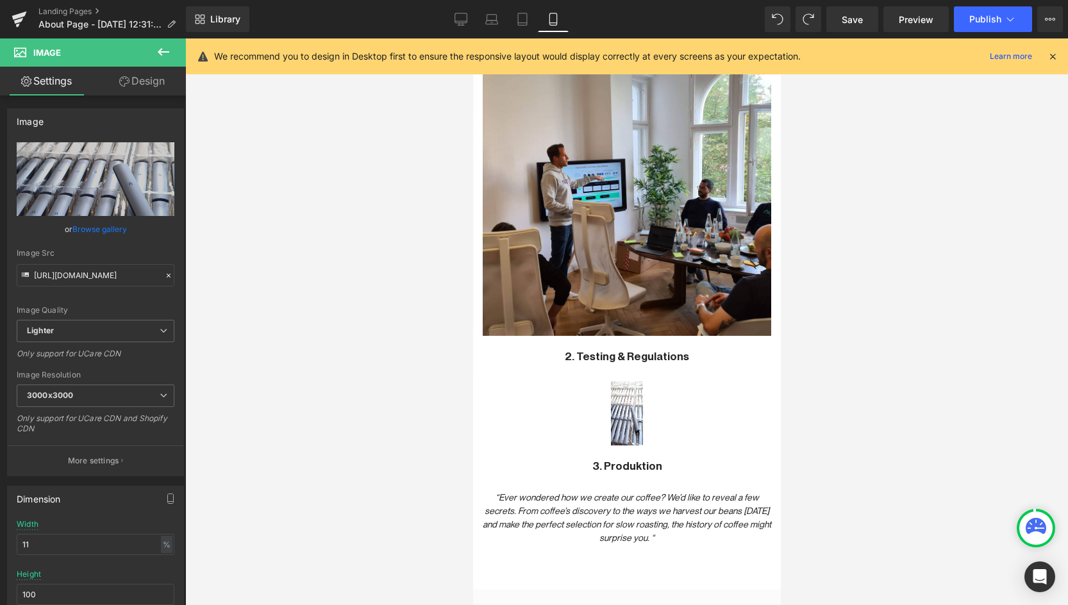
click at [353, 421] on div at bounding box center [626, 321] width 883 height 567
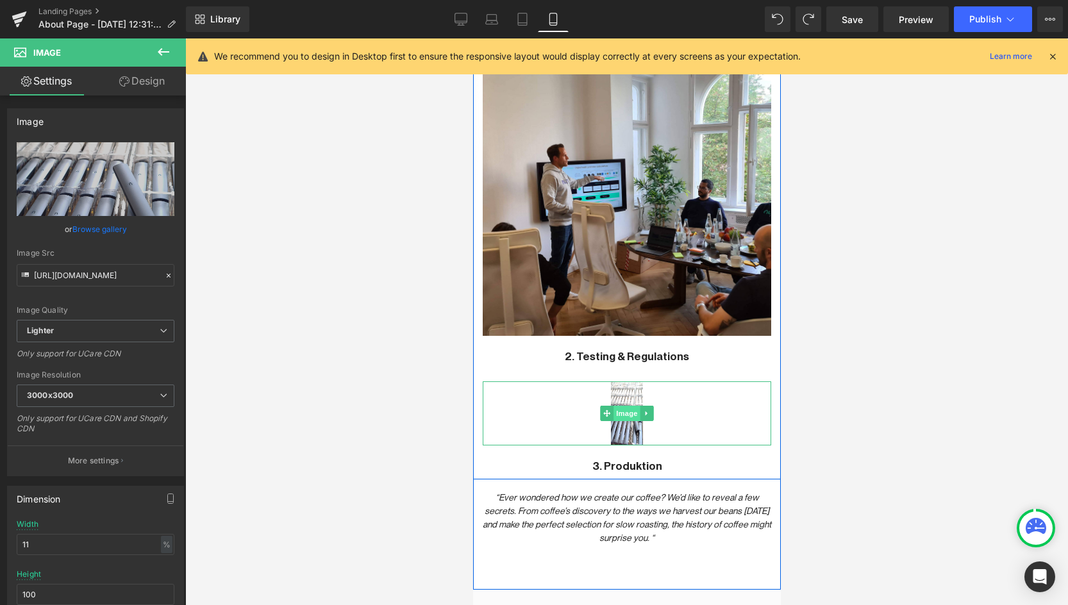
click at [626, 406] on span "Image" at bounding box center [626, 413] width 27 height 15
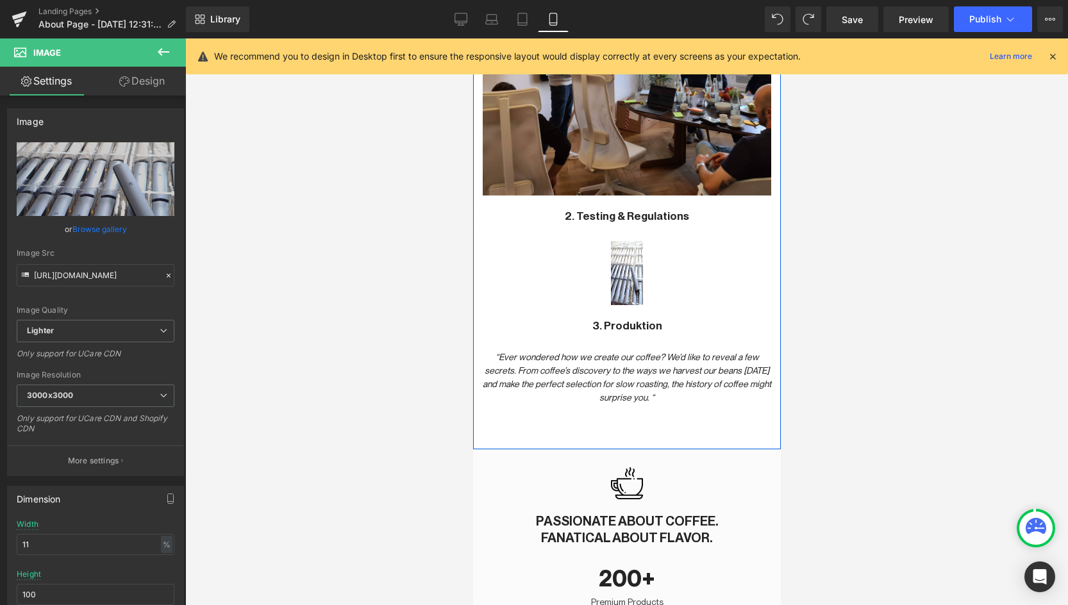
scroll to position [1830, 0]
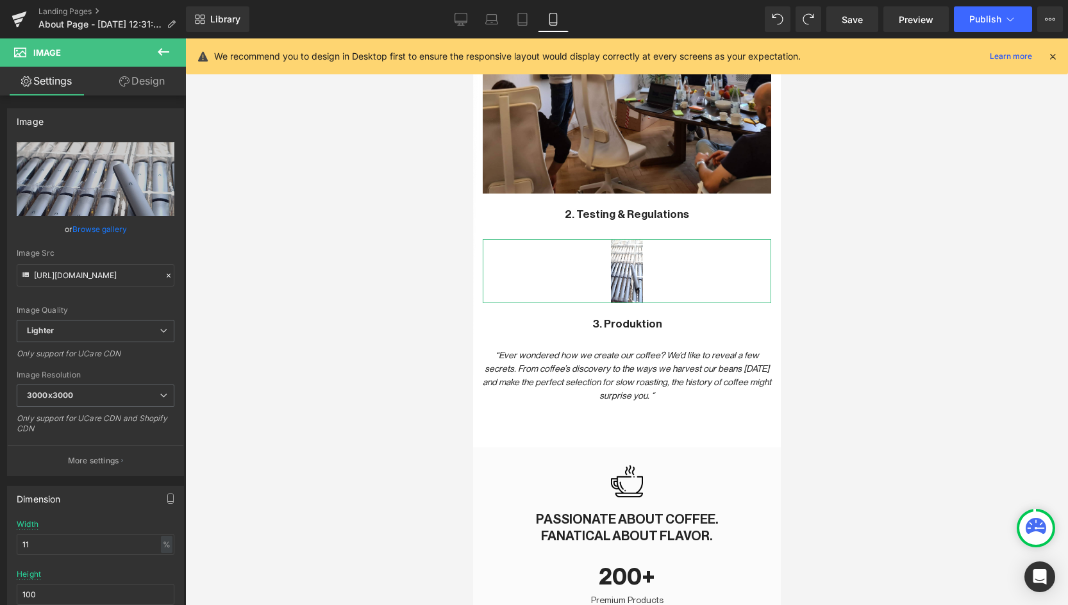
click at [134, 81] on link "Design" at bounding box center [142, 81] width 93 height 29
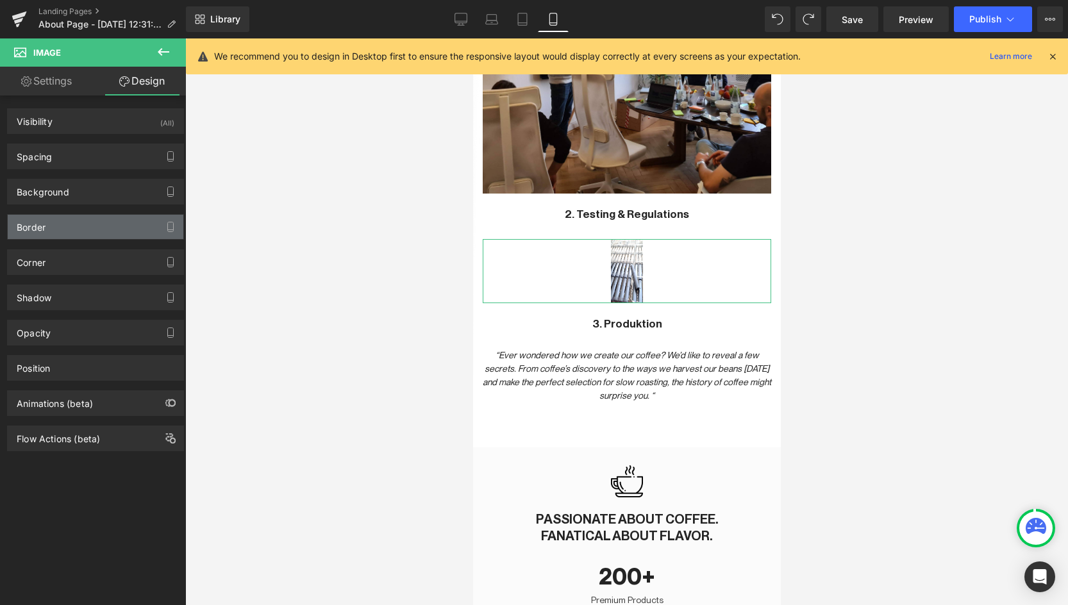
click at [92, 231] on div "Border" at bounding box center [96, 227] width 176 height 24
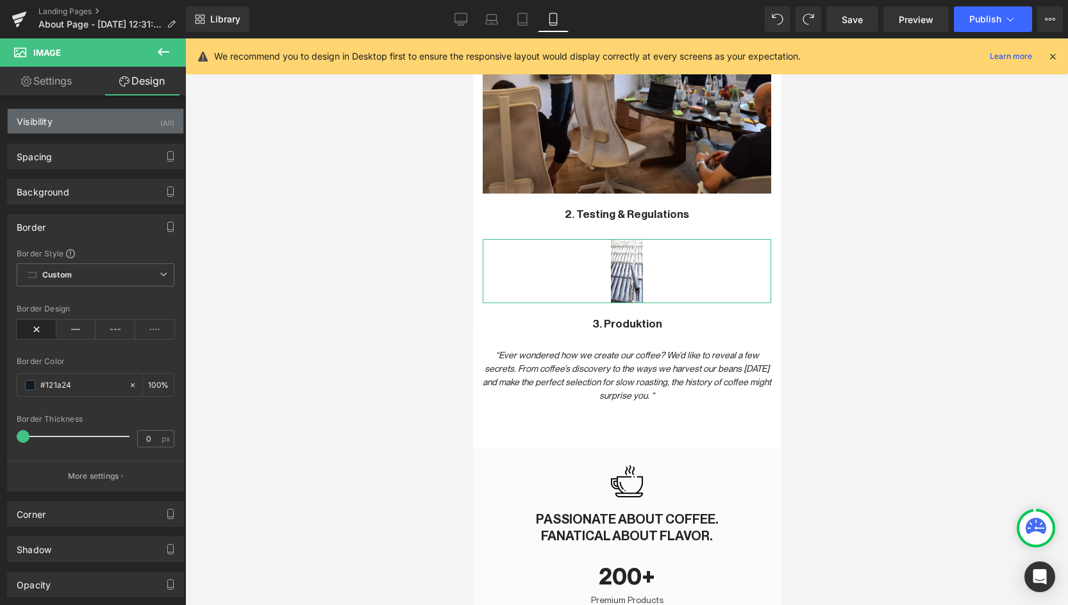
click at [61, 121] on div "Visibility (All)" at bounding box center [96, 121] width 176 height 24
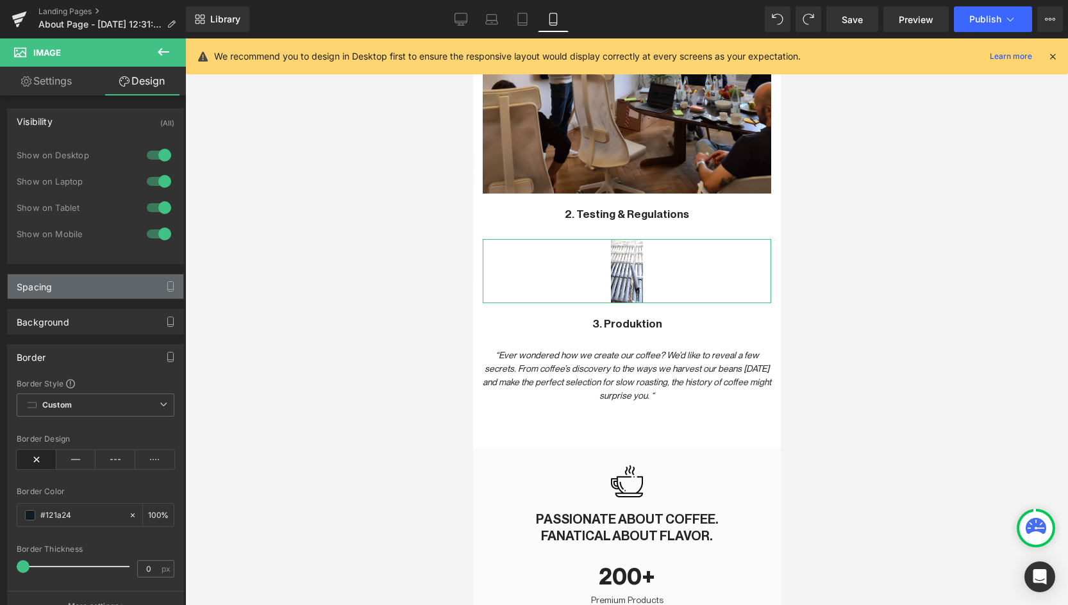
click at [57, 285] on div "Spacing" at bounding box center [96, 286] width 176 height 24
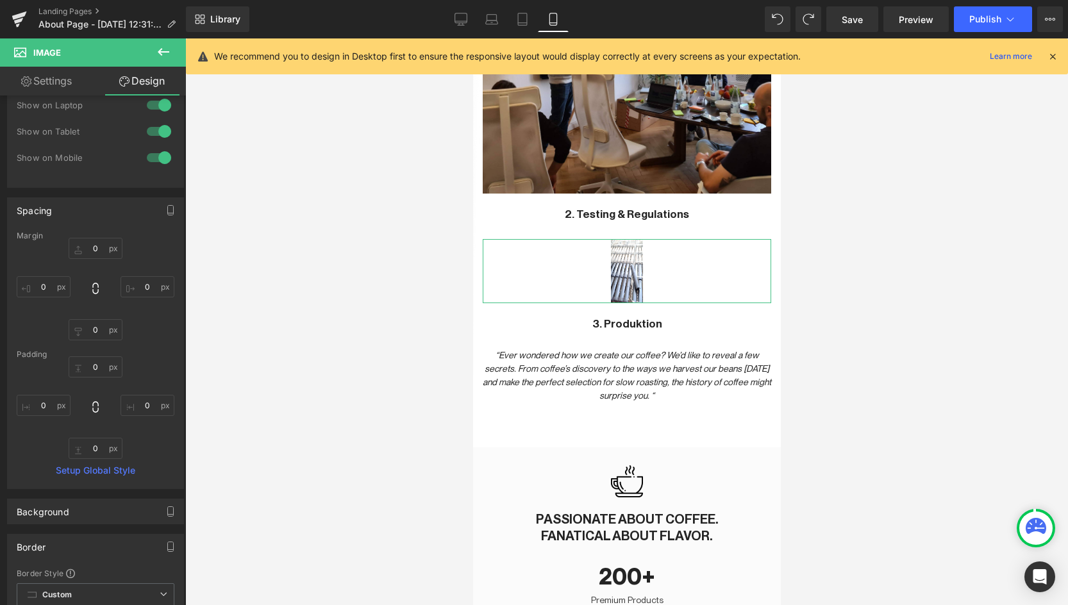
scroll to position [79, 0]
drag, startPoint x: 55, startPoint y: 285, endPoint x: 28, endPoint y: 285, distance: 27.6
click at [28, 285] on input "-27" at bounding box center [44, 283] width 54 height 21
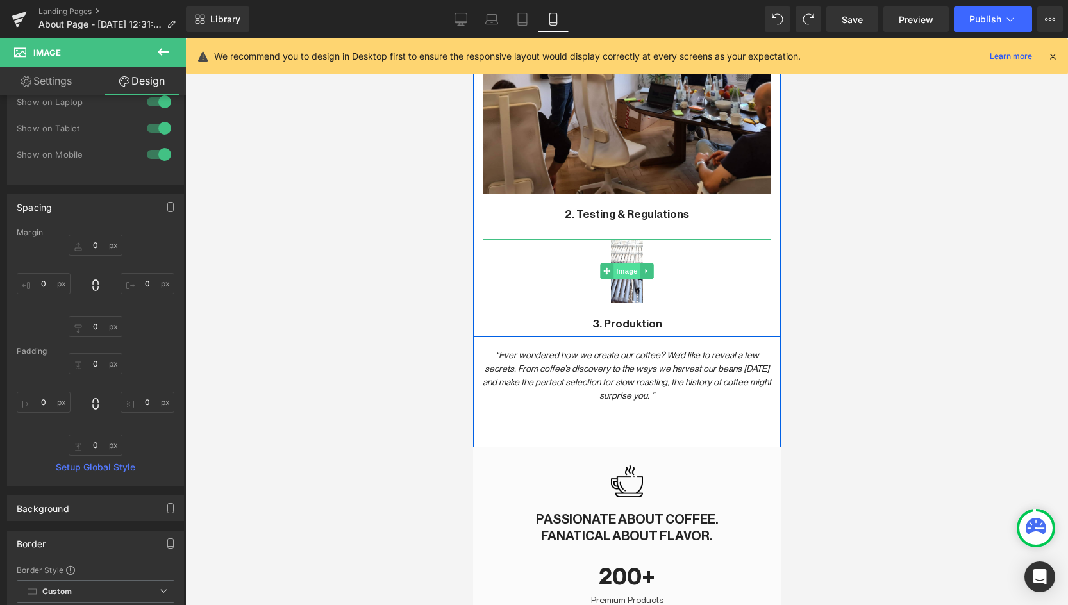
click at [623, 264] on span "Image" at bounding box center [626, 271] width 27 height 15
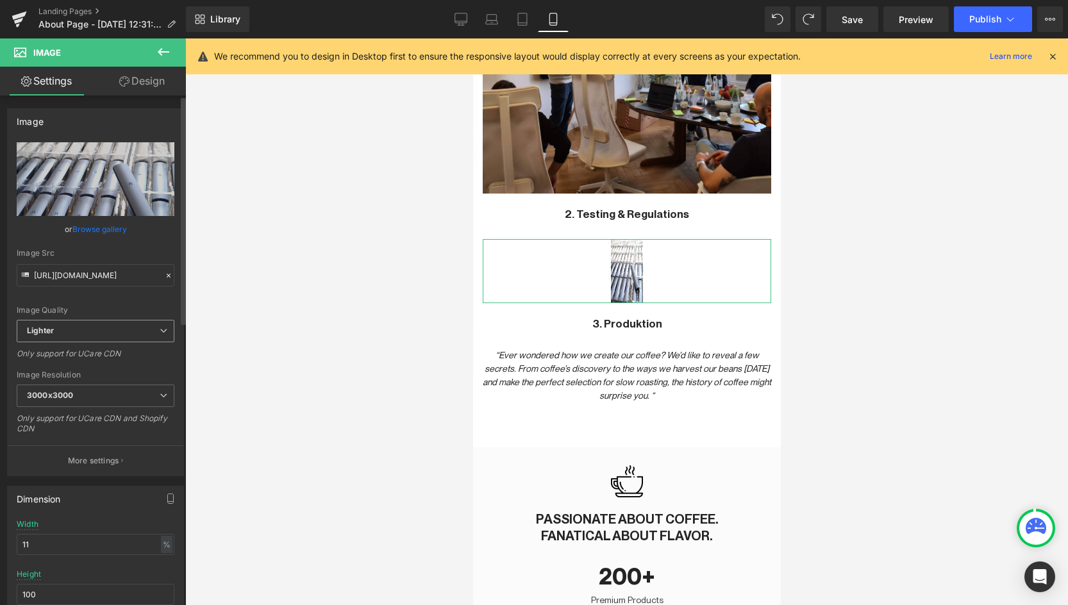
click at [106, 332] on span "Lighter" at bounding box center [96, 331] width 158 height 22
click at [106, 332] on span "Lighter" at bounding box center [93, 331] width 153 height 22
click at [115, 396] on span "3000x3000" at bounding box center [96, 396] width 158 height 22
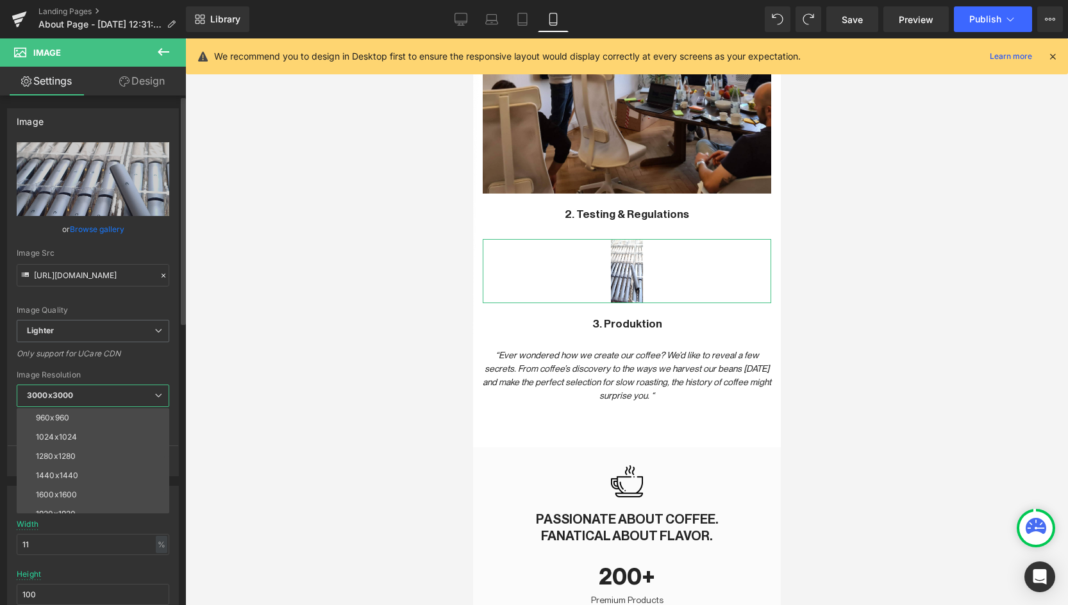
scroll to position [143, 0]
click at [81, 498] on li "1920x1920" at bounding box center [96, 505] width 158 height 19
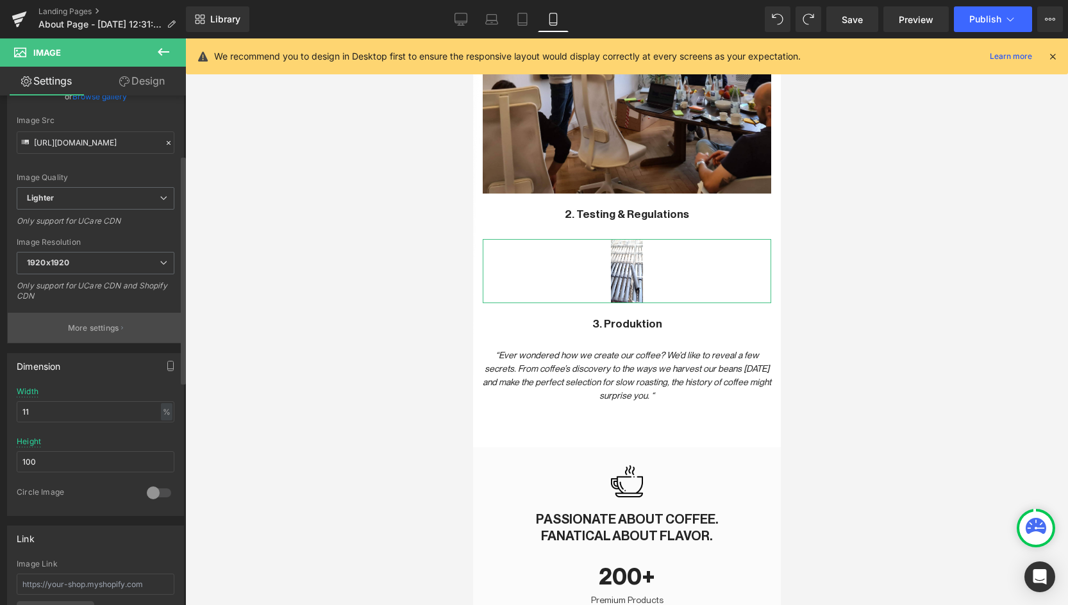
scroll to position [183, 0]
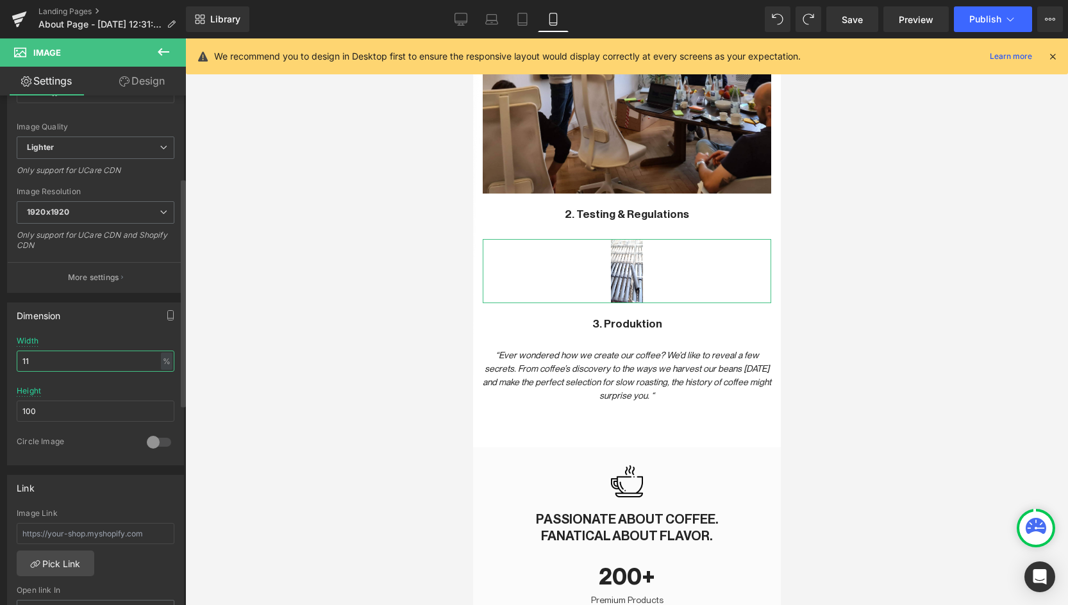
click at [63, 362] on input "11" at bounding box center [96, 361] width 158 height 21
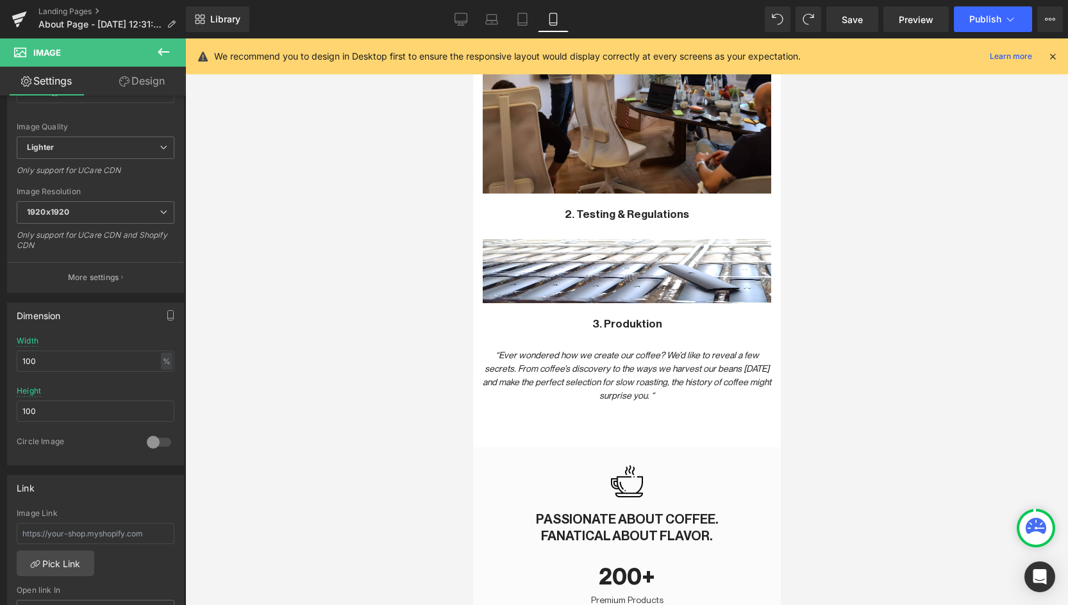
click at [355, 365] on div at bounding box center [626, 321] width 883 height 567
click at [65, 411] on input "100" at bounding box center [96, 411] width 158 height 21
click at [149, 448] on div at bounding box center [159, 442] width 31 height 21
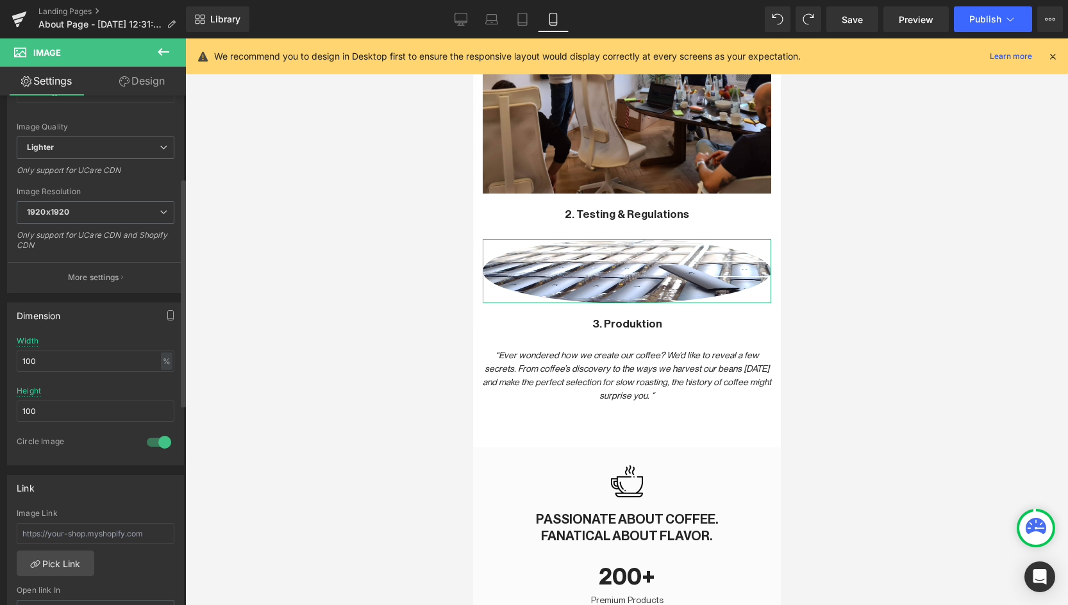
click at [149, 448] on div at bounding box center [159, 442] width 31 height 21
click at [165, 316] on icon "button" at bounding box center [170, 315] width 10 height 10
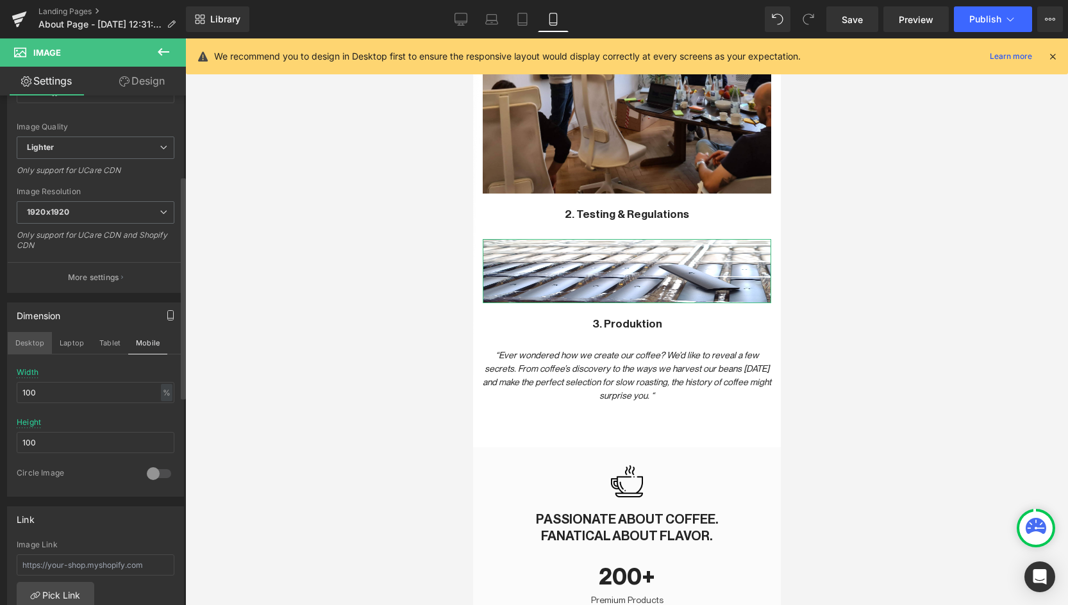
click at [42, 342] on button "Desktop" at bounding box center [30, 343] width 44 height 22
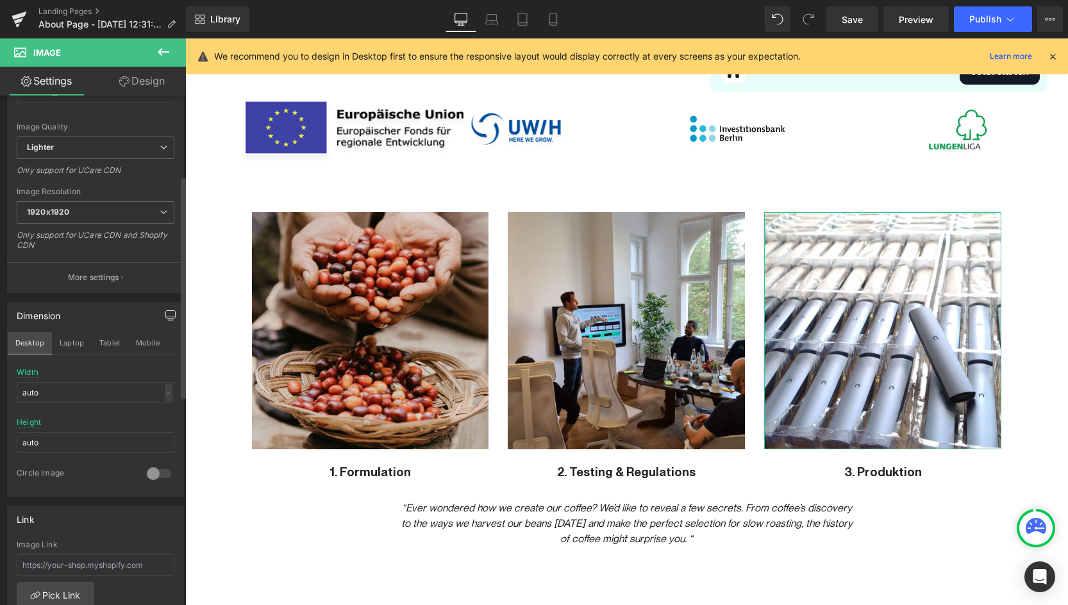
scroll to position [1079, 0]
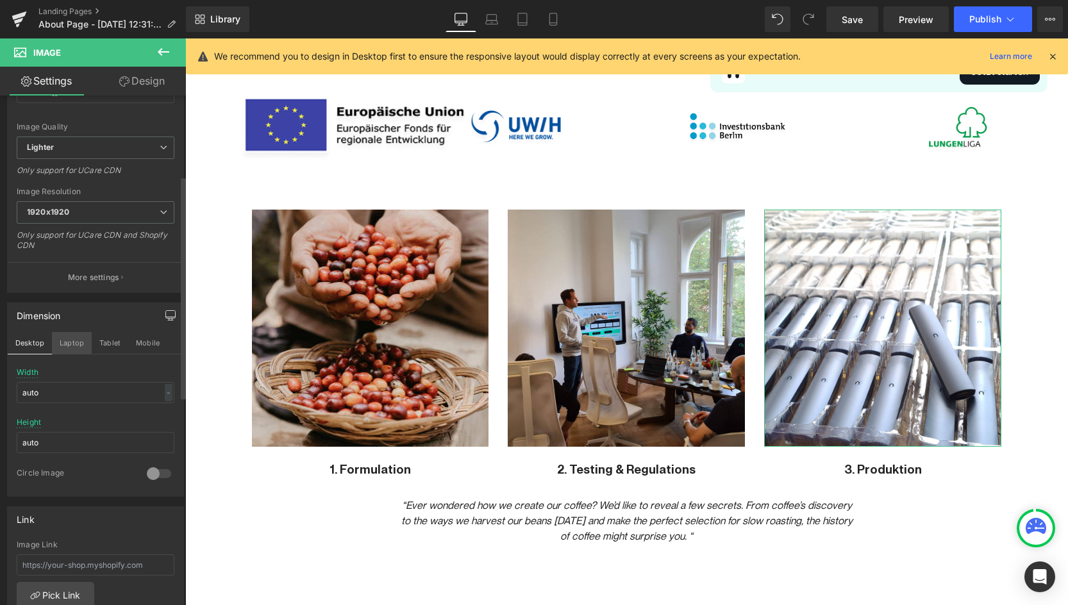
click at [73, 346] on button "Laptop" at bounding box center [72, 343] width 40 height 22
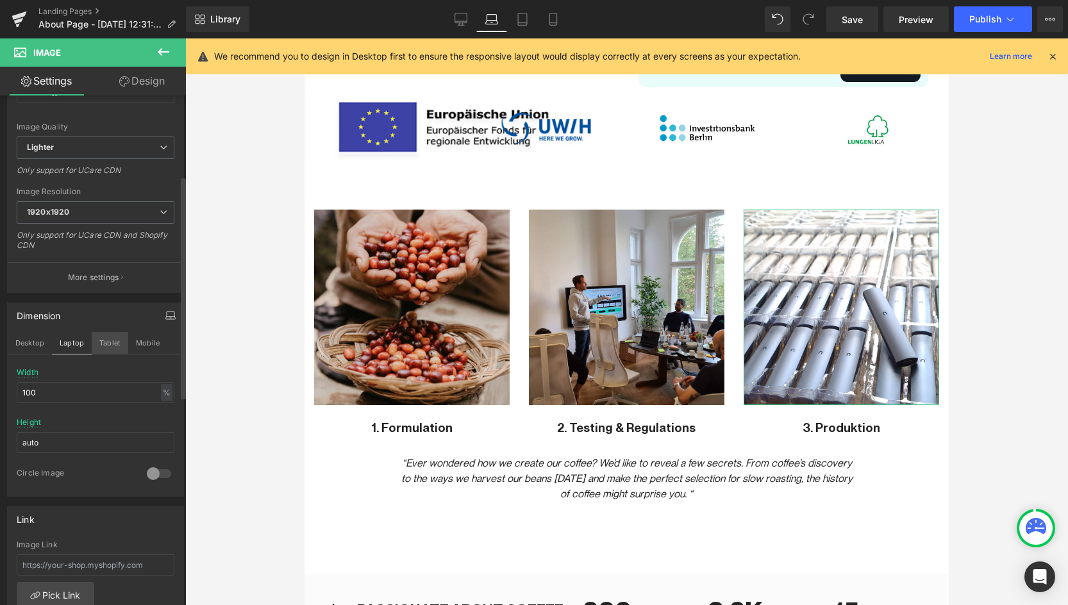
click at [98, 349] on button "Tablet" at bounding box center [110, 343] width 37 height 22
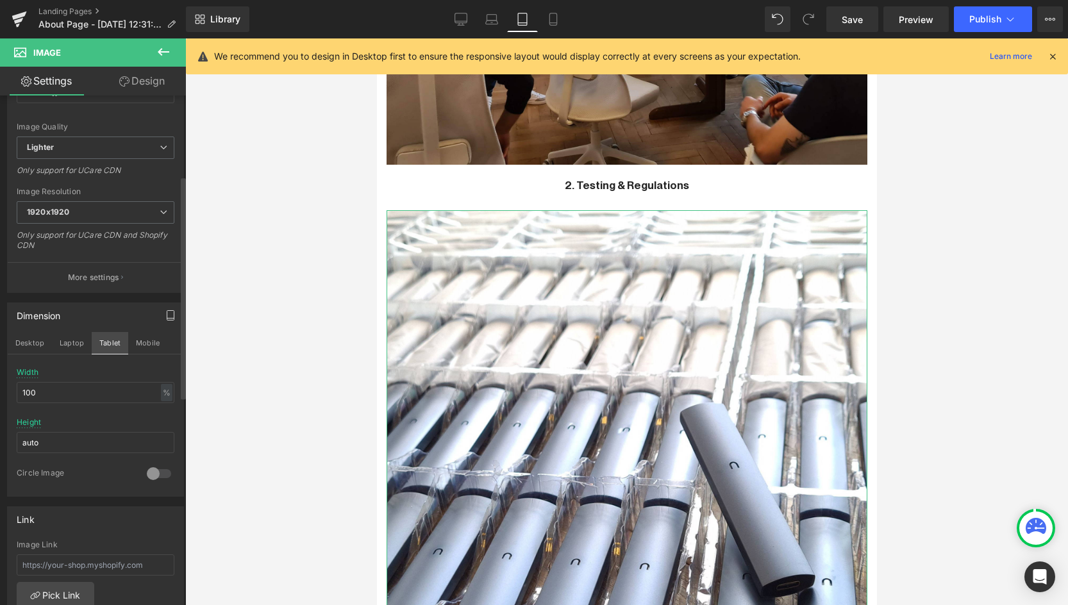
scroll to position [2119, 0]
click at [144, 340] on button "Mobile" at bounding box center [147, 343] width 39 height 22
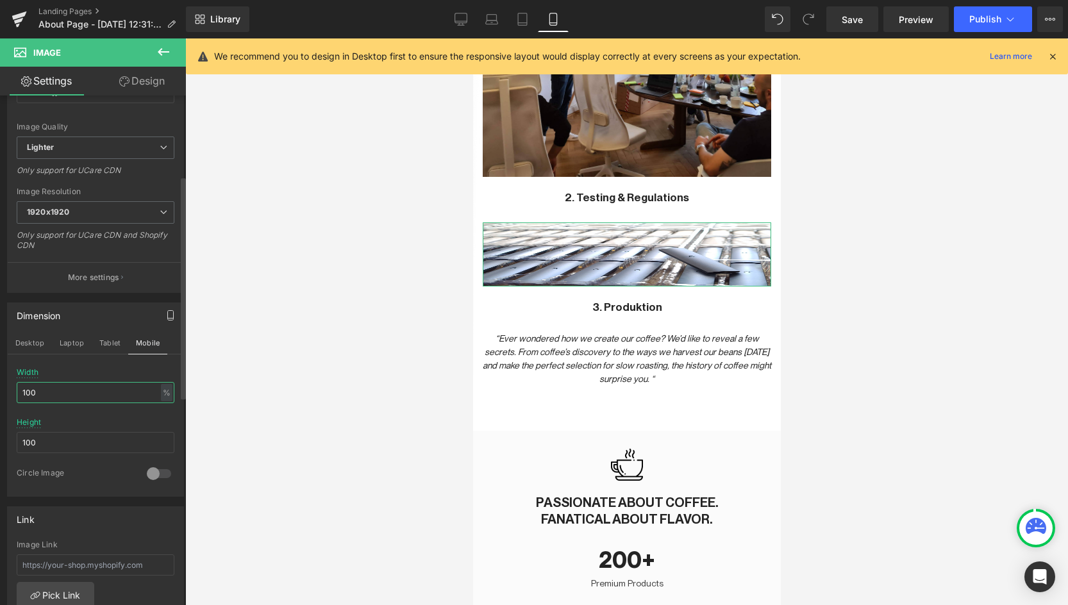
click at [78, 397] on input "100" at bounding box center [96, 392] width 158 height 21
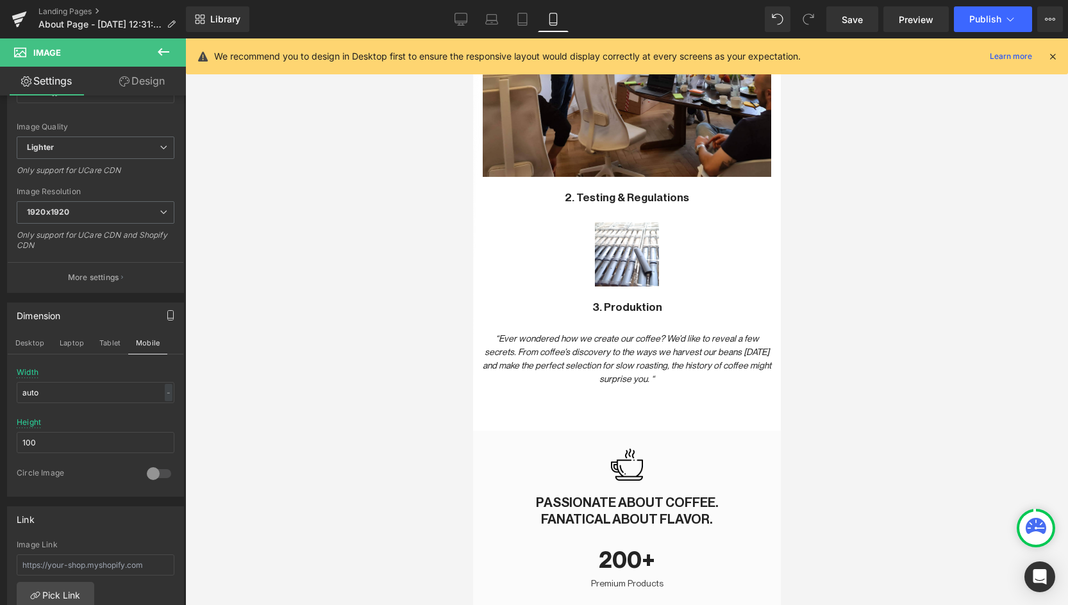
click at [277, 351] on div at bounding box center [626, 321] width 883 height 567
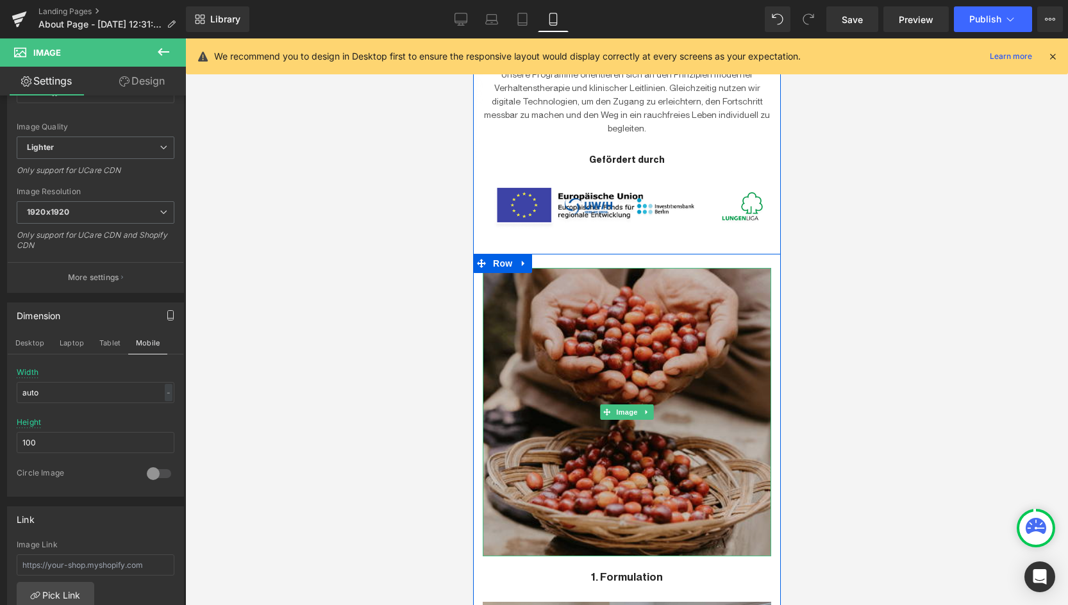
scroll to position [1164, 0]
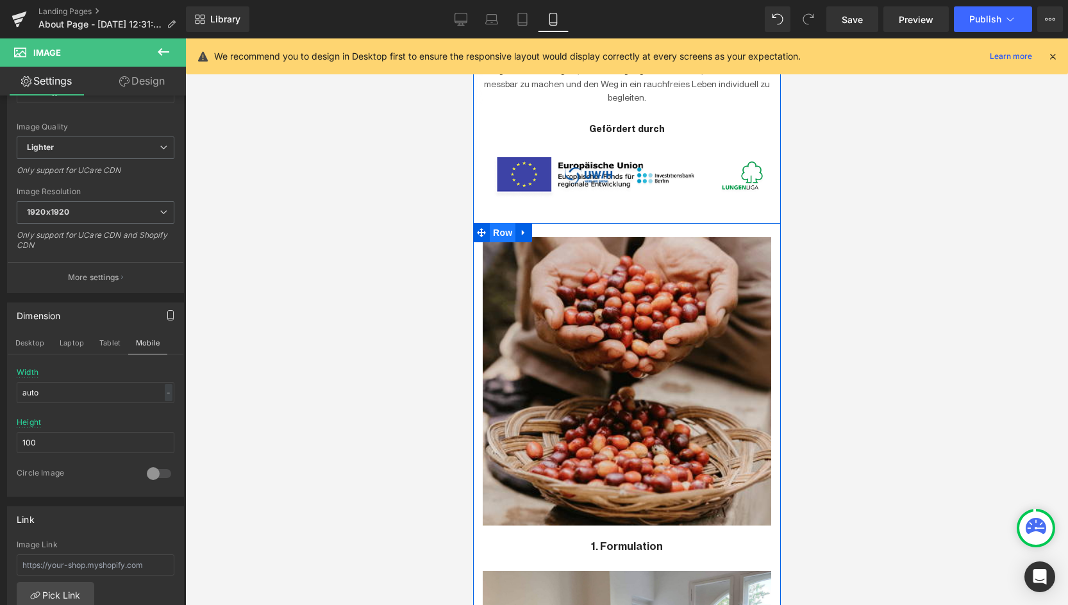
click at [508, 223] on span "Row" at bounding box center [502, 232] width 26 height 19
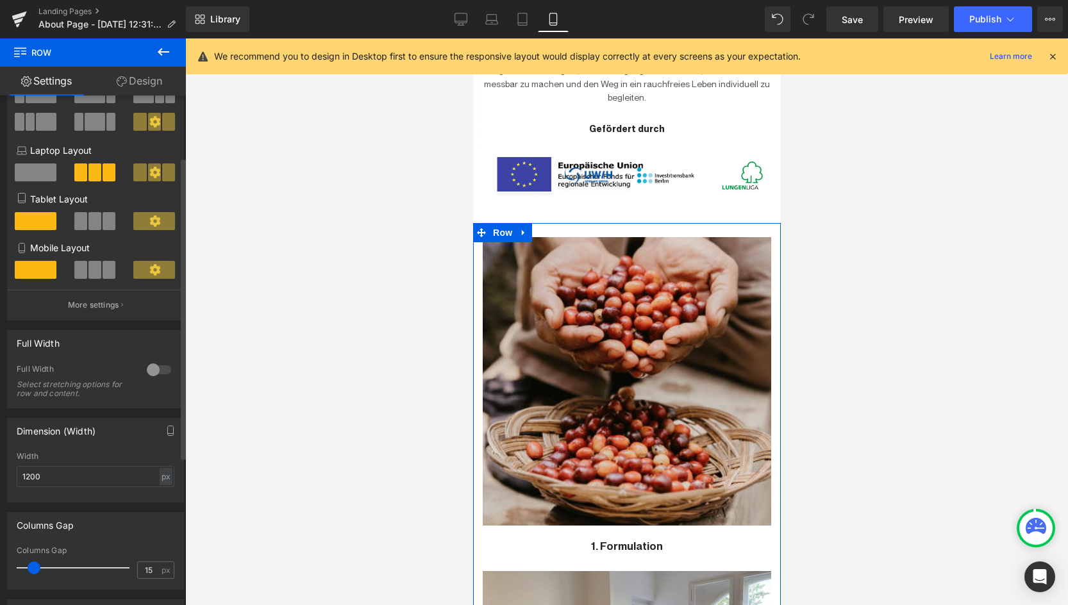
scroll to position [115, 0]
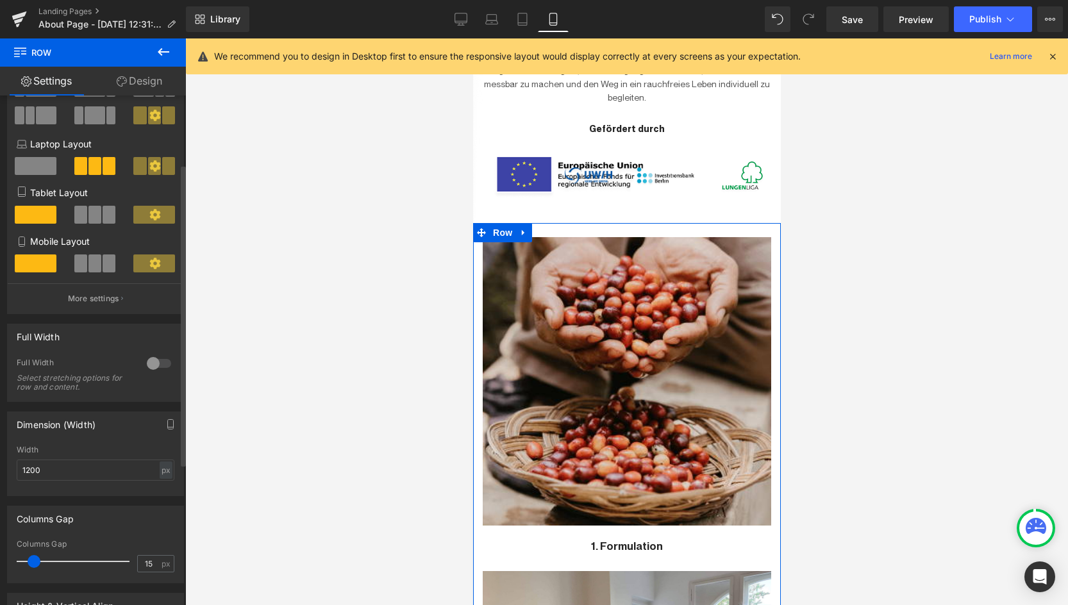
click at [94, 258] on span at bounding box center [94, 264] width 13 height 18
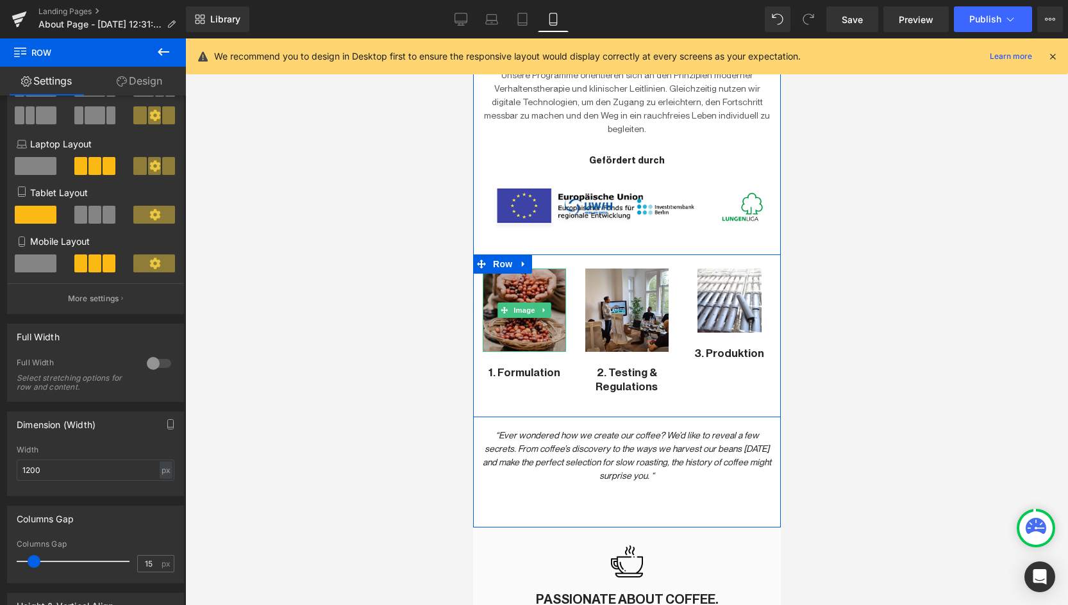
scroll to position [1132, 0]
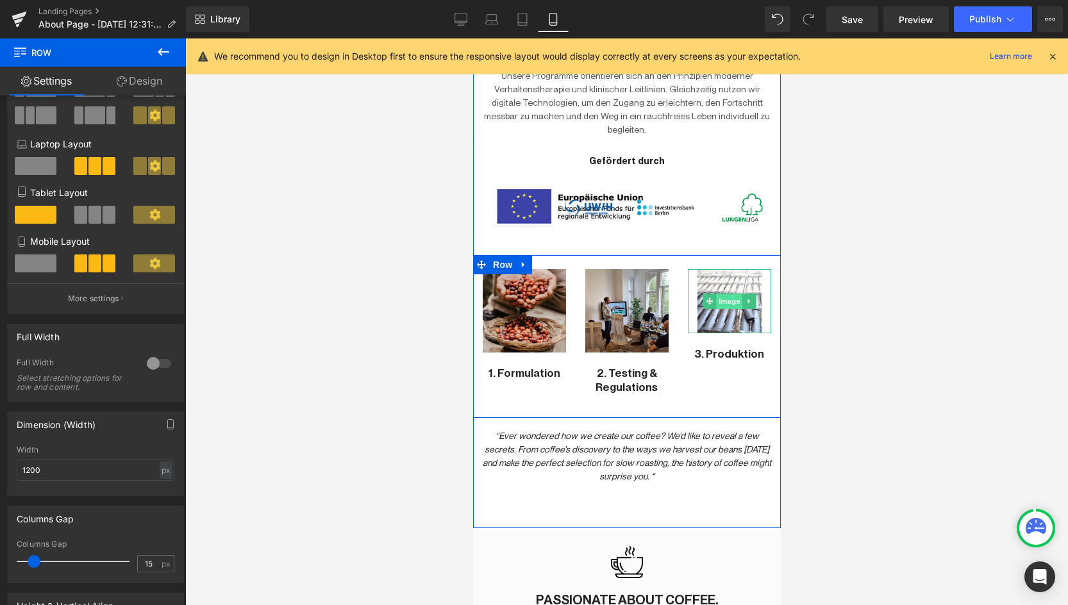
click at [737, 294] on span "Image" at bounding box center [728, 301] width 27 height 15
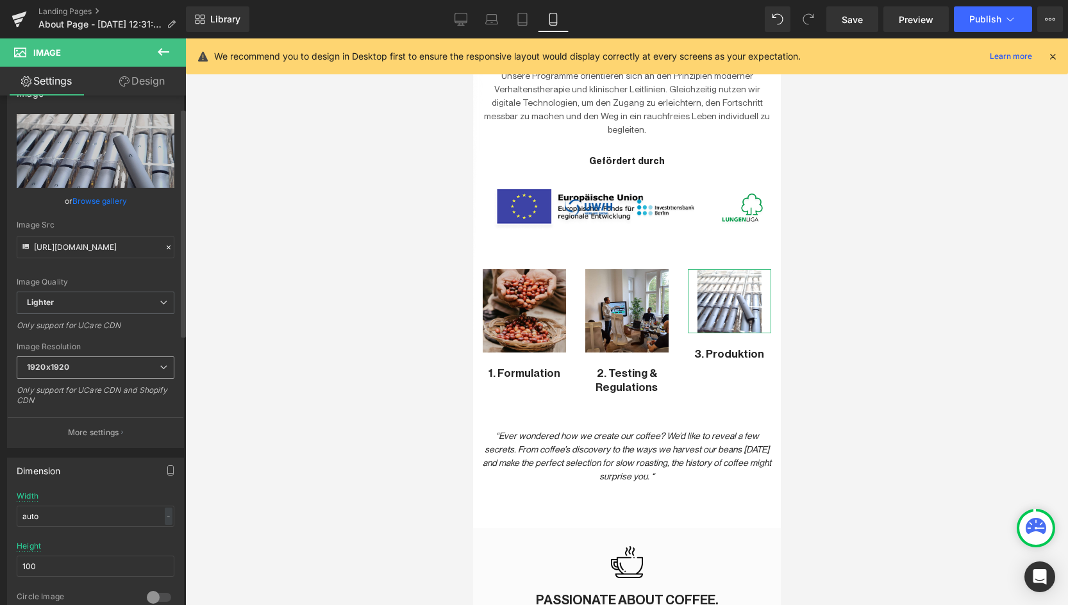
scroll to position [65, 0]
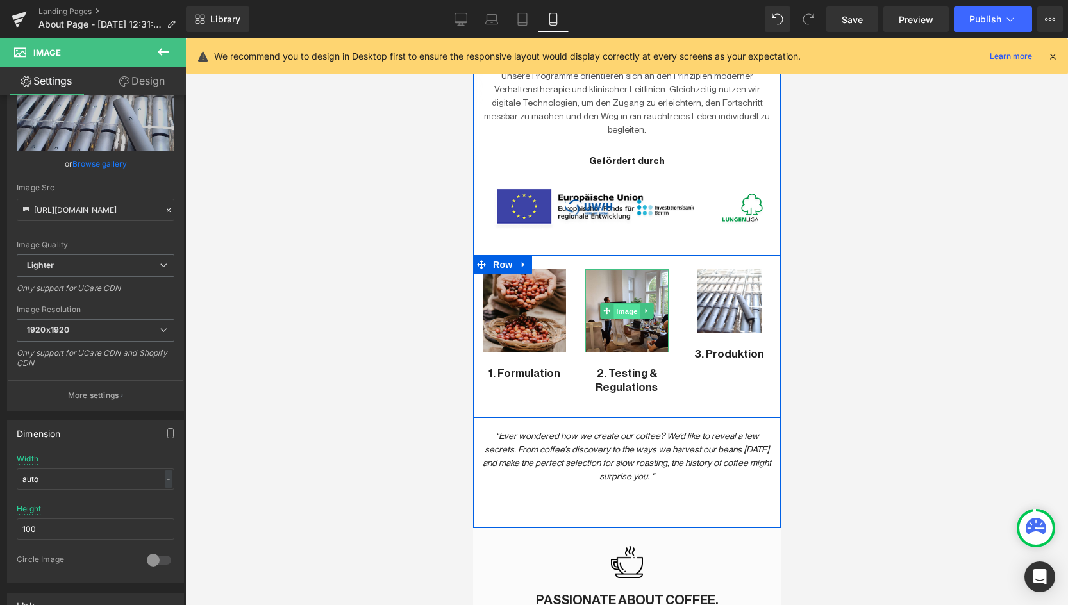
click at [623, 304] on span "Image" at bounding box center [626, 311] width 27 height 15
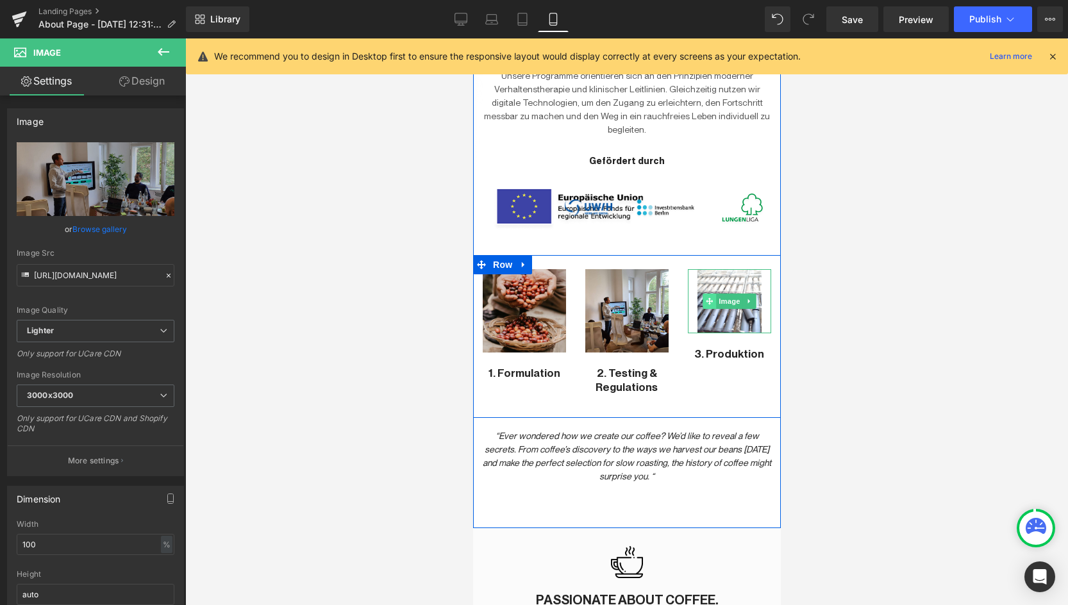
click at [714, 294] on span at bounding box center [708, 301] width 13 height 15
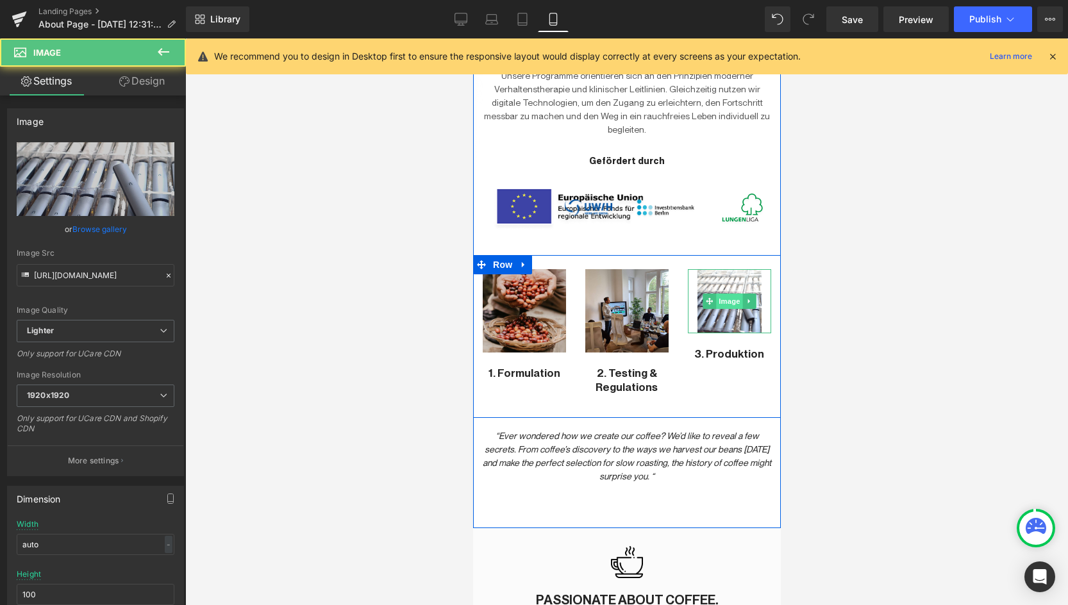
click at [731, 294] on span "Image" at bounding box center [728, 301] width 27 height 15
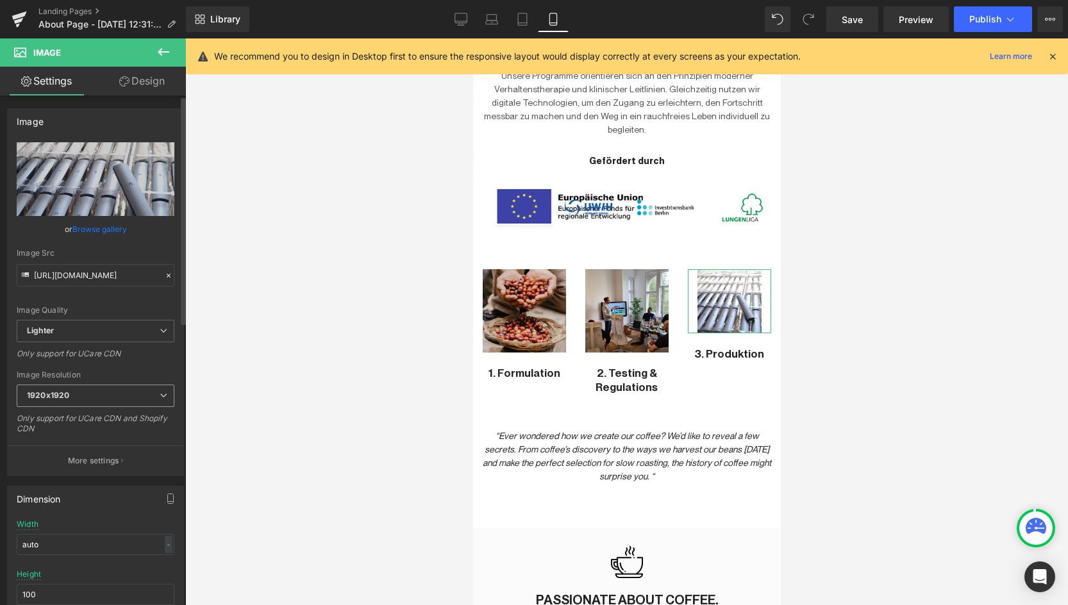
click at [83, 385] on span "1920x1920" at bounding box center [96, 396] width 158 height 22
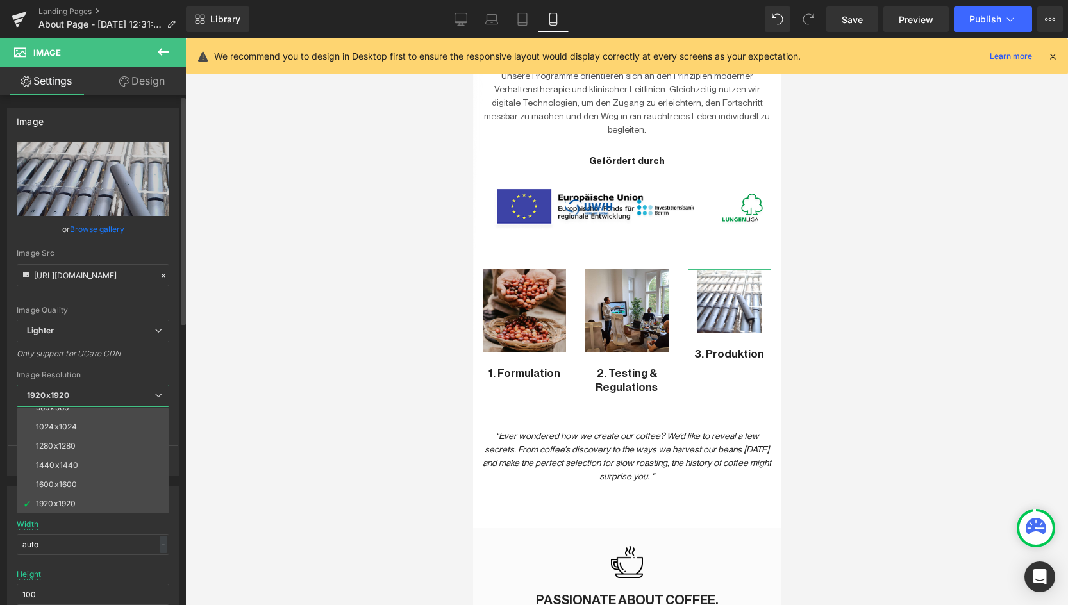
scroll to position [183, 0]
click at [60, 499] on div "3000x3000" at bounding box center [58, 503] width 45 height 9
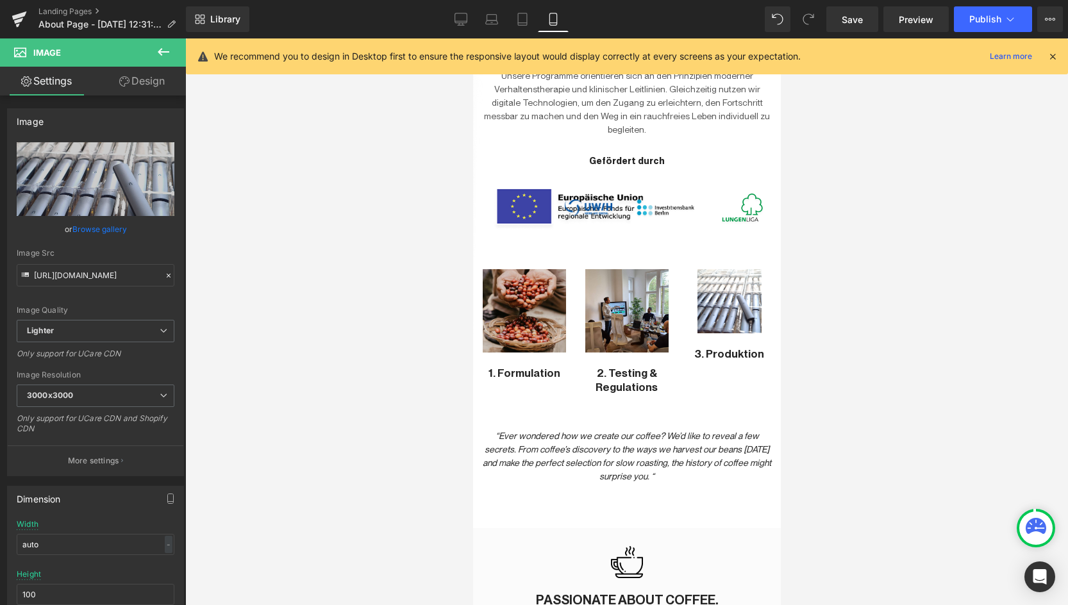
click at [283, 418] on div at bounding box center [626, 321] width 883 height 567
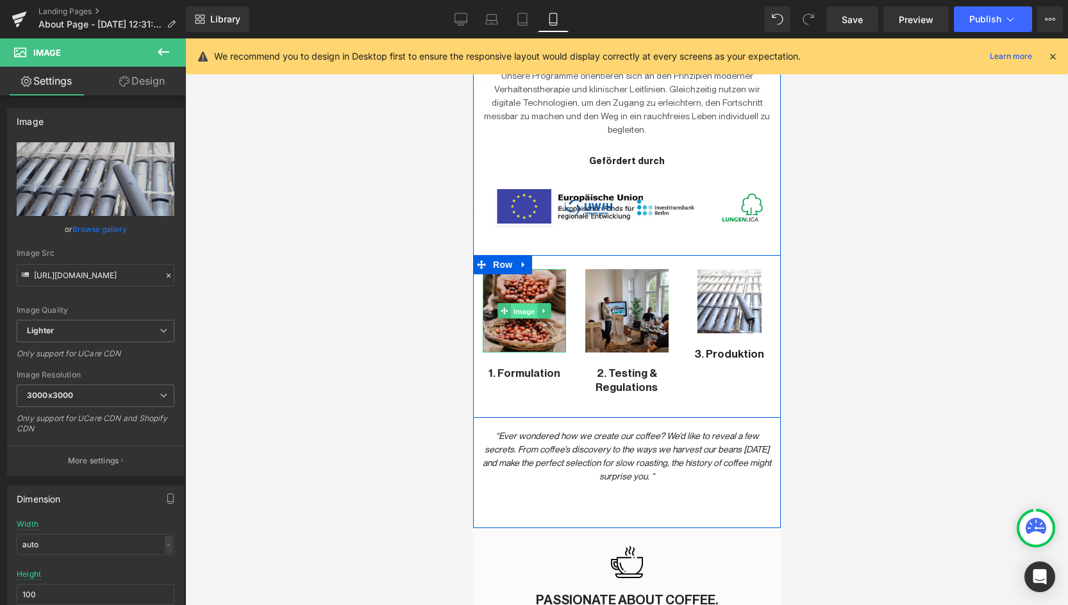
click at [521, 304] on span "Image" at bounding box center [523, 311] width 27 height 15
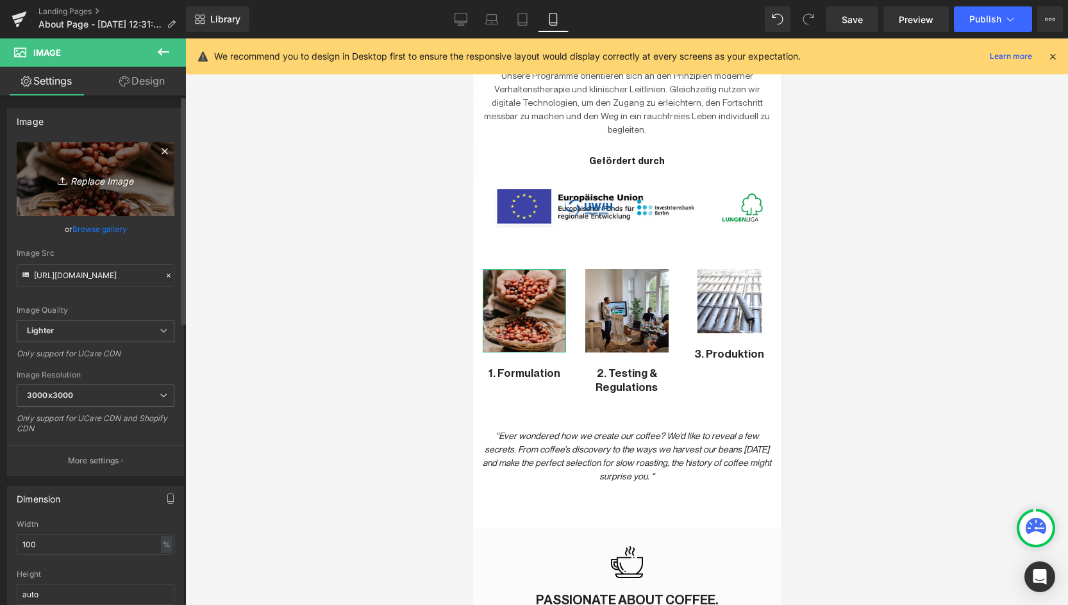
click at [88, 184] on icon "Replace Image" at bounding box center [95, 179] width 103 height 16
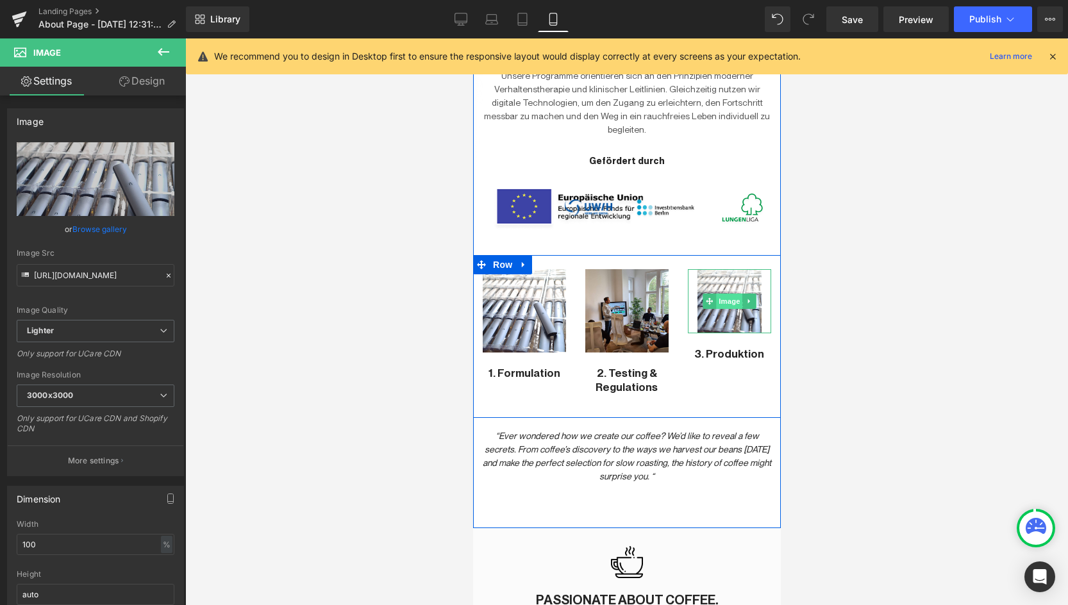
click at [734, 294] on span "Image" at bounding box center [728, 301] width 27 height 15
click at [748, 299] on icon at bounding box center [749, 301] width 2 height 4
click at [756, 298] on icon at bounding box center [755, 301] width 7 height 7
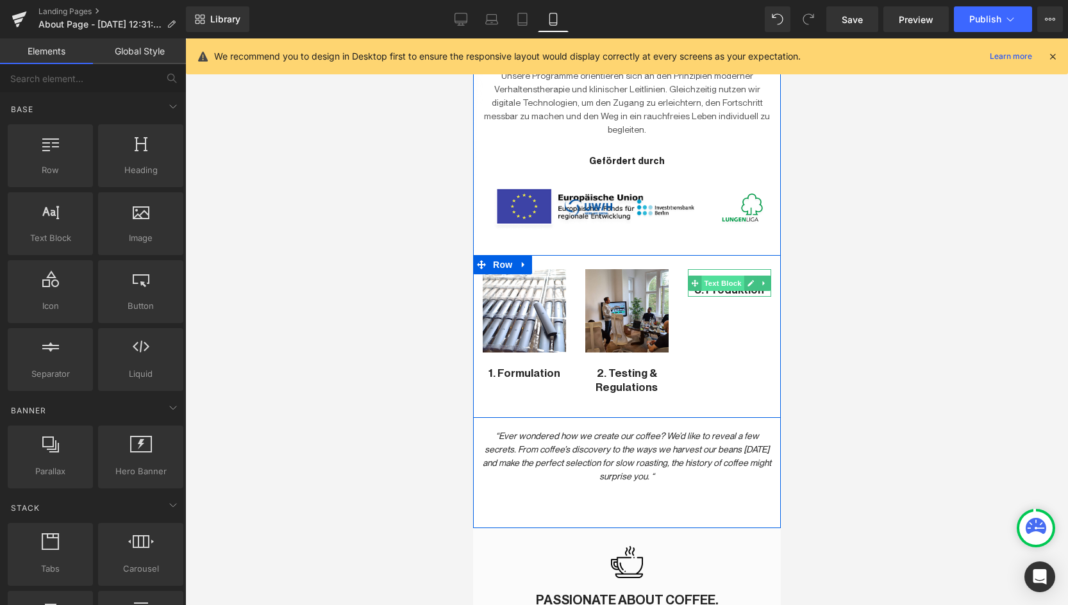
click at [713, 276] on span "Text Block" at bounding box center [722, 283] width 42 height 15
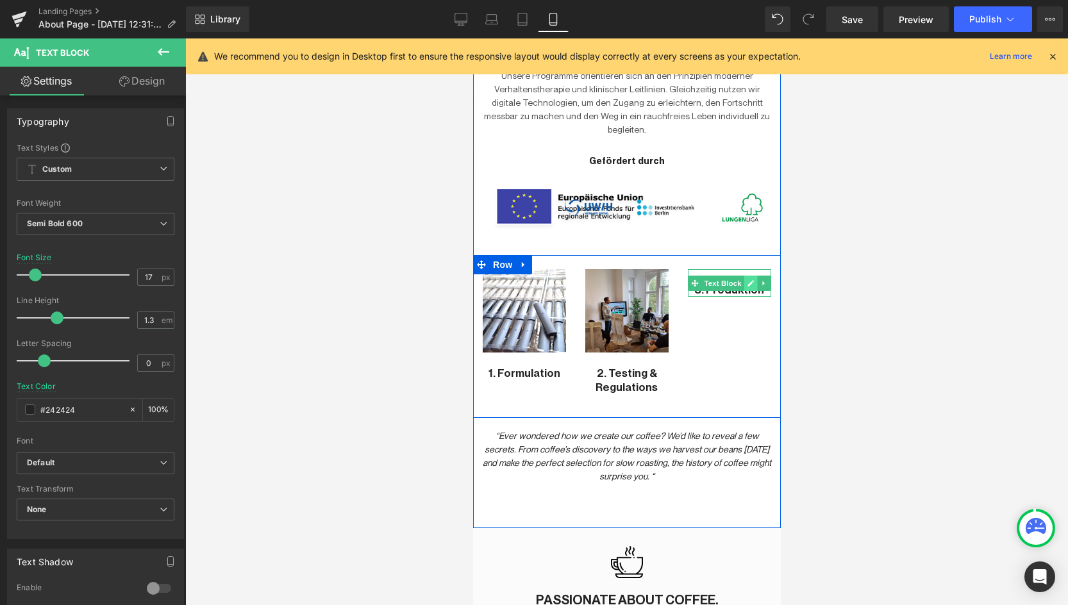
click at [749, 280] on icon at bounding box center [750, 283] width 6 height 6
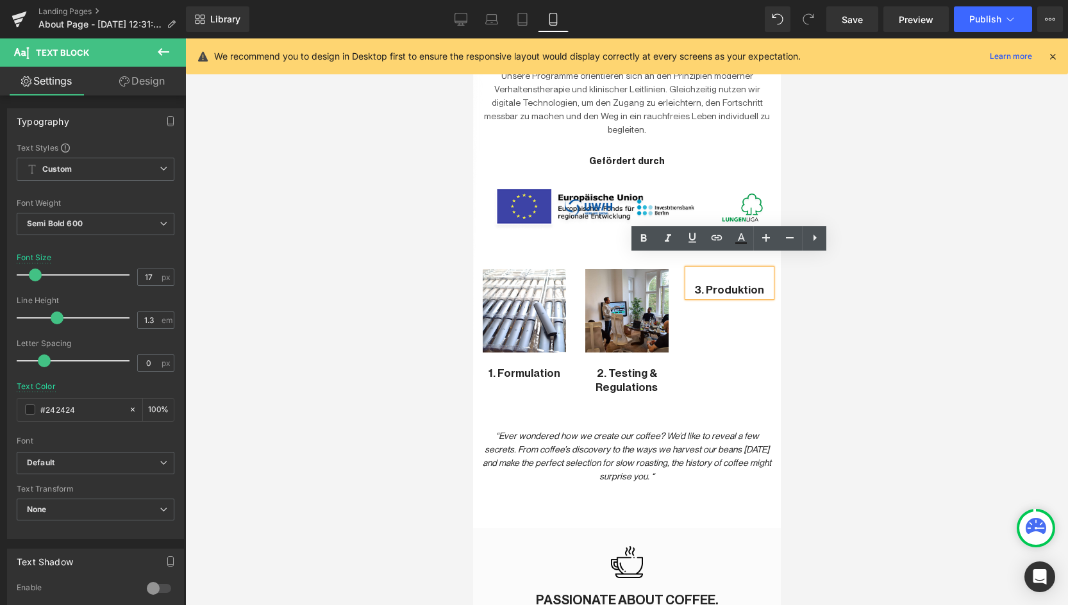
click at [831, 306] on div at bounding box center [626, 321] width 883 height 567
click at [781, 296] on div at bounding box center [626, 321] width 883 height 567
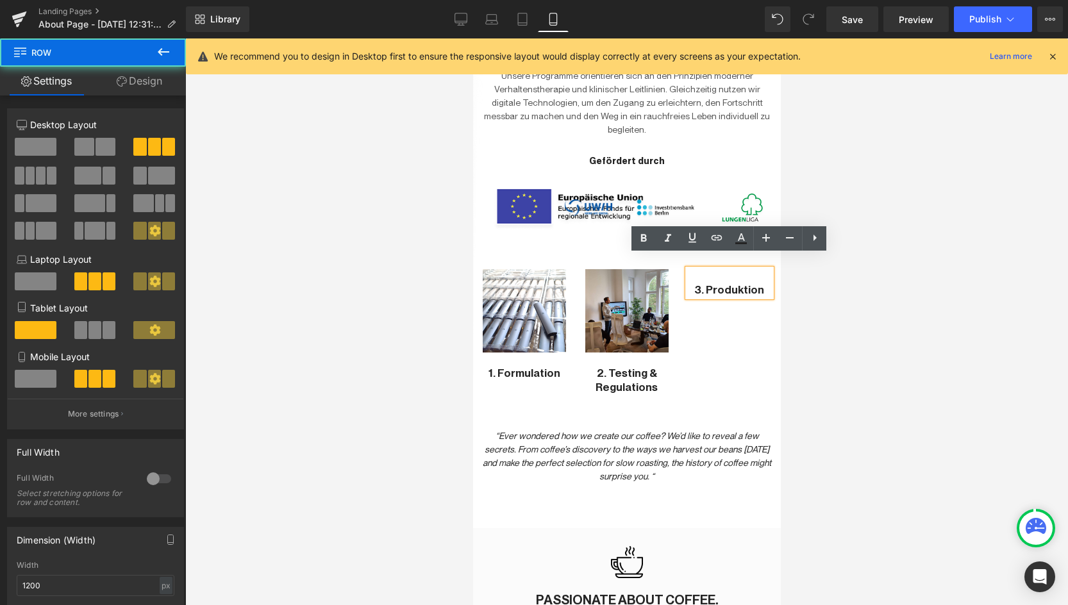
click at [719, 312] on div "Image 1. Formulation Text Block Image 2. Testing & Regulations Text Block 3. Pr…" at bounding box center [627, 336] width 308 height 163
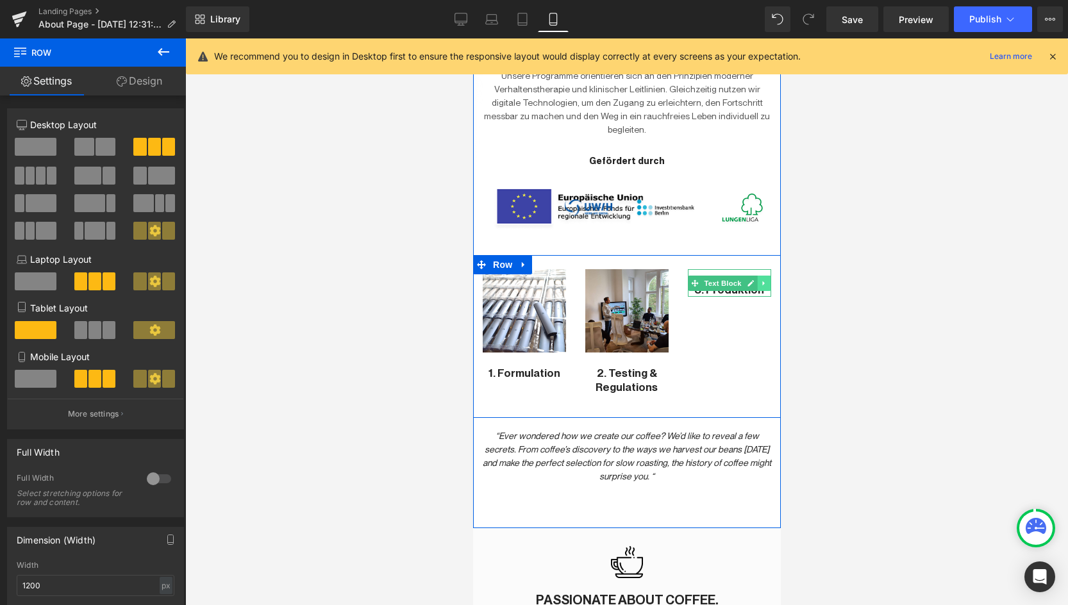
click at [762, 280] on icon at bounding box center [763, 284] width 7 height 8
click at [767, 276] on link at bounding box center [770, 283] width 13 height 15
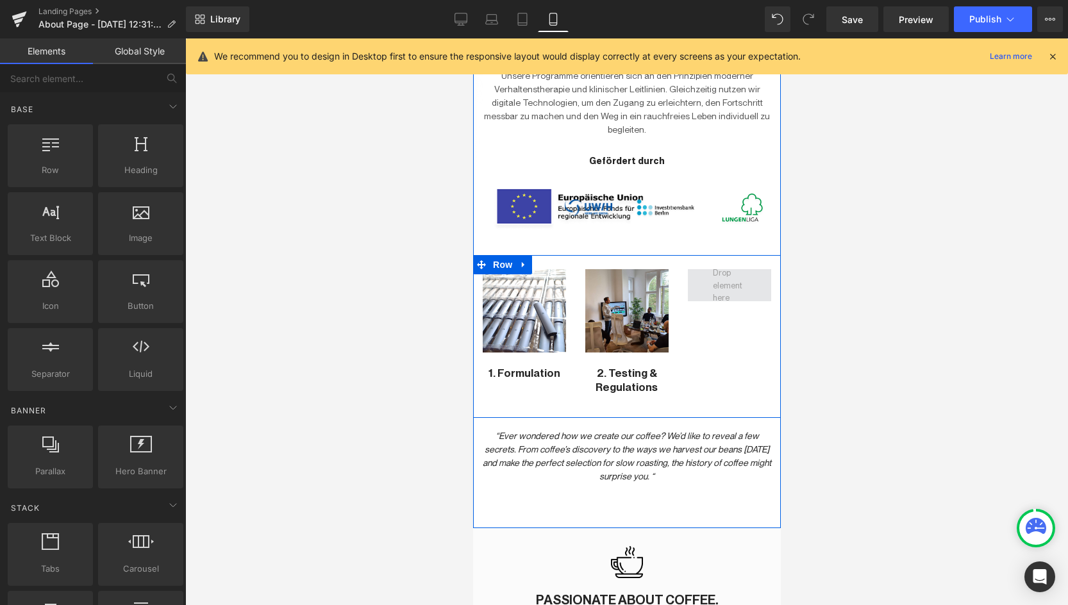
click at [717, 266] on span at bounding box center [729, 286] width 42 height 44
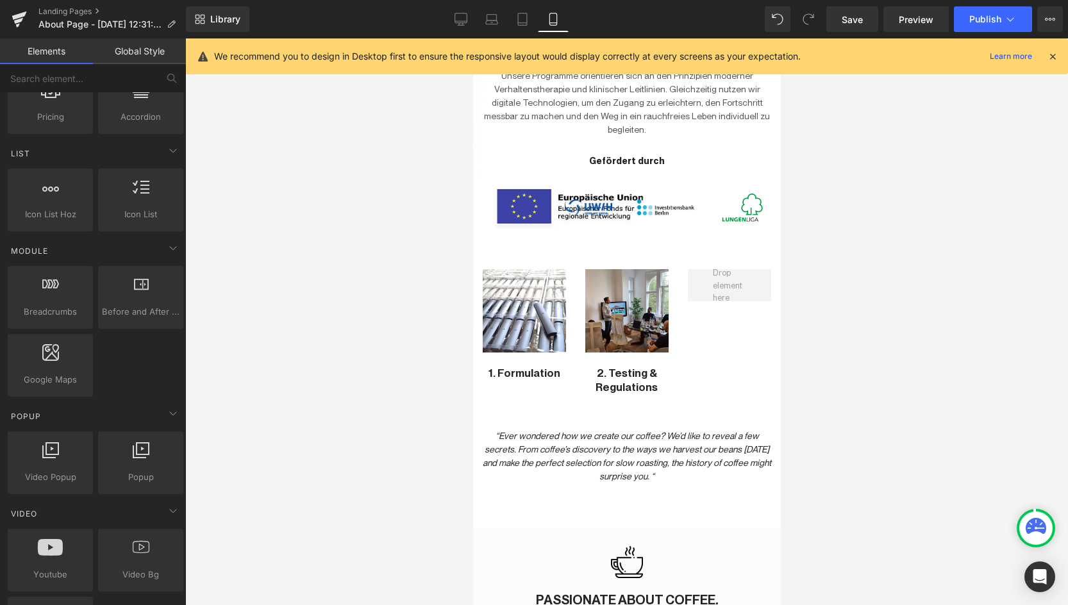
scroll to position [506, 0]
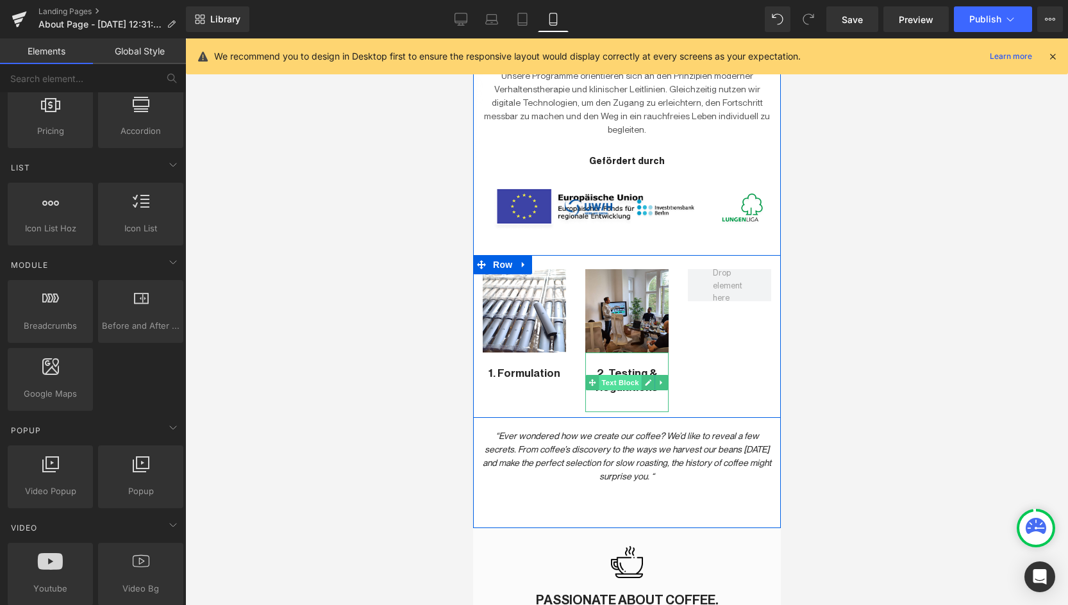
click at [635, 375] on link "Text Block" at bounding box center [613, 382] width 56 height 15
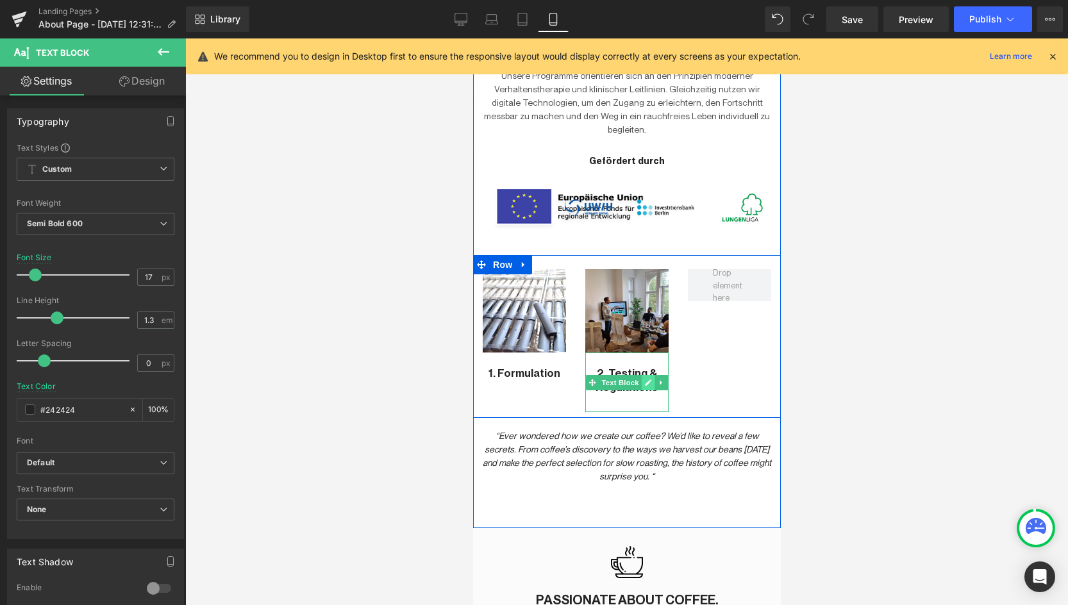
click at [646, 379] on icon at bounding box center [647, 383] width 7 height 8
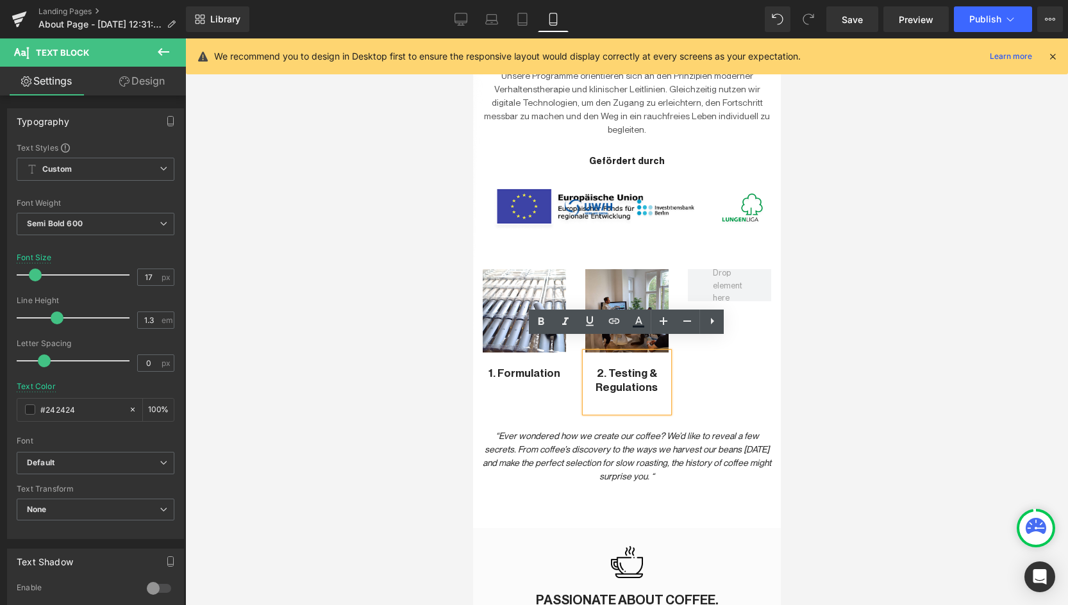
click at [624, 367] on p "2. Testing & Regulations" at bounding box center [626, 380] width 83 height 28
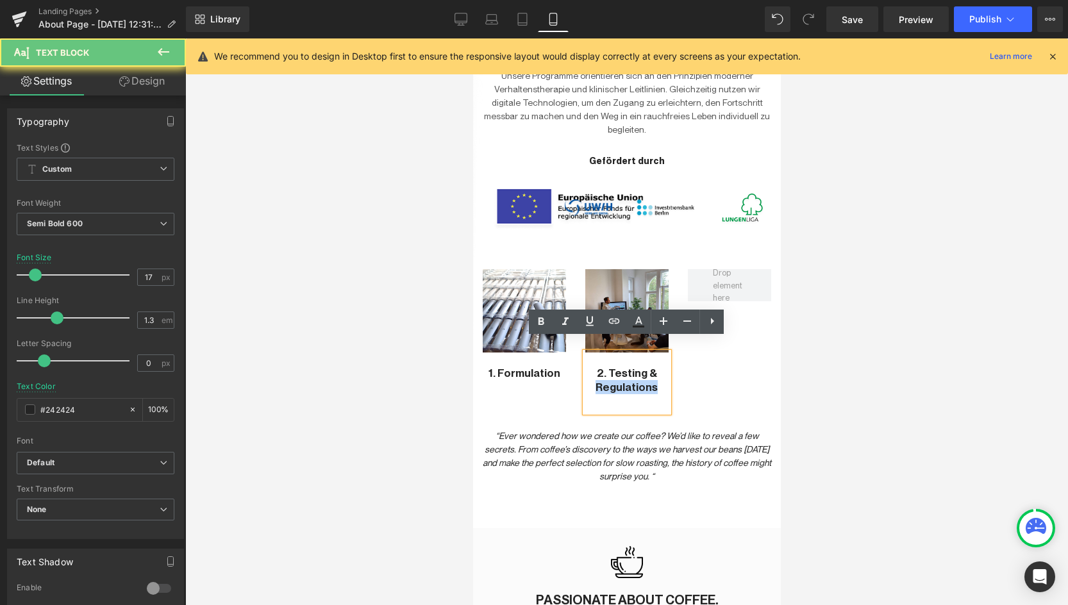
click at [624, 367] on p "2. Testing & Regulations" at bounding box center [626, 380] width 83 height 28
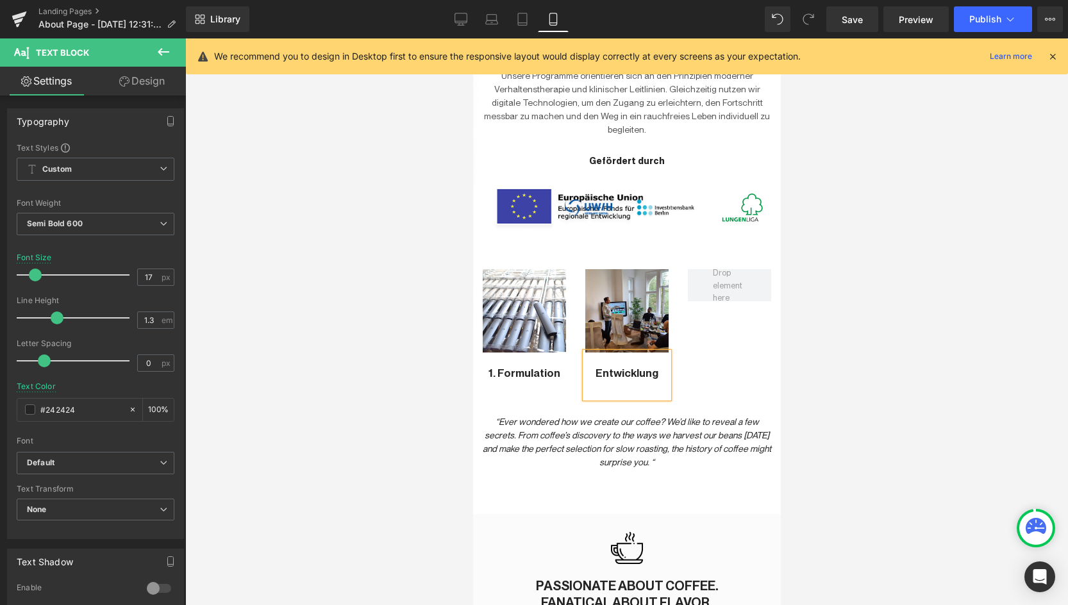
click at [869, 203] on div at bounding box center [626, 321] width 883 height 567
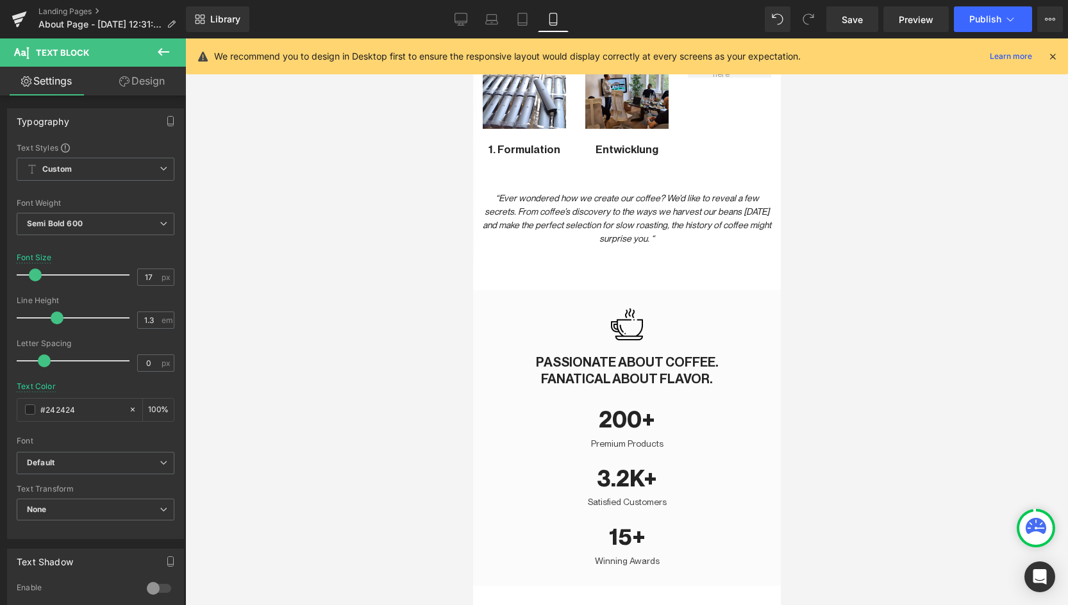
scroll to position [1324, 0]
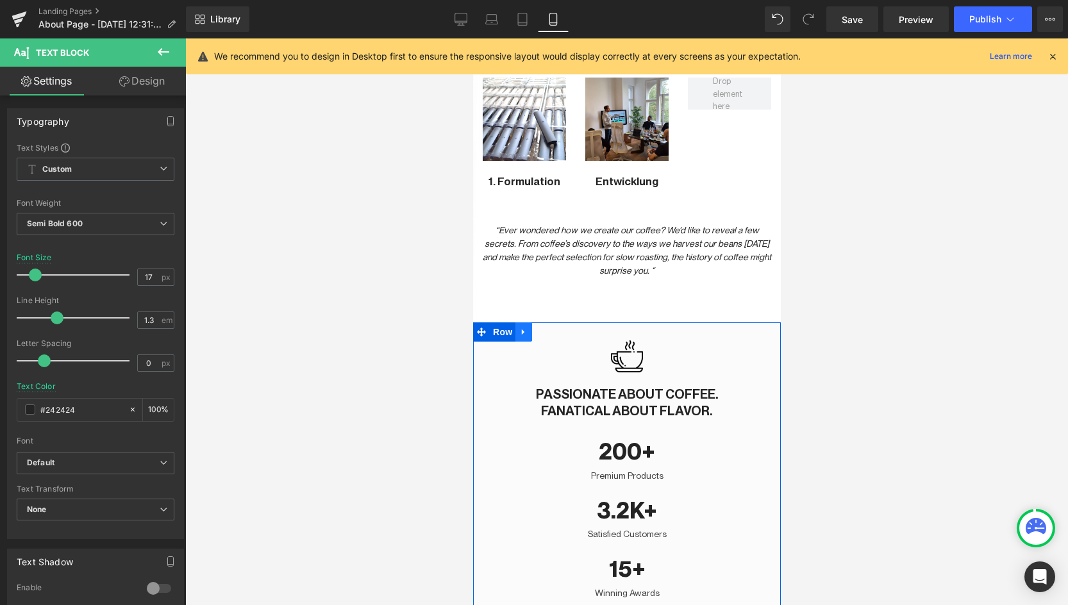
click at [524, 328] on icon at bounding box center [523, 333] width 9 height 10
click at [555, 328] on icon at bounding box center [556, 332] width 9 height 9
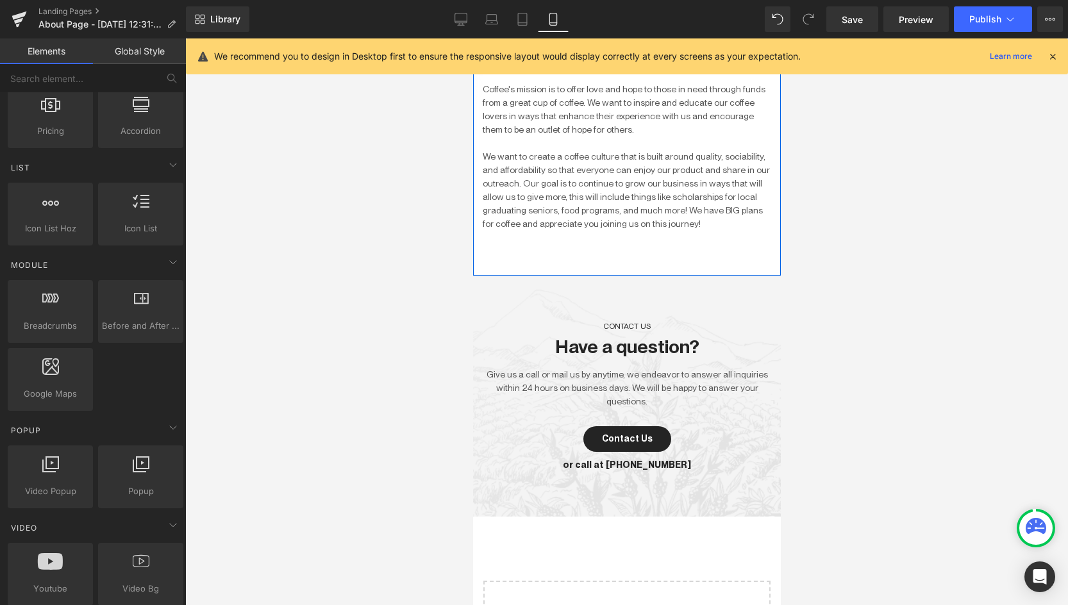
scroll to position [2199, 0]
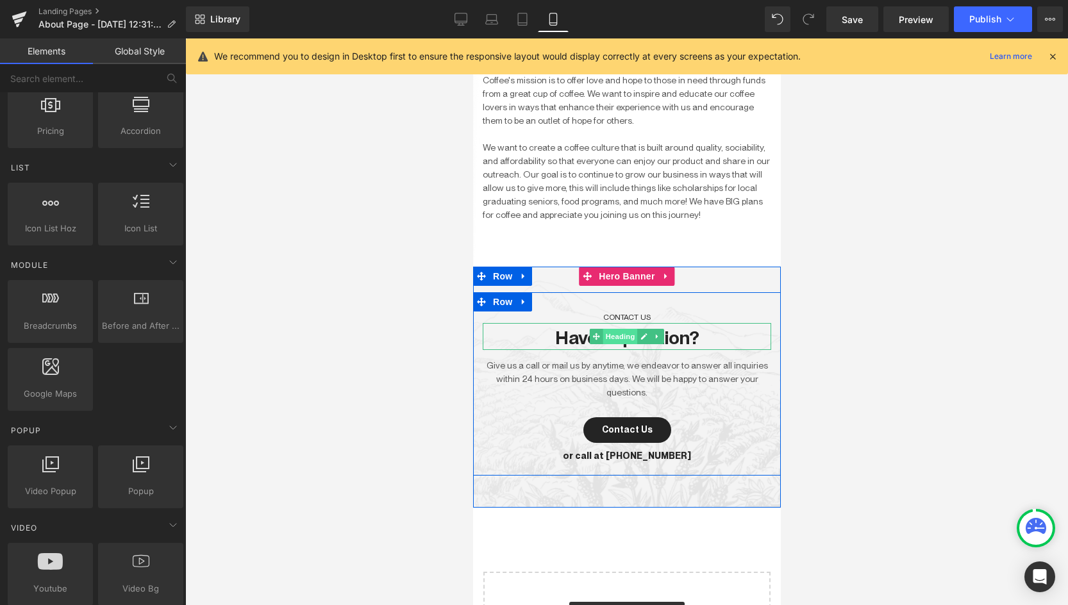
click at [615, 329] on span "Heading" at bounding box center [620, 336] width 35 height 15
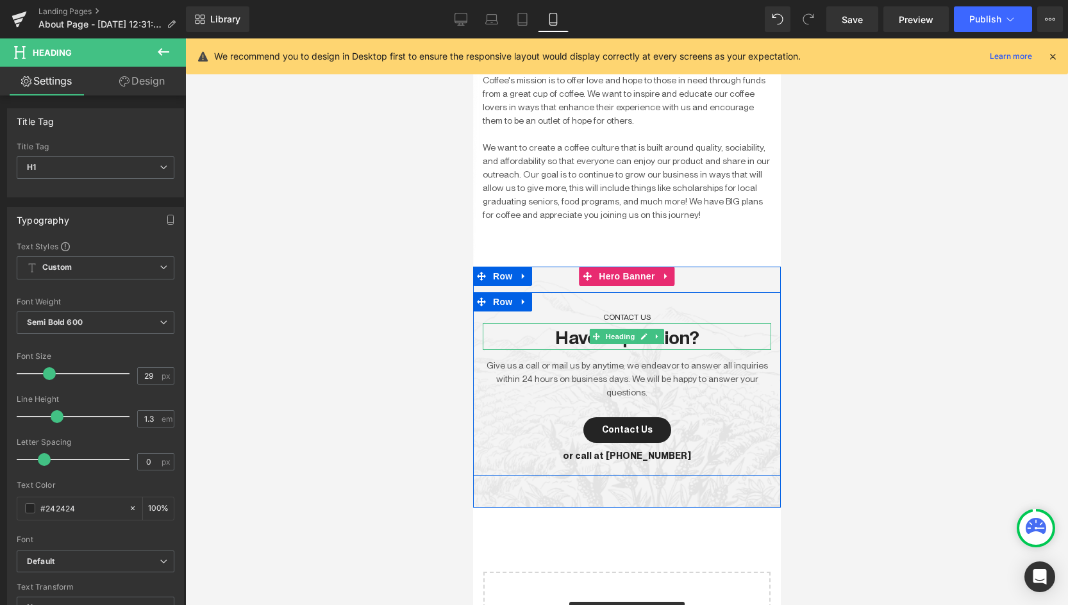
click at [701, 326] on h1 "Have a question?" at bounding box center [626, 338] width 289 height 24
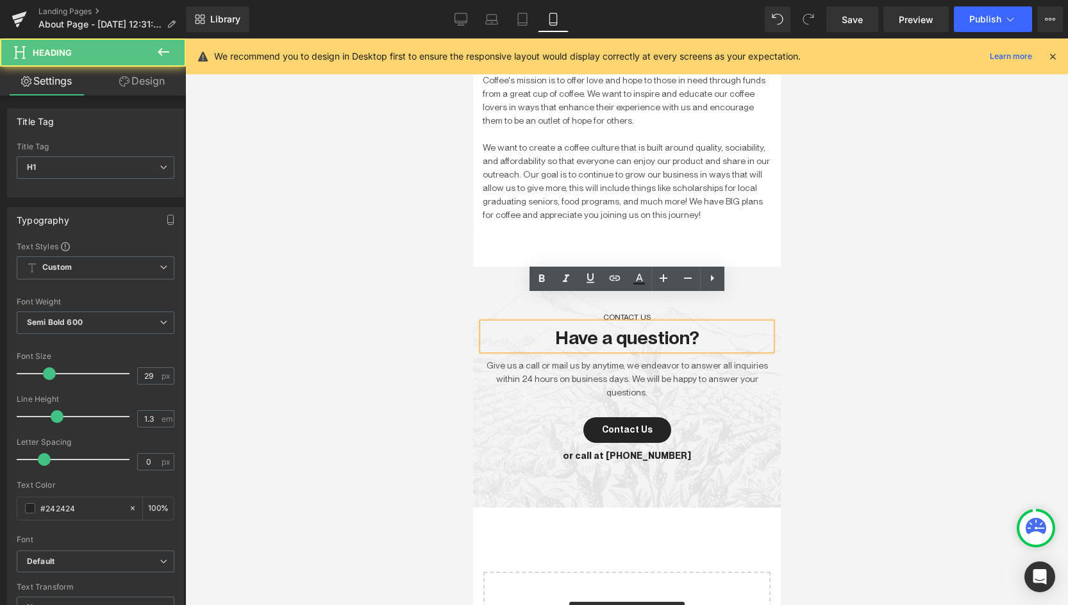
click at [701, 326] on h1 "Have a question?" at bounding box center [626, 338] width 289 height 24
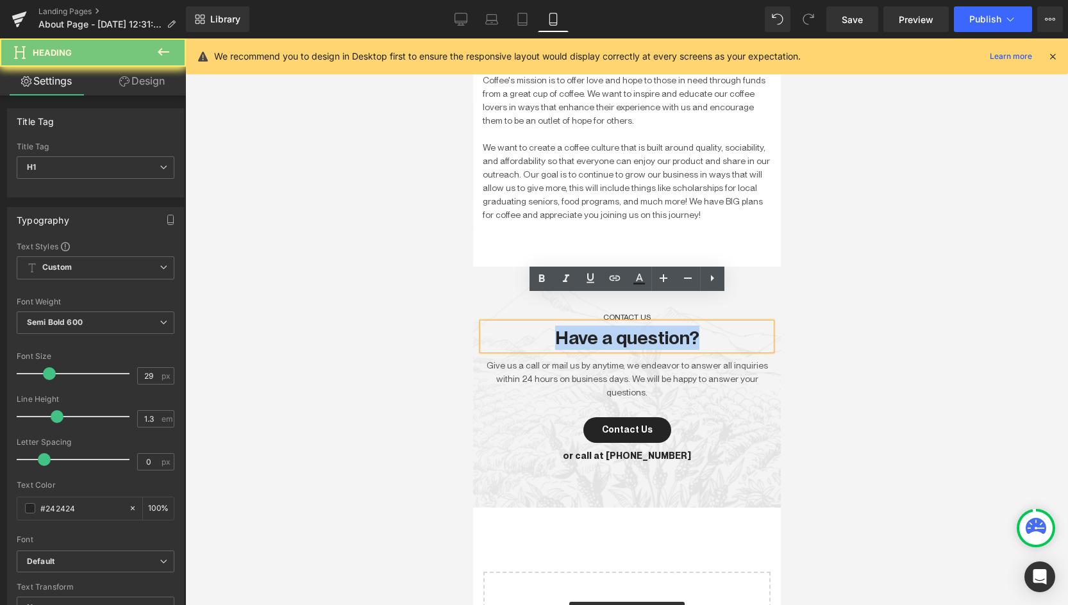
click at [701, 326] on h1 "Have a question?" at bounding box center [626, 338] width 289 height 24
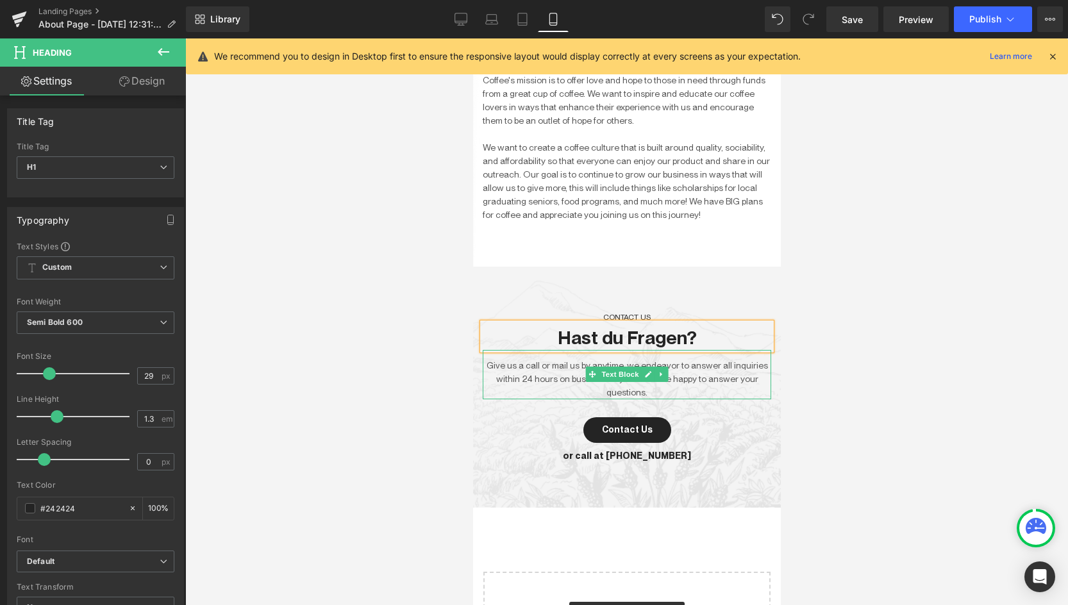
click at [715, 359] on p "Give us a call or mail us by anytime, we endeavor to answer all inquiries withi…" at bounding box center [626, 379] width 289 height 40
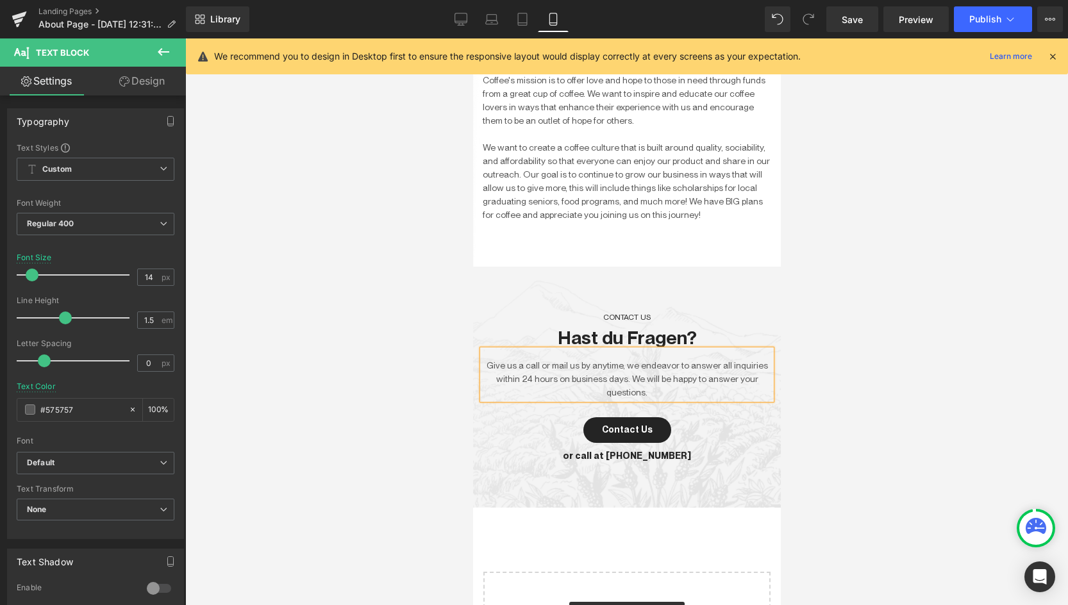
click at [810, 358] on div at bounding box center [626, 321] width 883 height 567
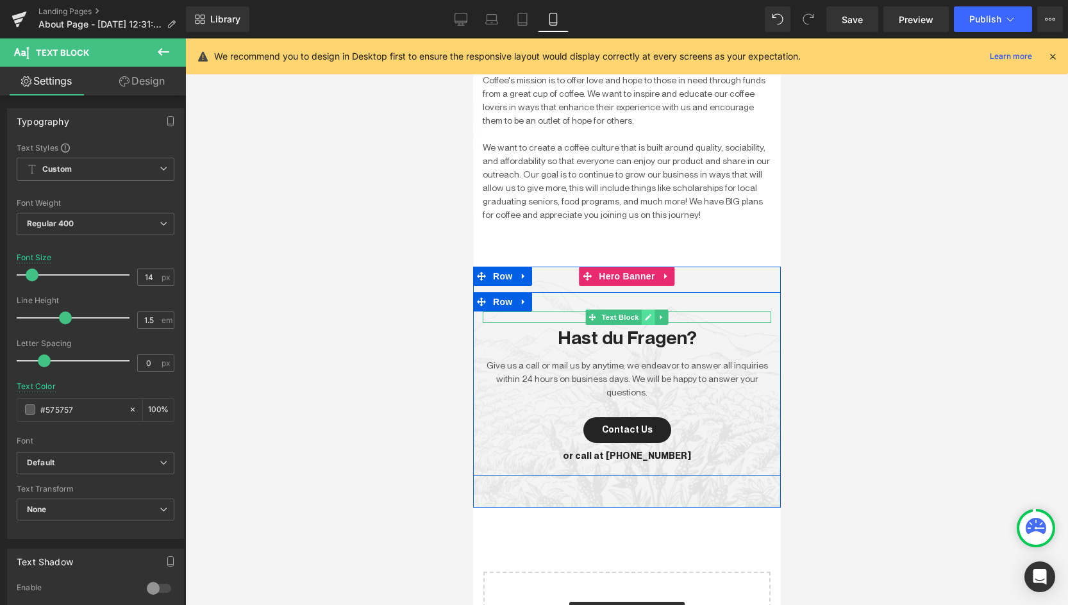
click at [648, 314] on icon at bounding box center [647, 317] width 6 height 6
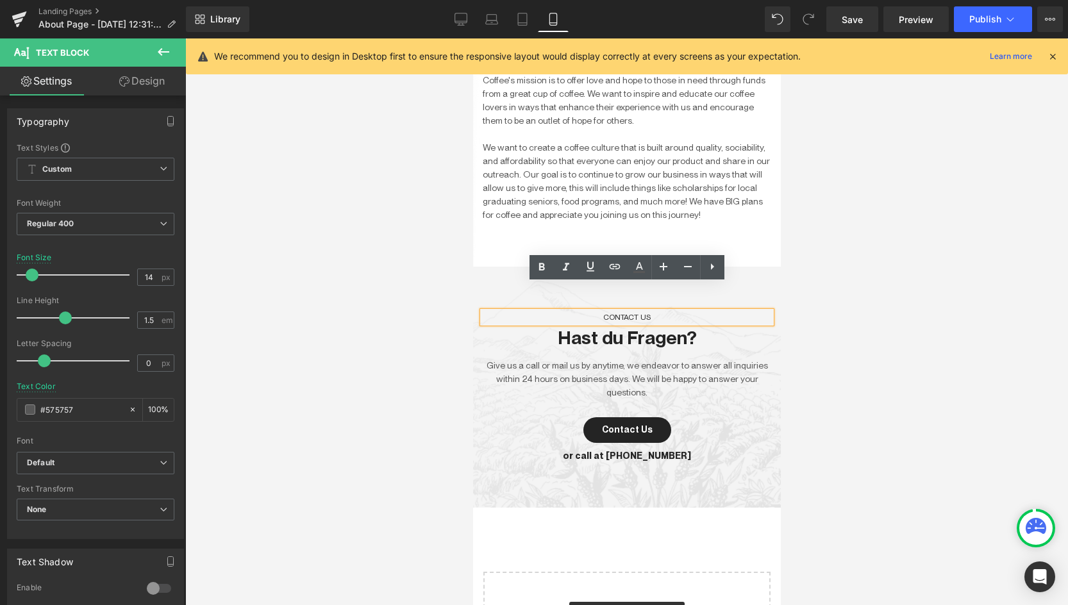
click at [619, 312] on p "CONTACT US" at bounding box center [626, 318] width 289 height 12
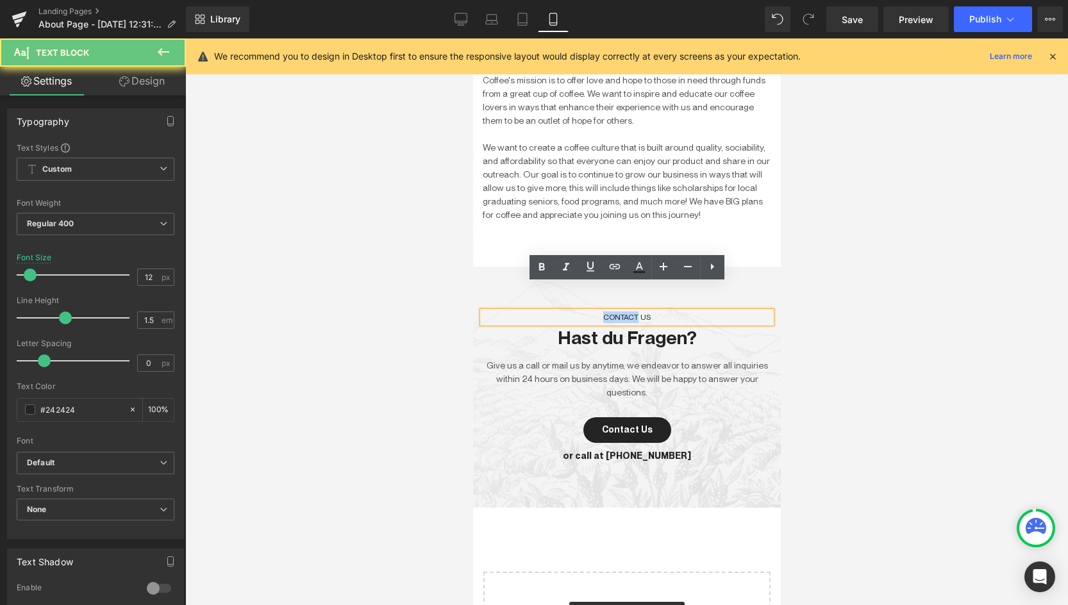
click at [619, 312] on p "CONTACT US" at bounding box center [626, 318] width 289 height 12
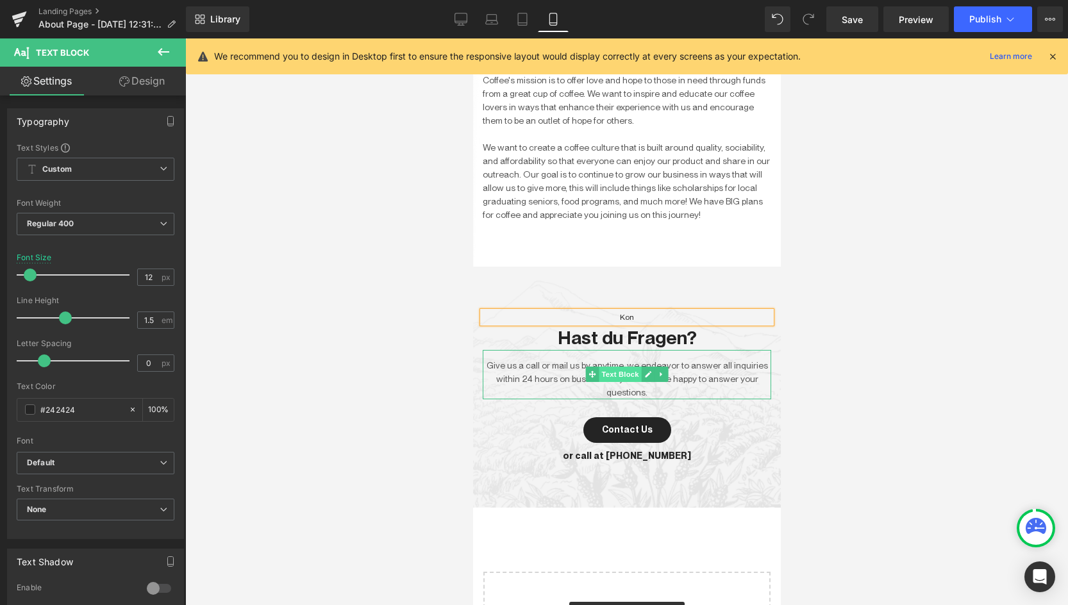
click at [623, 367] on span "Text Block" at bounding box center [619, 374] width 42 height 15
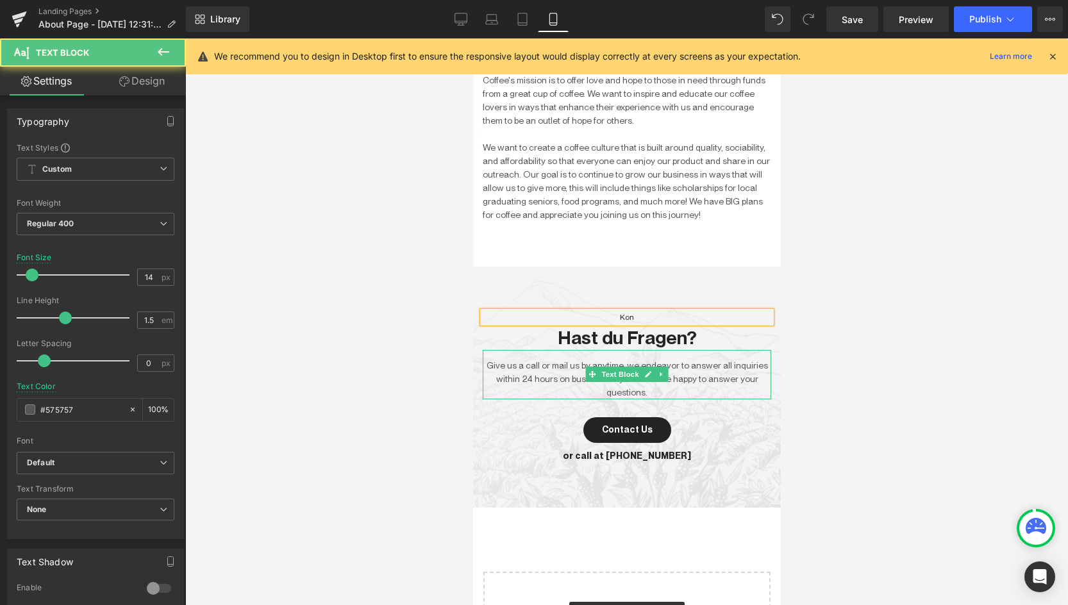
click at [574, 359] on p "Give us a call or mail us by anytime, we endeavor to answer all inquiries withi…" at bounding box center [626, 379] width 289 height 40
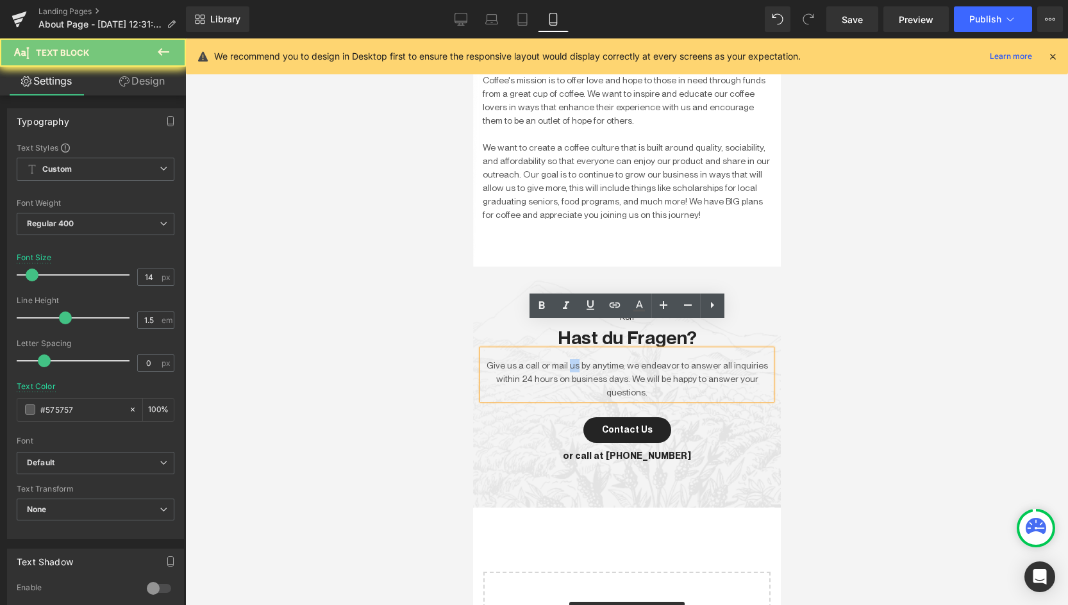
click at [574, 359] on p "Give us a call or mail us by anytime, we endeavor to answer all inquiries withi…" at bounding box center [626, 379] width 289 height 40
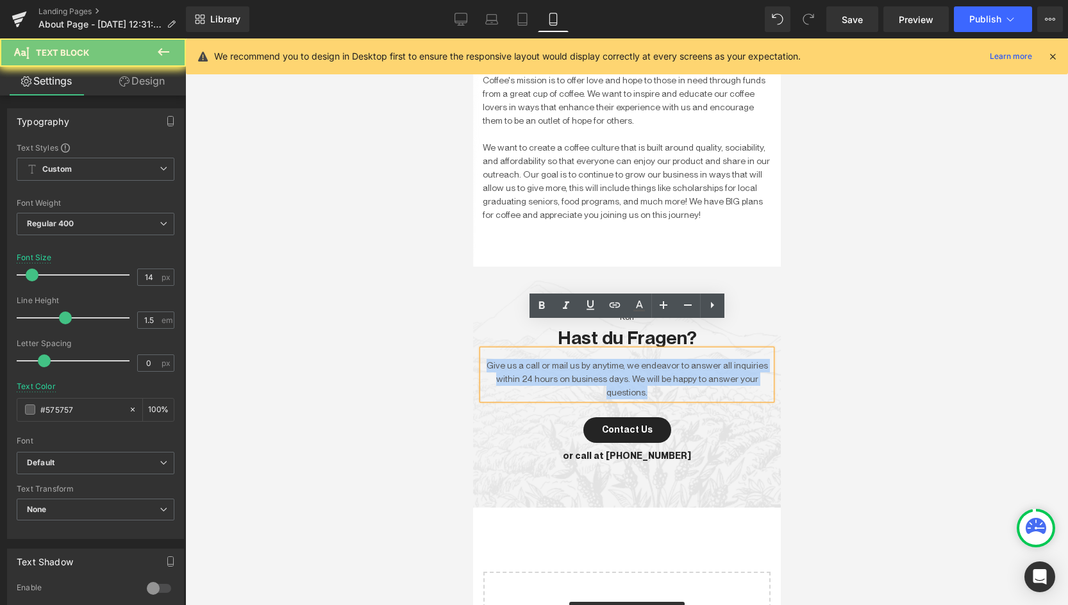
click at [574, 359] on p "Give us a call or mail us by anytime, we endeavor to answer all inquiries withi…" at bounding box center [626, 379] width 289 height 40
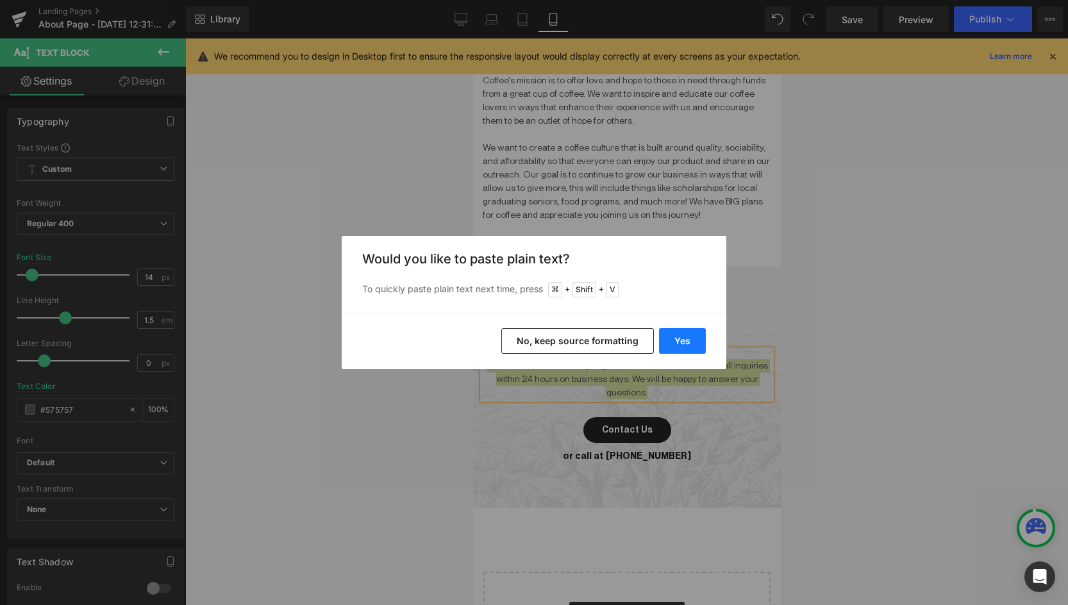
click at [670, 344] on button "Yes" at bounding box center [682, 341] width 47 height 26
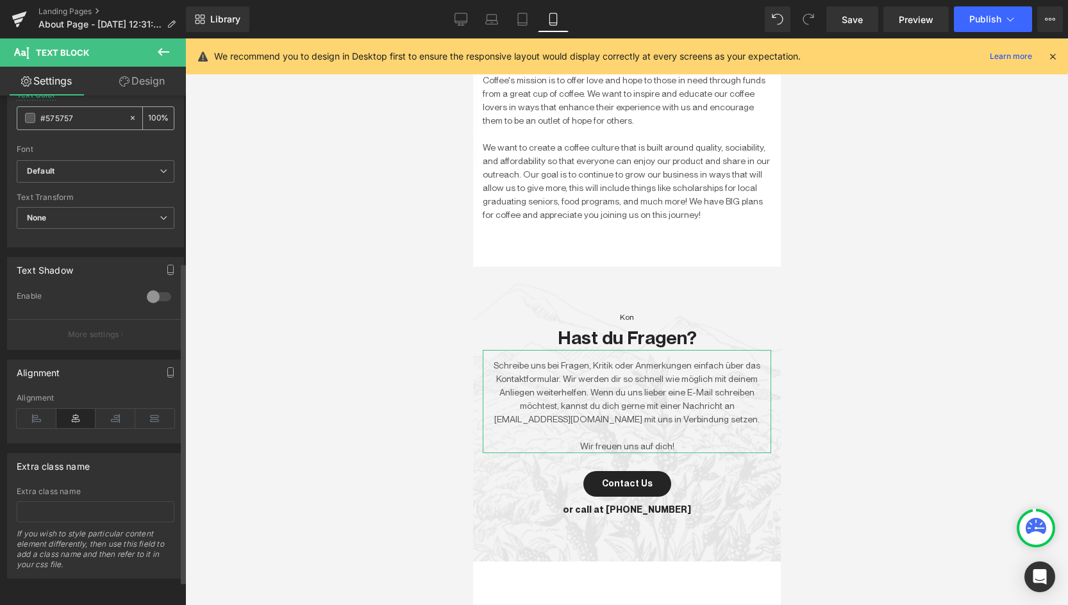
scroll to position [295, 0]
click at [32, 414] on icon at bounding box center [37, 418] width 40 height 19
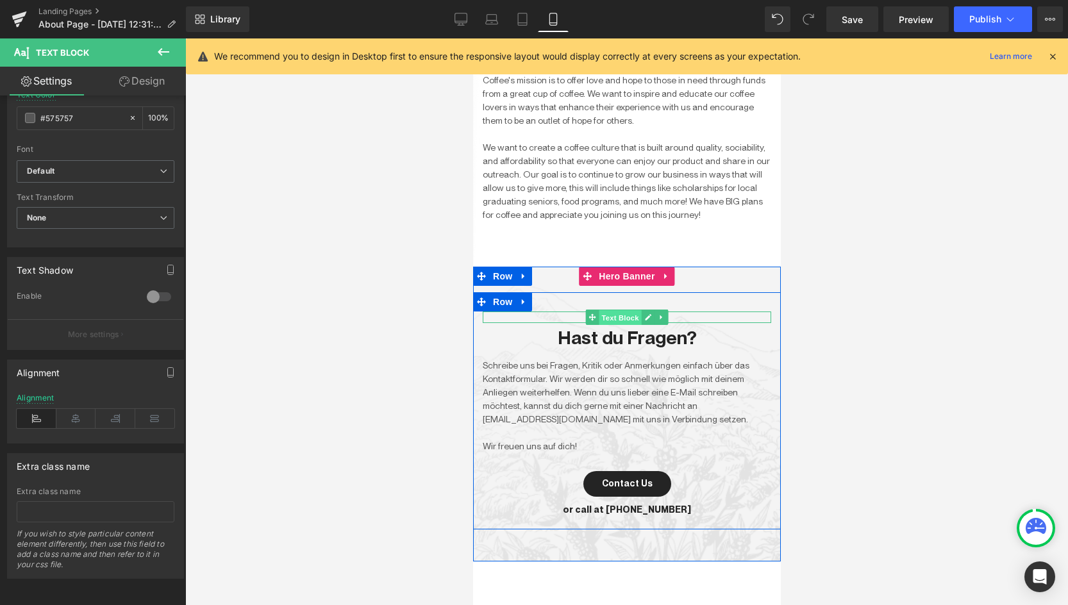
click at [626, 310] on span "Text Block" at bounding box center [619, 317] width 42 height 15
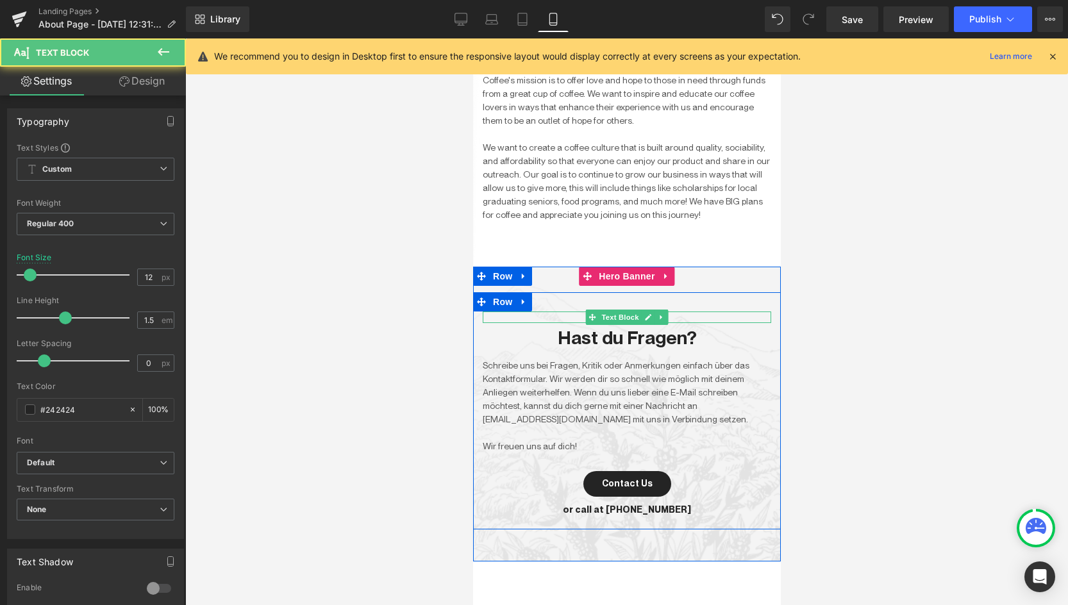
click at [749, 312] on p "Kon" at bounding box center [626, 318] width 289 height 12
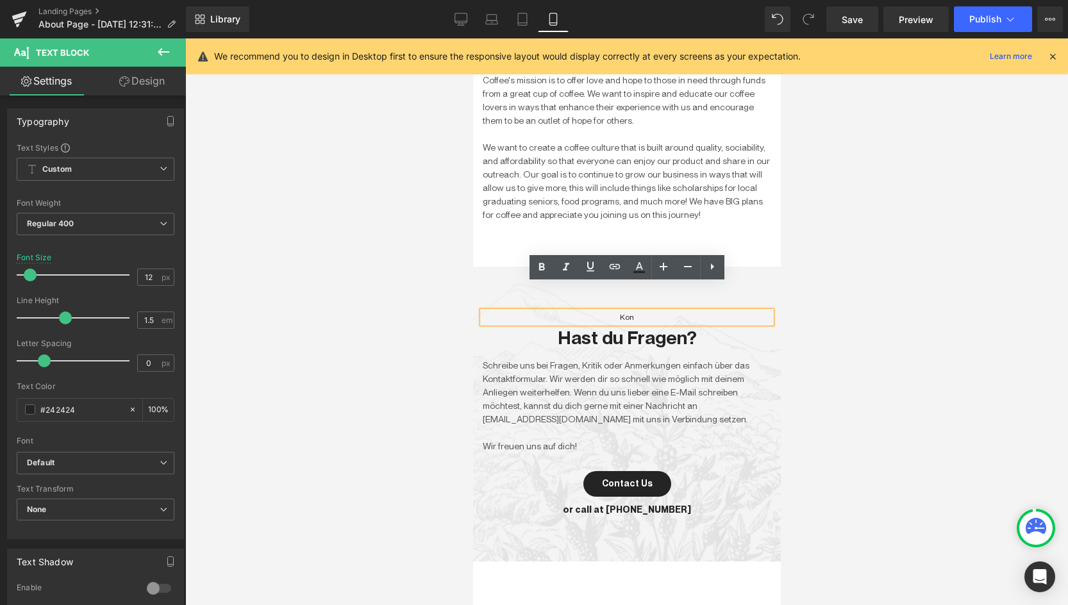
click at [749, 312] on p "Kon" at bounding box center [626, 318] width 289 height 12
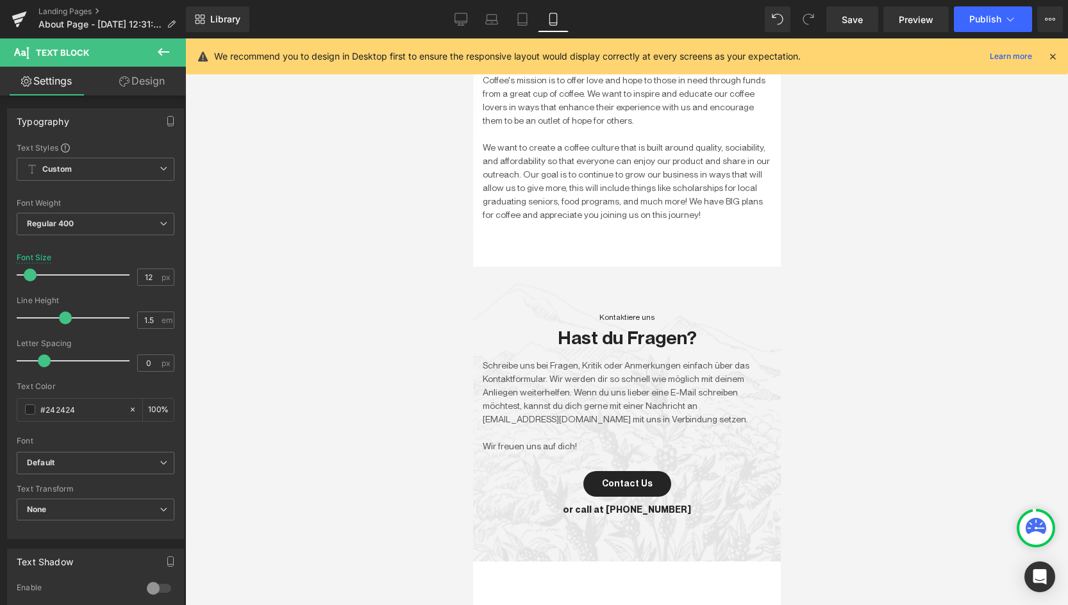
click at [947, 351] on div at bounding box center [626, 321] width 883 height 567
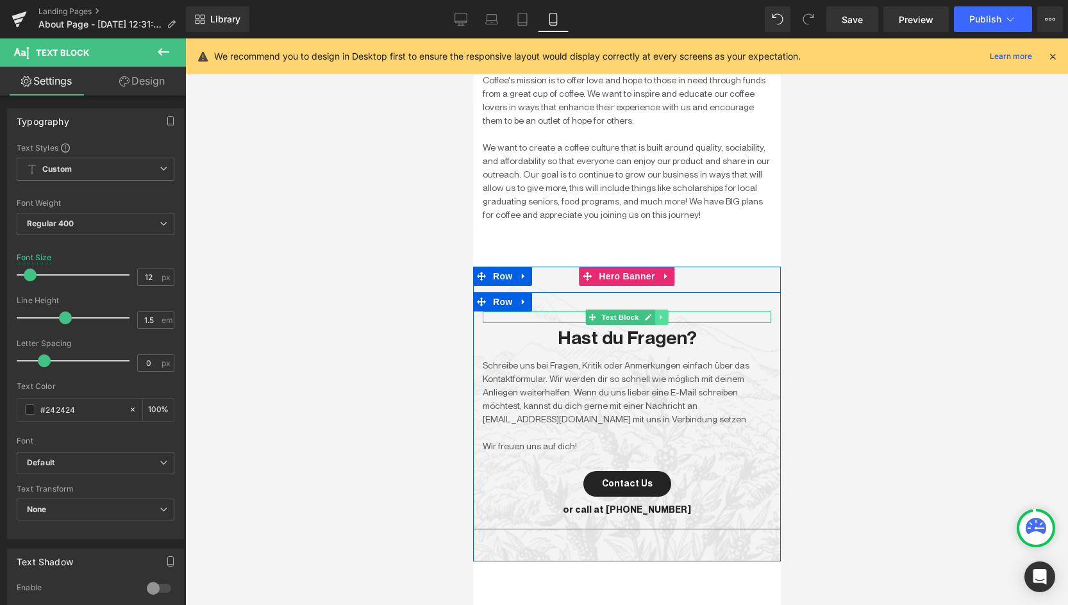
click at [658, 314] on icon at bounding box center [660, 318] width 7 height 8
click at [665, 314] on icon at bounding box center [667, 317] width 7 height 7
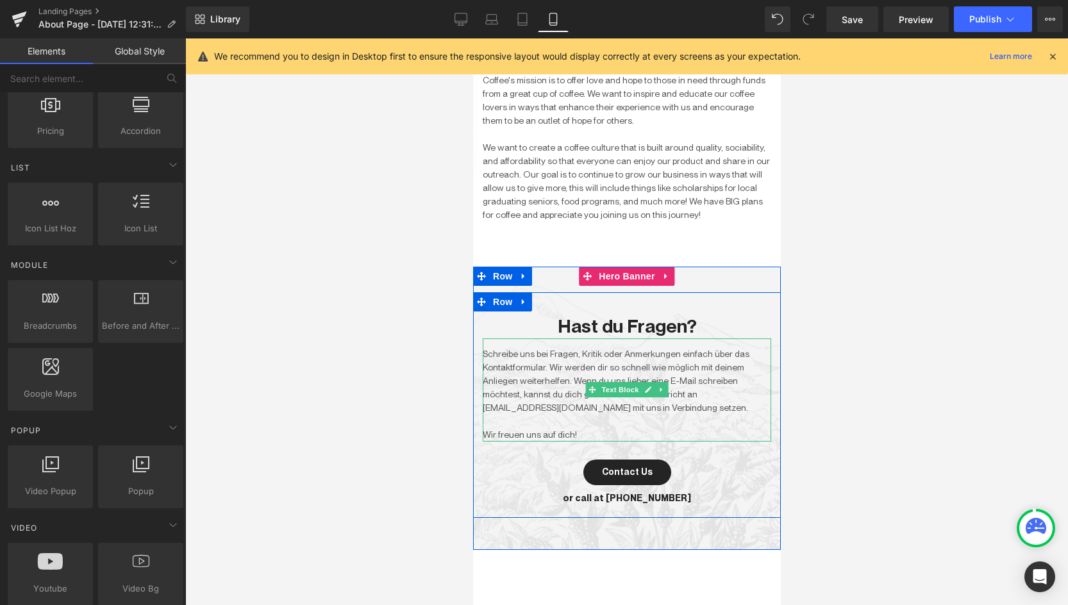
click at [749, 415] on p at bounding box center [626, 421] width 289 height 13
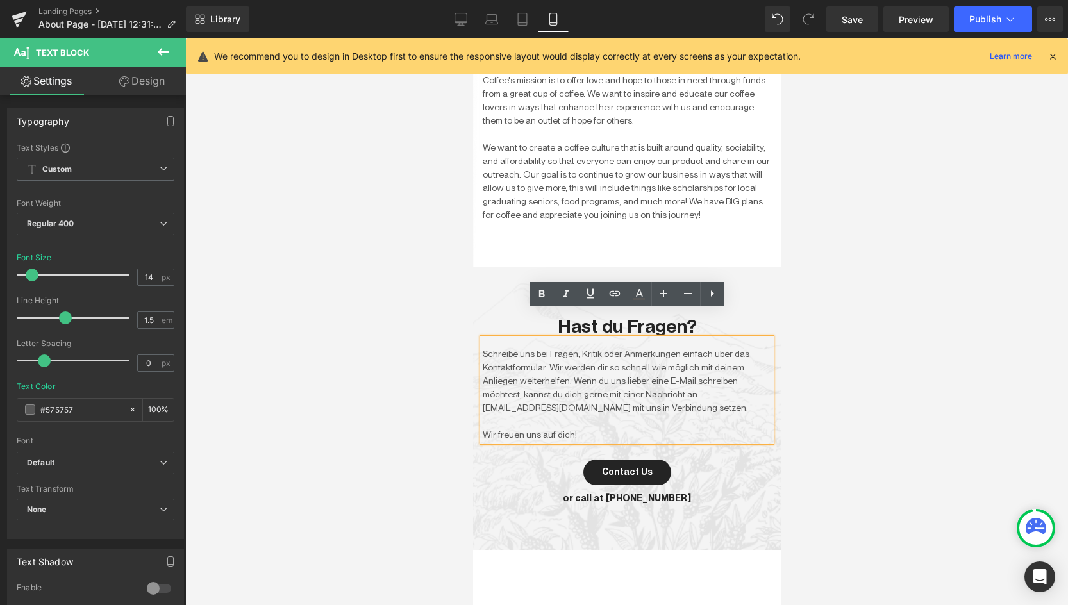
click at [758, 267] on div at bounding box center [627, 408] width 308 height 283
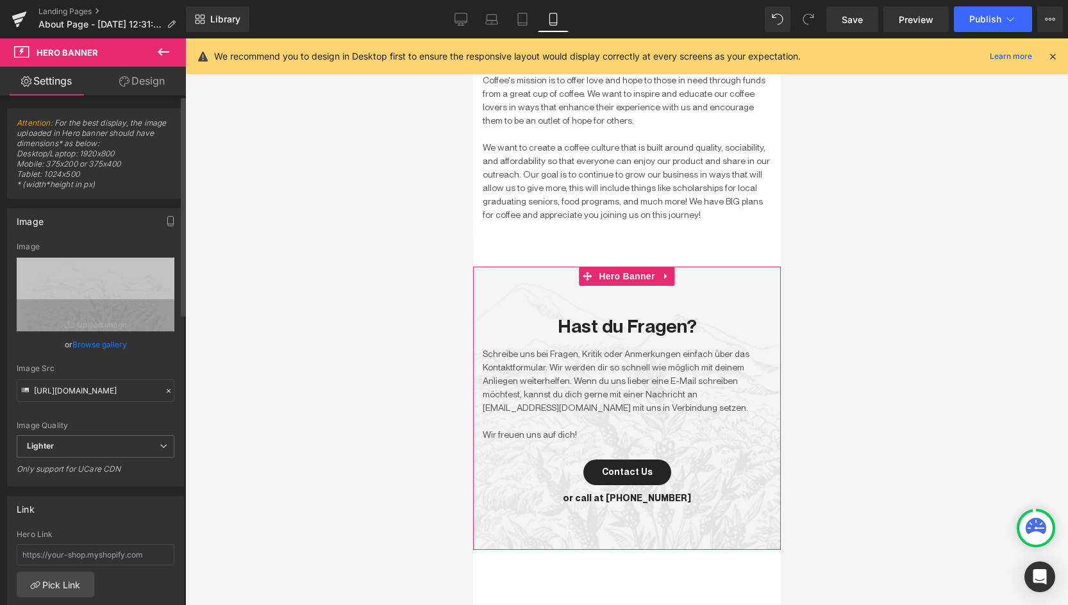
click at [164, 393] on icon at bounding box center [168, 391] width 9 height 9
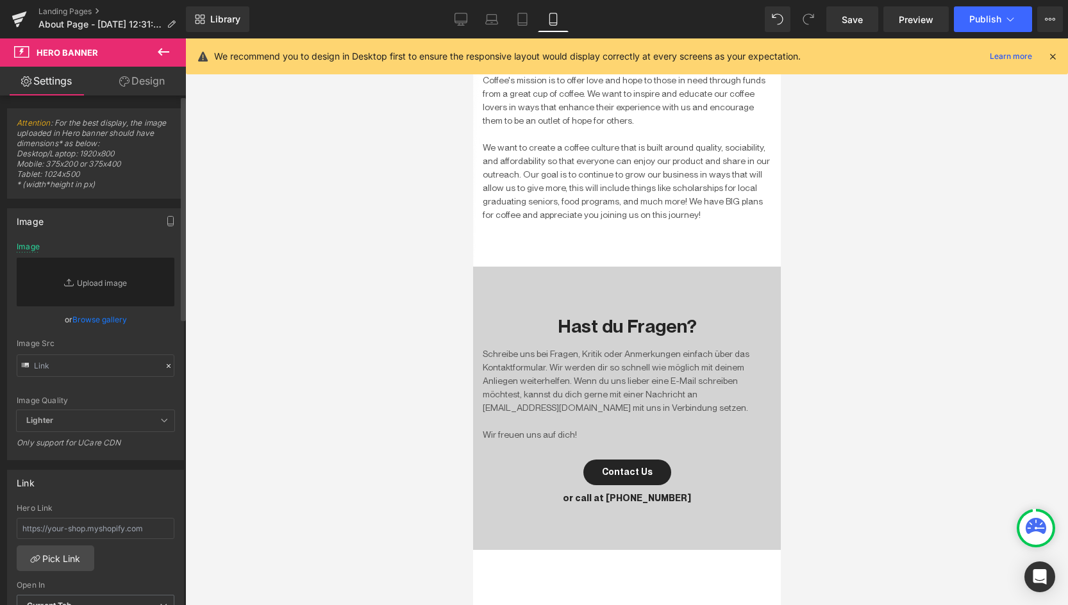
click at [166, 366] on icon at bounding box center [168, 366] width 9 height 9
click at [164, 362] on icon at bounding box center [168, 366] width 9 height 9
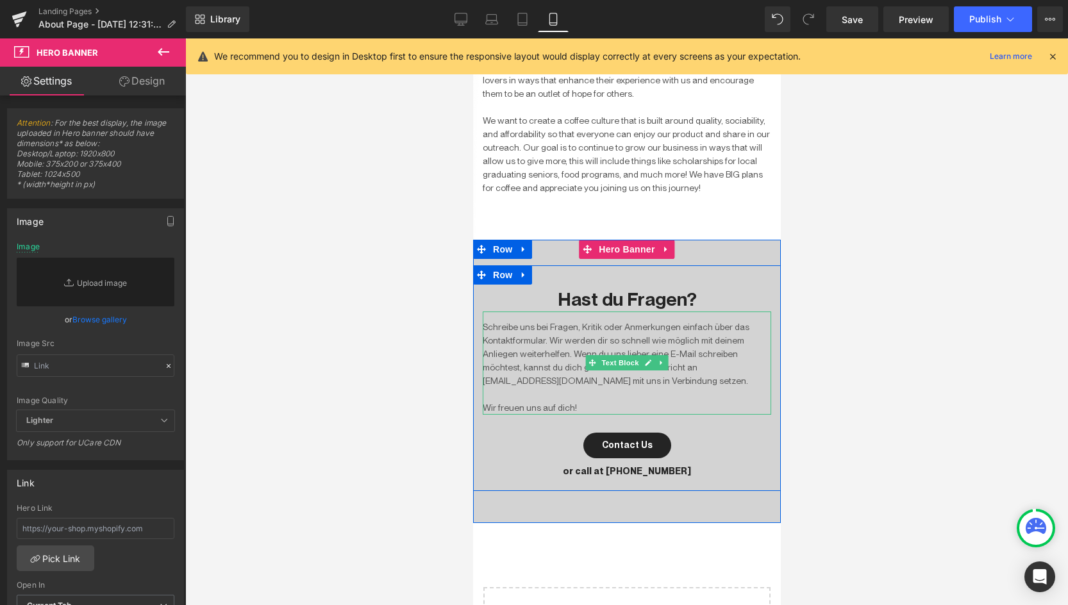
scroll to position [2227, 0]
click at [628, 355] on span "Text Block" at bounding box center [619, 362] width 42 height 15
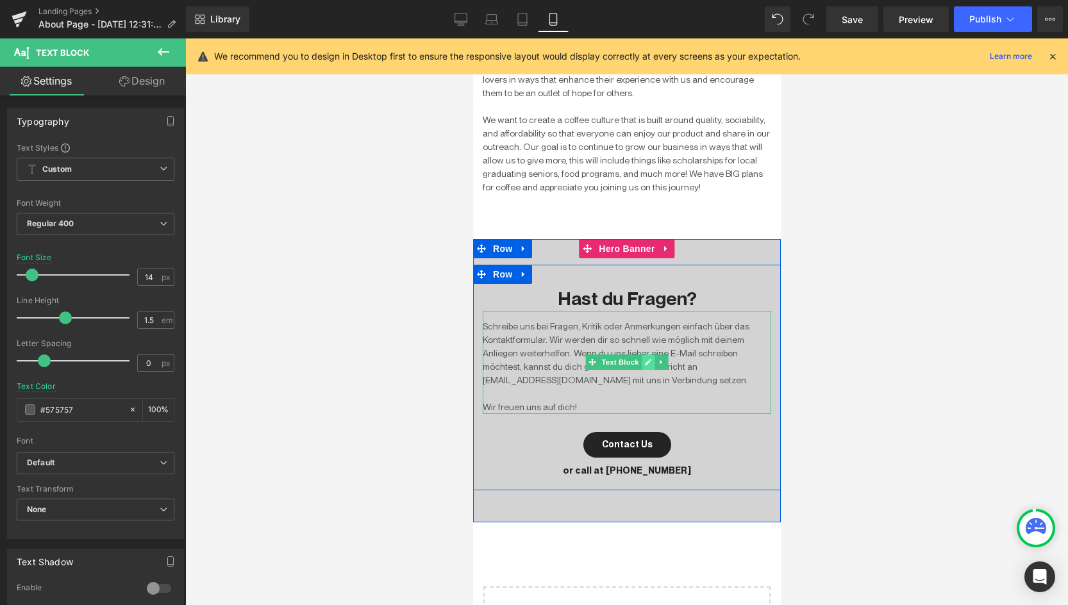
click at [646, 360] on icon at bounding box center [647, 363] width 6 height 6
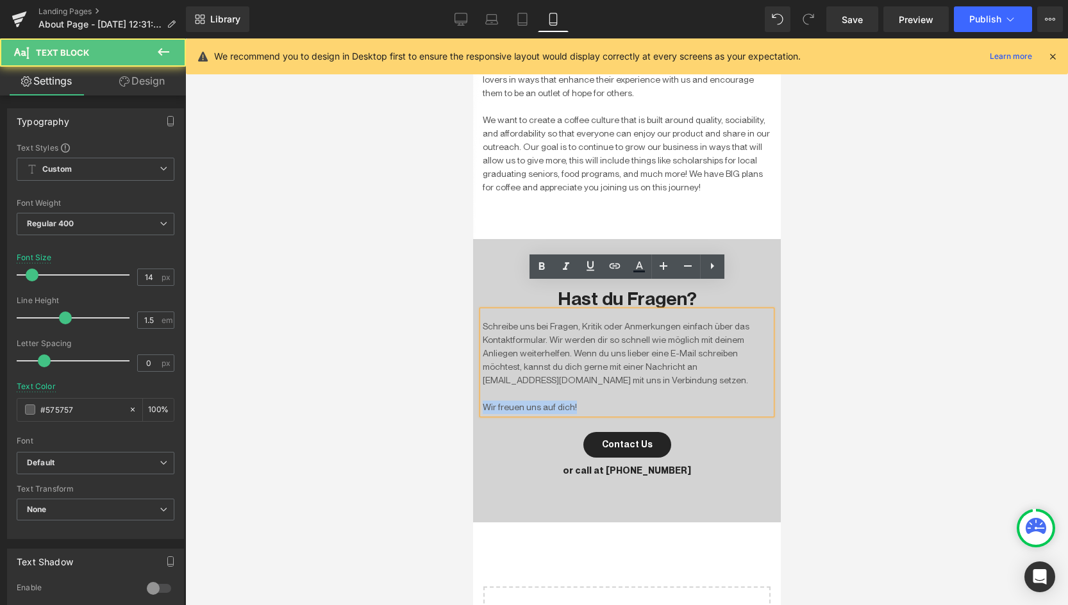
drag, startPoint x: 578, startPoint y: 379, endPoint x: 430, endPoint y: 374, distance: 148.8
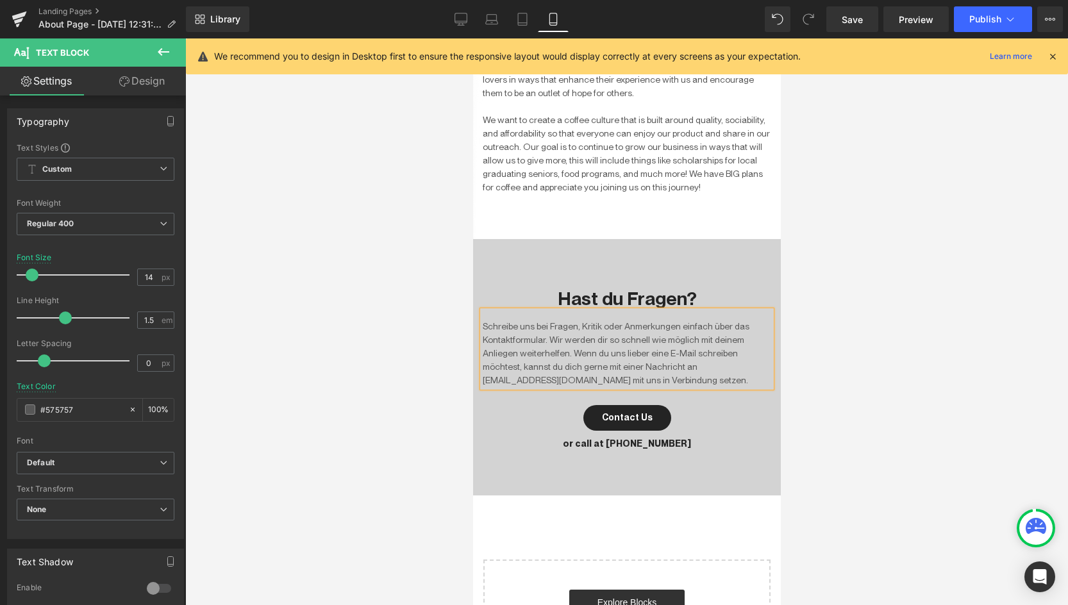
click at [421, 443] on div at bounding box center [626, 321] width 883 height 567
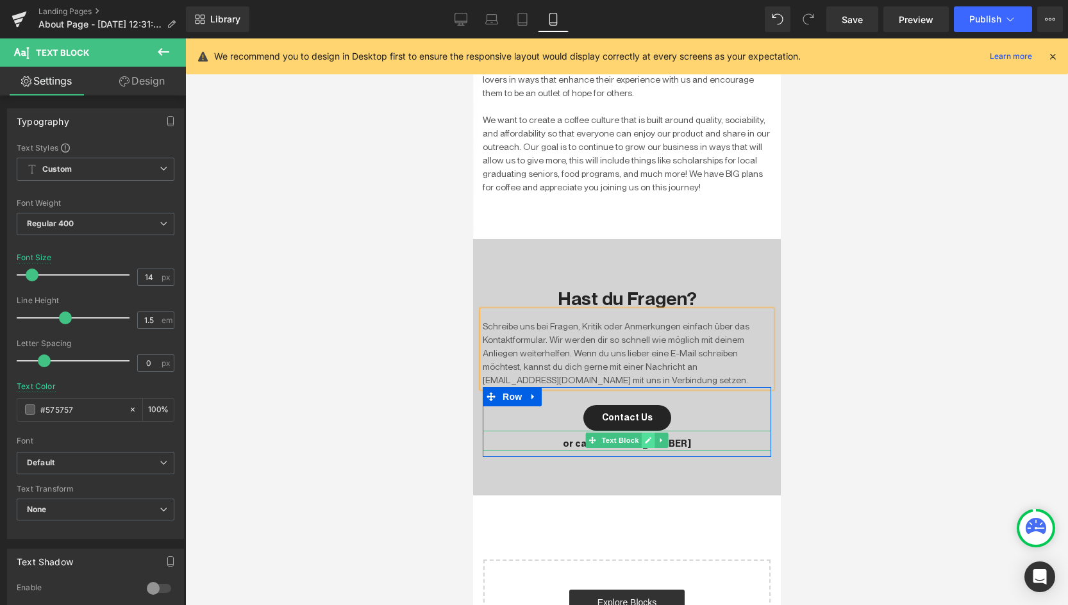
click at [645, 437] on icon at bounding box center [647, 441] width 7 height 8
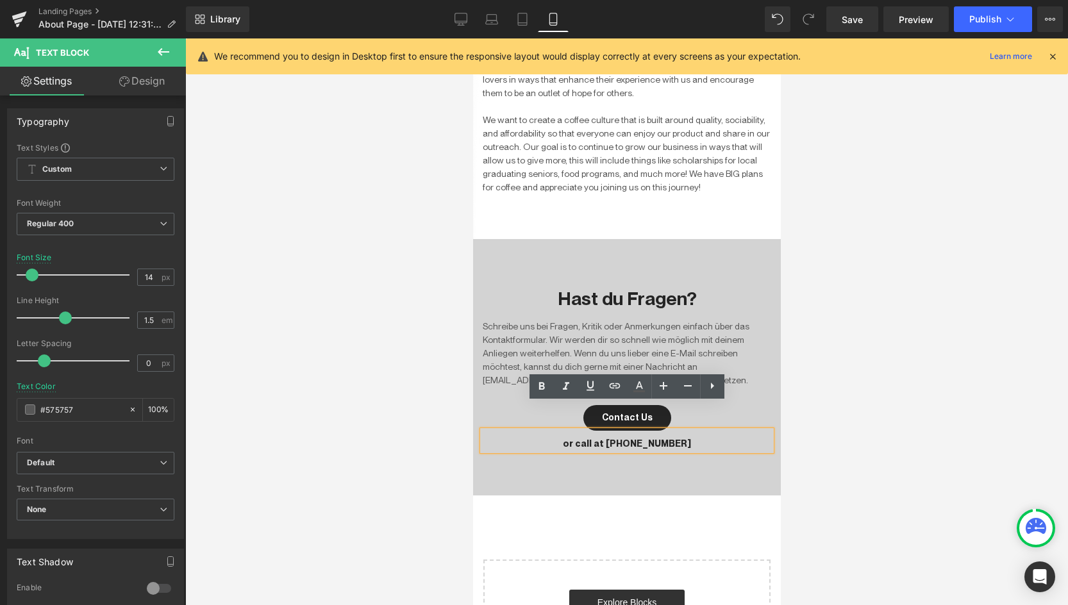
click at [639, 437] on p "or call at [PHONE_NUMBER]" at bounding box center [626, 443] width 289 height 13
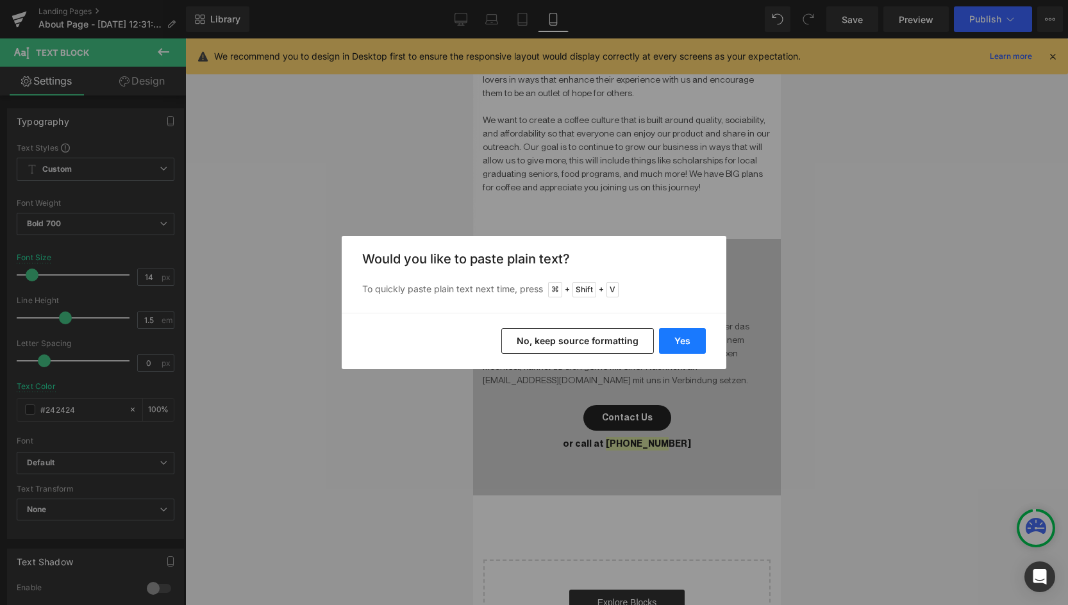
click at [687, 347] on button "Yes" at bounding box center [682, 341] width 47 height 26
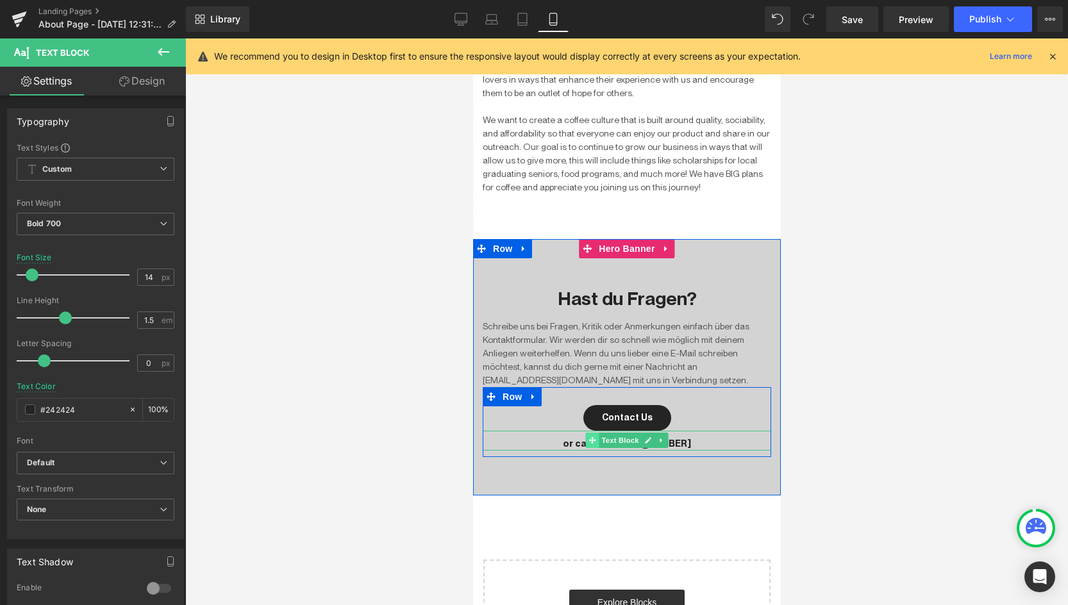
click at [595, 433] on span at bounding box center [591, 440] width 13 height 15
click at [646, 437] on icon at bounding box center [647, 441] width 7 height 8
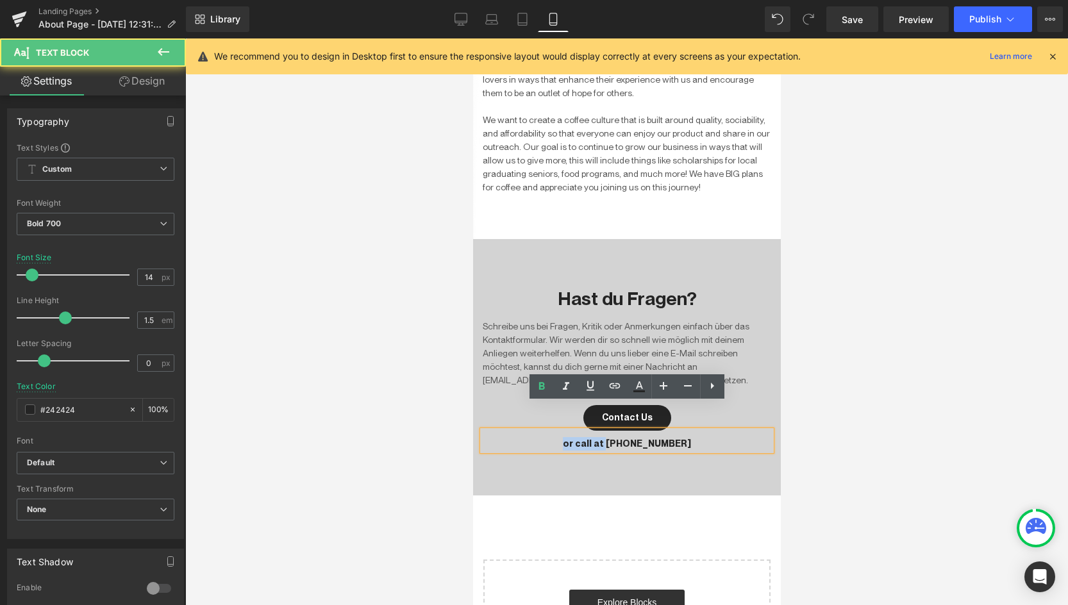
drag, startPoint x: 603, startPoint y: 417, endPoint x: 554, endPoint y: 417, distance: 49.4
click at [554, 437] on p "or call at [PHONE_NUMBER]" at bounding box center [626, 443] width 289 height 13
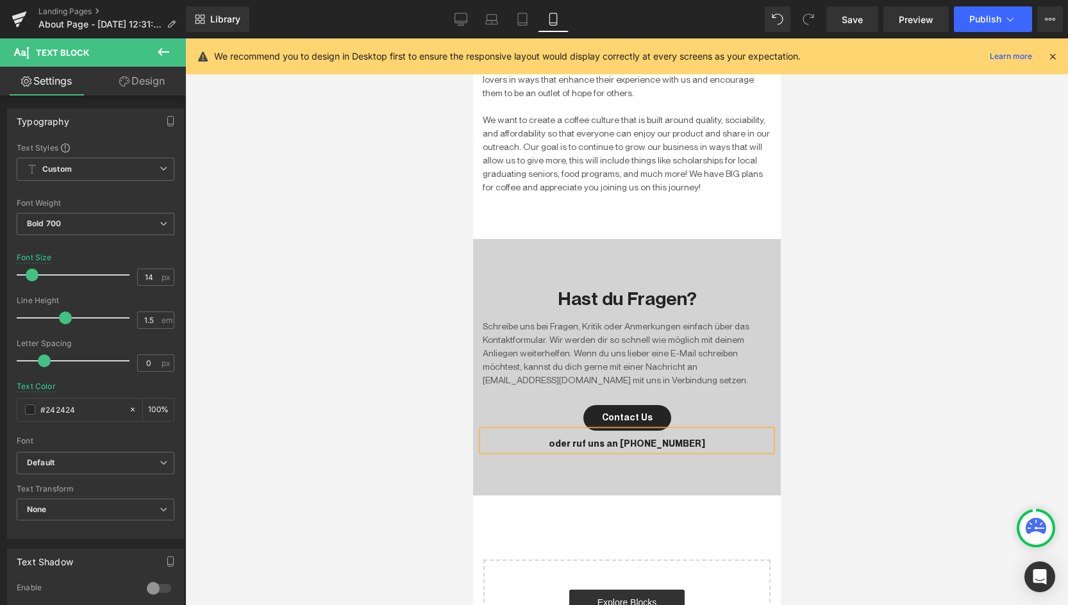
click at [871, 422] on div at bounding box center [626, 321] width 883 height 567
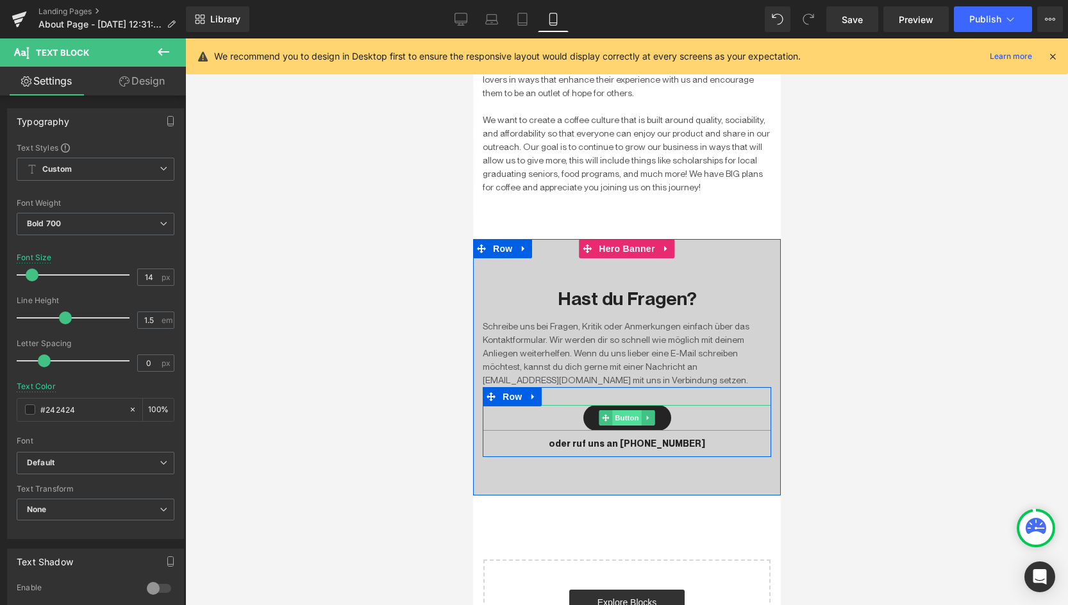
click at [631, 410] on span "Button" at bounding box center [626, 417] width 29 height 15
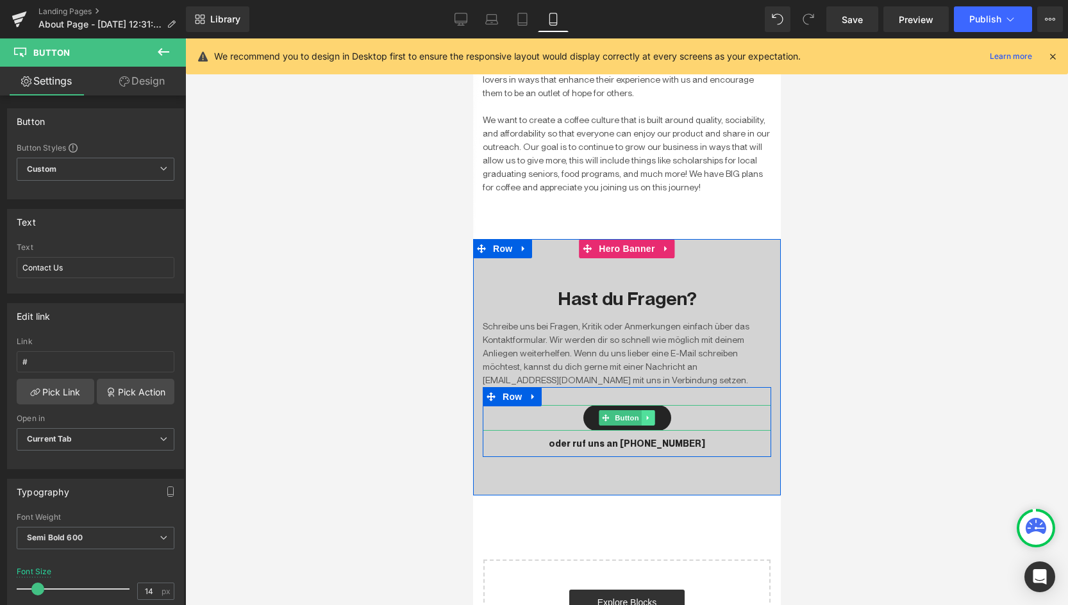
click at [650, 414] on icon at bounding box center [647, 418] width 7 height 8
click at [651, 414] on icon at bounding box center [654, 417] width 7 height 7
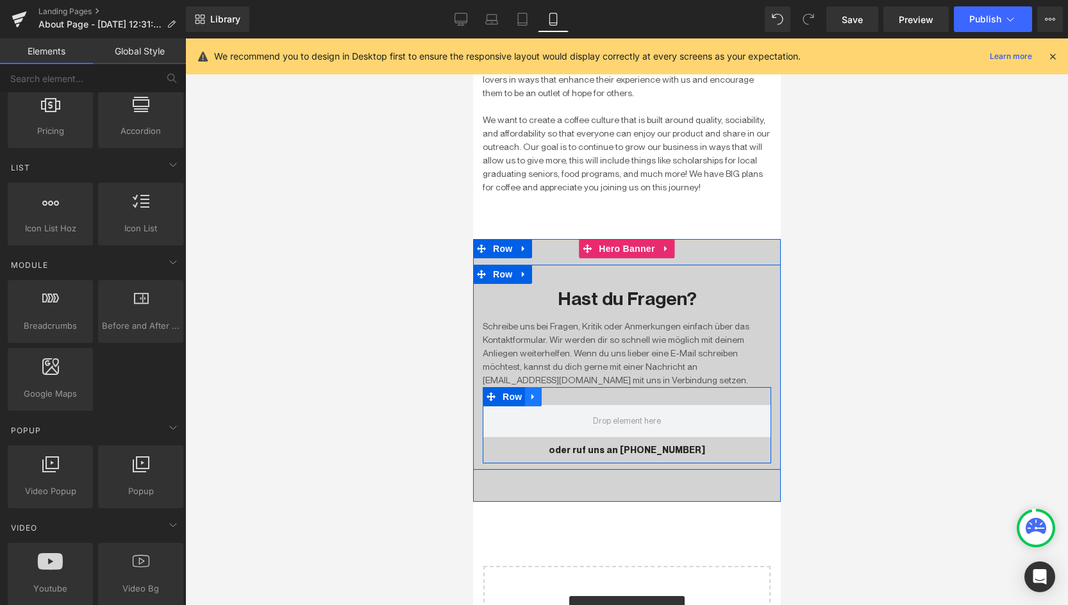
click at [539, 387] on link at bounding box center [532, 396] width 17 height 19
click at [564, 392] on icon at bounding box center [566, 396] width 9 height 9
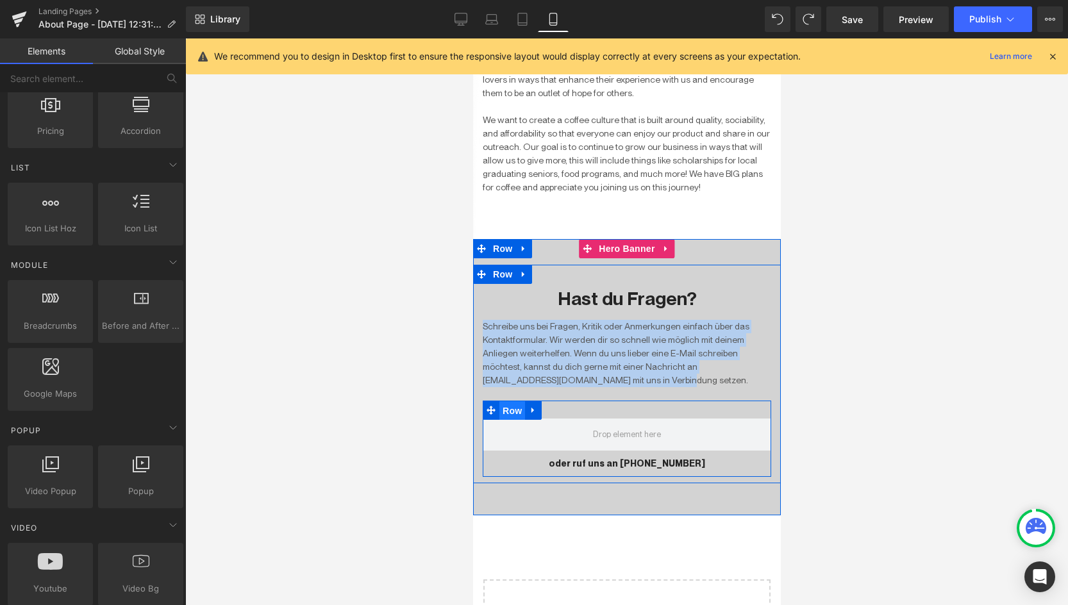
click at [517, 401] on span "Row" at bounding box center [512, 410] width 26 height 19
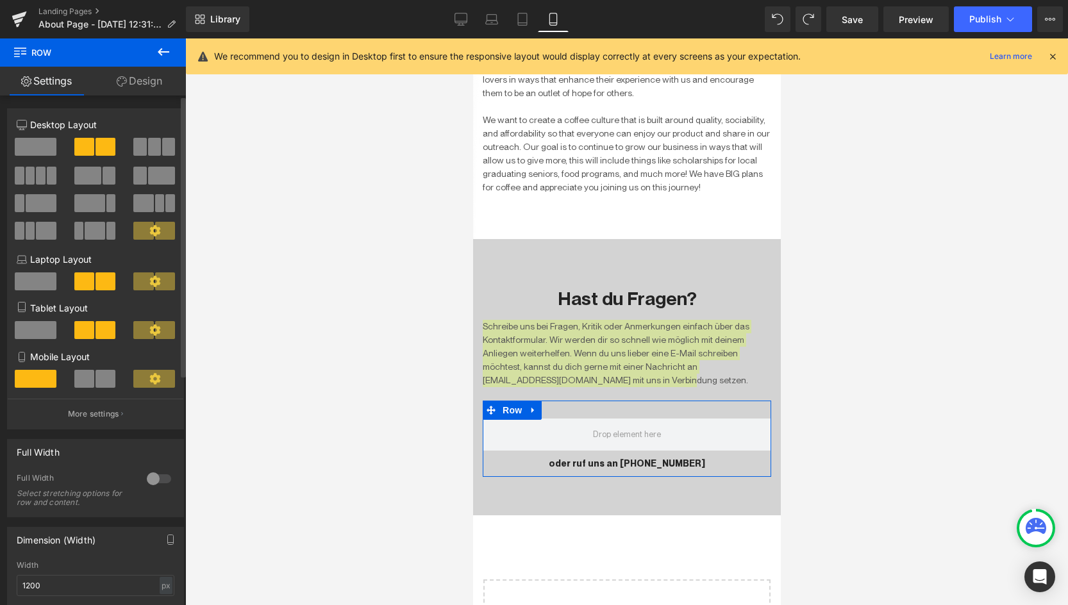
click at [27, 142] on span at bounding box center [36, 147] width 42 height 18
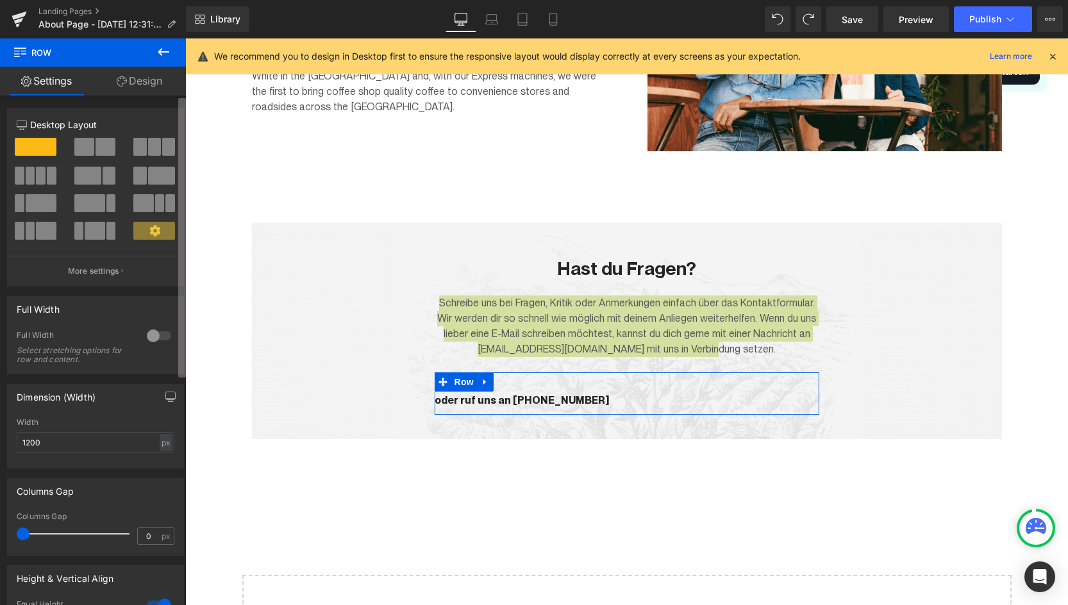
scroll to position [2063, 0]
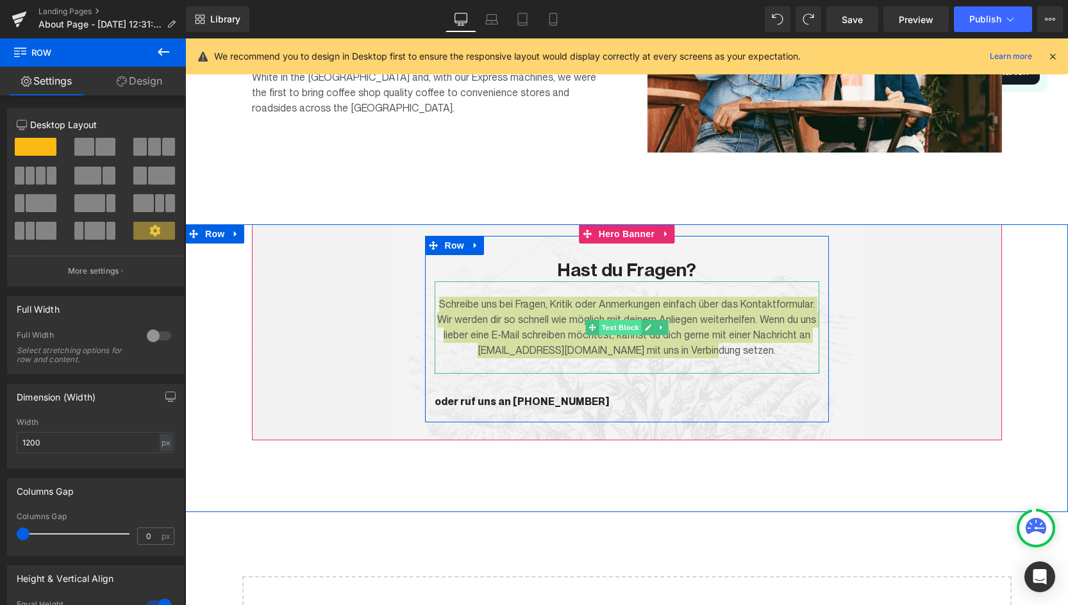
click at [621, 327] on span "Text Block" at bounding box center [620, 327] width 42 height 15
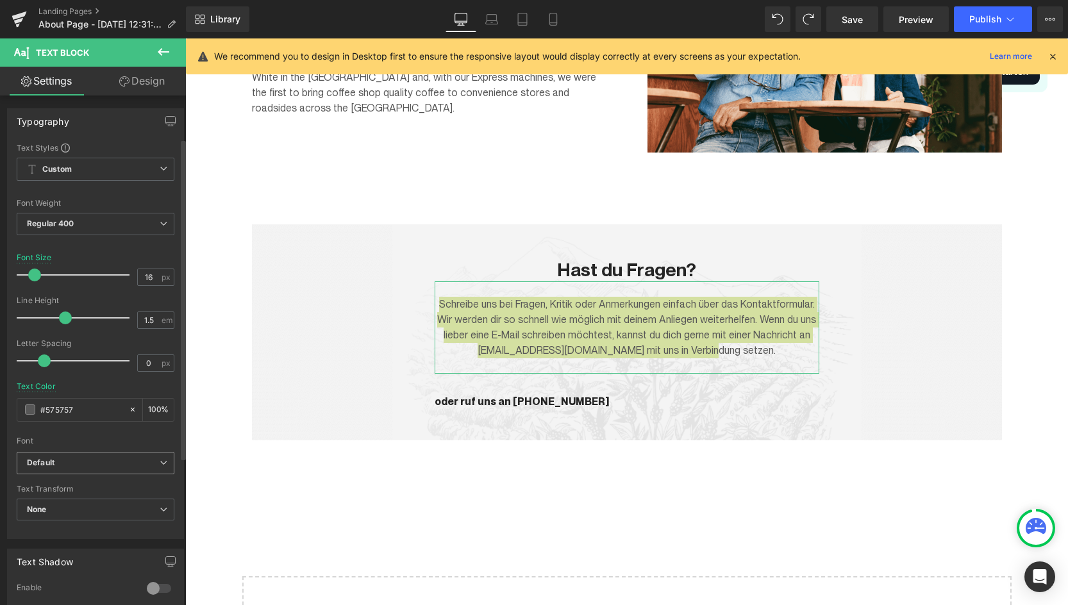
scroll to position [131, 0]
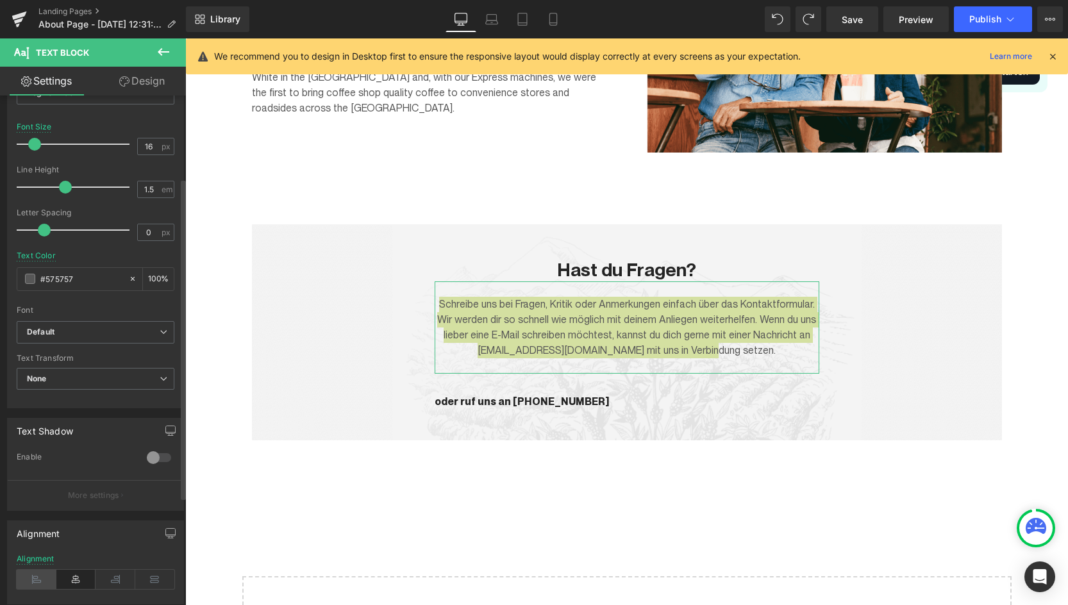
click at [25, 583] on icon at bounding box center [37, 579] width 40 height 19
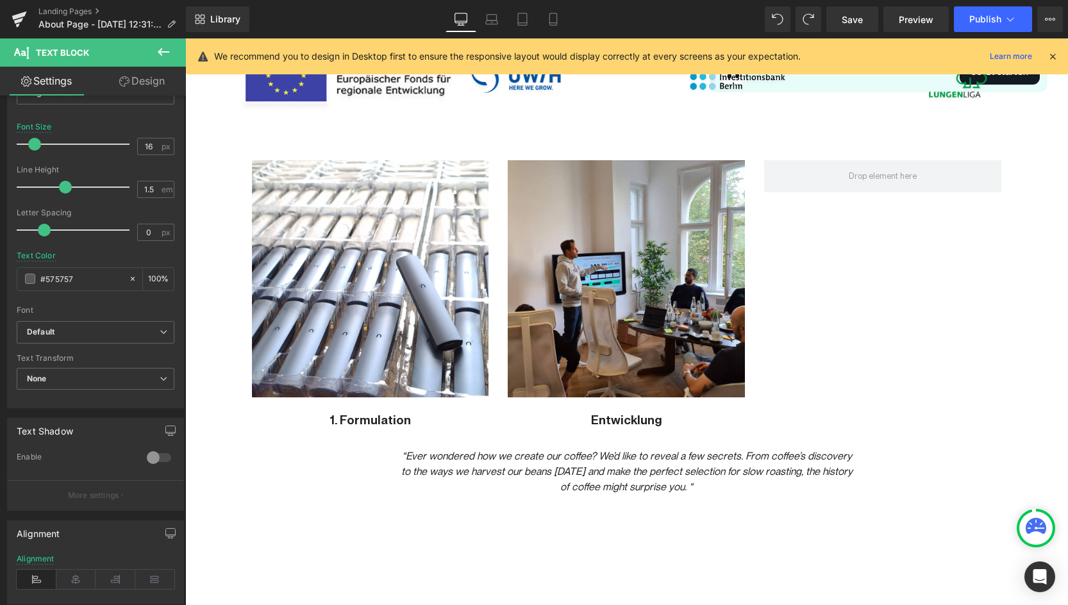
scroll to position [1128, 0]
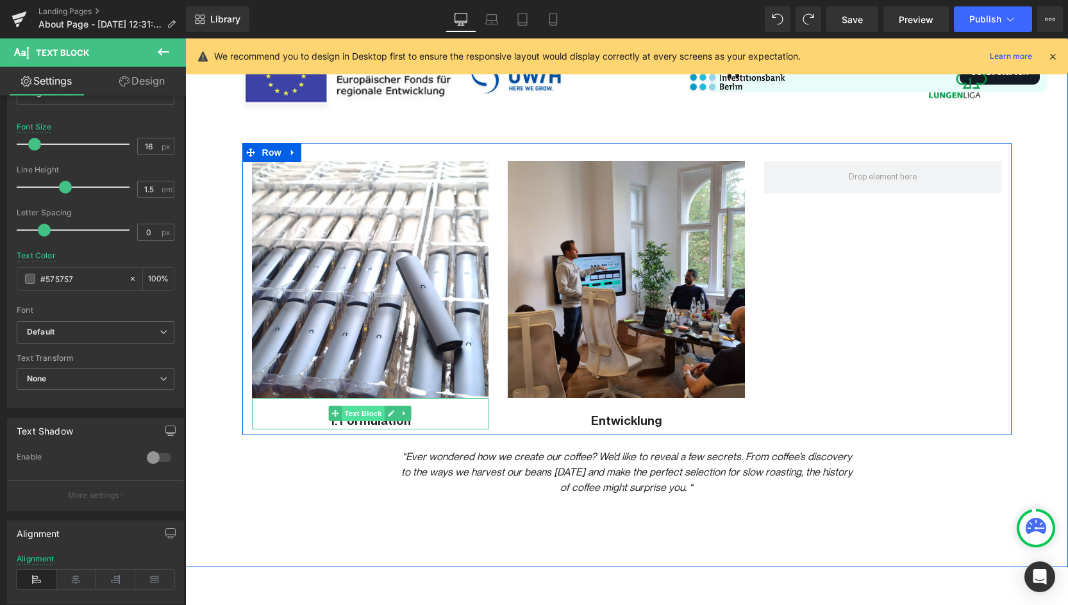
click at [360, 414] on span "Text Block" at bounding box center [363, 413] width 42 height 15
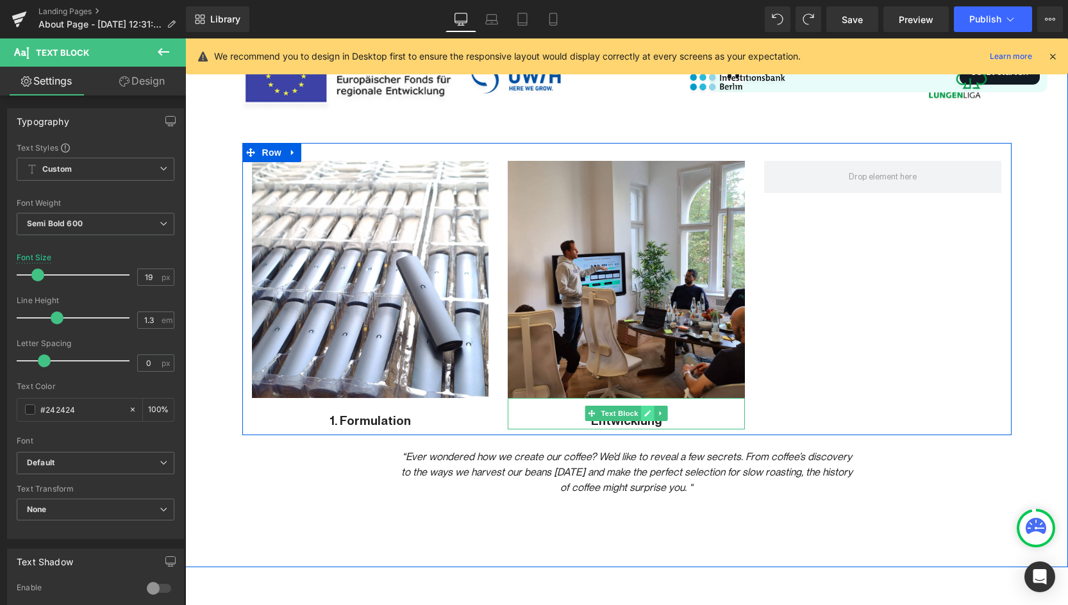
click at [649, 411] on icon at bounding box center [648, 413] width 6 height 6
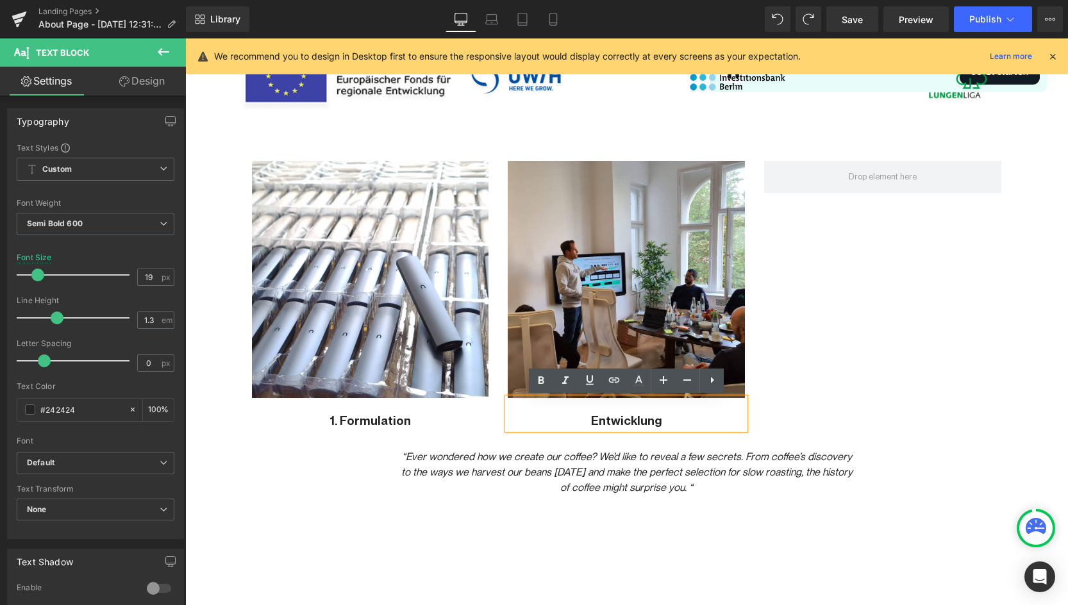
click at [631, 419] on p "Entwicklung" at bounding box center [626, 422] width 237 height 16
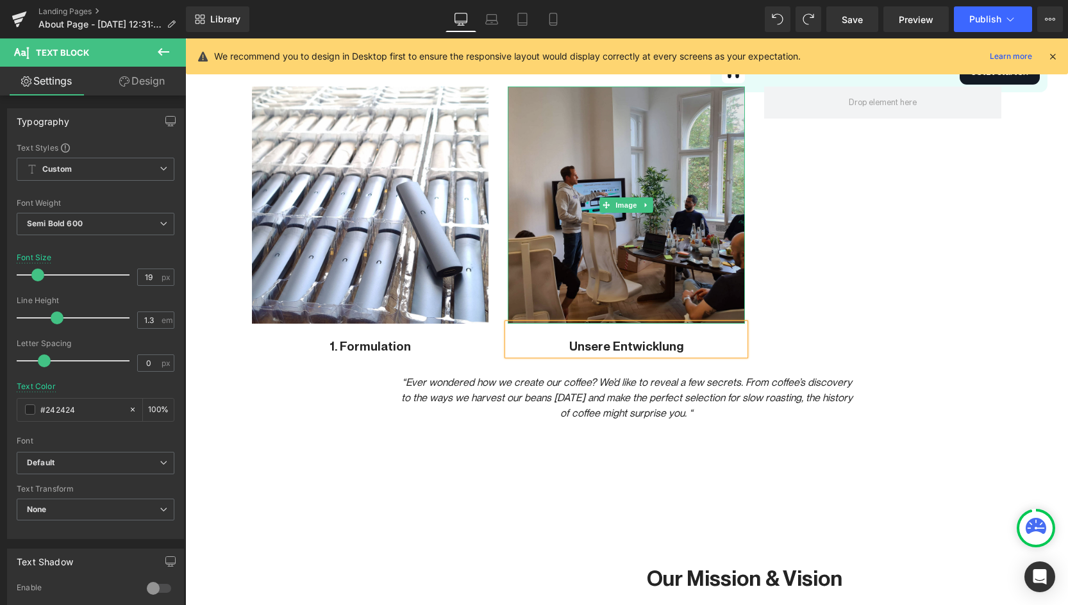
scroll to position [1221, 0]
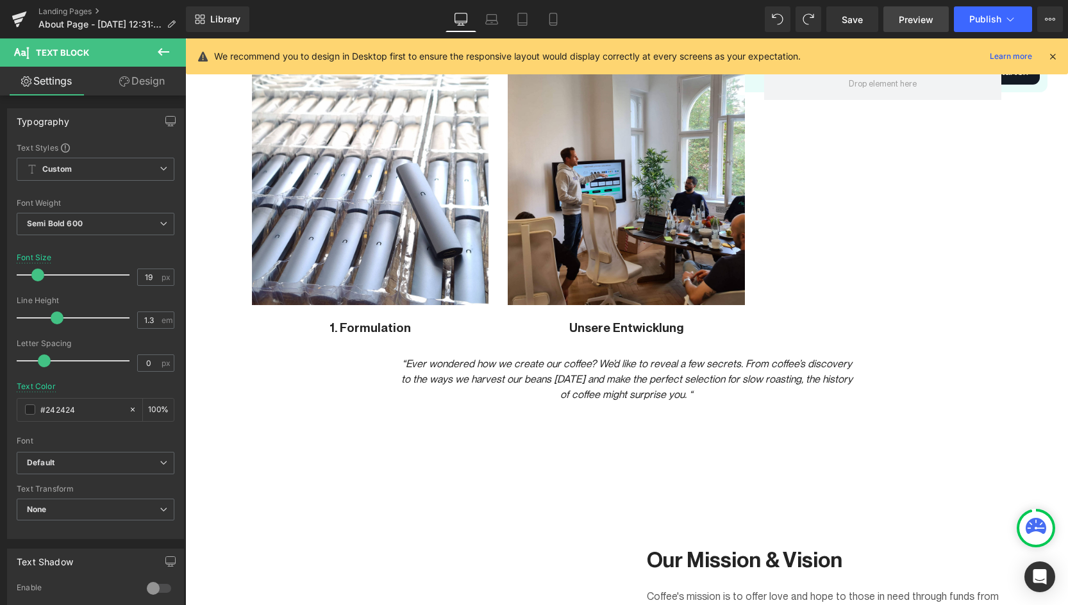
click at [900, 19] on span "Preview" at bounding box center [916, 19] width 35 height 13
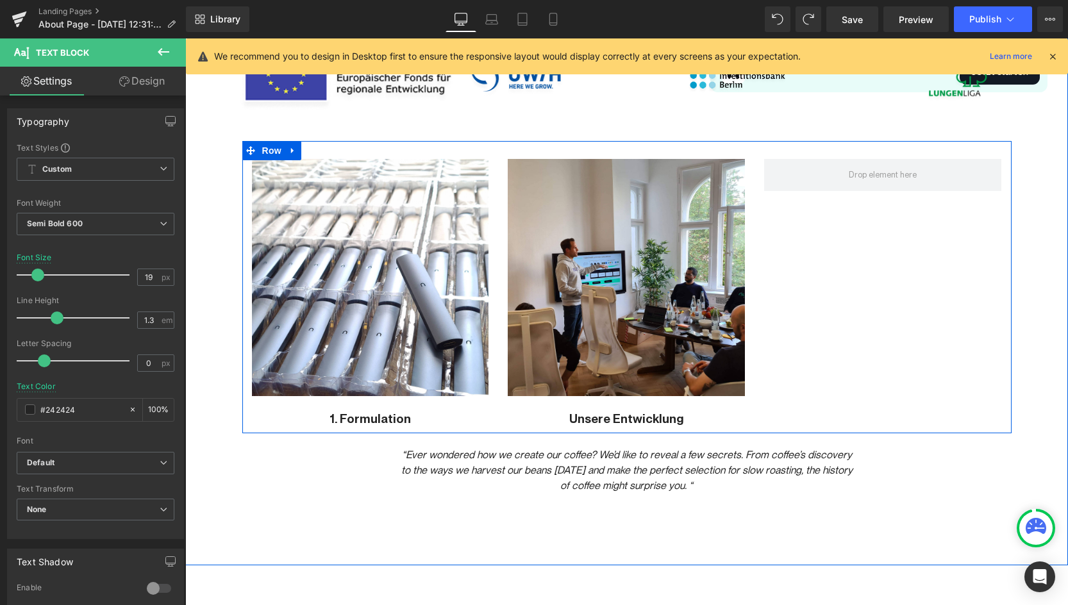
scroll to position [1126, 0]
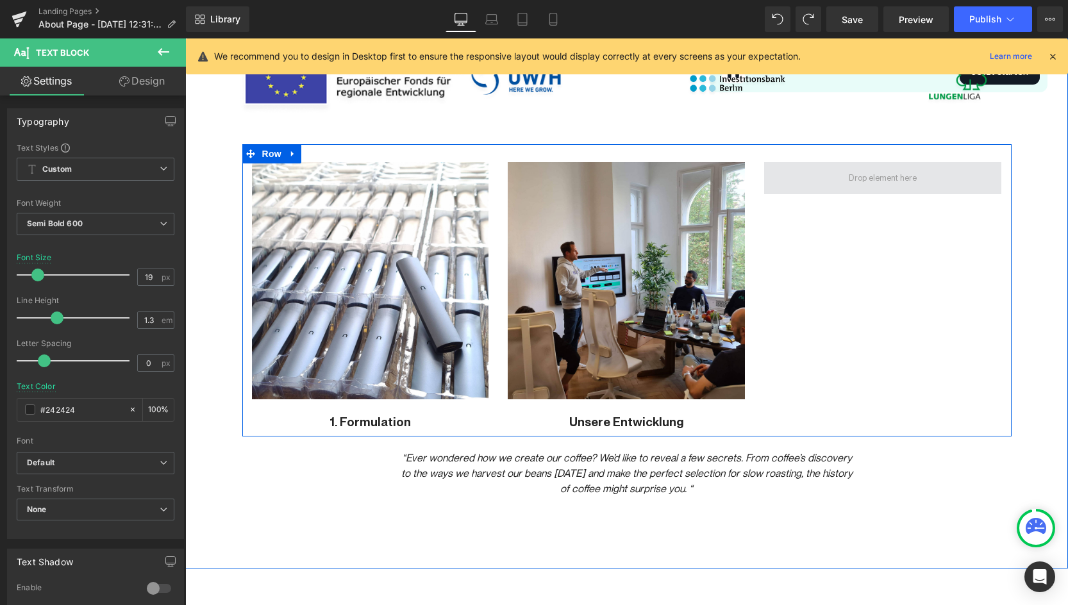
click at [889, 176] on span at bounding box center [882, 178] width 77 height 19
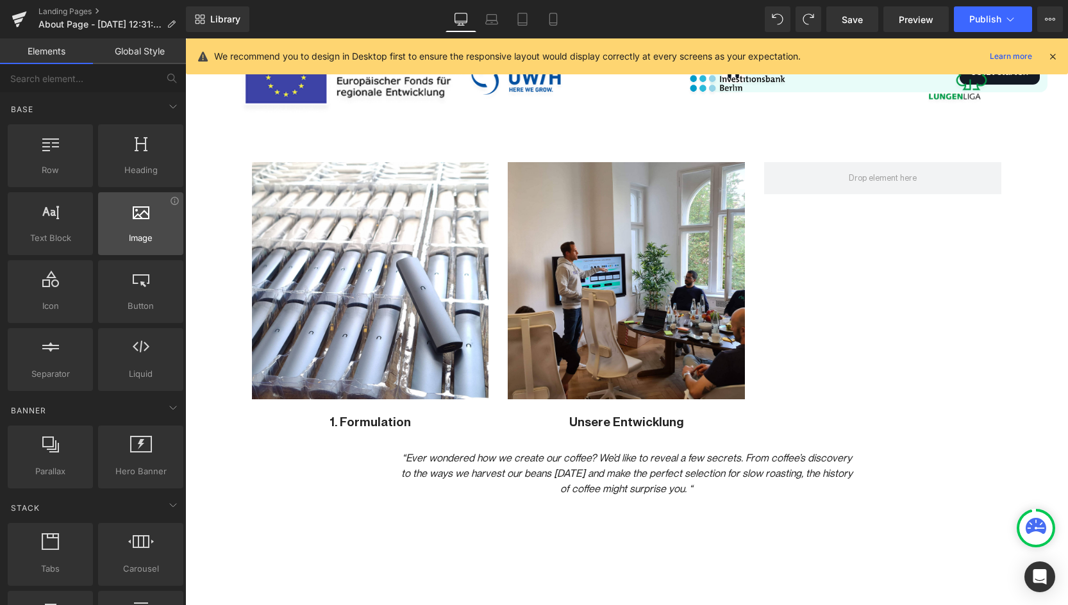
scroll to position [1, 0]
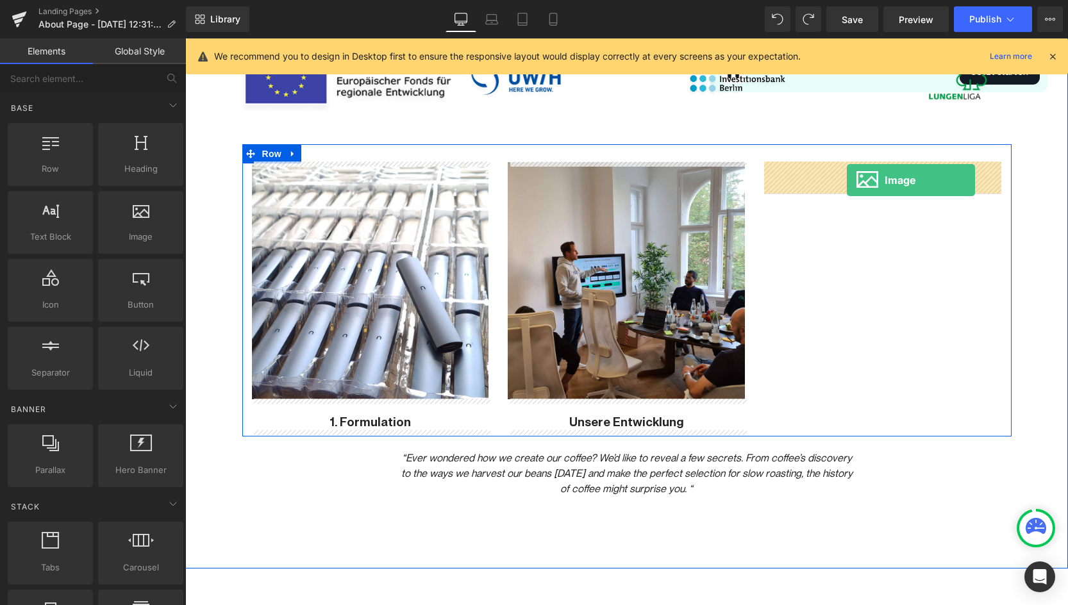
drag, startPoint x: 306, startPoint y: 274, endPoint x: 851, endPoint y: 184, distance: 551.8
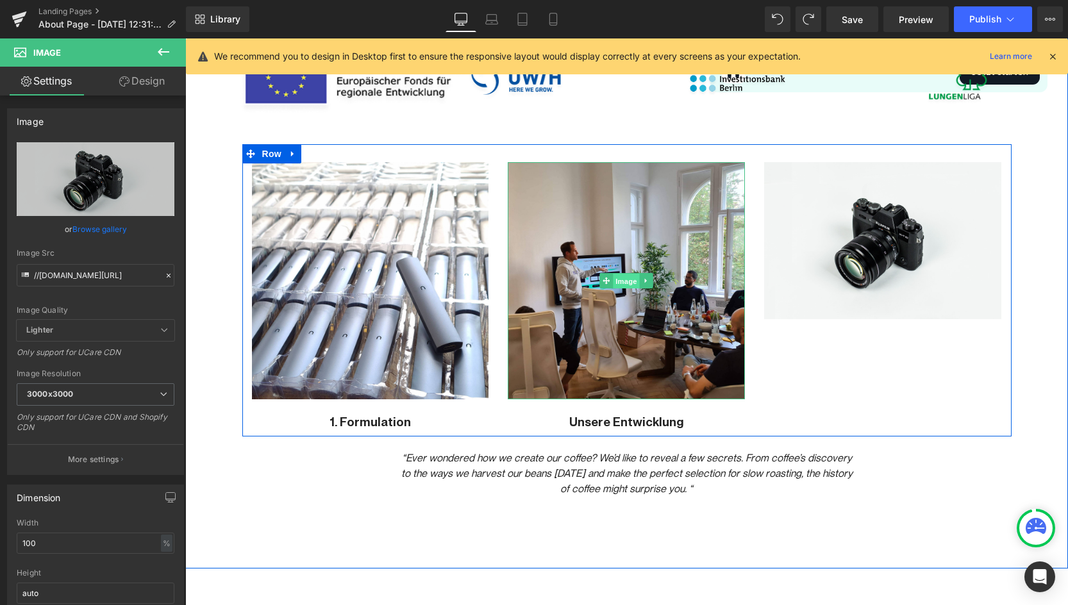
click at [619, 281] on span "Image" at bounding box center [627, 281] width 27 height 15
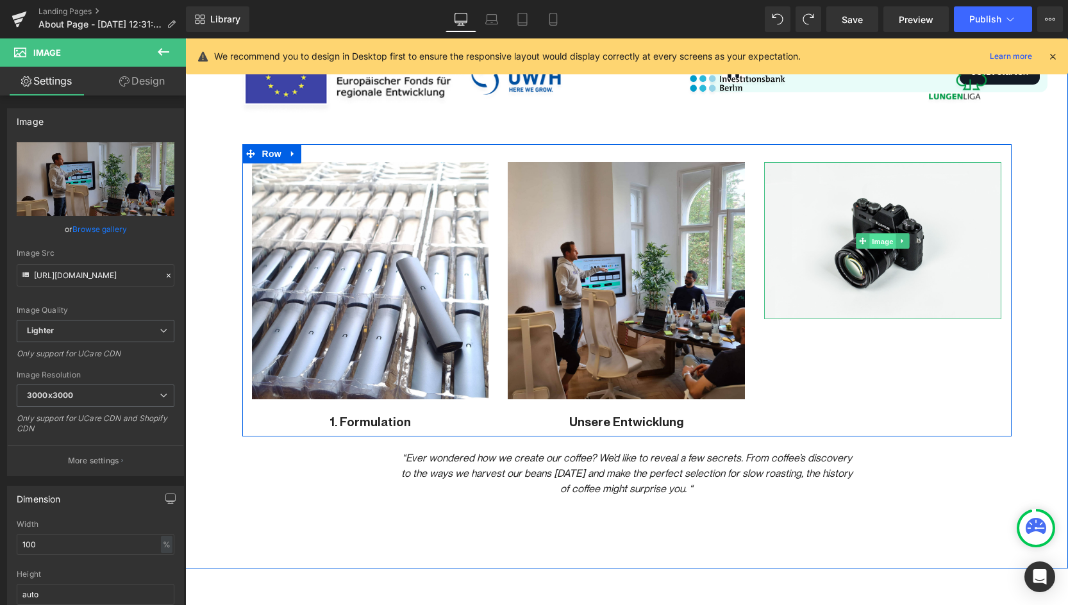
click at [885, 243] on span "Image" at bounding box center [883, 240] width 27 height 15
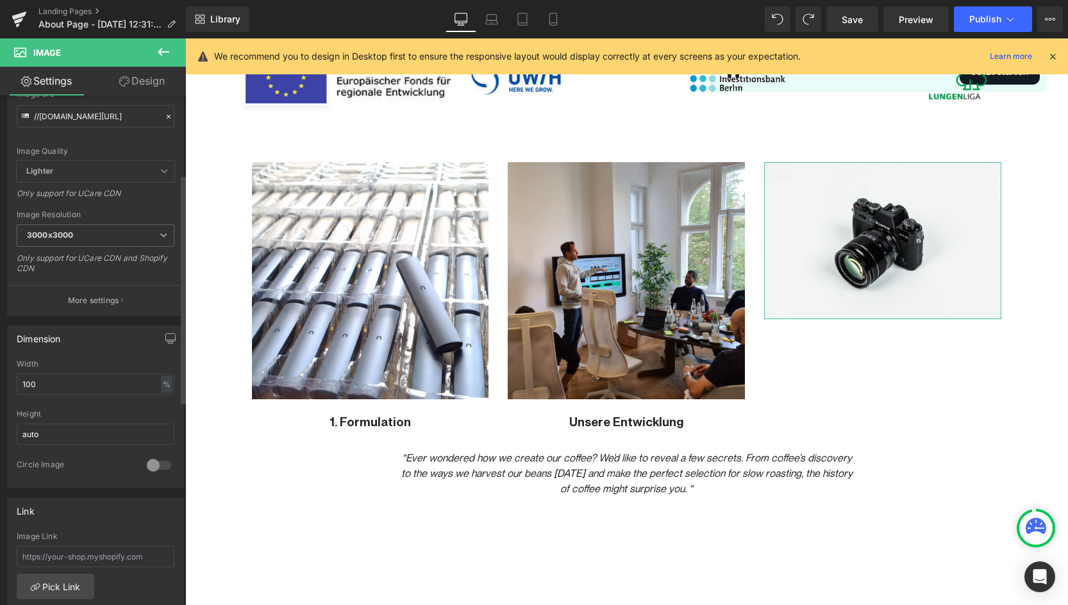
scroll to position [183, 0]
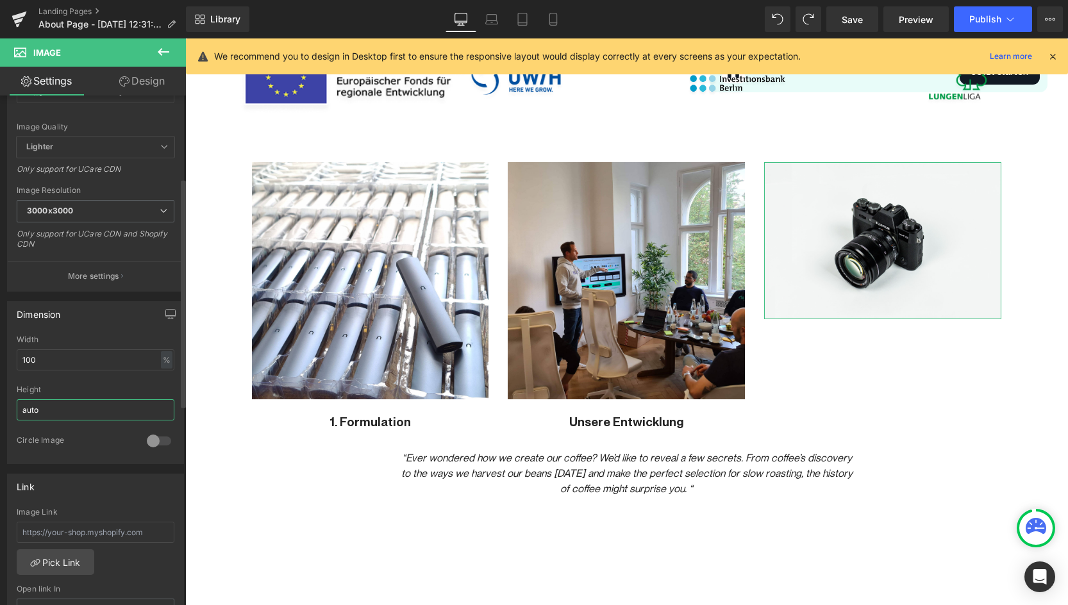
click at [87, 402] on input "auto" at bounding box center [96, 409] width 158 height 21
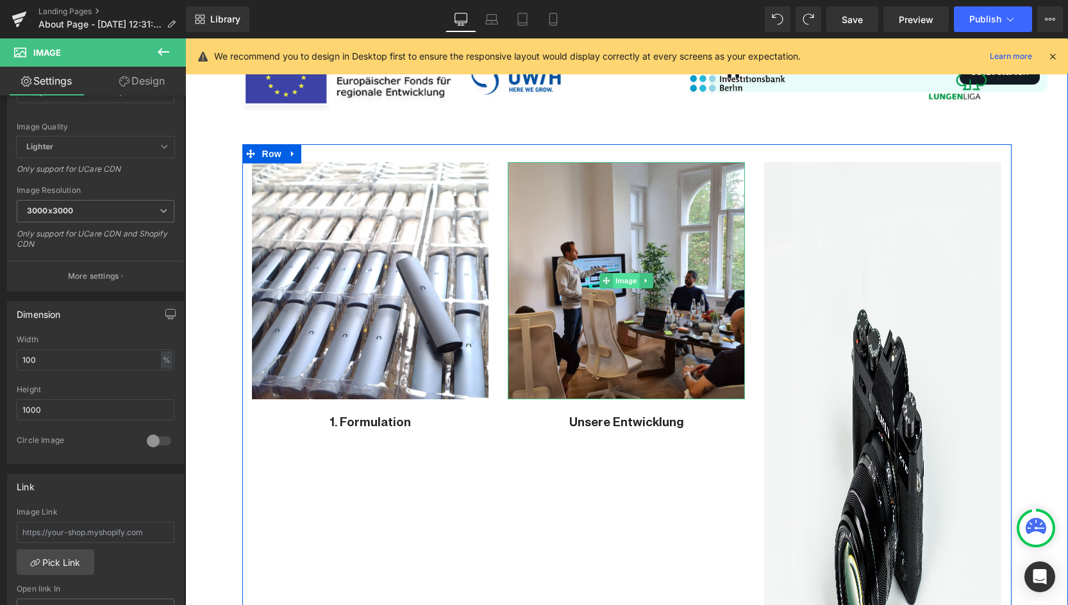
click at [627, 279] on span "Image" at bounding box center [627, 280] width 27 height 15
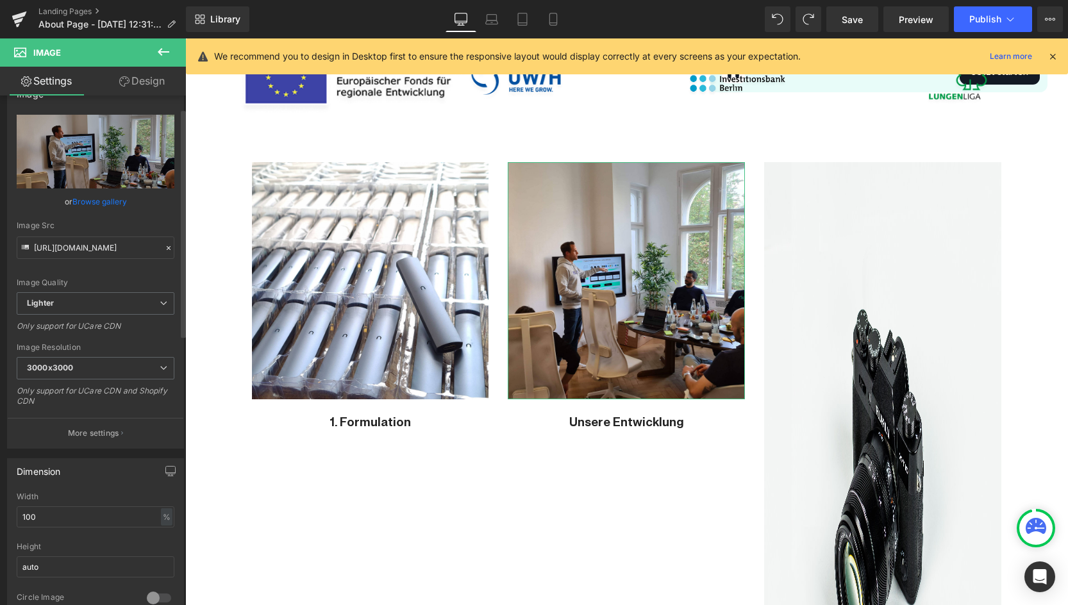
scroll to position [29, 0]
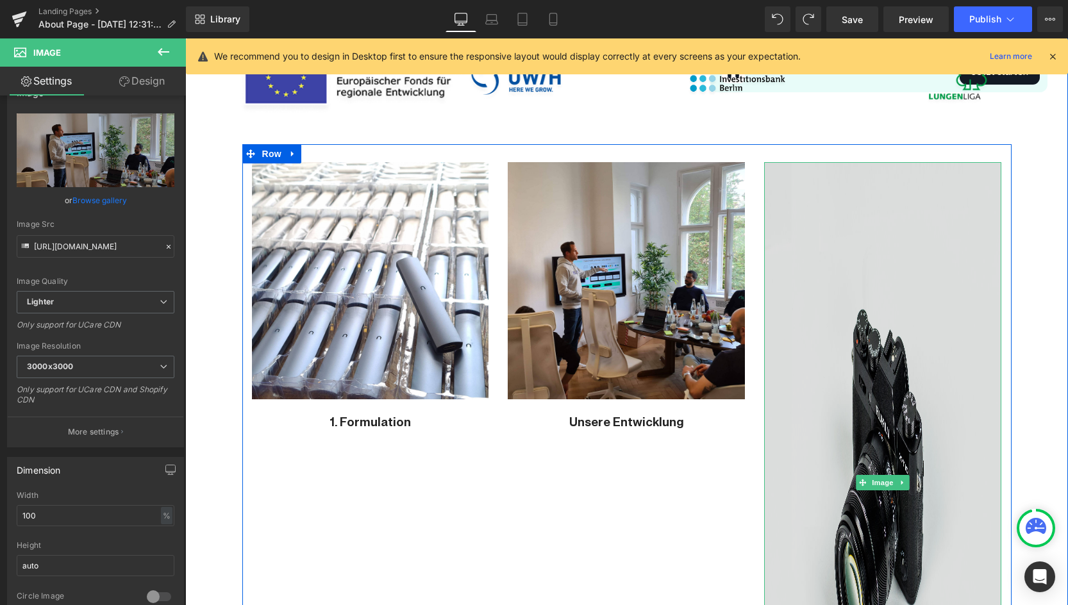
click at [894, 222] on img at bounding box center [882, 482] width 237 height 641
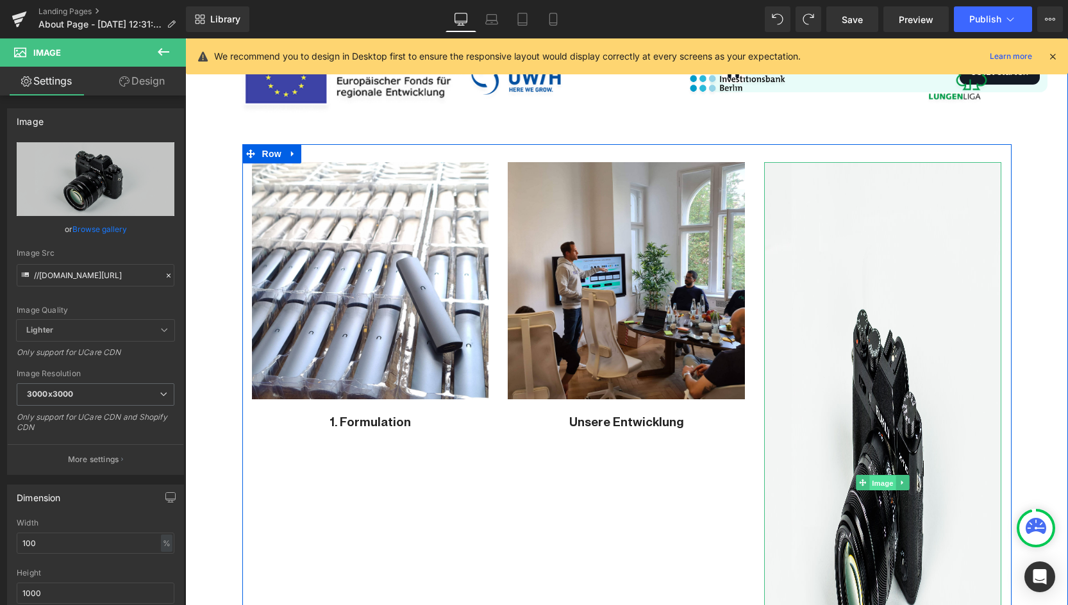
click at [883, 481] on span "Image" at bounding box center [883, 483] width 27 height 15
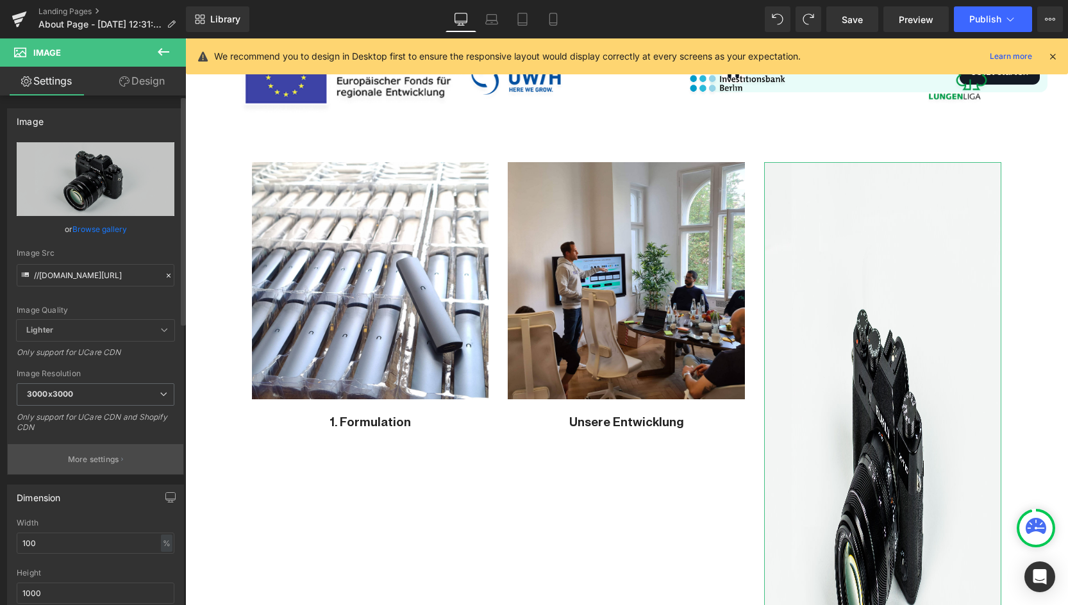
scroll to position [79, 0]
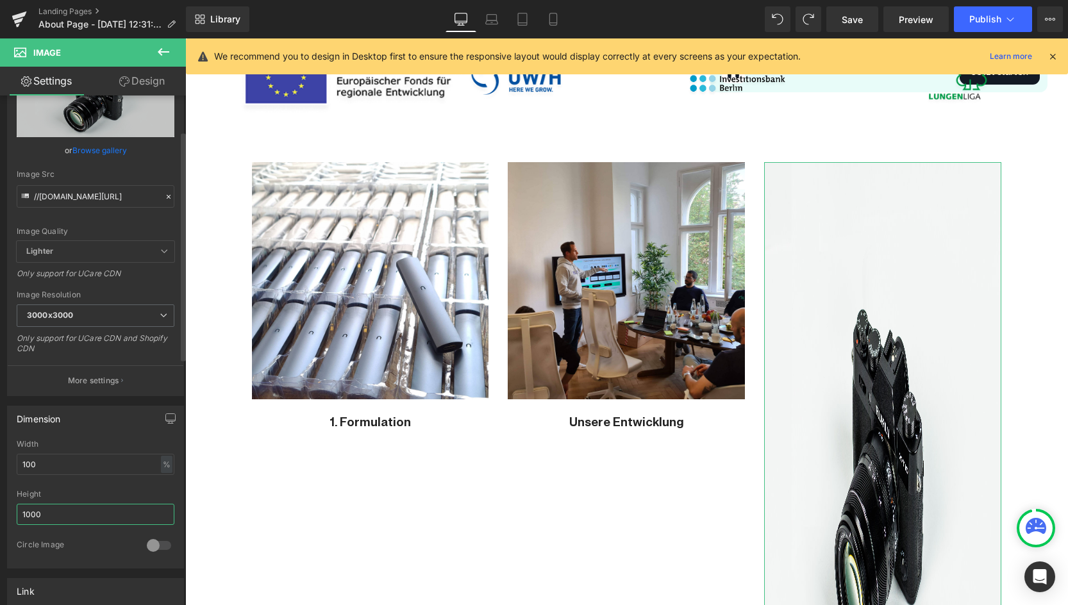
click at [41, 508] on input "1000" at bounding box center [96, 514] width 158 height 21
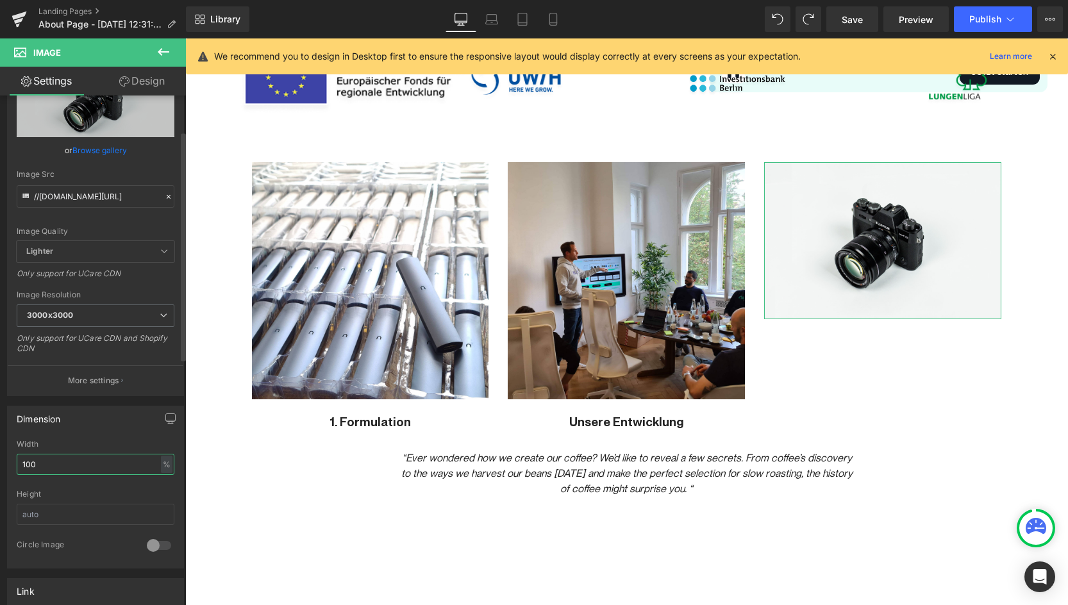
click at [168, 467] on input "100" at bounding box center [96, 464] width 158 height 21
click at [167, 467] on div "%" at bounding box center [167, 464] width 12 height 17
click at [161, 502] on li "px" at bounding box center [166, 503] width 16 height 19
click at [40, 465] on input "369.98" at bounding box center [96, 464] width 158 height 21
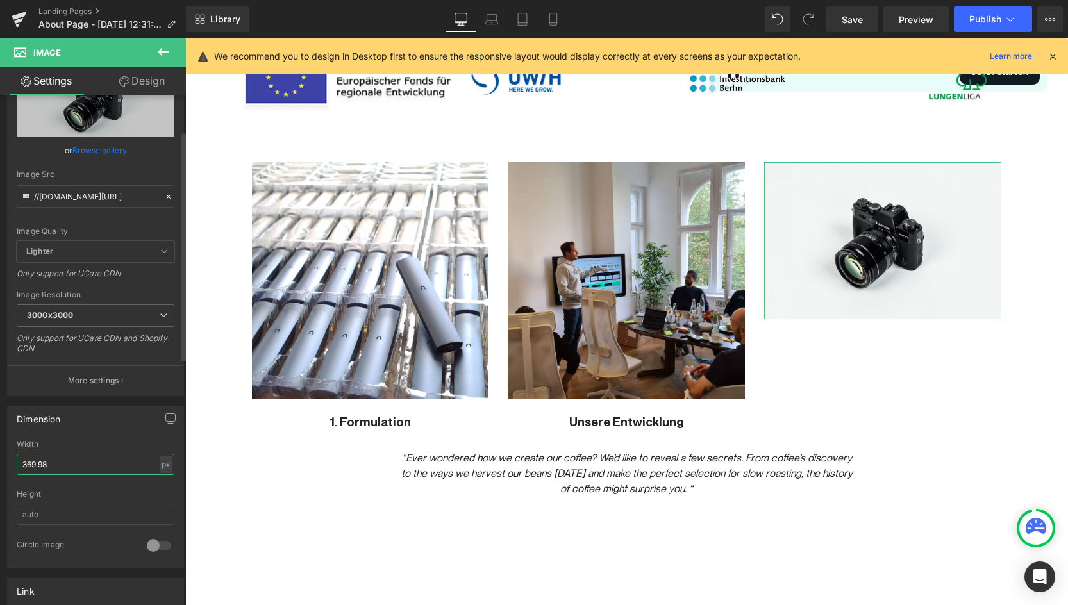
click at [40, 465] on input "369.98" at bounding box center [96, 464] width 158 height 21
click at [58, 515] on input "text" at bounding box center [96, 514] width 158 height 21
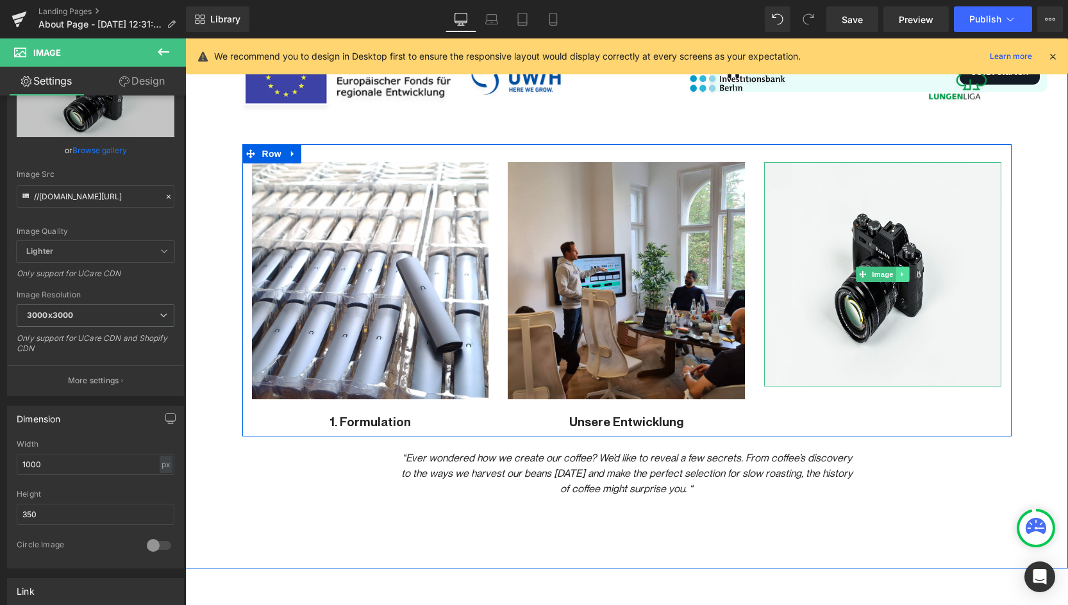
click at [901, 271] on icon at bounding box center [903, 275] width 7 height 8
click at [907, 276] on icon at bounding box center [909, 274] width 7 height 7
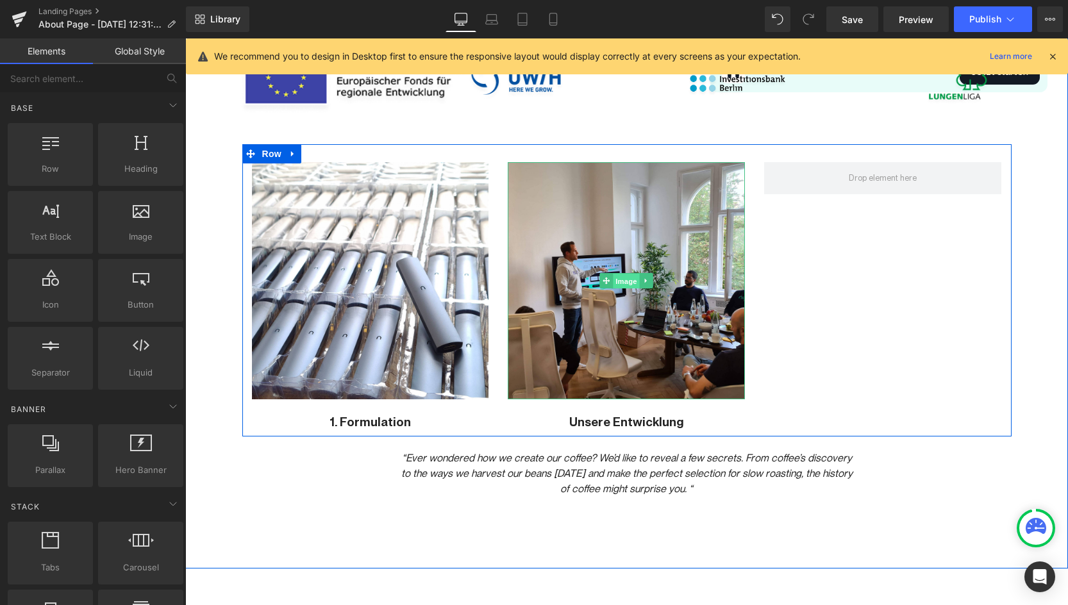
click at [639, 276] on span "Image" at bounding box center [627, 281] width 27 height 15
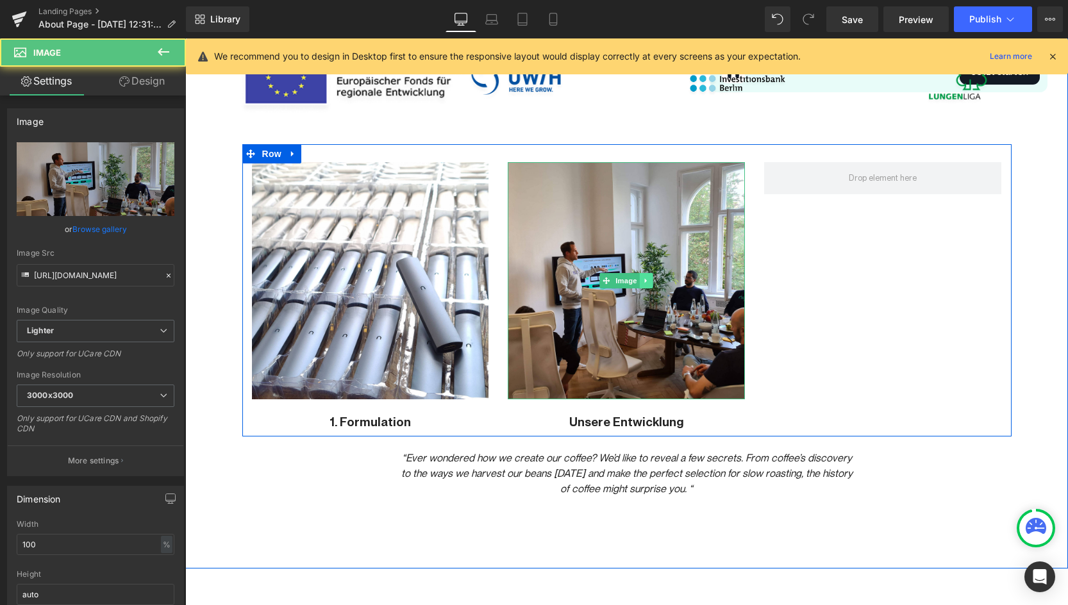
click at [647, 279] on icon at bounding box center [646, 281] width 7 height 8
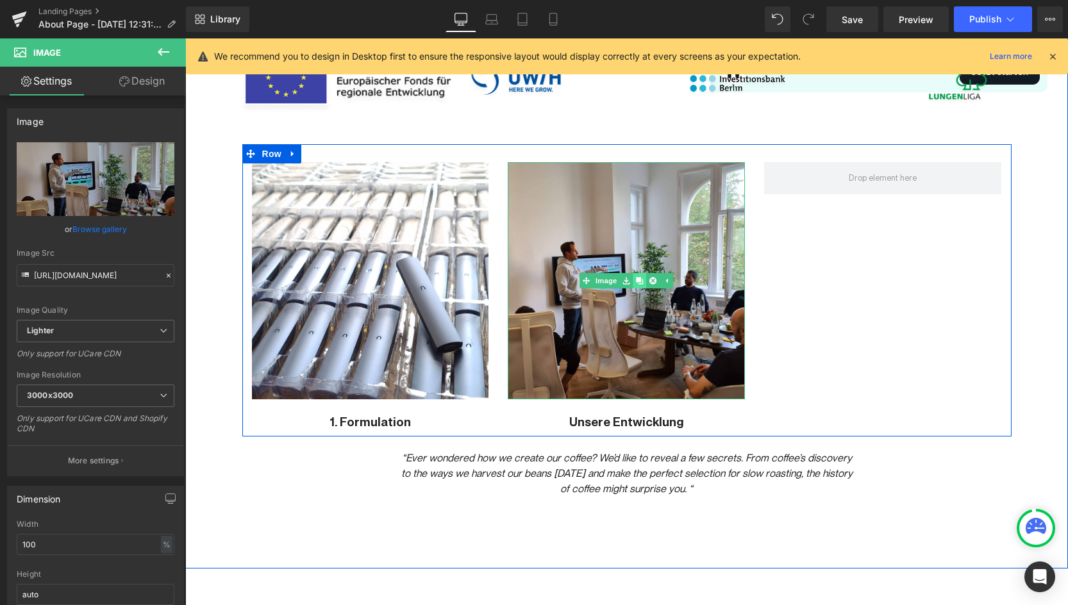
click at [640, 282] on icon at bounding box center [640, 280] width 7 height 7
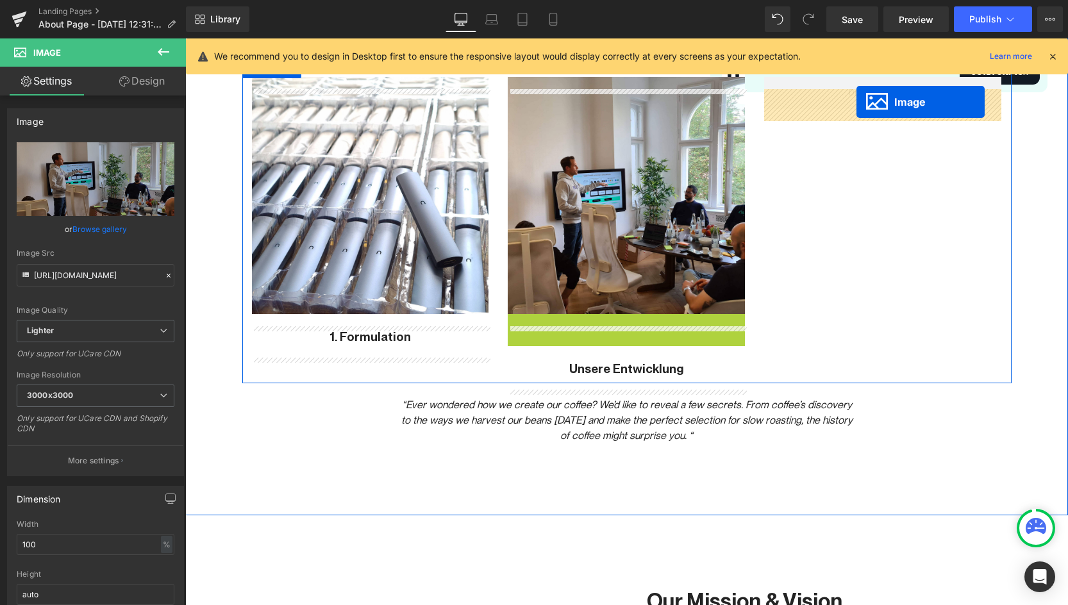
scroll to position [1173, 0]
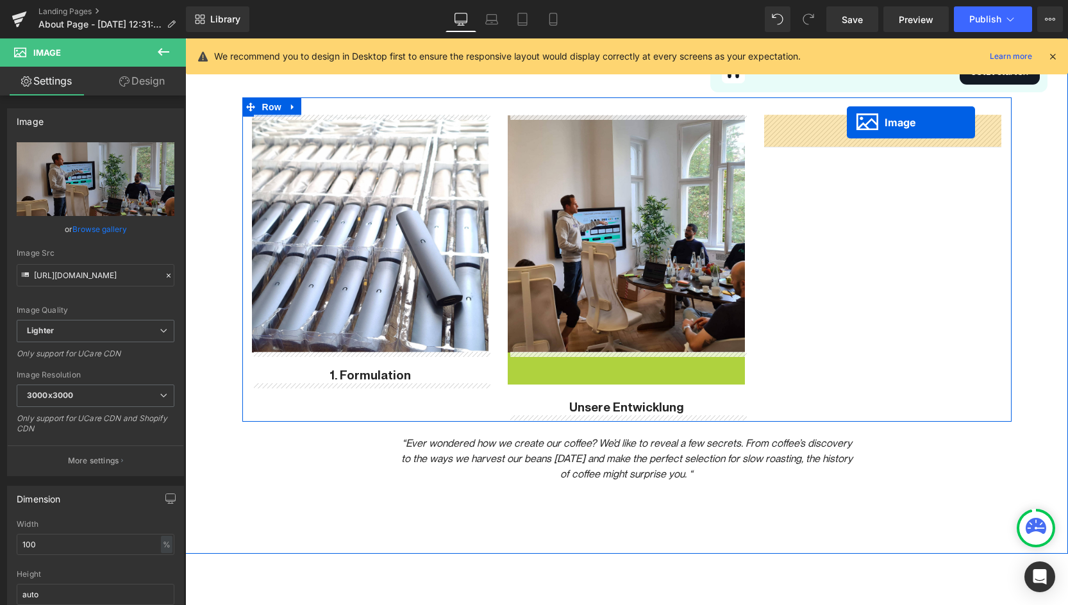
drag, startPoint x: 607, startPoint y: 433, endPoint x: 847, endPoint y: 122, distance: 392.2
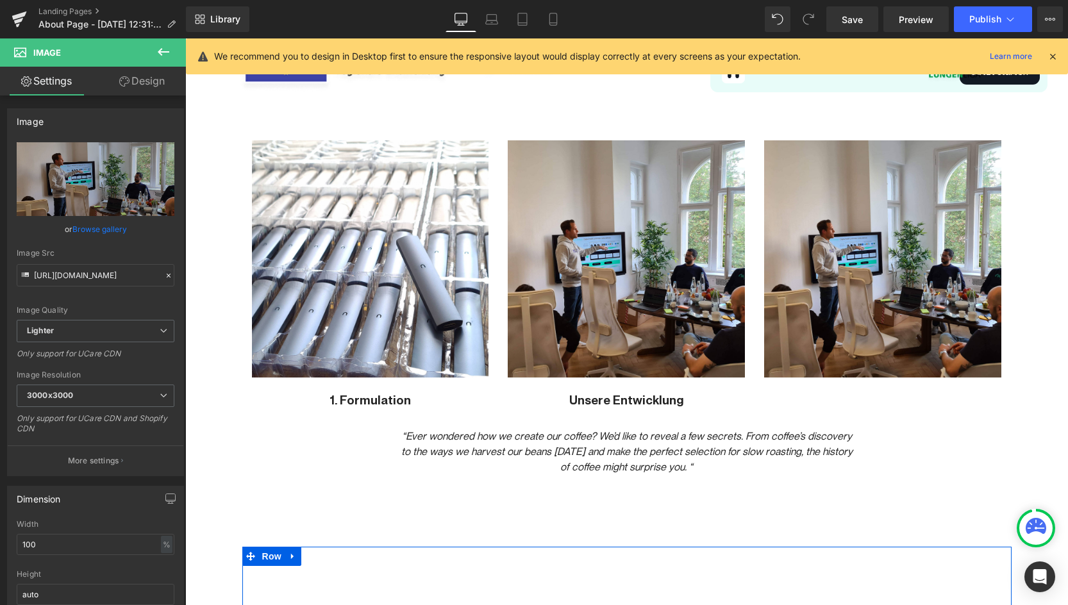
scroll to position [1148, 0]
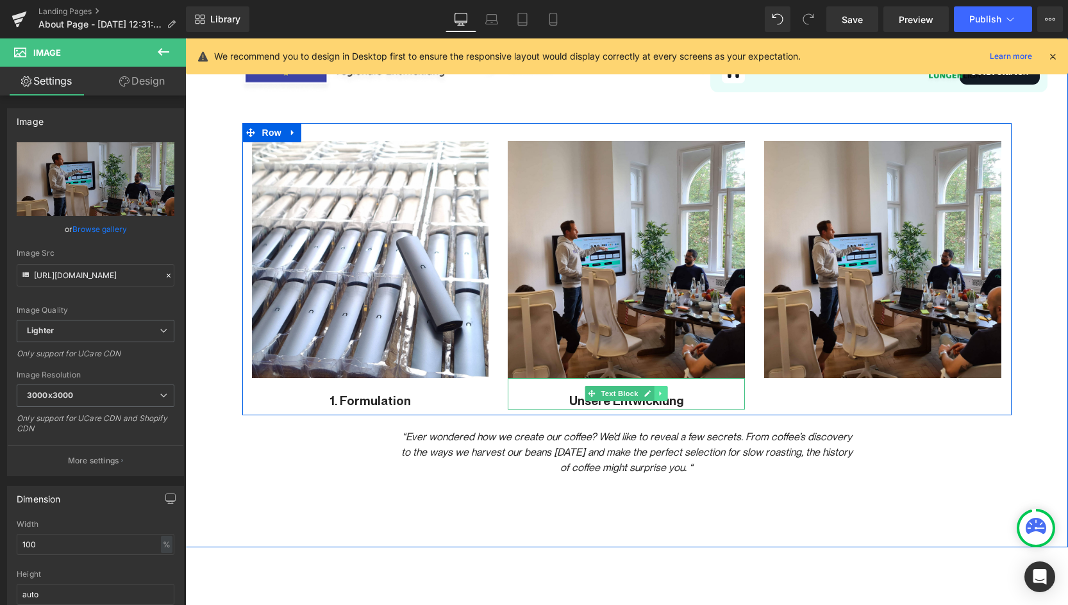
click at [658, 396] on icon at bounding box center [661, 394] width 7 height 8
click at [658, 394] on link at bounding box center [654, 393] width 13 height 15
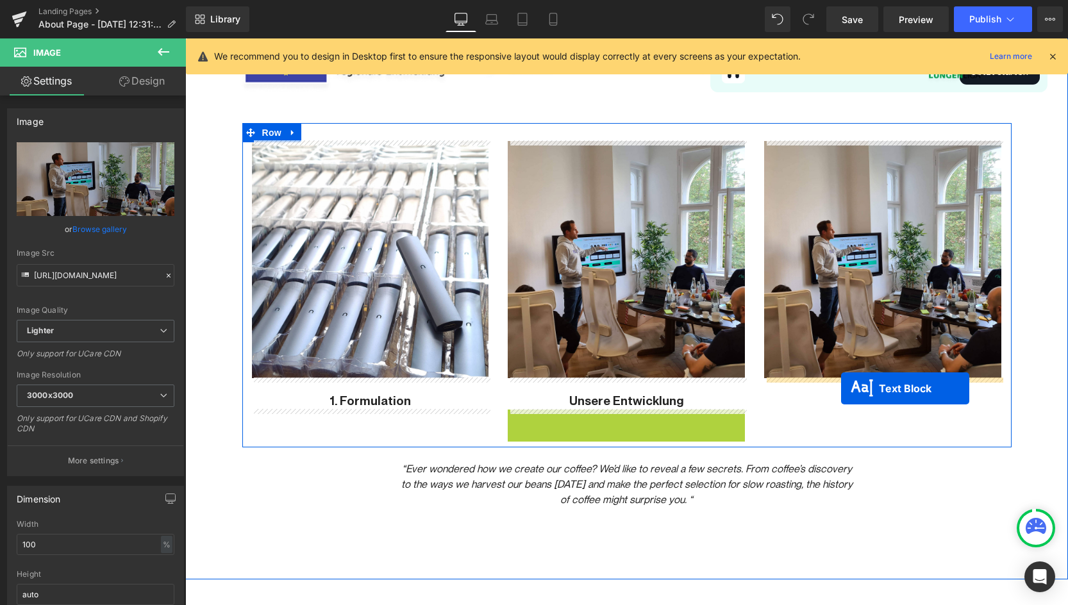
drag, startPoint x: 596, startPoint y: 424, endPoint x: 841, endPoint y: 388, distance: 248.3
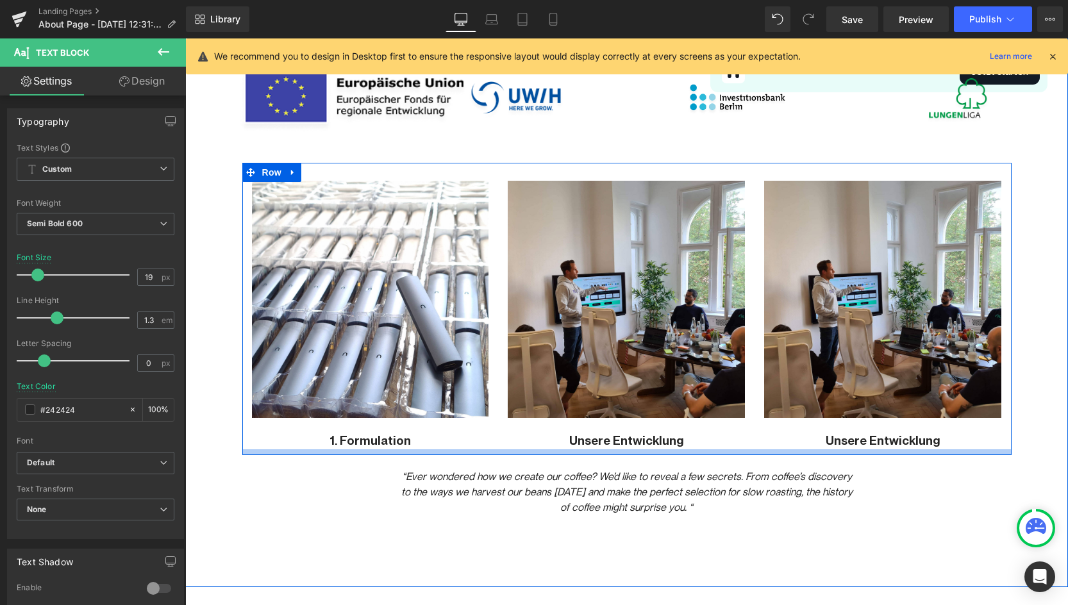
scroll to position [1101, 0]
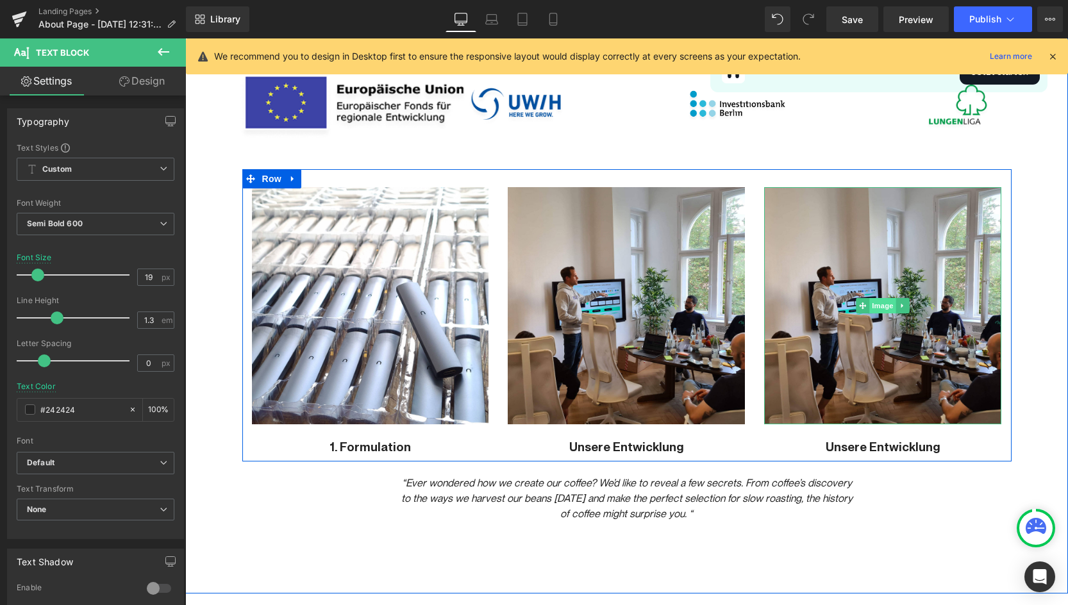
click at [884, 308] on span "Image" at bounding box center [883, 305] width 27 height 15
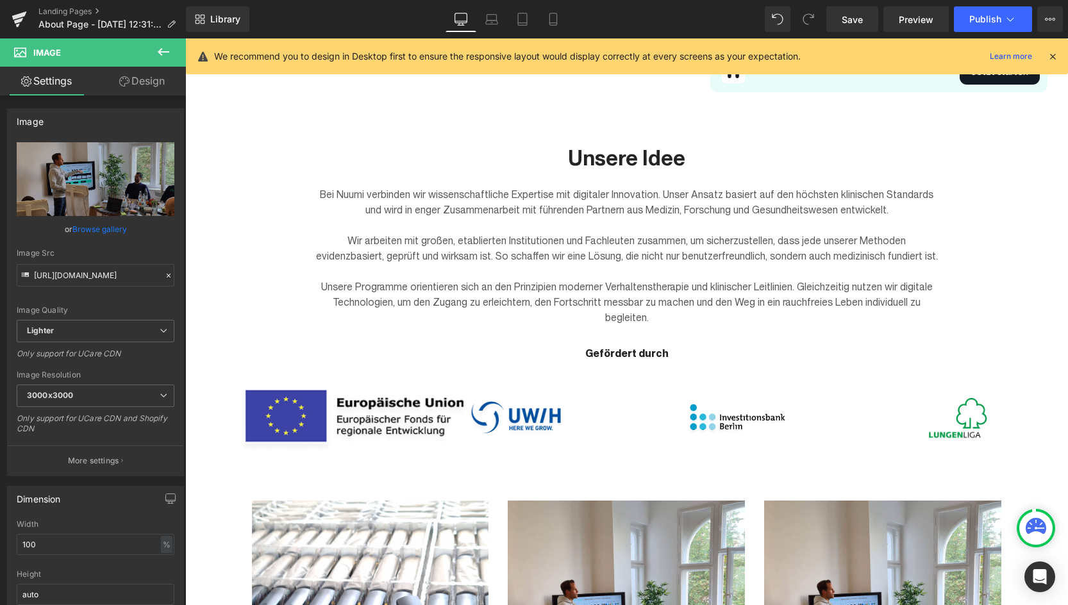
scroll to position [745, 0]
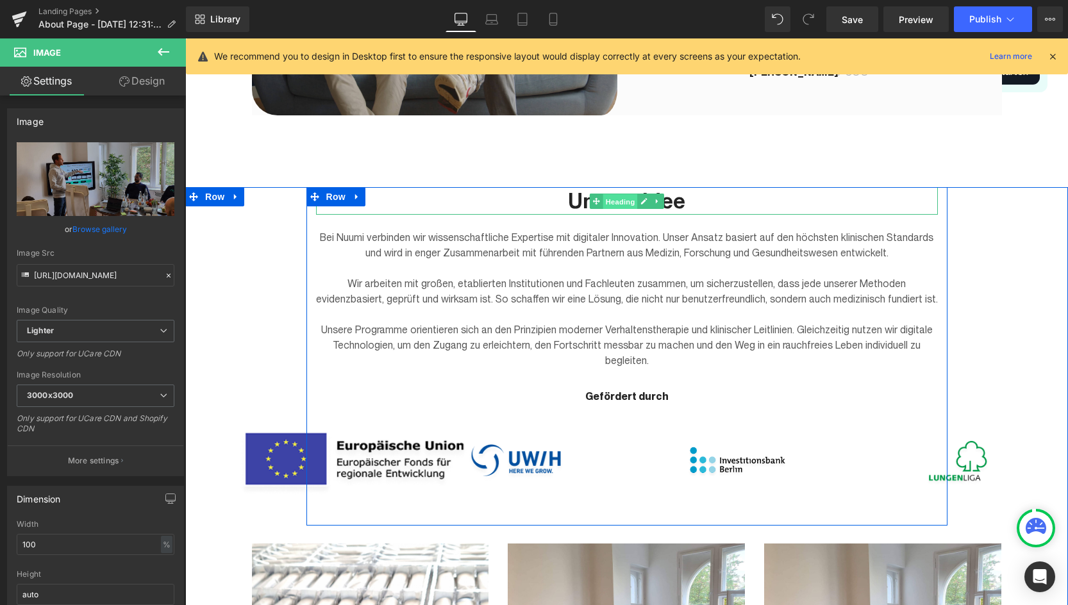
click at [623, 203] on span "Heading" at bounding box center [620, 201] width 35 height 15
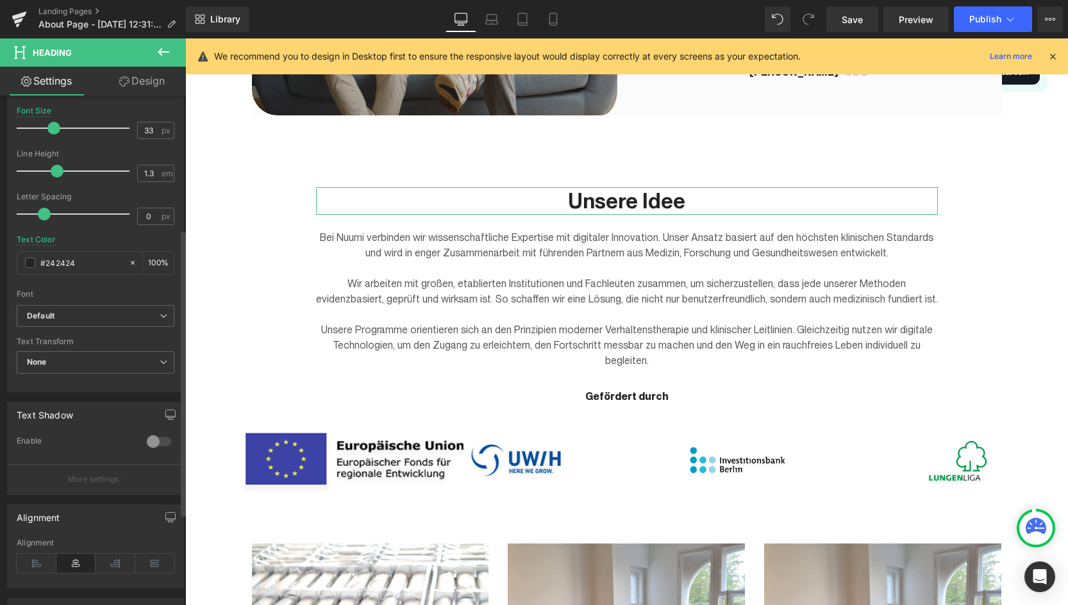
scroll to position [248, 0]
click at [28, 562] on icon at bounding box center [37, 560] width 40 height 19
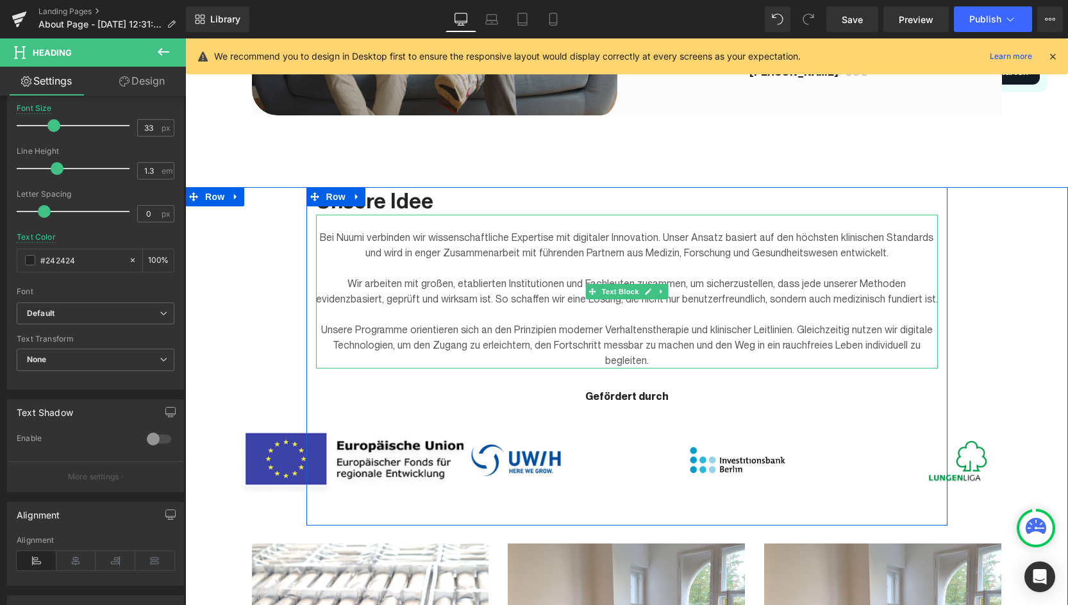
click at [483, 273] on p at bounding box center [627, 268] width 622 height 15
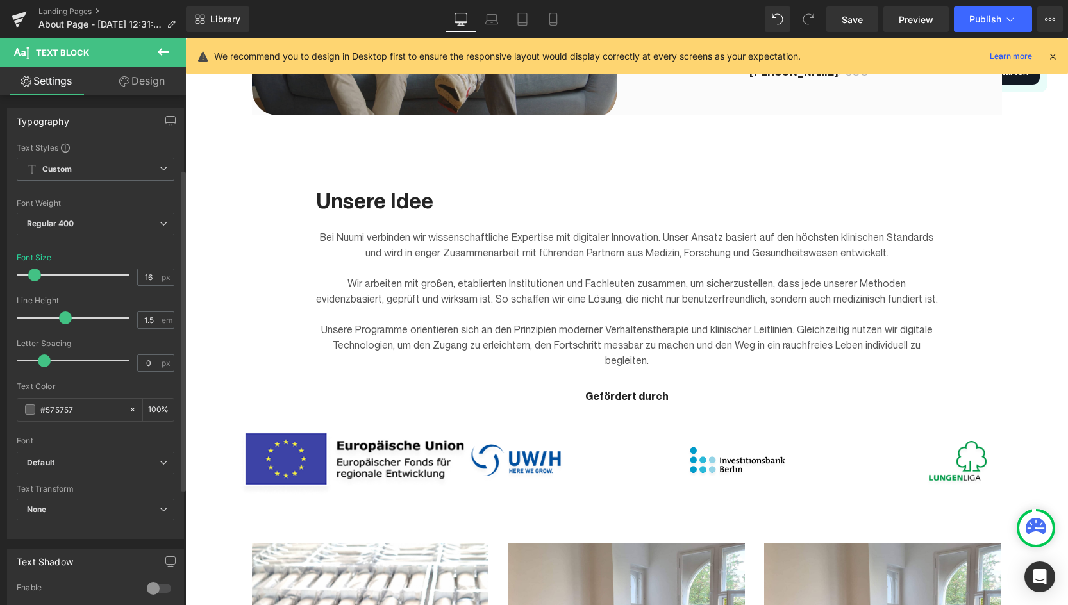
scroll to position [302, 0]
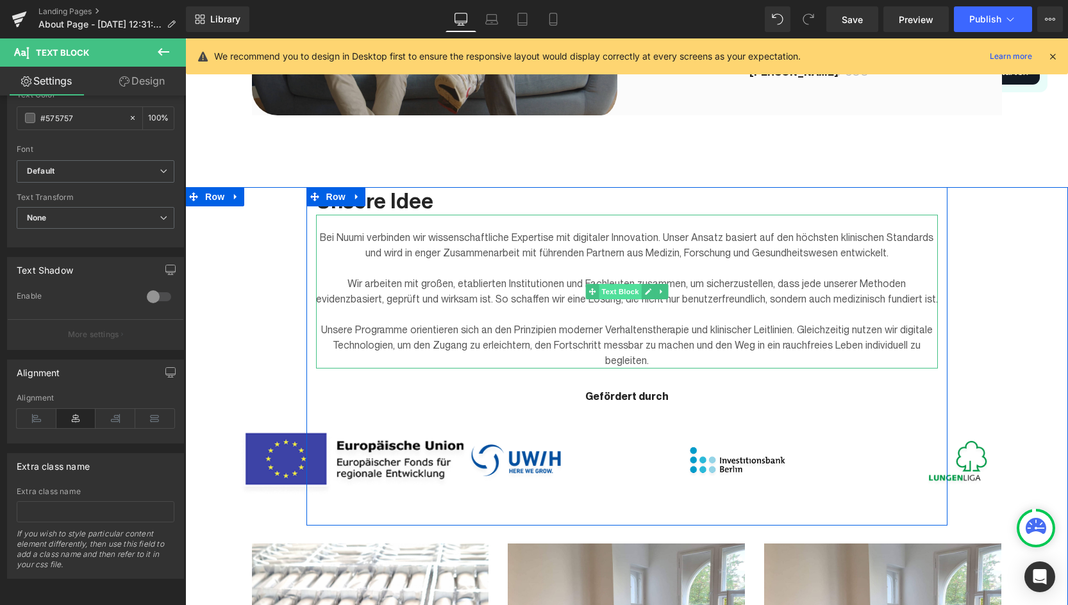
click at [622, 292] on span "Text Block" at bounding box center [620, 291] width 42 height 15
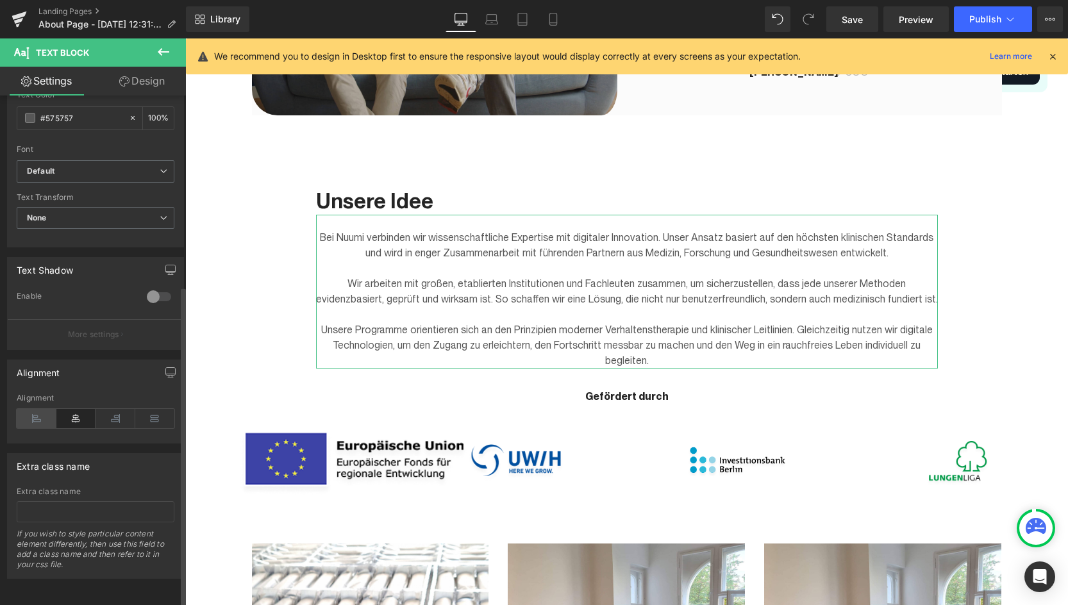
click at [39, 410] on icon at bounding box center [37, 418] width 40 height 19
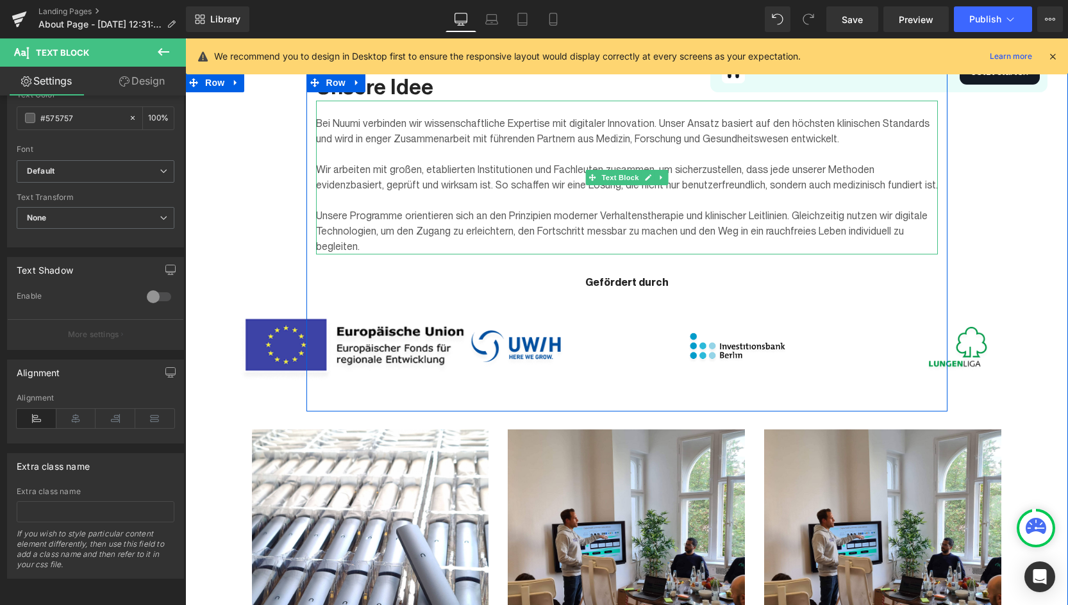
scroll to position [873, 0]
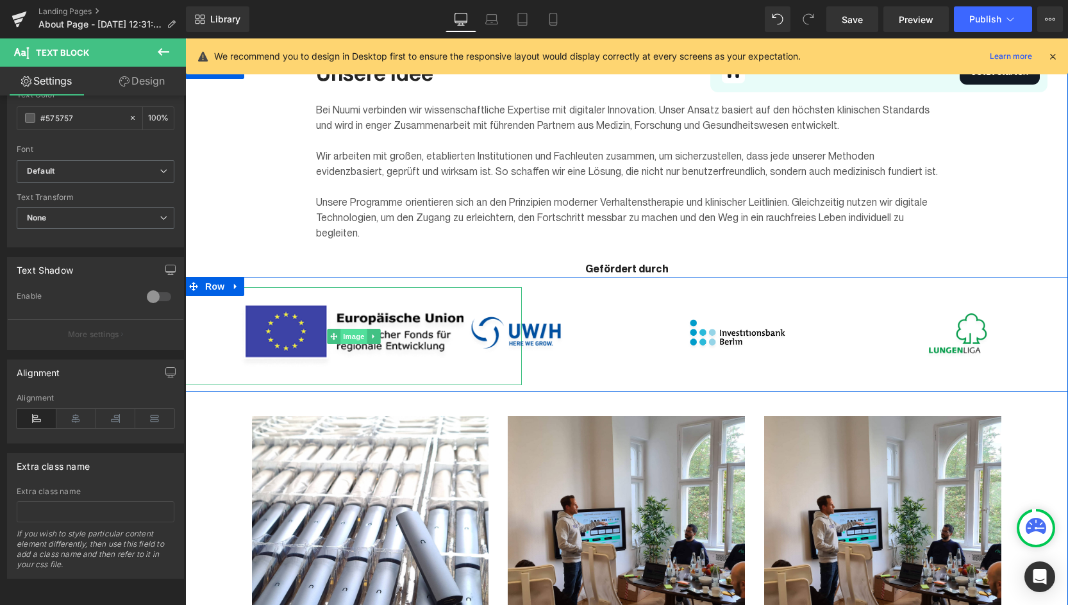
click at [364, 337] on span "Image" at bounding box center [353, 336] width 27 height 15
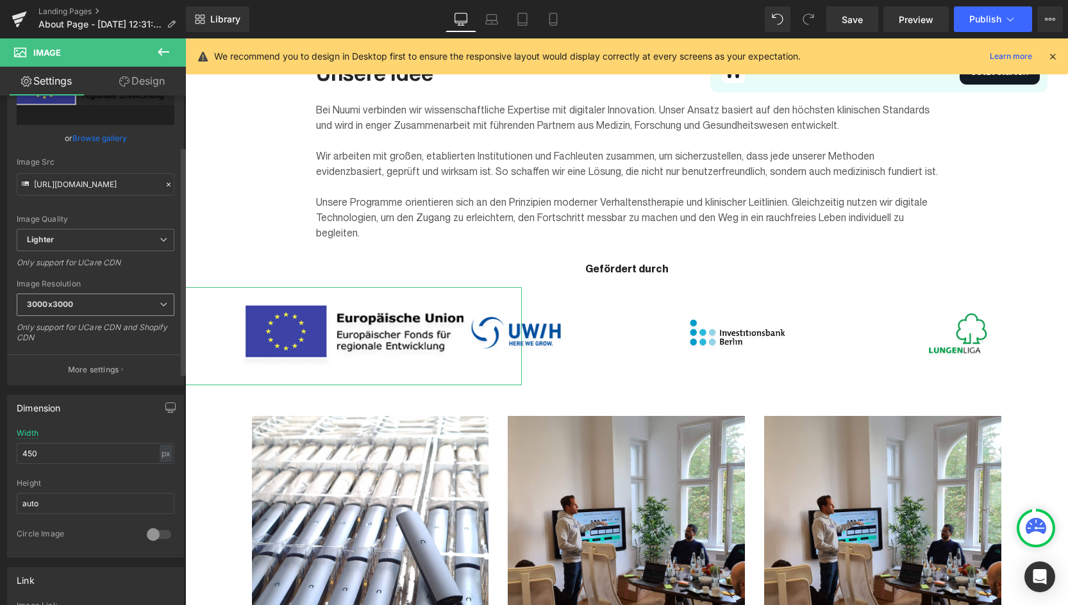
scroll to position [129, 0]
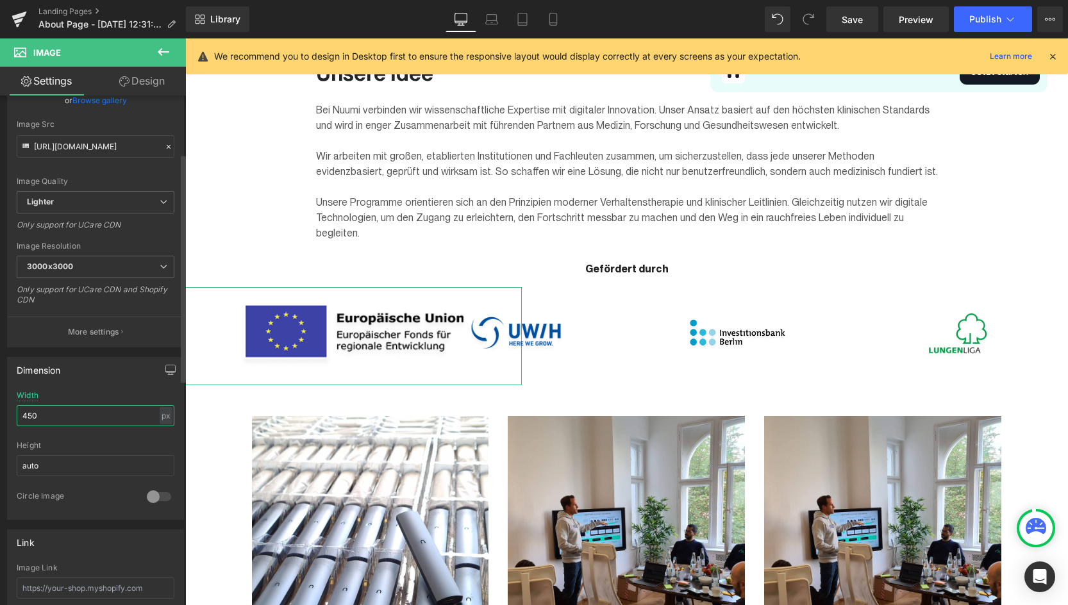
click at [49, 415] on input "450" at bounding box center [96, 415] width 158 height 21
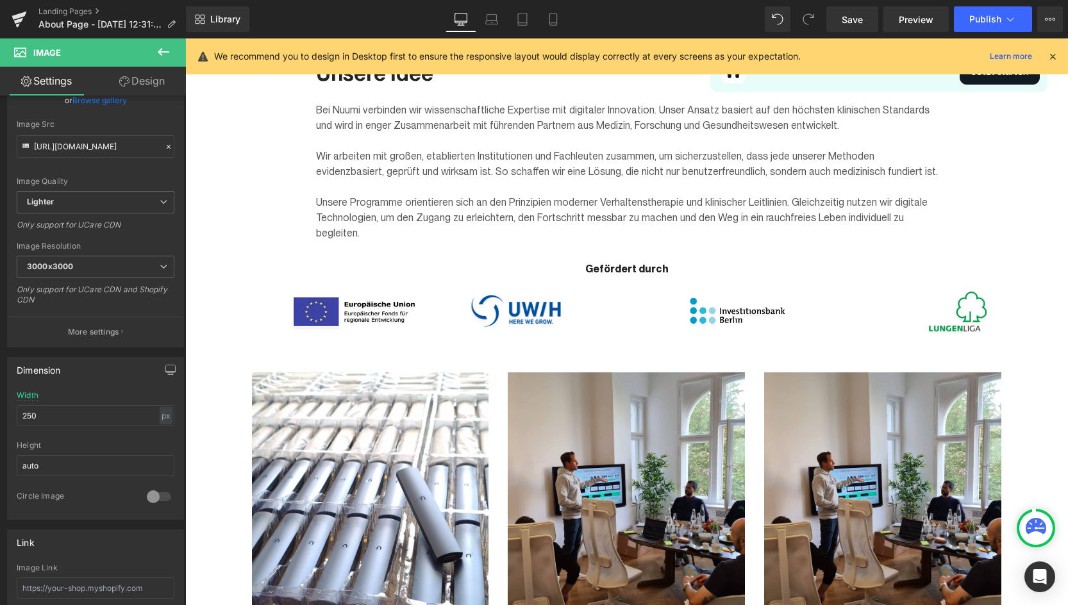
click at [1036, 530] on icon at bounding box center [1036, 526] width 21 height 16
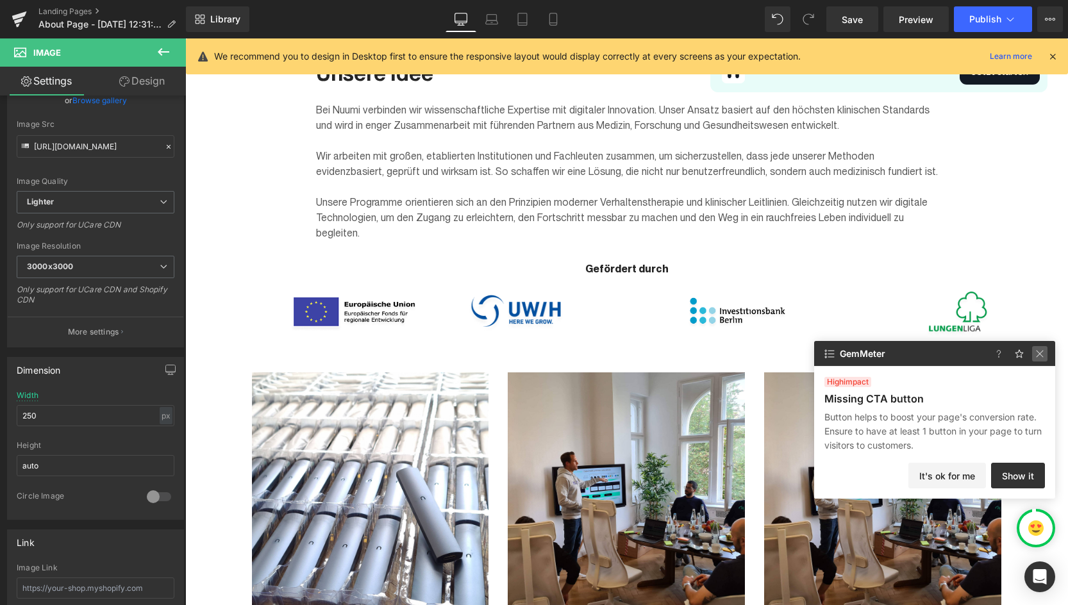
click at [1041, 357] on img at bounding box center [1039, 353] width 15 height 15
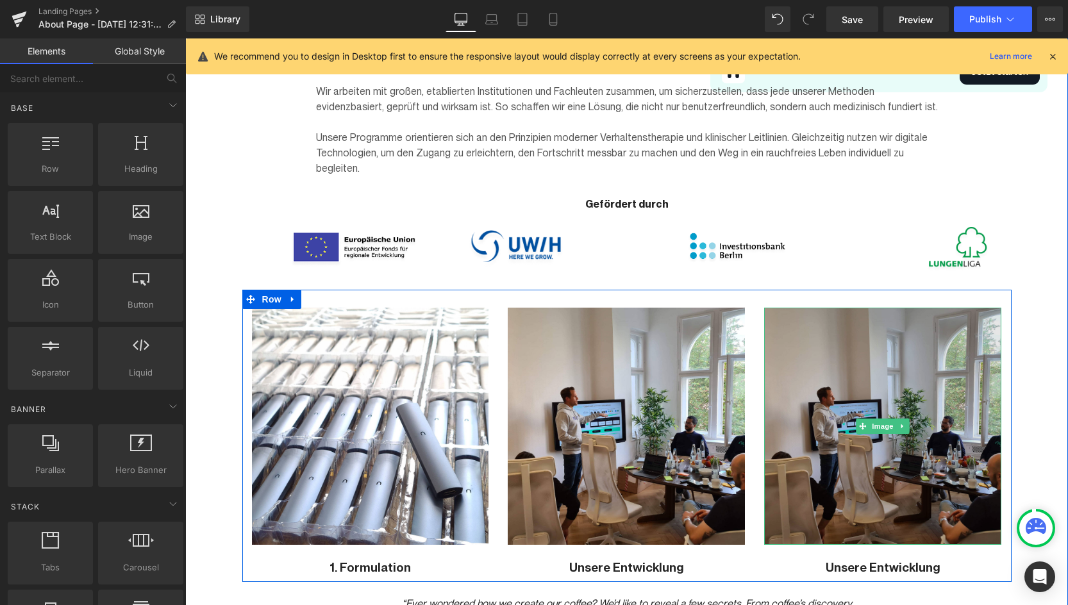
scroll to position [947, 0]
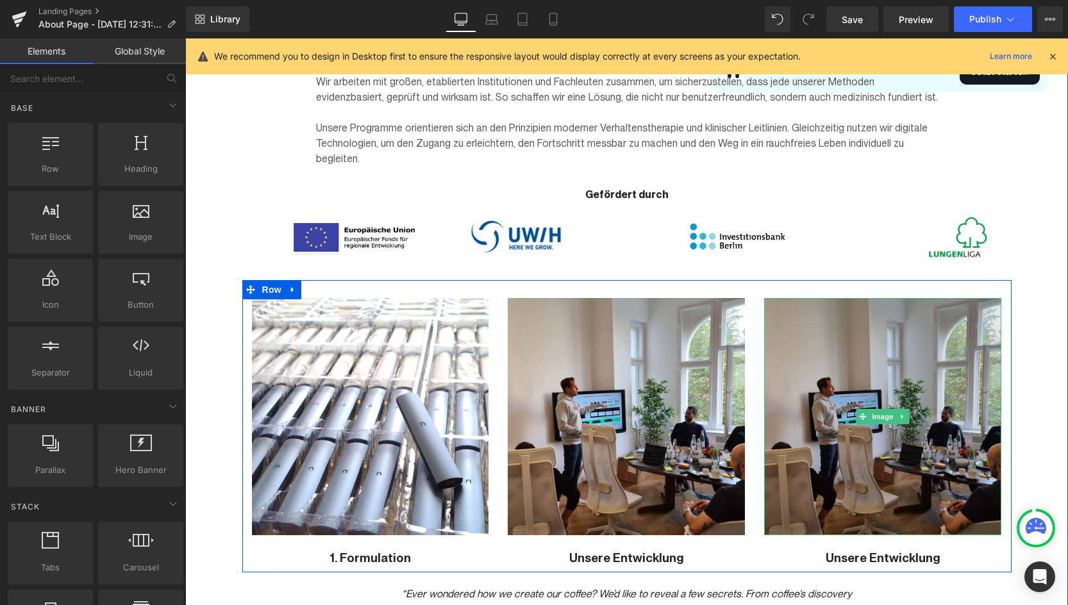
click at [948, 445] on img at bounding box center [882, 416] width 237 height 237
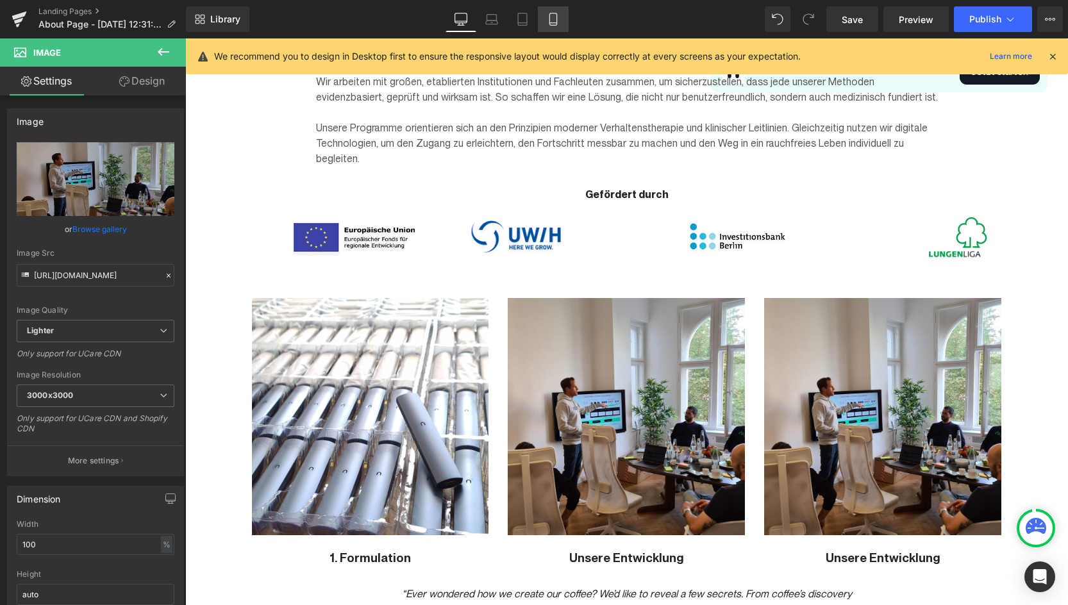
click at [554, 21] on icon at bounding box center [553, 19] width 13 height 13
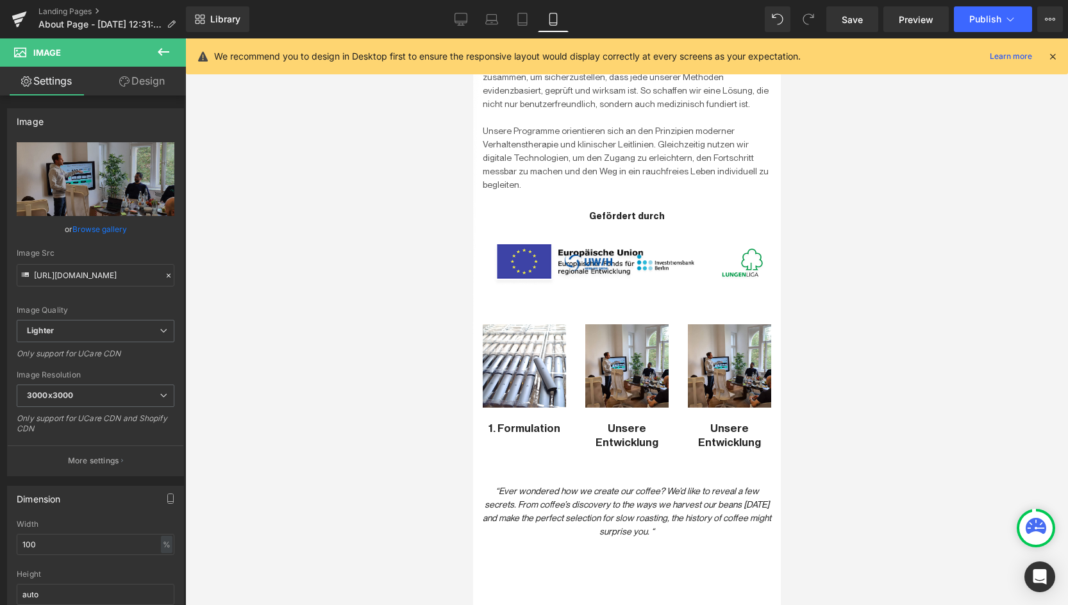
scroll to position [1079, 0]
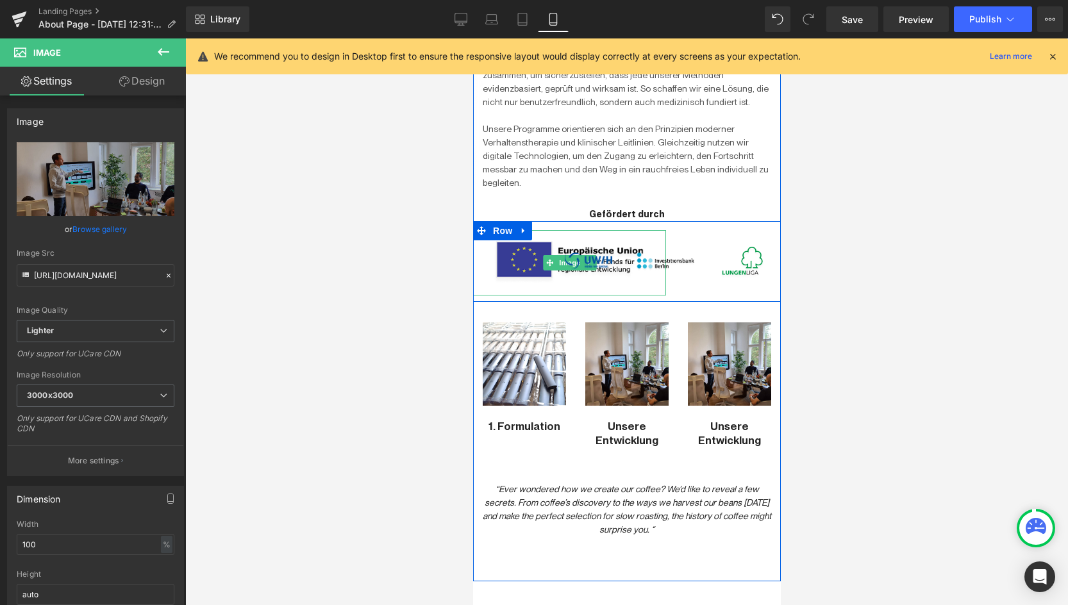
click at [508, 244] on img at bounding box center [569, 262] width 193 height 65
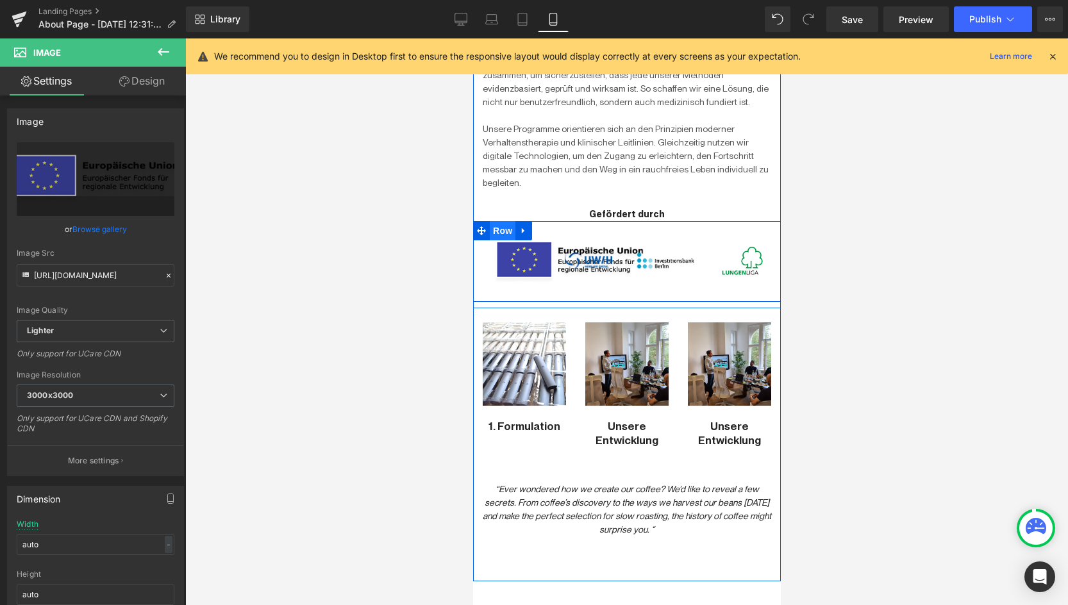
click at [498, 221] on span "Row" at bounding box center [502, 230] width 26 height 19
